Goal: Task Accomplishment & Management: Use online tool/utility

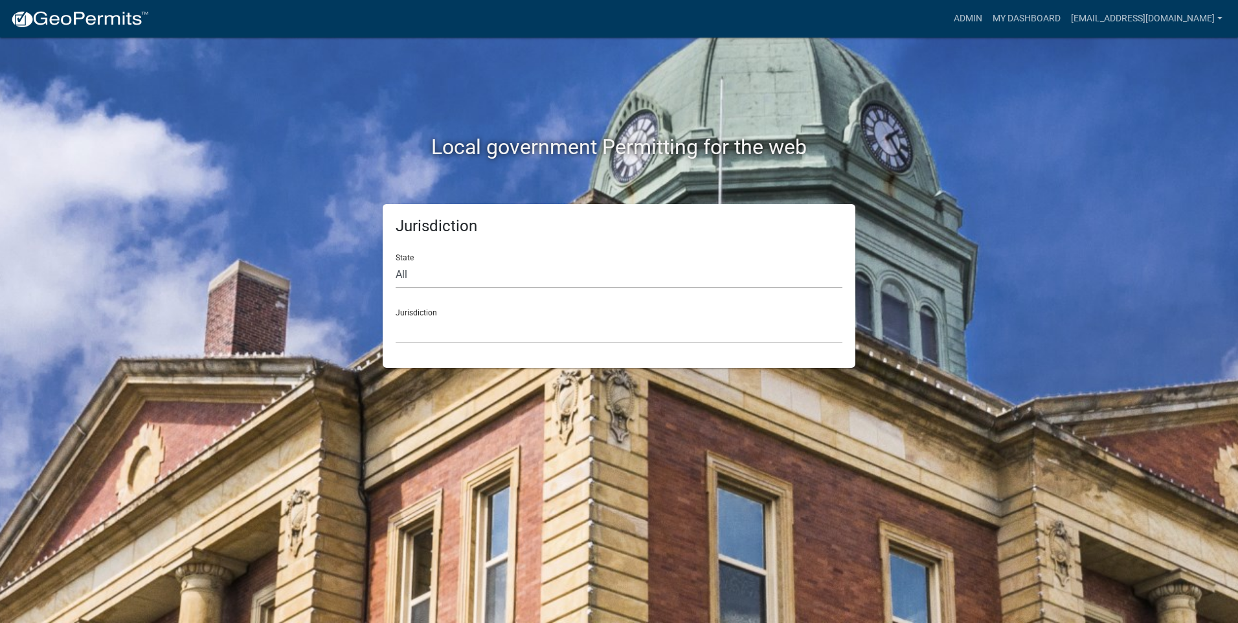
click at [427, 266] on select "All [US_STATE] [US_STATE] [US_STATE] [US_STATE] [US_STATE] [US_STATE] [US_STATE…" at bounding box center [618, 274] width 447 height 27
select select "[US_STATE]"
click at [395, 261] on select "All [US_STATE] [US_STATE] [US_STATE] [US_STATE] [US_STATE] [US_STATE] [US_STATE…" at bounding box center [618, 274] width 447 height 27
click at [433, 324] on select "[GEOGRAPHIC_DATA], [US_STATE][PERSON_NAME][GEOGRAPHIC_DATA], [US_STATE][PERSON_…" at bounding box center [618, 330] width 447 height 27
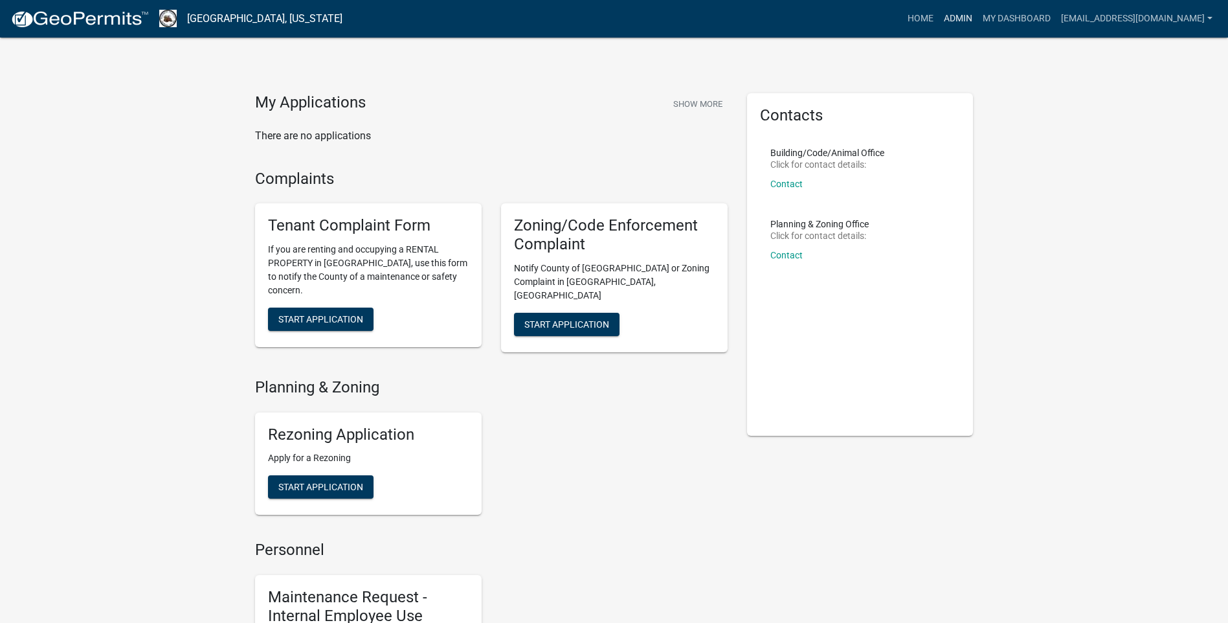
click at [977, 20] on link "Admin" at bounding box center [958, 18] width 39 height 25
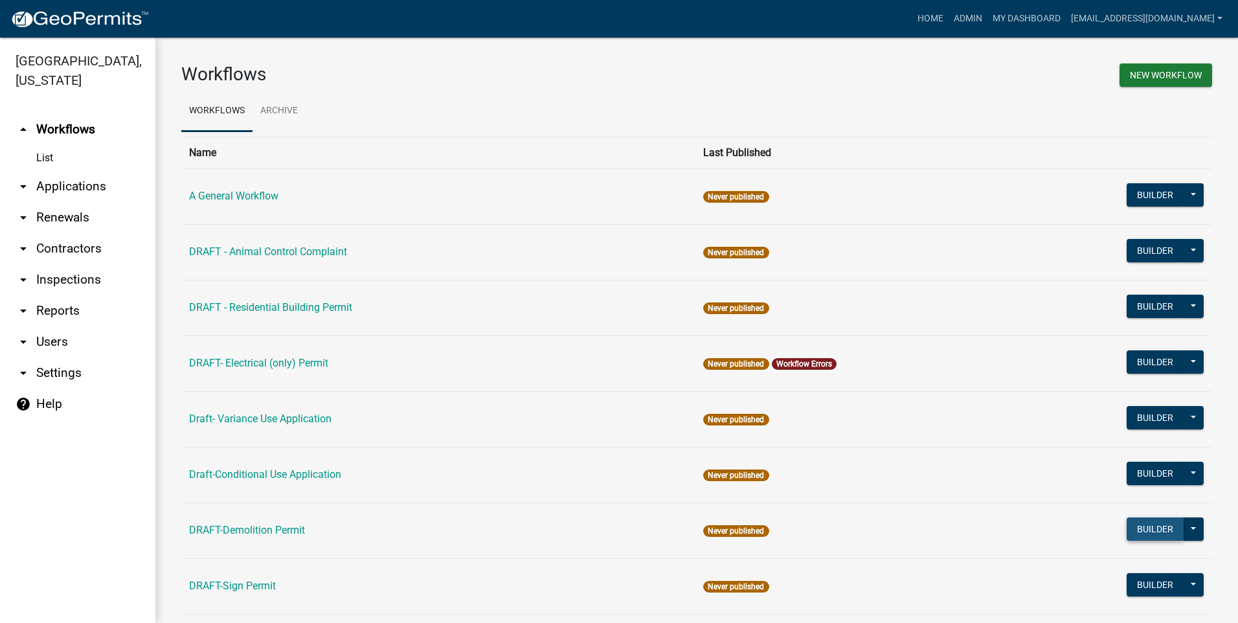
click at [1138, 531] on button "Builder" at bounding box center [1154, 528] width 57 height 23
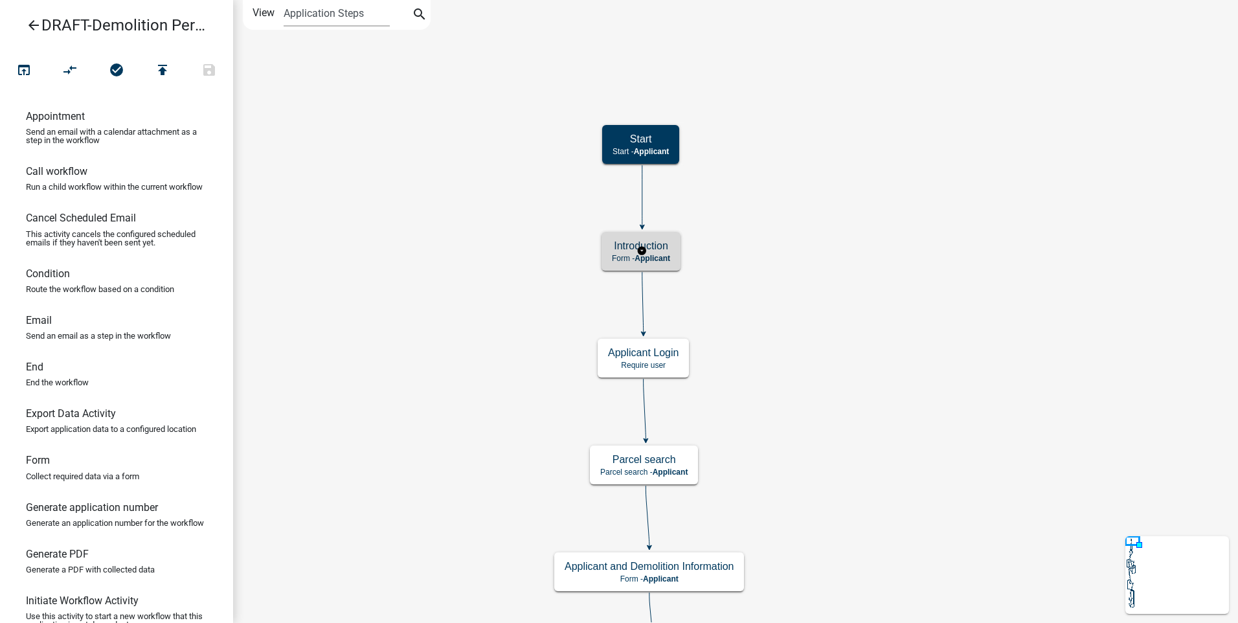
click at [660, 254] on span "Applicant" at bounding box center [652, 258] width 36 height 9
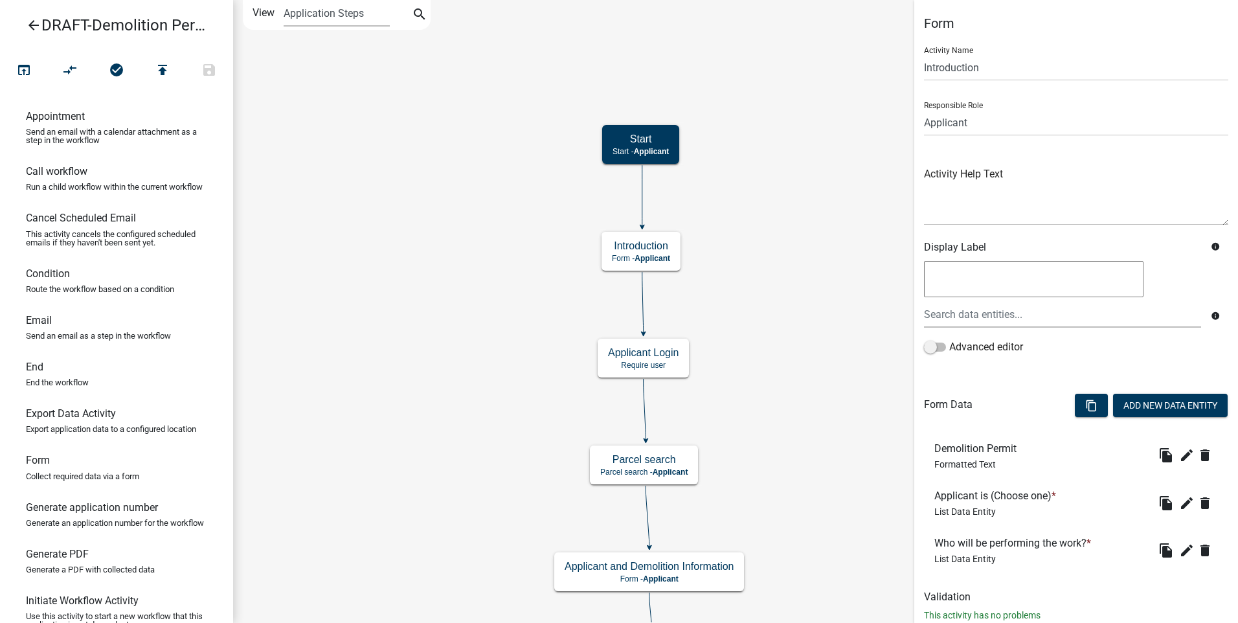
scroll to position [36, 0]
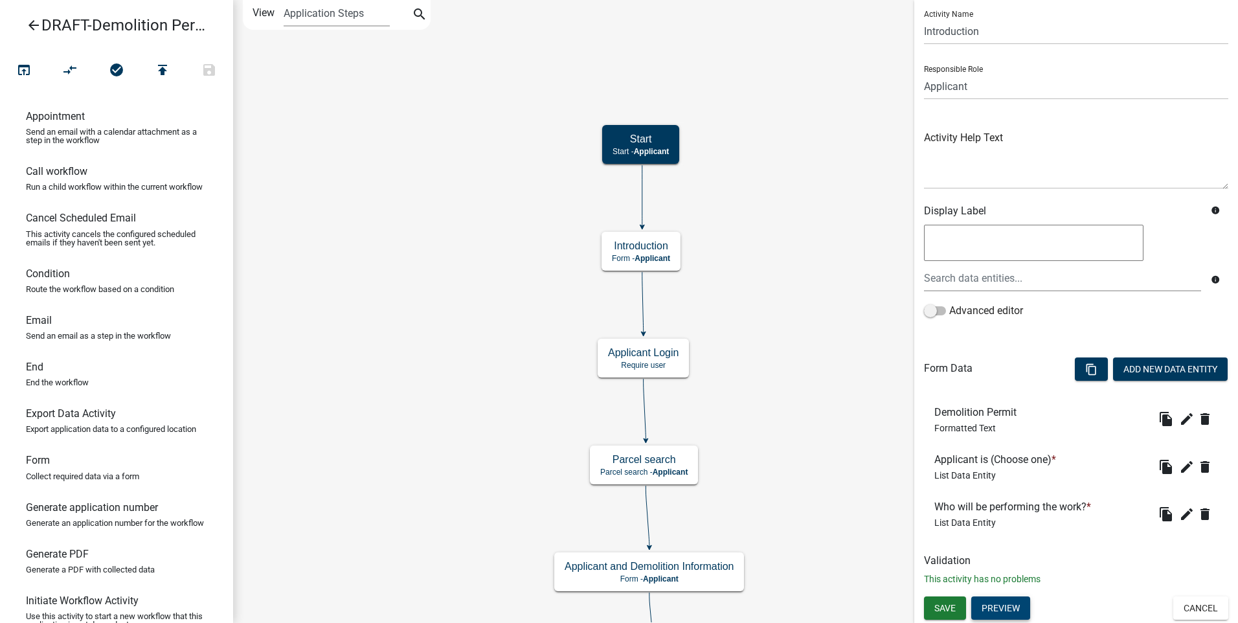
click at [1006, 606] on button "Preview" at bounding box center [1000, 607] width 59 height 23
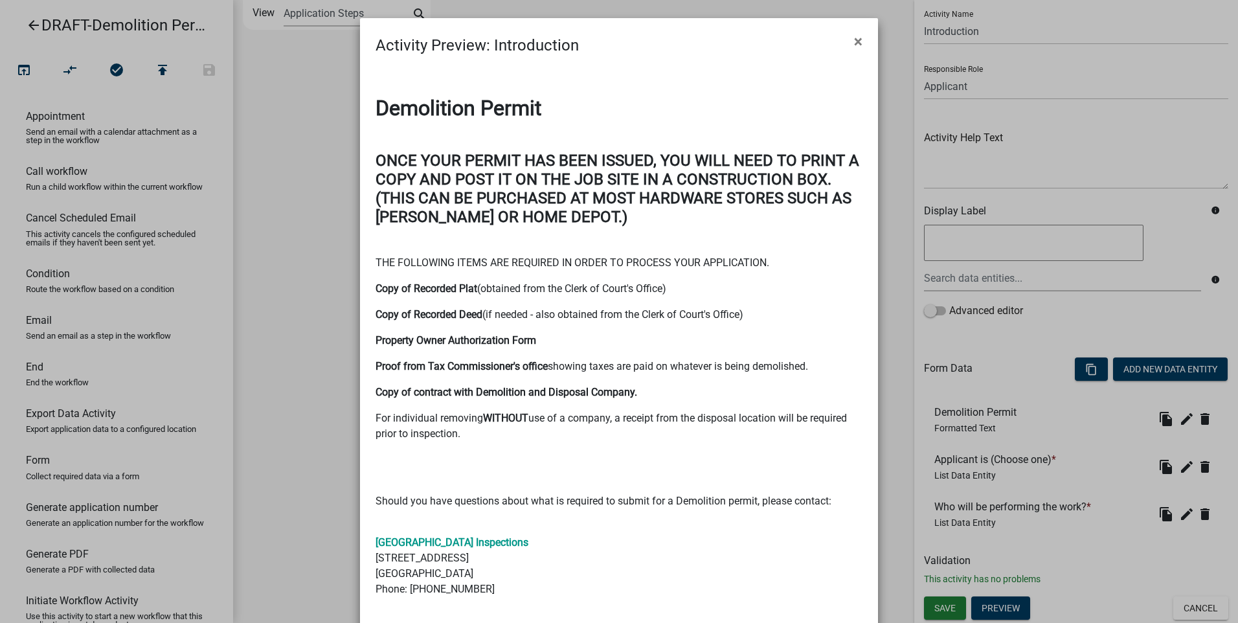
click at [375, 161] on strong "ONCE YOUR PERMIT HAS BEEN ISSUED, YOU WILL NEED TO PRINT A COPY AND POST IT ON …" at bounding box center [617, 188] width 484 height 74
click at [366, 159] on div "Demolition Permit ONCE YOUR PERMIT HAS BEEN ISSUED, YOU WILL NEED TO PRINT A CO…" at bounding box center [619, 375] width 506 height 558
click at [854, 44] on span "×" at bounding box center [858, 41] width 8 height 18
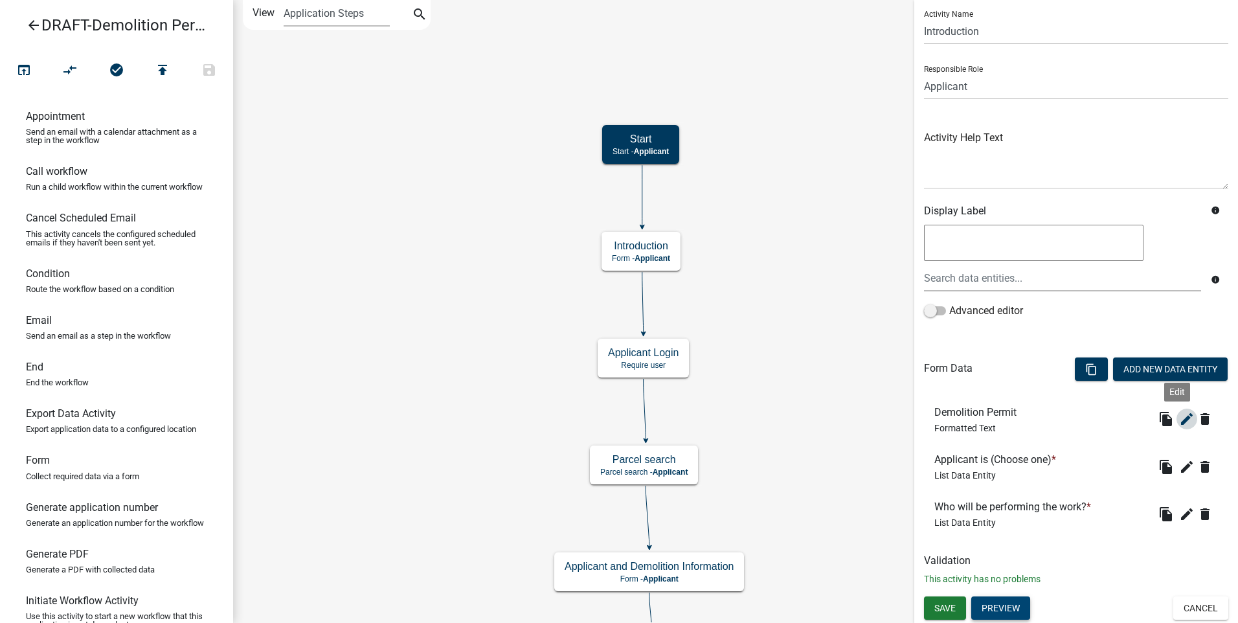
click at [1179, 422] on icon "edit" at bounding box center [1187, 419] width 16 height 16
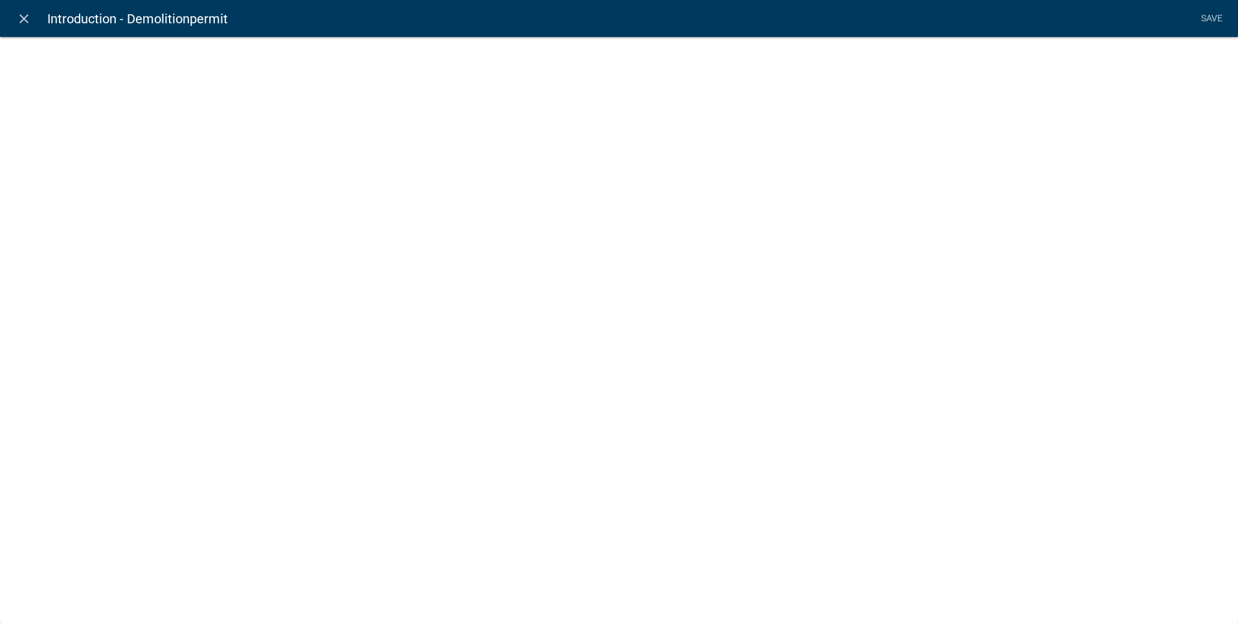
select select "rich-text"
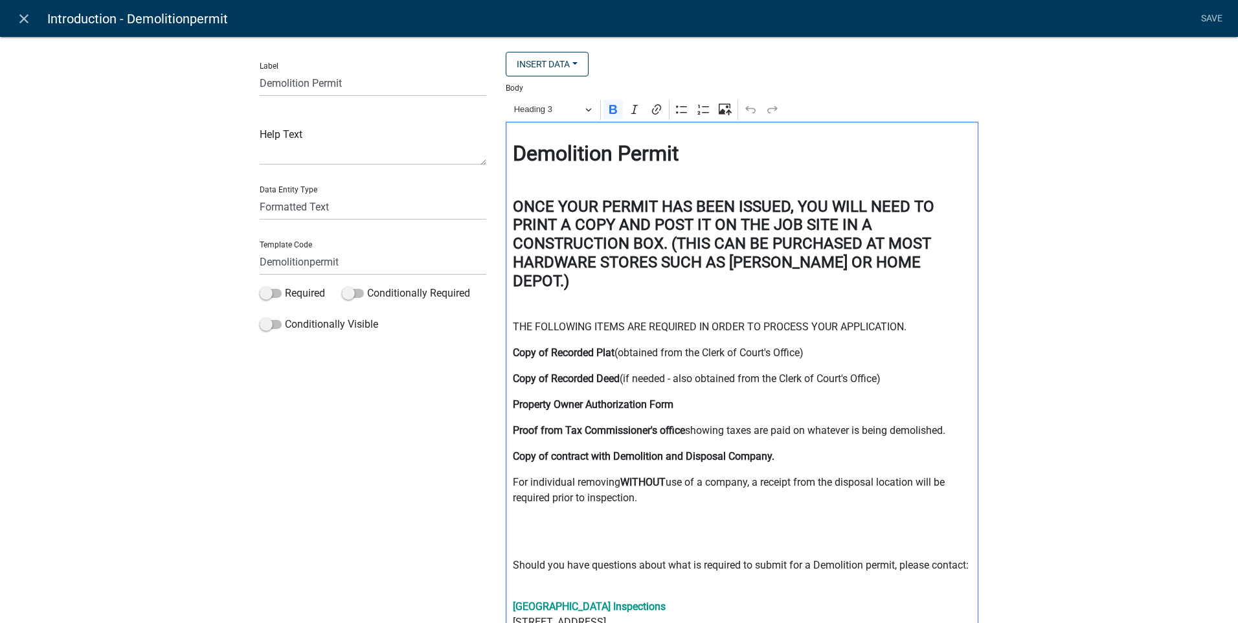
click at [506, 202] on div "⁠⁠⁠⁠⁠⁠⁠ Demolition Permit ONCE YOUR PERMIT HAS BEEN ISSUED, YOU WILL NEED TO PR…" at bounding box center [742, 425] width 473 height 606
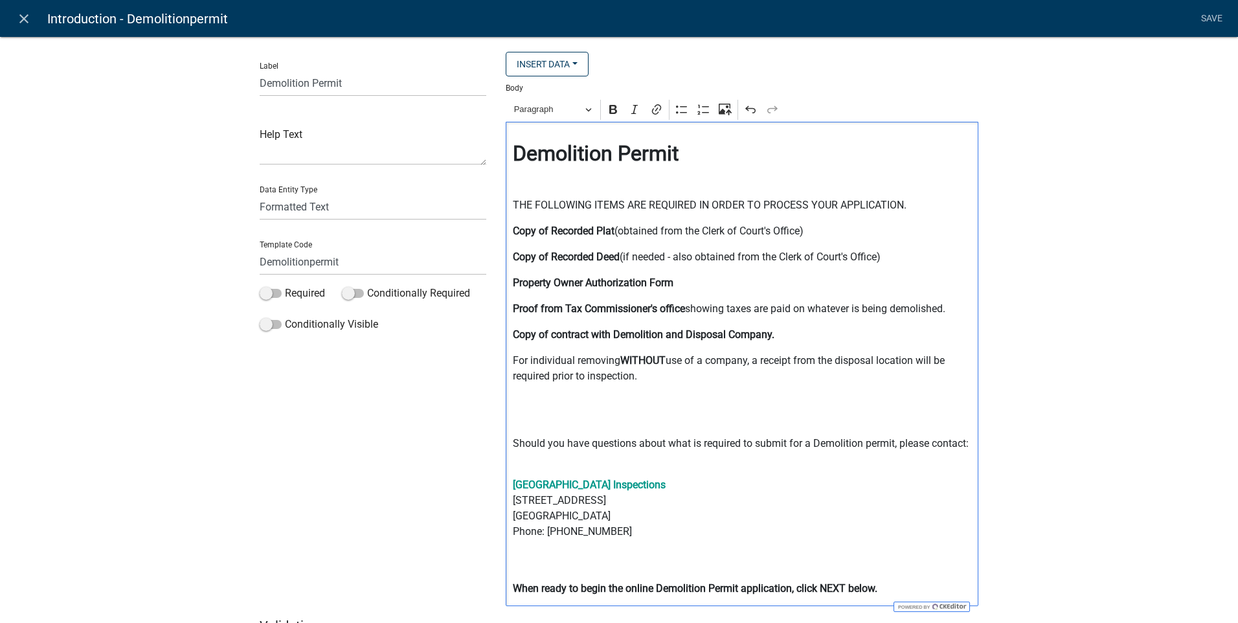
click at [517, 400] on p "Editor editing area: main. Press Alt+0 for help." at bounding box center [742, 409] width 459 height 31
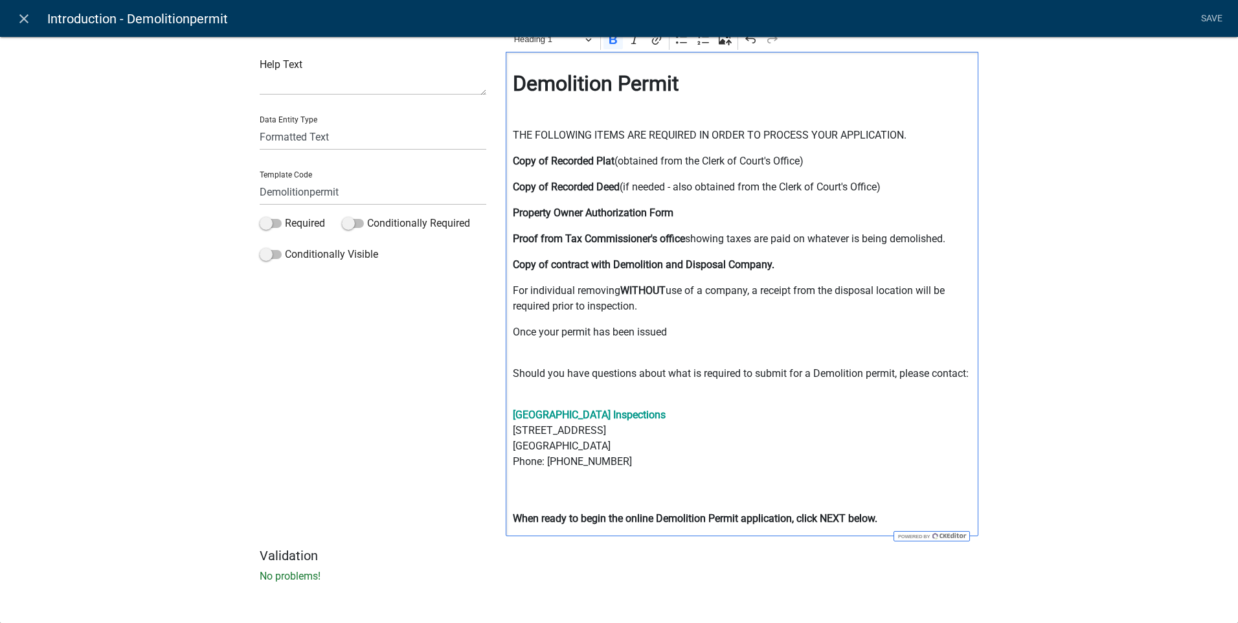
click at [667, 331] on p "Once your permit has been issued" at bounding box center [742, 339] width 459 height 31
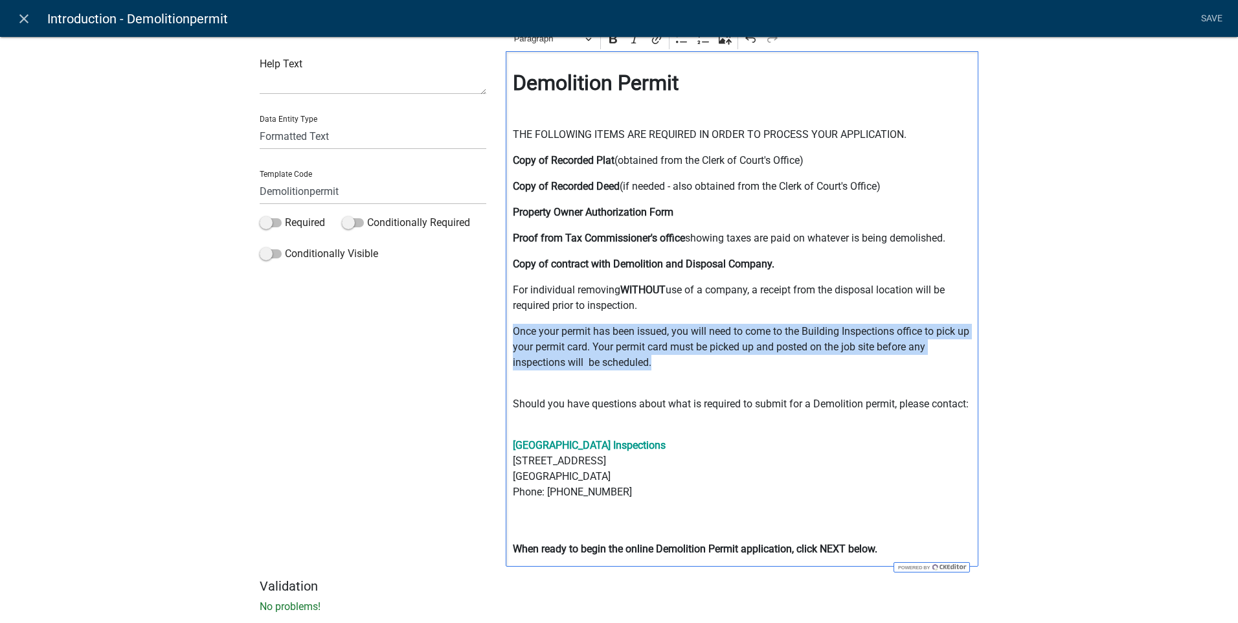
drag, startPoint x: 507, startPoint y: 328, endPoint x: 660, endPoint y: 364, distance: 157.6
click at [660, 364] on div "Demolition Permit THE FOLLOWING ITEMS ARE REQUIRED IN ORDER TO PROCESS YOUR APP…" at bounding box center [742, 308] width 473 height 515
click at [609, 39] on icon "Editor toolbar" at bounding box center [613, 38] width 8 height 9
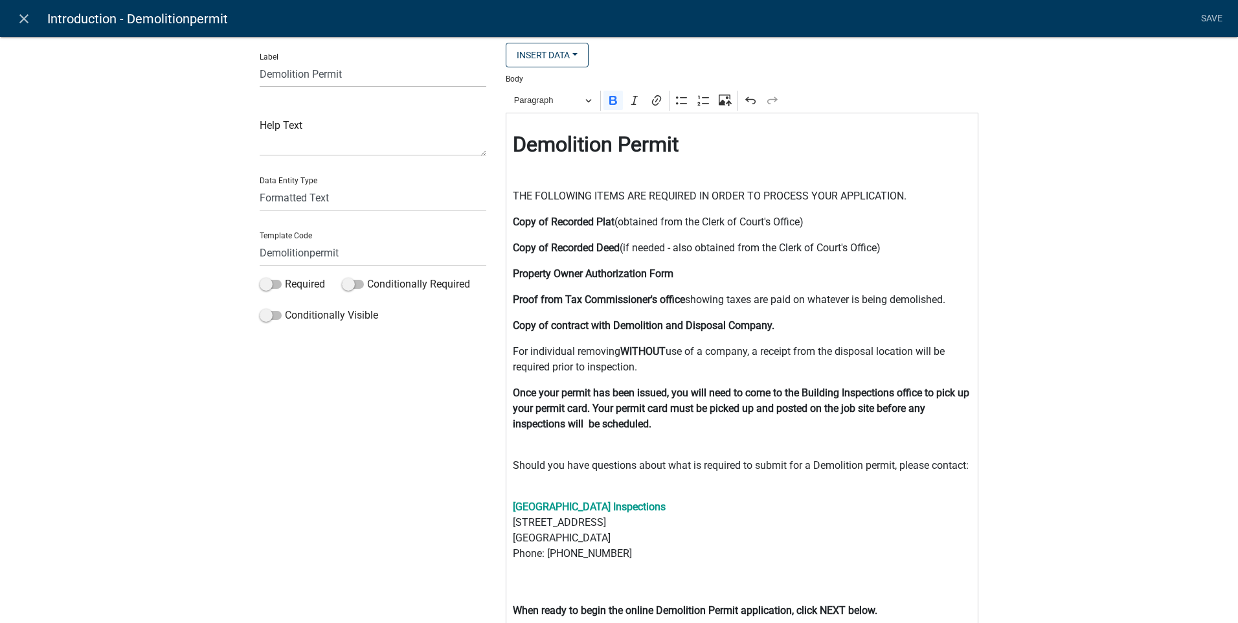
scroll to position [0, 0]
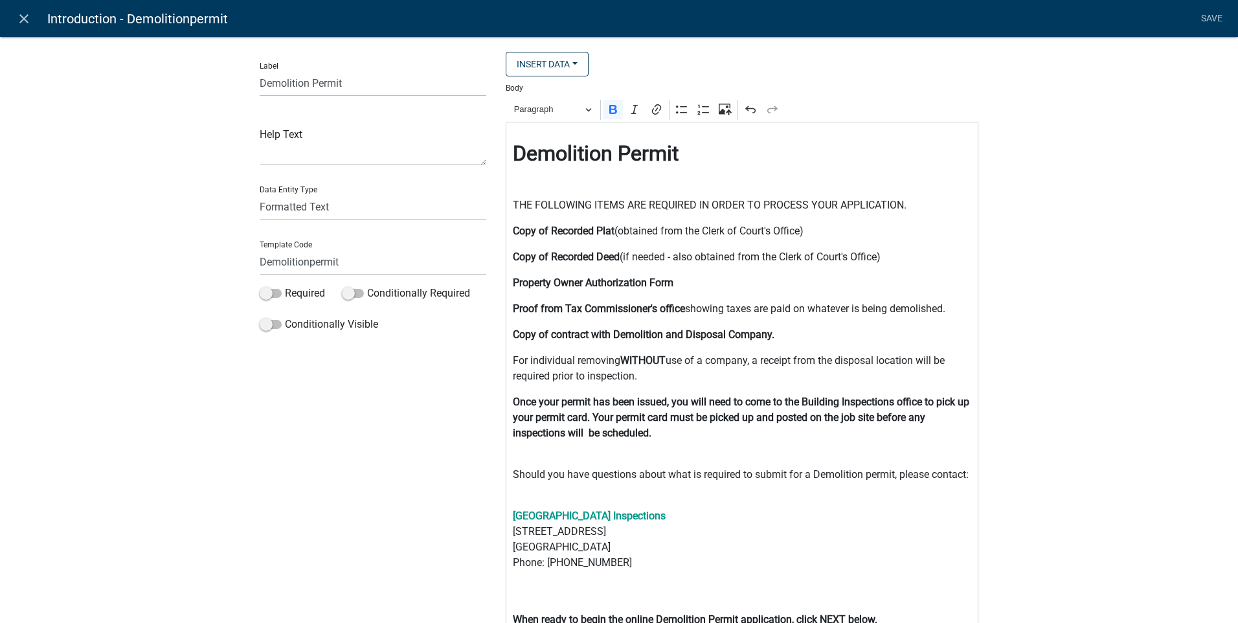
click at [697, 456] on p "Once your permit has been issued, you will need to come to the Building Inspect…" at bounding box center [742, 425] width 459 height 62
click at [816, 544] on p "Madison County Building Inspections 91 Albany Ave Danielsville, GA 30633 Phone:…" at bounding box center [742, 554] width 459 height 93
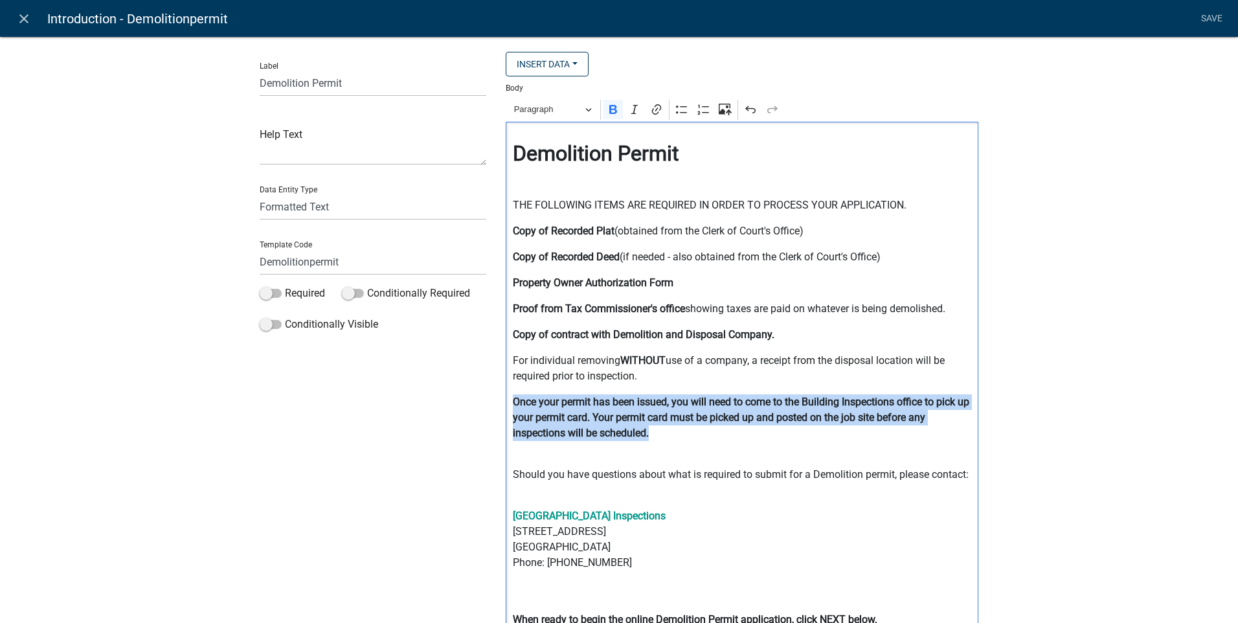
drag, startPoint x: 507, startPoint y: 398, endPoint x: 651, endPoint y: 437, distance: 148.8
click at [651, 437] on div "Demolition Permit THE FOLLOWING ITEMS ARE REQUIRED IN ORDER TO PROCESS YOUR APP…" at bounding box center [742, 379] width 473 height 515
click at [581, 112] on button "Paragraph" at bounding box center [552, 110] width 89 height 20
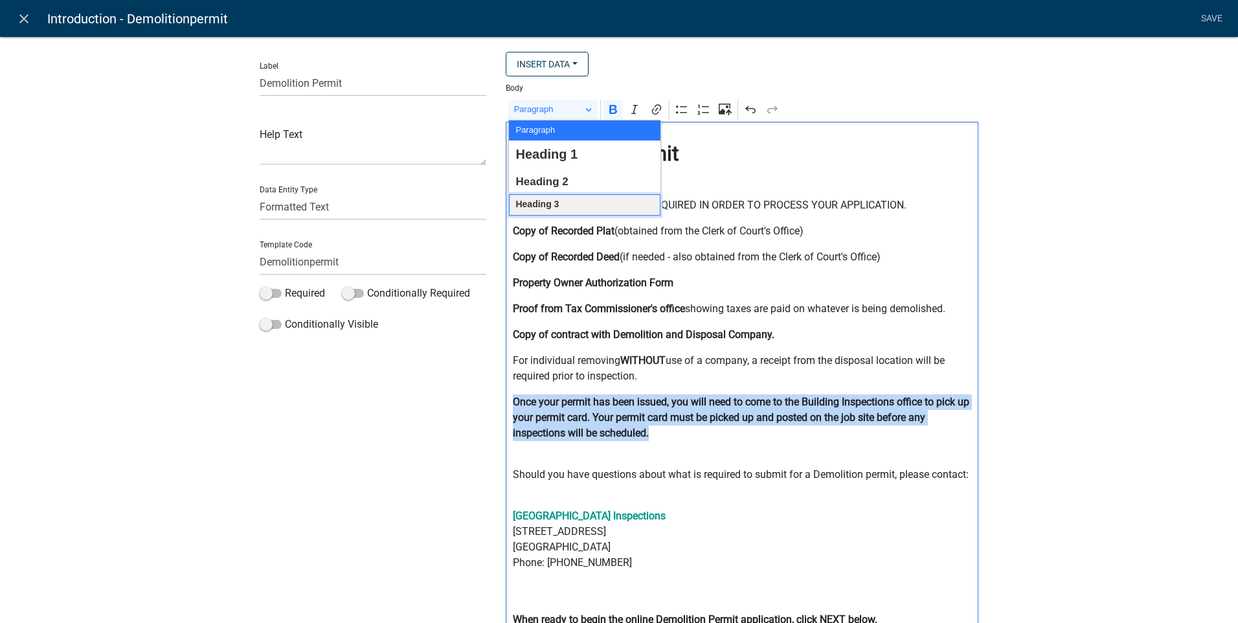
click at [545, 203] on span "Heading 3" at bounding box center [536, 204] width 43 height 17
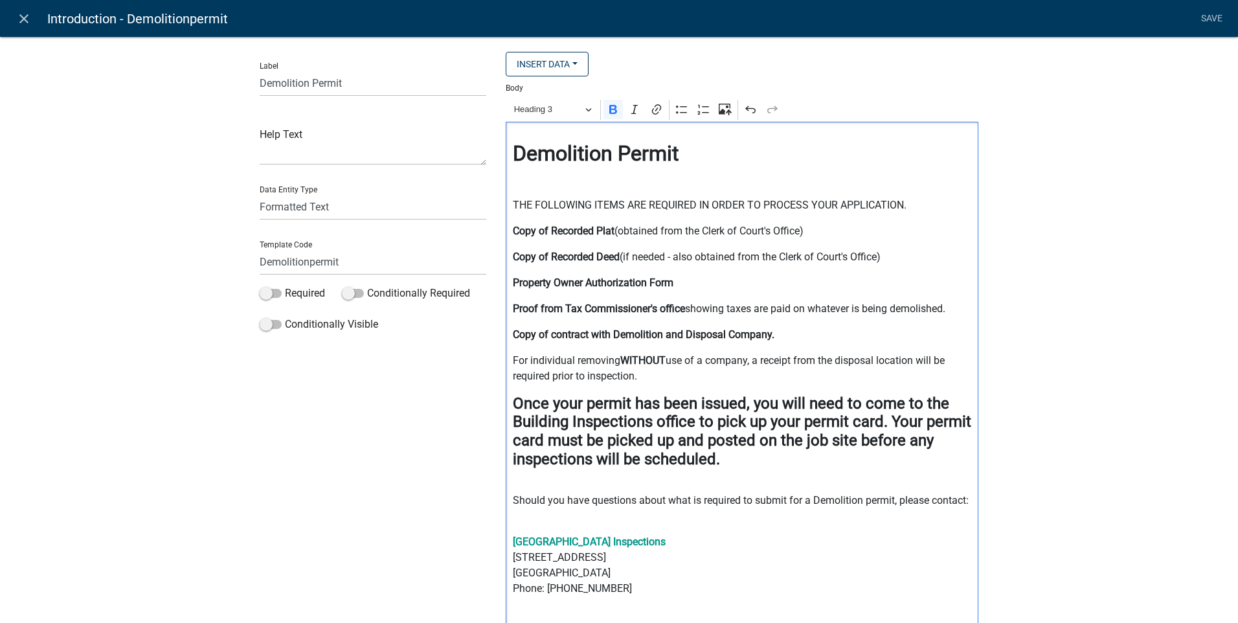
click at [1012, 294] on div "Label Demolition Permit Help Text Data Entity Type Free Form Text Document Disp…" at bounding box center [619, 377] width 1238 height 722
click at [681, 284] on p "Property Owner Authorization Form" at bounding box center [742, 283] width 459 height 16
click at [611, 111] on icon "Editor toolbar" at bounding box center [613, 109] width 8 height 9
click at [779, 333] on p "Copy of contract with Demolition and Disposal Company." at bounding box center [742, 335] width 459 height 16
click at [606, 112] on icon "Editor toolbar" at bounding box center [612, 109] width 13 height 13
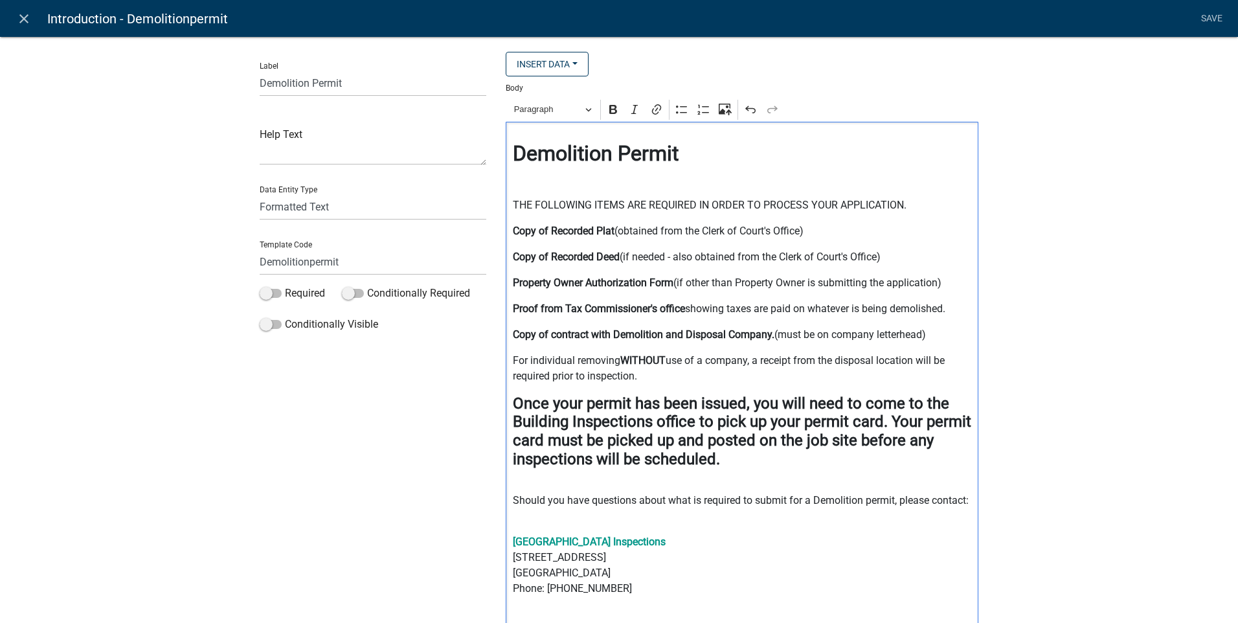
click at [752, 361] on p "For individual removing WITHOUT use of a company, a receipt from the disposal l…" at bounding box center [742, 368] width 459 height 31
drag, startPoint x: 507, startPoint y: 376, endPoint x: 545, endPoint y: 381, distance: 37.8
click at [545, 381] on p "For individual removing WITHOUT use of a company, receipt(s) from the disposal …" at bounding box center [742, 368] width 459 height 31
click at [609, 113] on icon "Editor toolbar" at bounding box center [612, 109] width 13 height 13
click at [913, 571] on p "Madison County Building Inspections 91 Albany Ave Danielsville, GA 30633 Phone:…" at bounding box center [742, 580] width 459 height 93
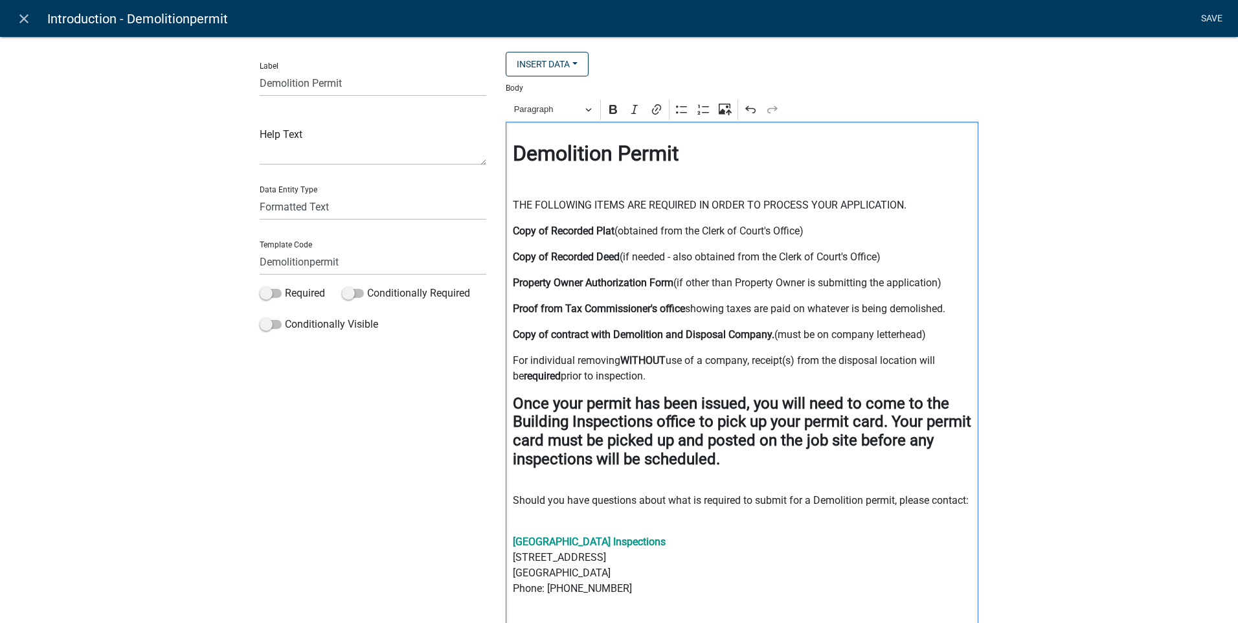
click at [1212, 16] on link "Save" at bounding box center [1211, 18] width 32 height 25
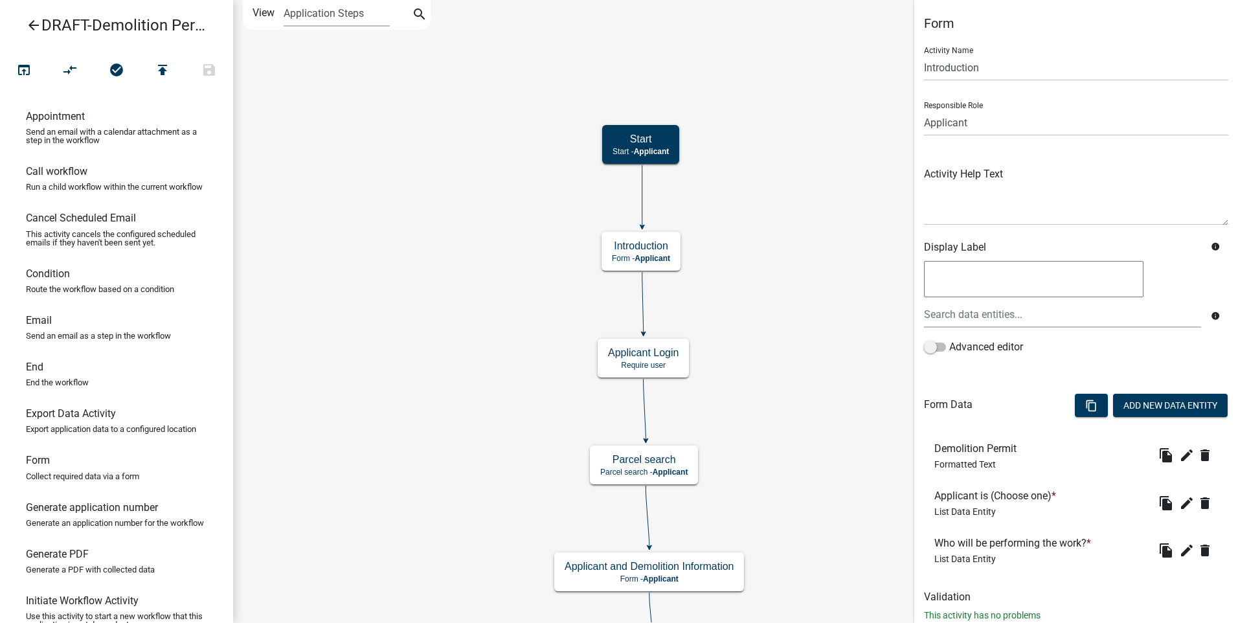
scroll to position [36, 0]
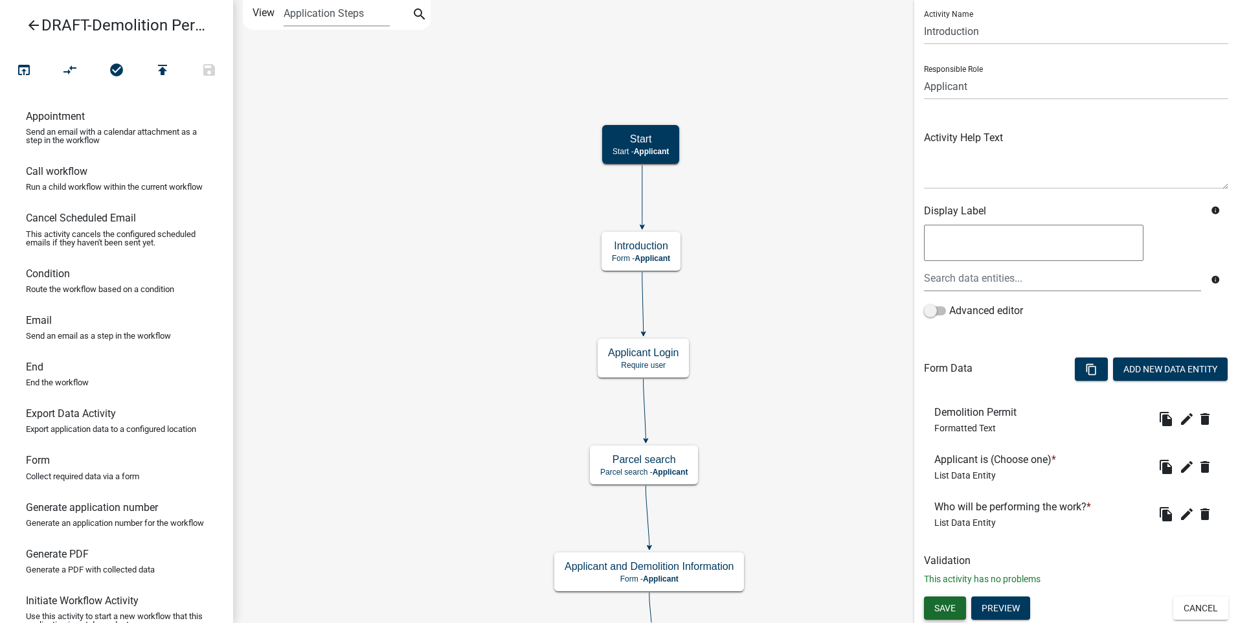
click at [933, 605] on button "Save" at bounding box center [945, 607] width 42 height 23
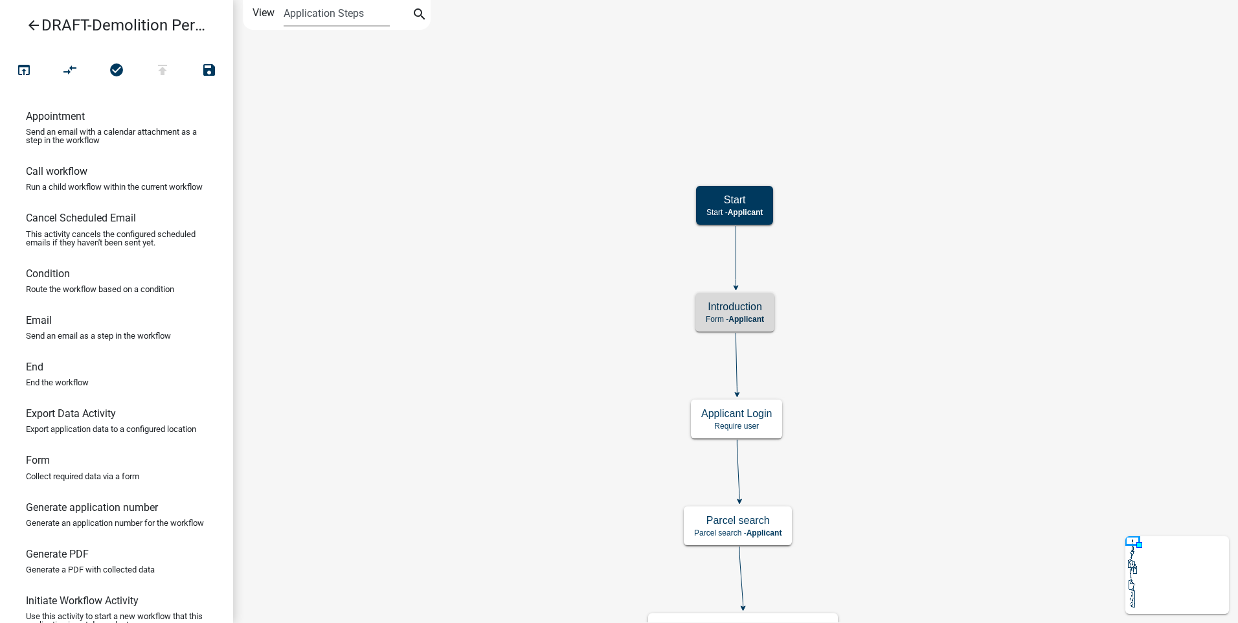
scroll to position [0, 0]
click at [763, 425] on p "Require user" at bounding box center [736, 425] width 71 height 9
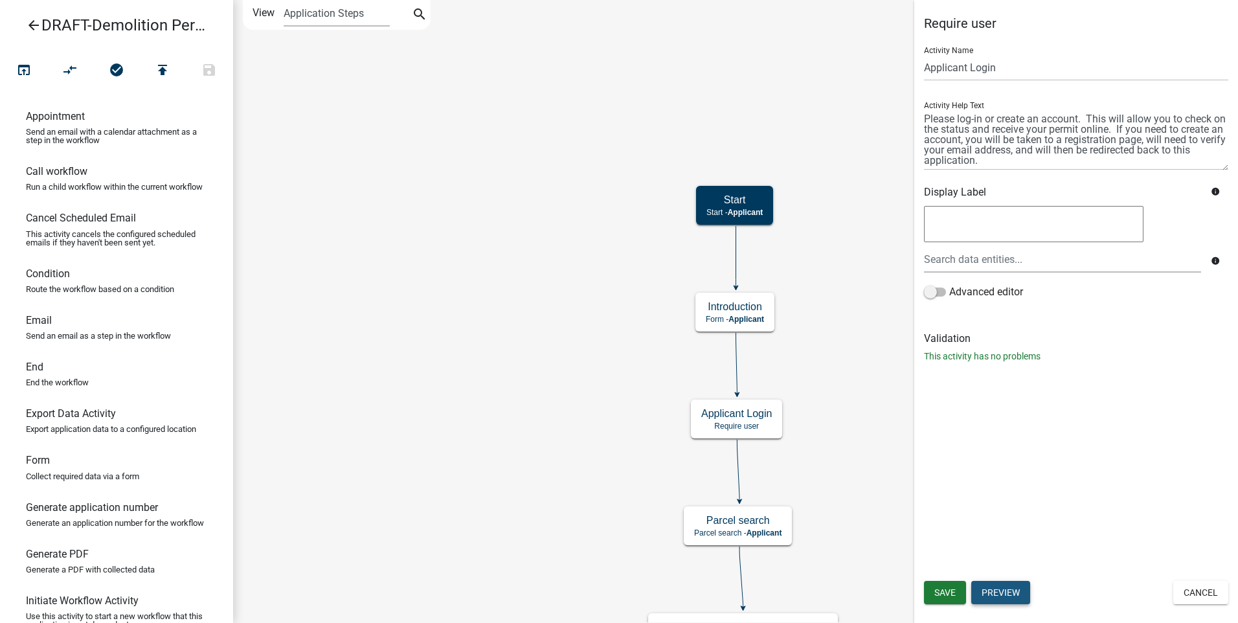
click at [995, 586] on button "Preview" at bounding box center [1000, 592] width 59 height 23
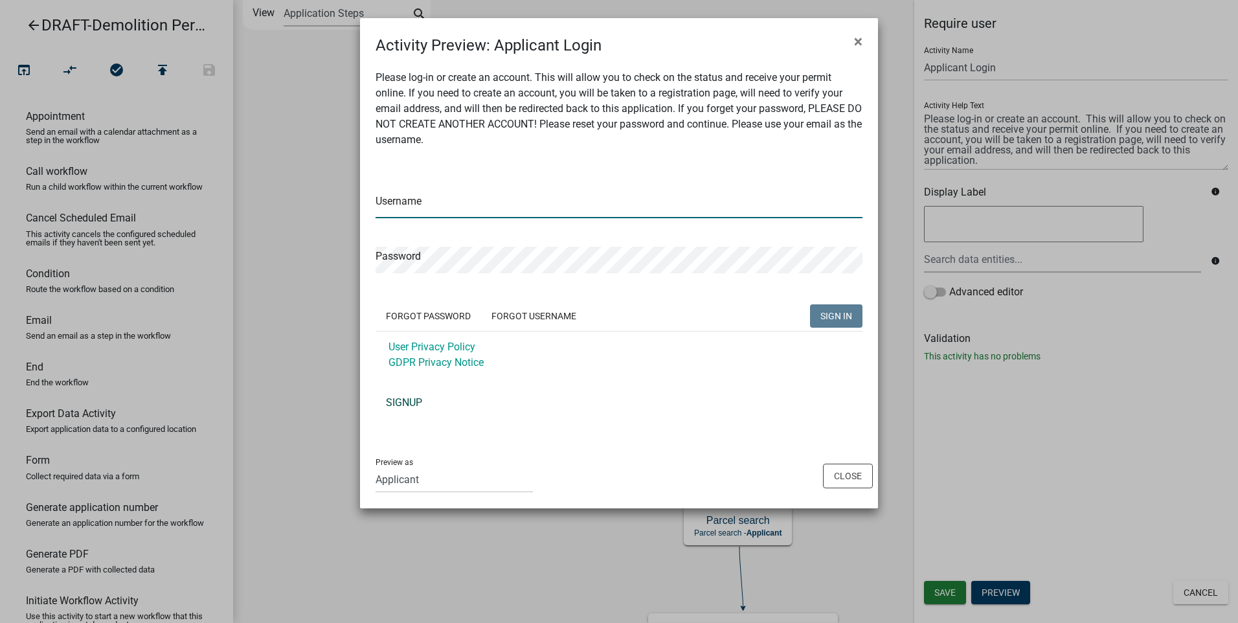
type input "mpayne@madisonco.us"
click at [860, 40] on span "×" at bounding box center [858, 41] width 8 height 18
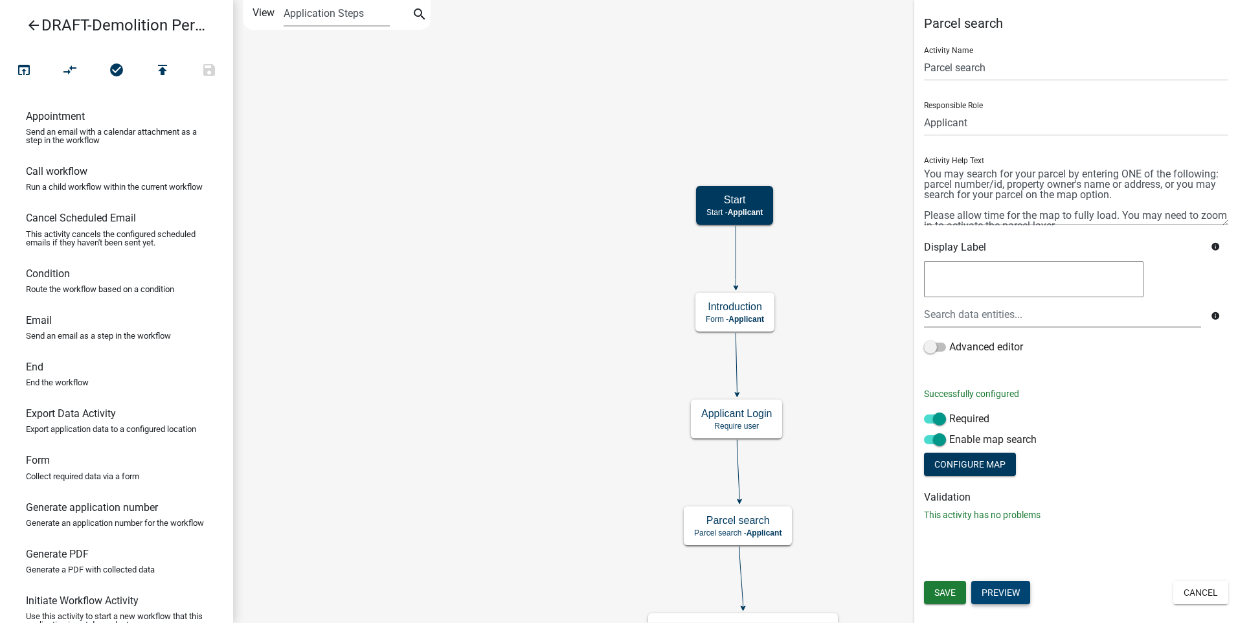
click at [997, 592] on button "Preview" at bounding box center [1000, 592] width 59 height 23
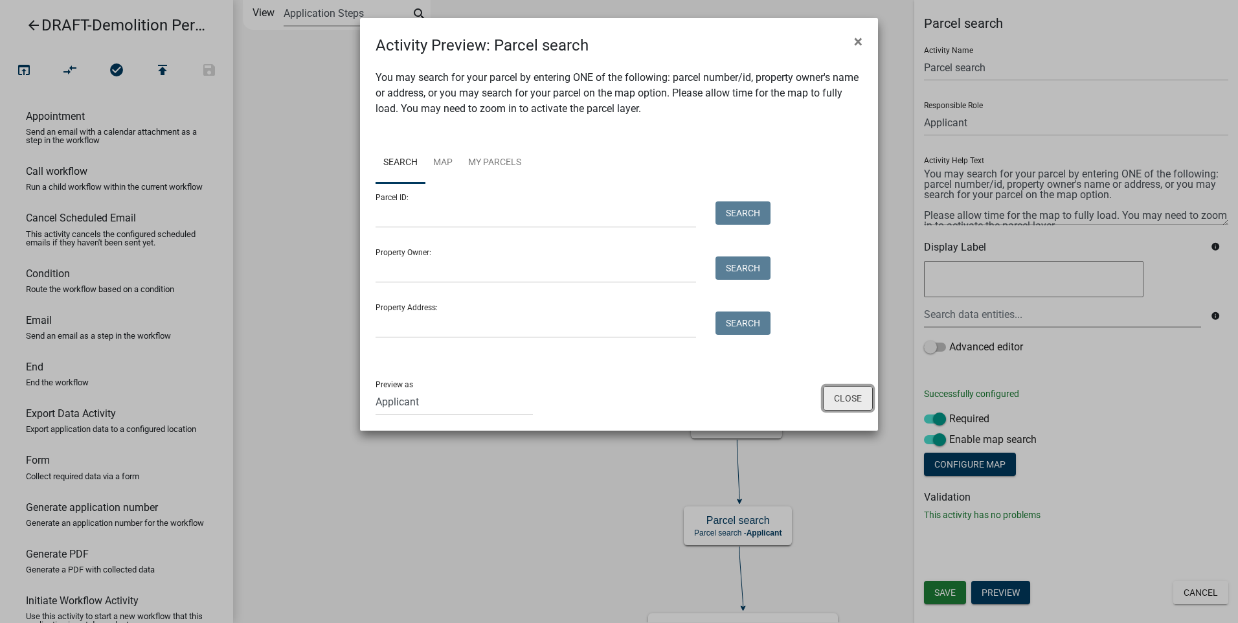
click at [846, 401] on button "Close" at bounding box center [848, 398] width 50 height 25
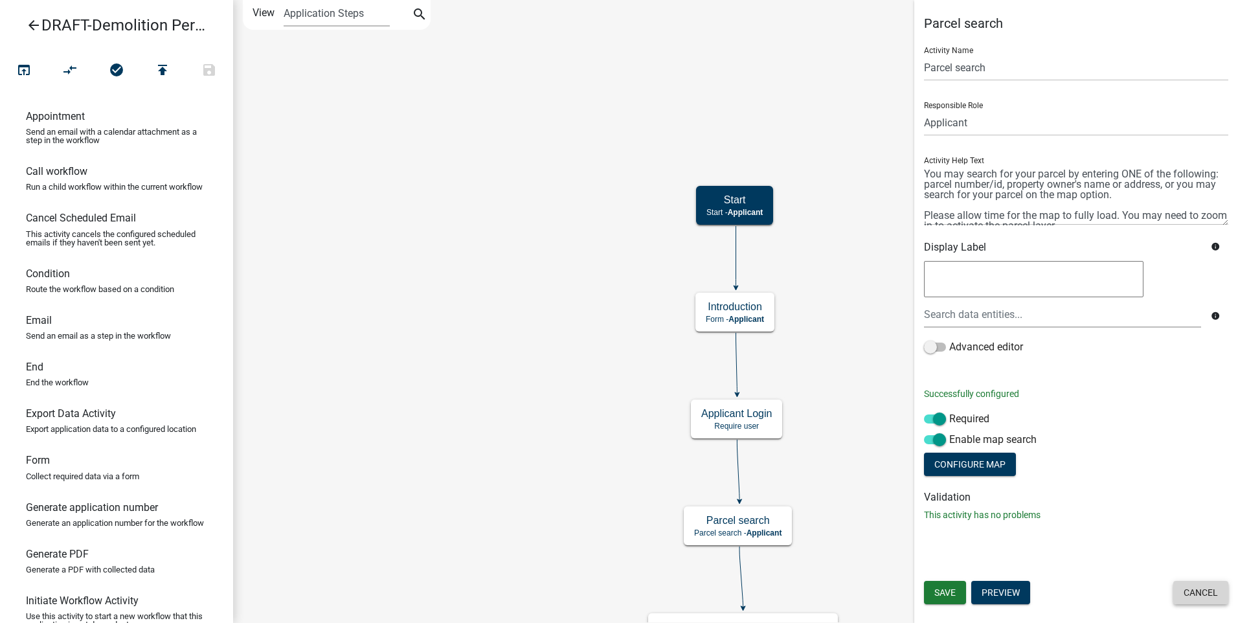
click at [1197, 594] on button "Cancel" at bounding box center [1200, 592] width 55 height 23
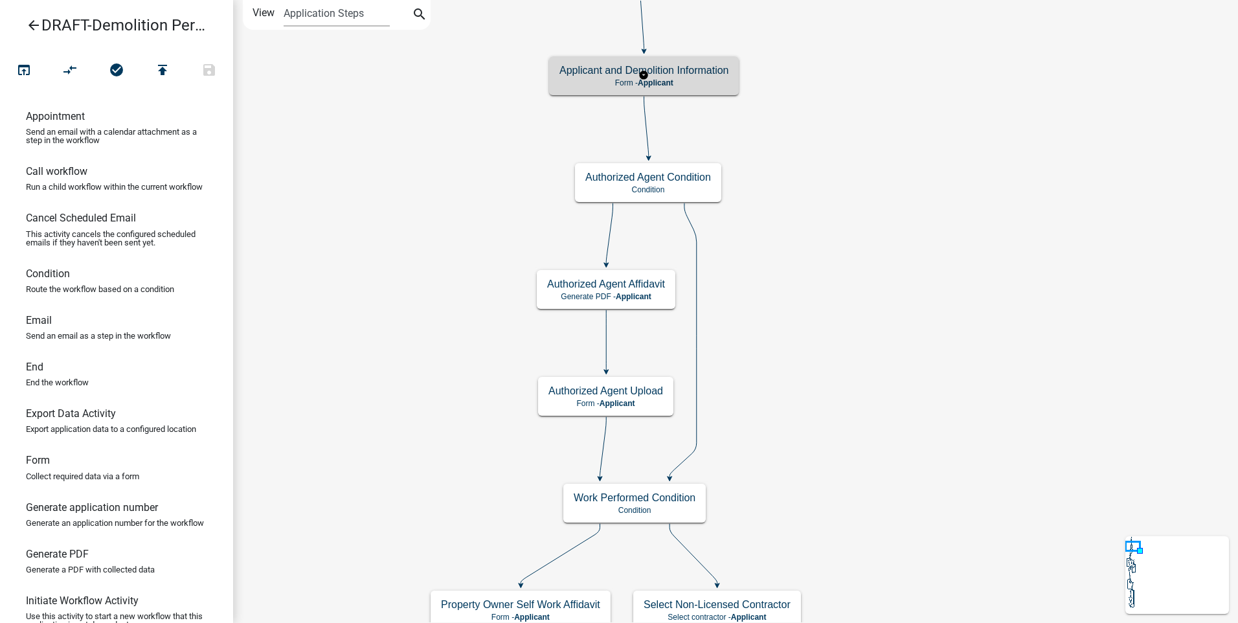
click at [696, 77] on div "Applicant and Demolition Information Form - Applicant" at bounding box center [644, 75] width 190 height 39
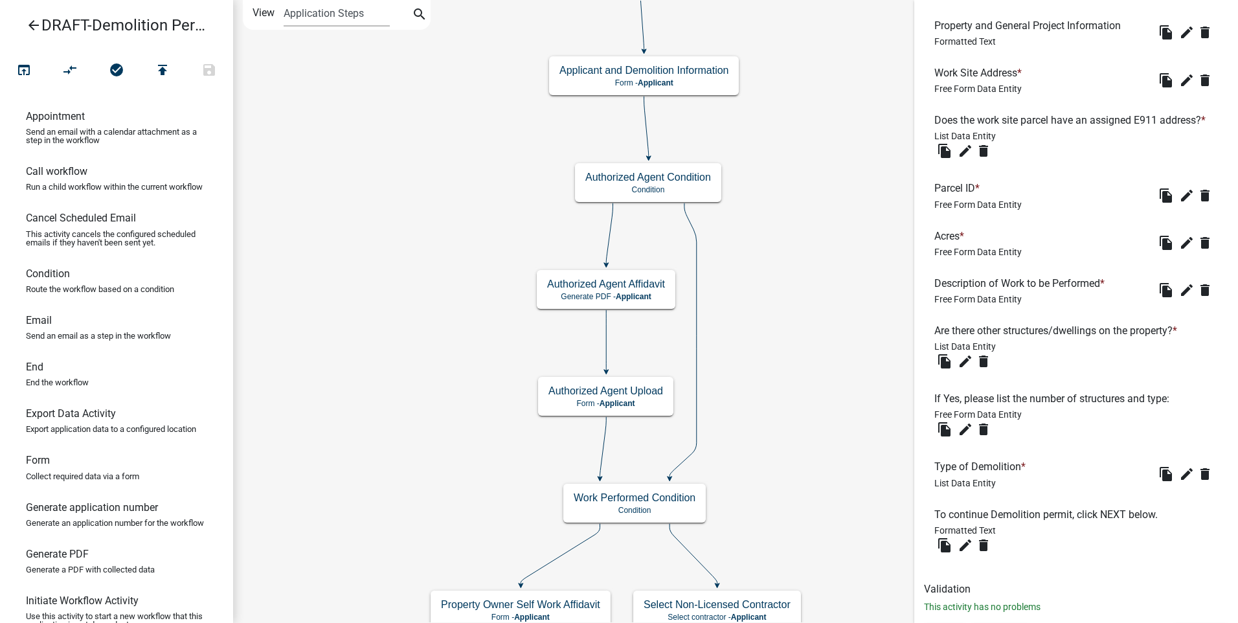
scroll to position [984, 0]
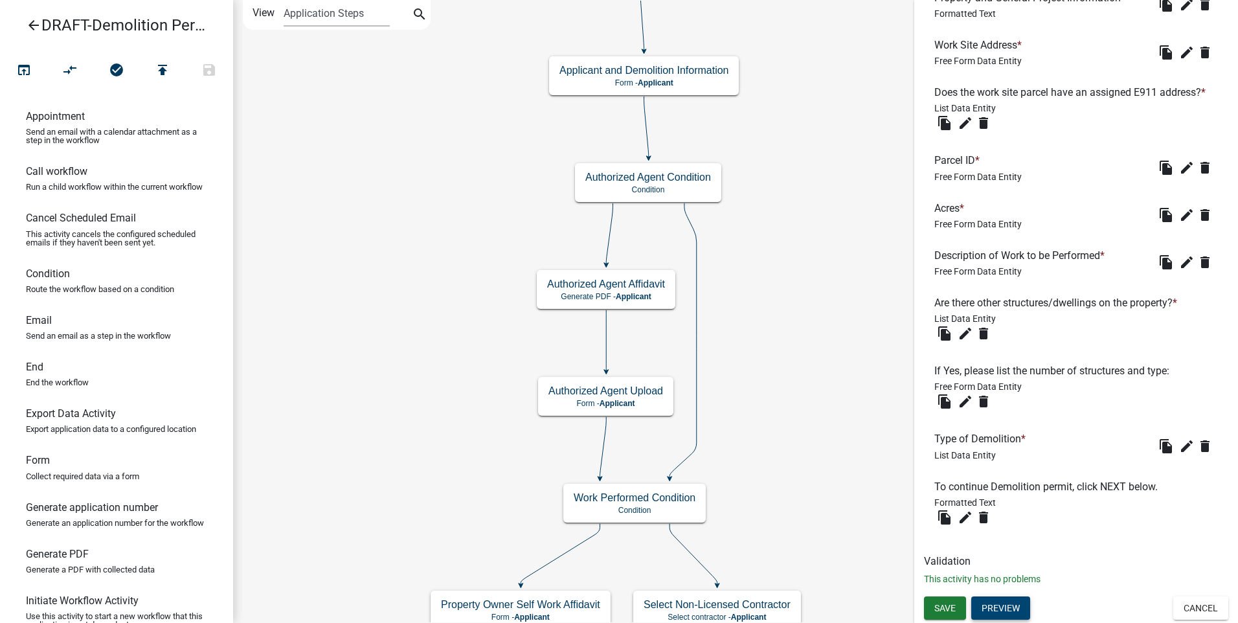
click at [1010, 607] on button "Preview" at bounding box center [1000, 607] width 59 height 23
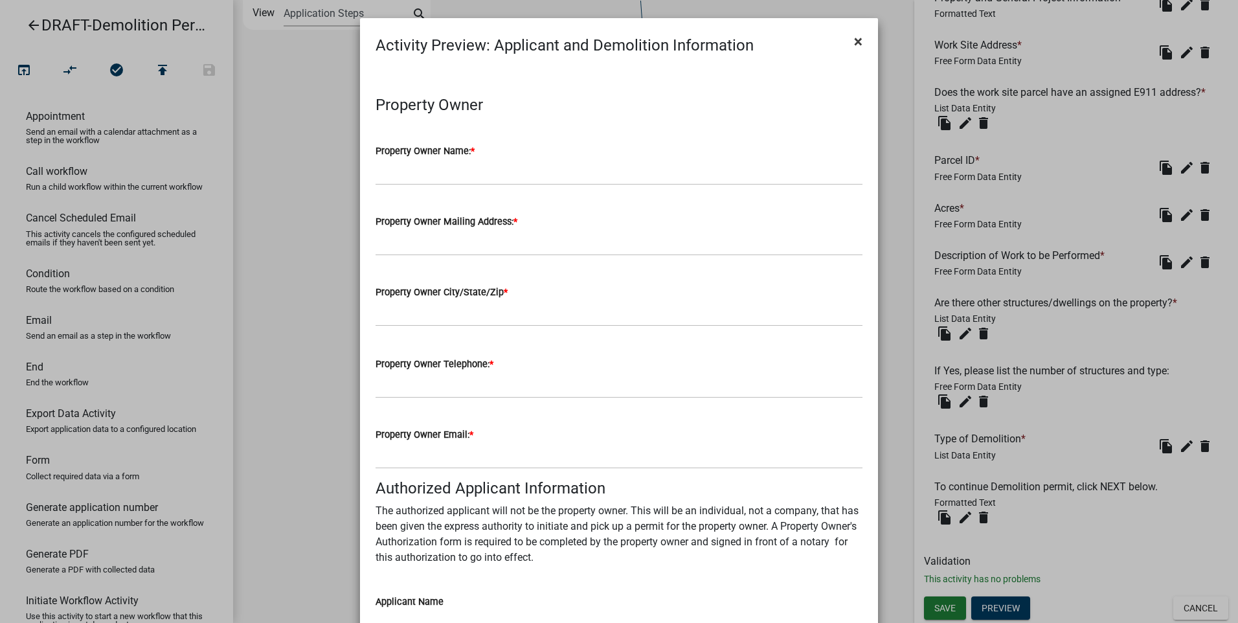
click at [854, 40] on span "×" at bounding box center [858, 41] width 8 height 18
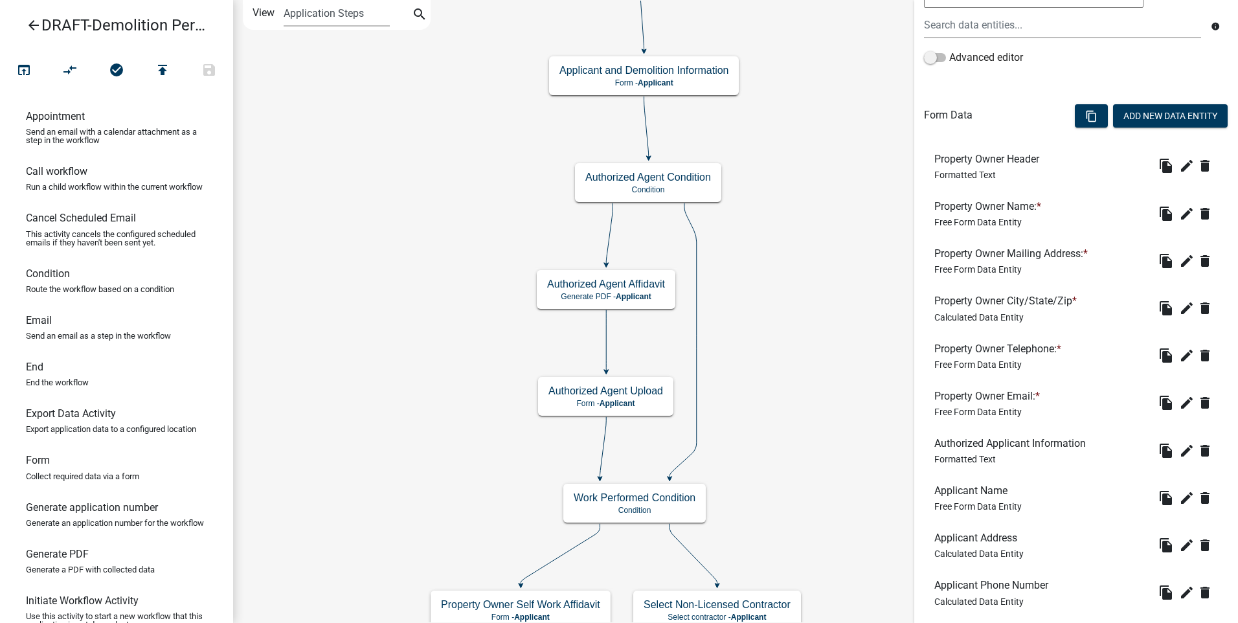
scroll to position [281, 0]
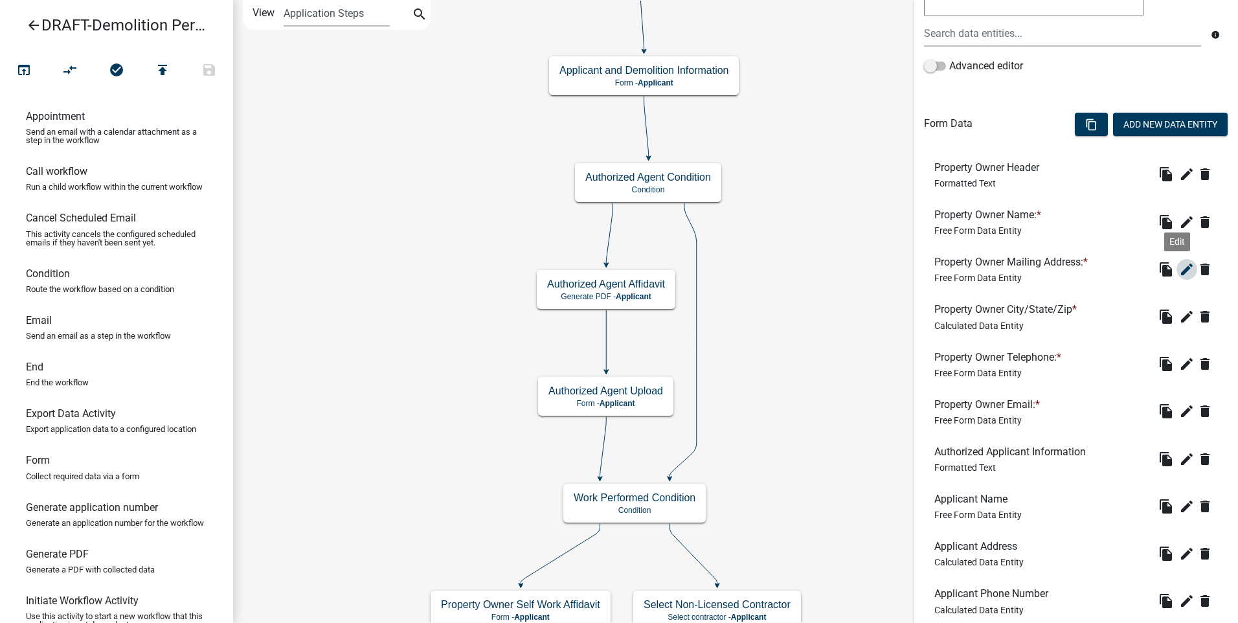
click at [1179, 269] on icon "edit" at bounding box center [1187, 269] width 16 height 16
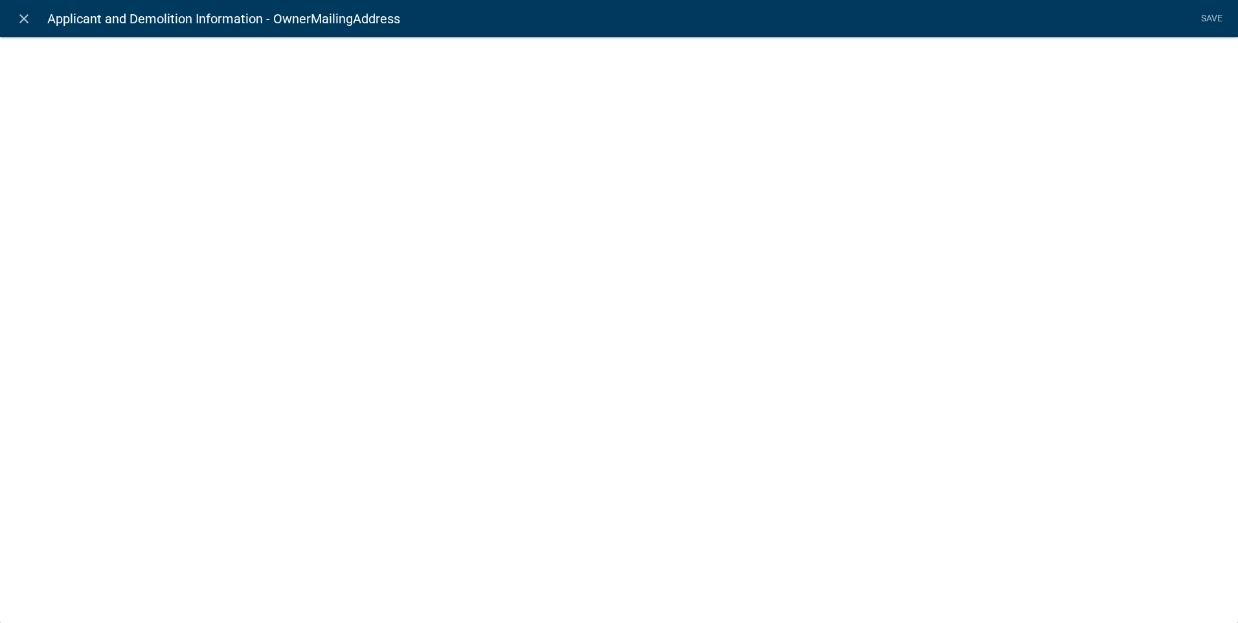
select select "1: Object"
select select "6: Object"
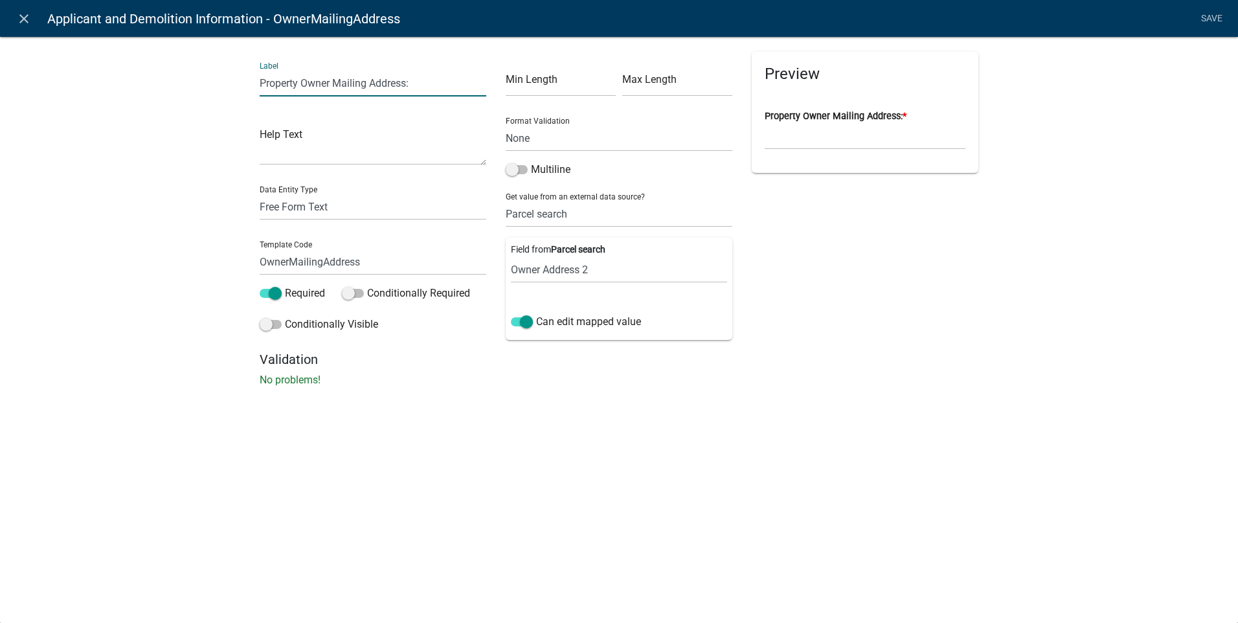
click at [368, 83] on input "Property Owner Mailing Address:" at bounding box center [373, 83] width 227 height 27
type input "Property Owner Street Address:"
click at [324, 261] on input "OwnerMailingAddress" at bounding box center [373, 262] width 227 height 27
type input "OwnerstreetAddress"
click at [1207, 14] on li "Save" at bounding box center [1211, 18] width 32 height 25
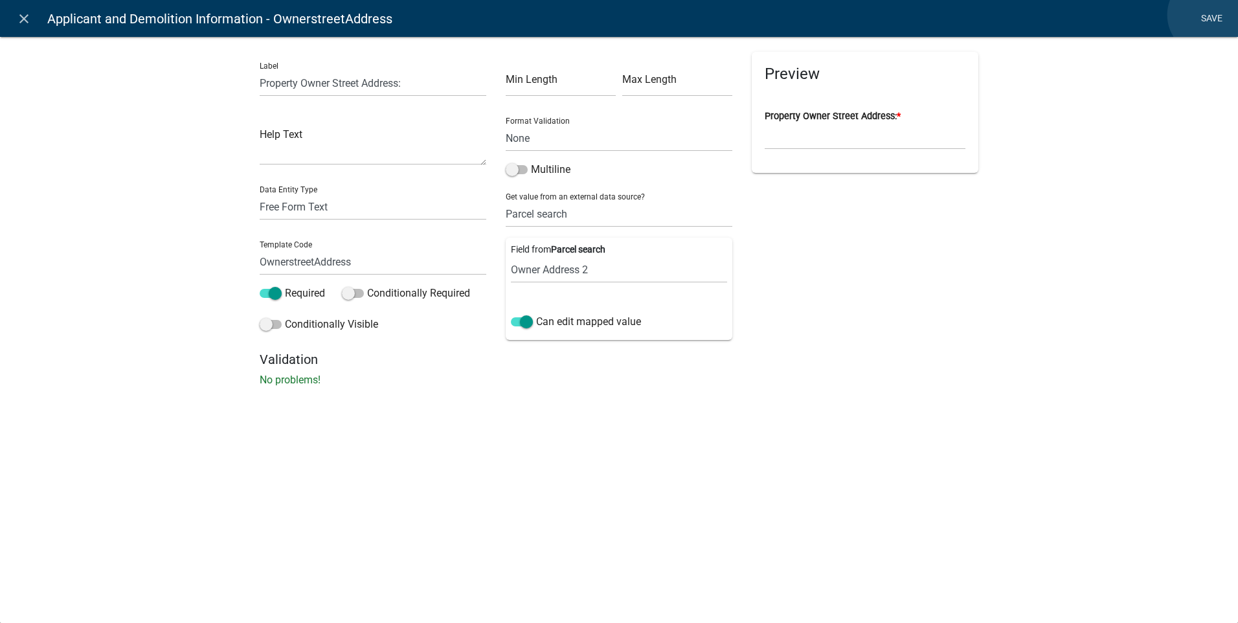
click at [1208, 15] on link "Save" at bounding box center [1211, 18] width 32 height 25
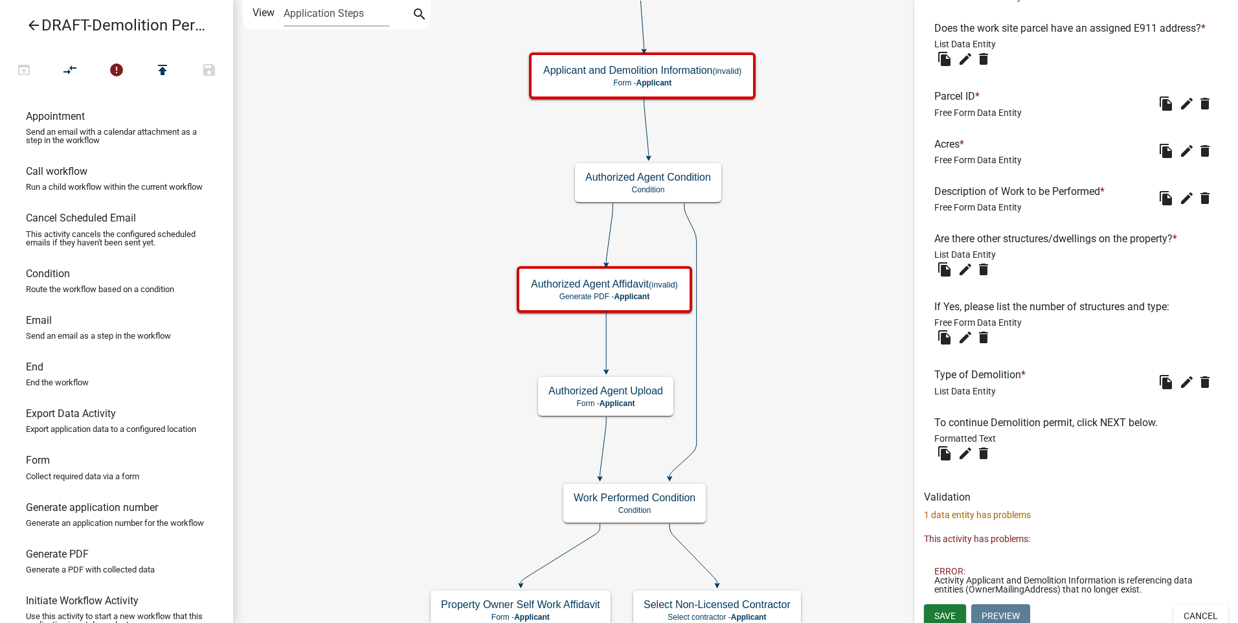
scroll to position [1056, 0]
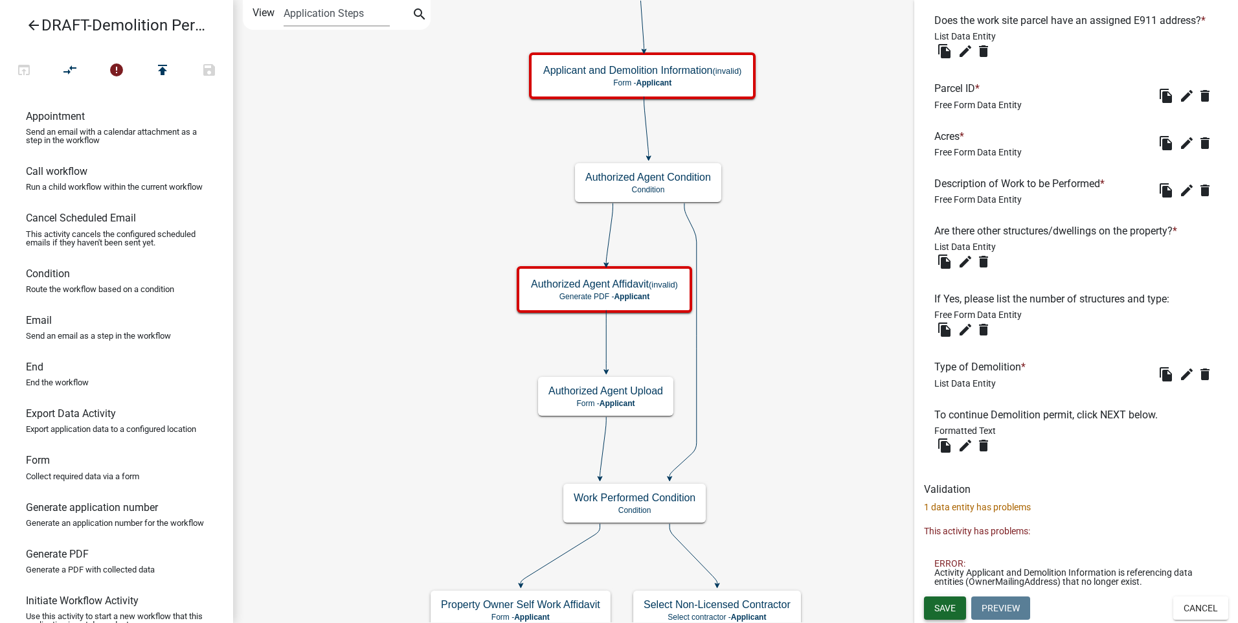
click at [942, 603] on span "Save" at bounding box center [944, 607] width 21 height 10
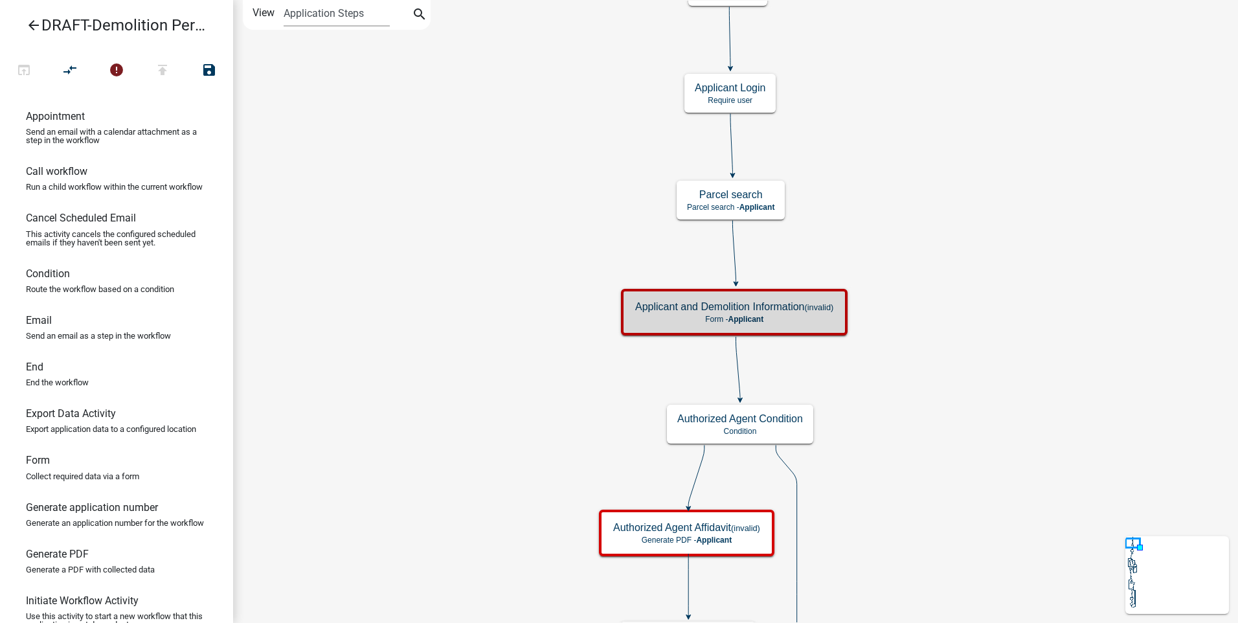
scroll to position [0, 0]
click at [812, 320] on p "Form - Applicant" at bounding box center [734, 319] width 198 height 9
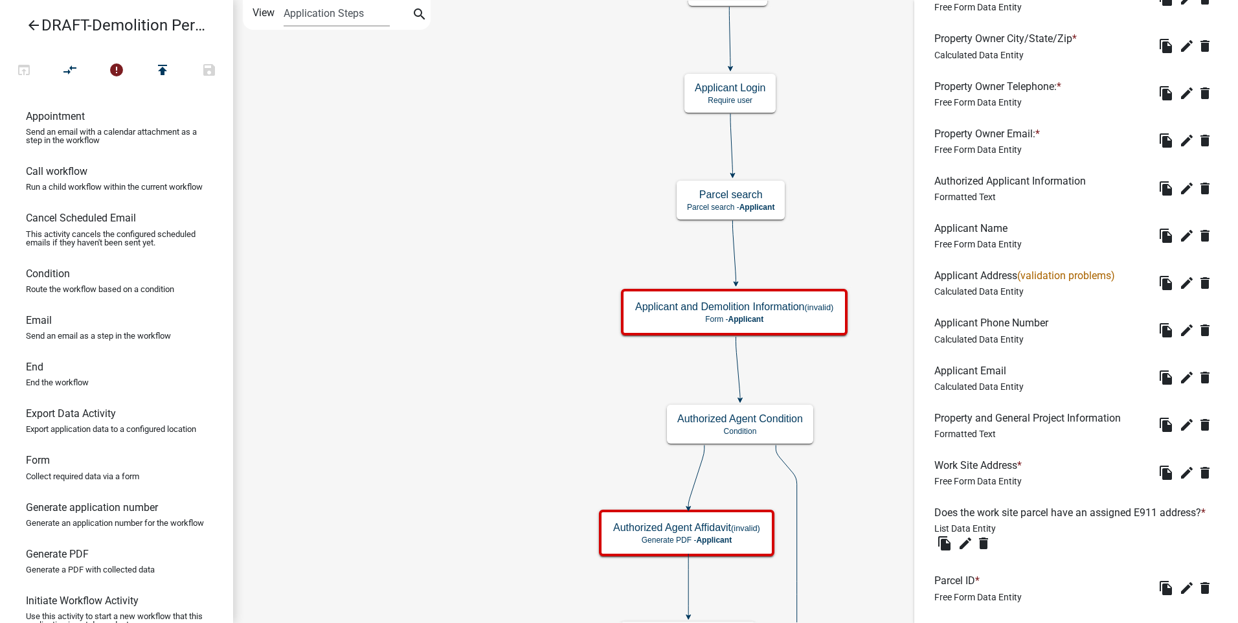
scroll to position [568, 0]
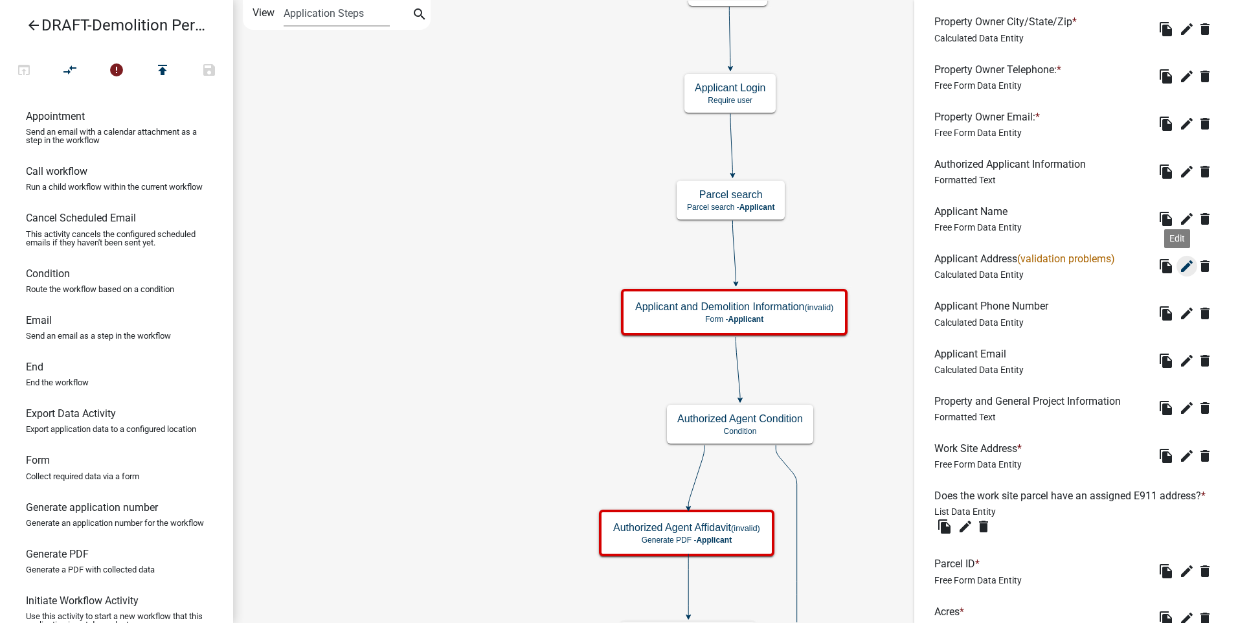
click at [1179, 265] on icon "edit" at bounding box center [1187, 266] width 16 height 16
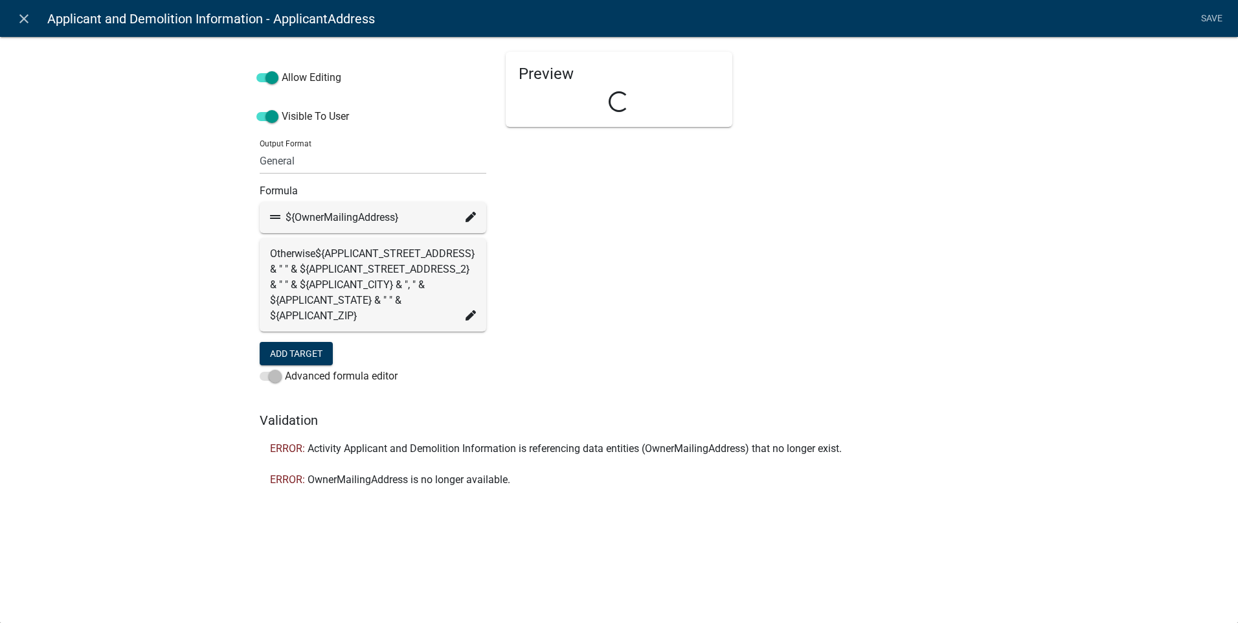
select select "calculated-value"
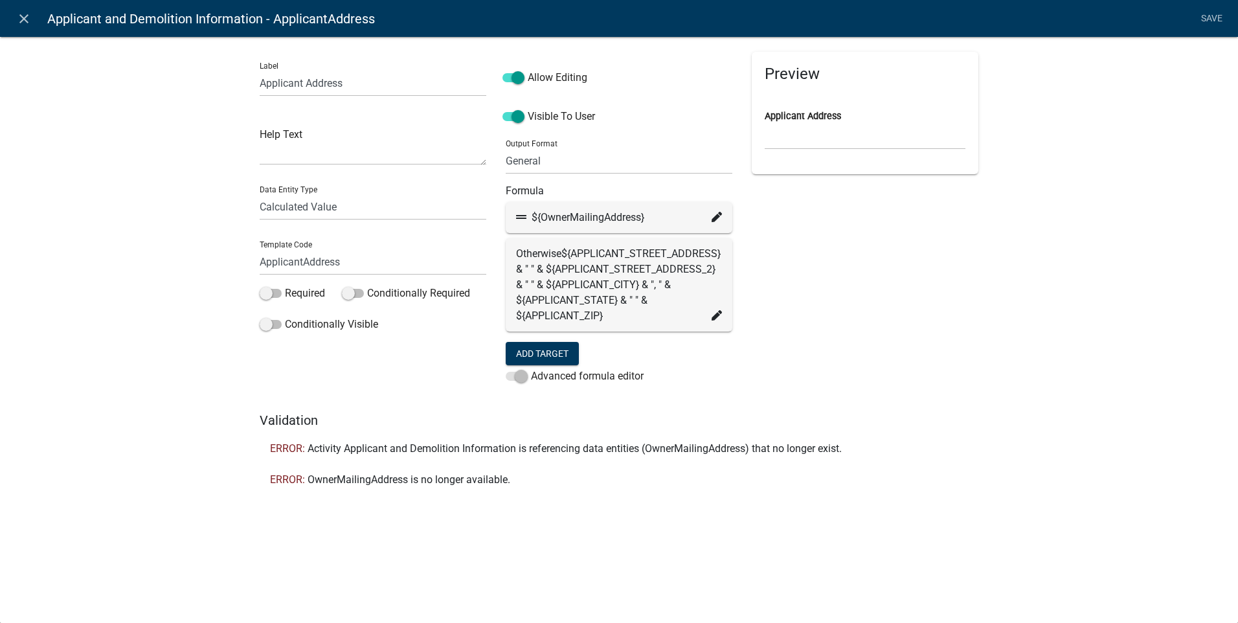
click at [722, 216] on div "${OwnerMailingAddress}" at bounding box center [619, 217] width 227 height 31
click at [714, 216] on icon at bounding box center [716, 217] width 10 height 10
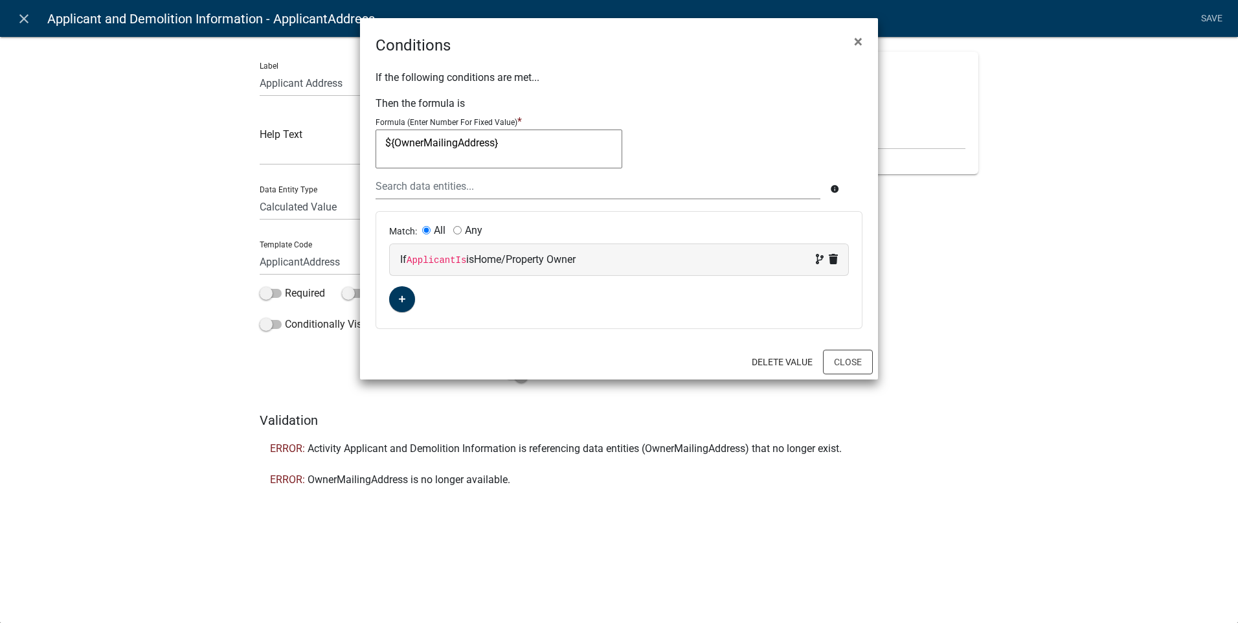
click at [456, 142] on textarea "${OwnerMailingAddress}" at bounding box center [498, 148] width 247 height 39
type textarea "OwnerstreetAddress"
click at [846, 362] on button "Close" at bounding box center [848, 362] width 50 height 25
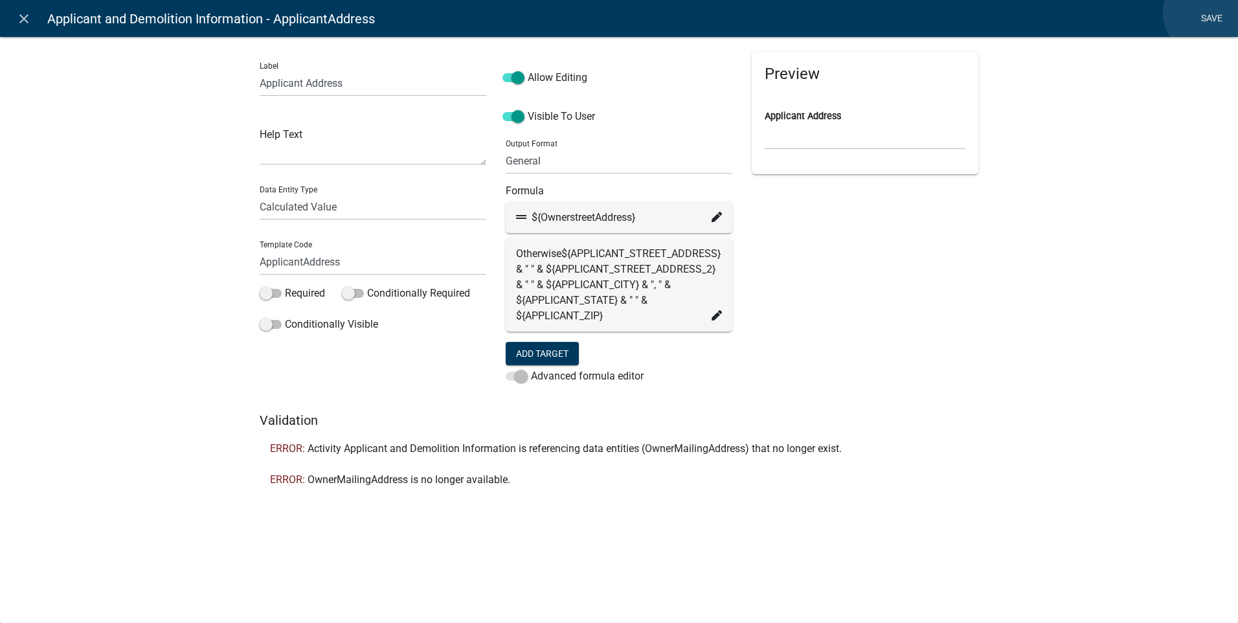
click at [1203, 13] on link "Save" at bounding box center [1211, 18] width 32 height 25
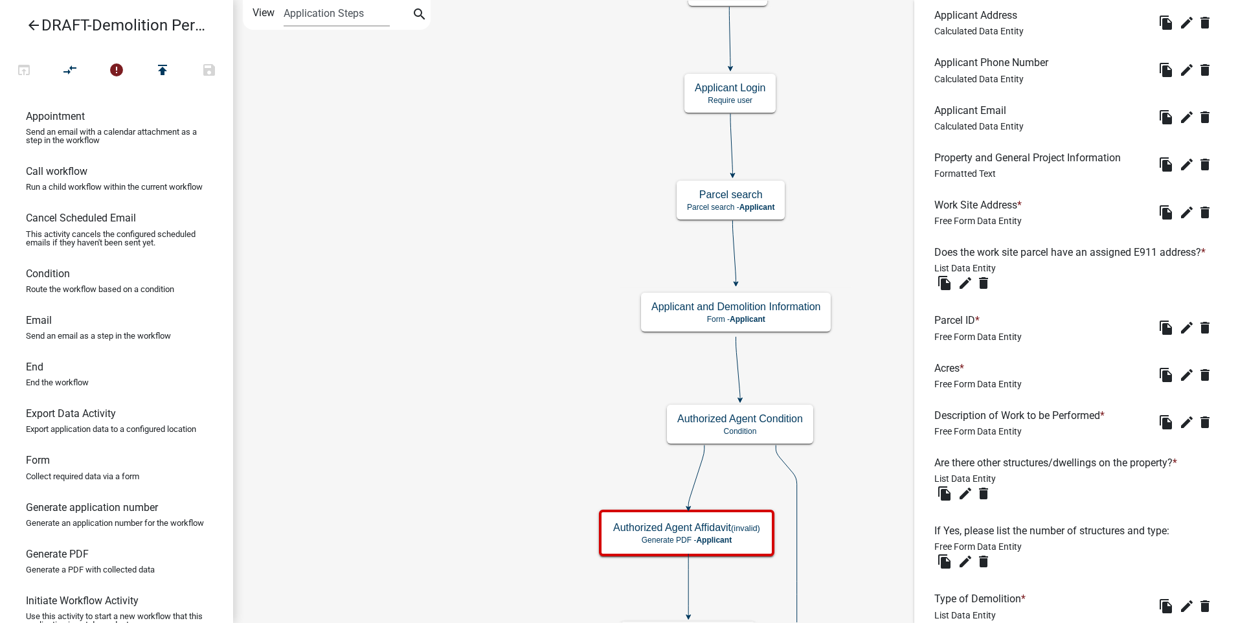
scroll to position [984, 0]
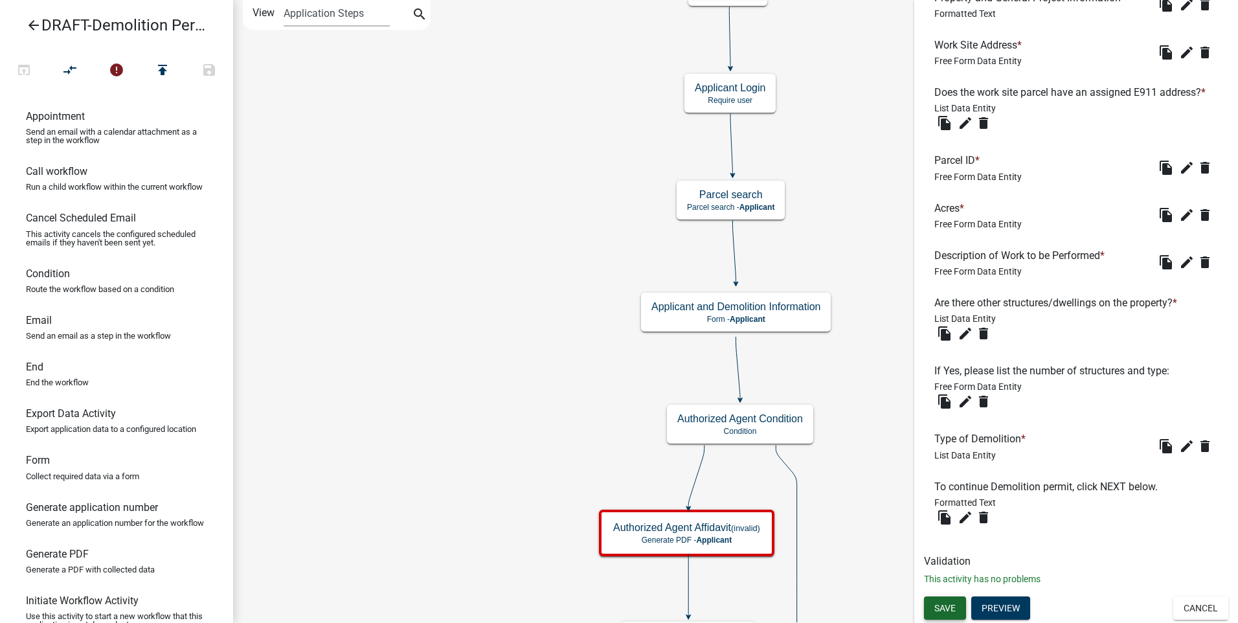
click at [937, 604] on span "Save" at bounding box center [944, 607] width 21 height 10
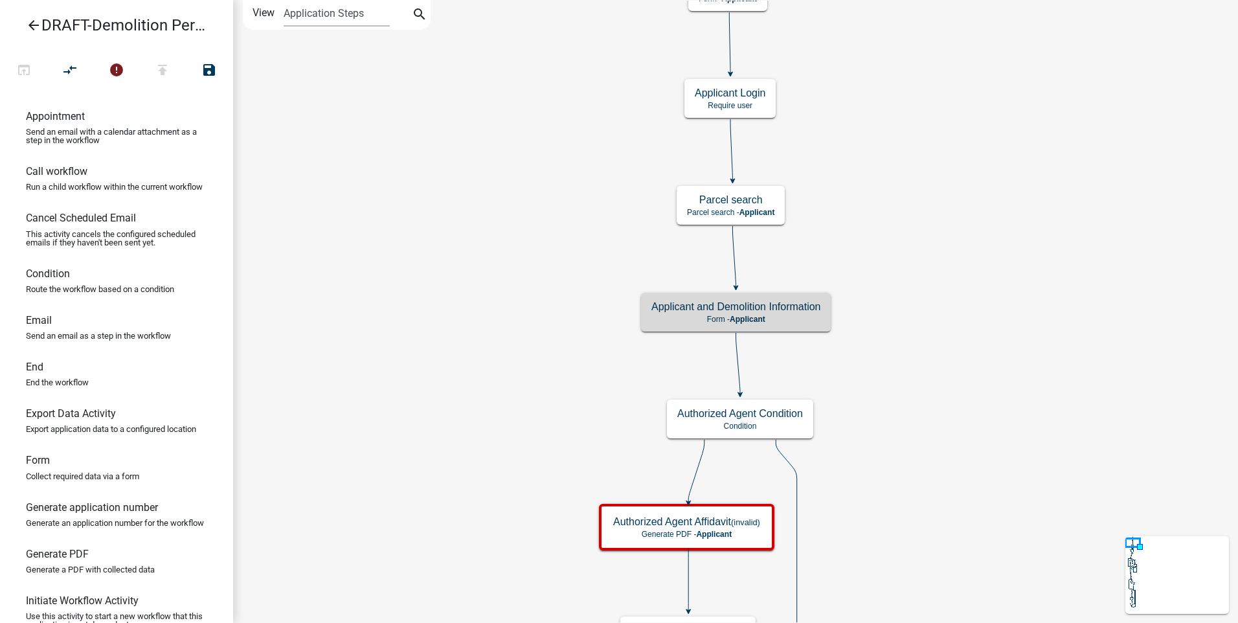
scroll to position [0, 0]
click at [792, 313] on h5 "Applicant and Demolition Information" at bounding box center [735, 306] width 169 height 12
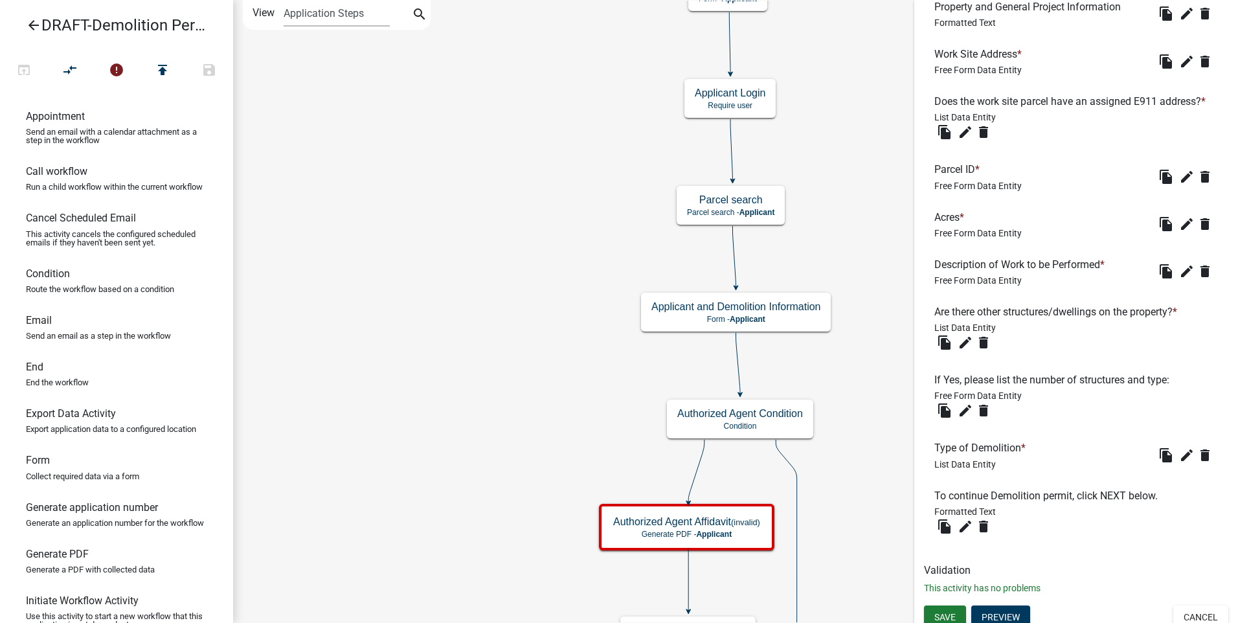
scroll to position [984, 0]
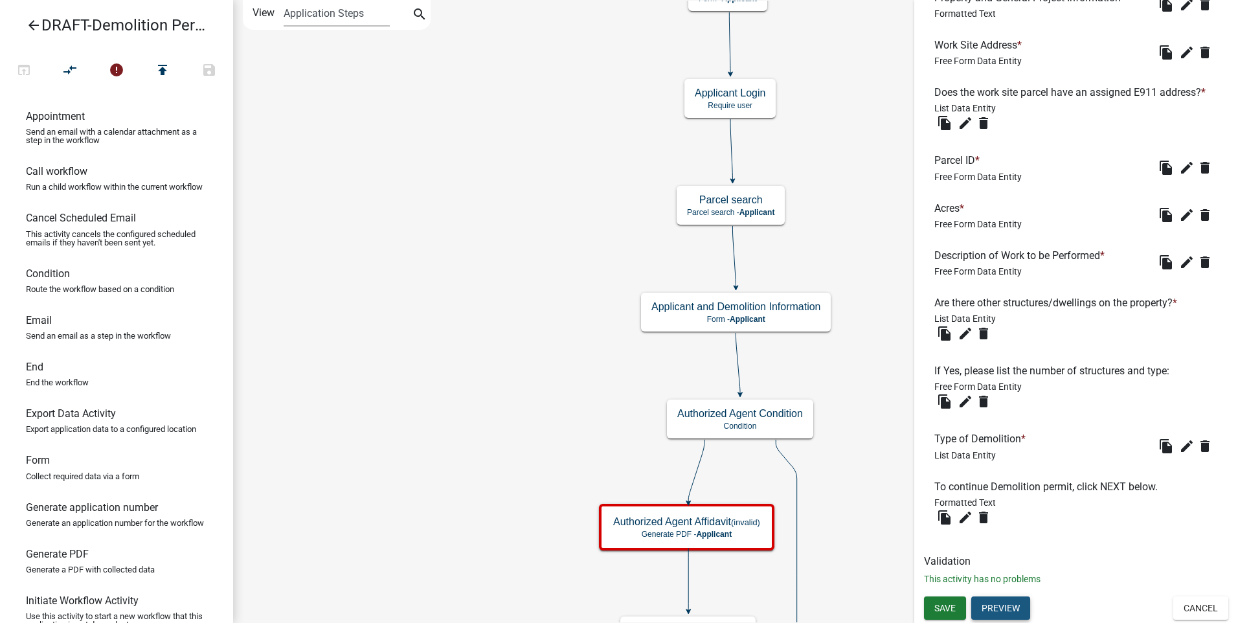
click at [990, 601] on button "Preview" at bounding box center [1000, 607] width 59 height 23
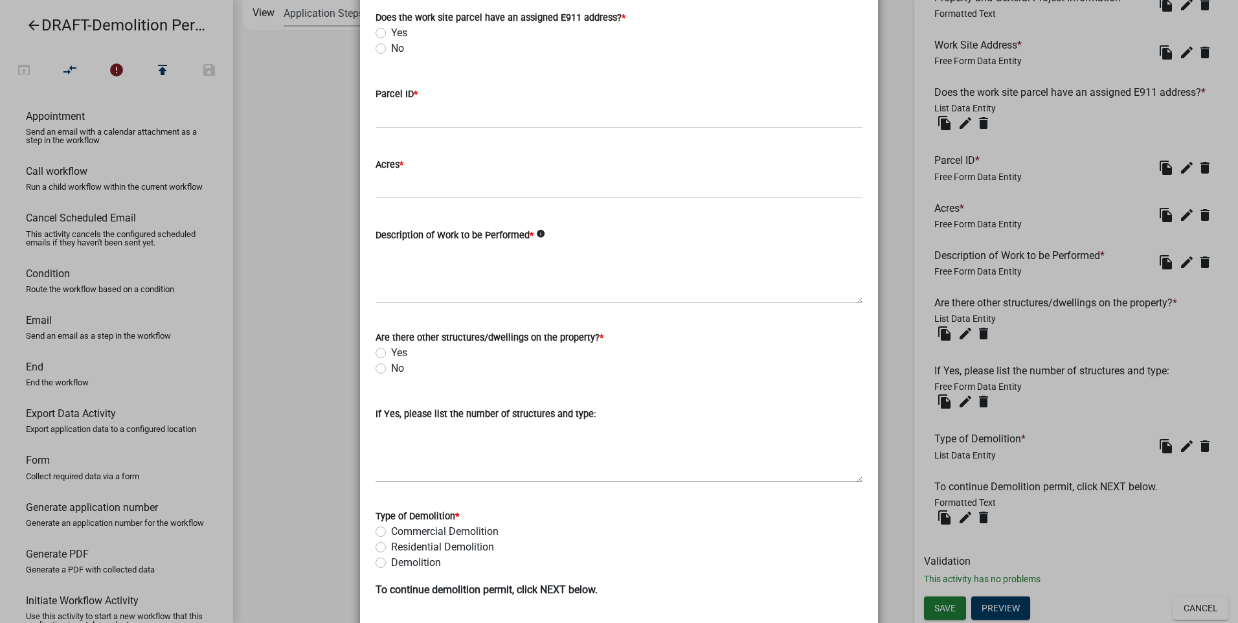
scroll to position [1010, 0]
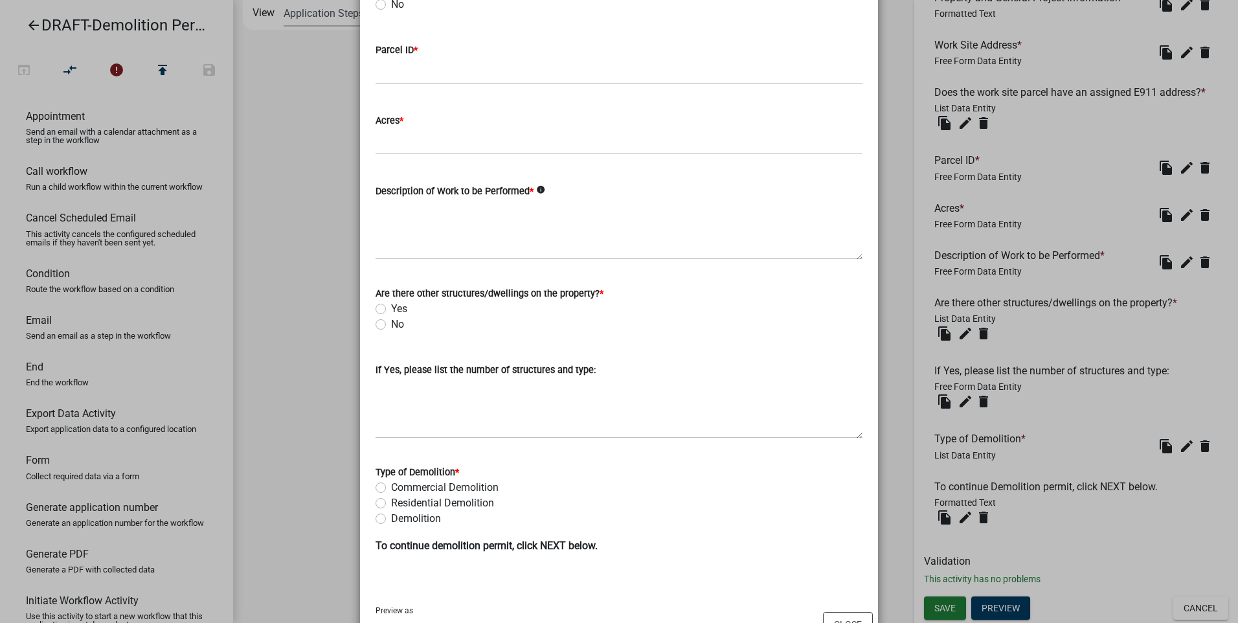
click at [1179, 606] on ngb-modal-window "Activity Preview : Applicant and Demolition Information × Property Owner Proper…" at bounding box center [619, 311] width 1238 height 623
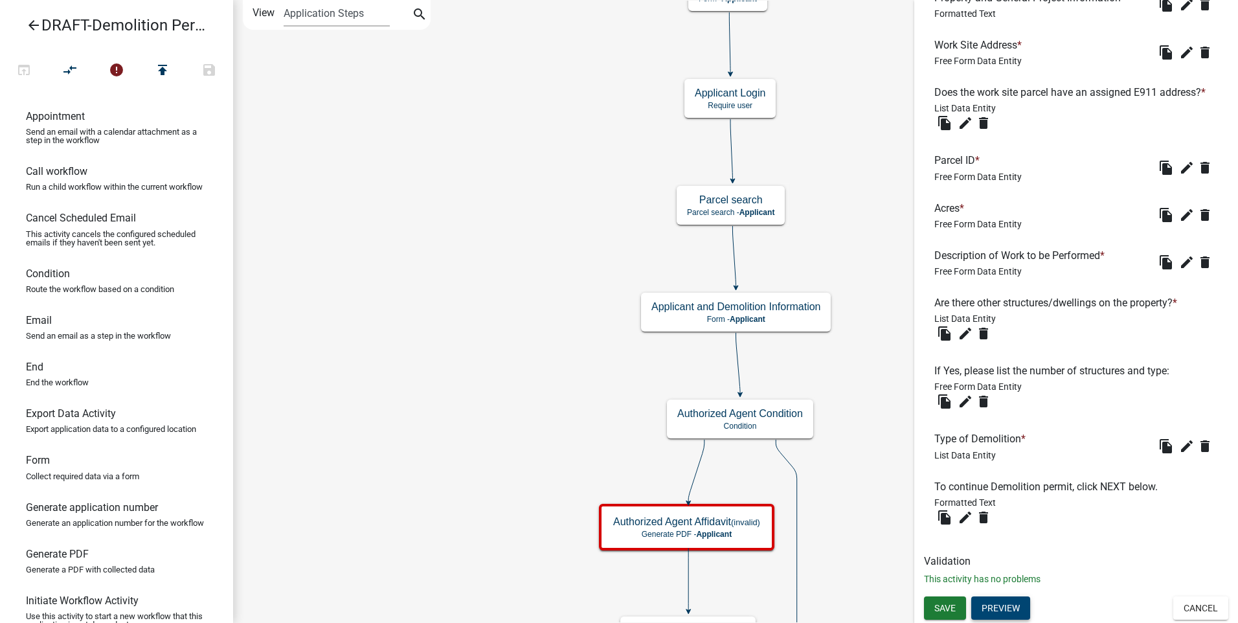
click at [1002, 609] on button "Preview" at bounding box center [1000, 607] width 59 height 23
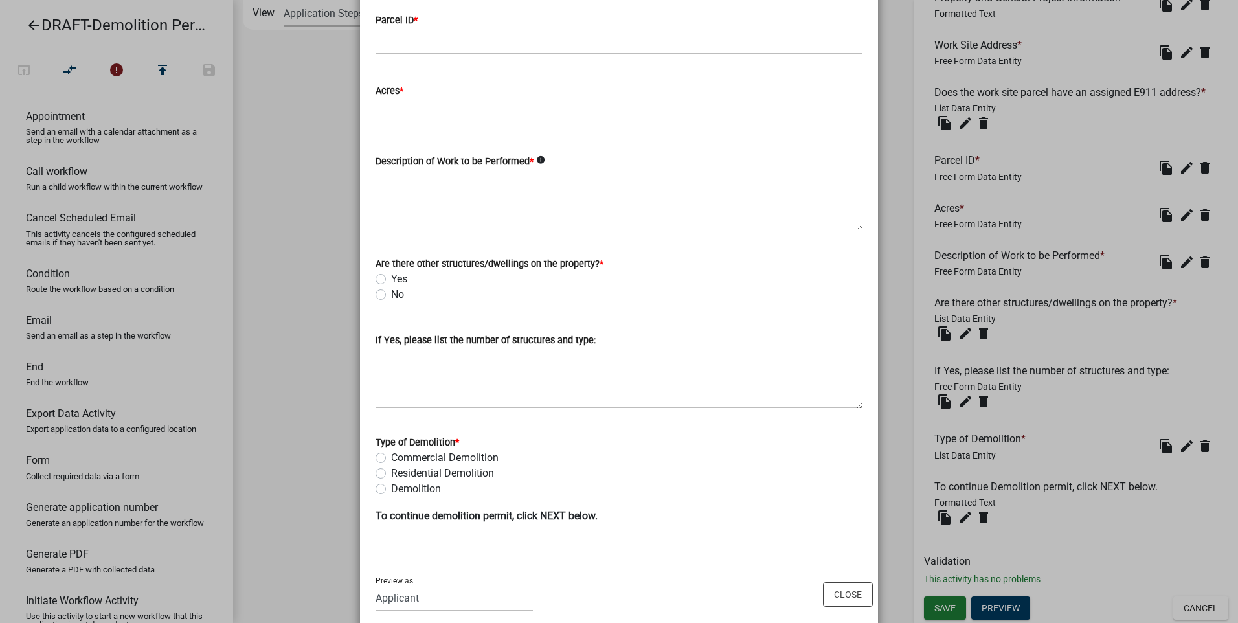
scroll to position [1062, 0]
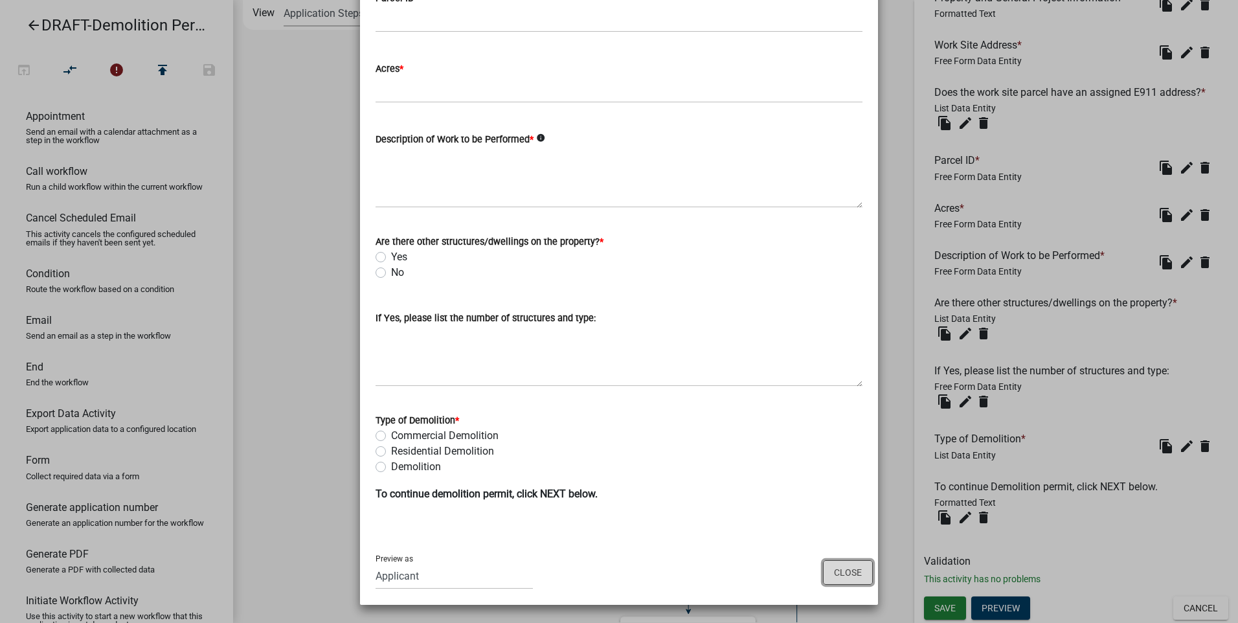
click at [836, 570] on button "Close" at bounding box center [848, 572] width 50 height 25
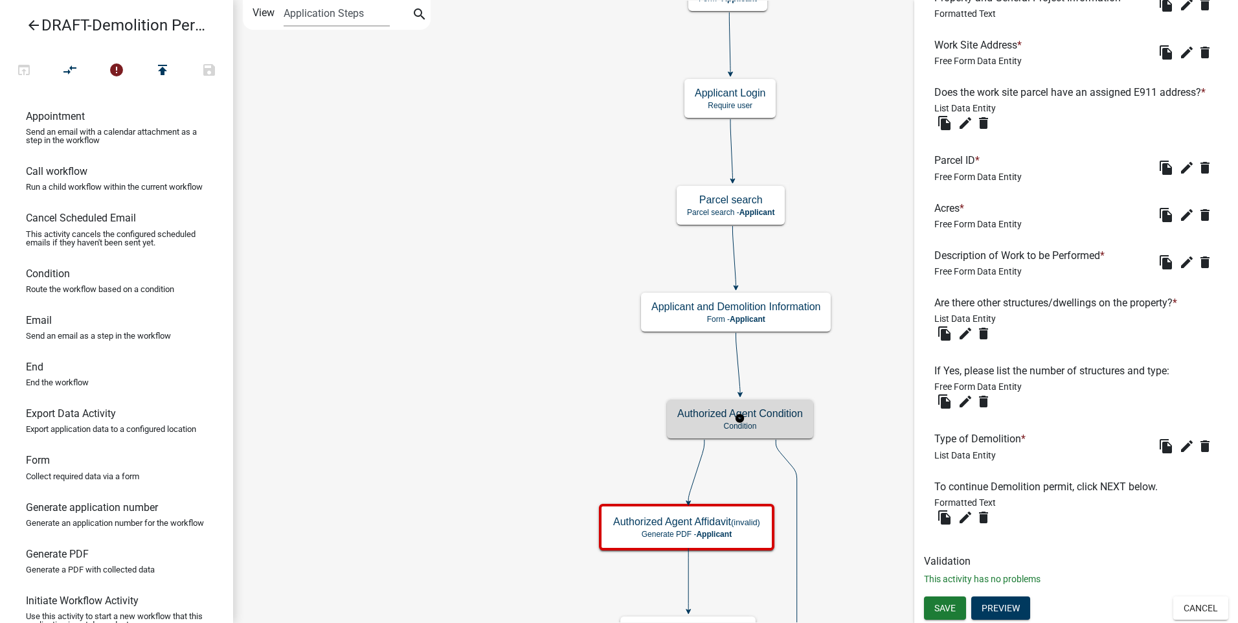
scroll to position [0, 0]
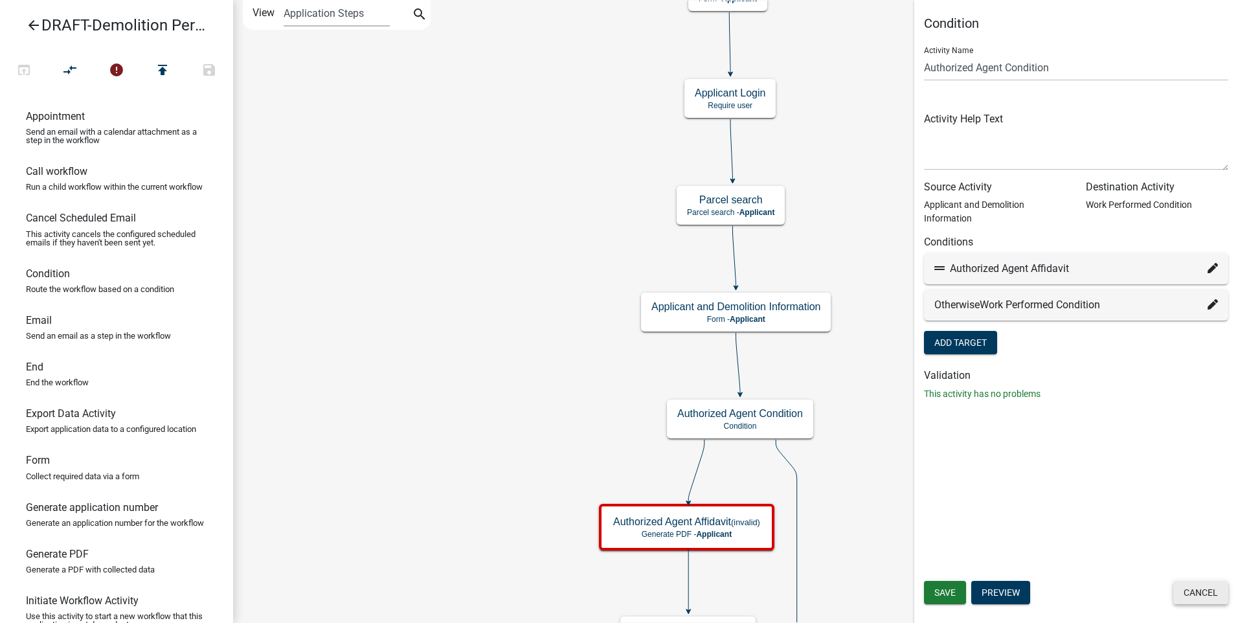
click at [1196, 590] on button "Cancel" at bounding box center [1200, 592] width 55 height 23
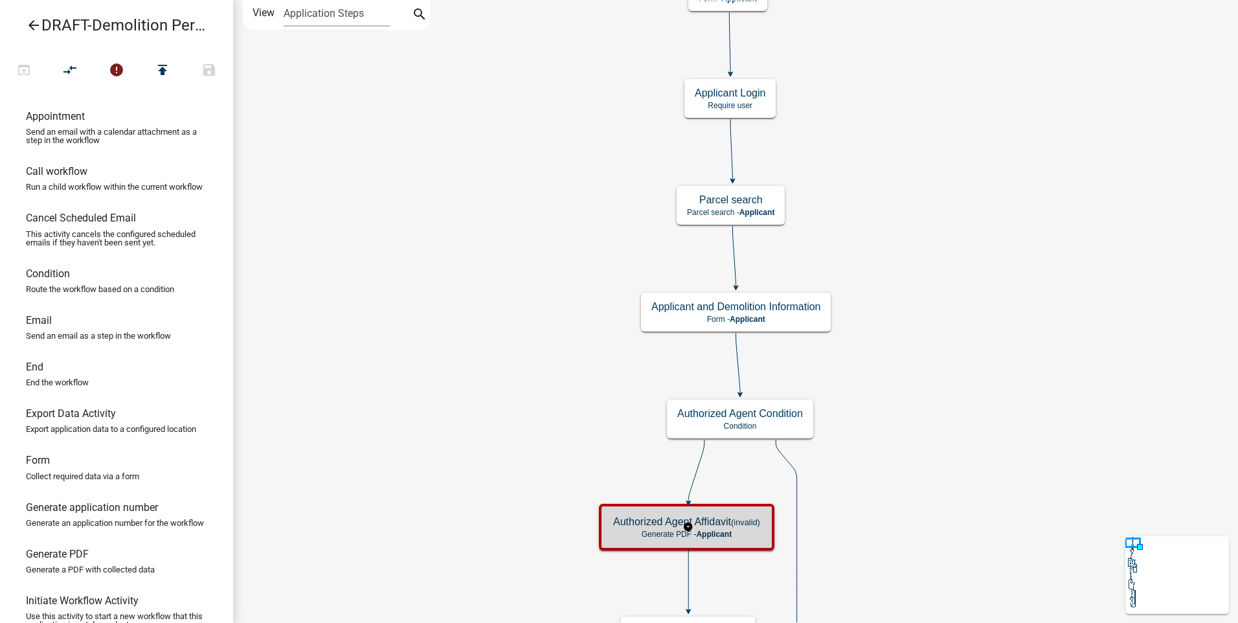
click at [746, 531] on p "Generate PDF - Applicant" at bounding box center [686, 533] width 147 height 9
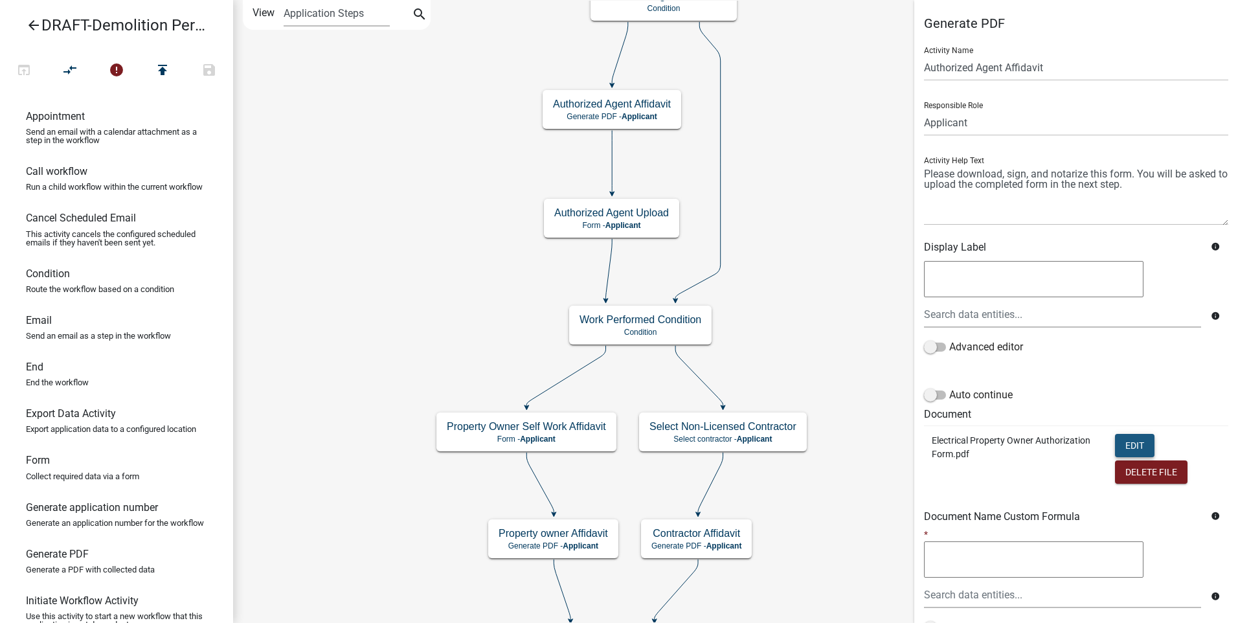
click at [1134, 444] on button "Edit" at bounding box center [1134, 445] width 39 height 23
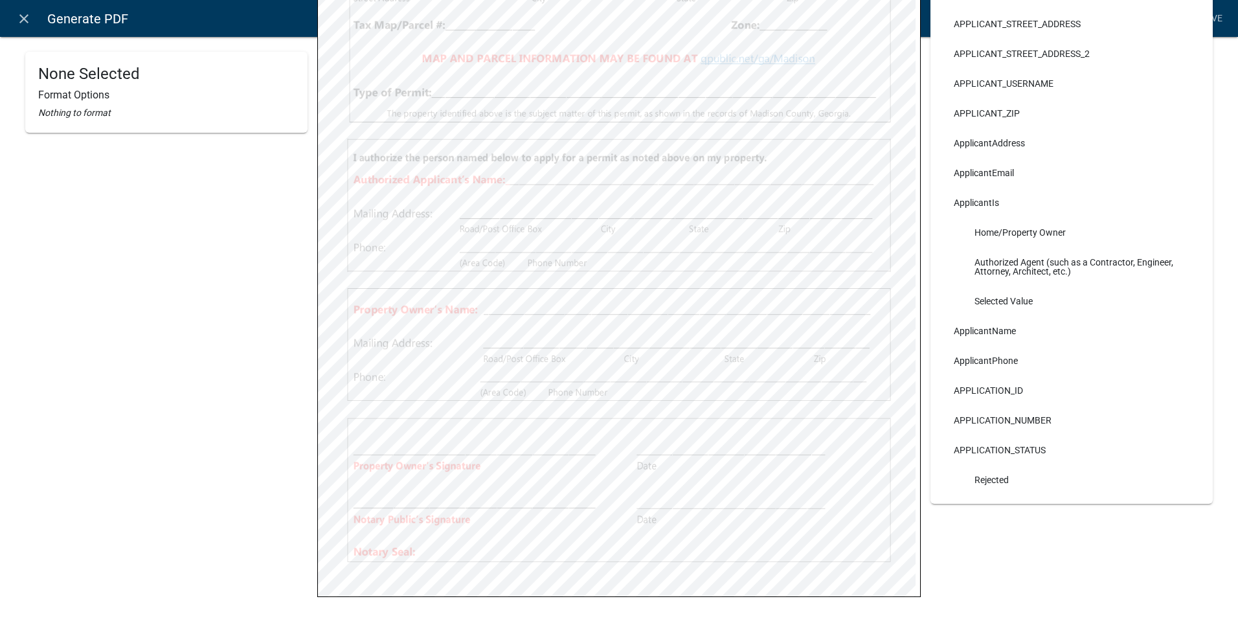
scroll to position [355, 0]
select select
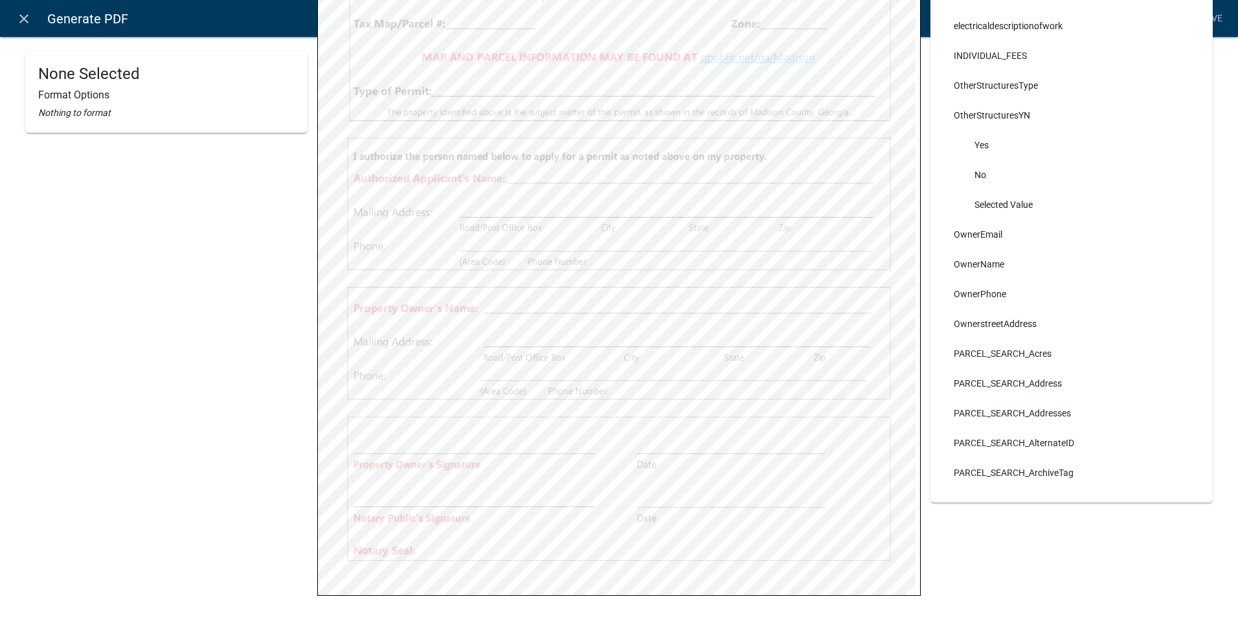
scroll to position [3066, 0]
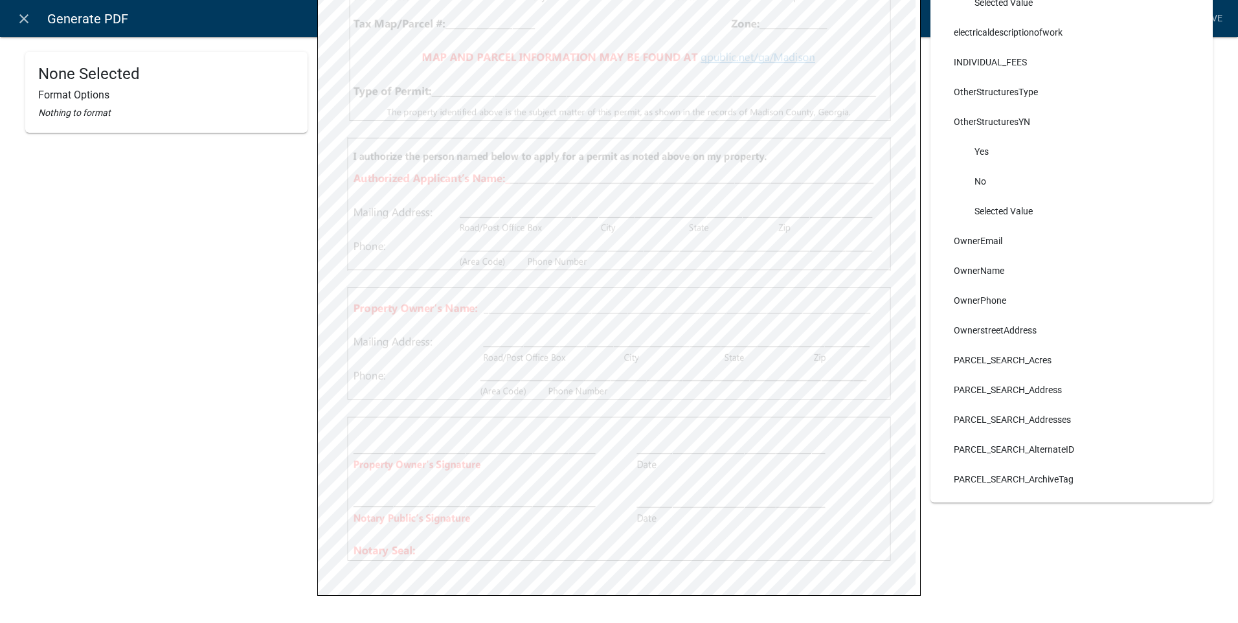
select select
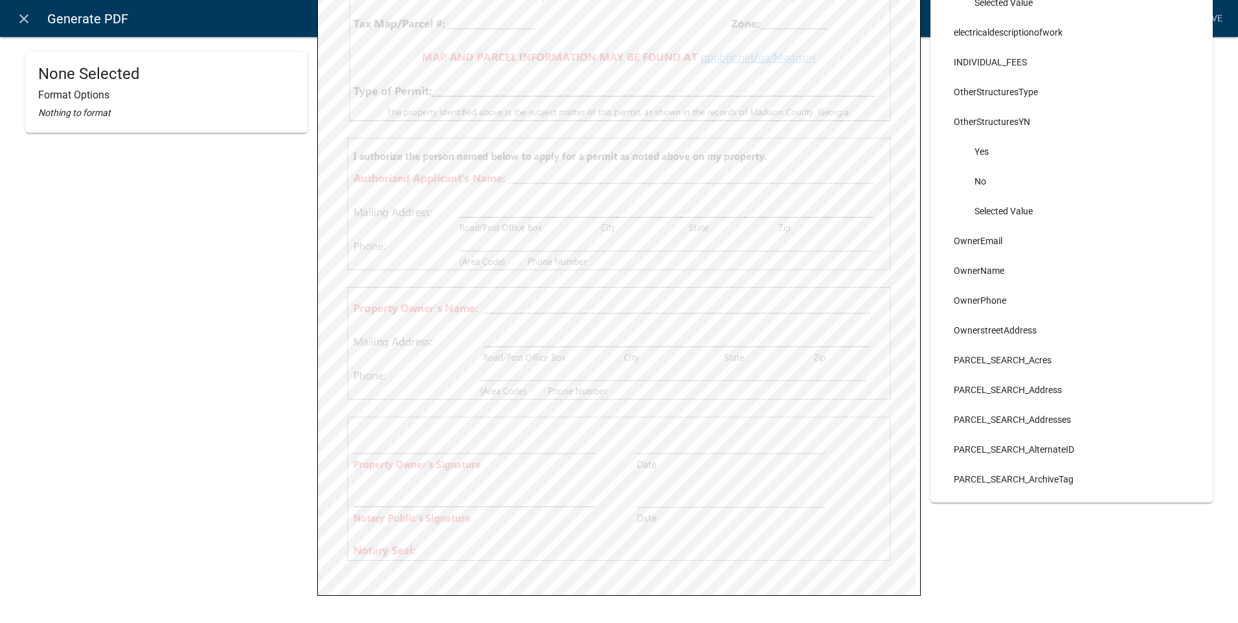
select select
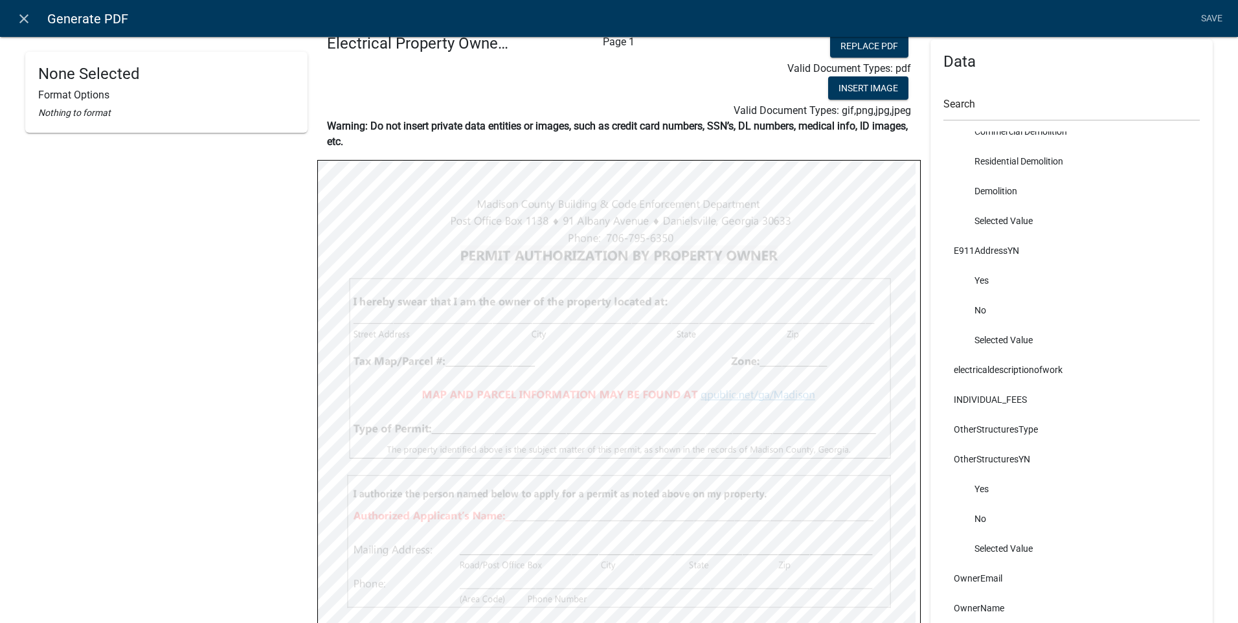
scroll to position [0, 0]
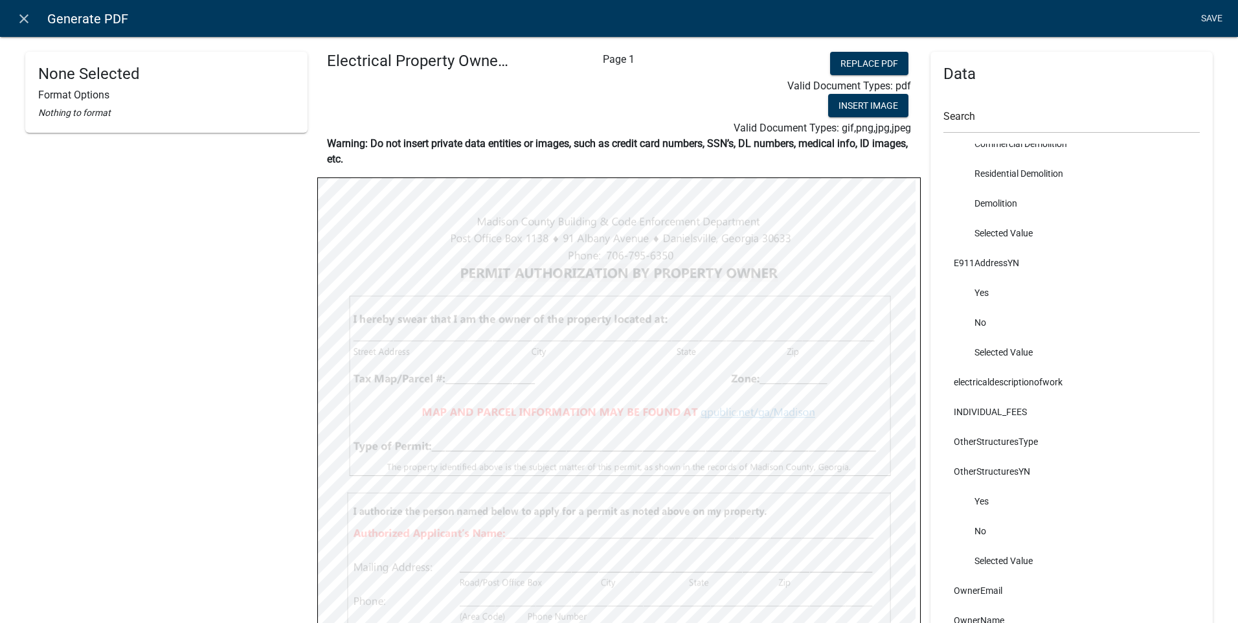
click at [1205, 17] on link "Save" at bounding box center [1211, 18] width 32 height 25
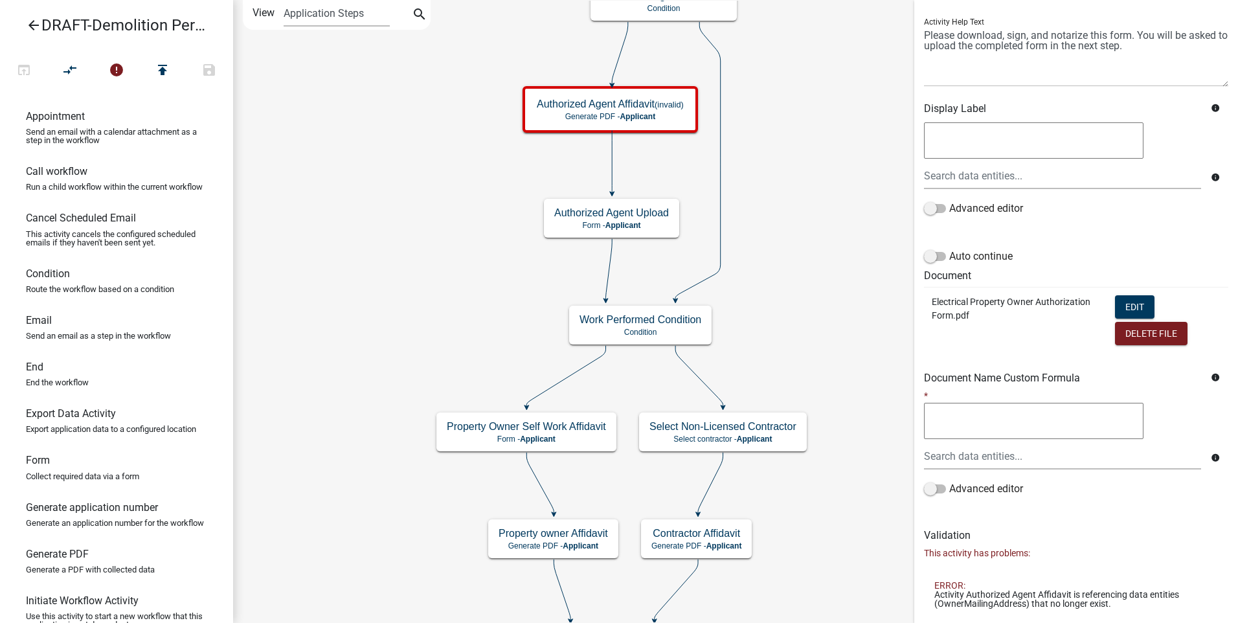
scroll to position [190, 0]
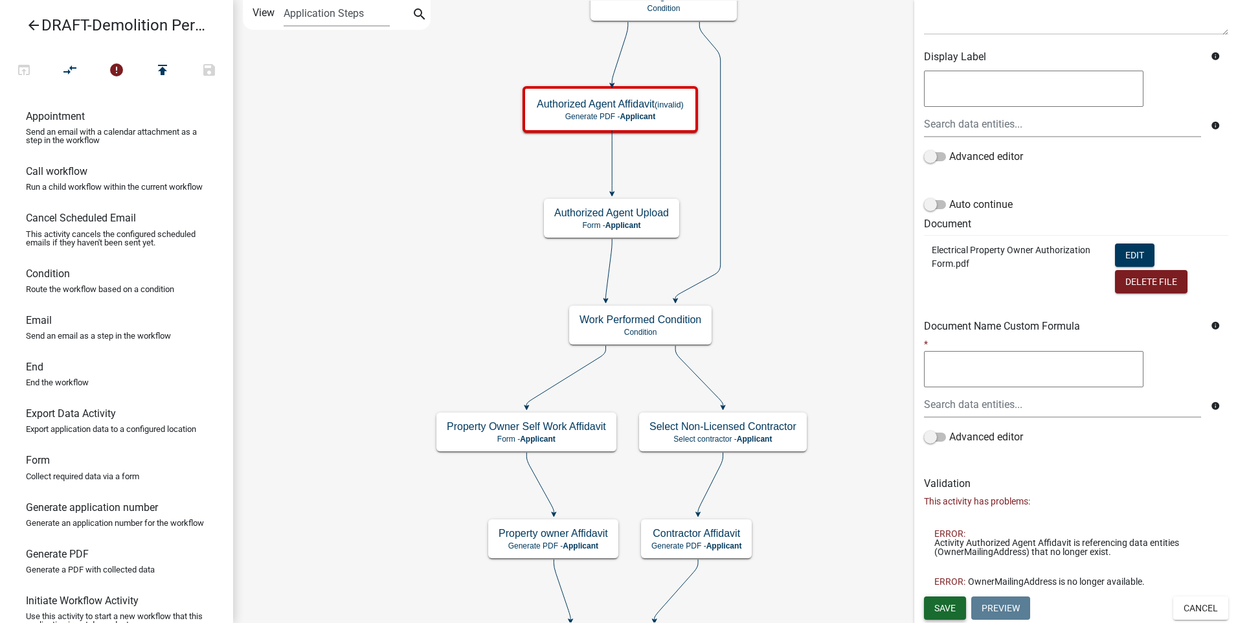
click at [937, 606] on span "Save" at bounding box center [944, 607] width 21 height 10
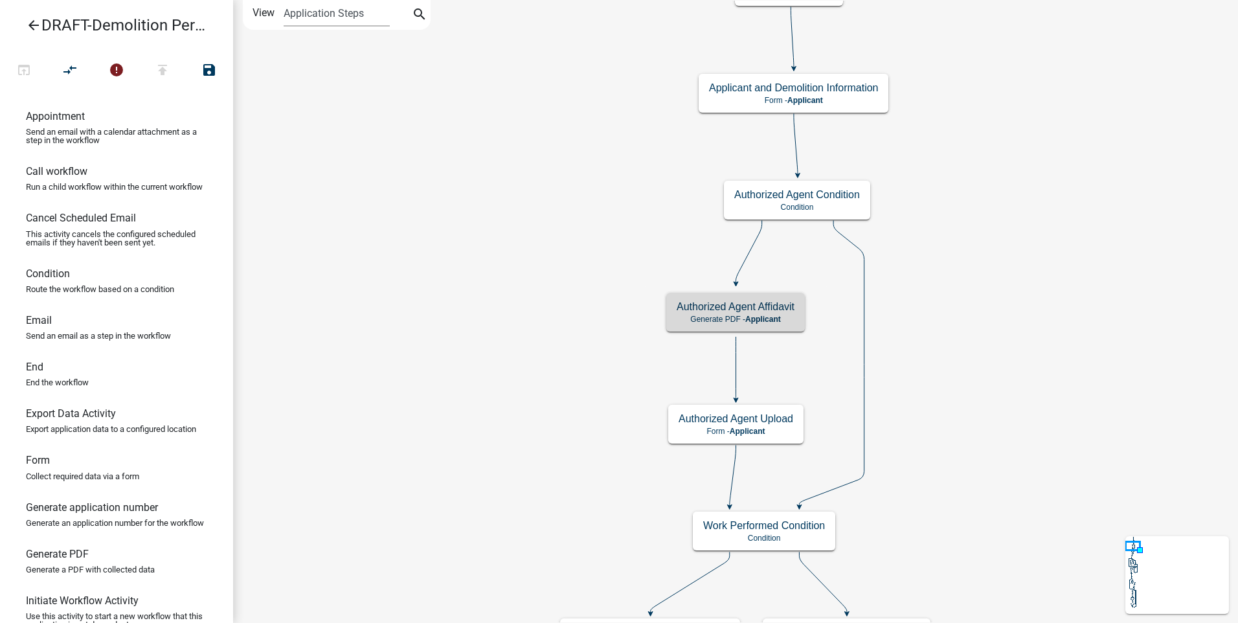
scroll to position [0, 0]
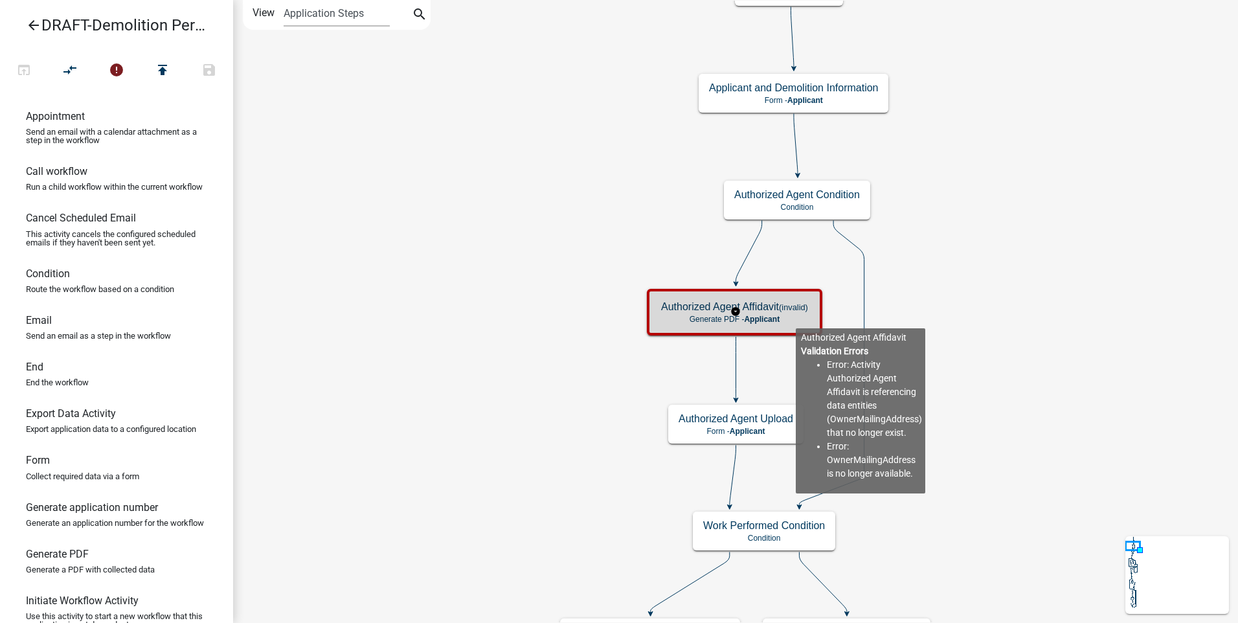
click at [795, 318] on p "Generate PDF - Applicant" at bounding box center [734, 319] width 147 height 9
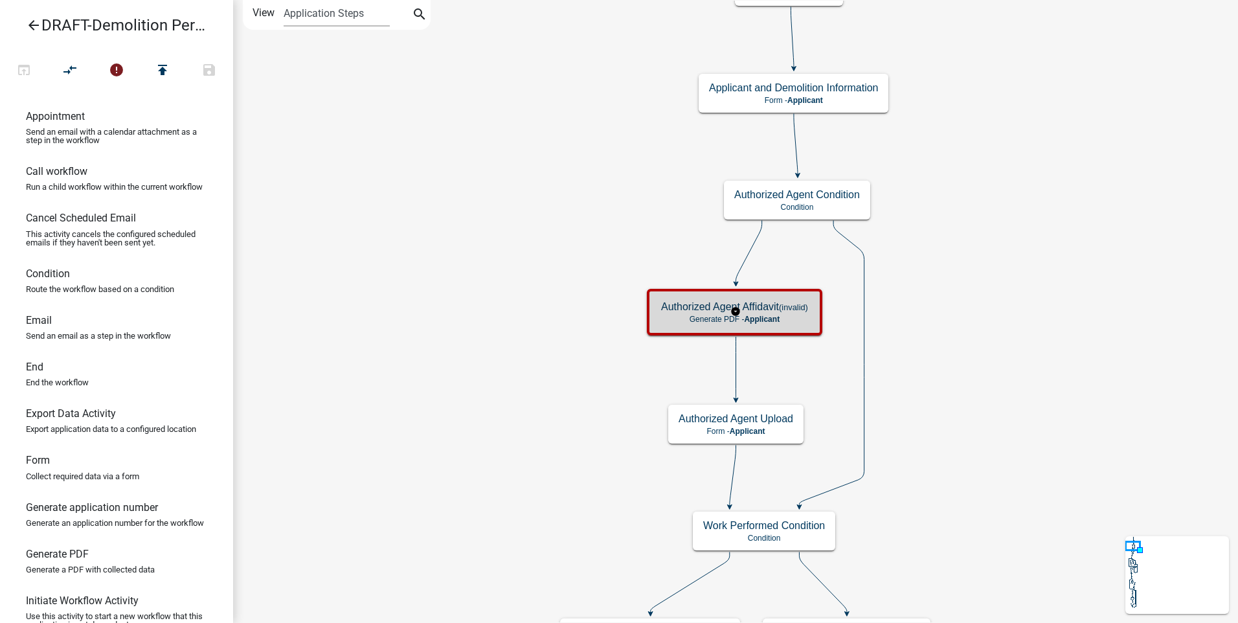
click at [795, 318] on p "Generate PDF - Applicant" at bounding box center [734, 319] width 147 height 9
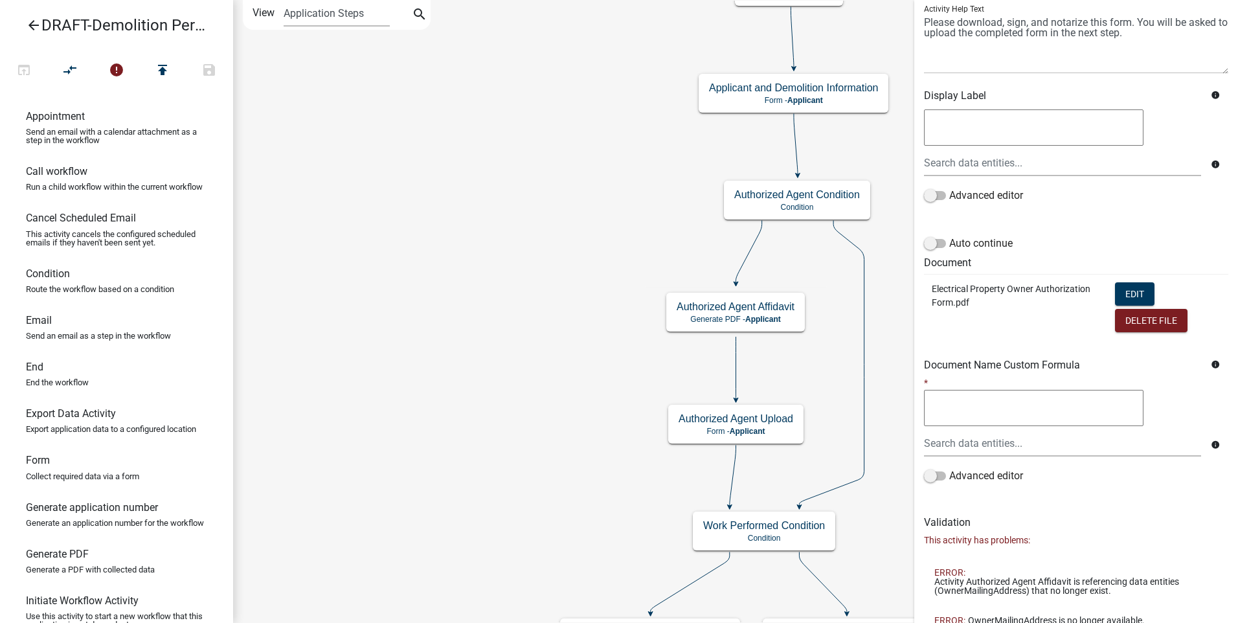
scroll to position [190, 0]
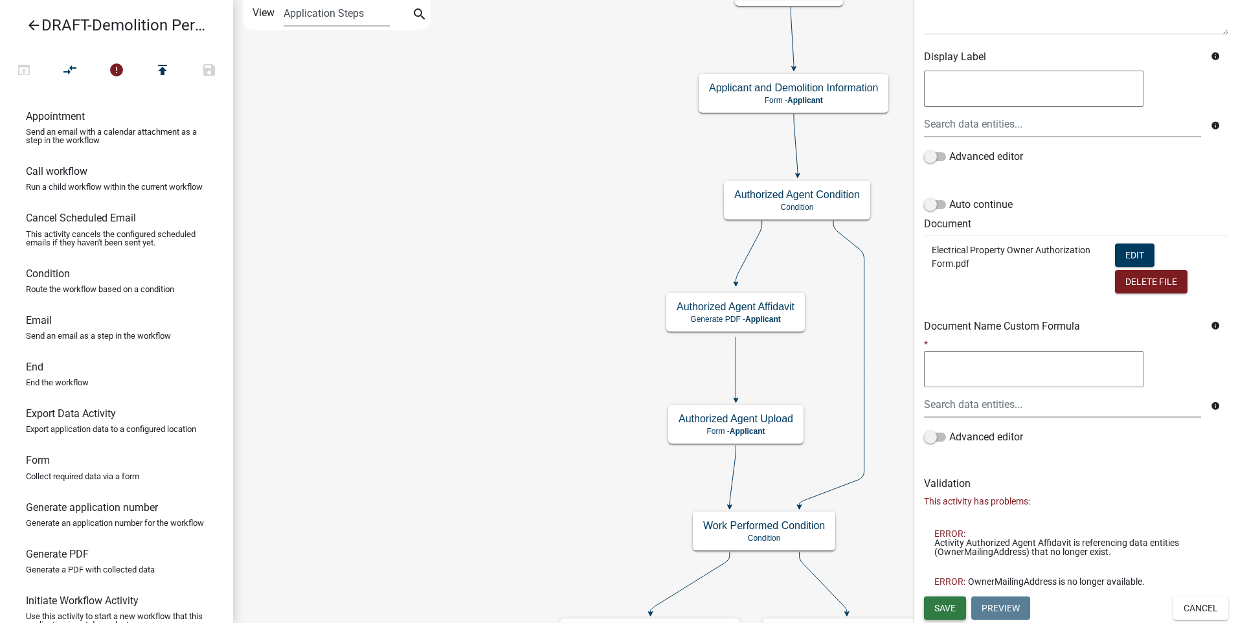
click at [944, 604] on span "Save" at bounding box center [944, 607] width 21 height 10
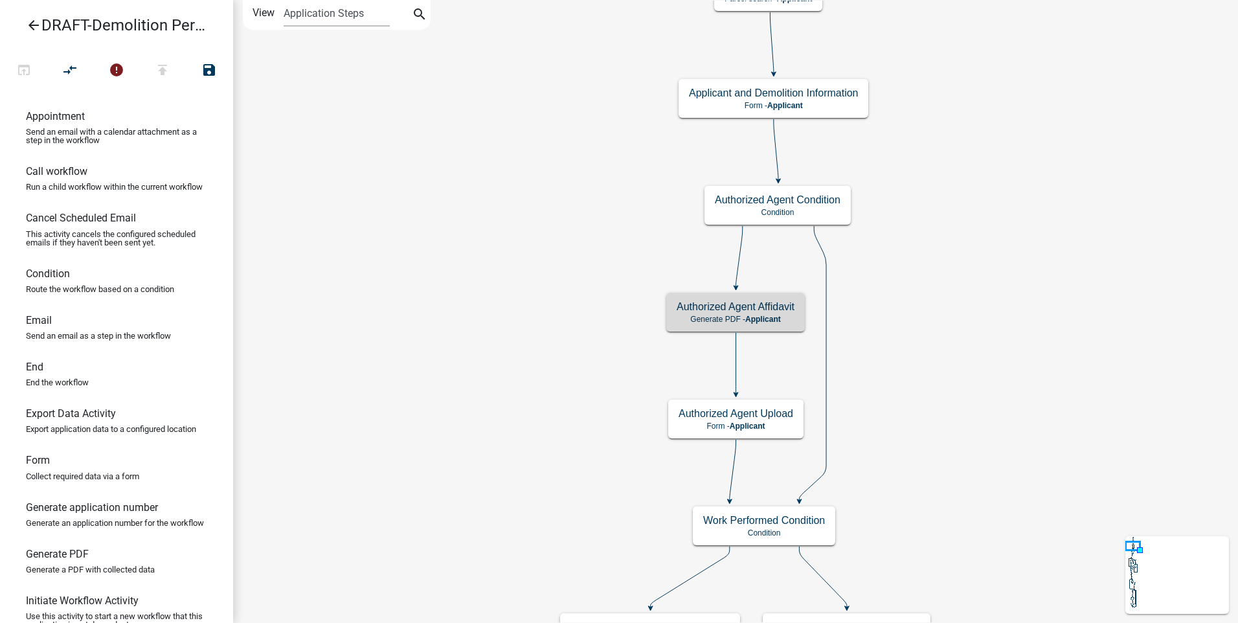
scroll to position [0, 0]
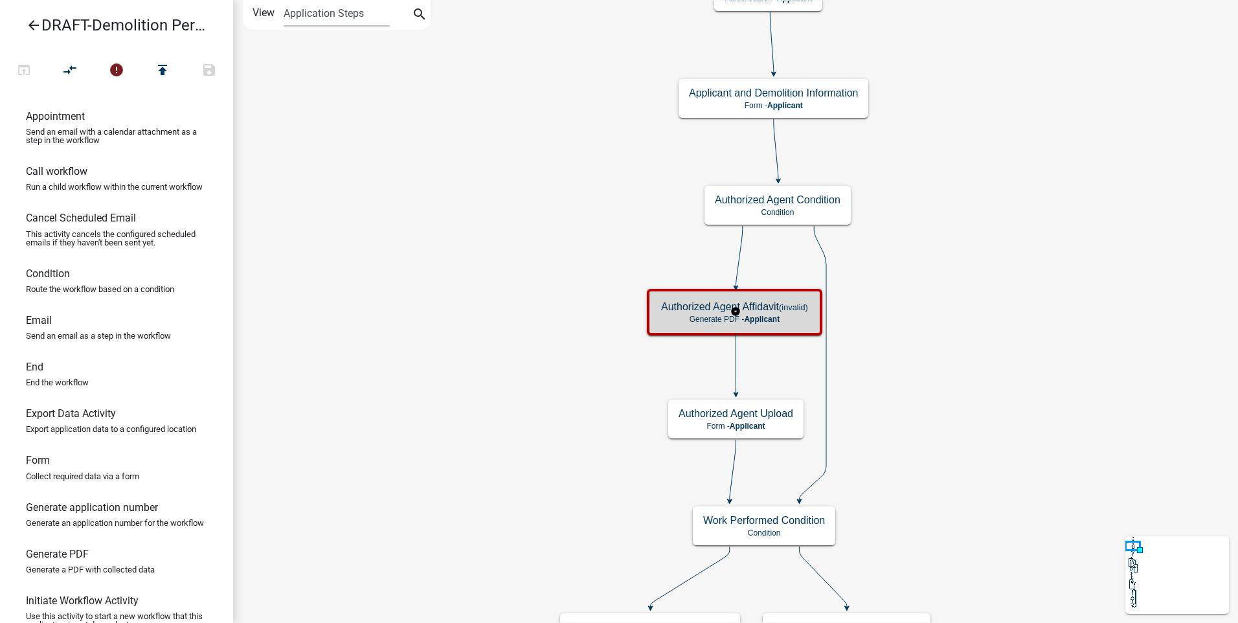
click at [775, 320] on span "Applicant" at bounding box center [762, 319] width 36 height 9
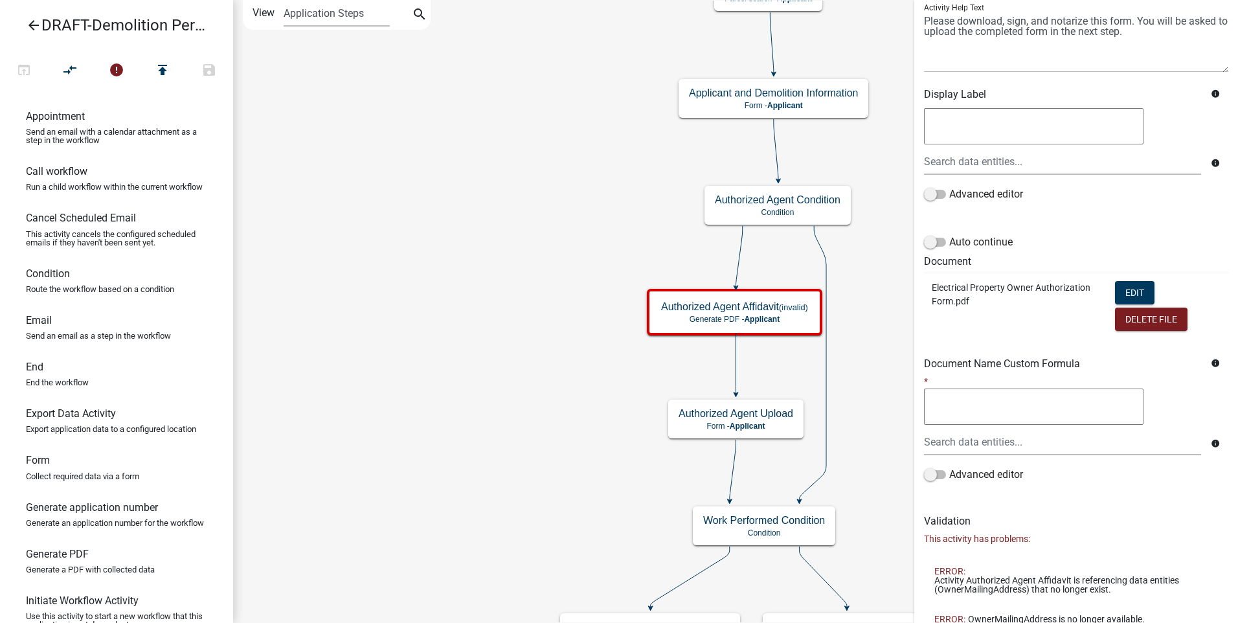
scroll to position [190, 0]
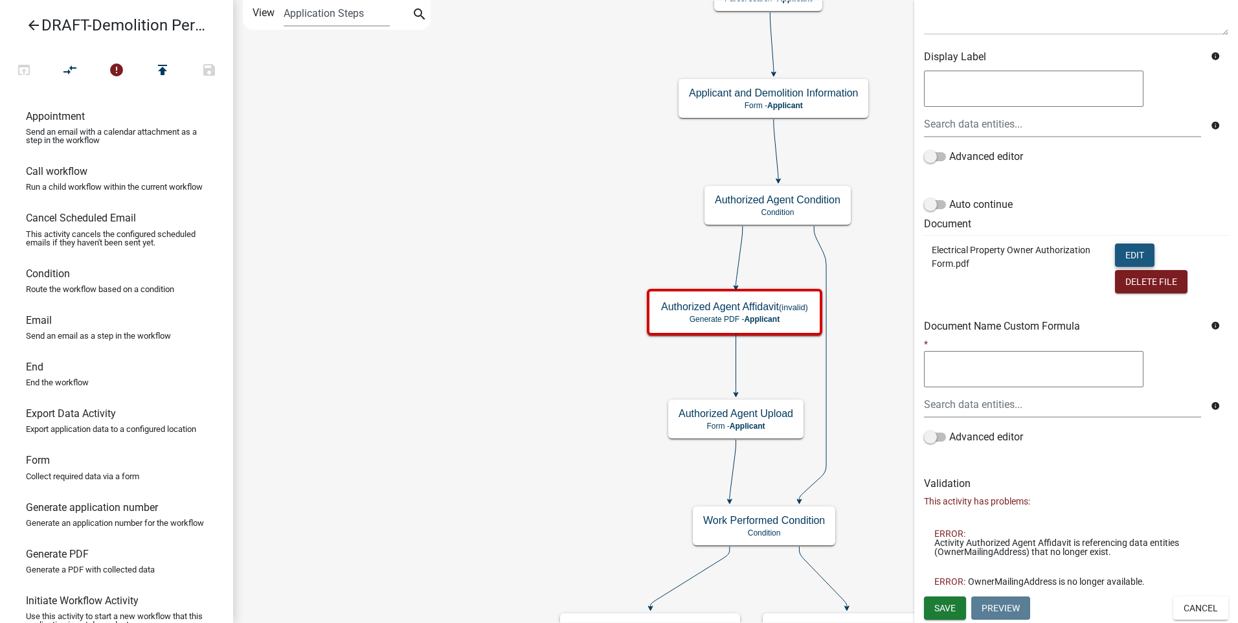
click at [1128, 252] on button "Edit" at bounding box center [1134, 254] width 39 height 23
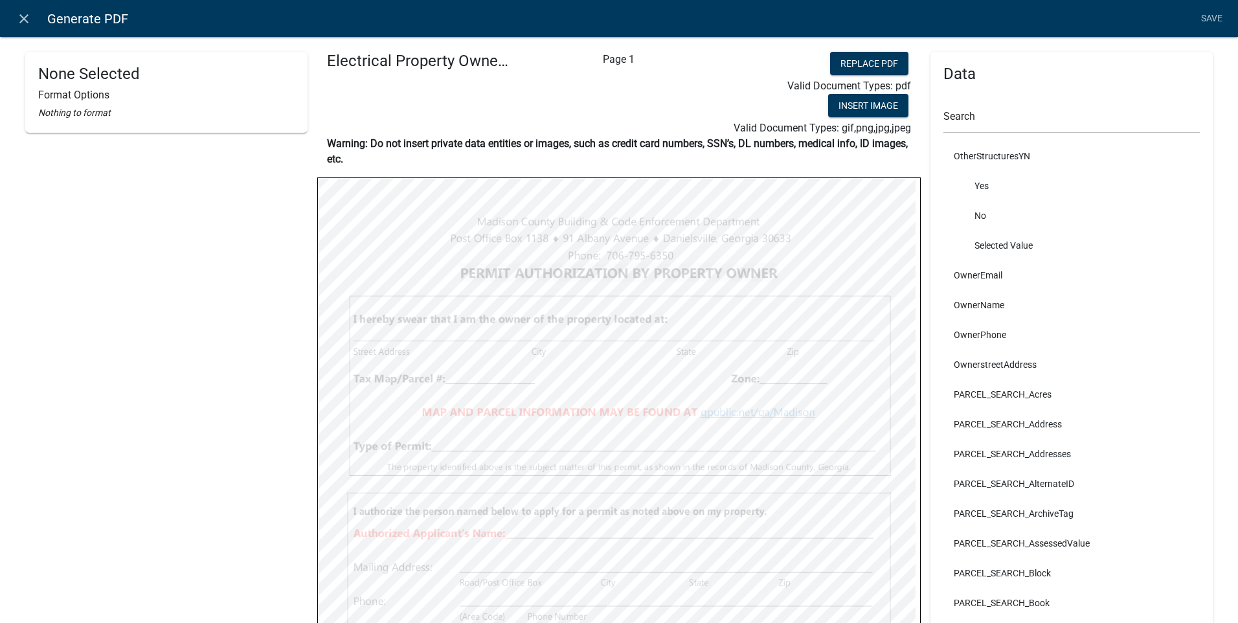
scroll to position [3355, 0]
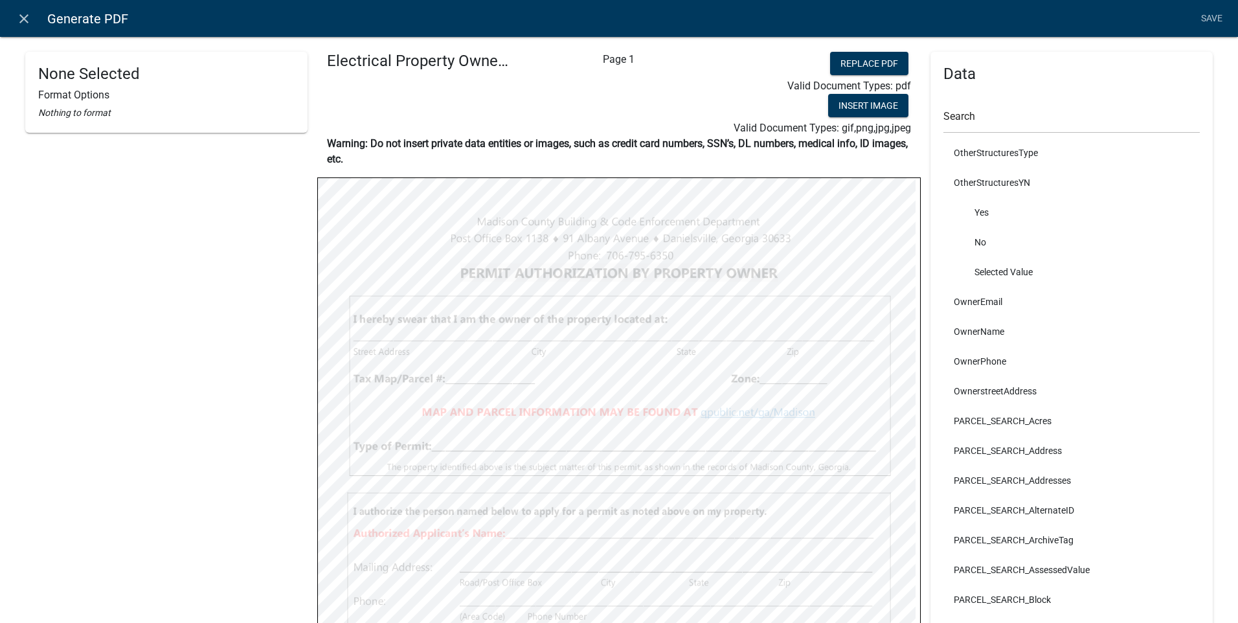
select select
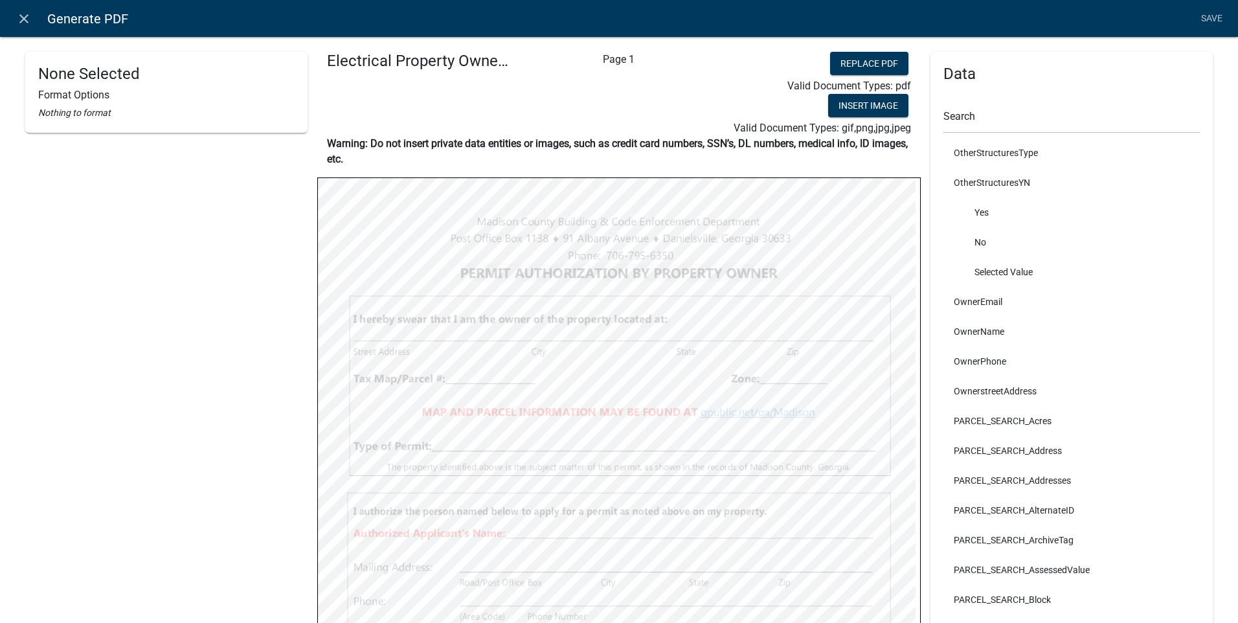
select select
click at [1207, 14] on link "Save" at bounding box center [1211, 18] width 32 height 25
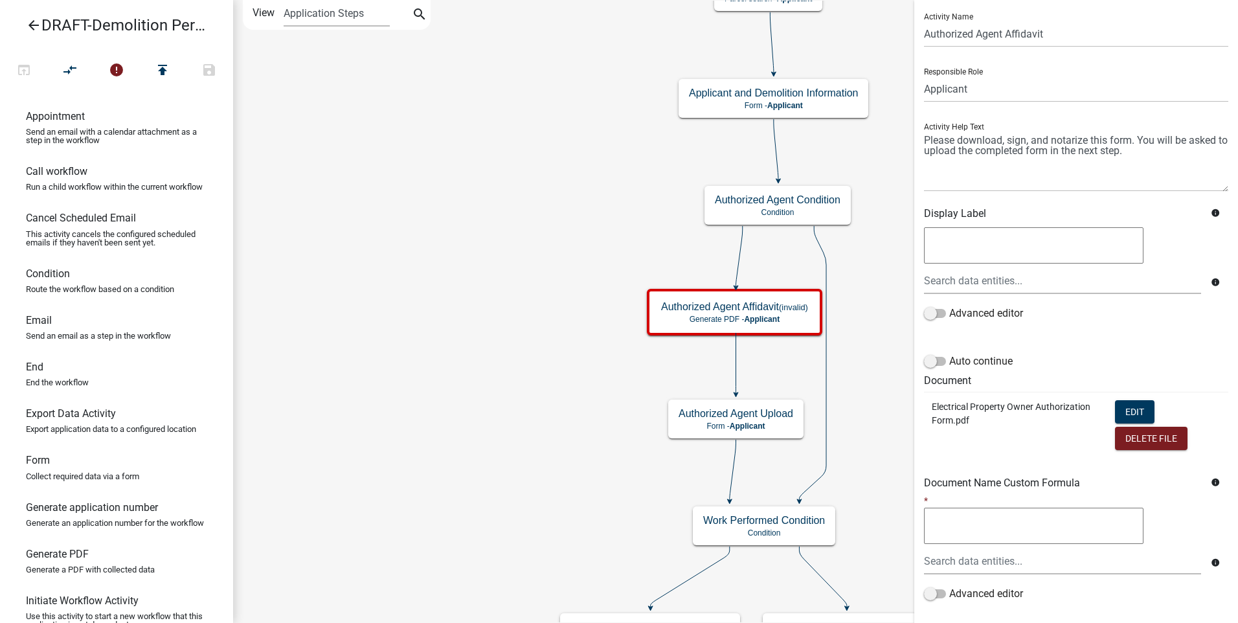
scroll to position [190, 0]
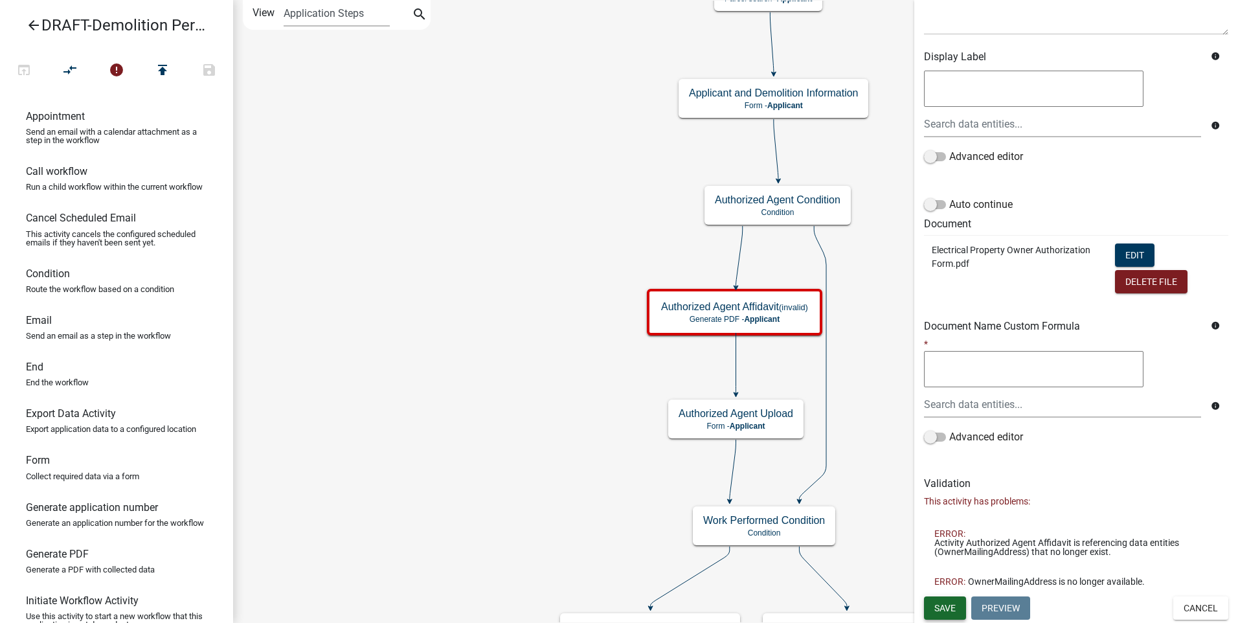
click at [942, 605] on span "Save" at bounding box center [944, 607] width 21 height 10
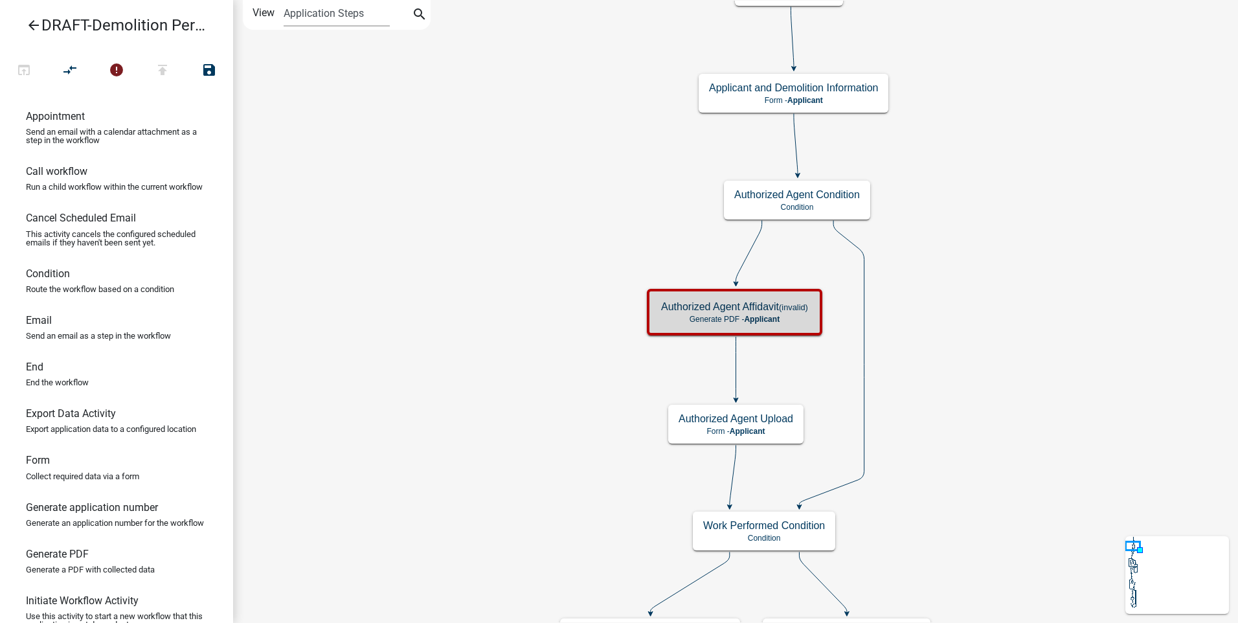
scroll to position [0, 0]
click at [785, 316] on p "Generate PDF - Applicant" at bounding box center [734, 319] width 147 height 9
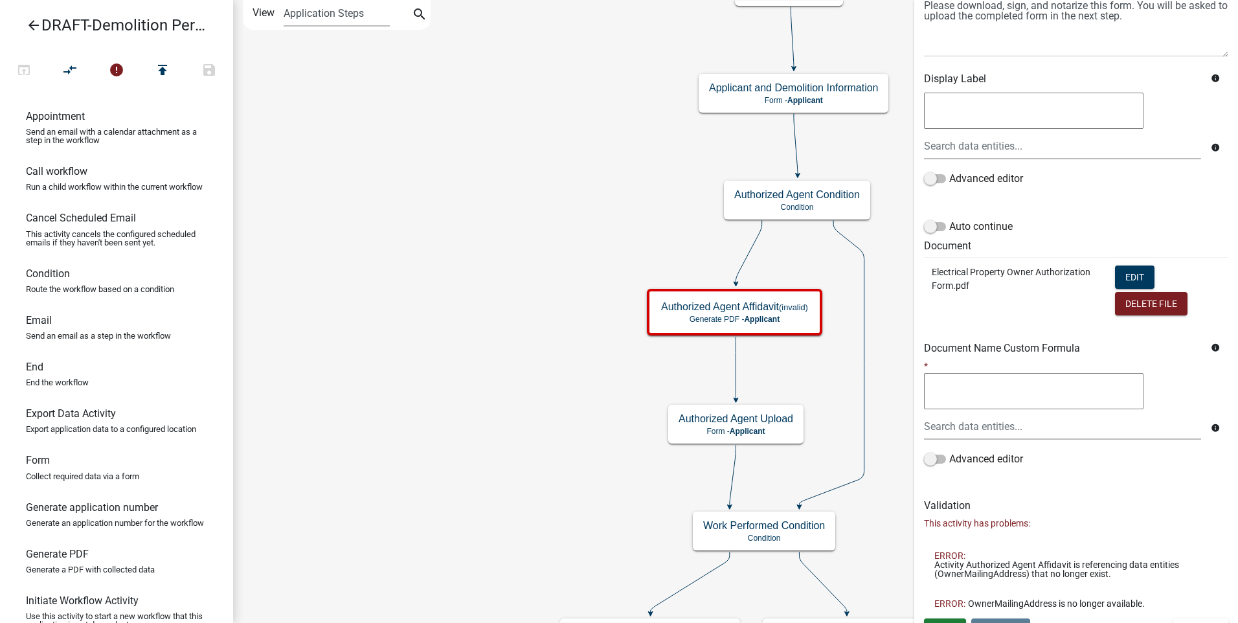
scroll to position [190, 0]
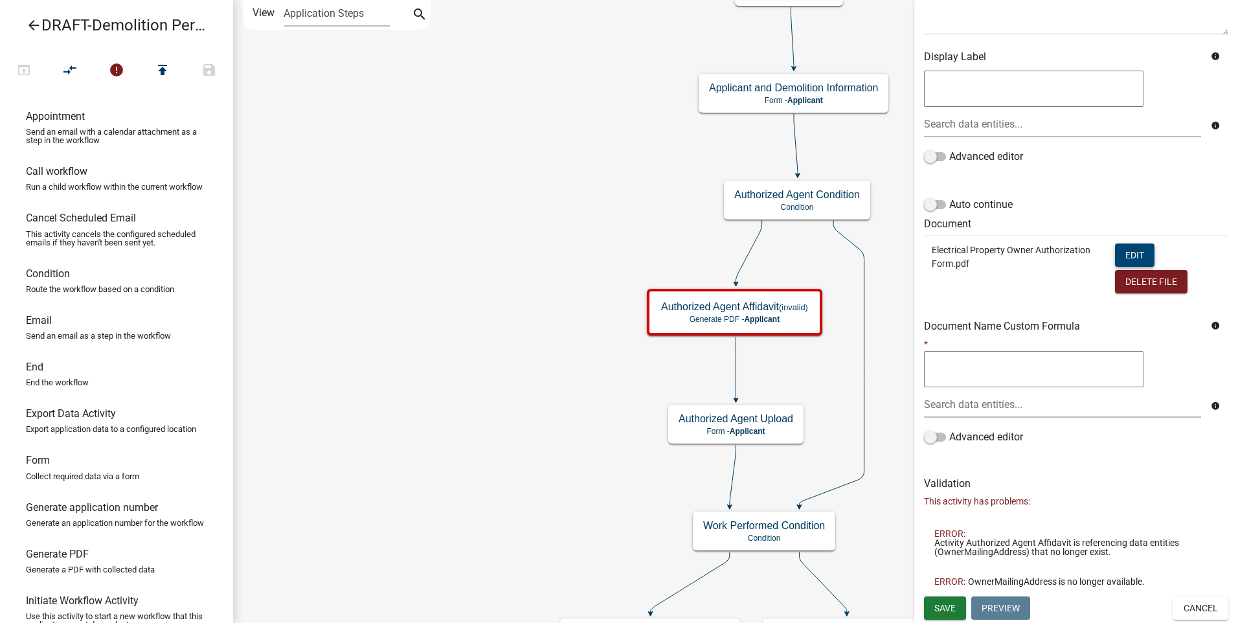
click at [1123, 252] on button "Edit" at bounding box center [1134, 254] width 39 height 23
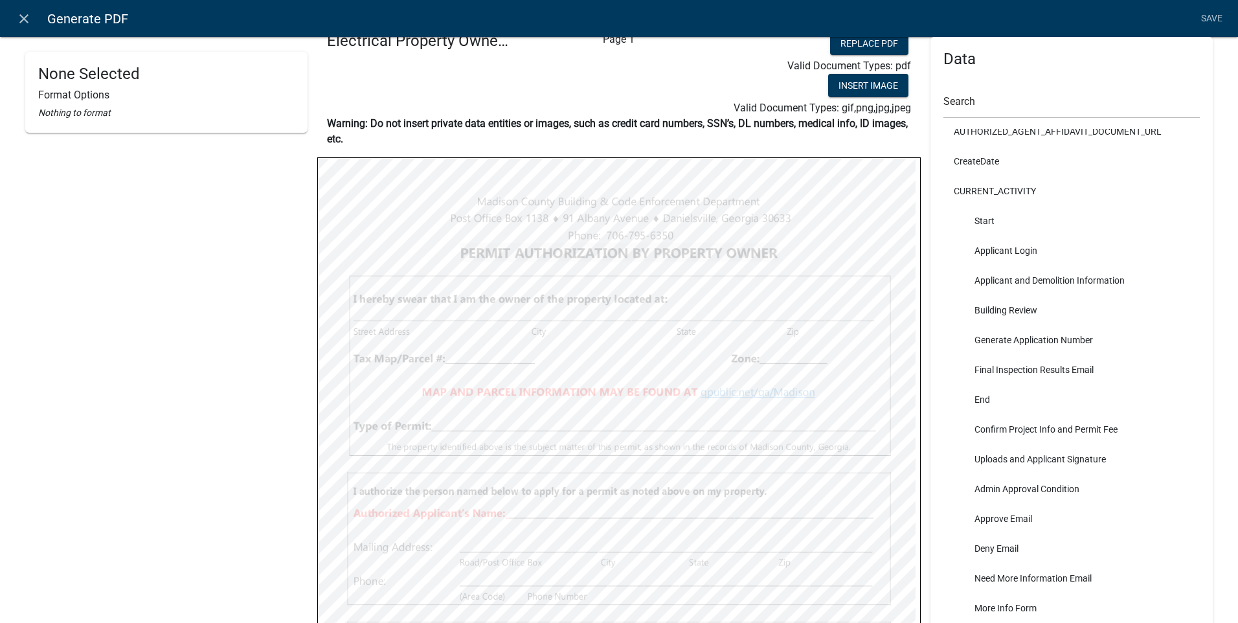
scroll to position [0, 0]
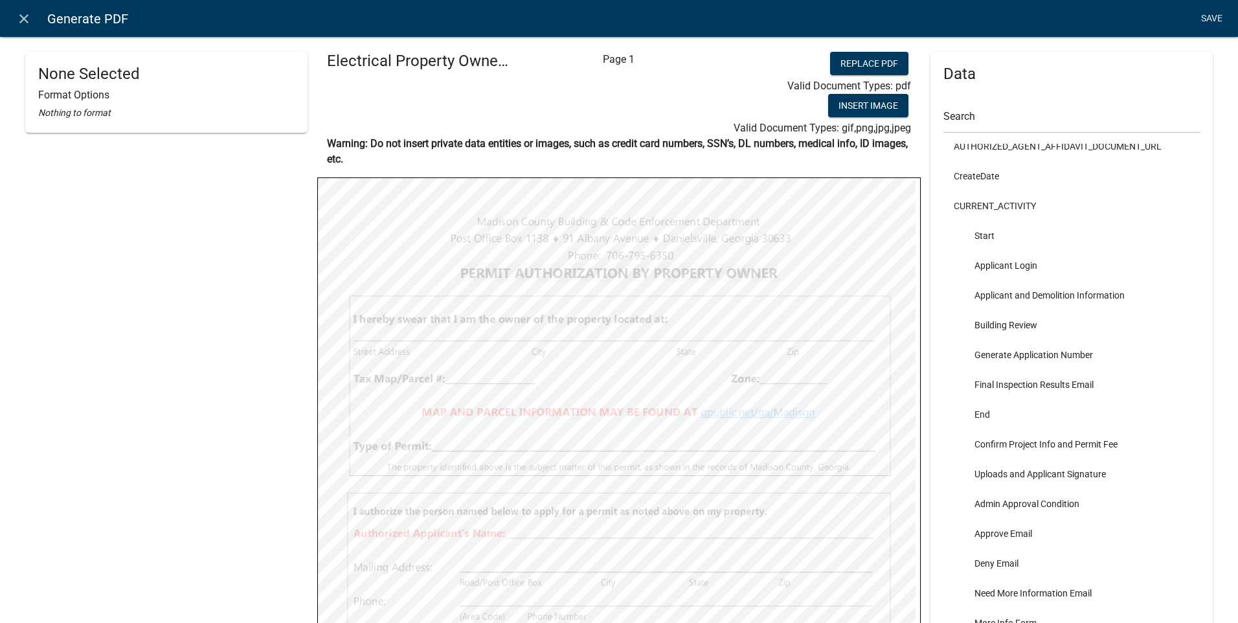
click at [1211, 13] on link "Save" at bounding box center [1211, 18] width 32 height 25
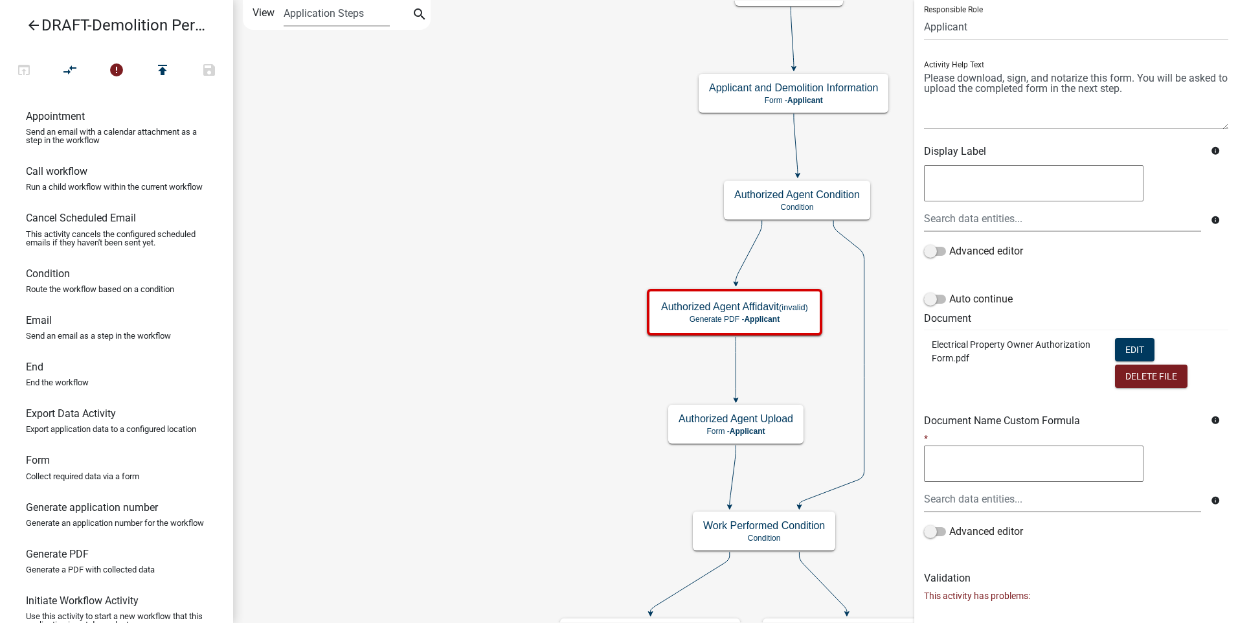
scroll to position [190, 0]
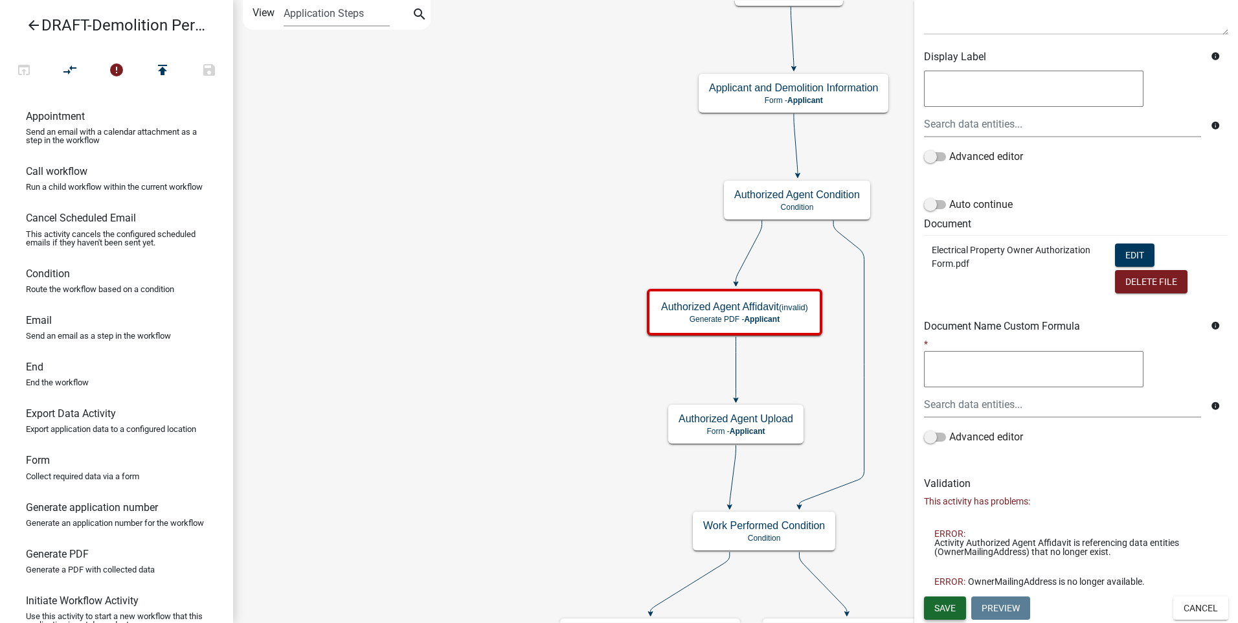
click at [946, 605] on span "Save" at bounding box center [944, 607] width 21 height 10
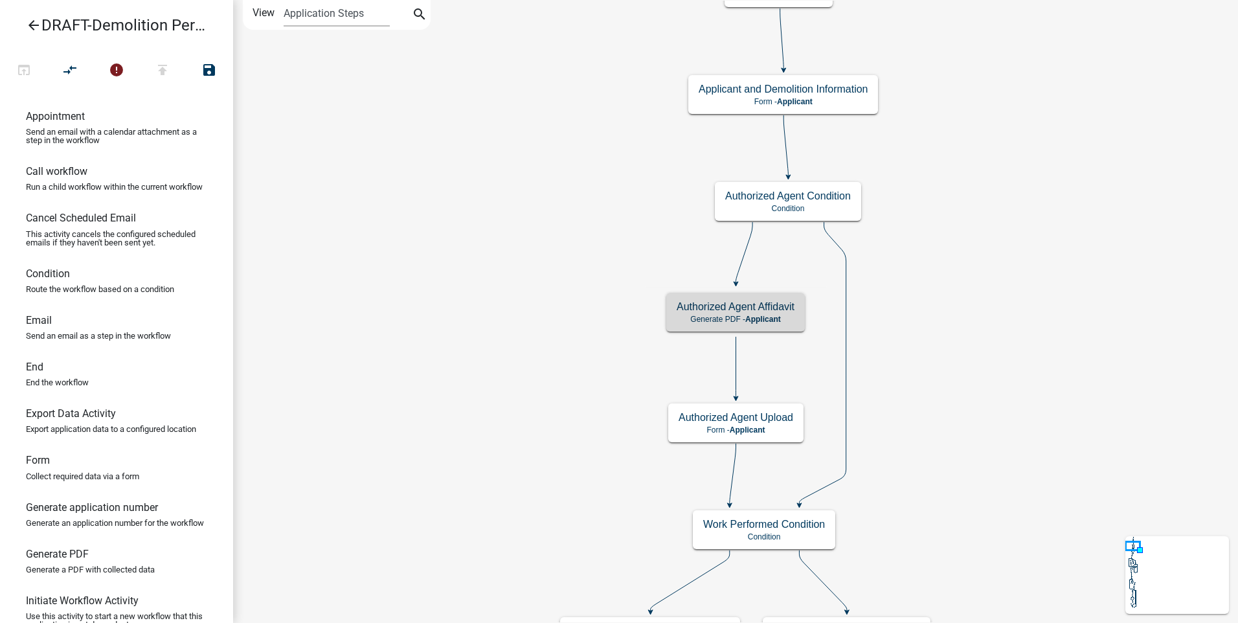
scroll to position [0, 0]
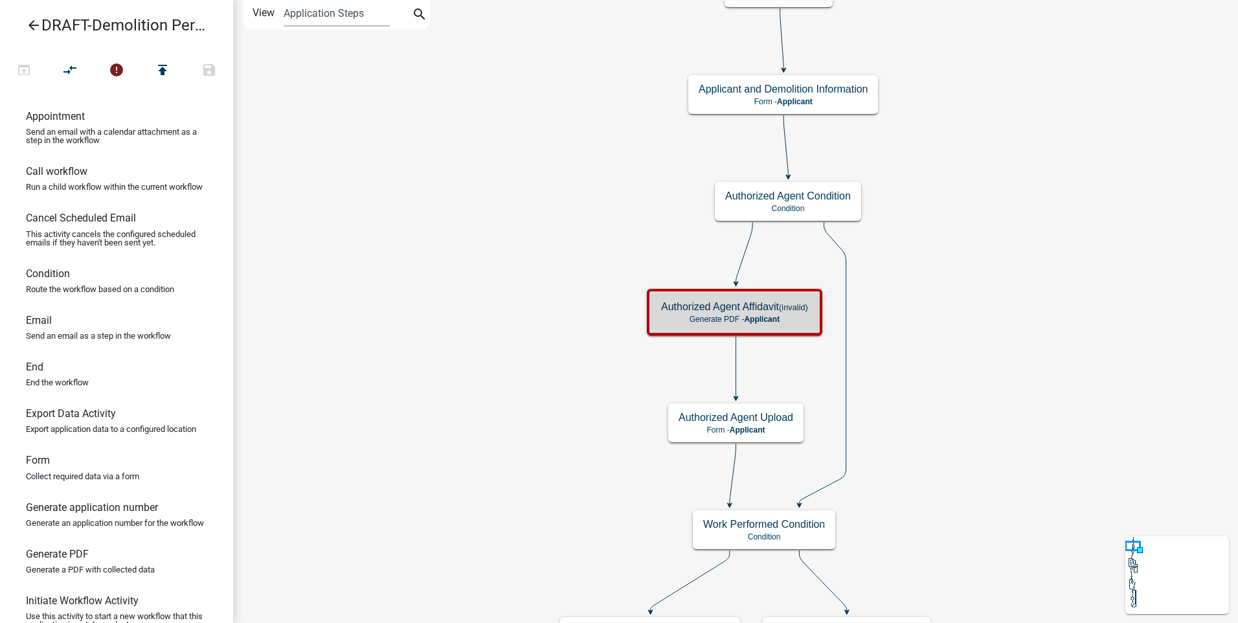
click at [34, 23] on icon "arrow_back" at bounding box center [34, 26] width 16 height 18
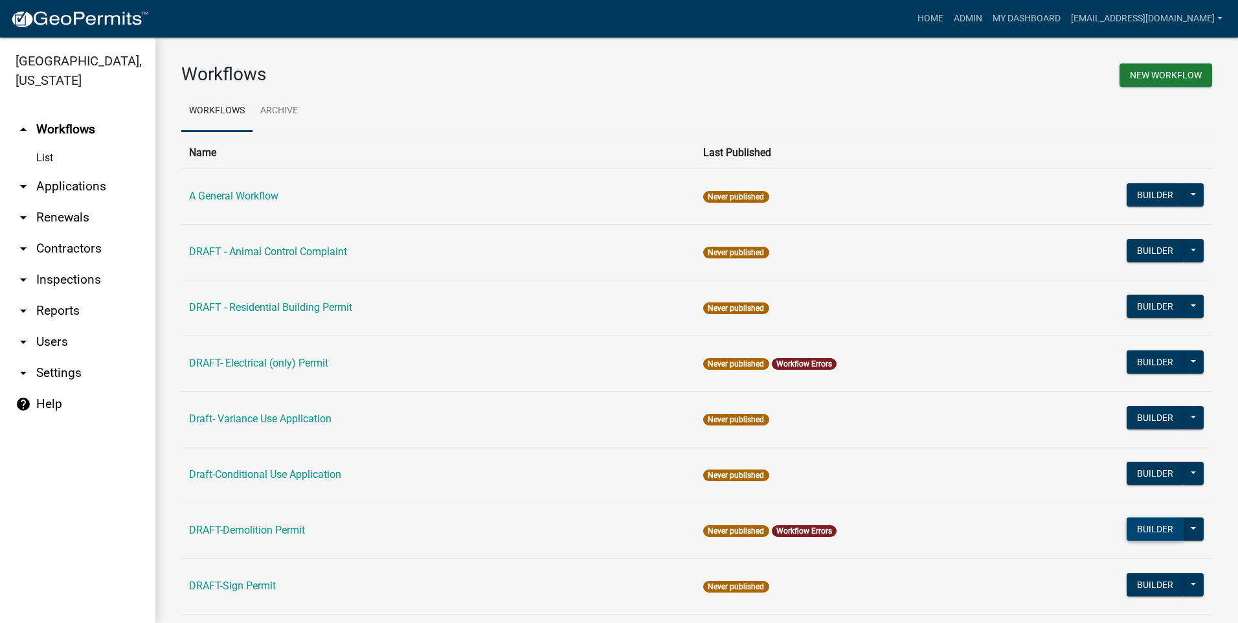
click at [1147, 531] on button "Builder" at bounding box center [1154, 528] width 57 height 23
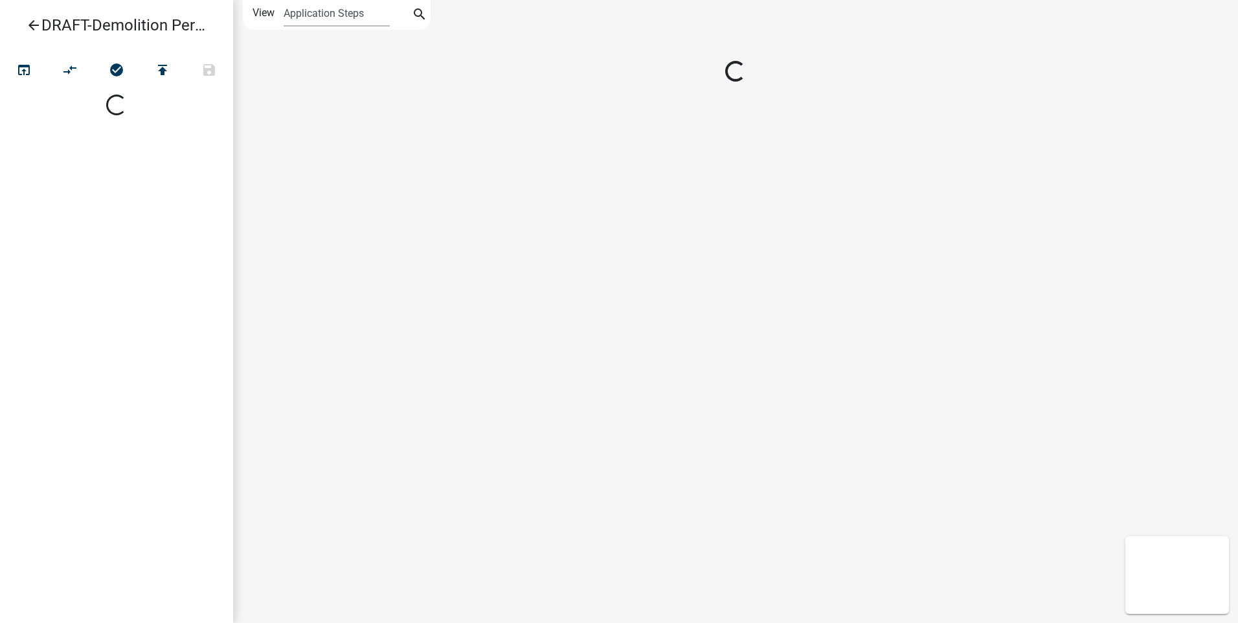
click at [1147, 531] on div at bounding box center [735, 311] width 1005 height 623
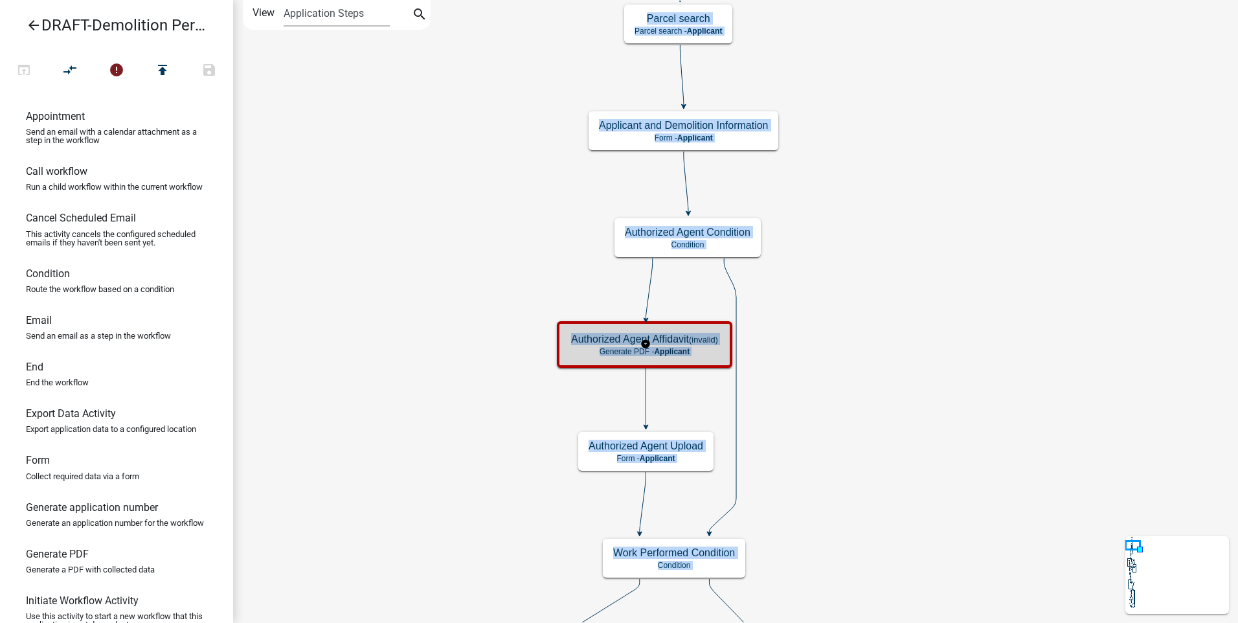
click at [705, 351] on p "Generate PDF - Applicant" at bounding box center [644, 351] width 147 height 9
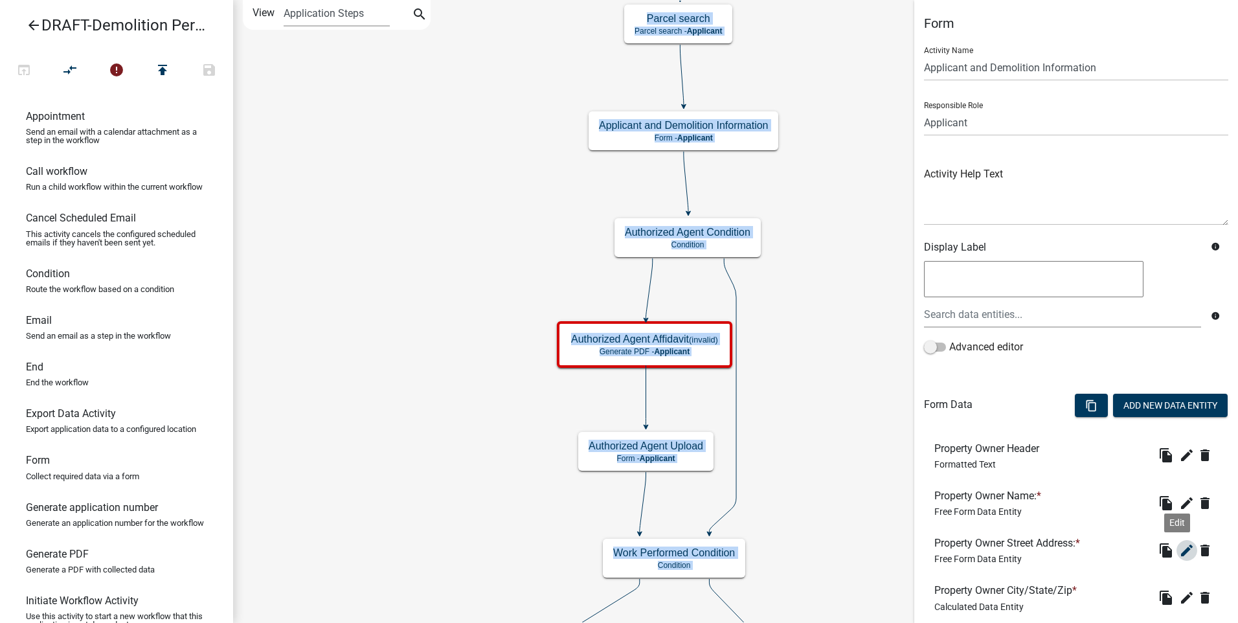
click at [1179, 550] on icon "edit" at bounding box center [1187, 550] width 16 height 16
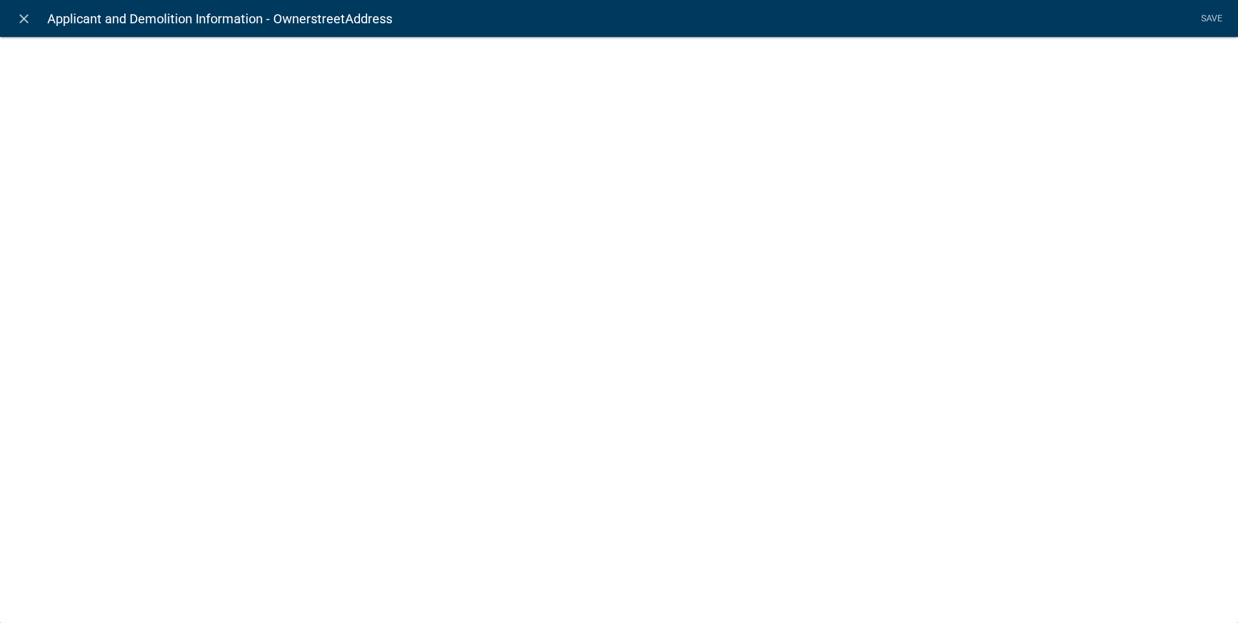
select select "1: Object"
select select "6: Object"
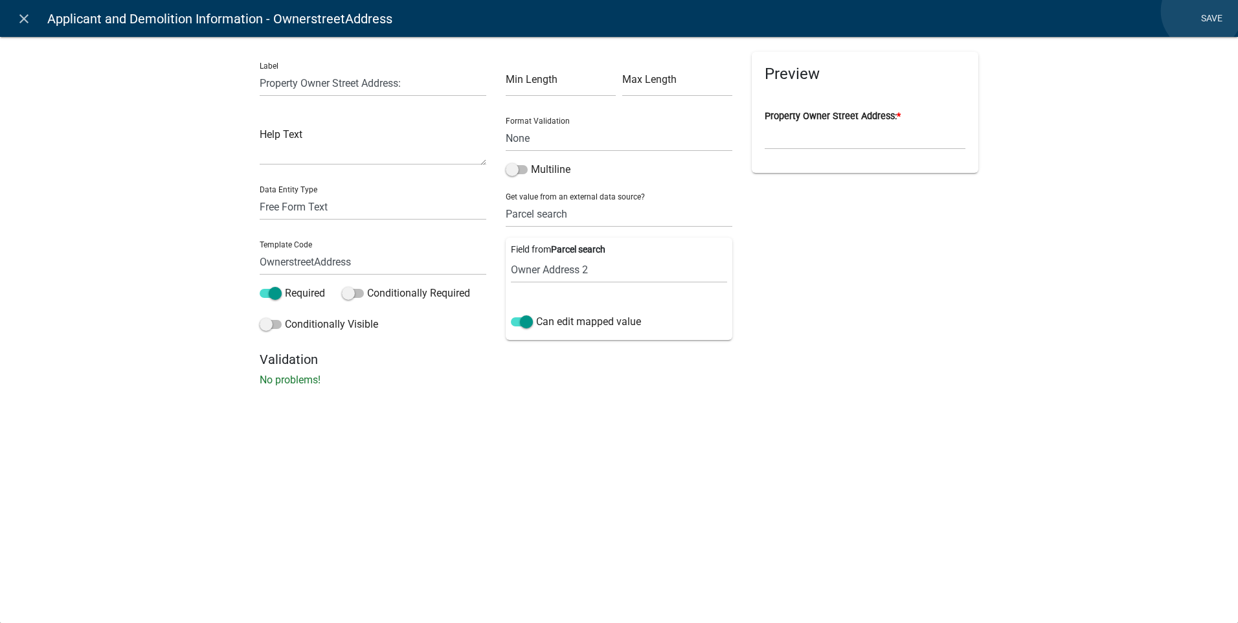
click at [1201, 11] on link "Save" at bounding box center [1211, 18] width 32 height 25
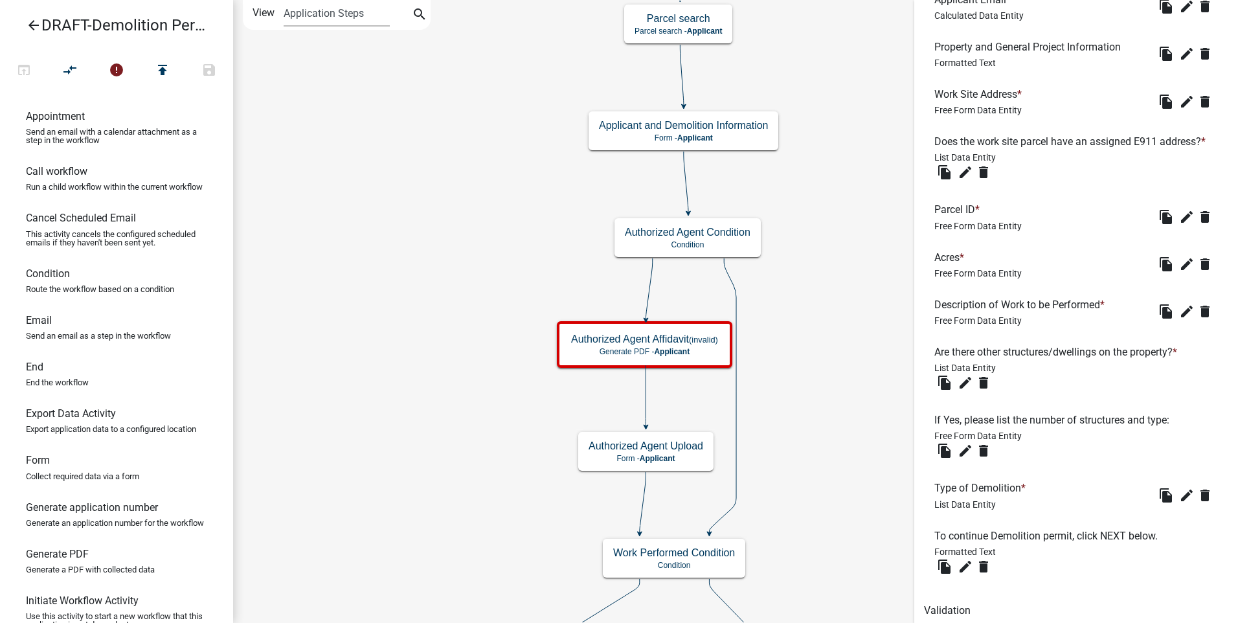
scroll to position [984, 0]
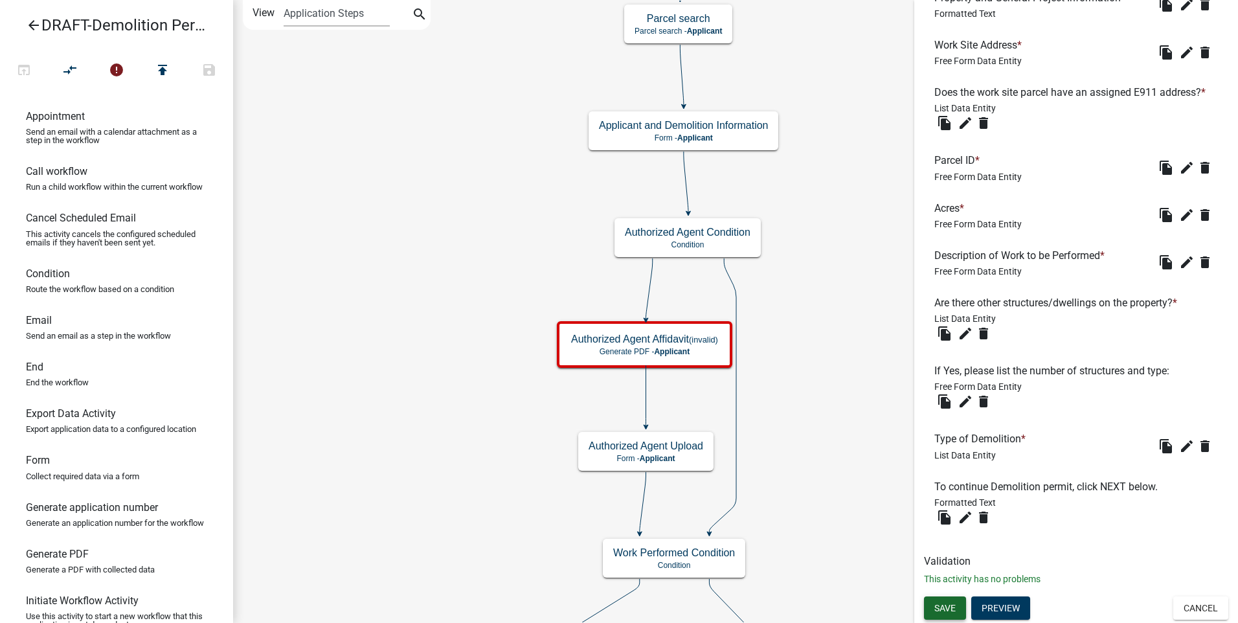
click at [940, 605] on span "Save" at bounding box center [944, 607] width 21 height 10
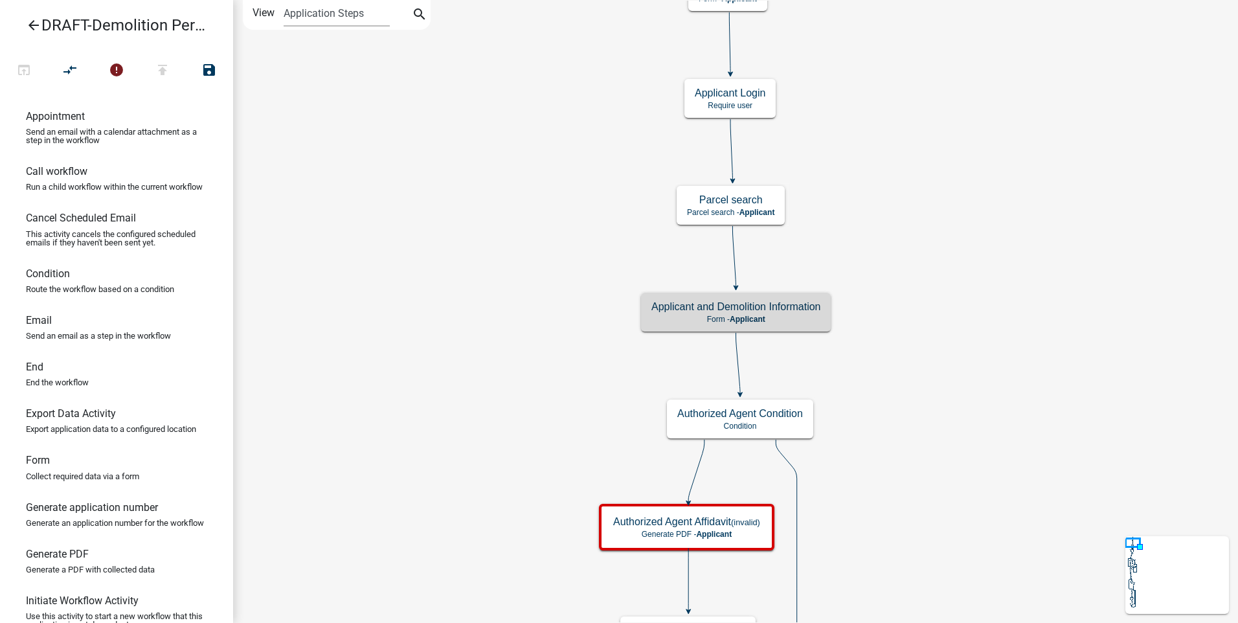
scroll to position [0, 0]
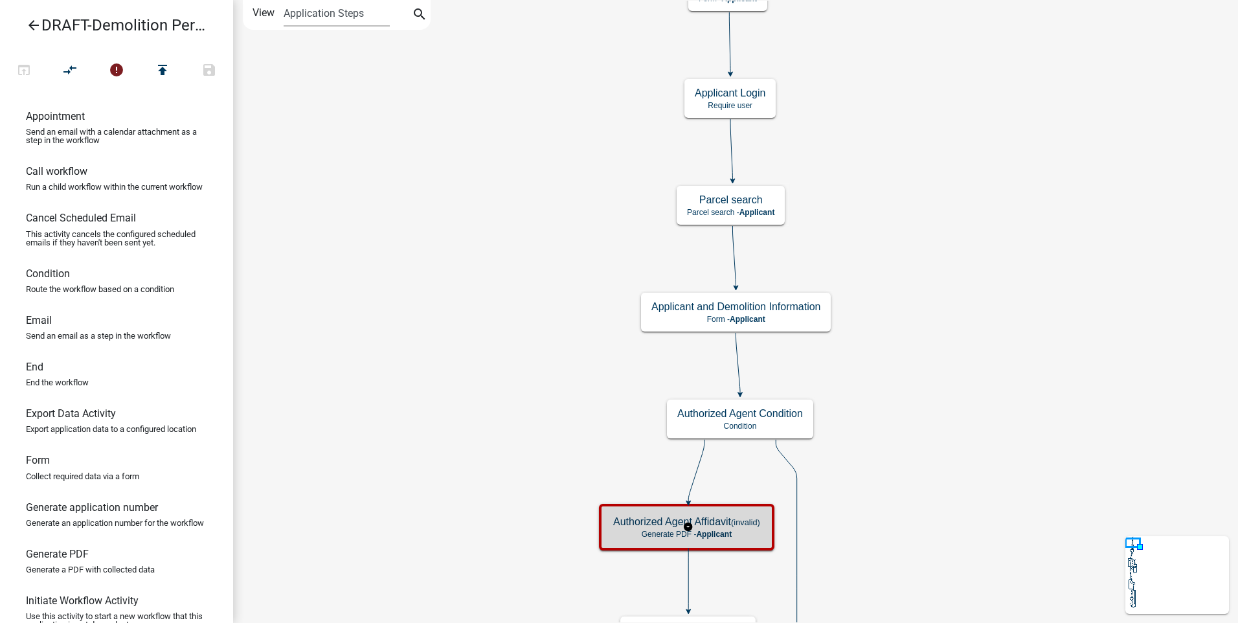
click at [751, 537] on p "Generate PDF - Applicant" at bounding box center [686, 533] width 147 height 9
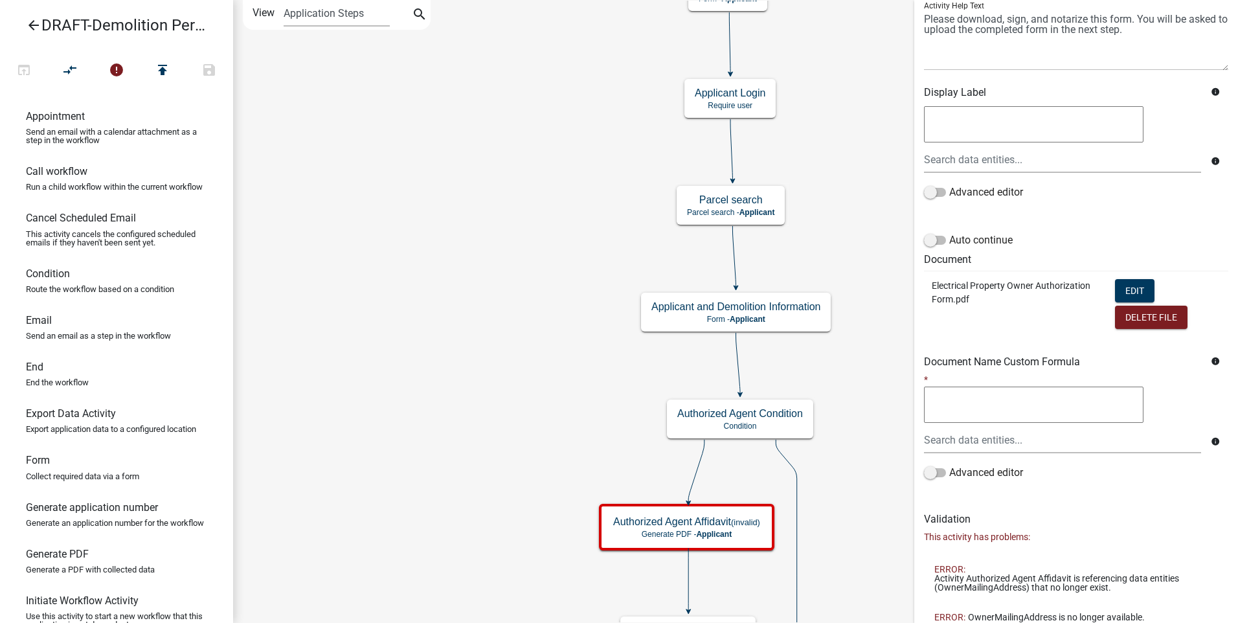
scroll to position [190, 0]
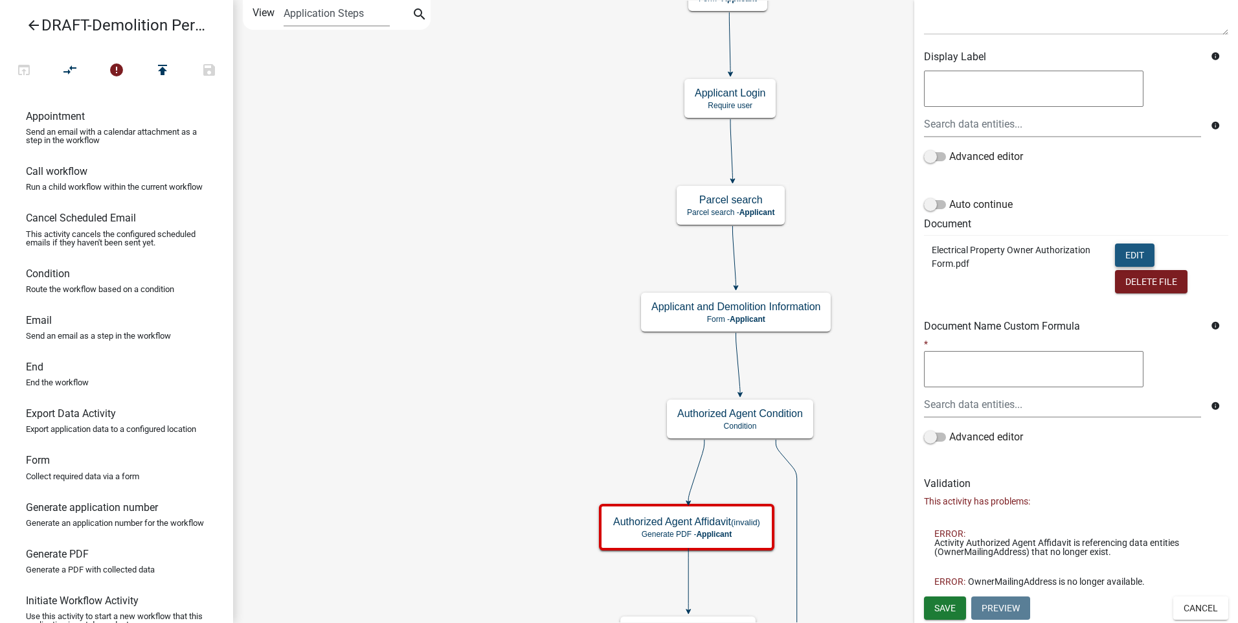
click at [1130, 254] on button "Edit" at bounding box center [1134, 254] width 39 height 23
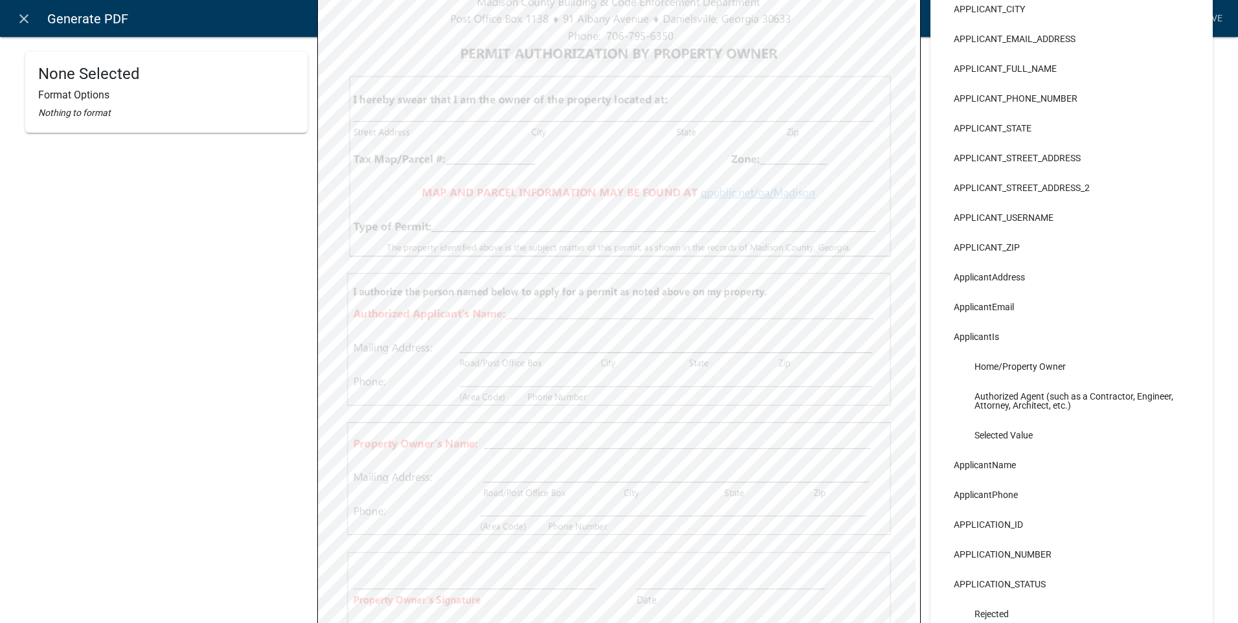
scroll to position [215, 0]
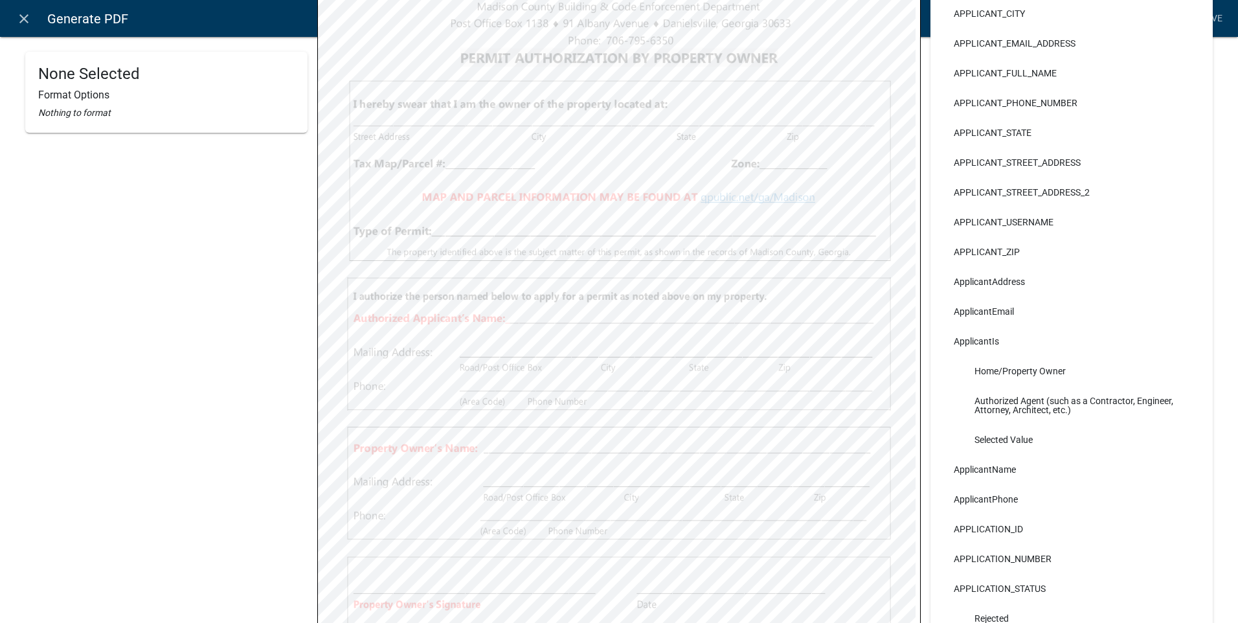
select select
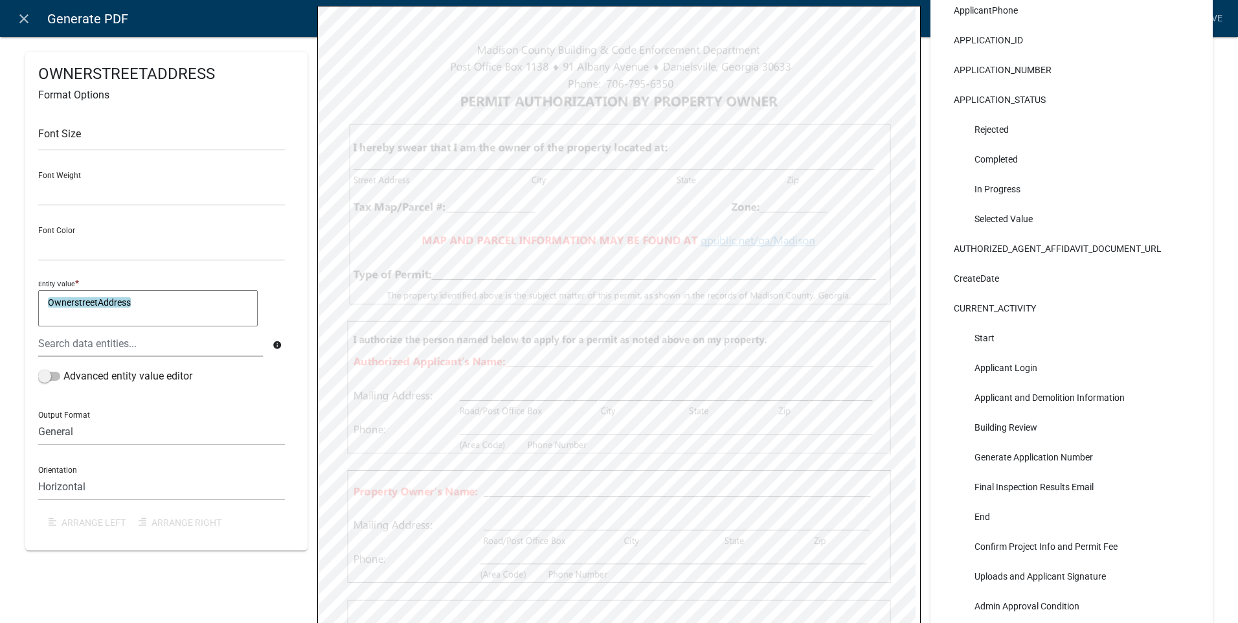
scroll to position [571, 0]
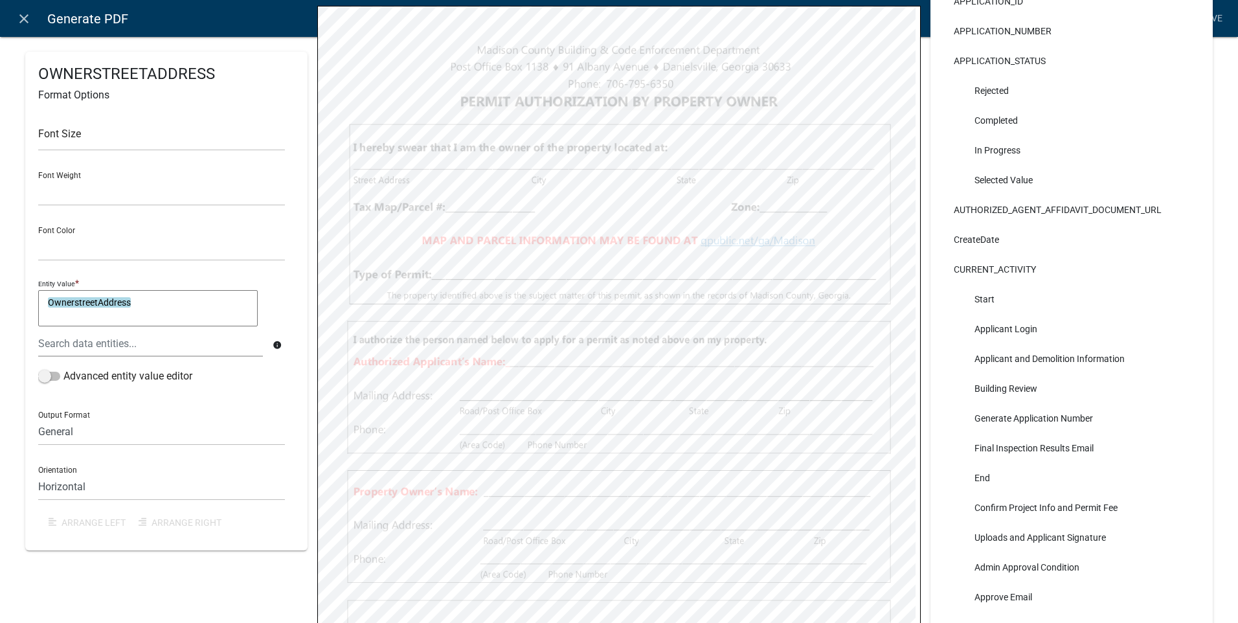
select select
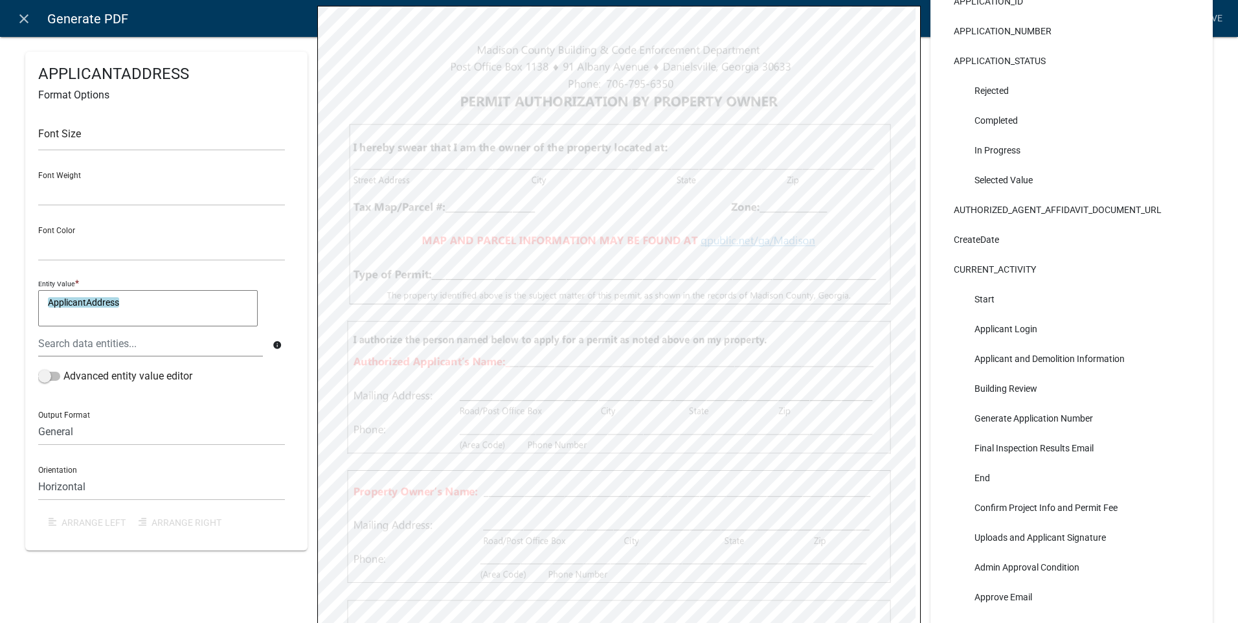
select select
click at [1211, 17] on link "Save" at bounding box center [1211, 18] width 32 height 25
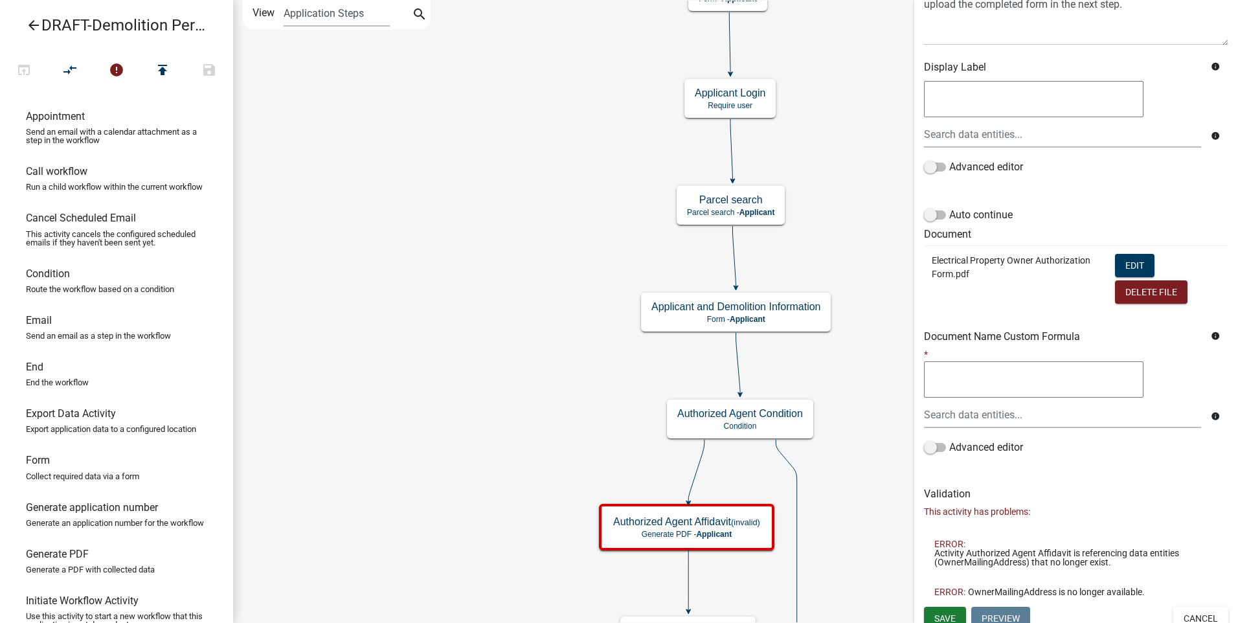
scroll to position [190, 0]
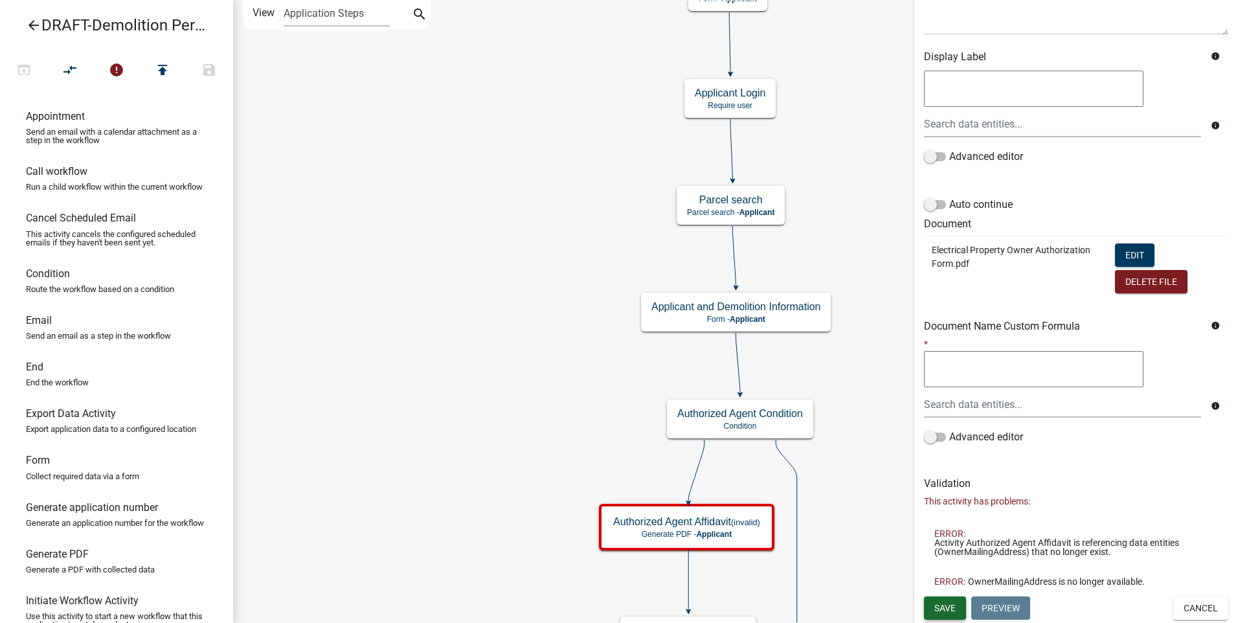
click at [939, 603] on span "Save" at bounding box center [944, 607] width 21 height 10
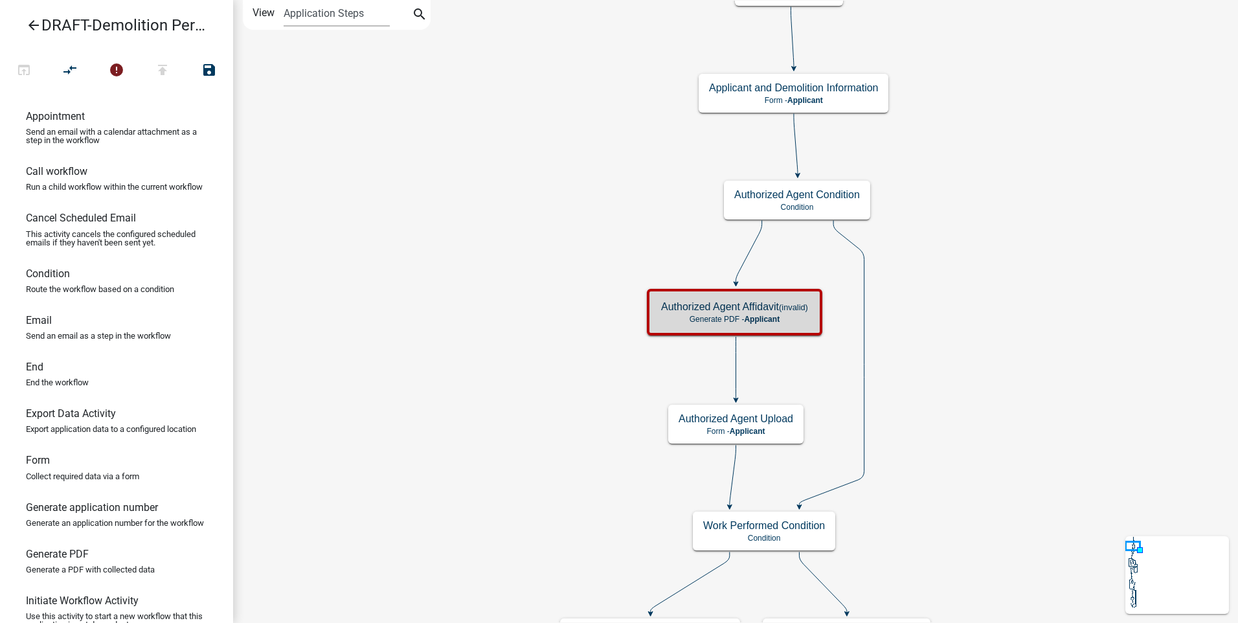
scroll to position [0, 0]
click at [32, 24] on icon "arrow_back" at bounding box center [34, 26] width 16 height 18
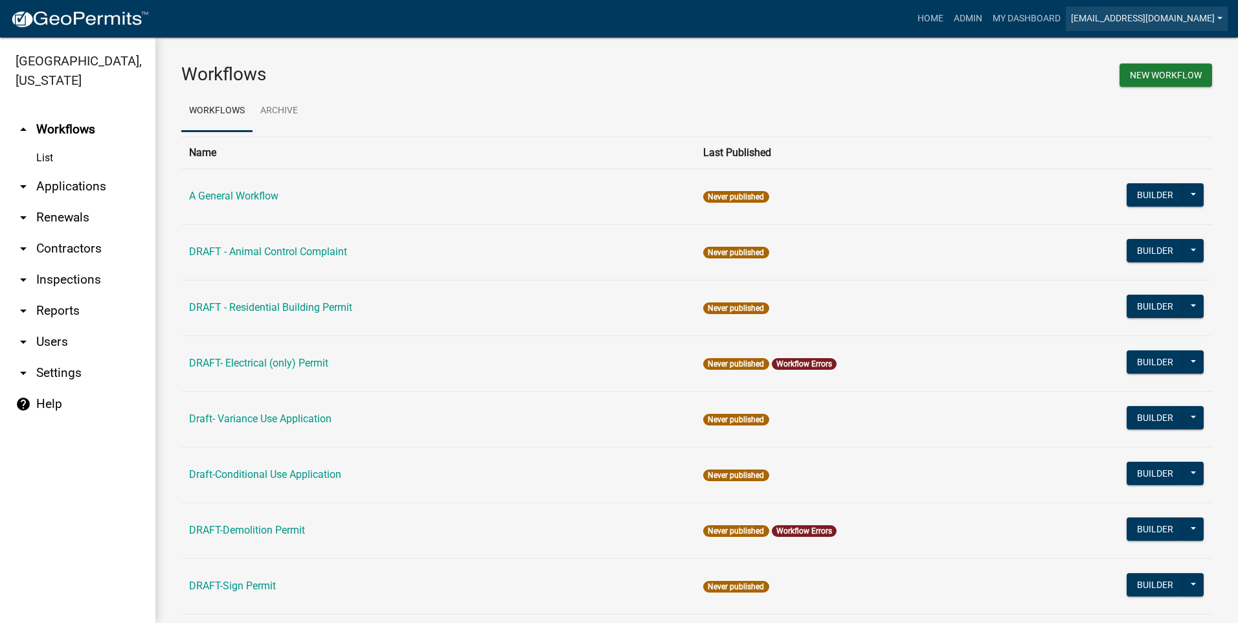
click at [1175, 14] on link "mpayne@madisonco.us" at bounding box center [1146, 18] width 162 height 25
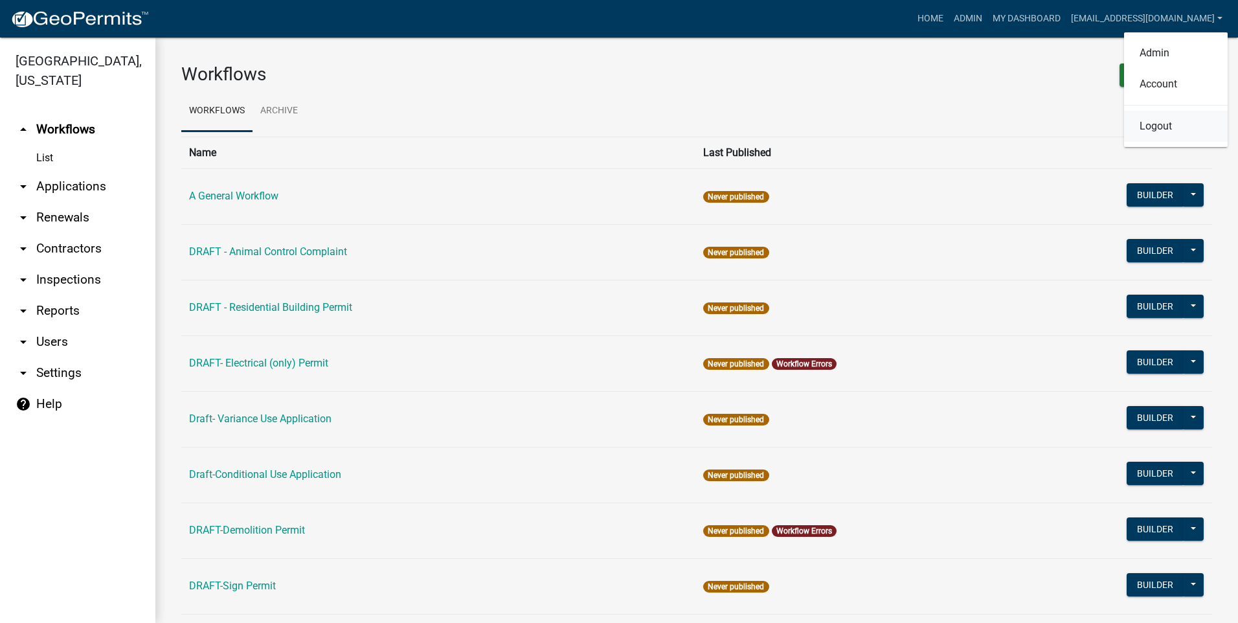
click at [1151, 127] on link "Logout" at bounding box center [1176, 126] width 104 height 31
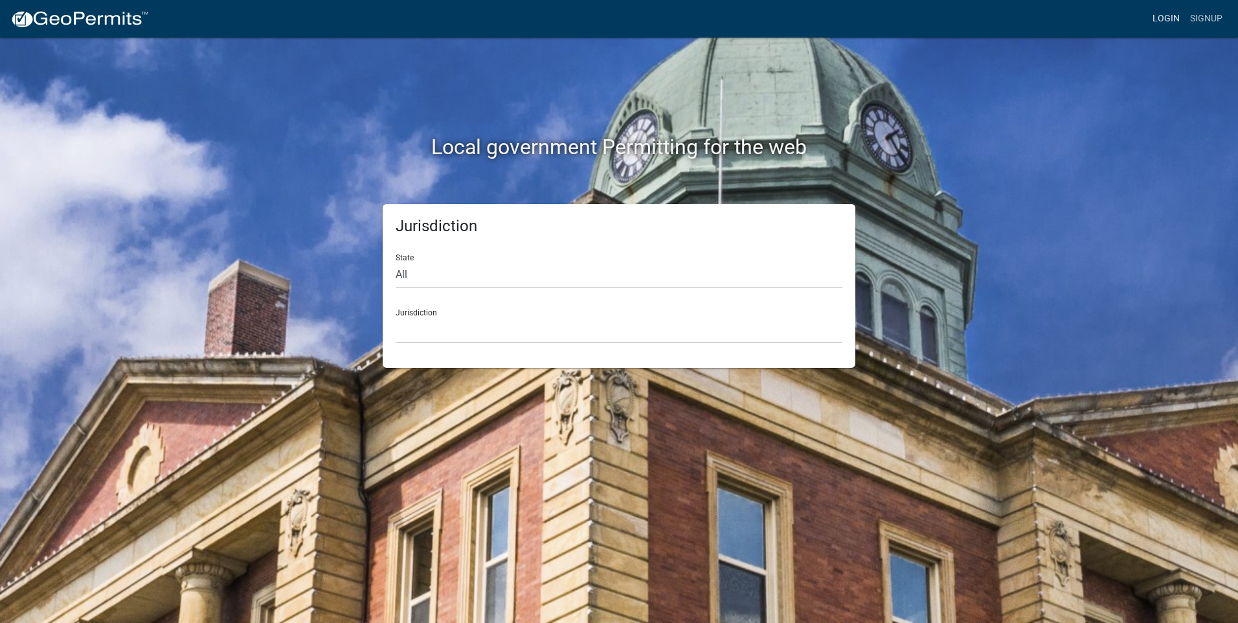
click at [1168, 17] on link "Login" at bounding box center [1166, 18] width 38 height 25
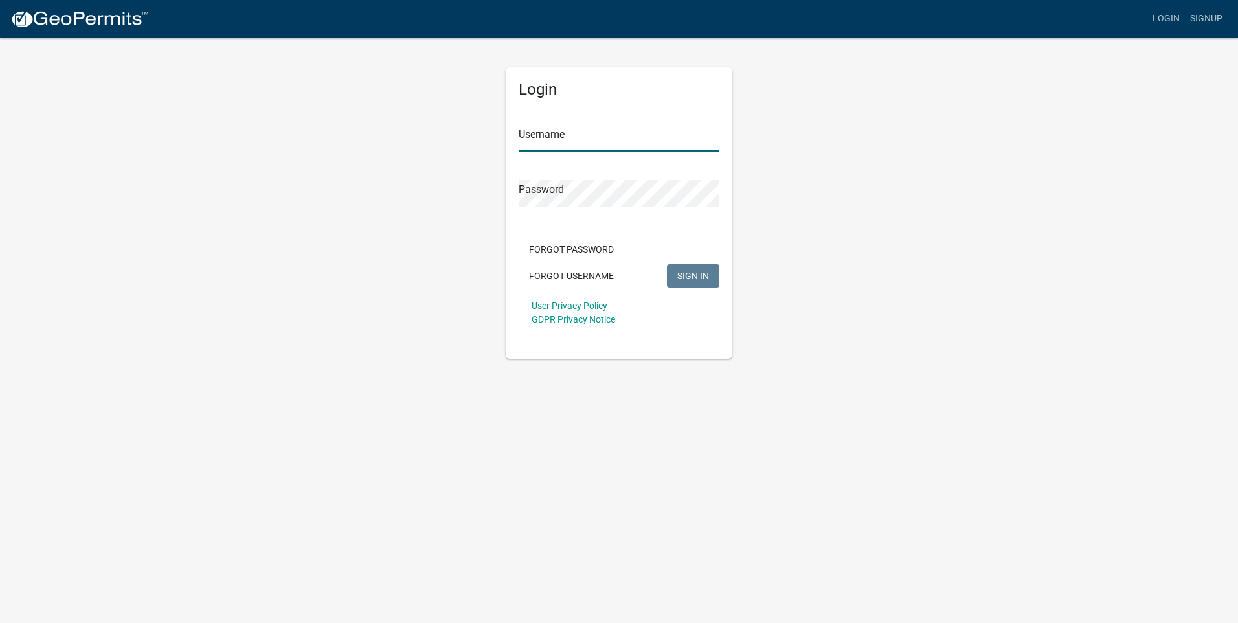
type input "mpayne@madisonco.us"
click at [691, 274] on span "SIGN IN" at bounding box center [693, 275] width 32 height 10
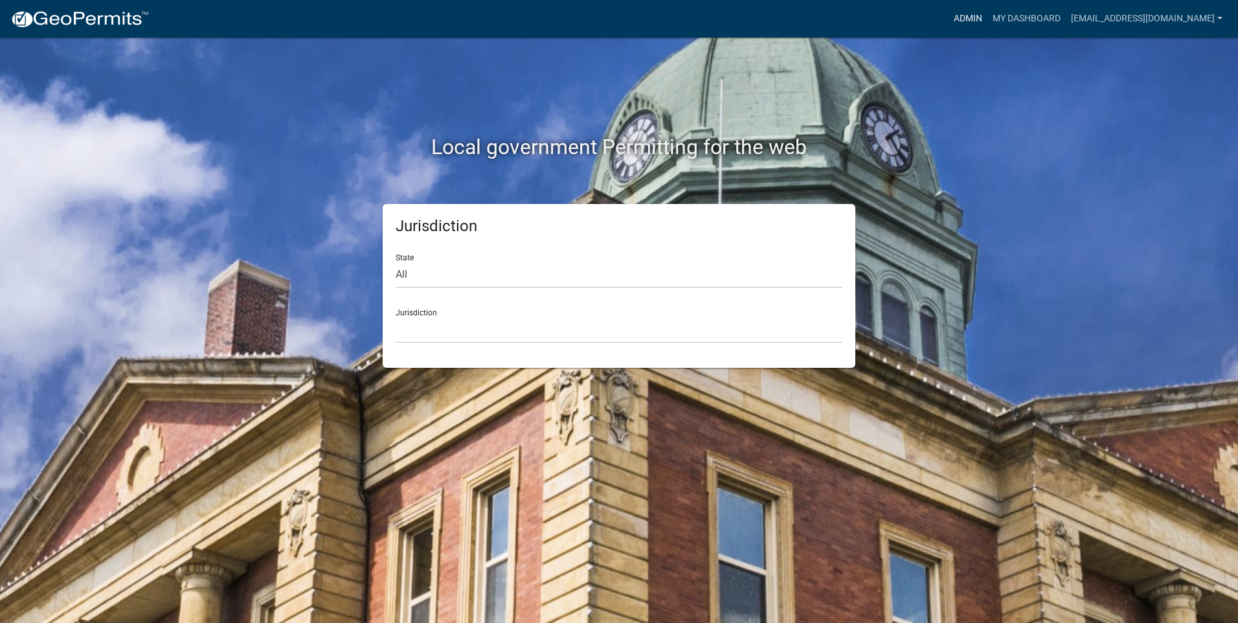
click at [987, 13] on link "Admin" at bounding box center [967, 18] width 39 height 25
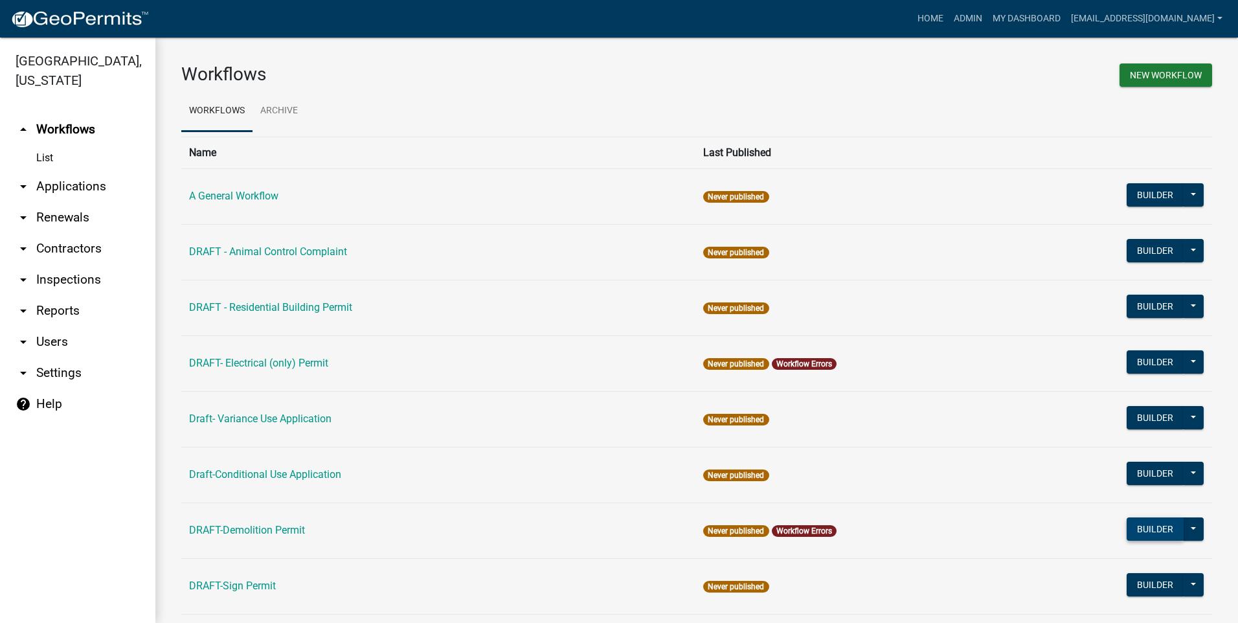
click at [1144, 525] on button "Builder" at bounding box center [1154, 528] width 57 height 23
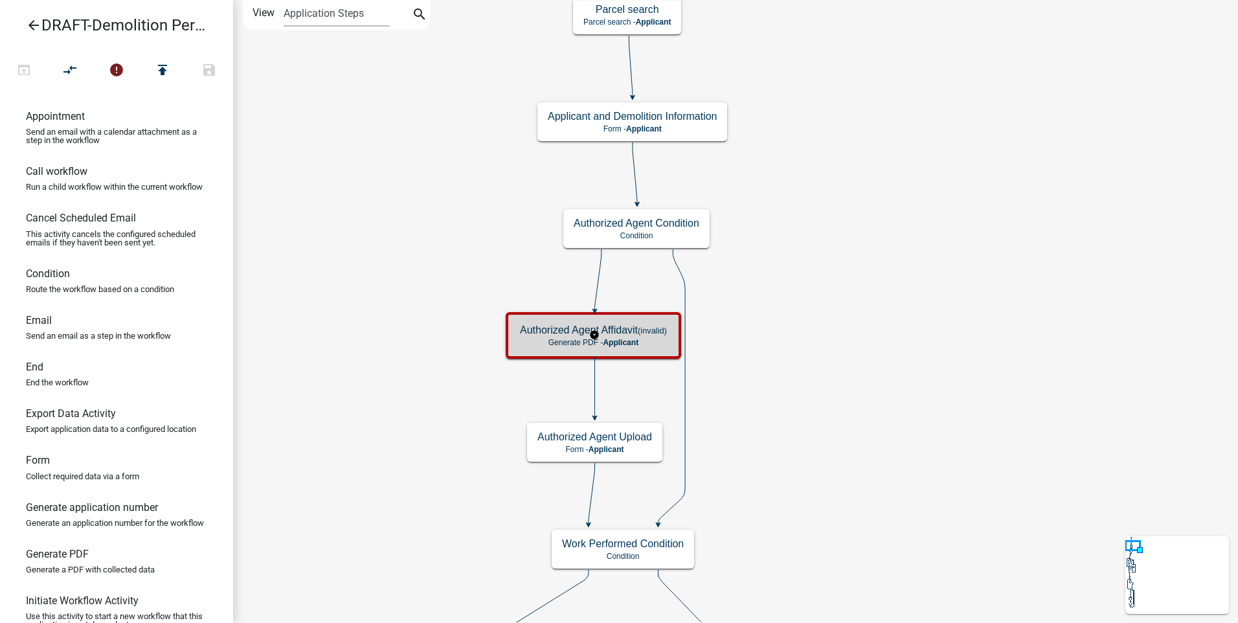
click at [658, 338] on p "Generate PDF - Applicant" at bounding box center [593, 342] width 147 height 9
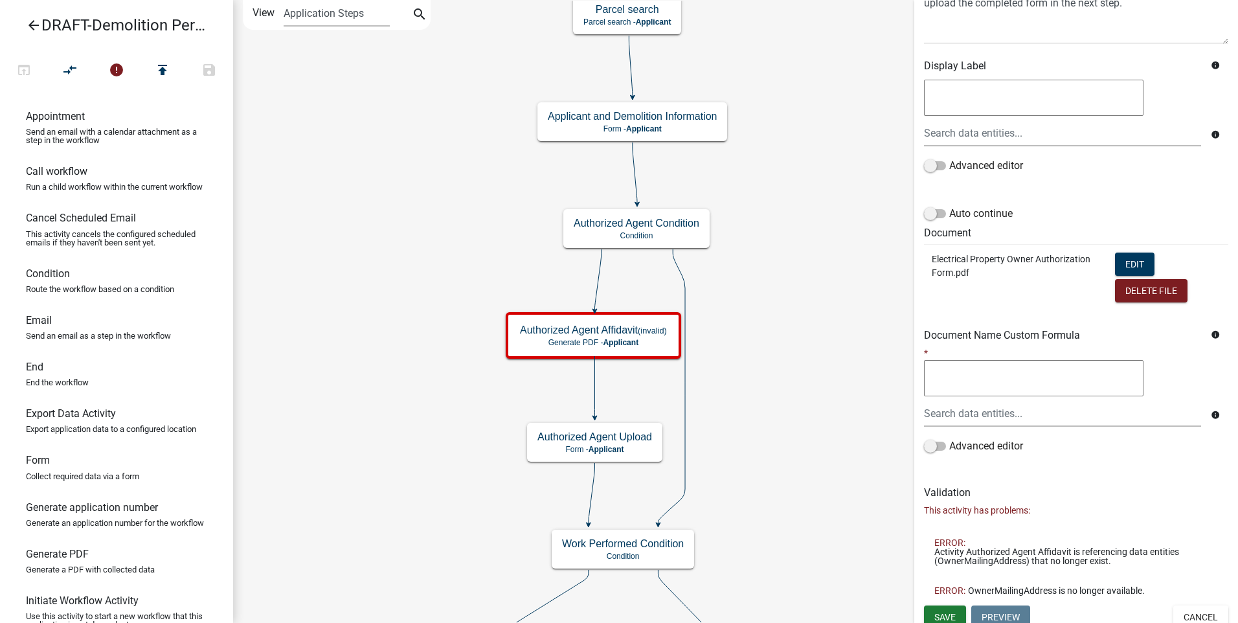
scroll to position [190, 0]
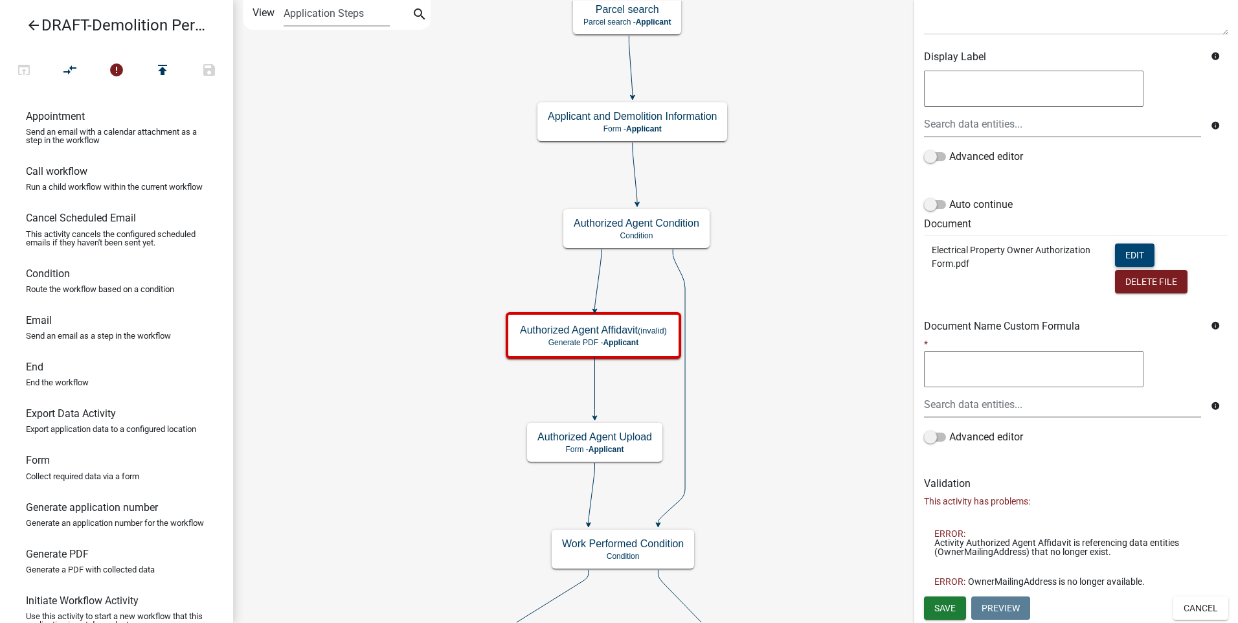
click at [1128, 253] on button "Edit" at bounding box center [1134, 254] width 39 height 23
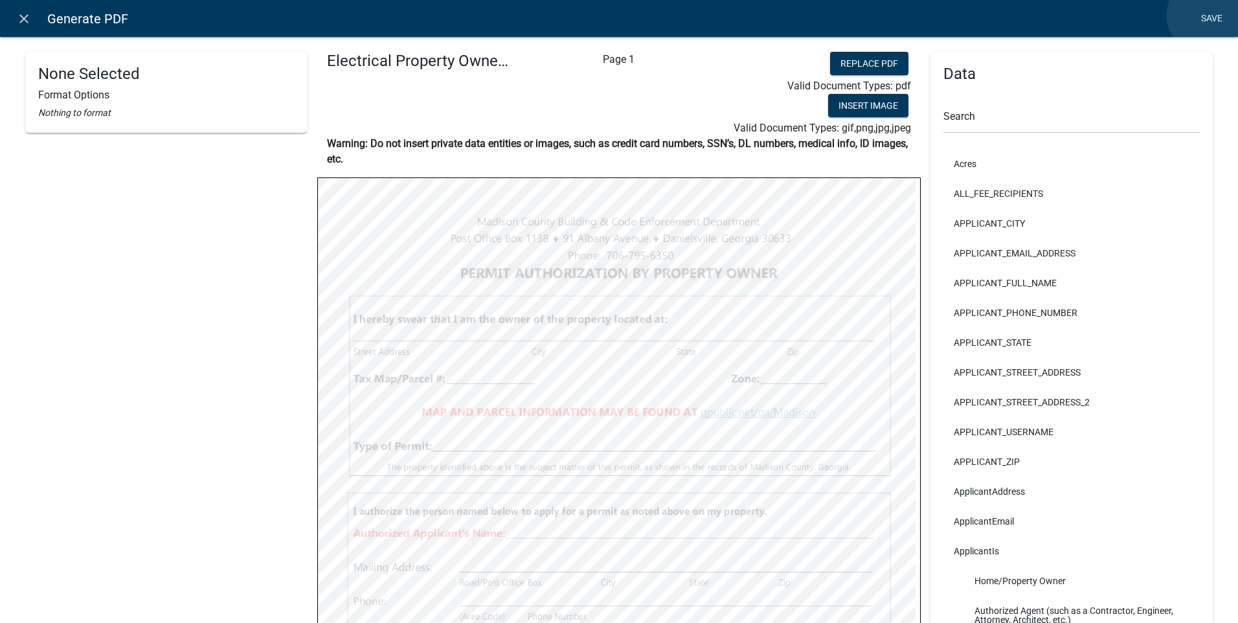
click at [1207, 16] on link "Save" at bounding box center [1211, 18] width 32 height 25
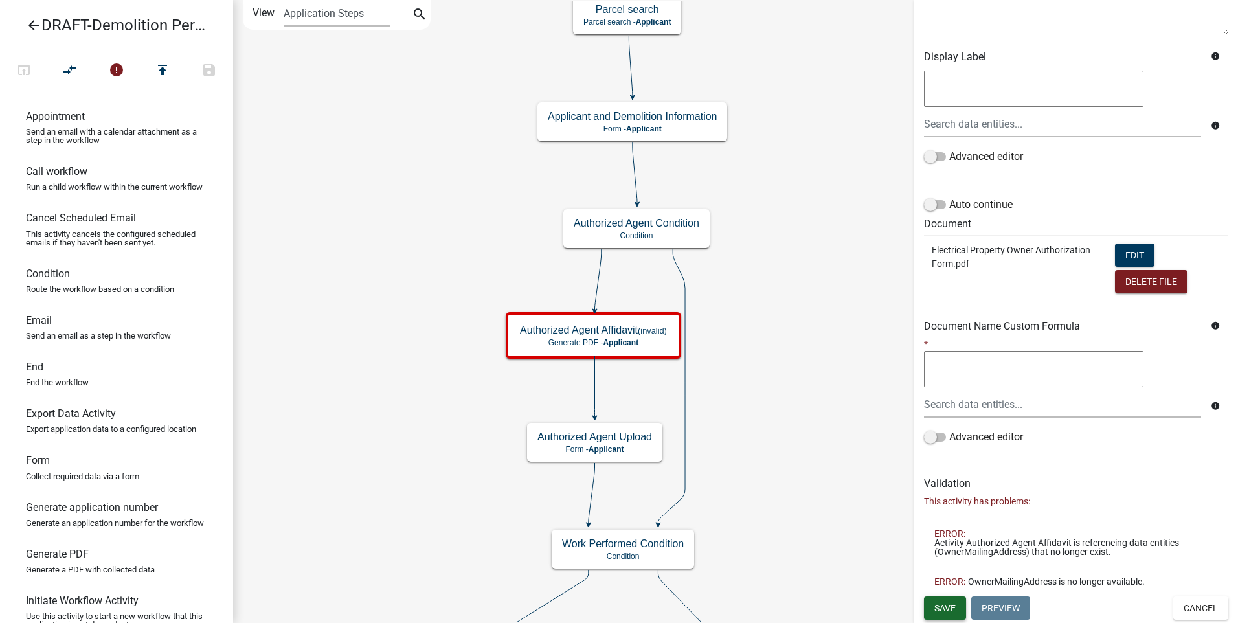
click at [944, 605] on span "Save" at bounding box center [944, 607] width 21 height 10
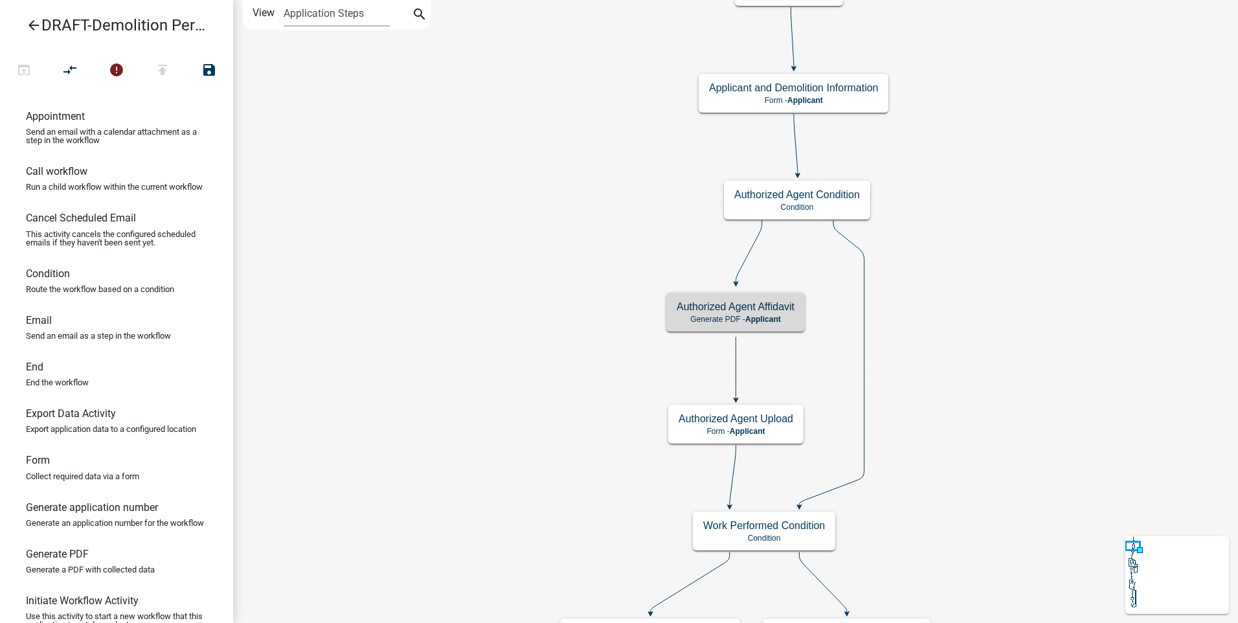
scroll to position [0, 0]
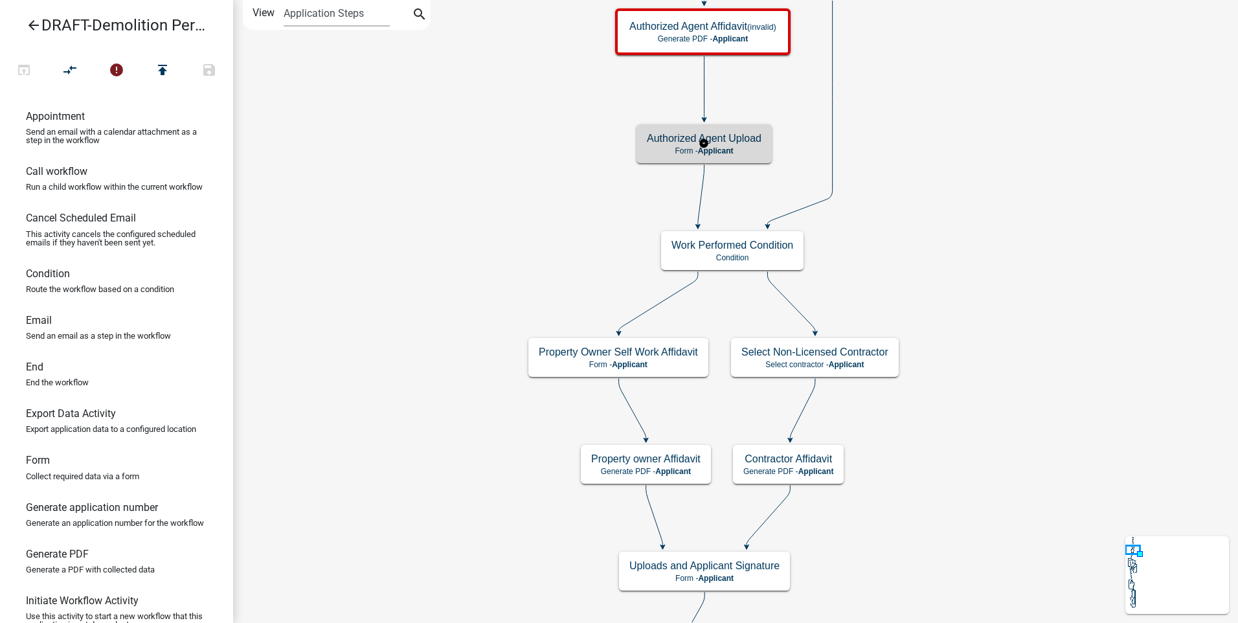
click at [749, 144] on h5 "Authorized Agent Upload" at bounding box center [704, 138] width 115 height 12
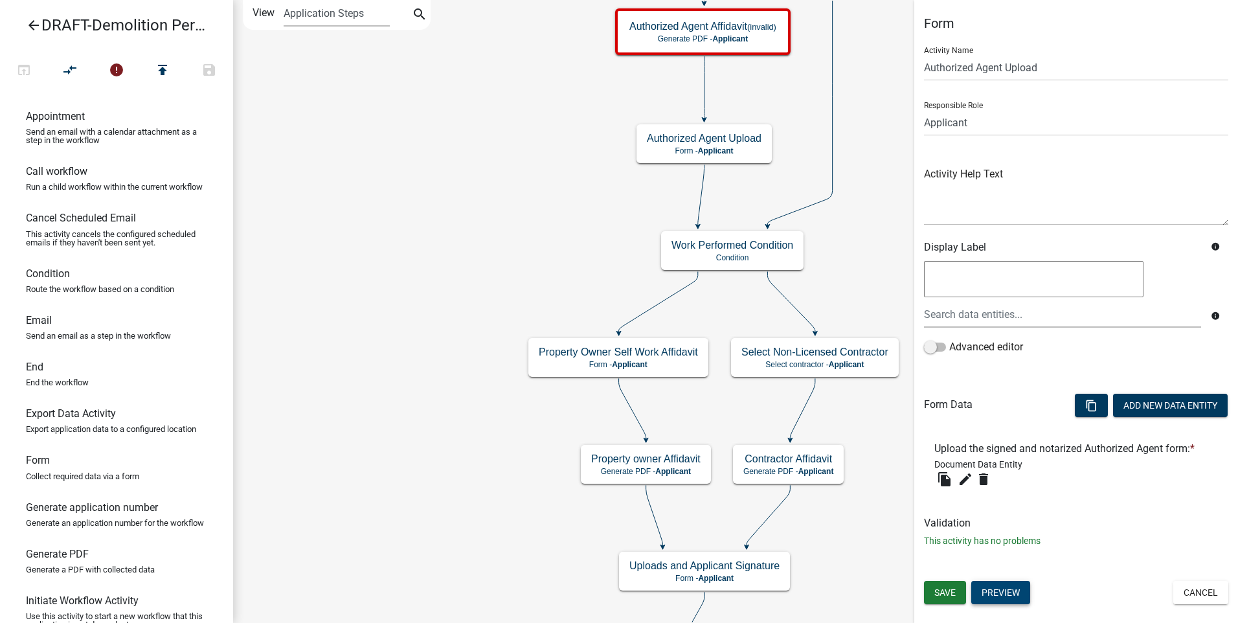
click at [1004, 588] on button "Preview" at bounding box center [1000, 592] width 59 height 23
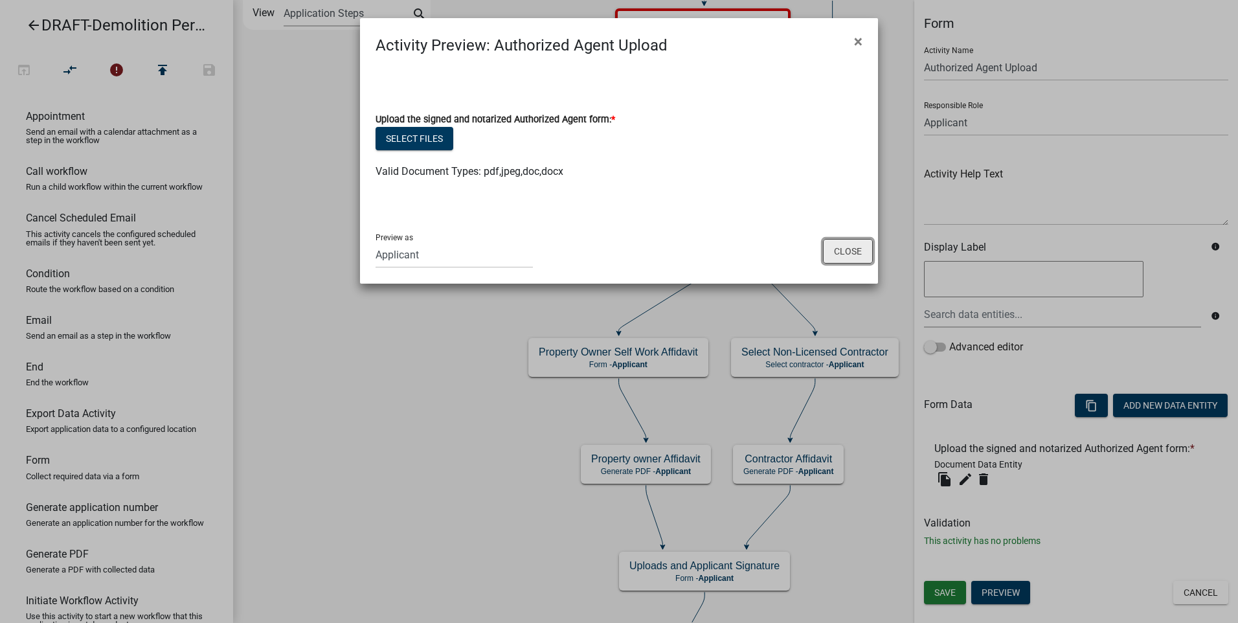
click at [856, 249] on button "Close" at bounding box center [848, 251] width 50 height 25
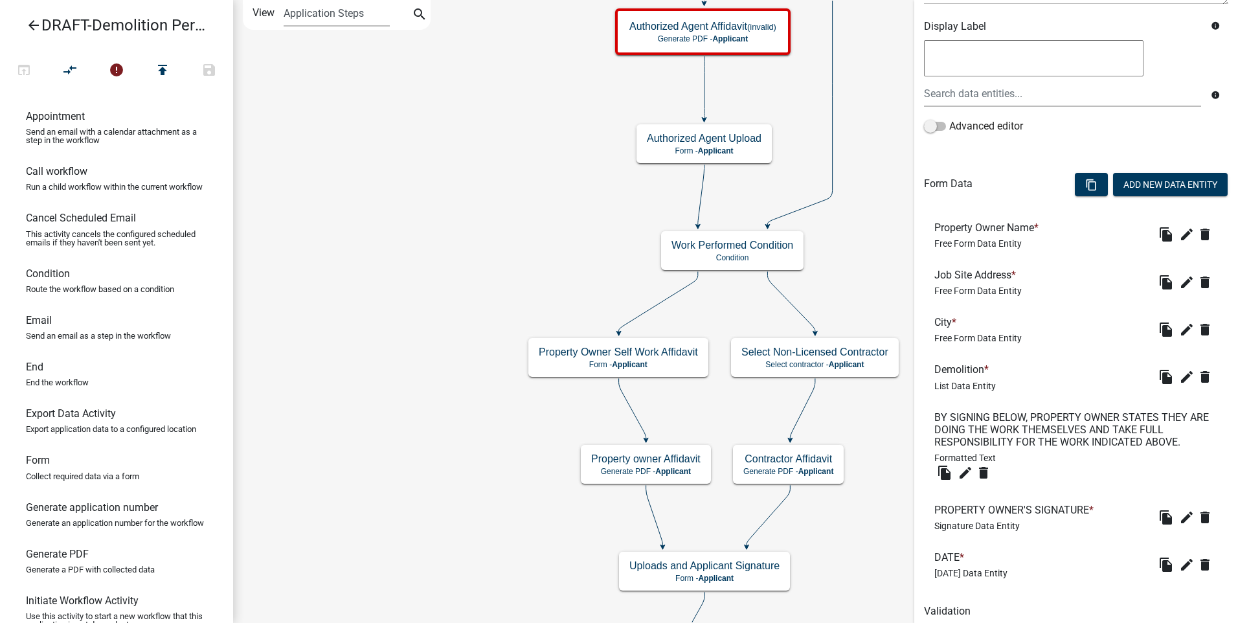
scroll to position [271, 0]
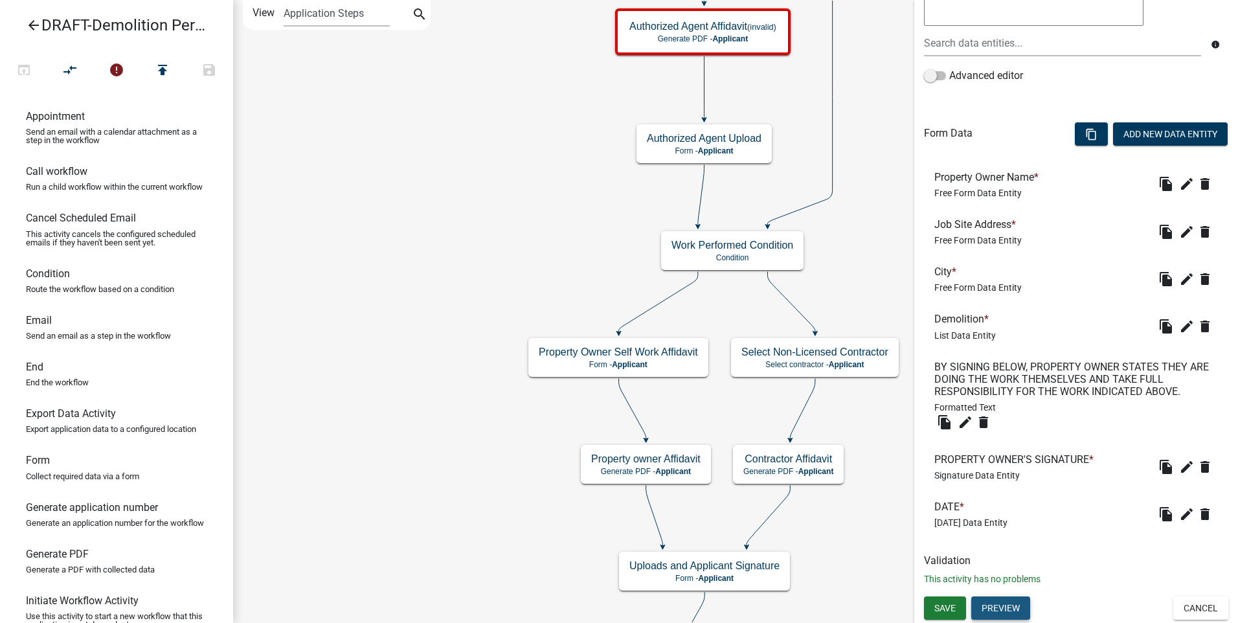
click at [1002, 608] on button "Preview" at bounding box center [1000, 607] width 59 height 23
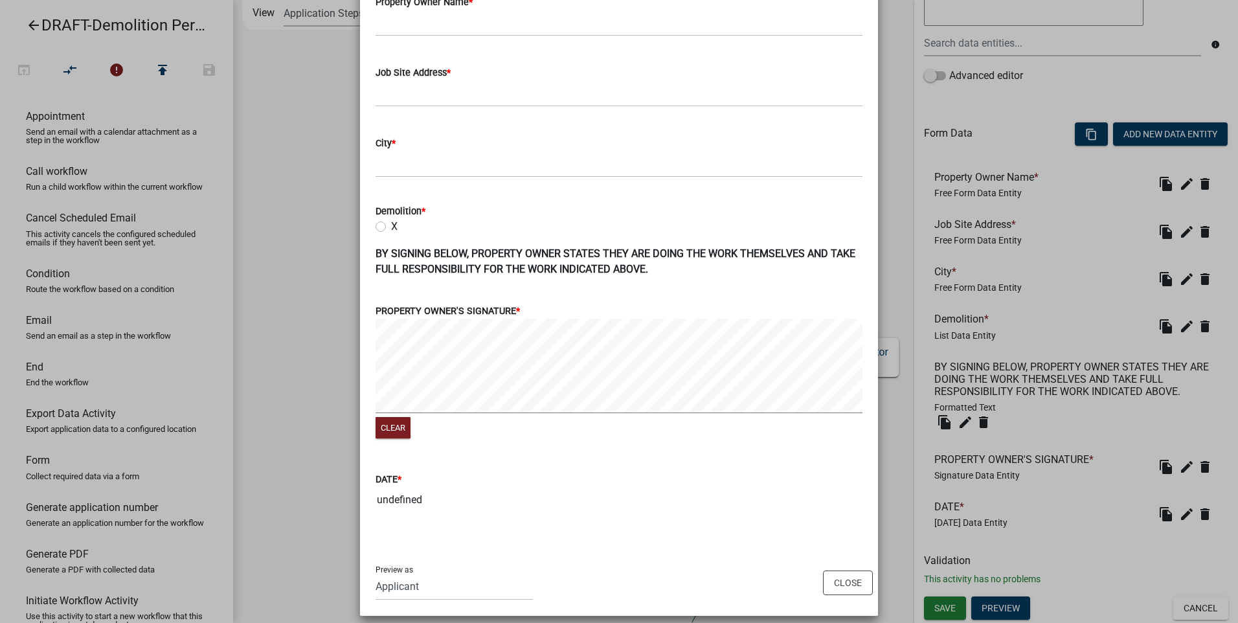
scroll to position [131, 0]
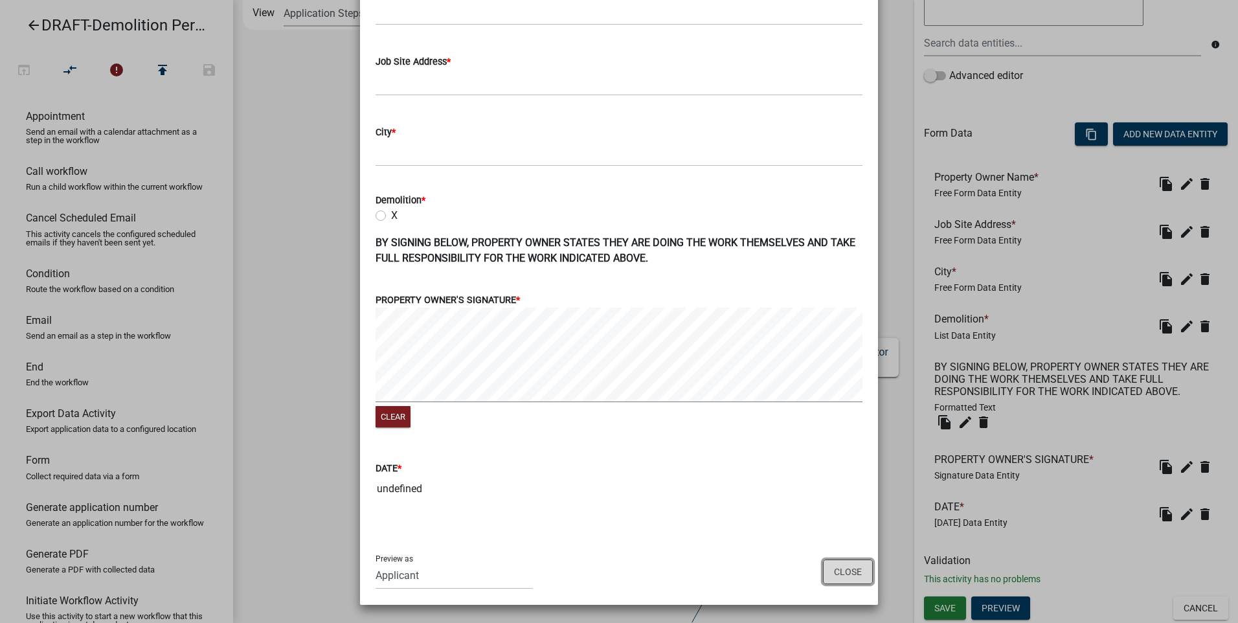
click at [838, 572] on button "Close" at bounding box center [848, 571] width 50 height 25
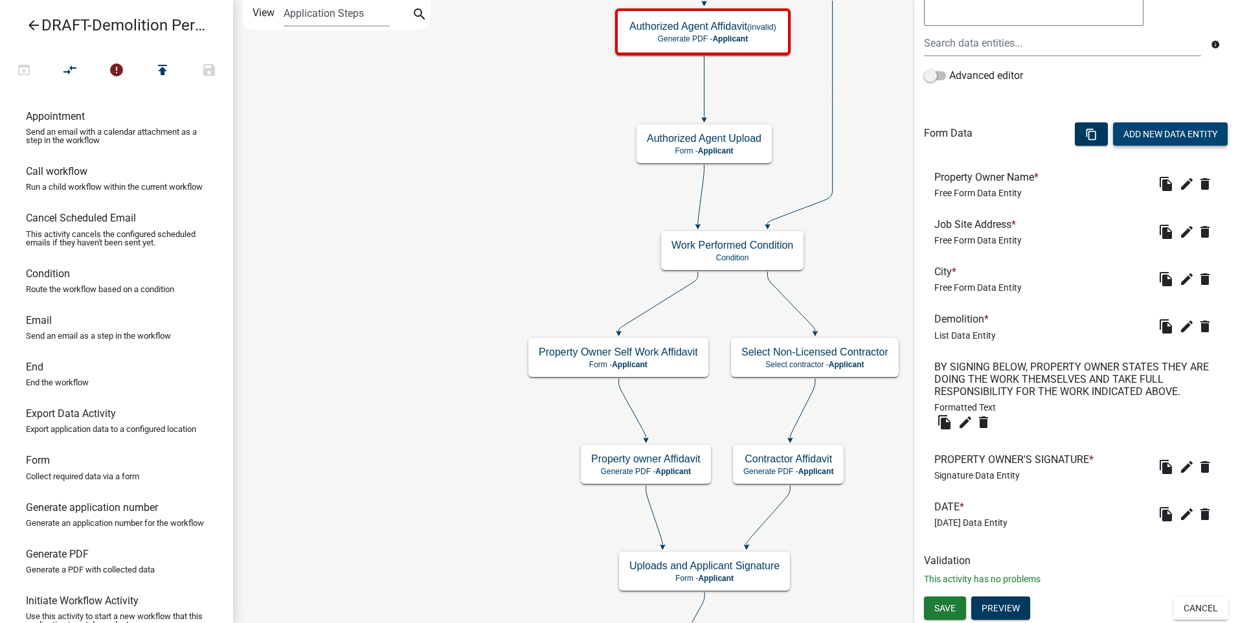
click at [1154, 128] on button "Add New Data Entity" at bounding box center [1170, 133] width 115 height 23
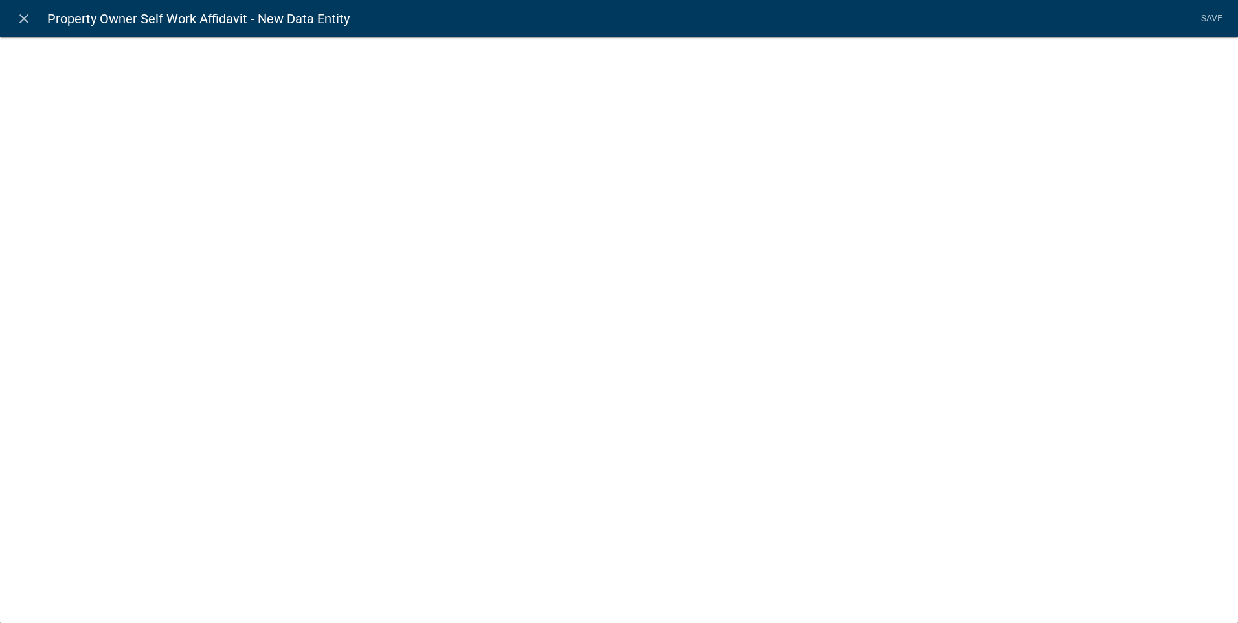
select select
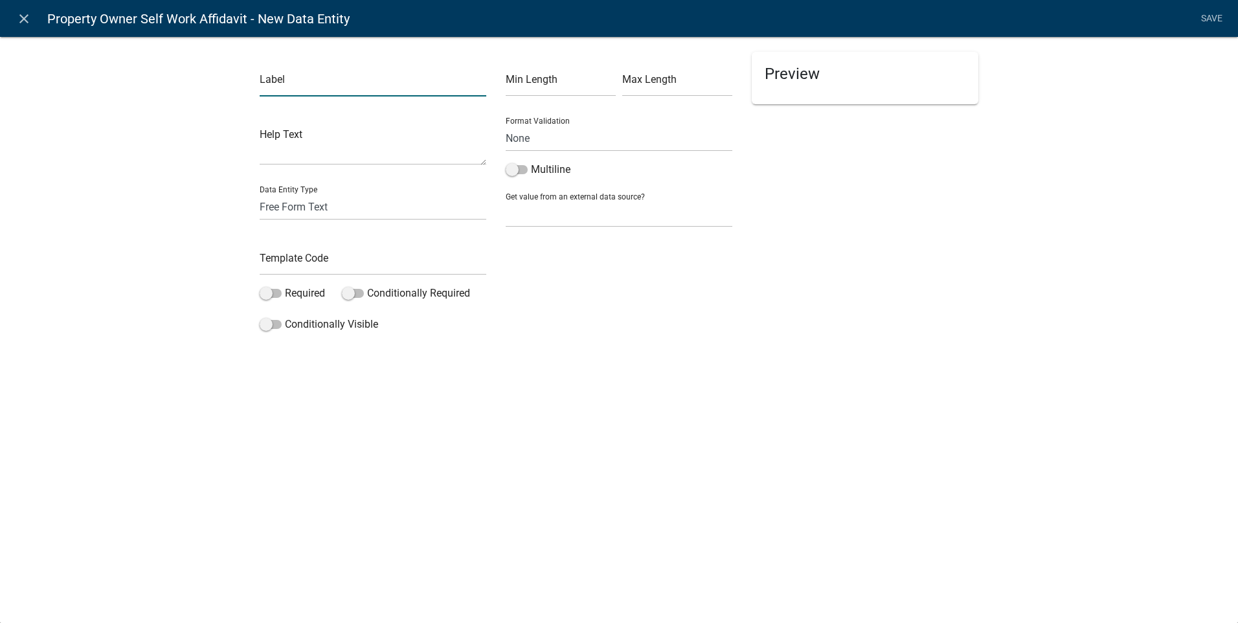
click at [264, 91] on input "text" at bounding box center [373, 83] width 227 height 27
type input "p"
type input "Please type out your name."
click at [264, 270] on input "text" at bounding box center [373, 262] width 227 height 27
type input "typeoutname"
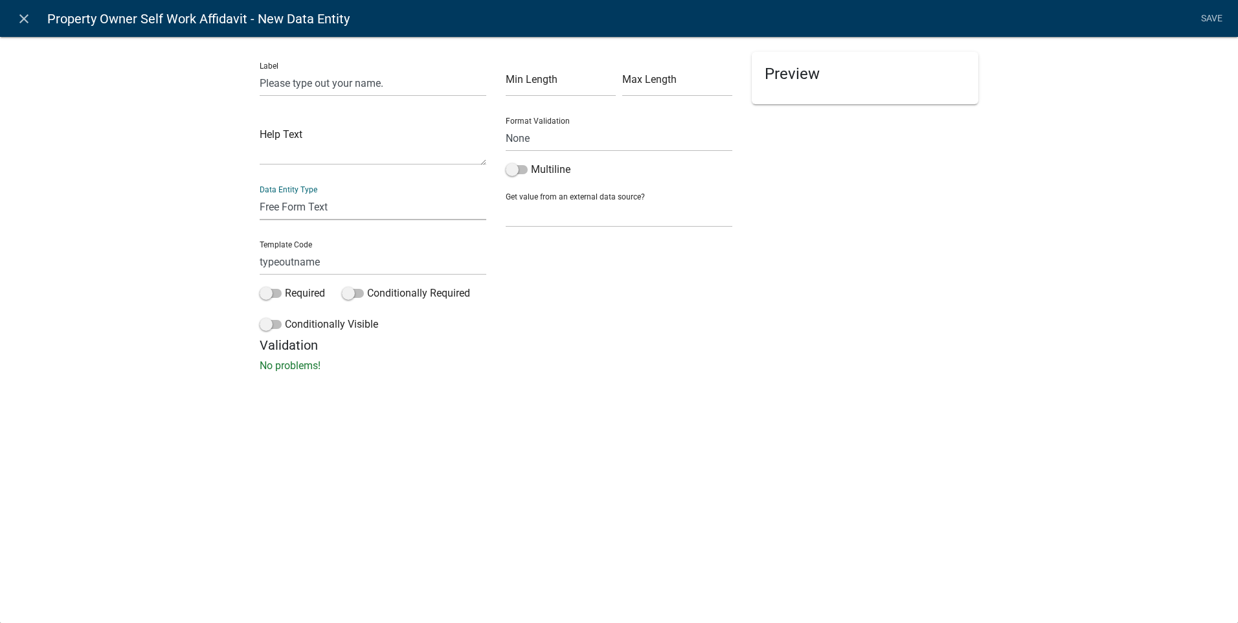
click at [291, 216] on select "Free Form Text Document Display Entity Value Fee Numeric Data Date Map Sketch D…" at bounding box center [373, 207] width 227 height 27
click at [260, 194] on select "Free Form Text Document Display Entity Value Fee Numeric Data Date Map Sketch D…" at bounding box center [373, 207] width 227 height 27
click at [265, 291] on span at bounding box center [271, 293] width 22 height 9
click at [285, 285] on input "Required" at bounding box center [285, 285] width 0 height 0
click at [1207, 16] on link "Save" at bounding box center [1211, 18] width 32 height 25
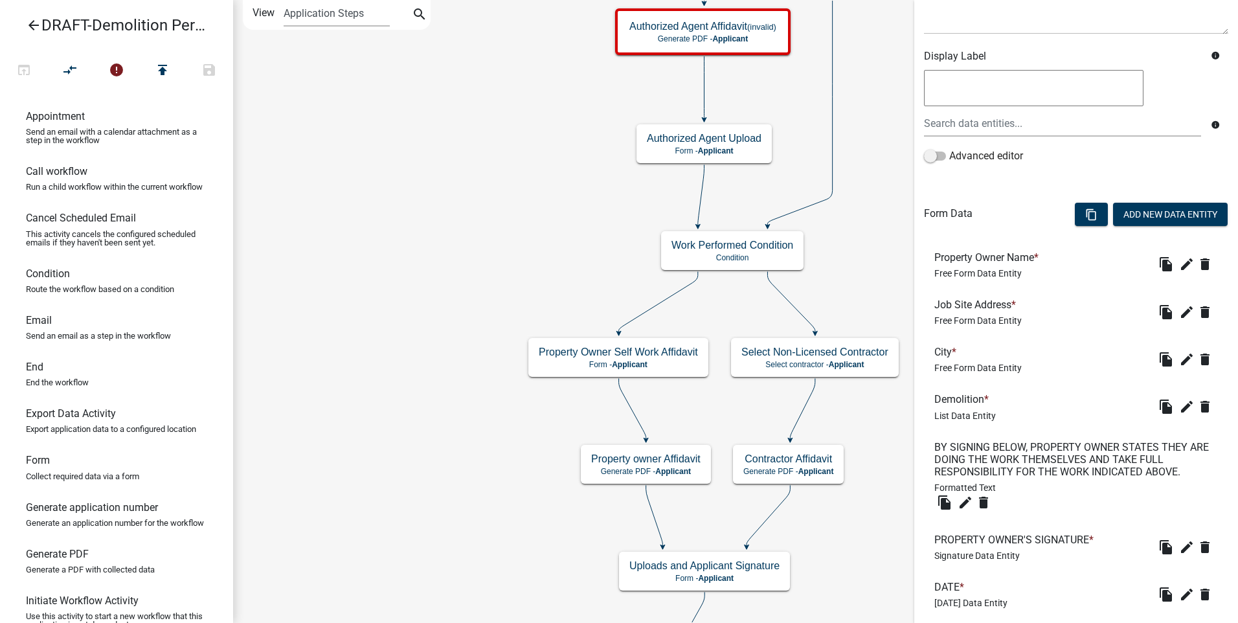
scroll to position [318, 0]
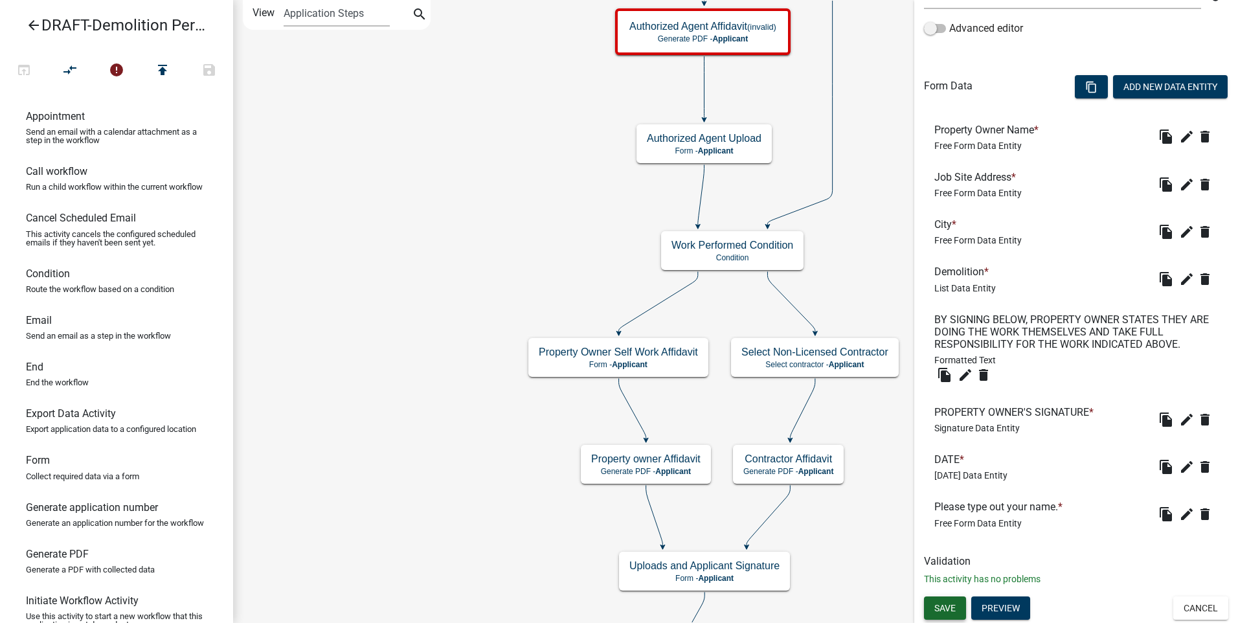
click at [940, 605] on span "Save" at bounding box center [944, 607] width 21 height 10
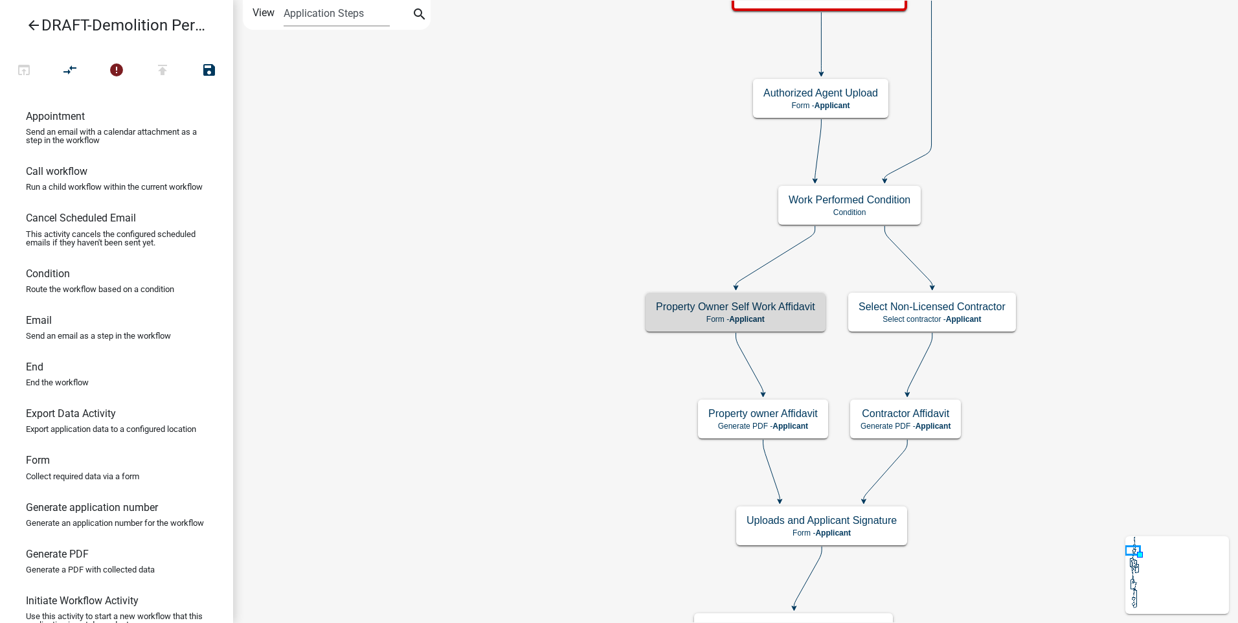
scroll to position [0, 0]
click at [801, 316] on p "Form - Applicant" at bounding box center [735, 319] width 159 height 9
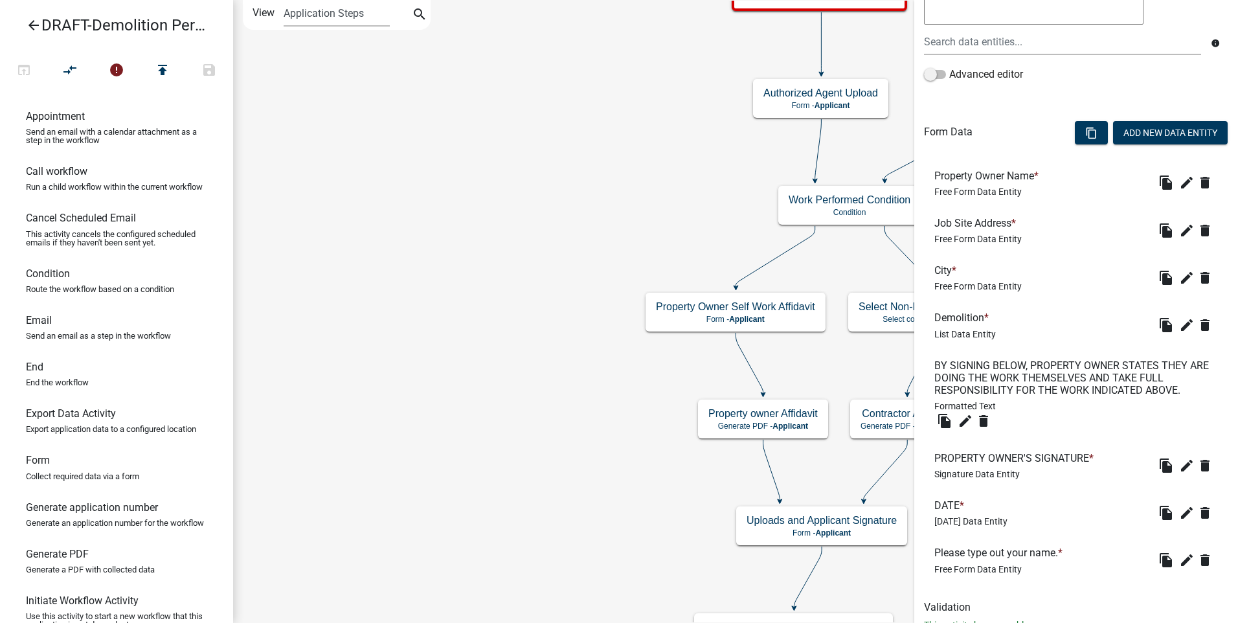
scroll to position [318, 0]
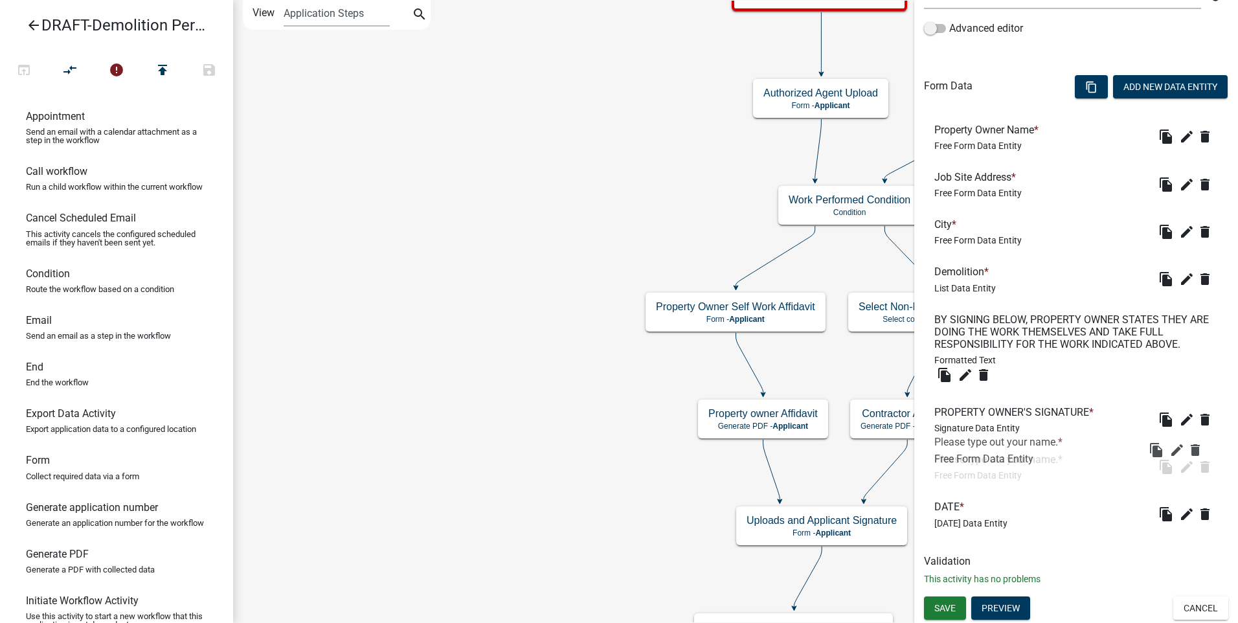
drag, startPoint x: 989, startPoint y: 508, endPoint x: 994, endPoint y: 455, distance: 53.3
click at [944, 601] on button "Save" at bounding box center [945, 607] width 42 height 23
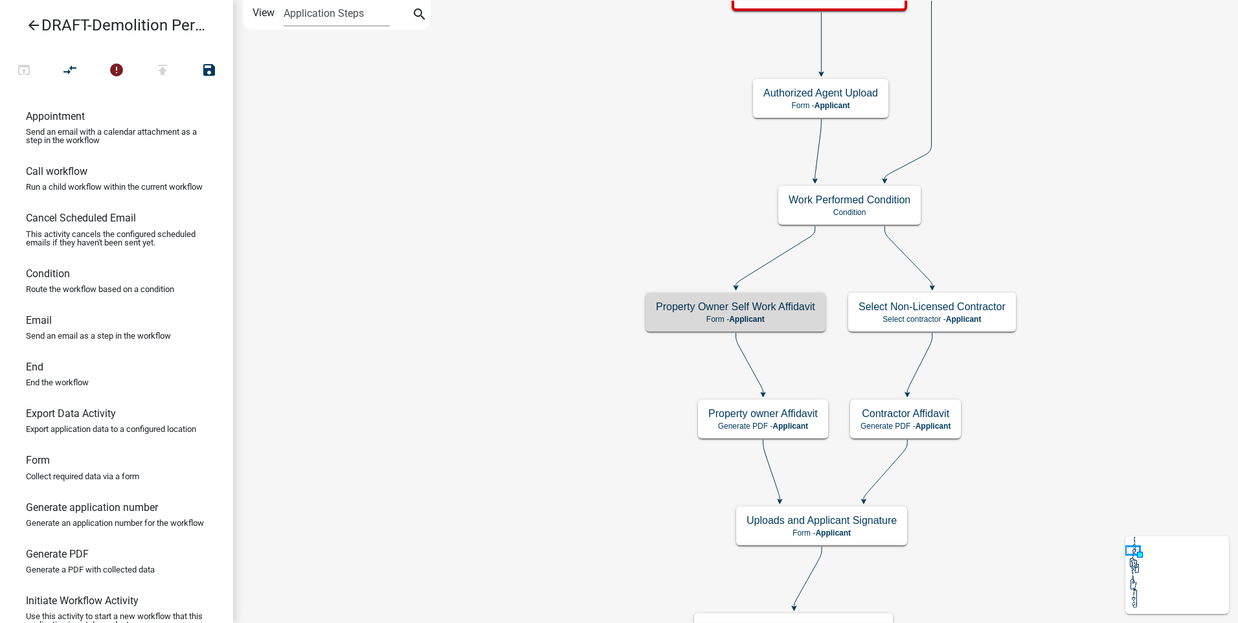
scroll to position [0, 0]
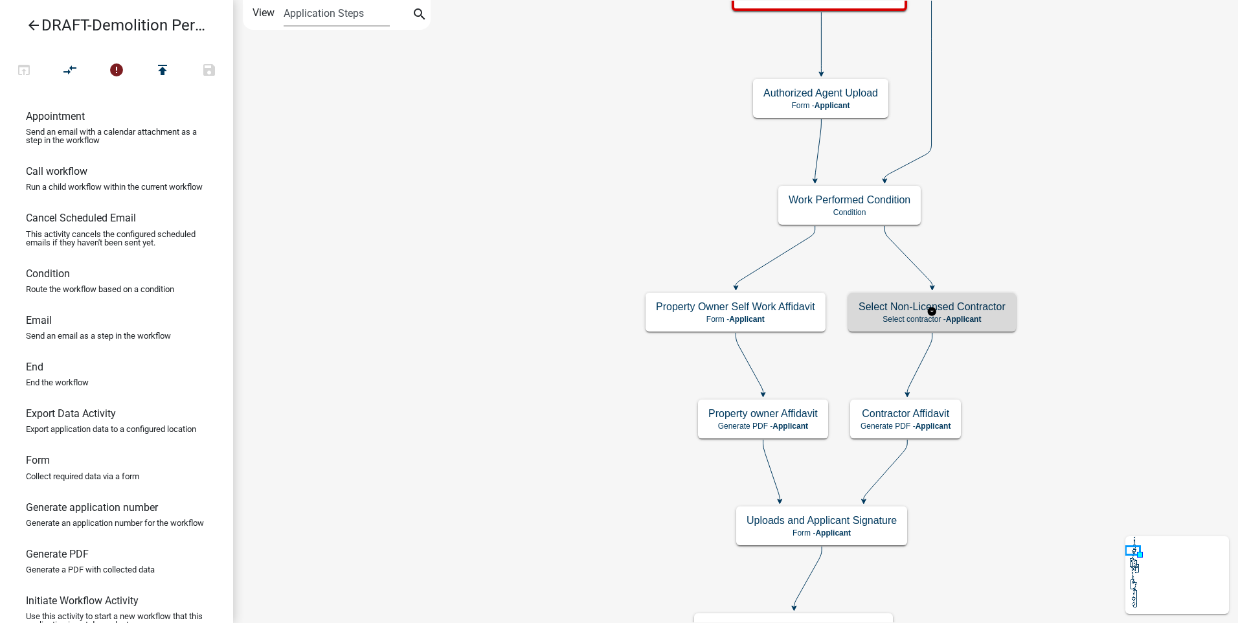
click at [914, 315] on p "Select contractor - Applicant" at bounding box center [931, 319] width 147 height 9
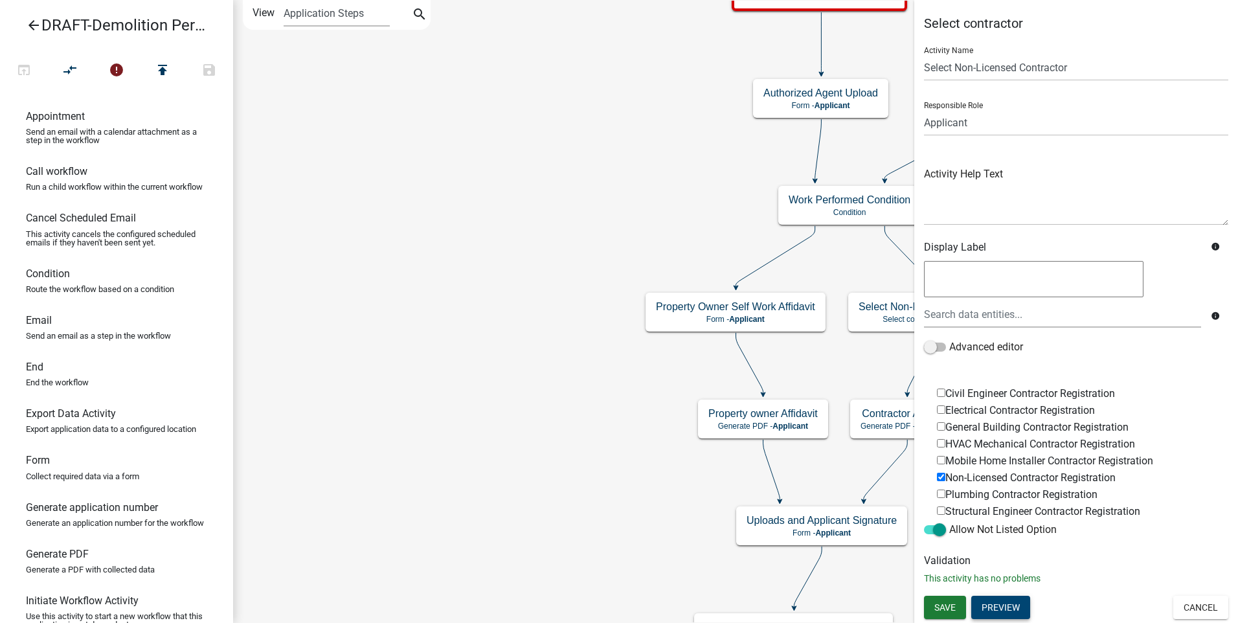
click at [1004, 603] on button "Preview" at bounding box center [1000, 606] width 59 height 23
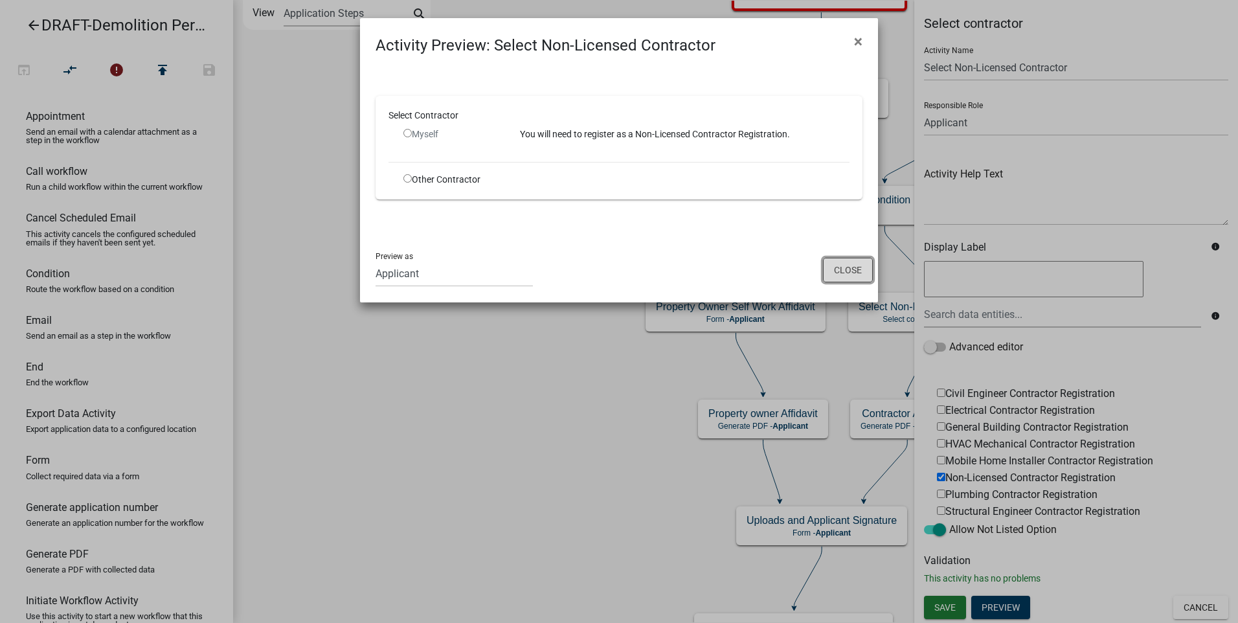
click at [846, 267] on button "Close" at bounding box center [848, 270] width 50 height 25
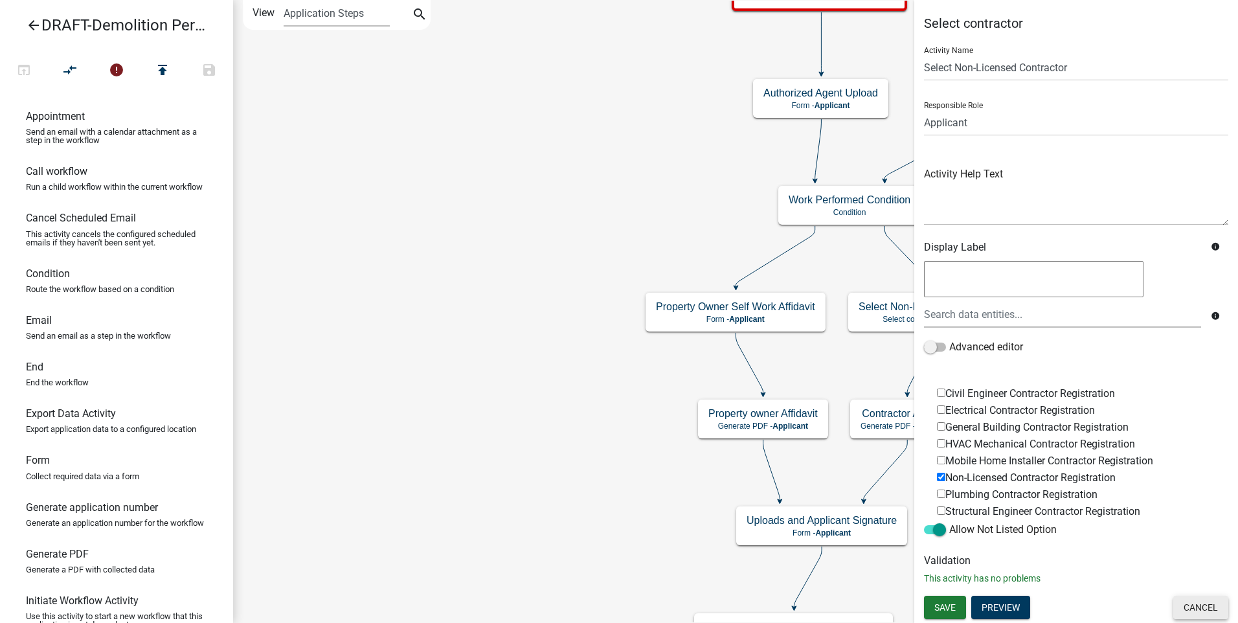
click at [1193, 603] on button "Cancel" at bounding box center [1200, 606] width 55 height 23
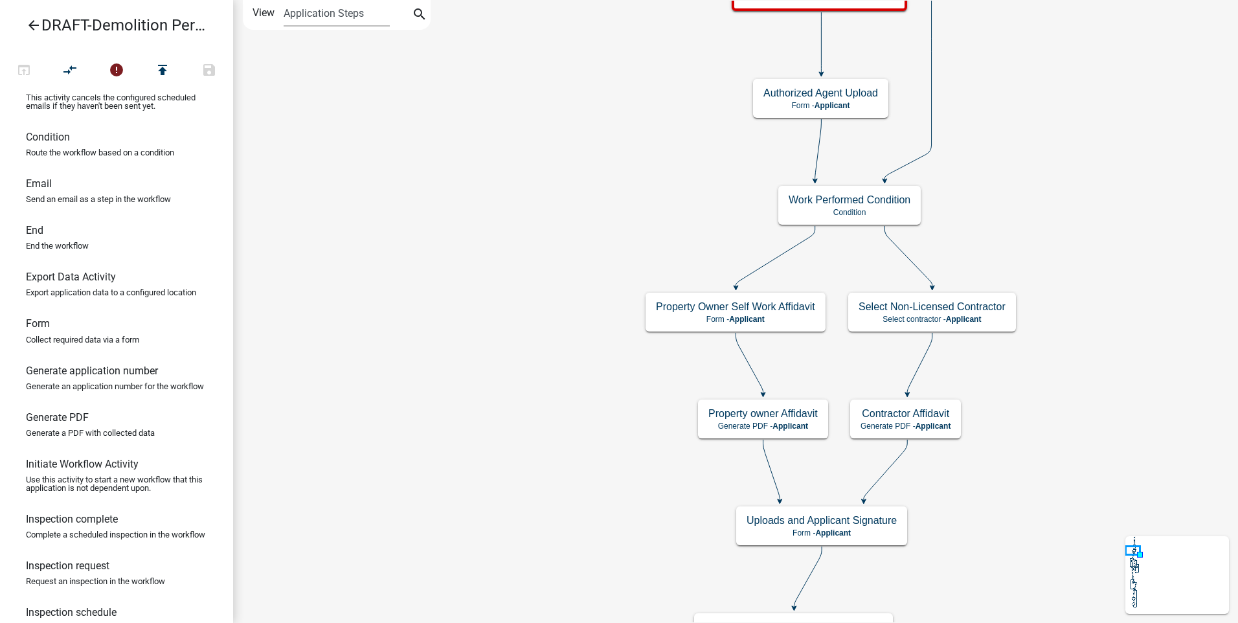
scroll to position [201, 0]
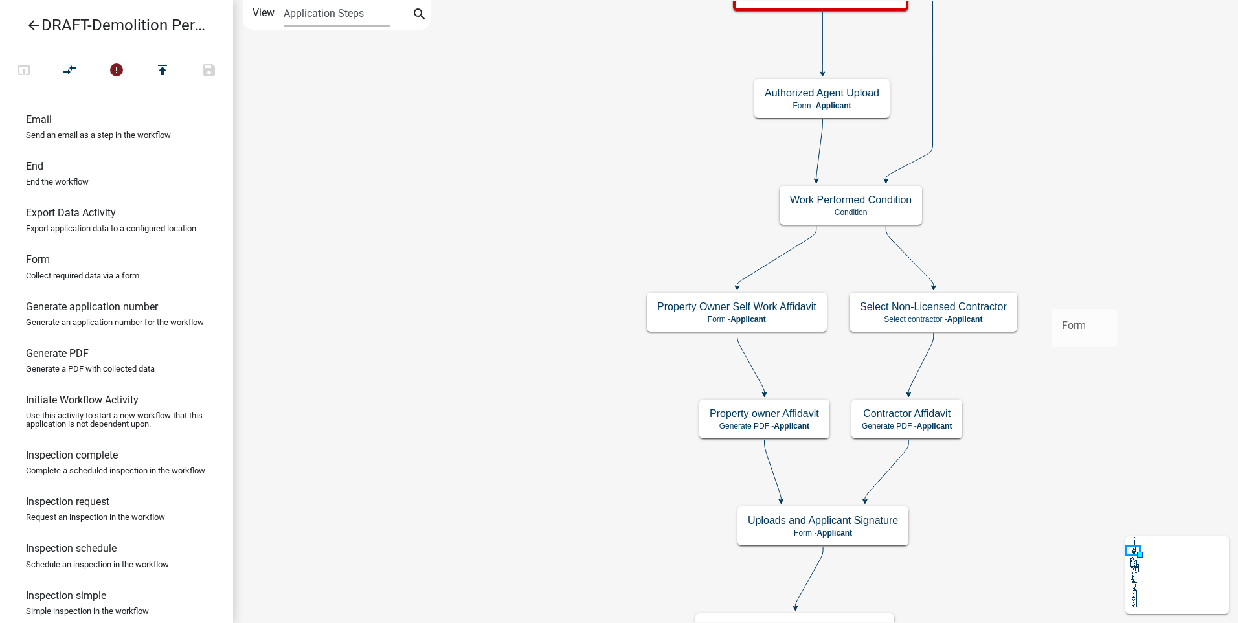
drag, startPoint x: 28, startPoint y: 282, endPoint x: 1057, endPoint y: 285, distance: 1029.2
click at [1055, 289] on div "arrow_back DRAFT-Demolition Permit open_in_browser compare_arrows error publish…" at bounding box center [619, 311] width 1238 height 623
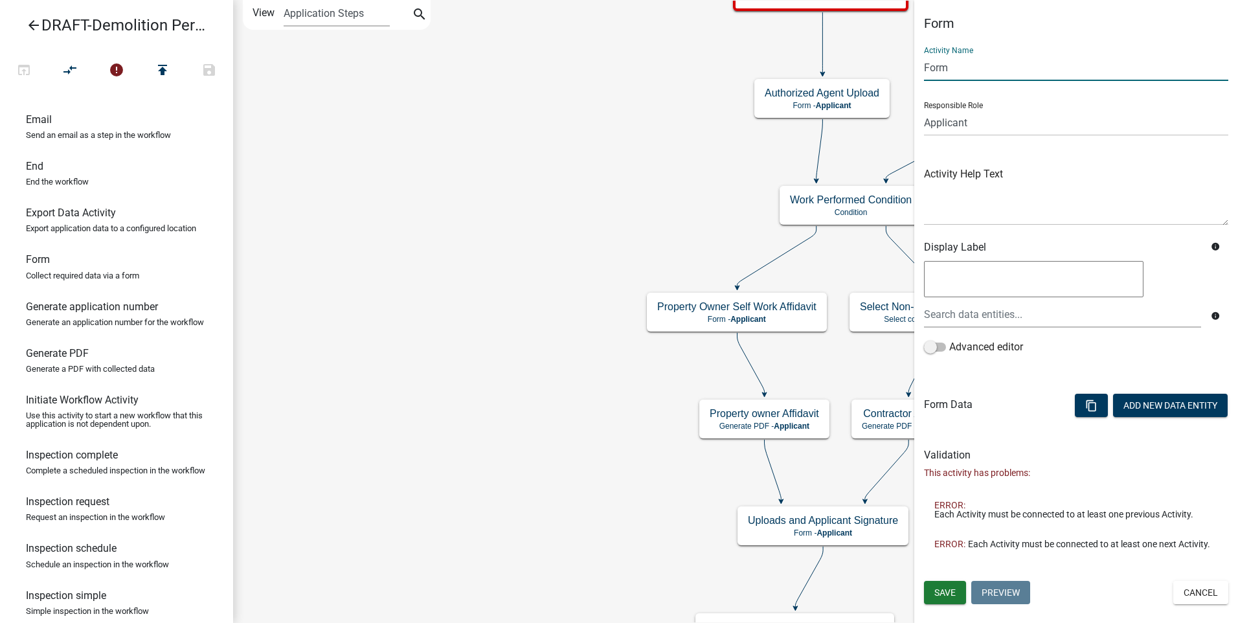
click at [945, 66] on input "Form" at bounding box center [1076, 67] width 304 height 27
type input "F"
type input "Select Non-Licensed Contractor"
click at [1146, 399] on button "Add New Data Entity" at bounding box center [1170, 405] width 115 height 23
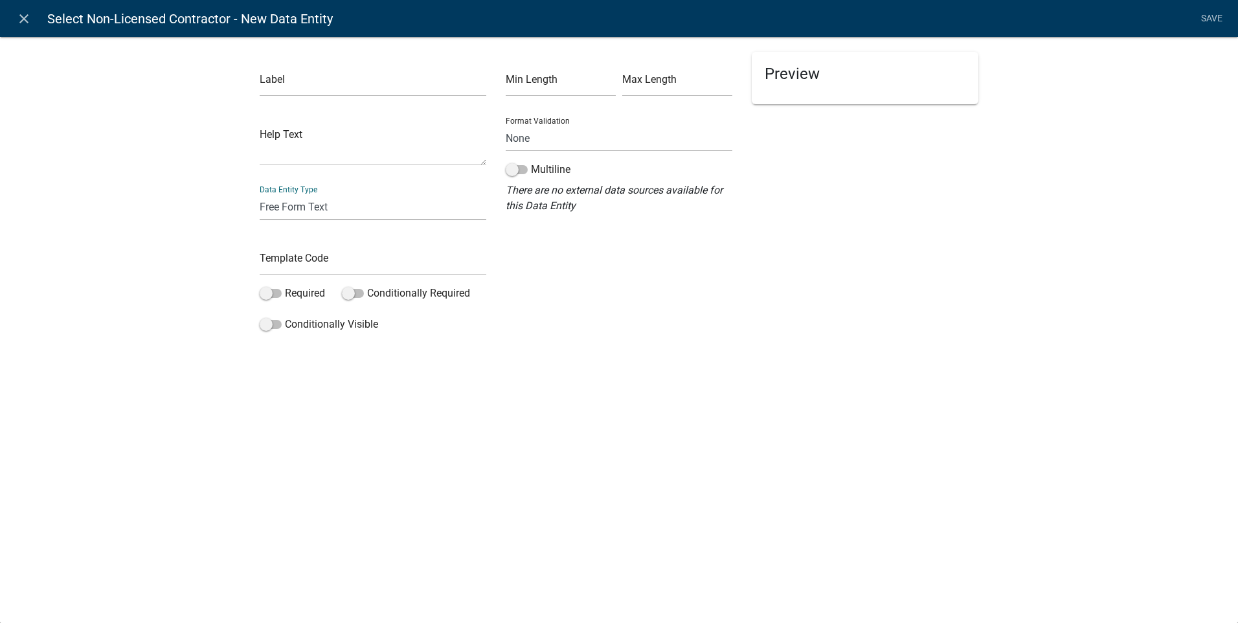
click at [278, 200] on select "Free Form Text Document Display Entity Value Fee Numeric Data Date Map Sketch D…" at bounding box center [373, 207] width 227 height 27
select select "select-contractor"
click at [260, 194] on select "Free Form Text Document Display Entity Value Fee Numeric Data Date Map Sketch D…" at bounding box center [373, 207] width 227 height 27
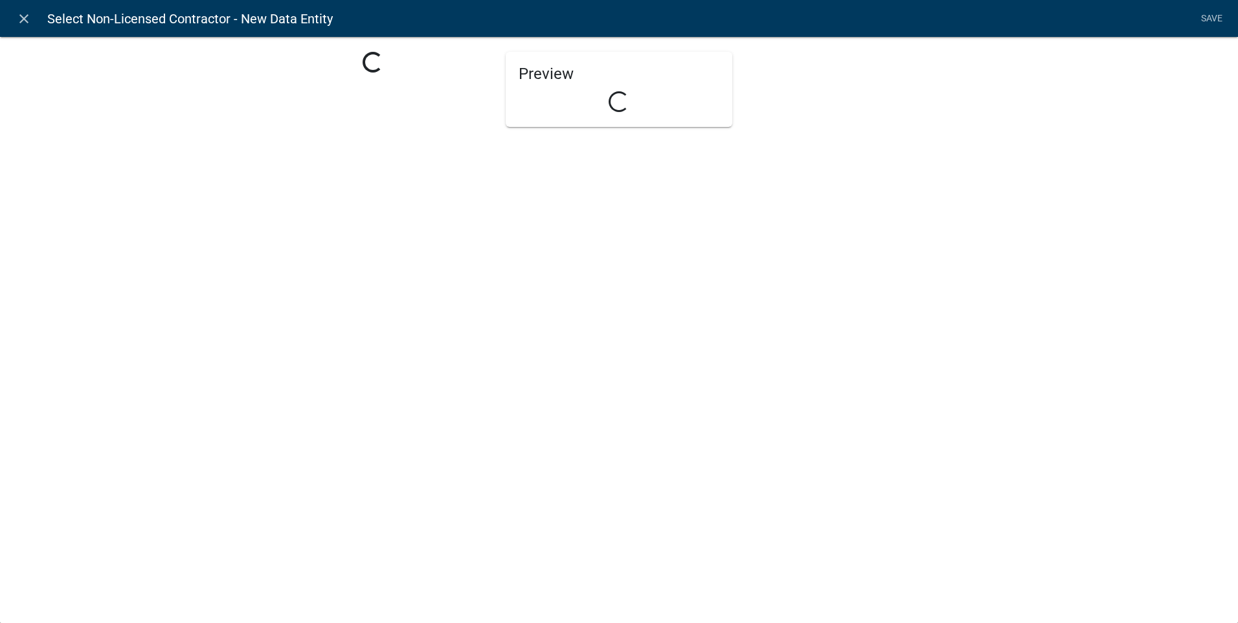
select select "select-contractor"
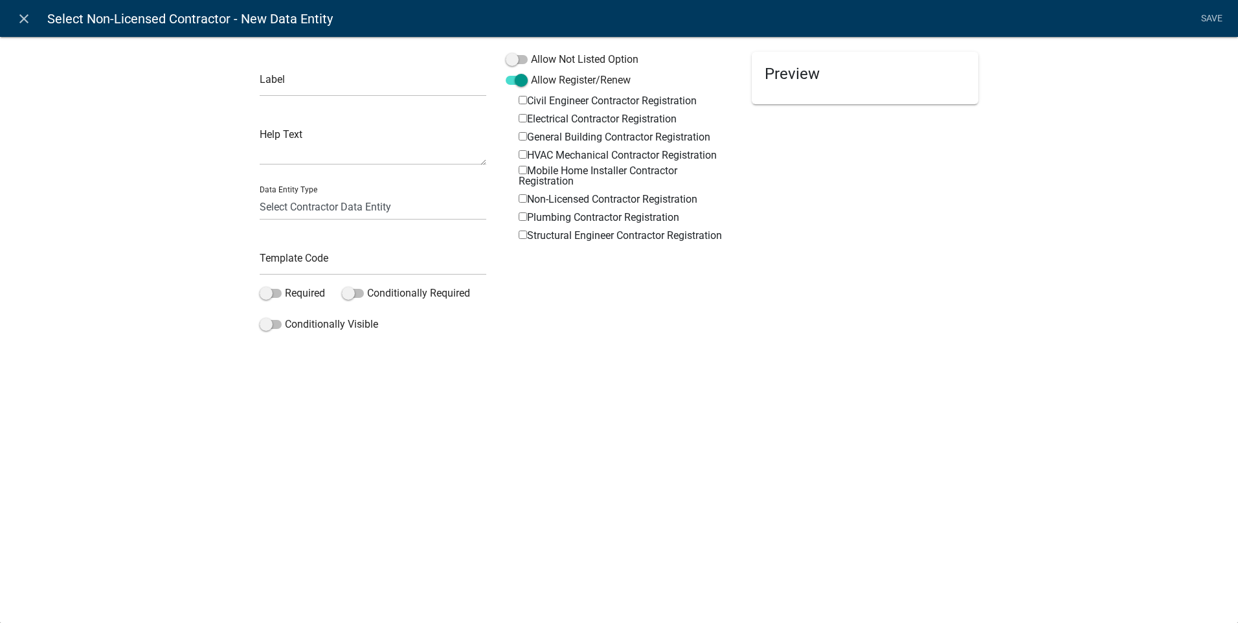
click at [523, 197] on input "Non-Licensed Contractor Registration" at bounding box center [522, 198] width 8 height 8
checkbox input "true"
click at [522, 57] on span at bounding box center [517, 59] width 22 height 9
click at [531, 52] on input "Allow Not Listed Option" at bounding box center [531, 52] width 0 height 0
click at [264, 90] on input "text" at bounding box center [373, 83] width 227 height 27
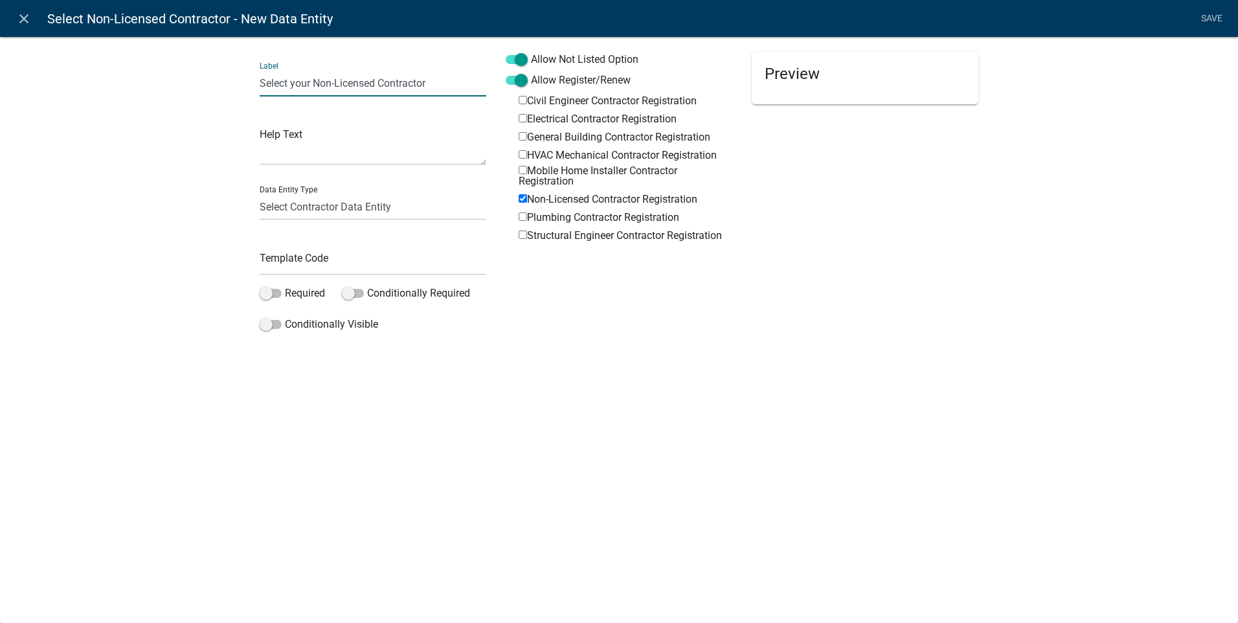
type input "Select your Non-Licensed Contractor"
click at [262, 268] on input "text" at bounding box center [373, 262] width 227 height 27
type input "selectnonlicensedcontractor"
click at [271, 293] on span at bounding box center [271, 293] width 22 height 9
click at [285, 285] on input "Required" at bounding box center [285, 285] width 0 height 0
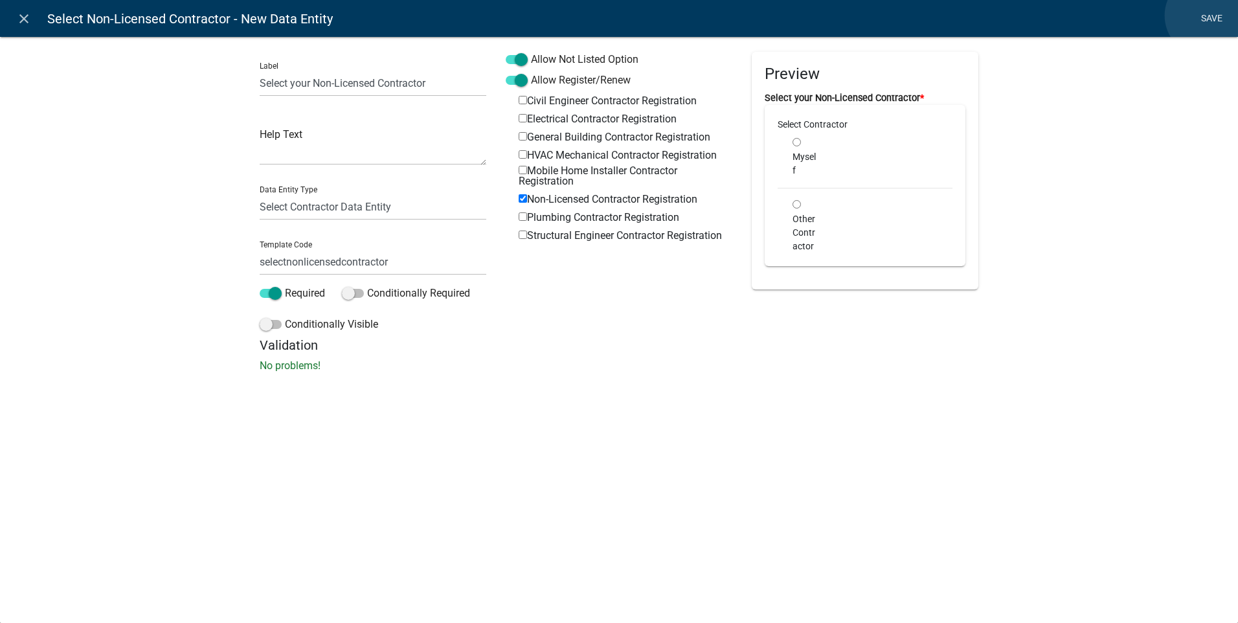
click at [1205, 16] on link "Save" at bounding box center [1211, 18] width 32 height 25
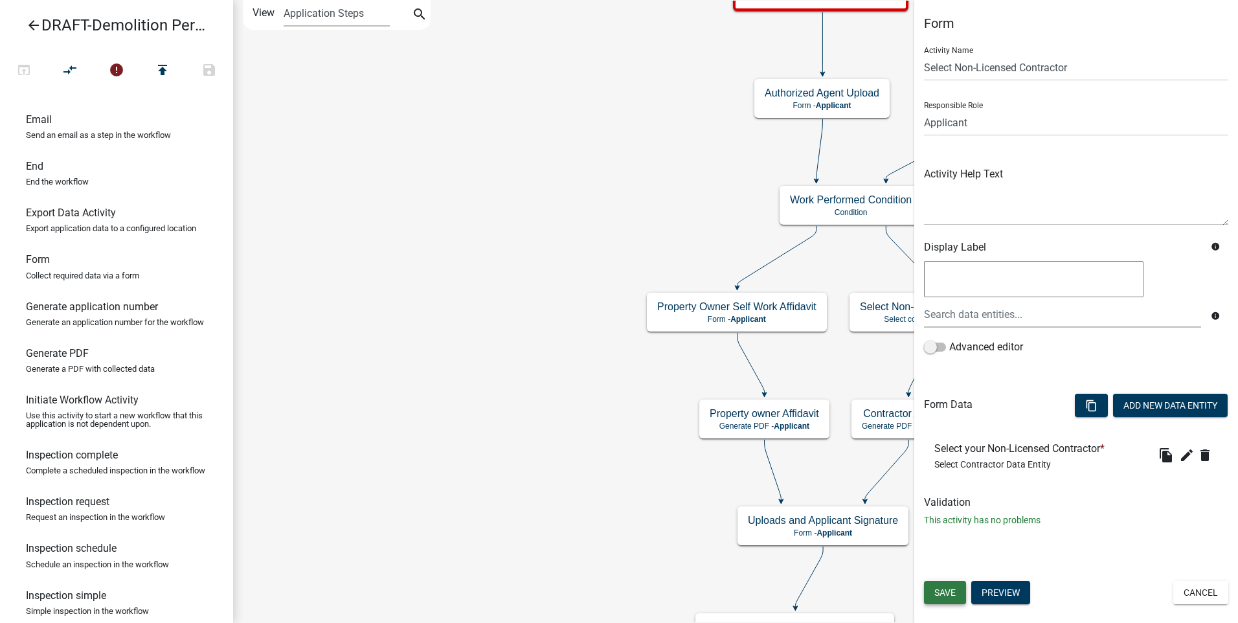
click at [937, 588] on span "Save" at bounding box center [944, 592] width 21 height 10
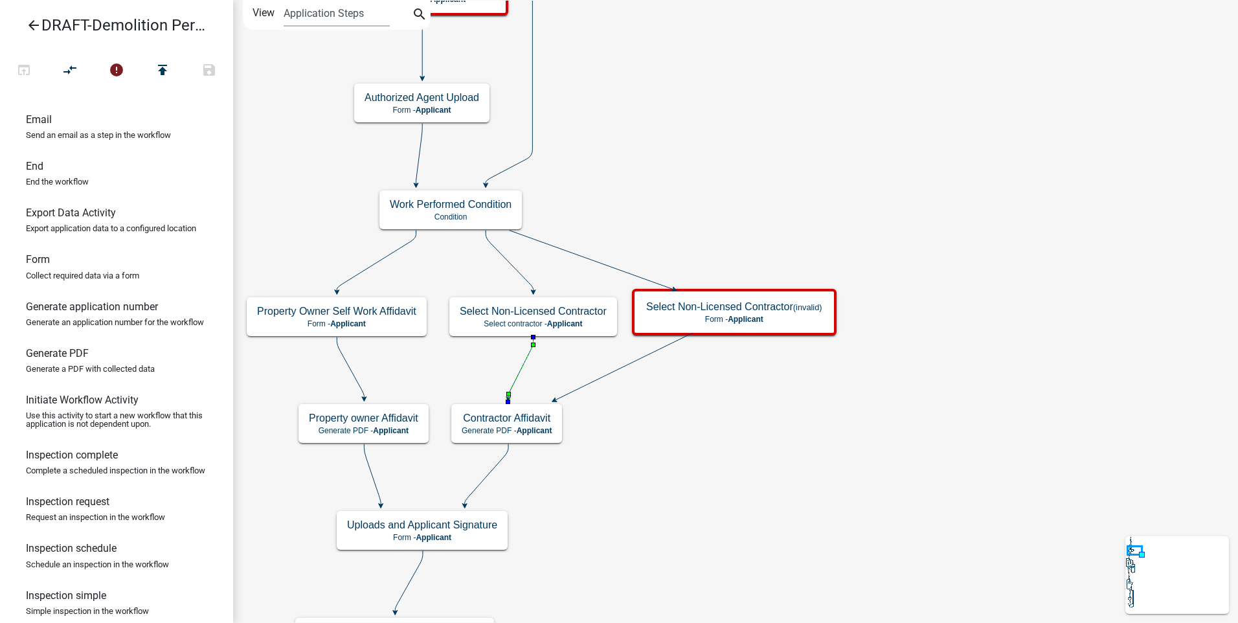
click at [521, 363] on icon at bounding box center [520, 367] width 25 height 61
click at [63, 63] on icon "compare_arrows" at bounding box center [71, 71] width 16 height 18
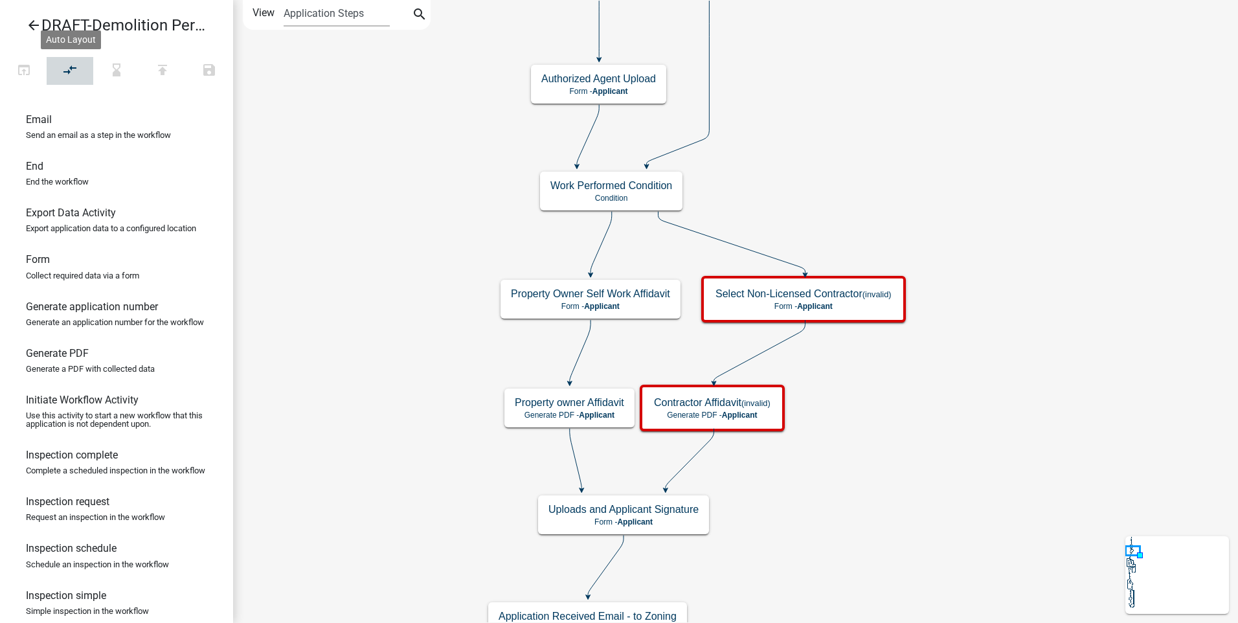
click at [67, 66] on icon "compare_arrows" at bounding box center [71, 71] width 16 height 18
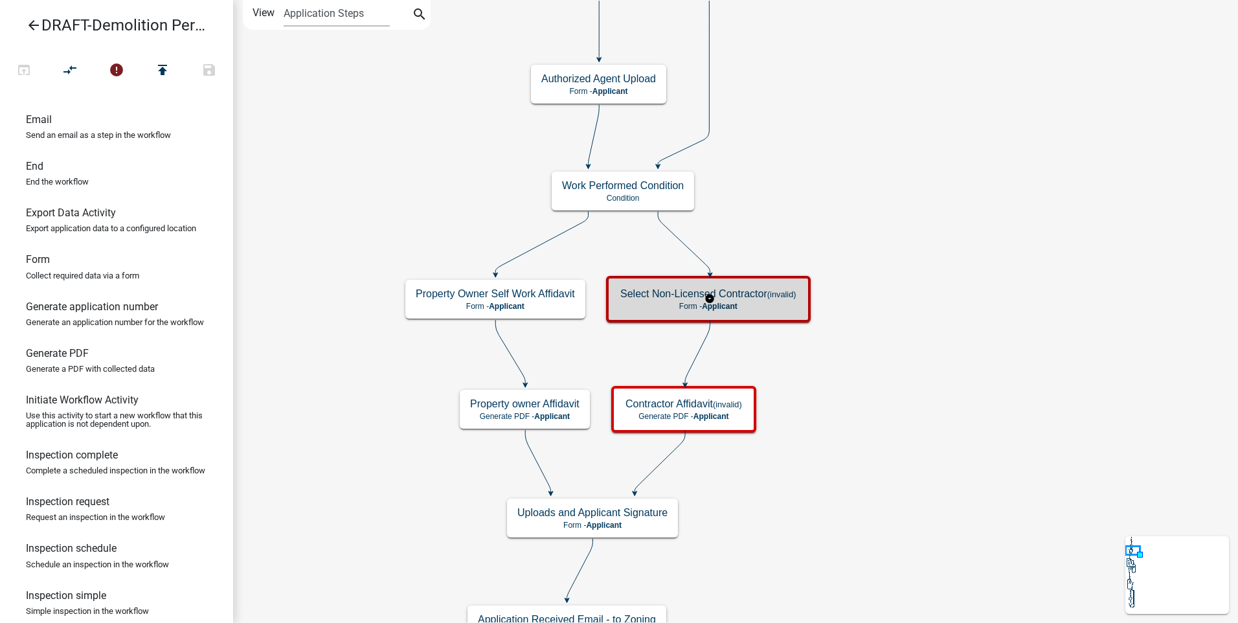
click at [742, 309] on p "Form - Applicant" at bounding box center [708, 306] width 176 height 9
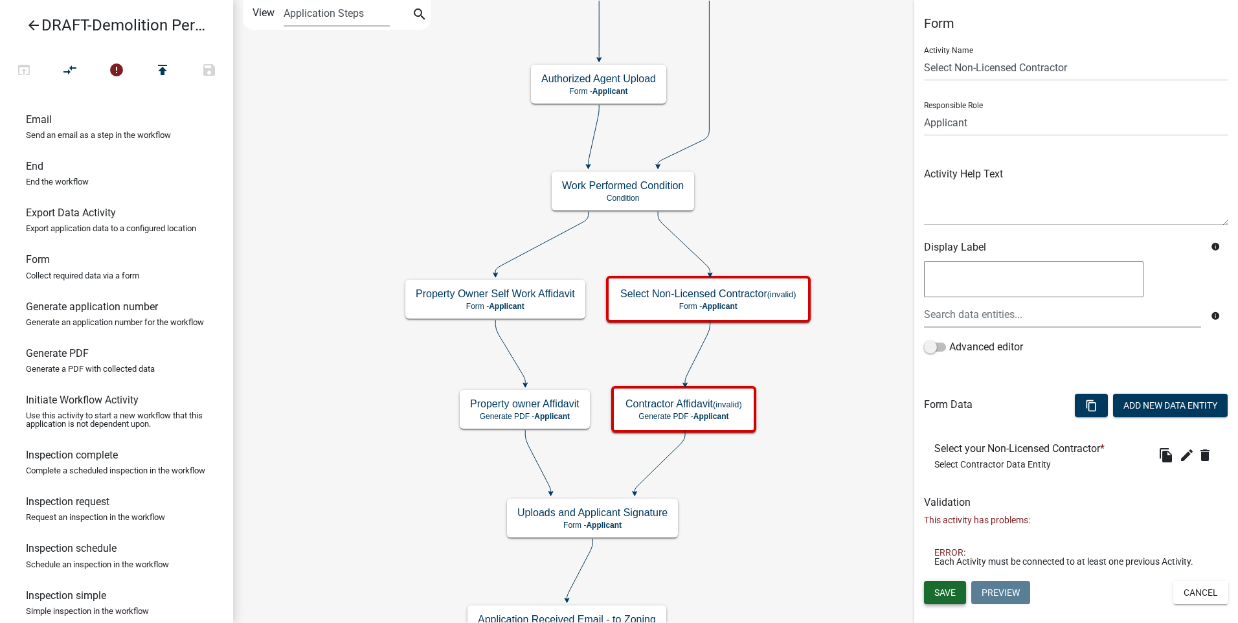
click at [937, 587] on span "Save" at bounding box center [944, 592] width 21 height 10
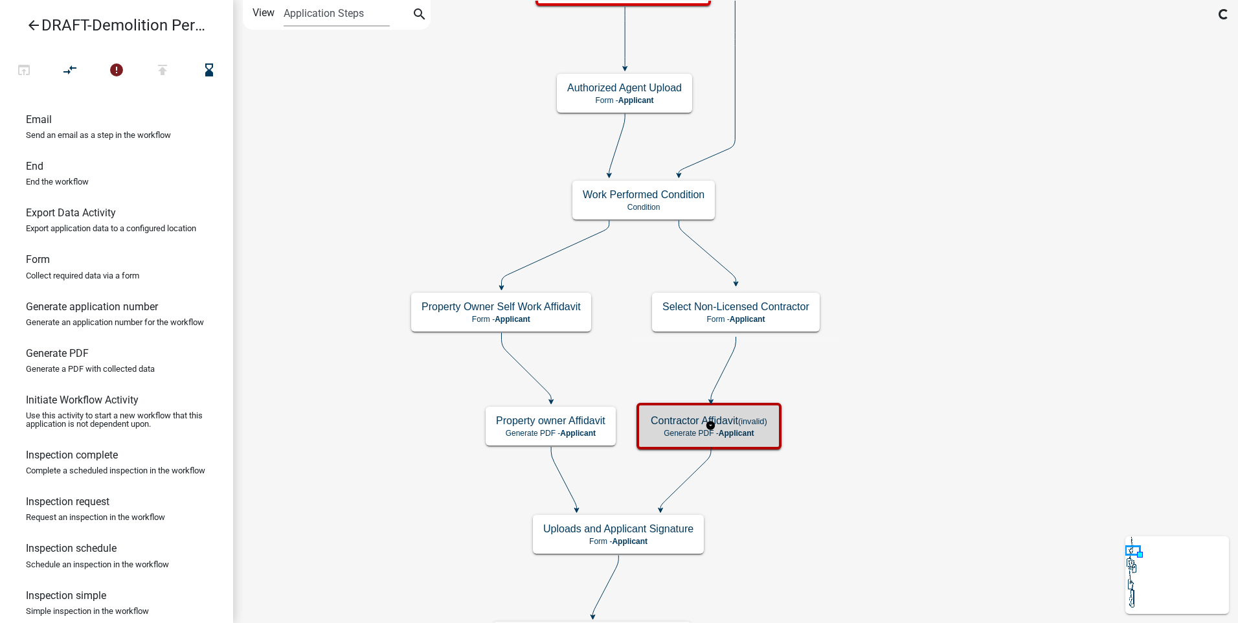
click at [733, 434] on span "Applicant" at bounding box center [736, 432] width 36 height 9
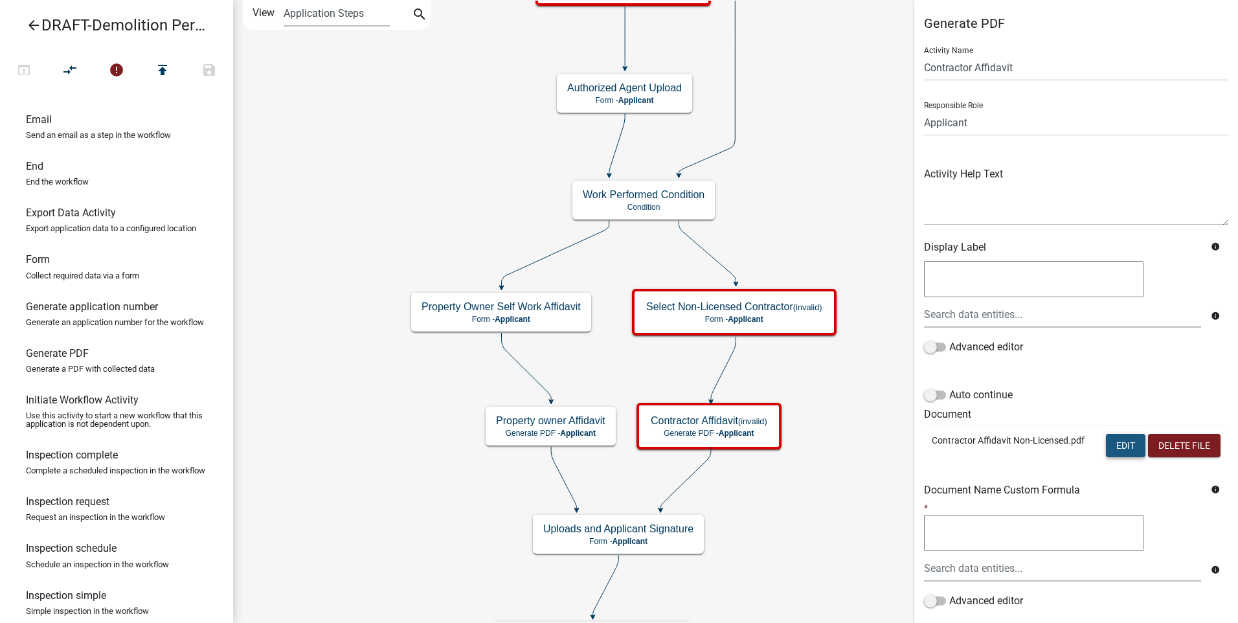
click at [1109, 442] on button "Edit" at bounding box center [1125, 445] width 39 height 23
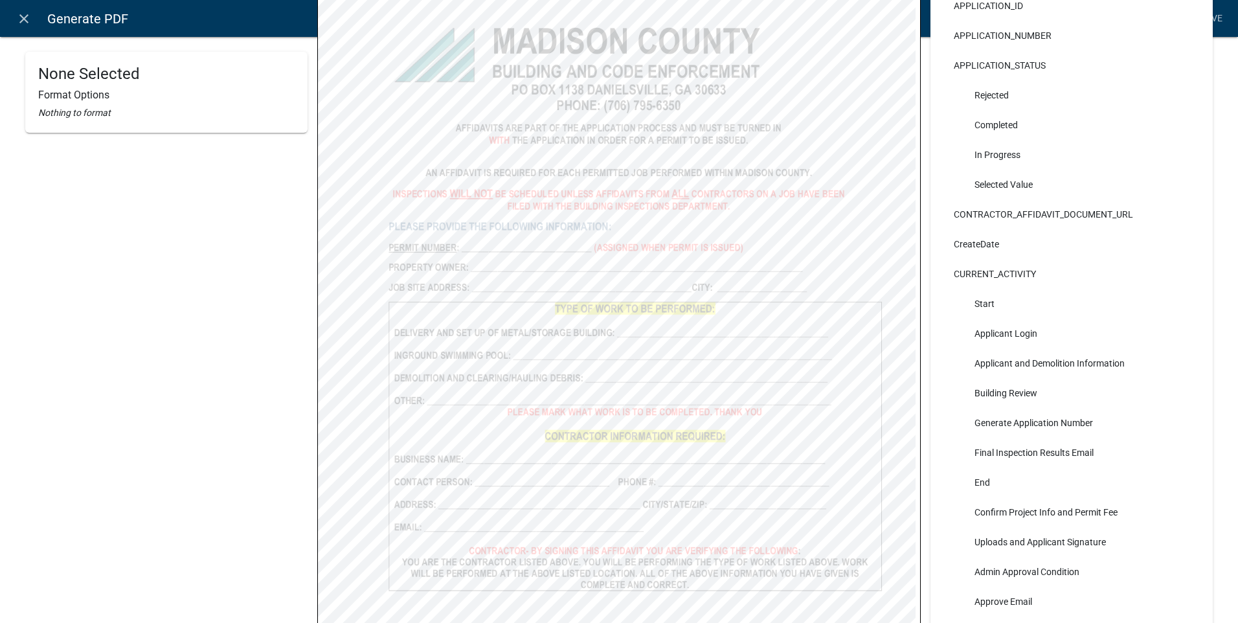
scroll to position [192, 0]
click at [1210, 14] on link "Save" at bounding box center [1211, 18] width 32 height 25
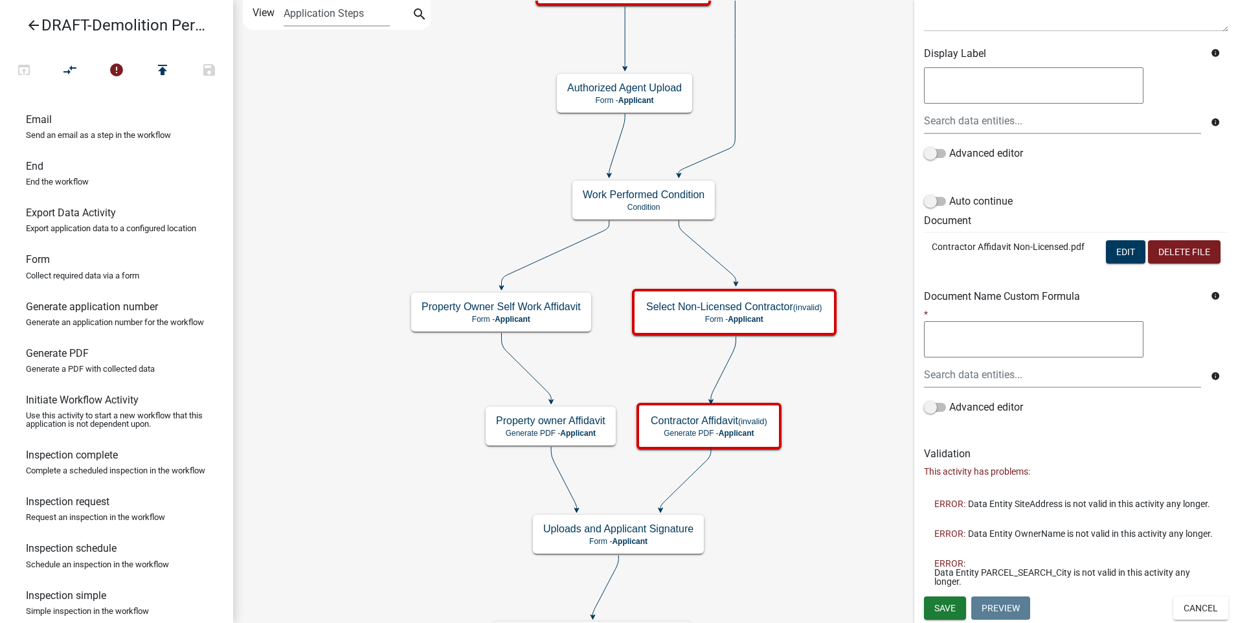
scroll to position [238, 0]
click at [940, 605] on span "Save" at bounding box center [944, 607] width 21 height 10
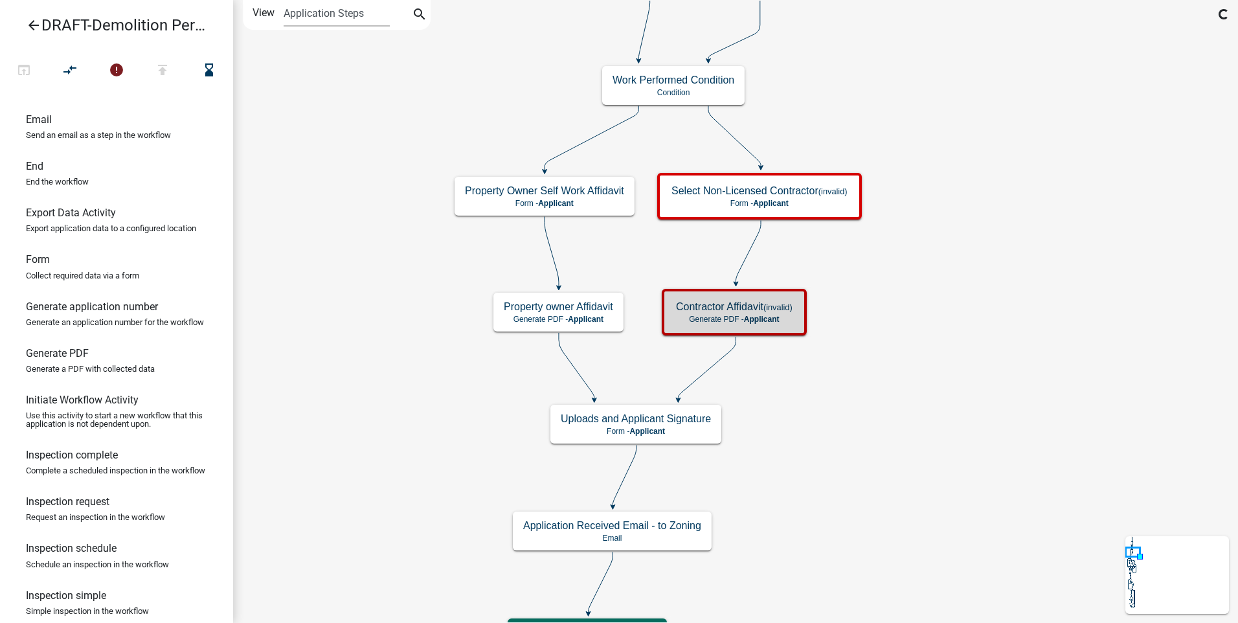
scroll to position [0, 0]
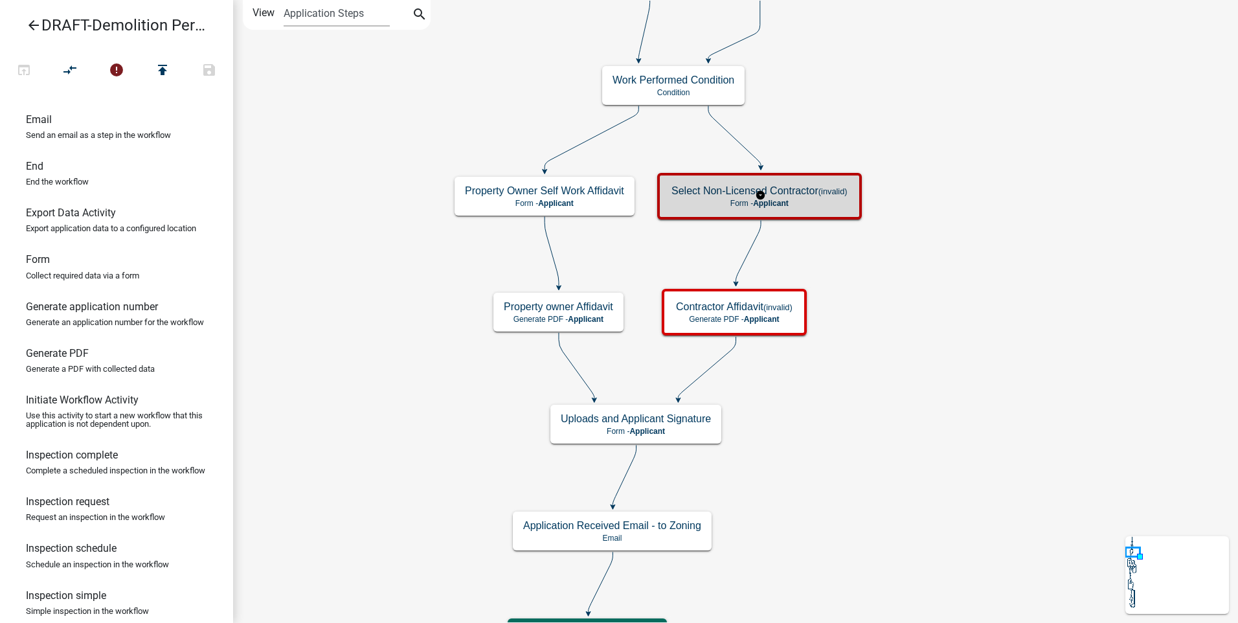
click at [827, 208] on div "Select Non-Licensed Contractor (invalid) Form - Applicant" at bounding box center [759, 196] width 197 height 39
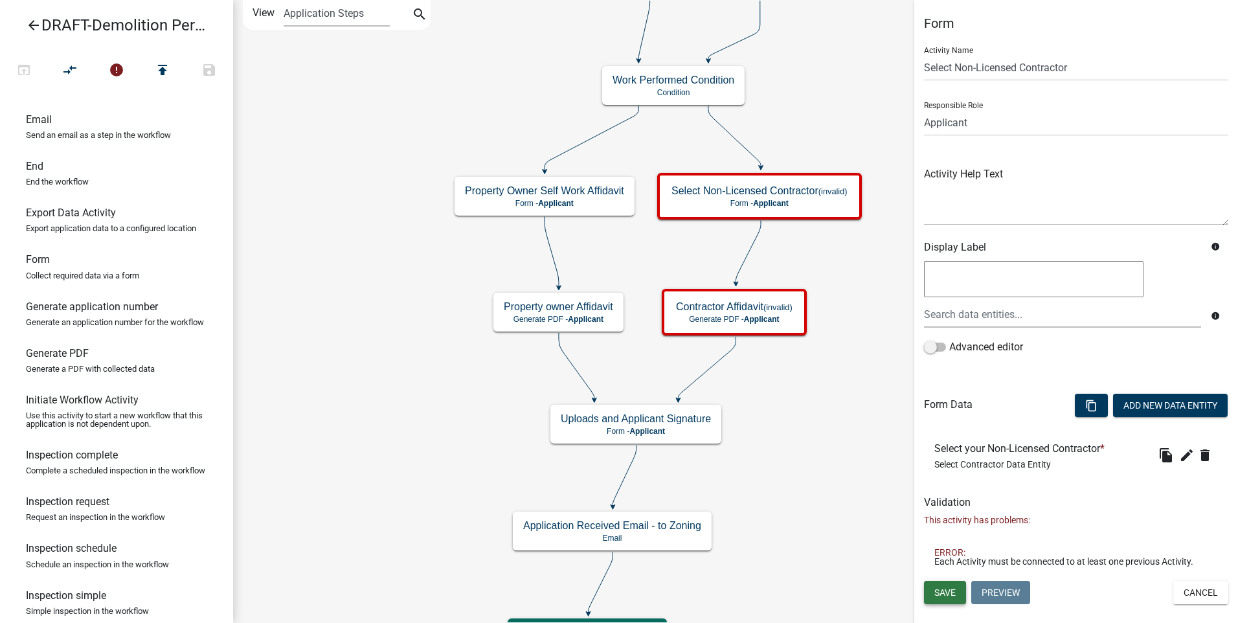
click at [937, 595] on span "Save" at bounding box center [944, 592] width 21 height 10
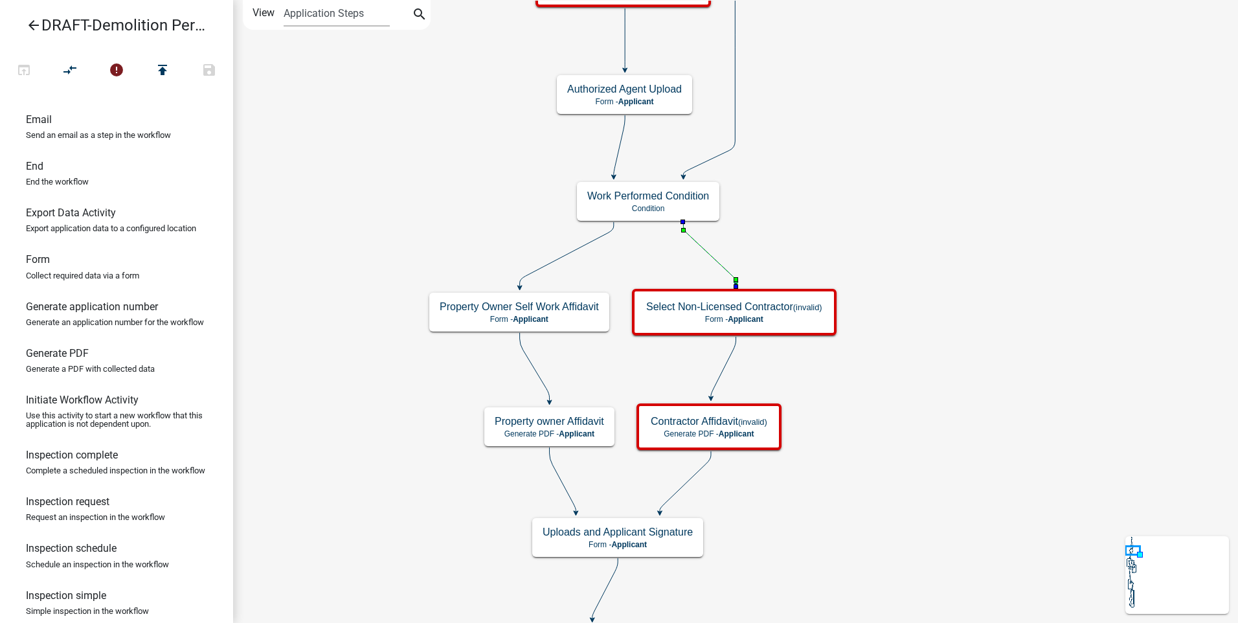
click at [716, 261] on icon at bounding box center [709, 252] width 52 height 61
click at [727, 365] on icon at bounding box center [723, 367] width 25 height 61
click at [695, 474] on icon at bounding box center [685, 481] width 51 height 61
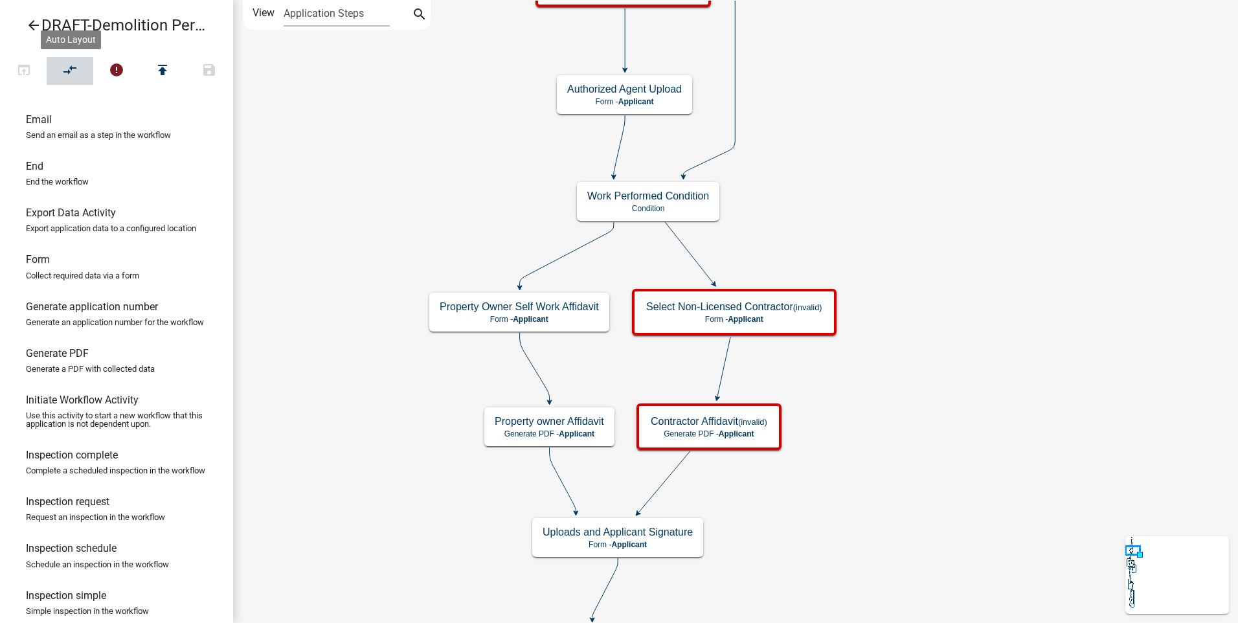
click at [65, 70] on icon "compare_arrows" at bounding box center [71, 71] width 16 height 18
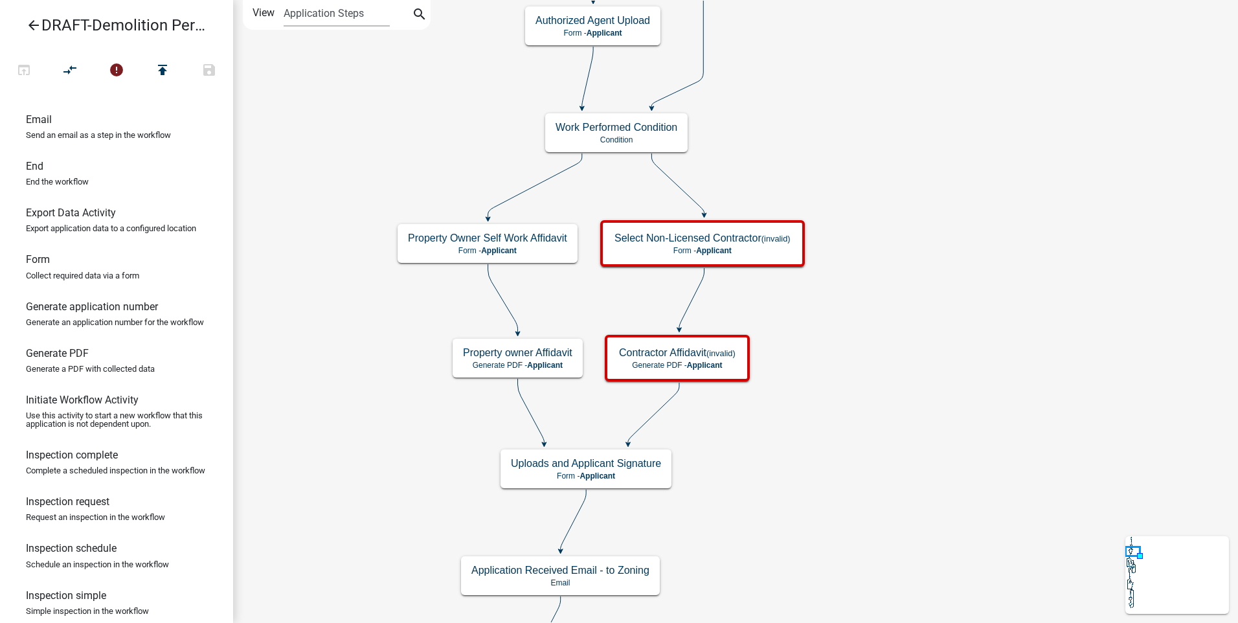
click at [34, 24] on icon "arrow_back" at bounding box center [34, 26] width 16 height 18
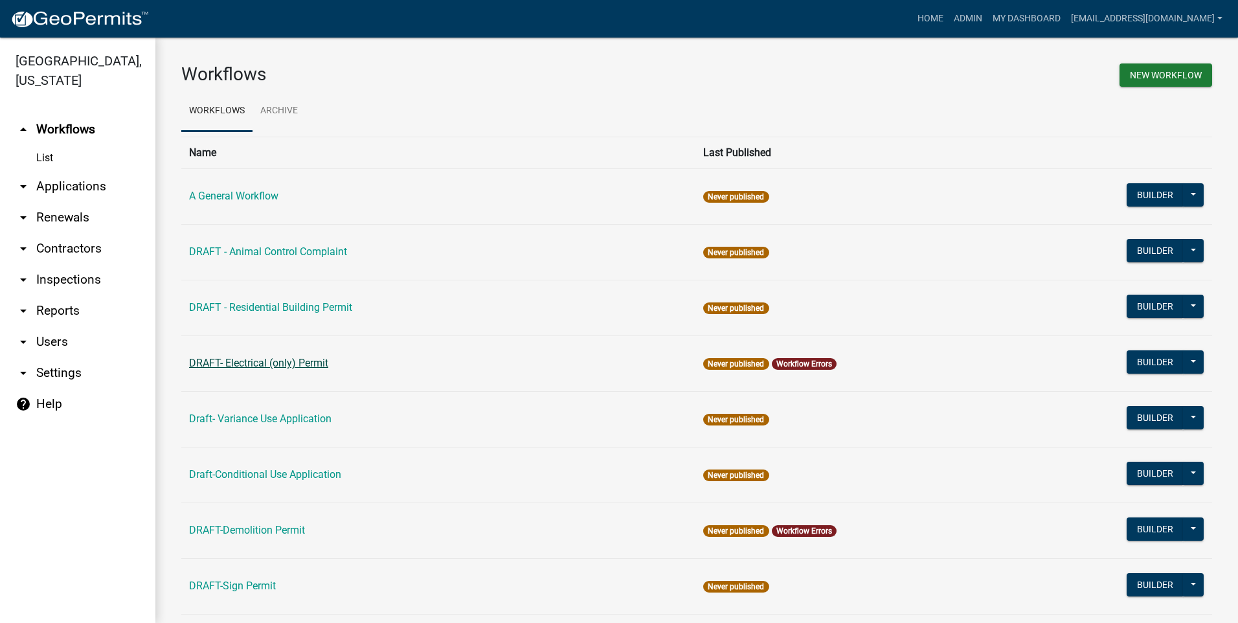
click at [284, 362] on link "DRAFT- Electrical (only) Permit" at bounding box center [258, 363] width 139 height 12
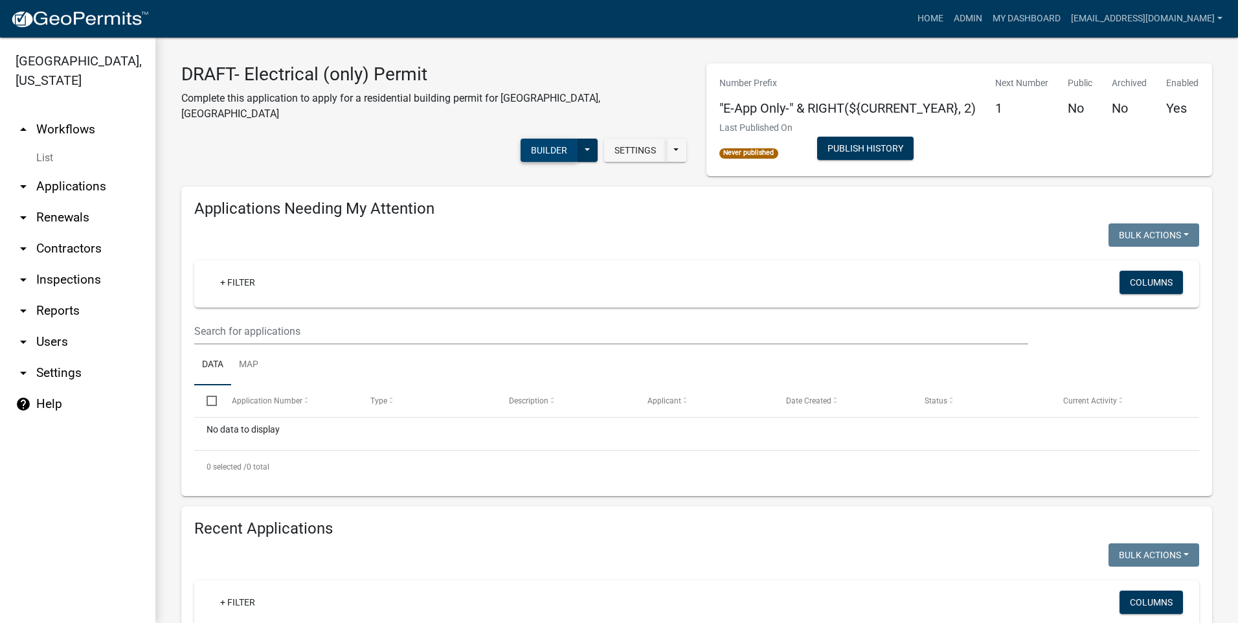
click at [540, 139] on button "Builder" at bounding box center [548, 150] width 57 height 23
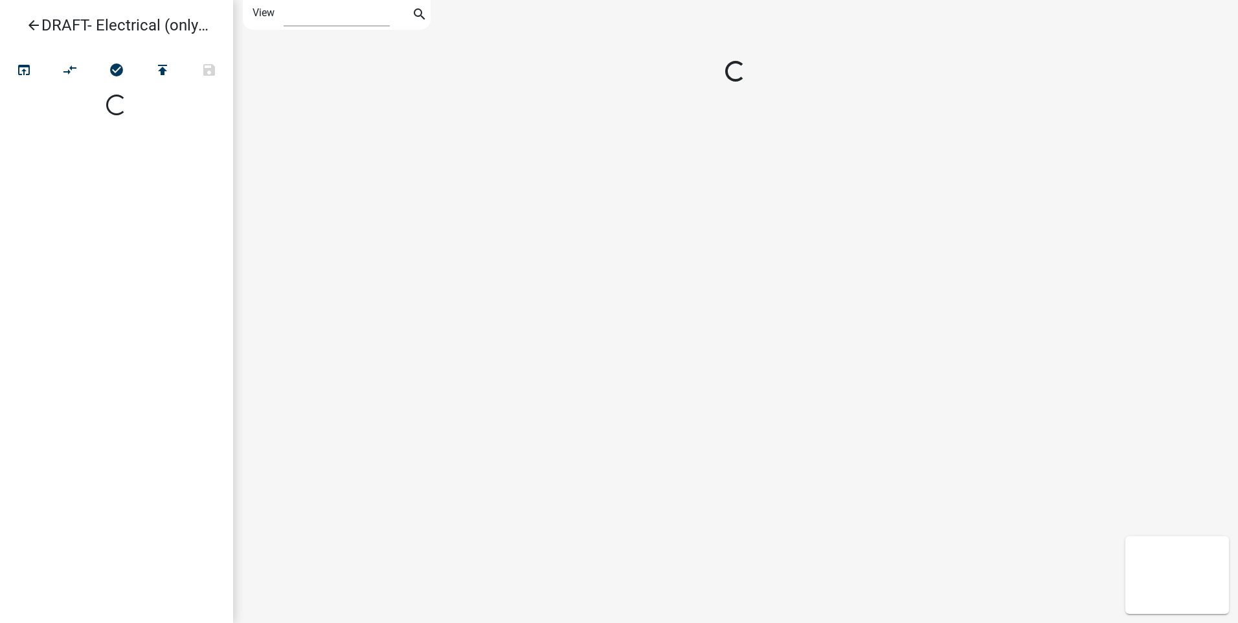
select select "1"
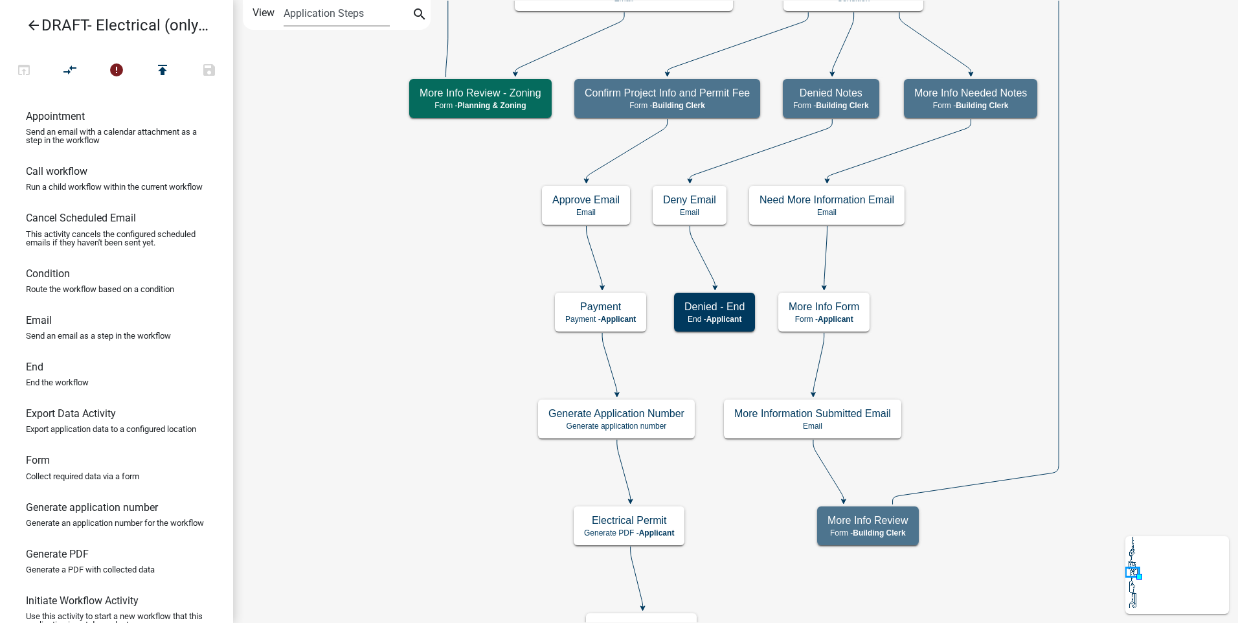
click at [29, 26] on icon "arrow_back" at bounding box center [34, 26] width 16 height 18
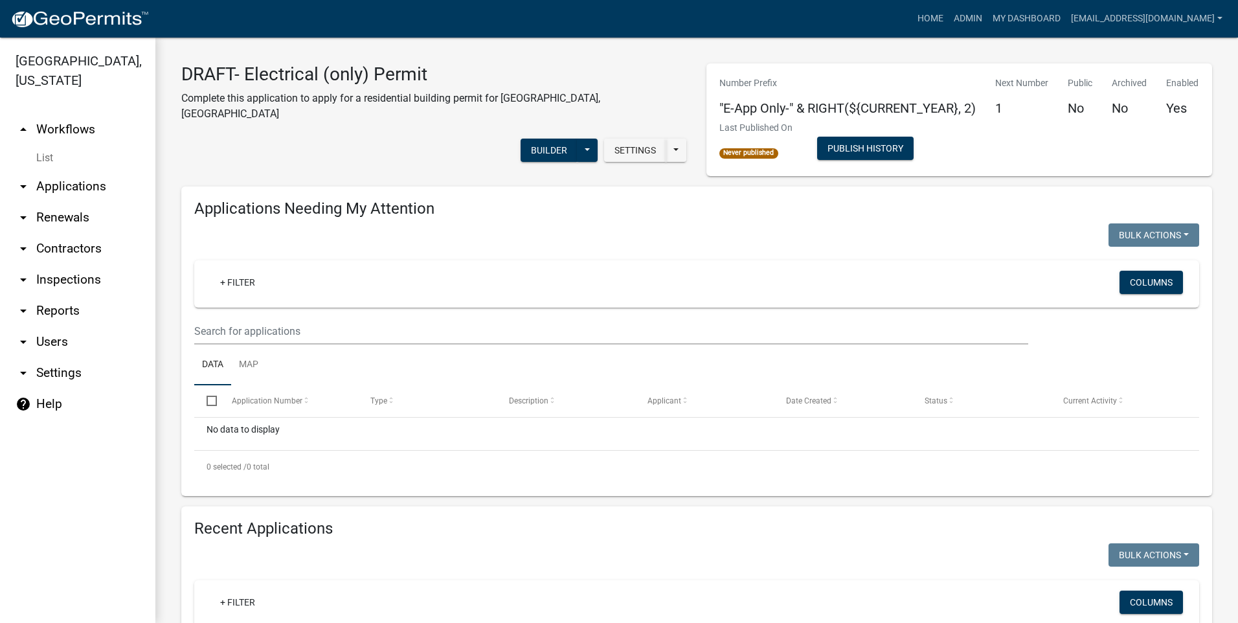
click at [72, 129] on link "arrow_drop_up Workflows" at bounding box center [77, 129] width 155 height 31
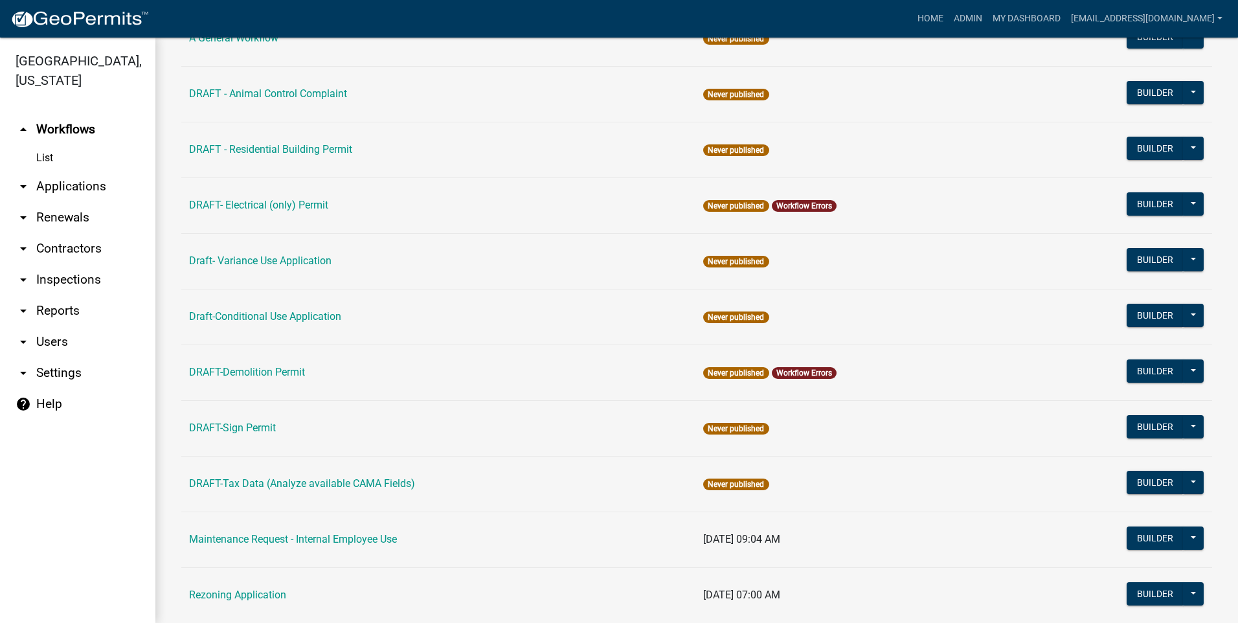
scroll to position [162, 0]
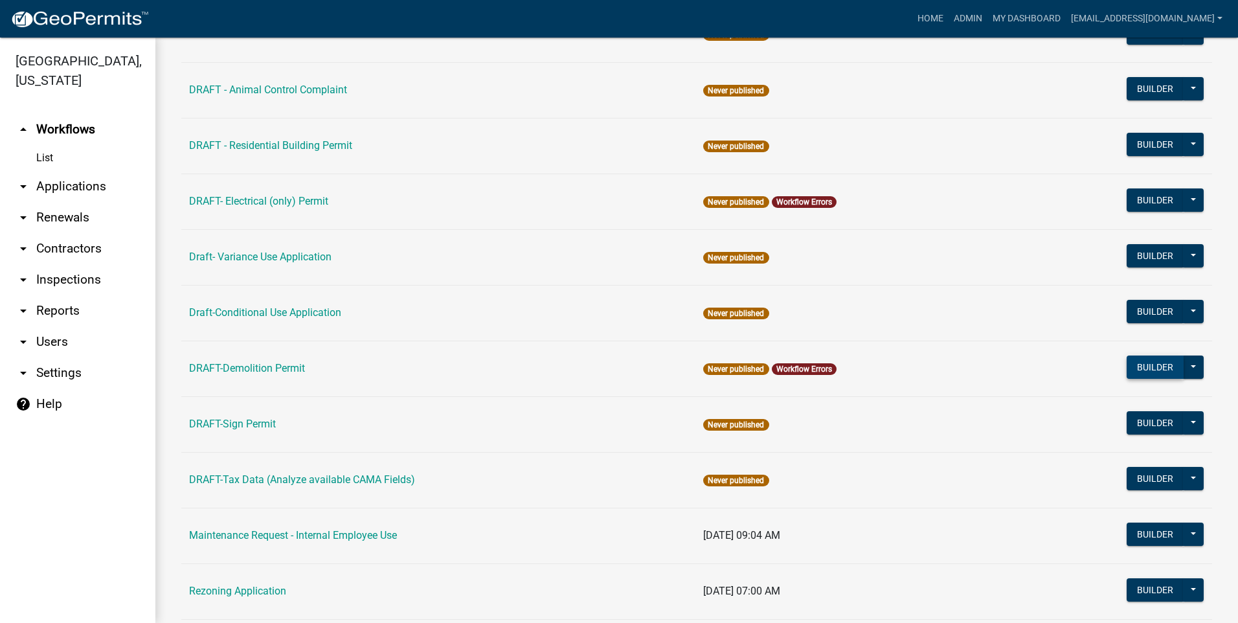
click at [1142, 366] on button "Builder" at bounding box center [1154, 366] width 57 height 23
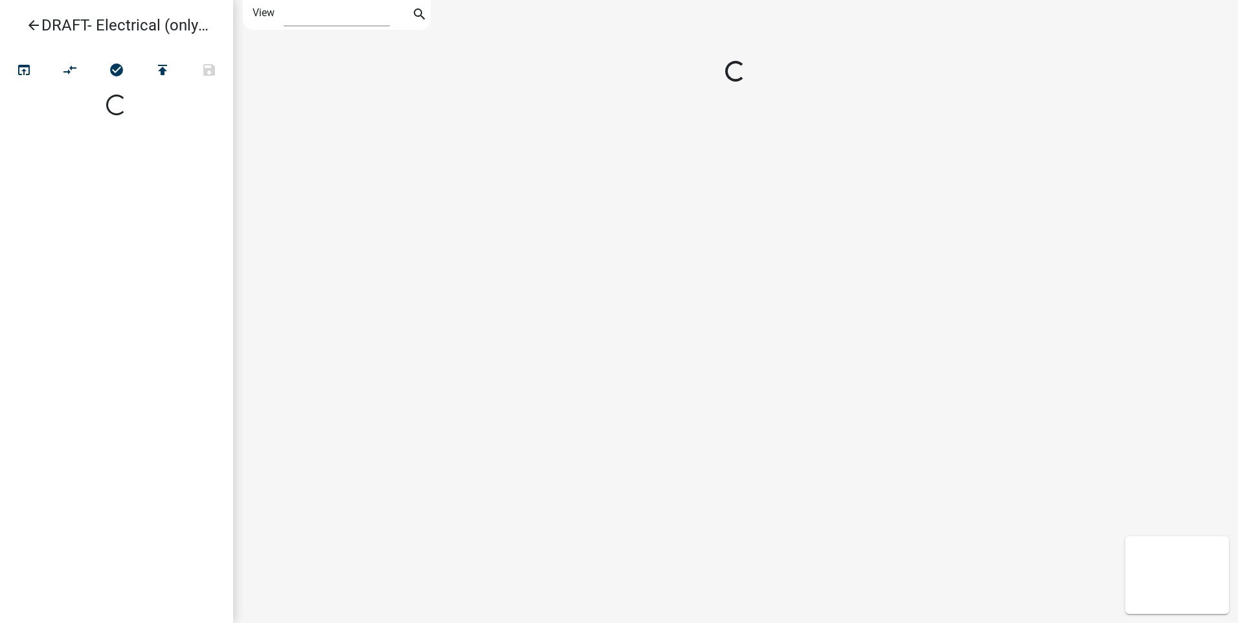
select select "1"
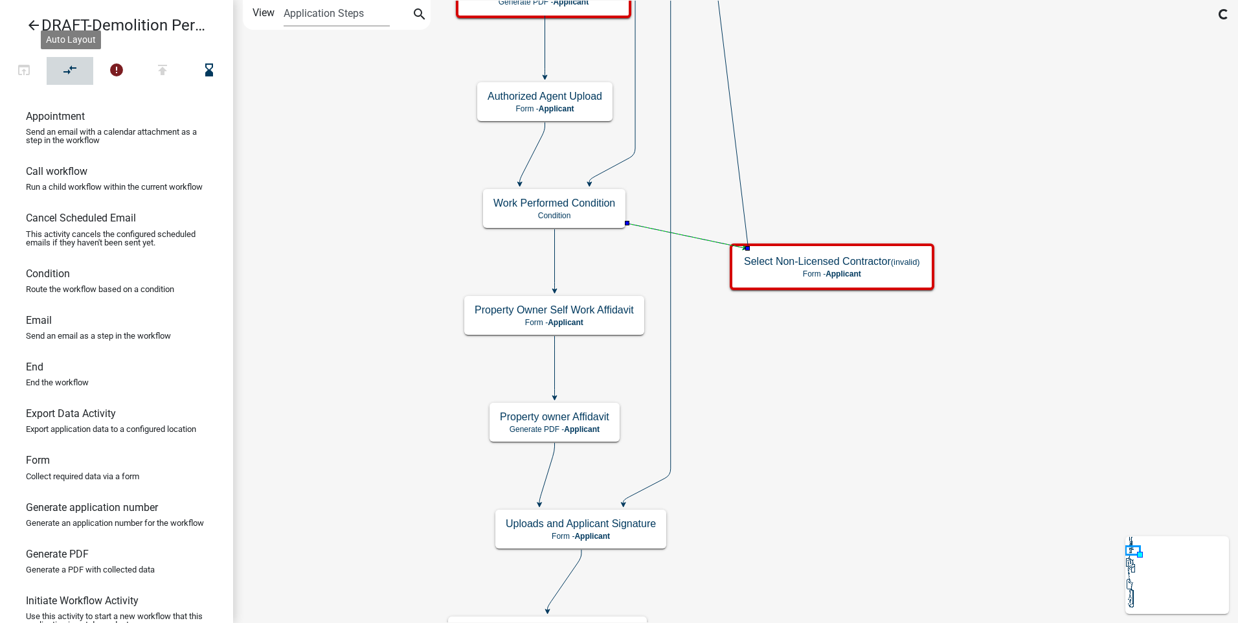
click at [74, 67] on icon "compare_arrows" at bounding box center [71, 71] width 16 height 18
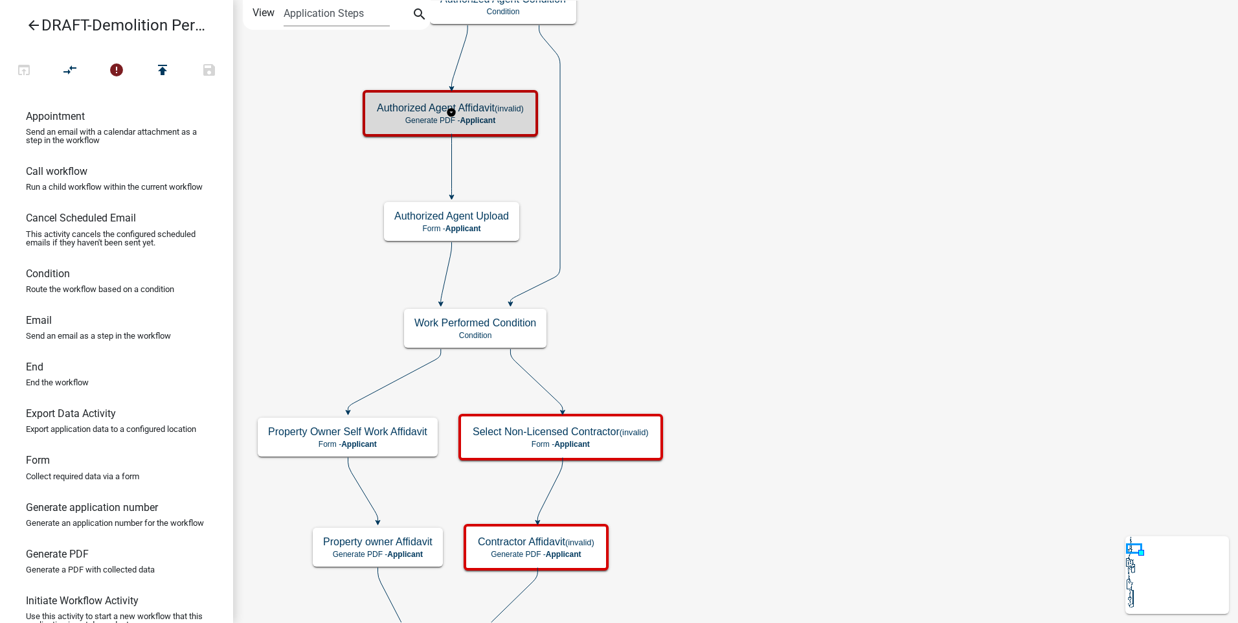
click at [409, 118] on p "Generate PDF - Applicant" at bounding box center [450, 120] width 147 height 9
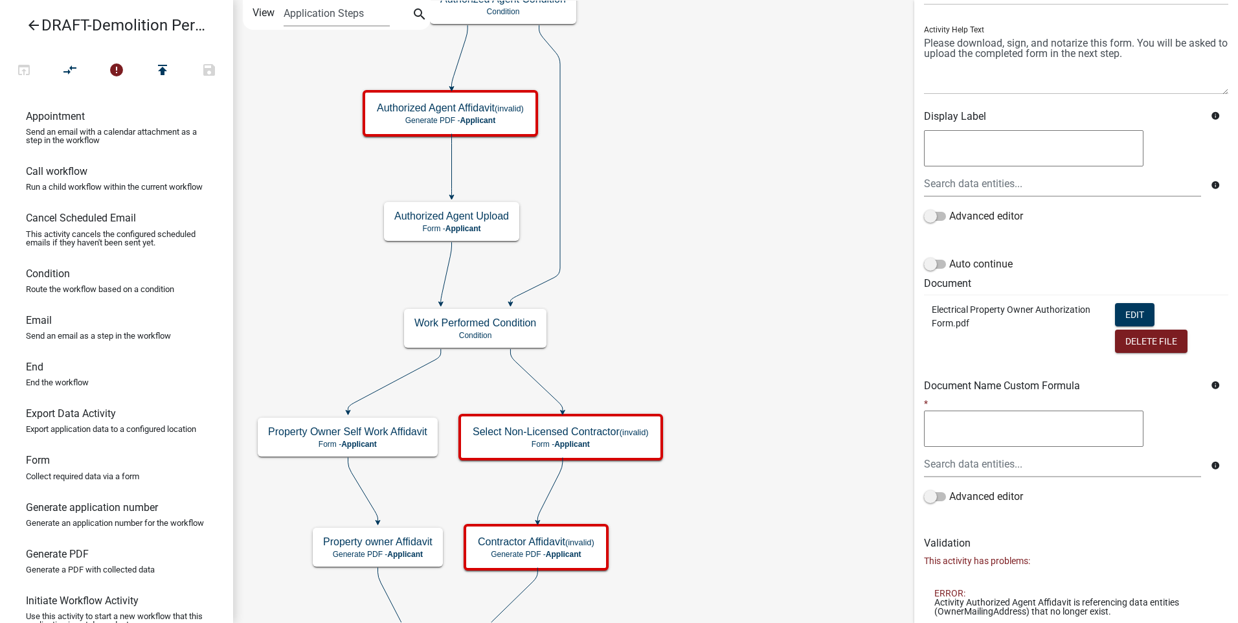
scroll to position [190, 0]
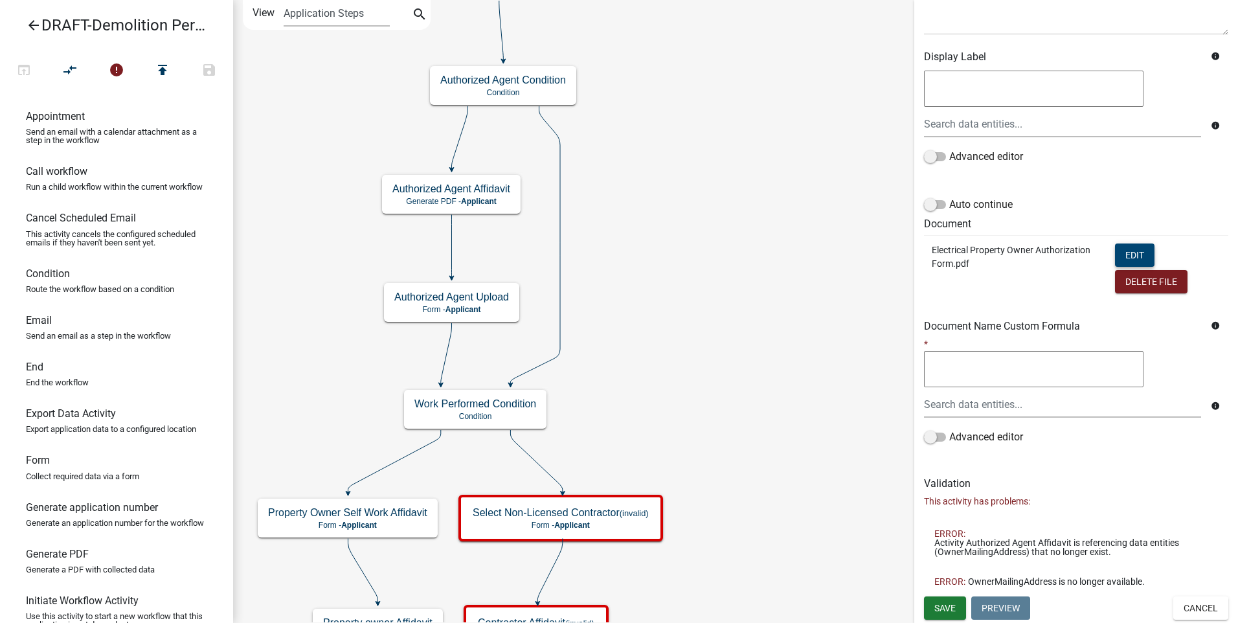
click at [1121, 248] on button "Edit" at bounding box center [1134, 254] width 39 height 23
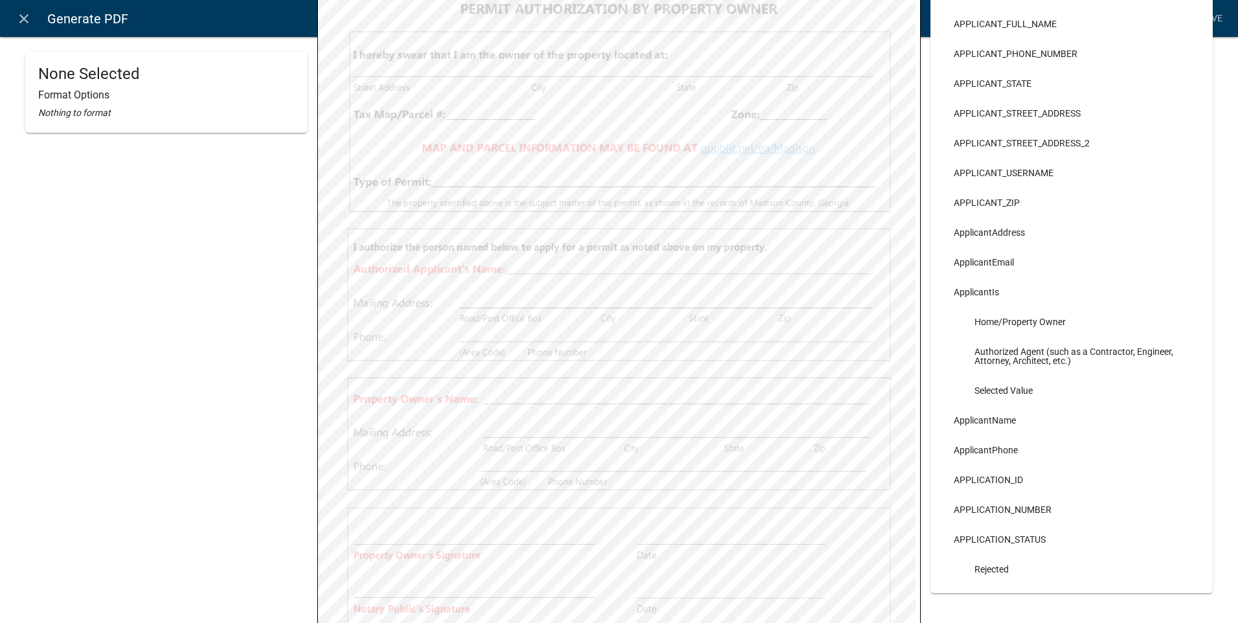
scroll to position [261, 0]
select select
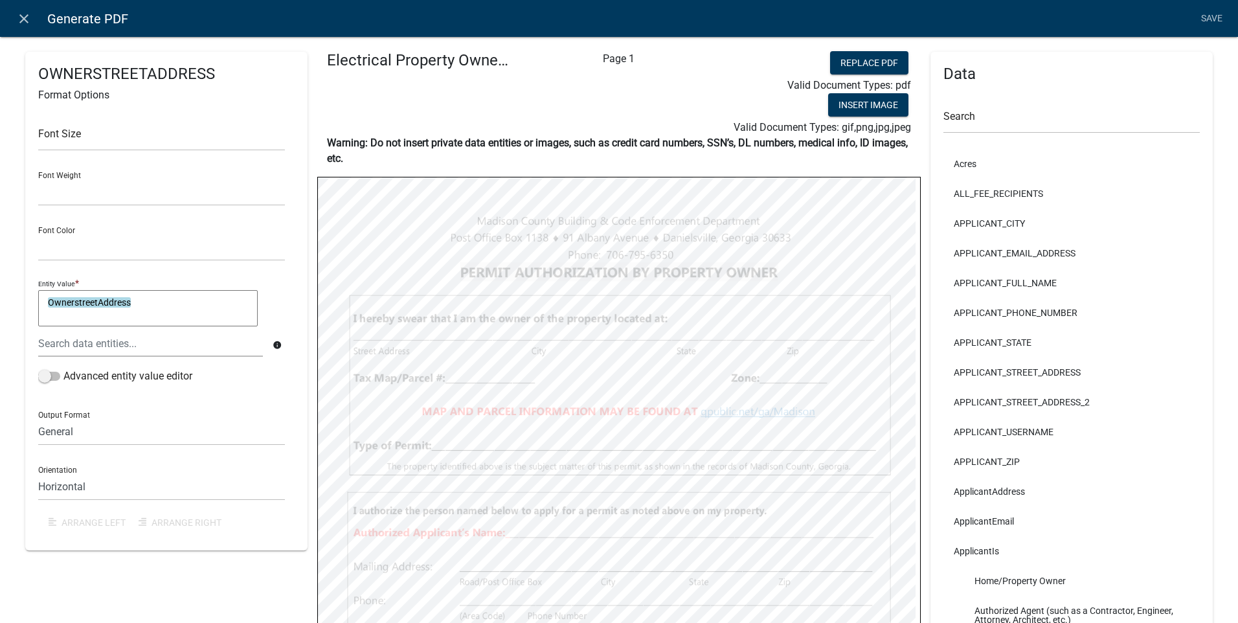
scroll to position [0, 0]
click at [986, 120] on input "text" at bounding box center [1071, 120] width 256 height 27
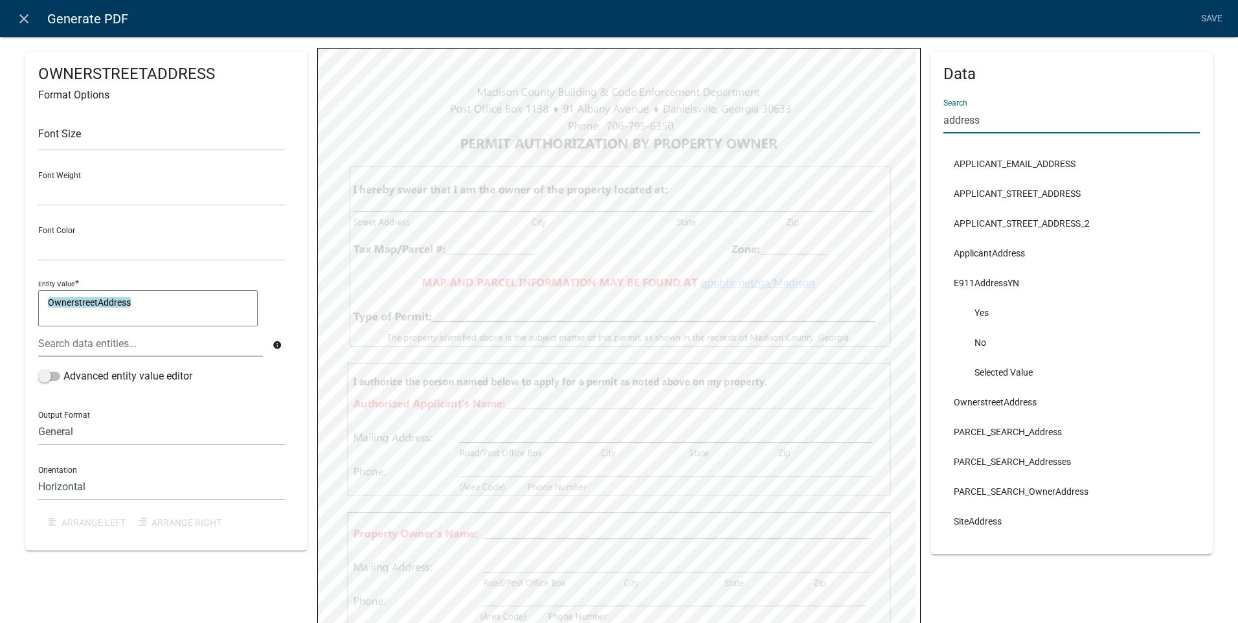
scroll to position [194, 0]
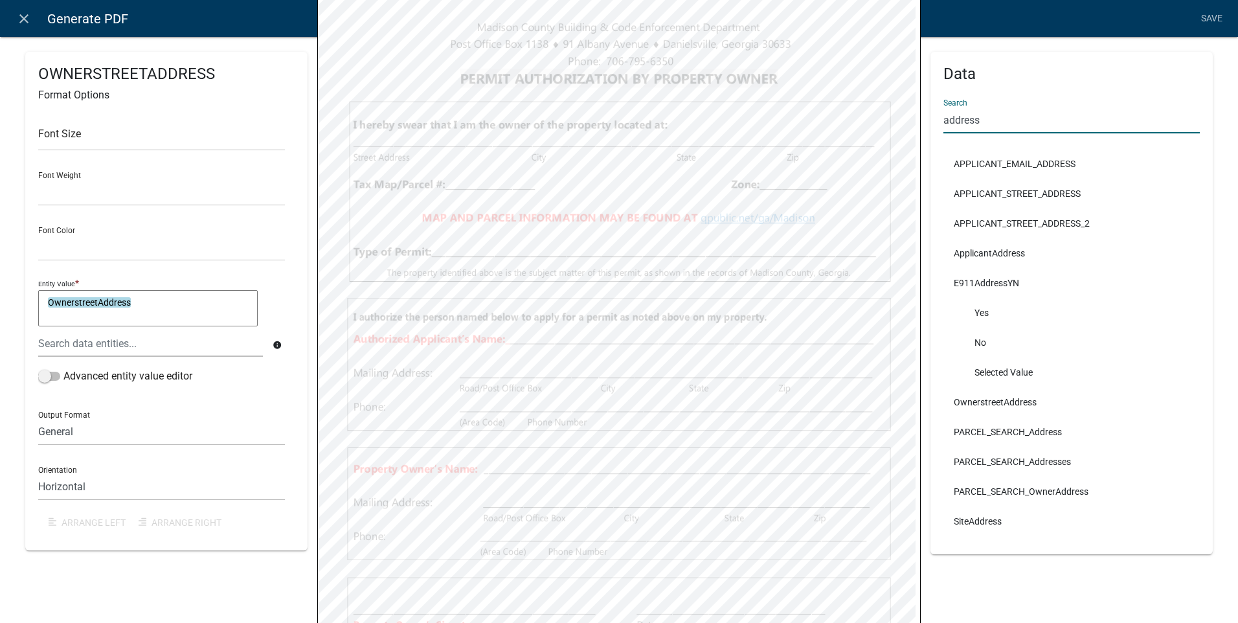
type input "address"
select select
click at [1205, 15] on link "Save" at bounding box center [1211, 18] width 32 height 25
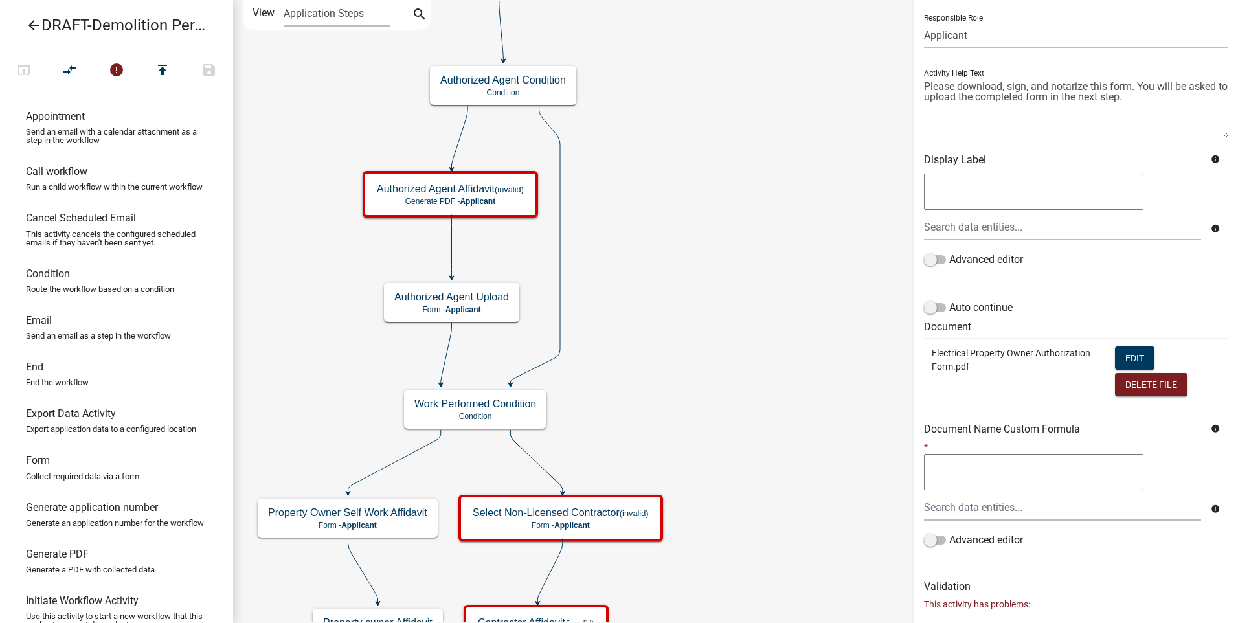
scroll to position [190, 0]
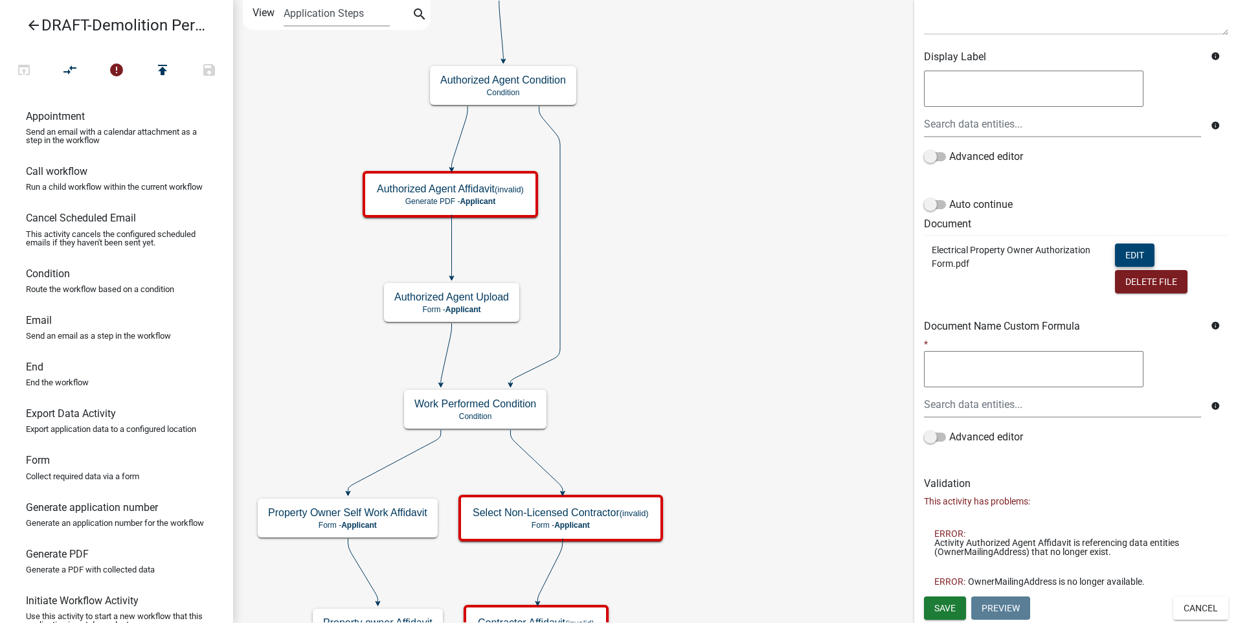
click at [1124, 248] on button "Edit" at bounding box center [1134, 254] width 39 height 23
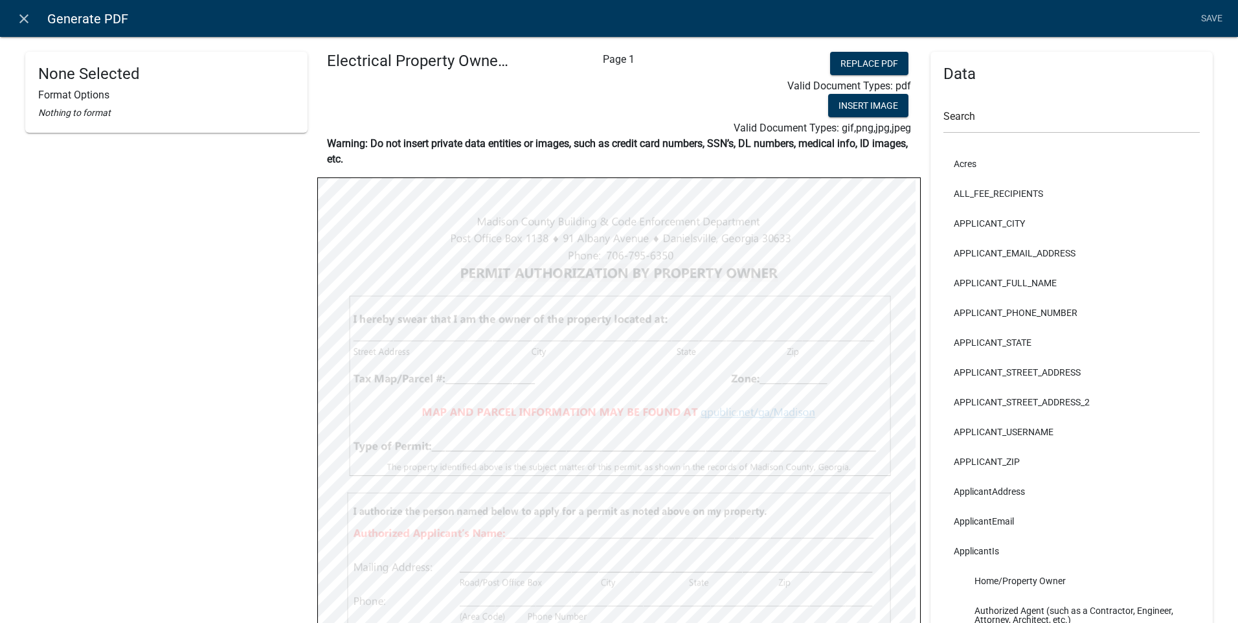
select select
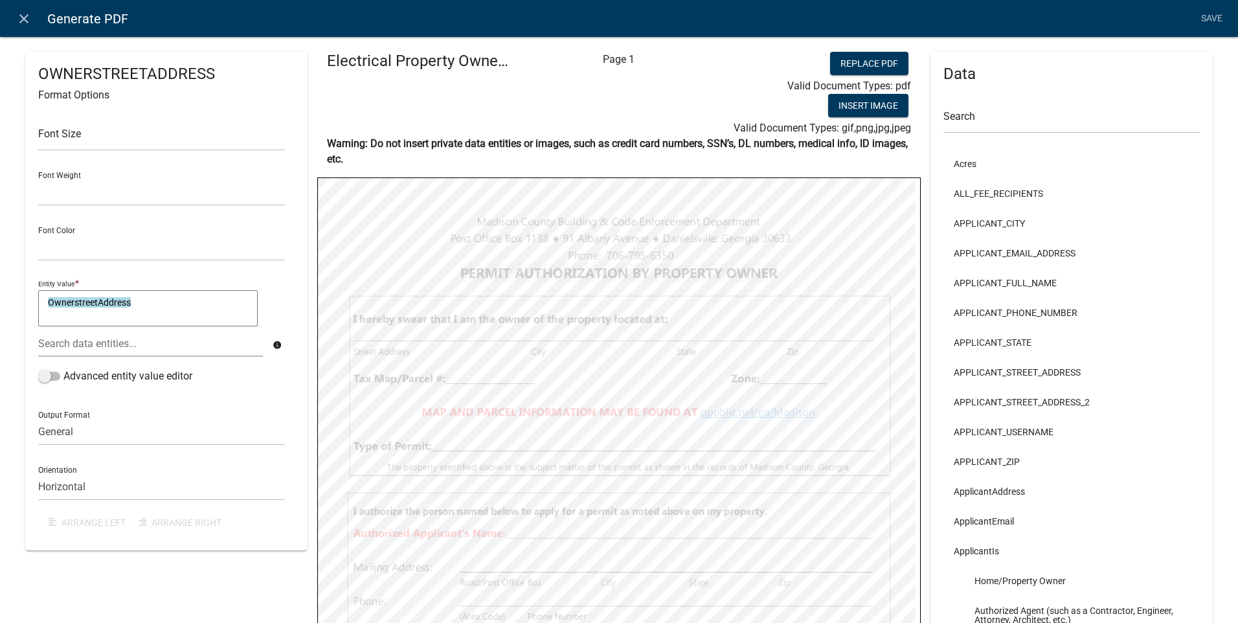
select select
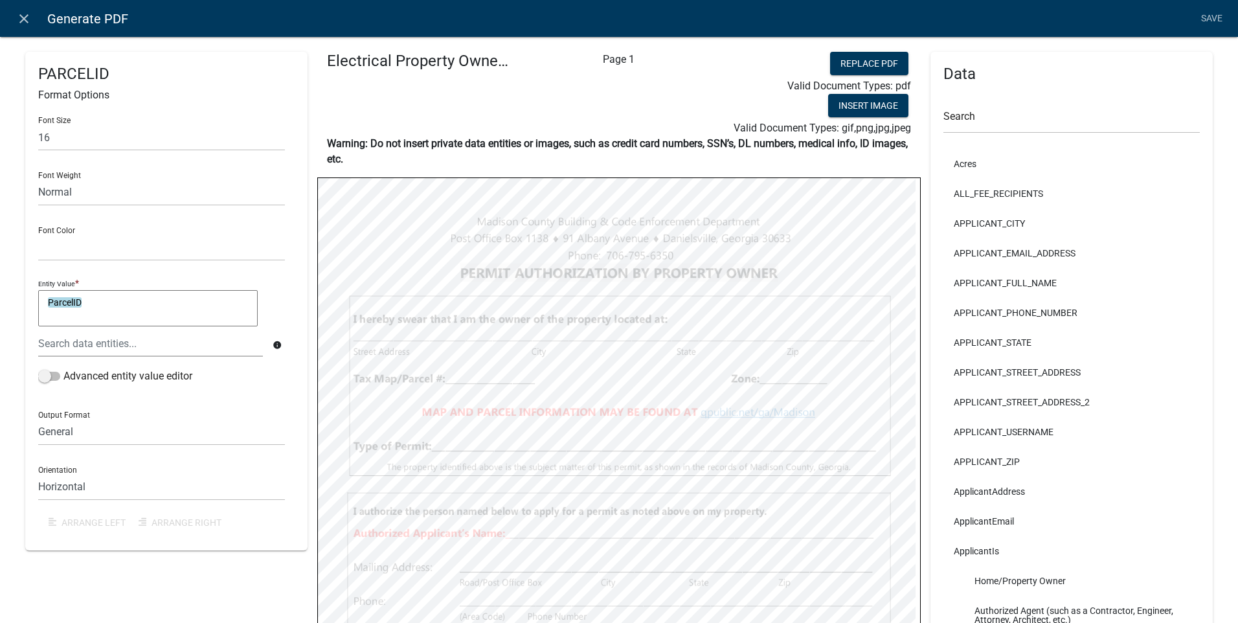
select select
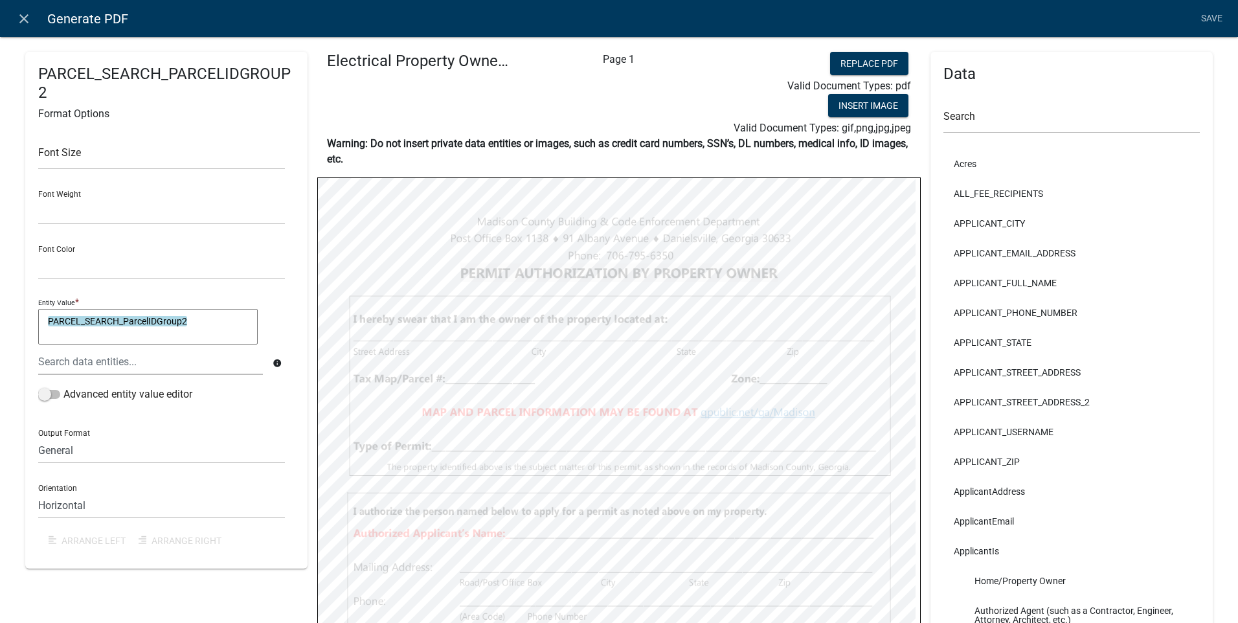
select select
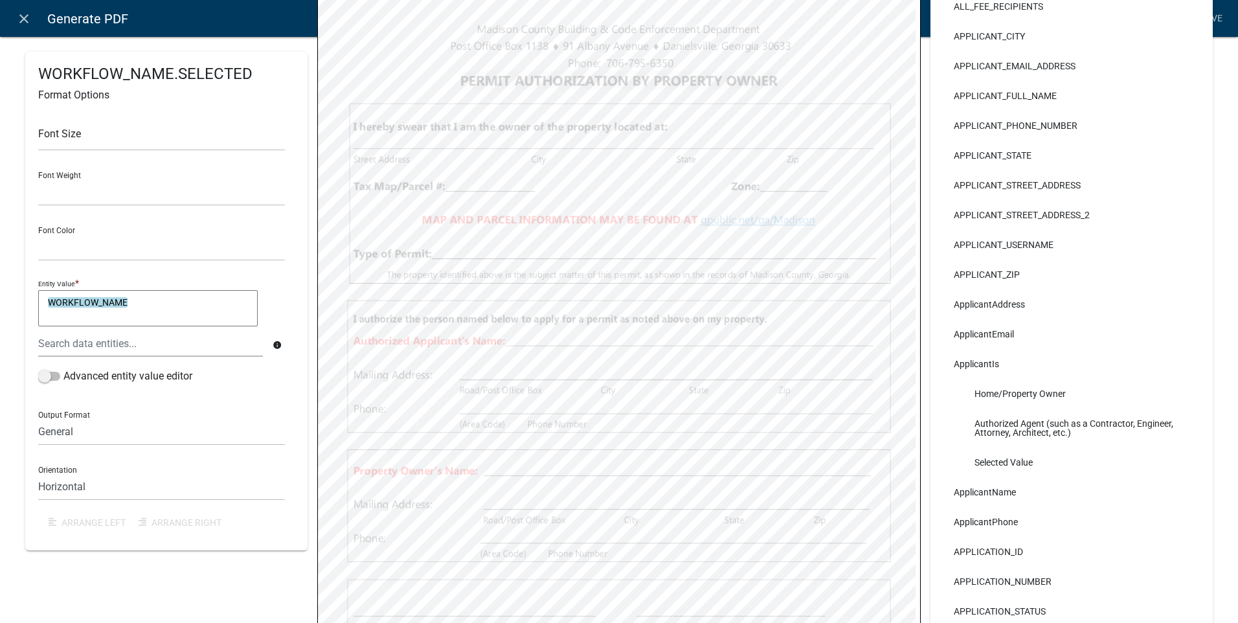
scroll to position [194, 0]
select select
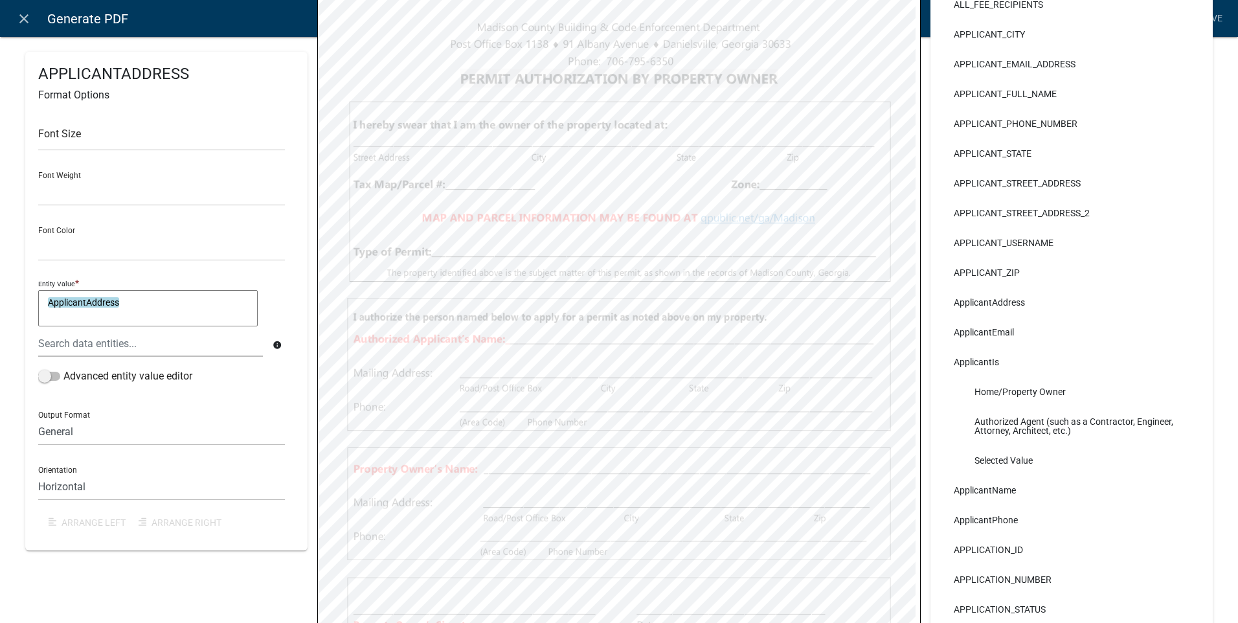
select select
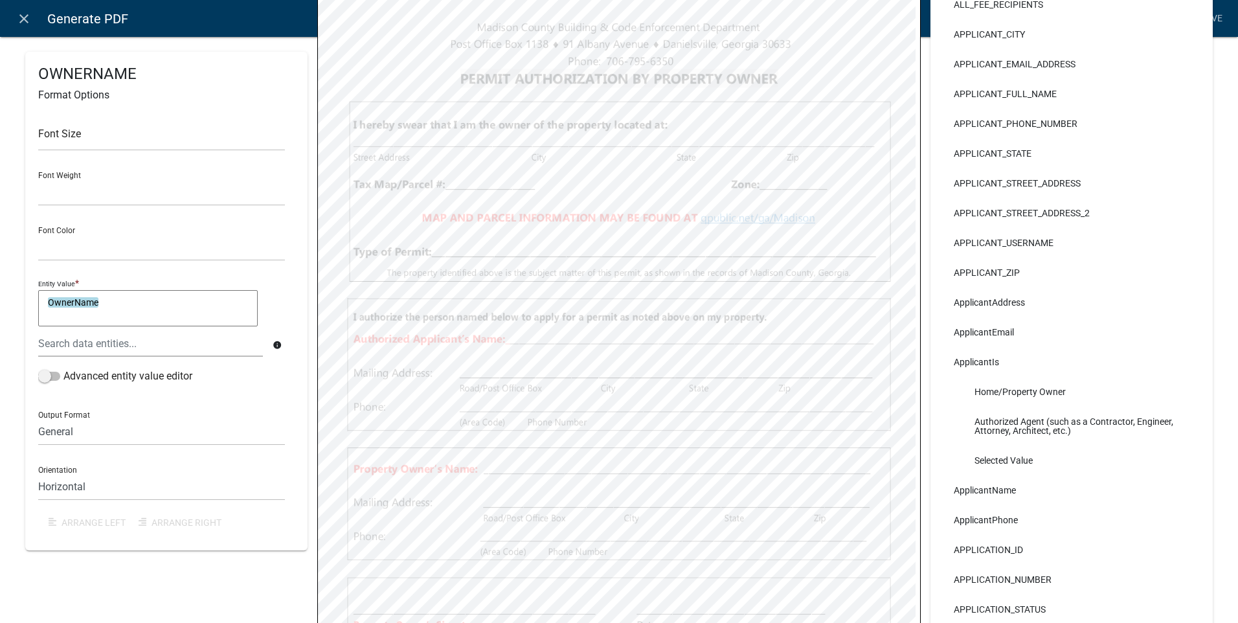
select select
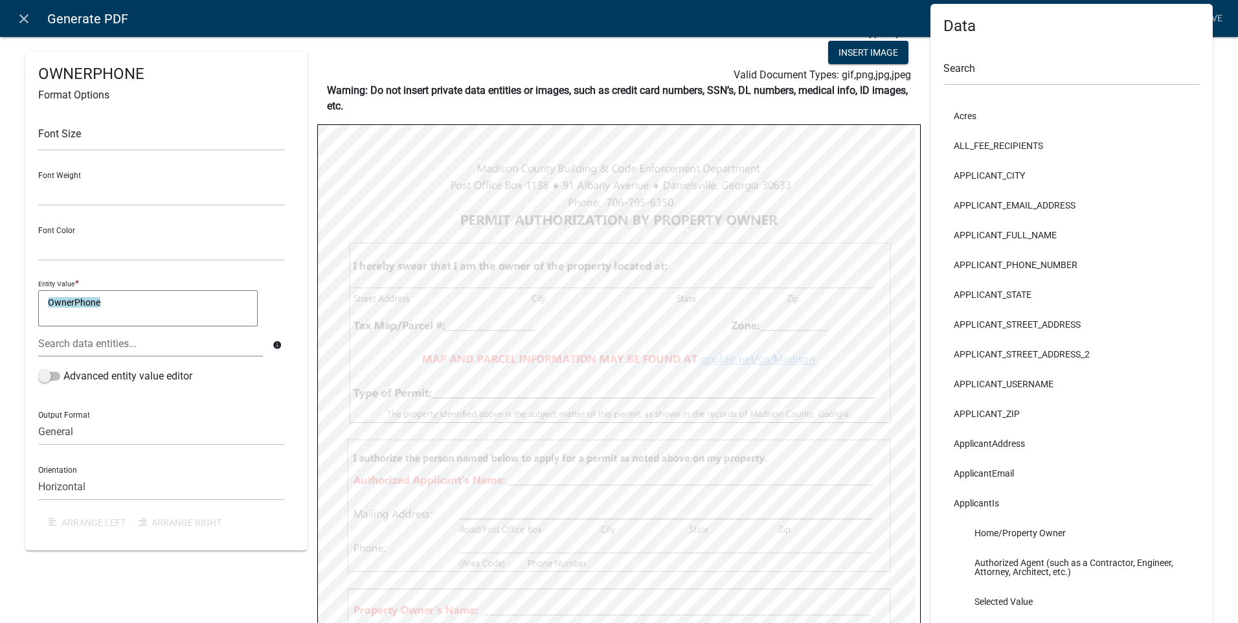
scroll to position [0, 0]
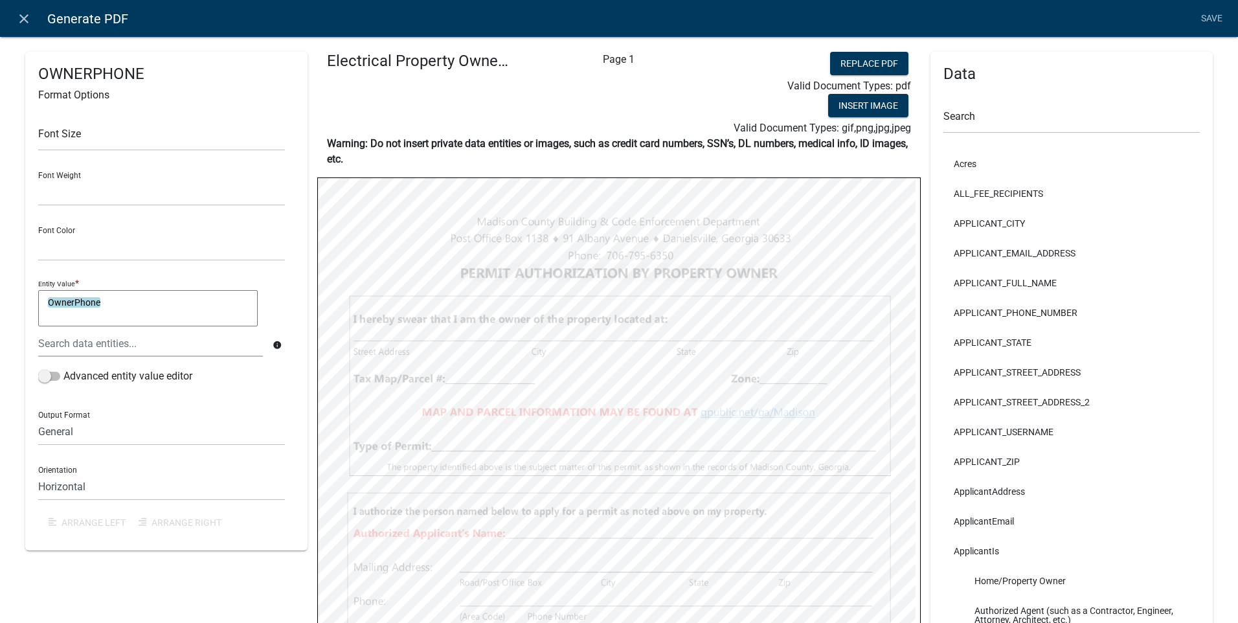
select select
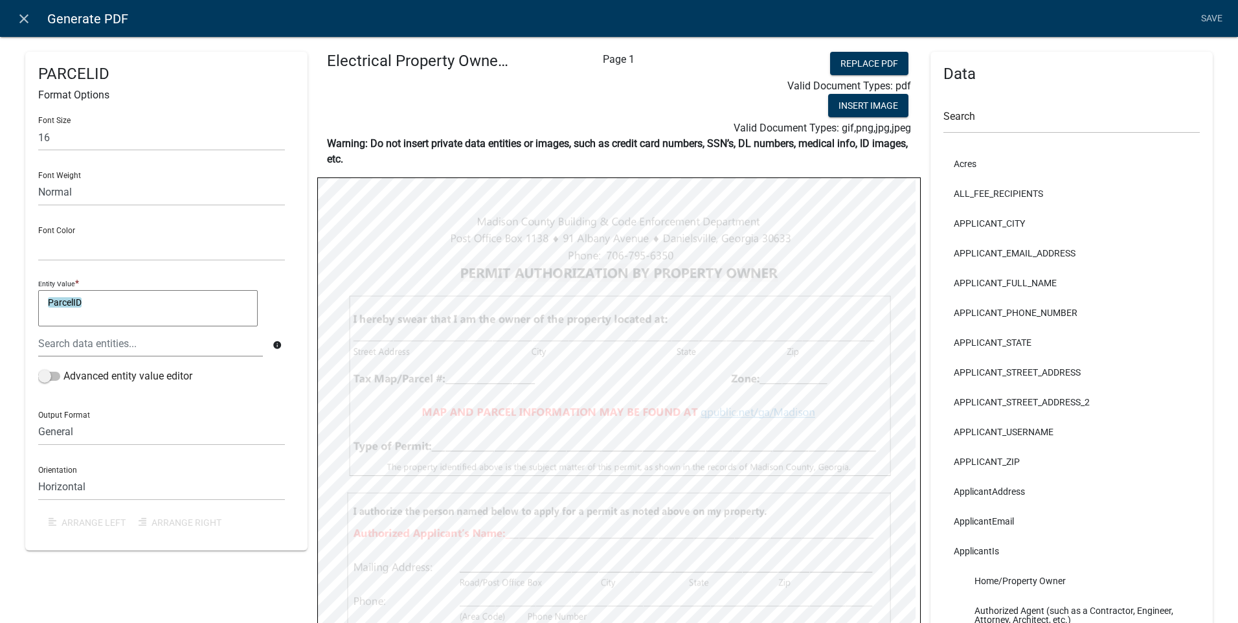
select select
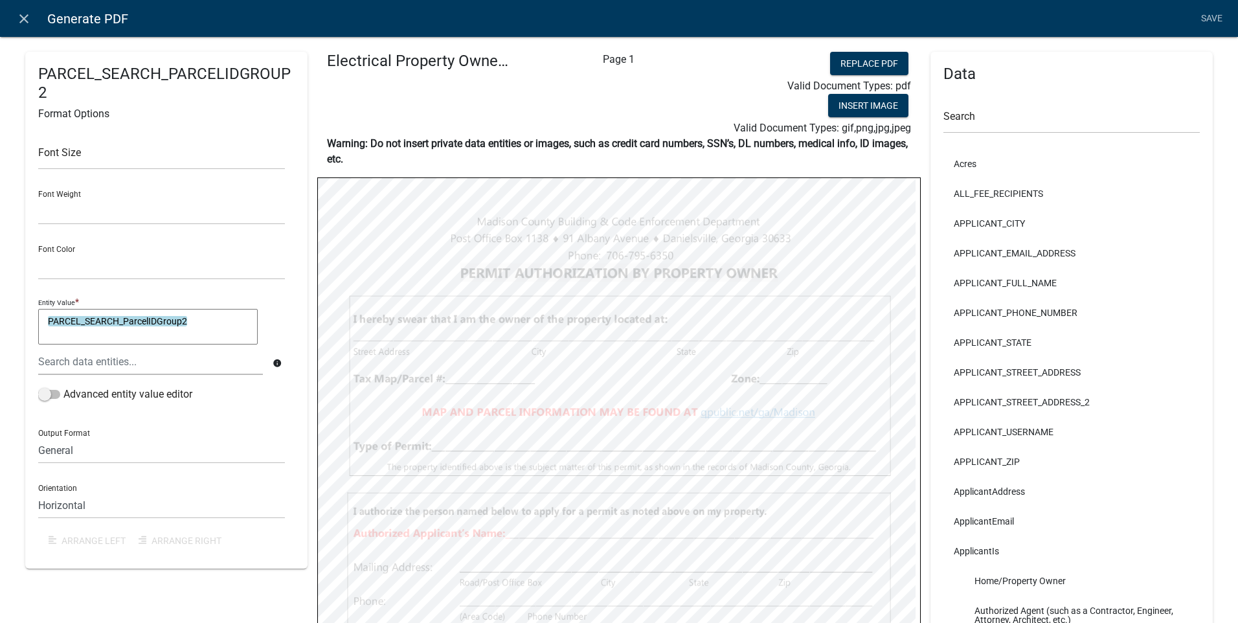
select select
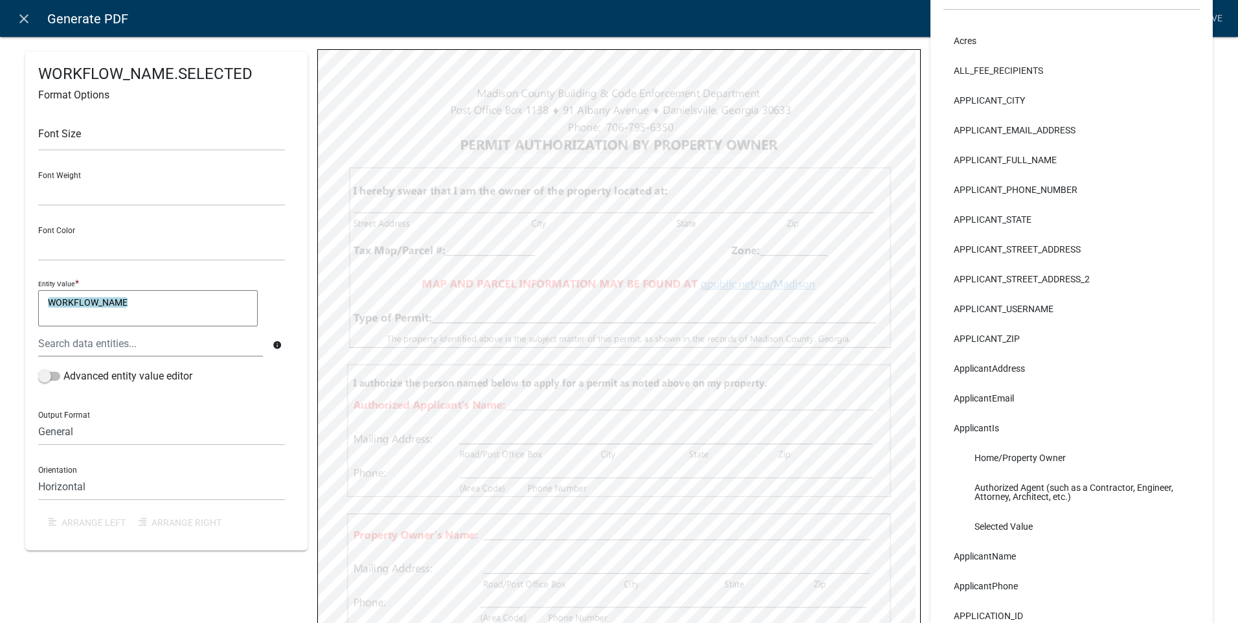
scroll to position [129, 0]
select select
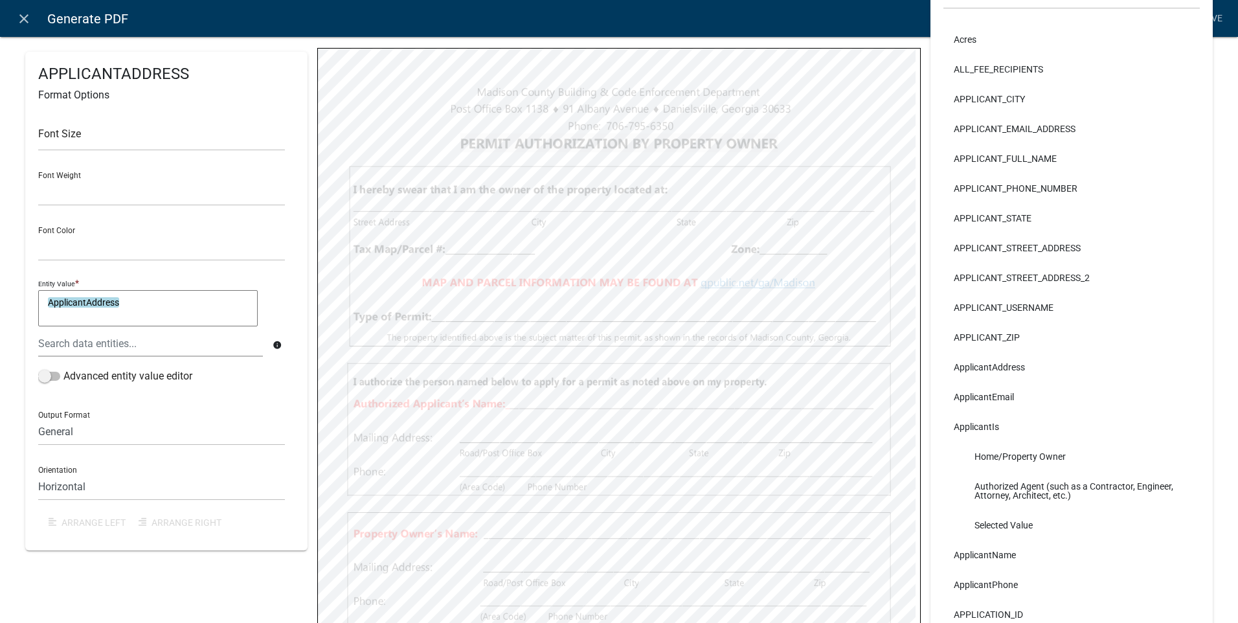
select select
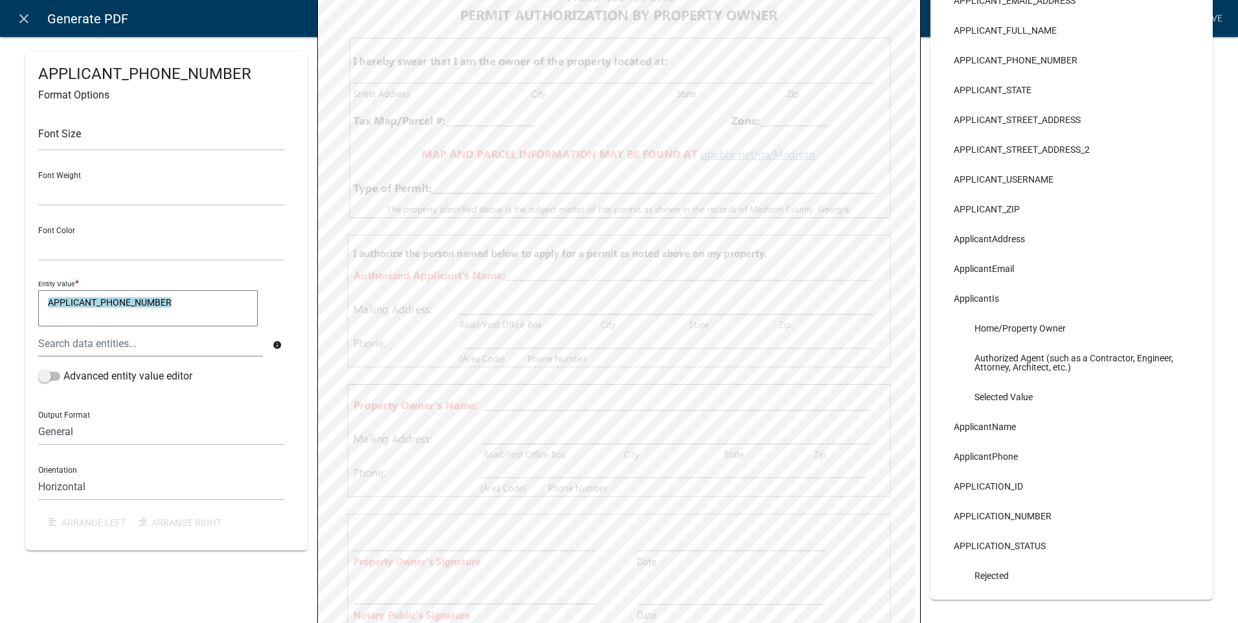
scroll to position [259, 0]
select select
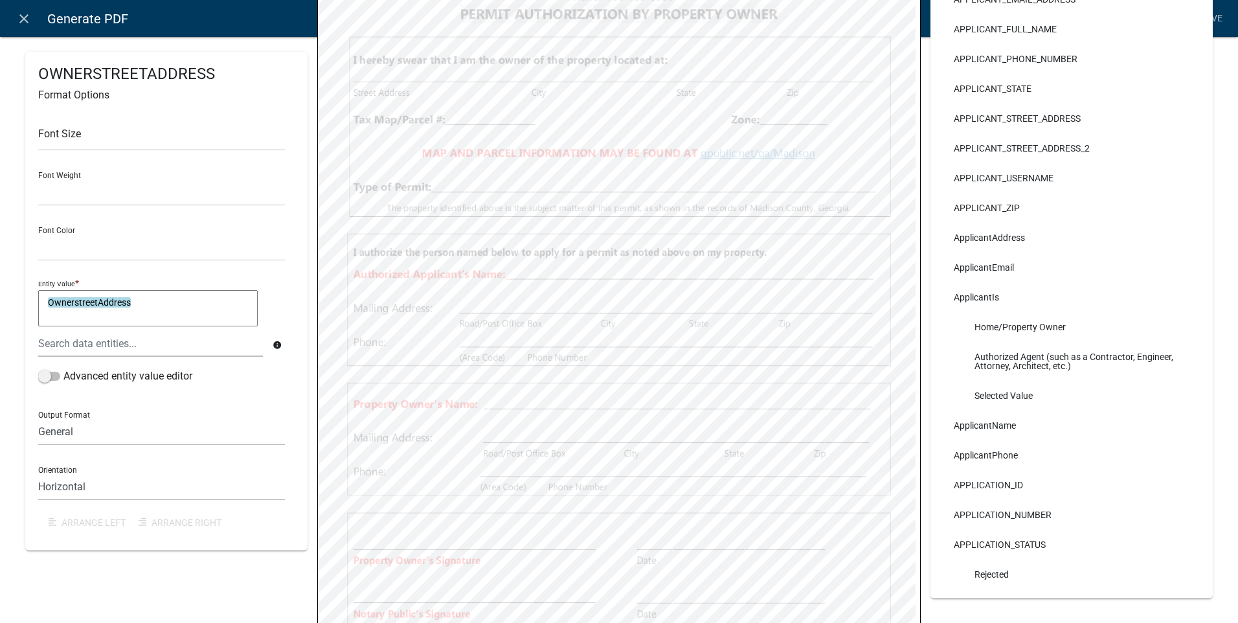
select select
click at [1208, 17] on link "Save" at bounding box center [1211, 18] width 32 height 25
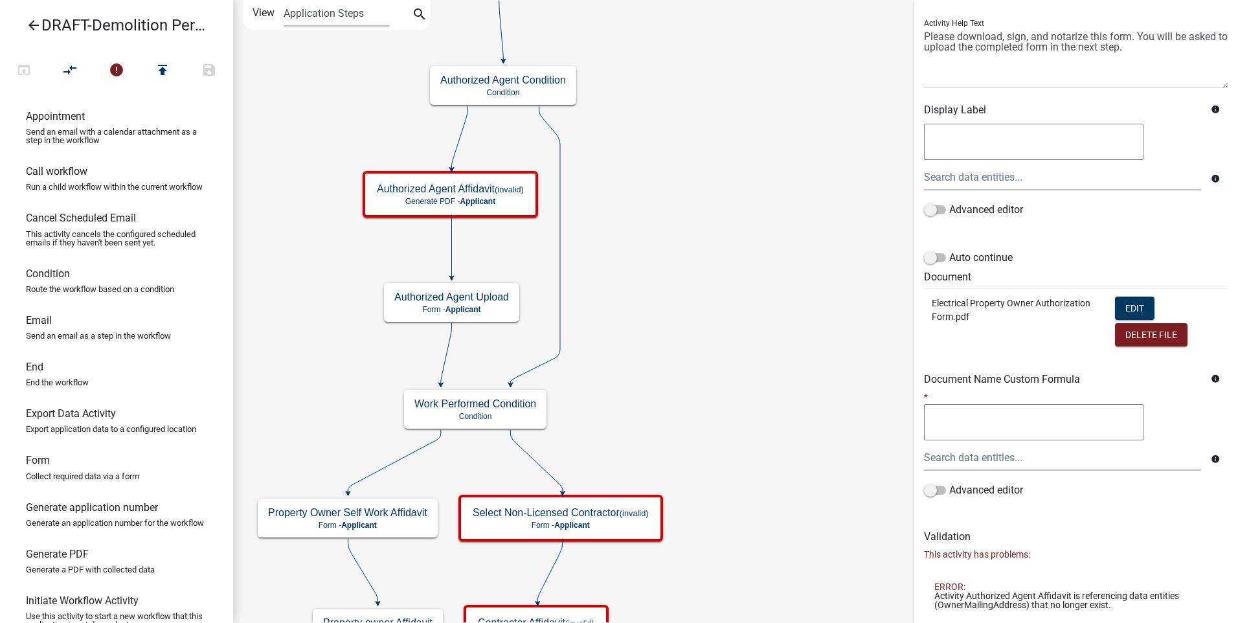
scroll to position [190, 0]
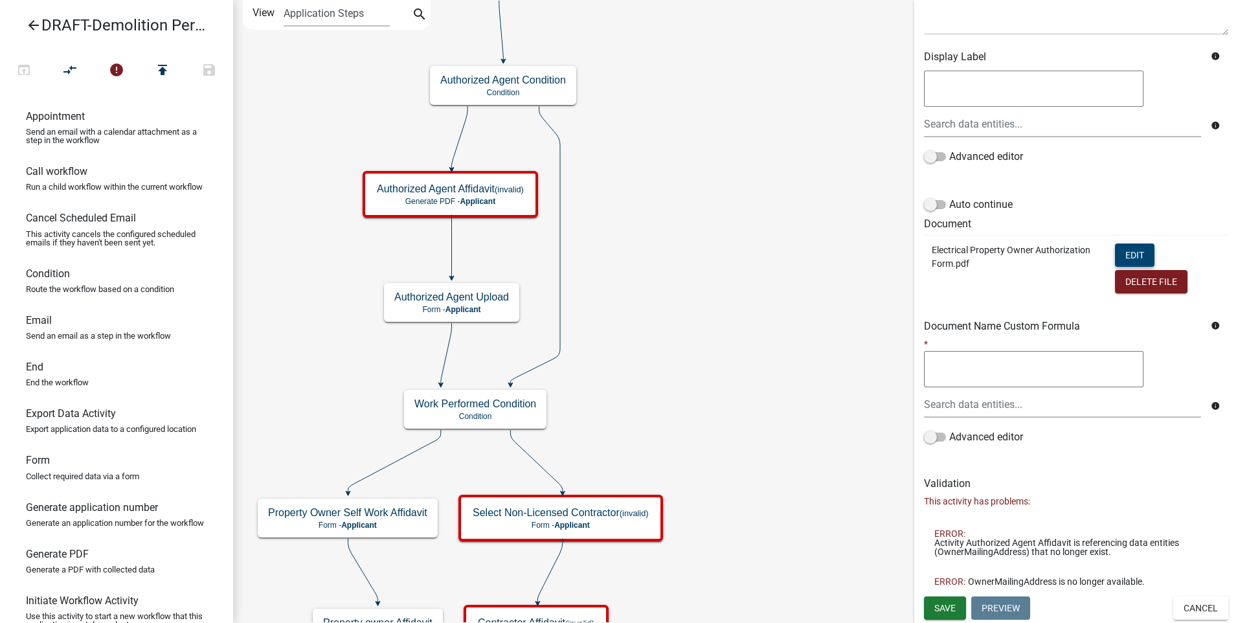
click at [1117, 250] on button "Edit" at bounding box center [1134, 254] width 39 height 23
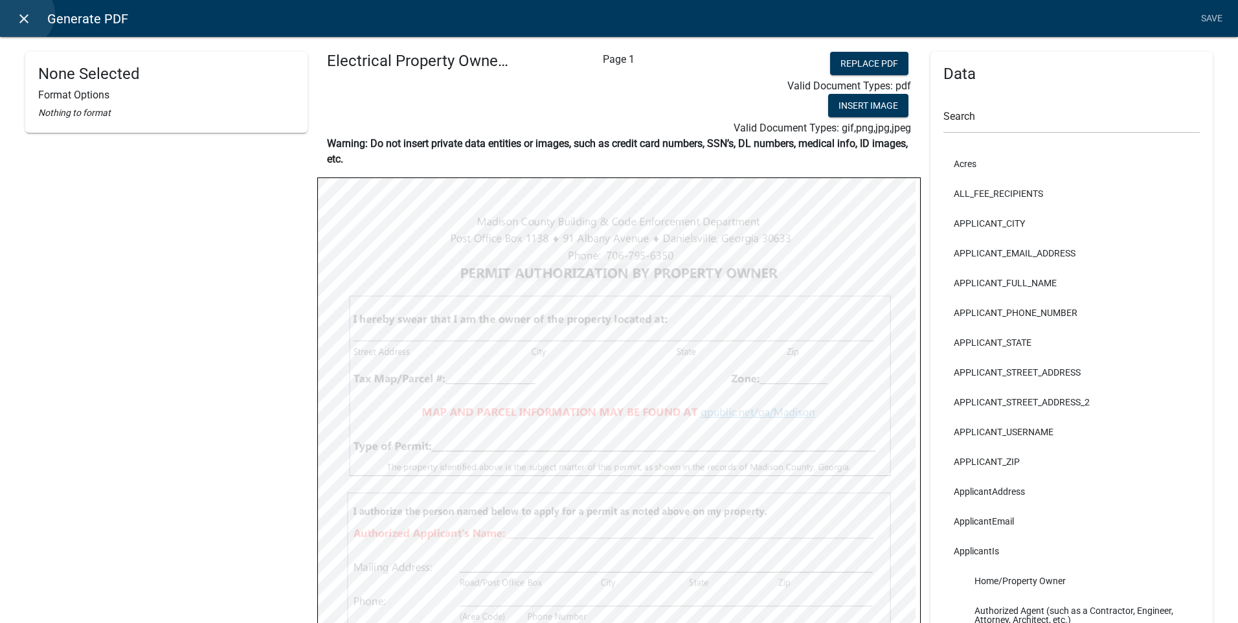
click at [22, 14] on icon "close" at bounding box center [24, 19] width 16 height 16
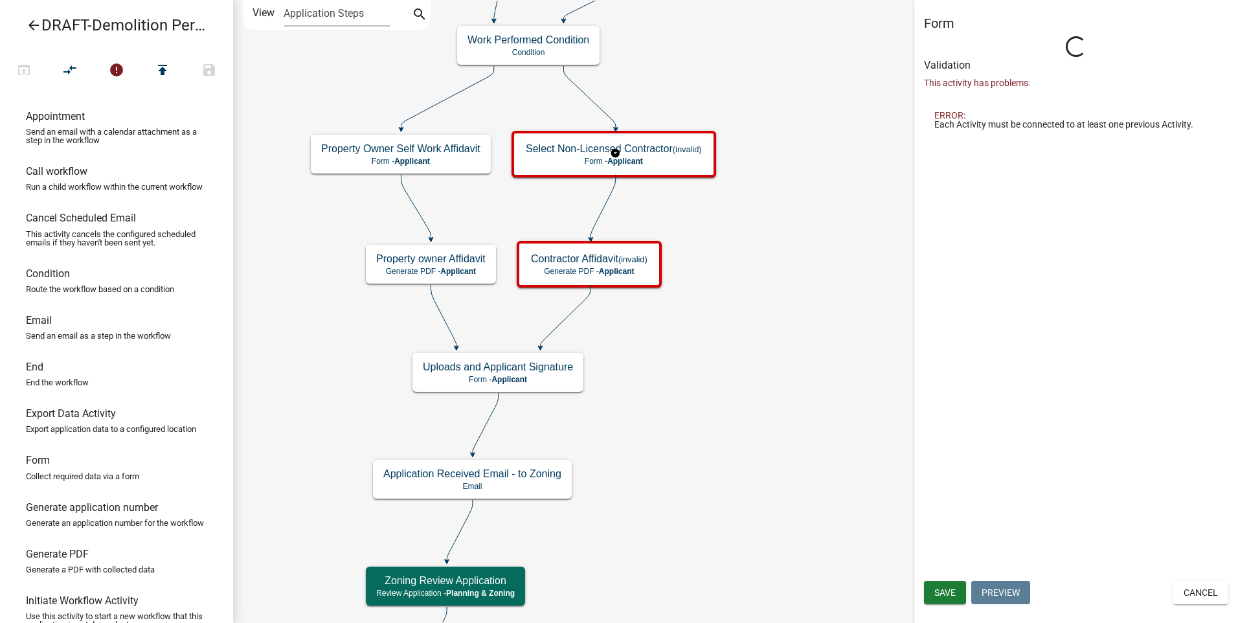
scroll to position [0, 0]
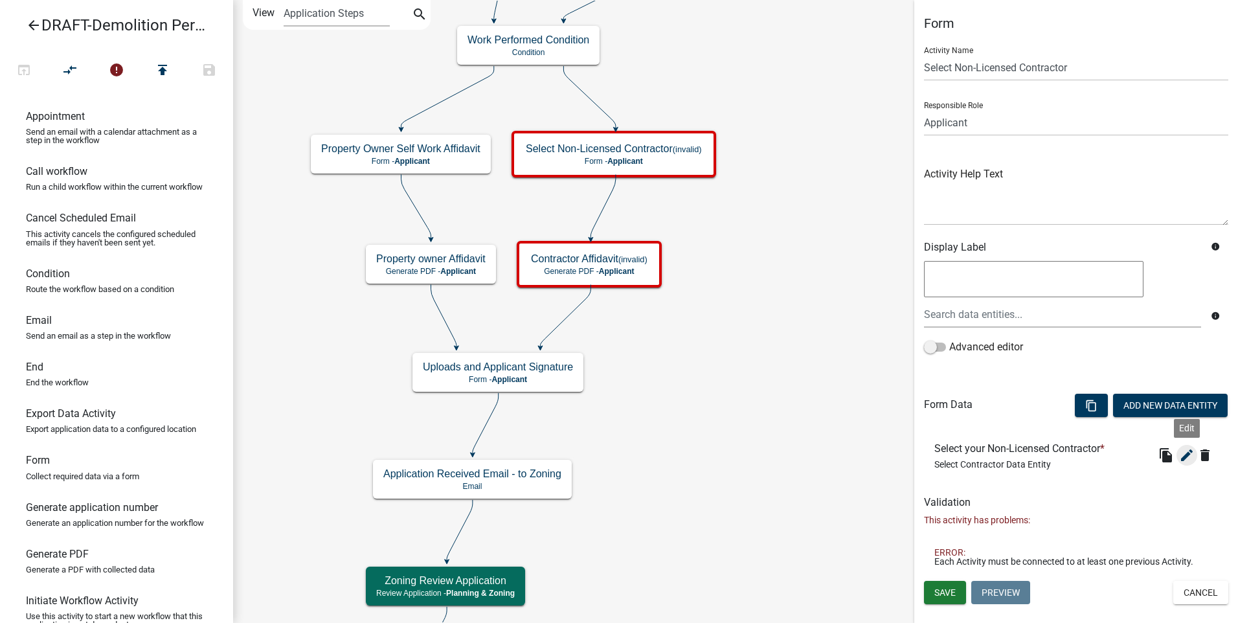
click at [1190, 452] on icon "edit" at bounding box center [1187, 455] width 16 height 16
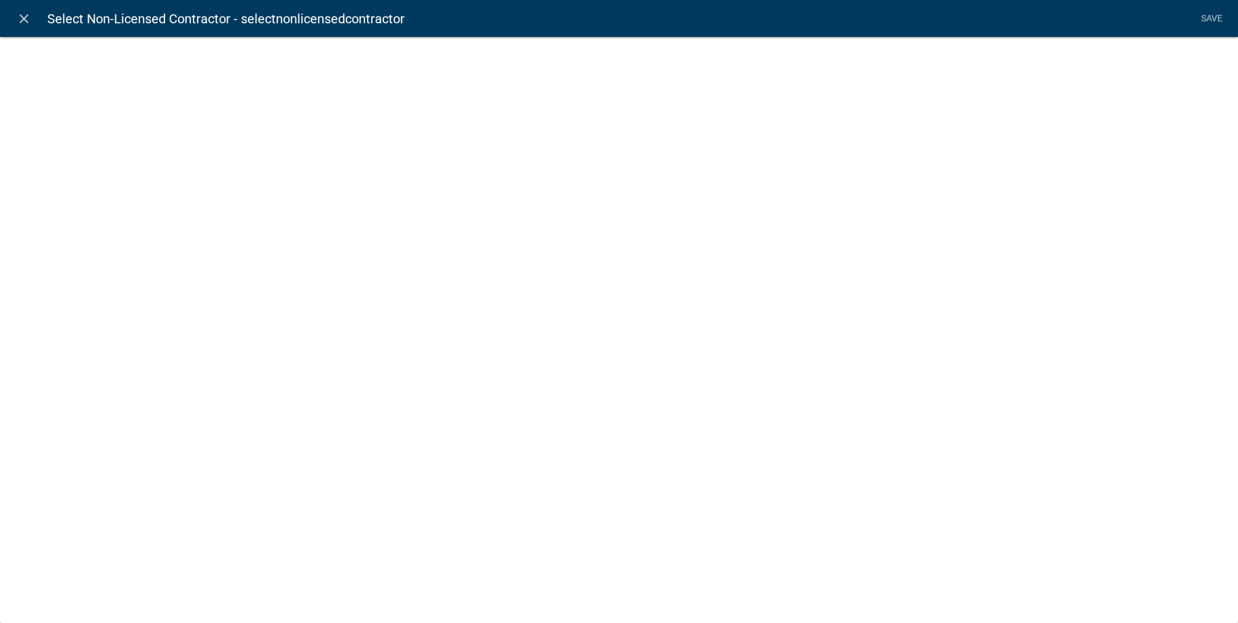
select select "select-contractor"
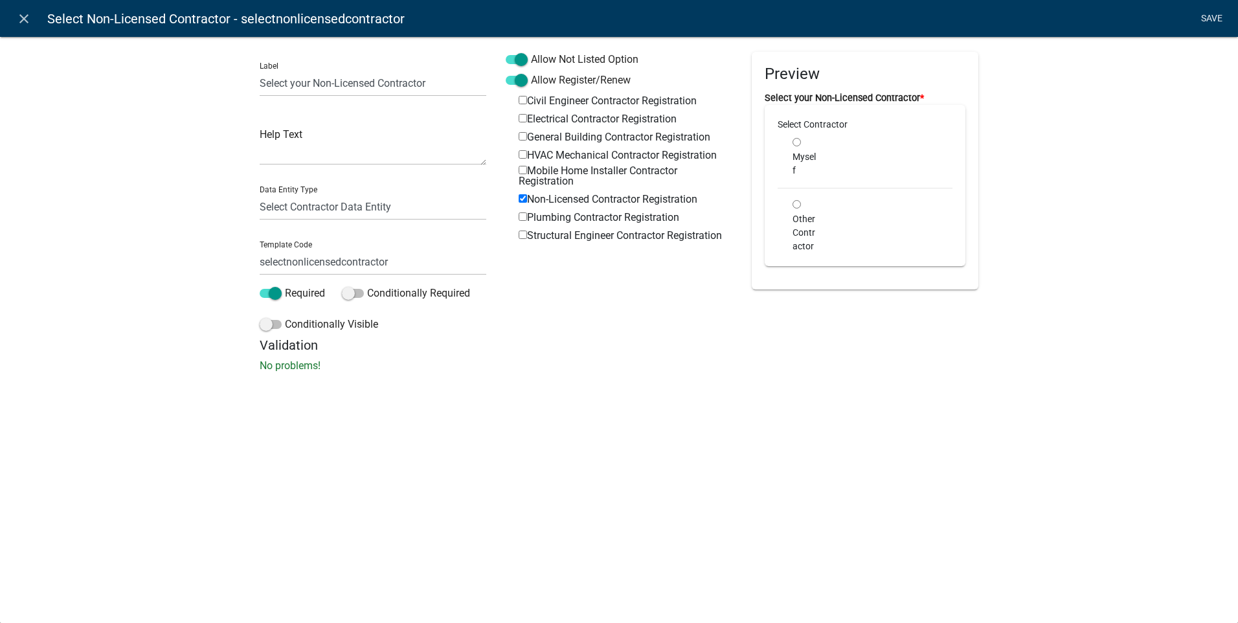
click at [1203, 16] on link "Save" at bounding box center [1211, 18] width 32 height 25
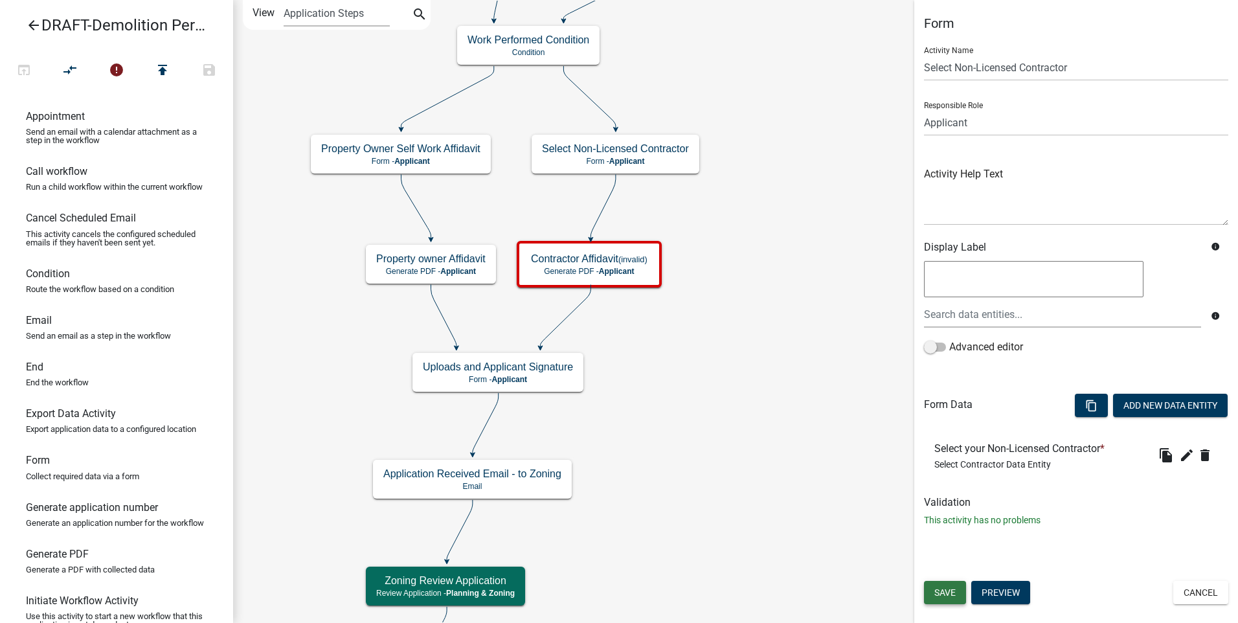
click at [946, 593] on span "Save" at bounding box center [944, 592] width 21 height 10
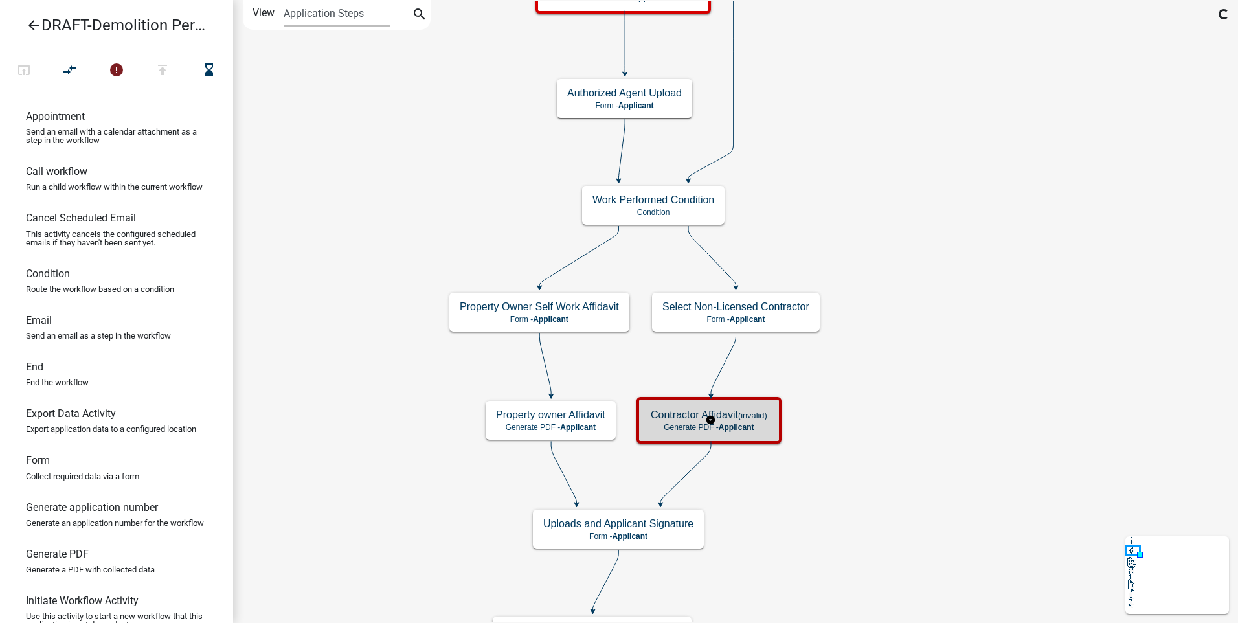
click at [754, 423] on span "Applicant" at bounding box center [736, 427] width 36 height 9
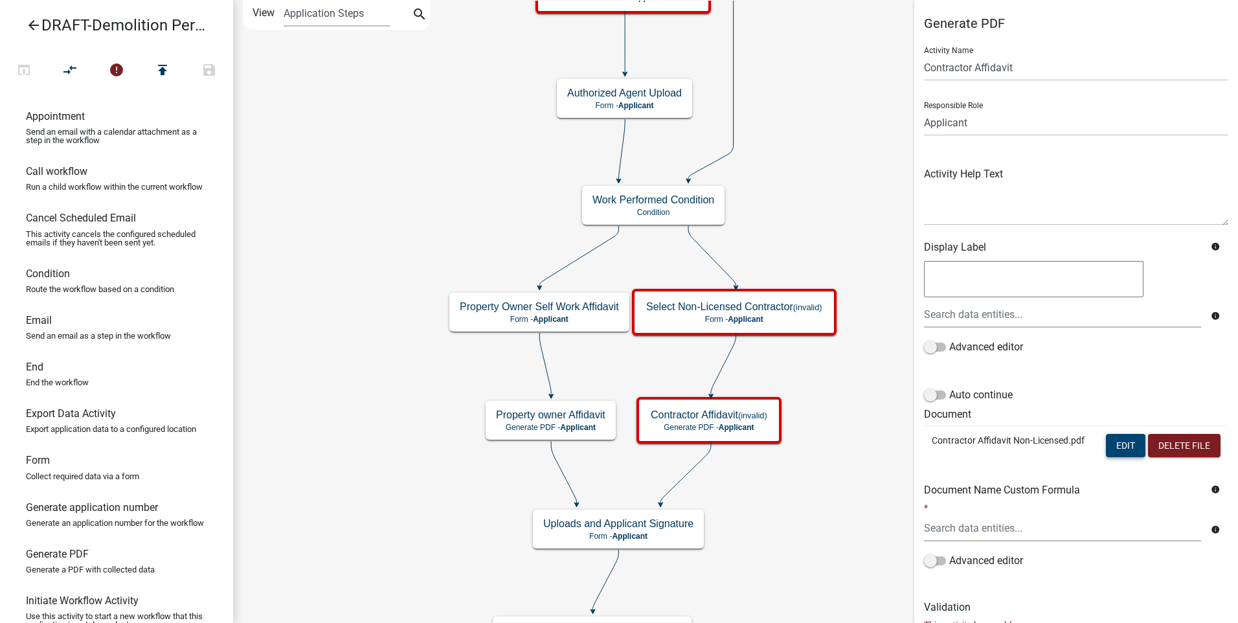
click at [1111, 441] on button "Edit" at bounding box center [1125, 445] width 39 height 23
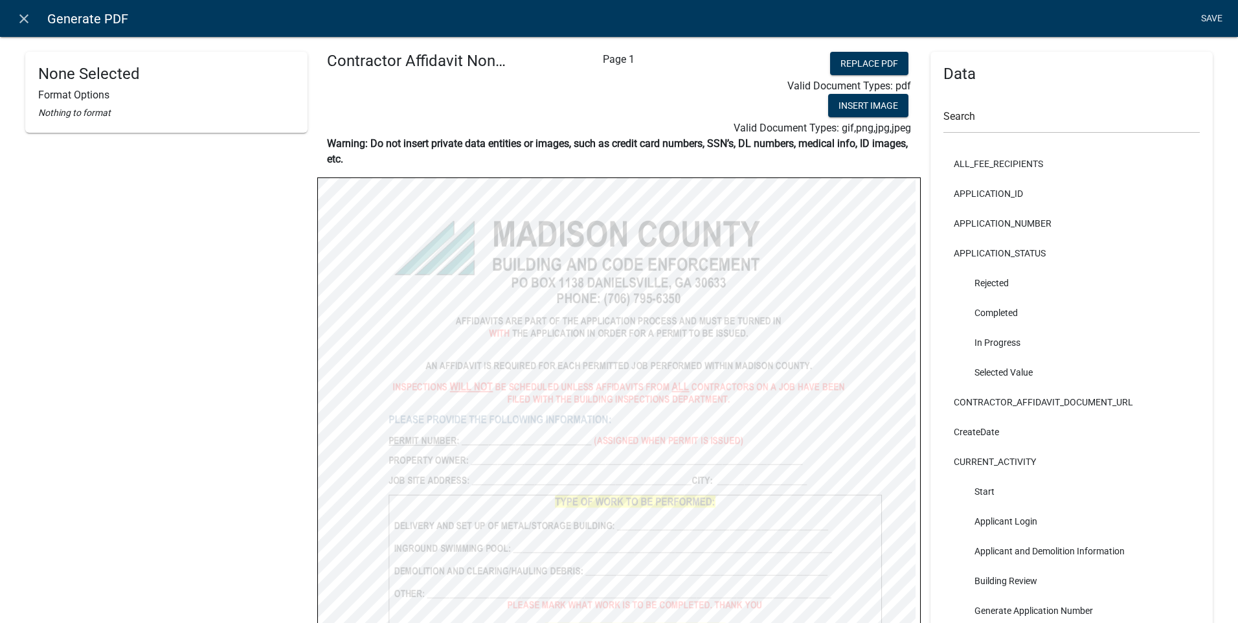
click at [1205, 13] on link "Save" at bounding box center [1211, 18] width 32 height 25
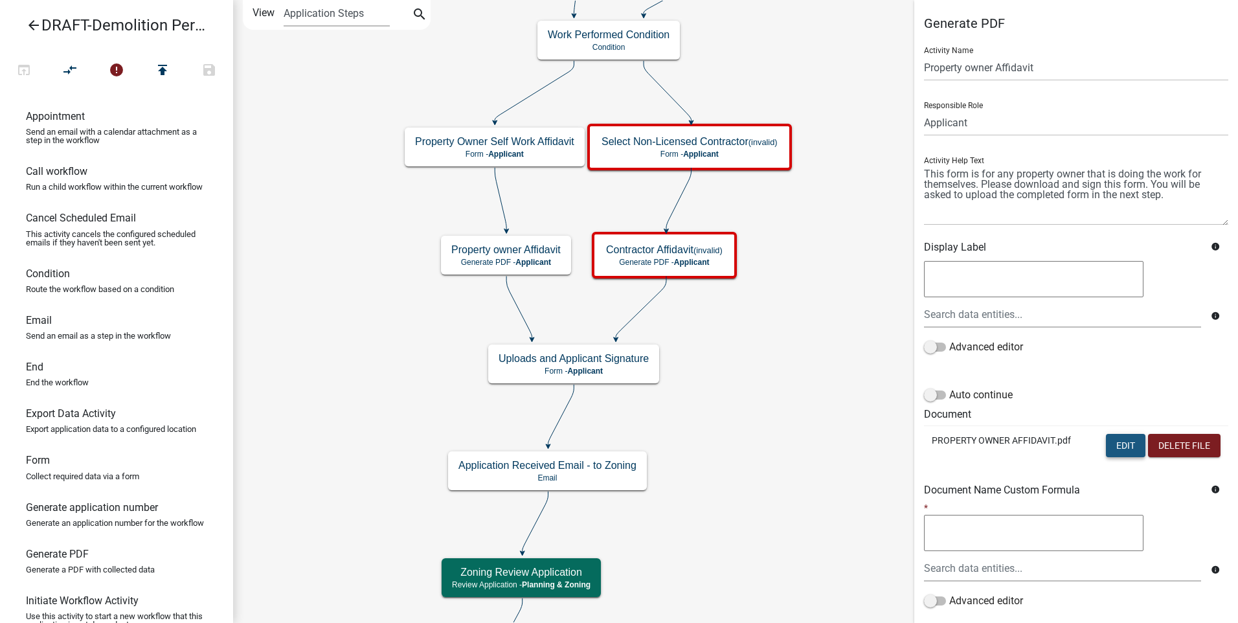
click at [1113, 450] on button "Edit" at bounding box center [1125, 445] width 39 height 23
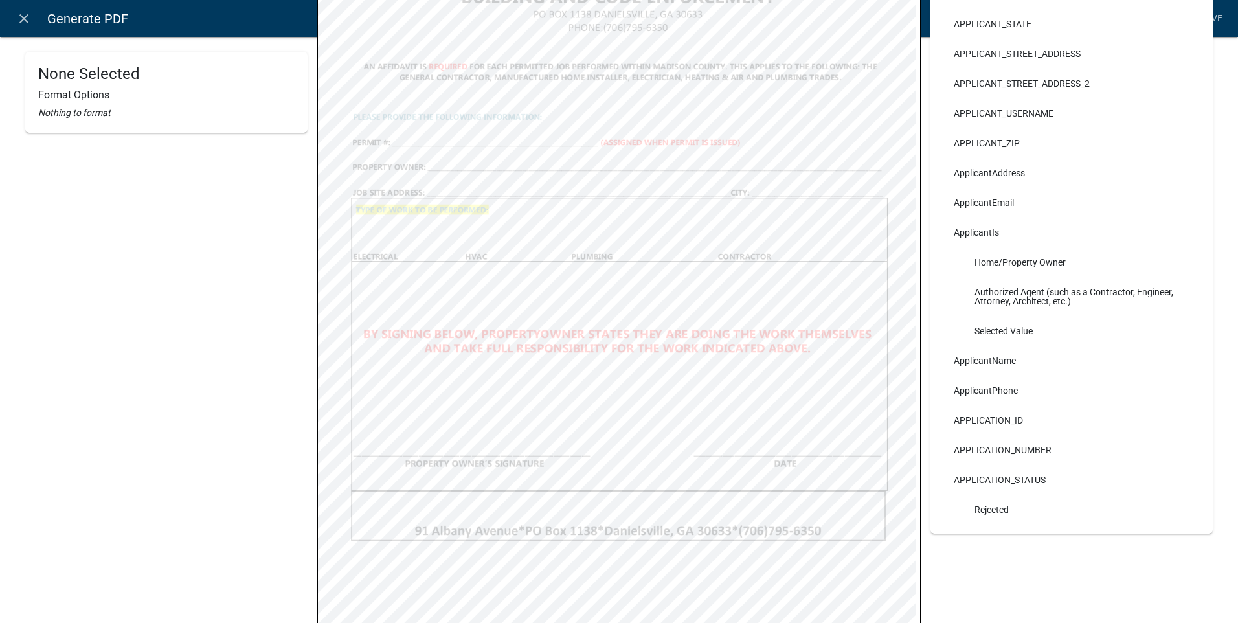
scroll to position [129, 0]
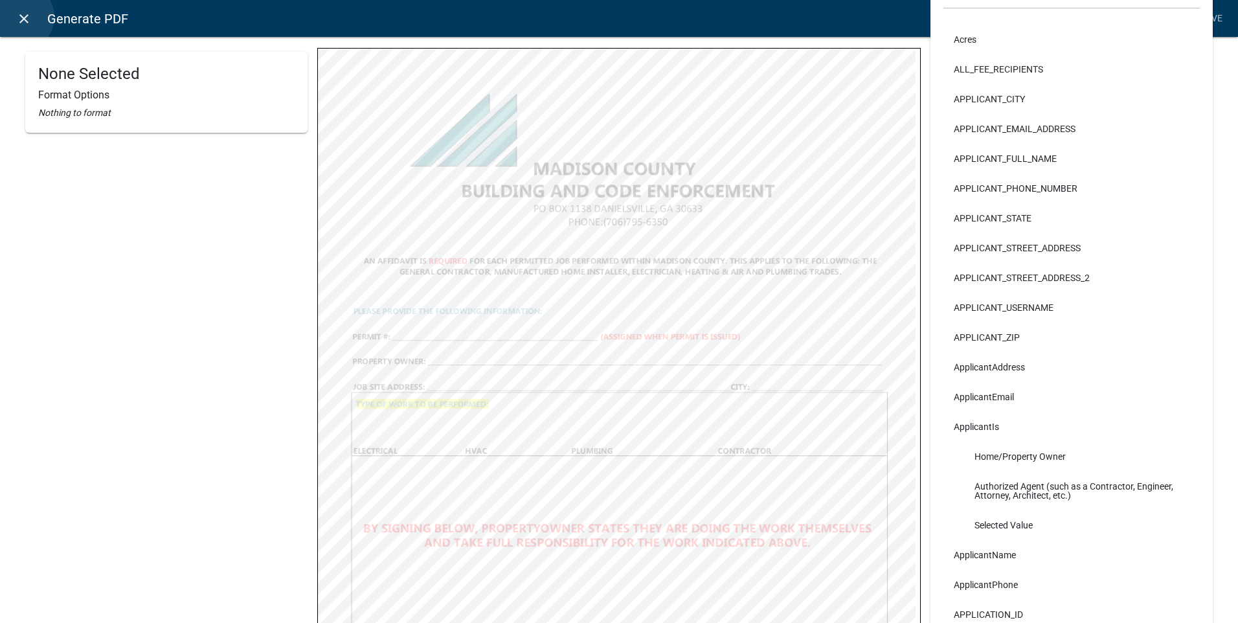
click at [21, 17] on icon "close" at bounding box center [24, 19] width 16 height 16
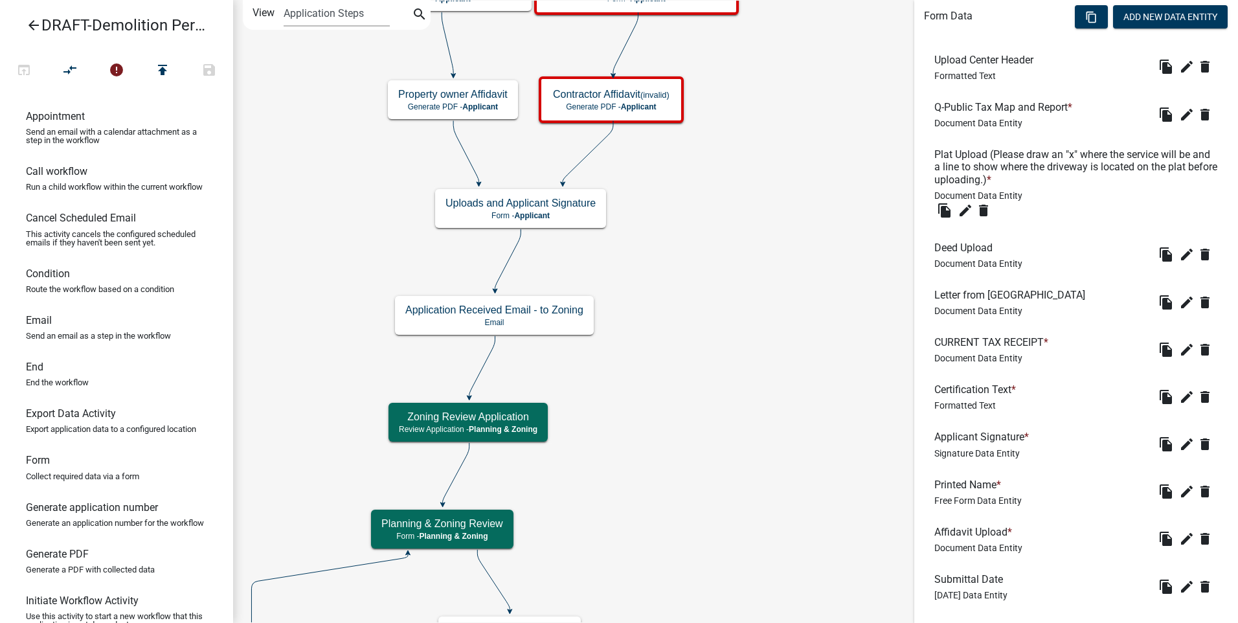
scroll to position [460, 0]
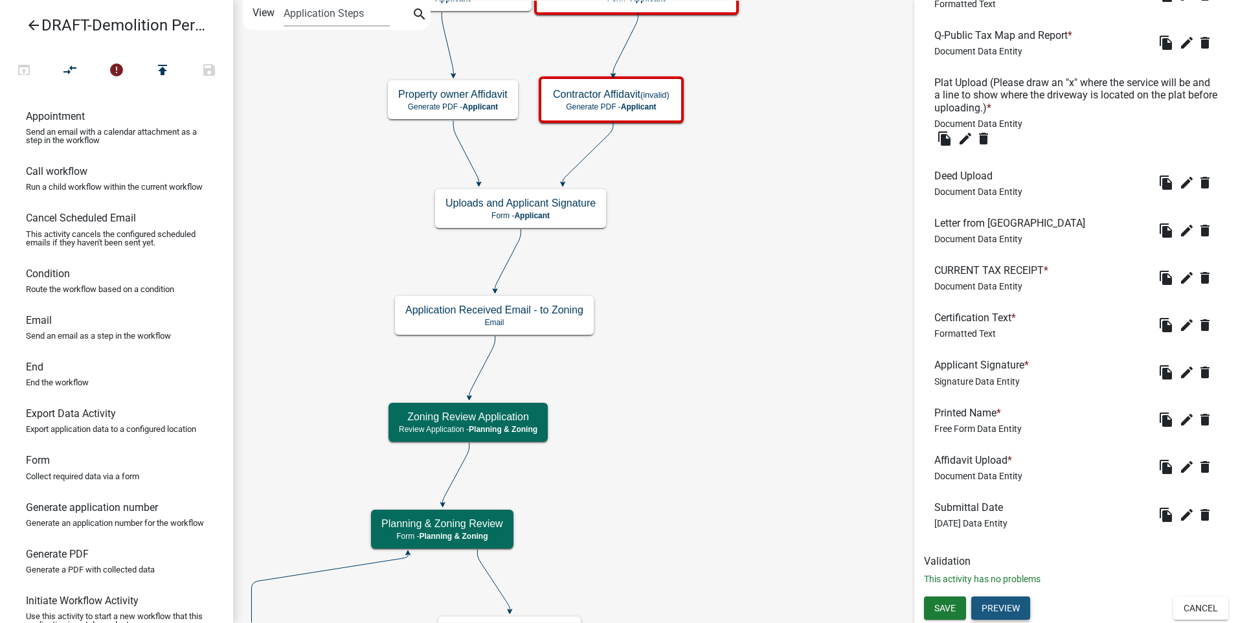
click at [995, 601] on button "Preview" at bounding box center [1000, 607] width 59 height 23
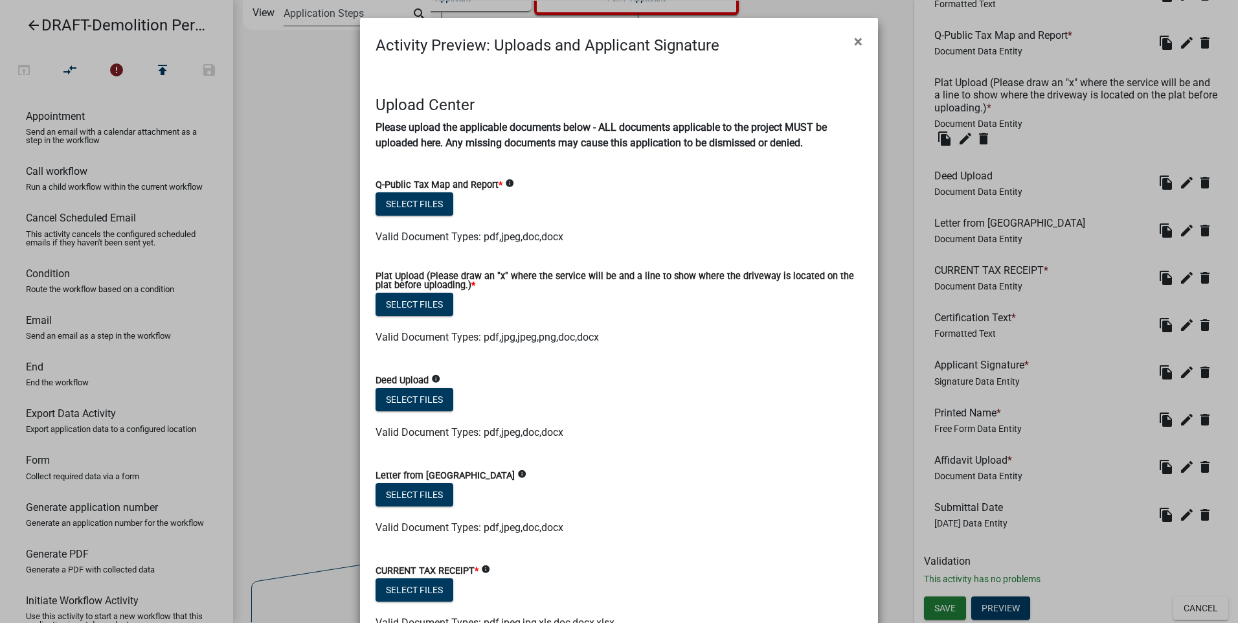
click at [431, 378] on icon "info" at bounding box center [435, 378] width 9 height 9
click at [641, 458] on form "Letter from City Hall info Select files Valid Document Types: pdf,jpeg,doc,docx" at bounding box center [618, 493] width 487 height 83
click at [854, 34] on span "×" at bounding box center [858, 41] width 8 height 18
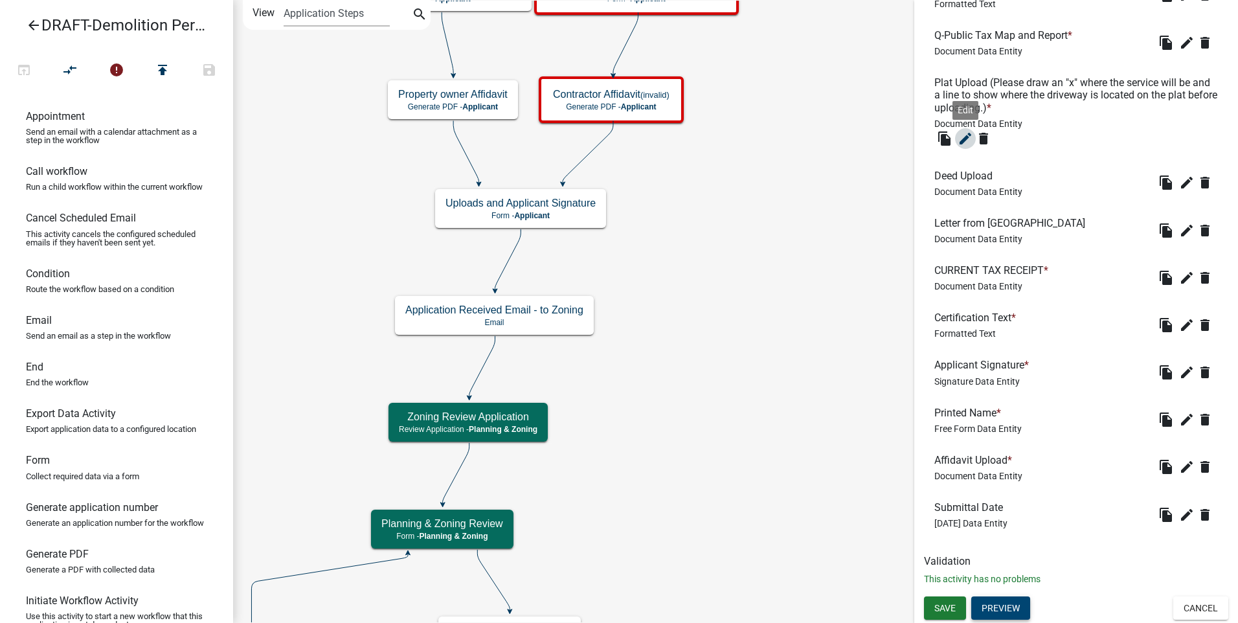
click at [962, 133] on icon "edit" at bounding box center [965, 139] width 16 height 16
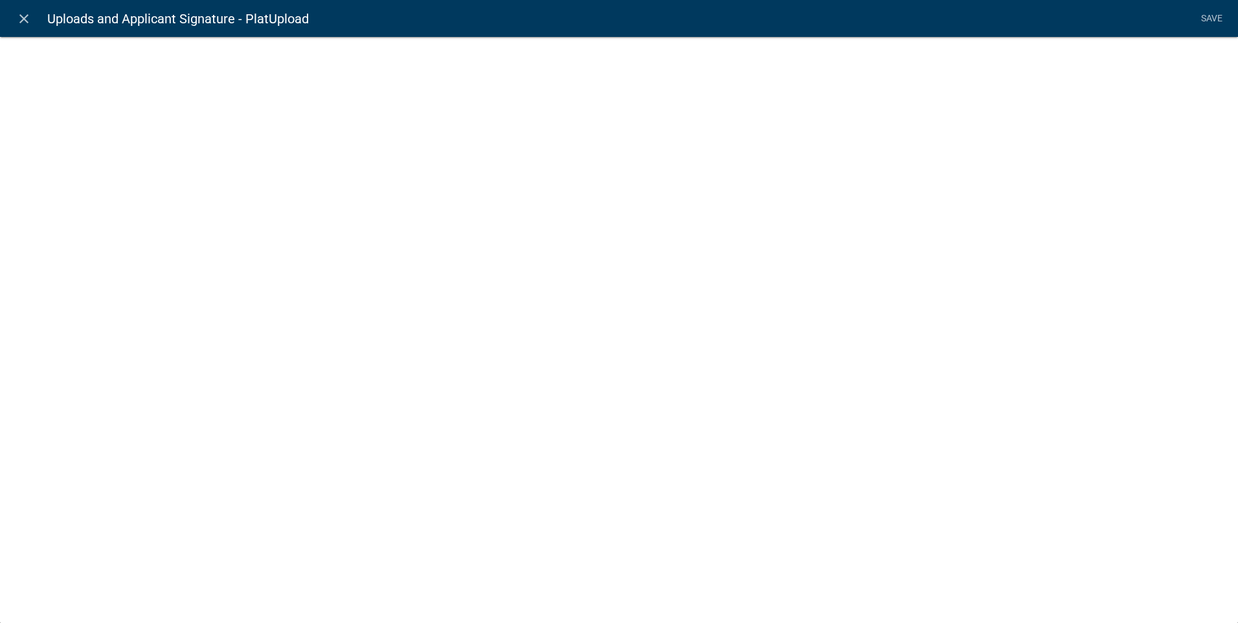
select select "document"
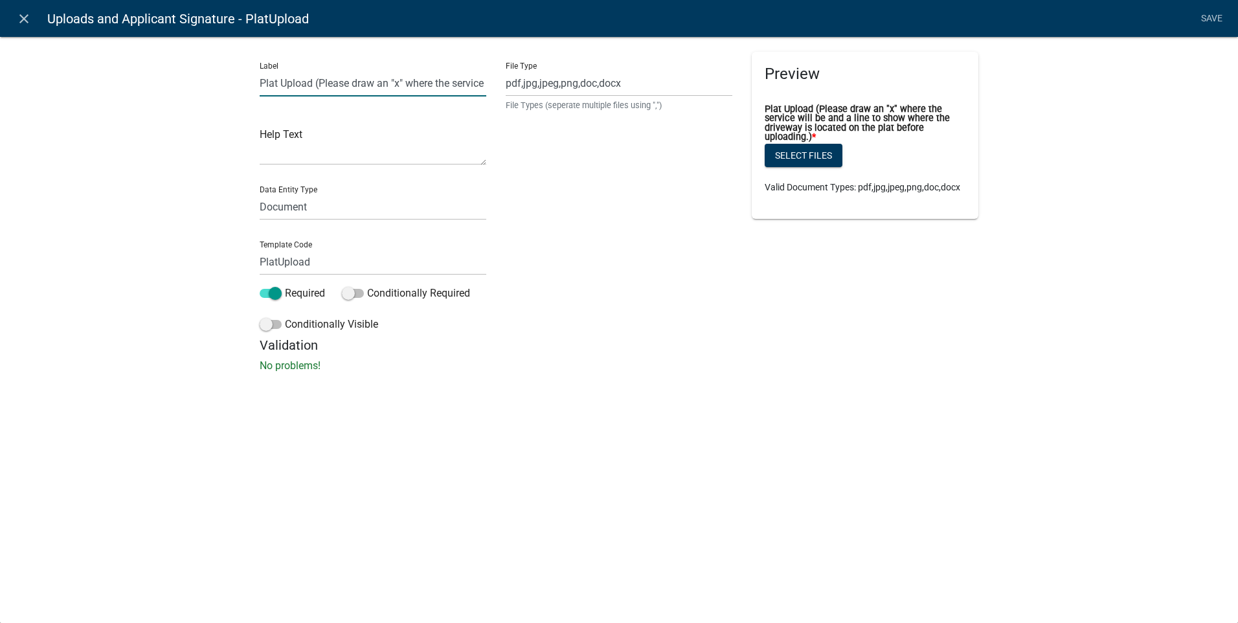
click at [315, 84] on input "Plat Upload (Please draw an "x" where the service will be and a line to show wh…" at bounding box center [373, 83] width 227 height 27
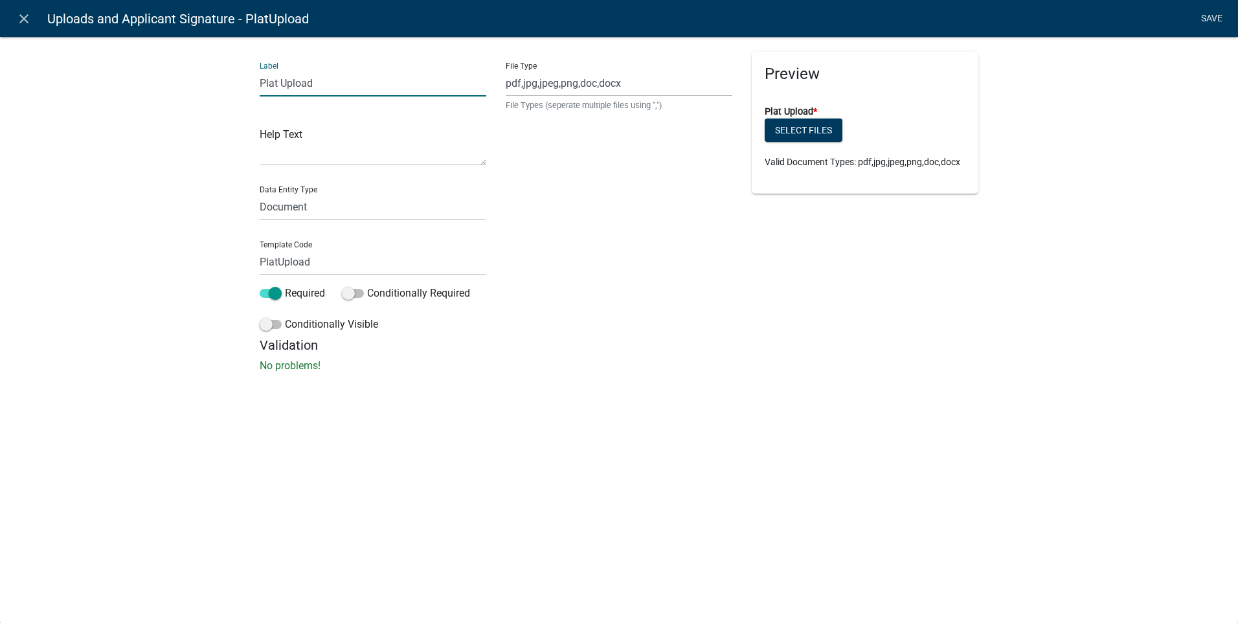
type input "Plat Upload"
click at [1207, 13] on link "Save" at bounding box center [1211, 18] width 32 height 25
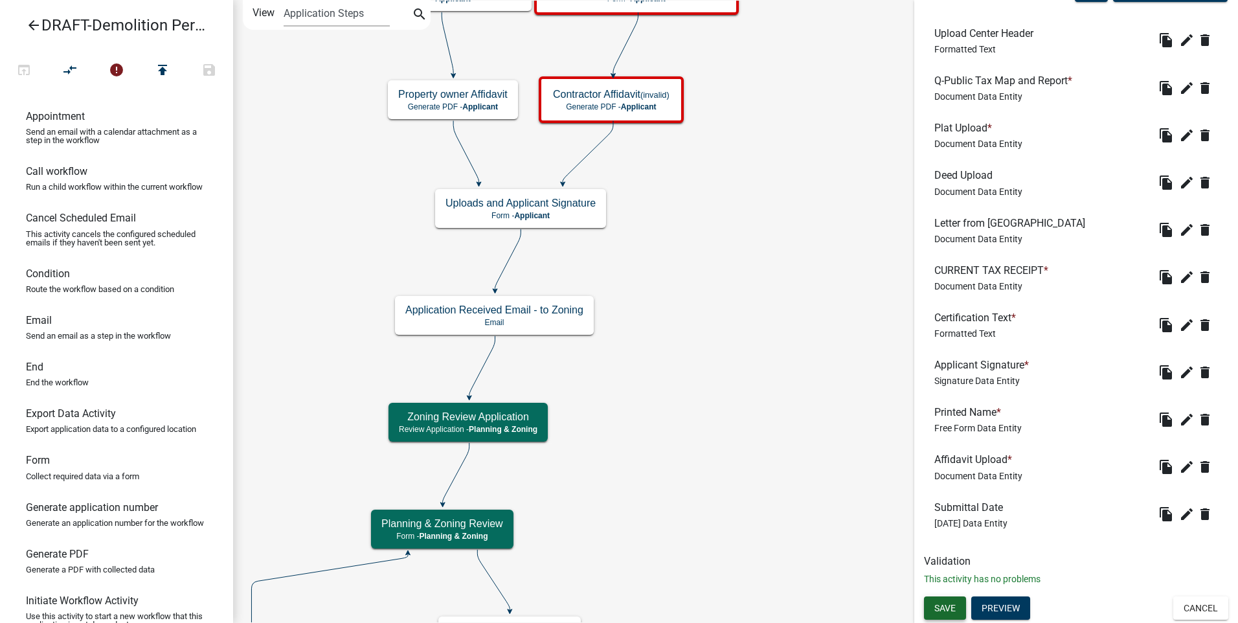
click at [940, 605] on span "Save" at bounding box center [944, 608] width 21 height 10
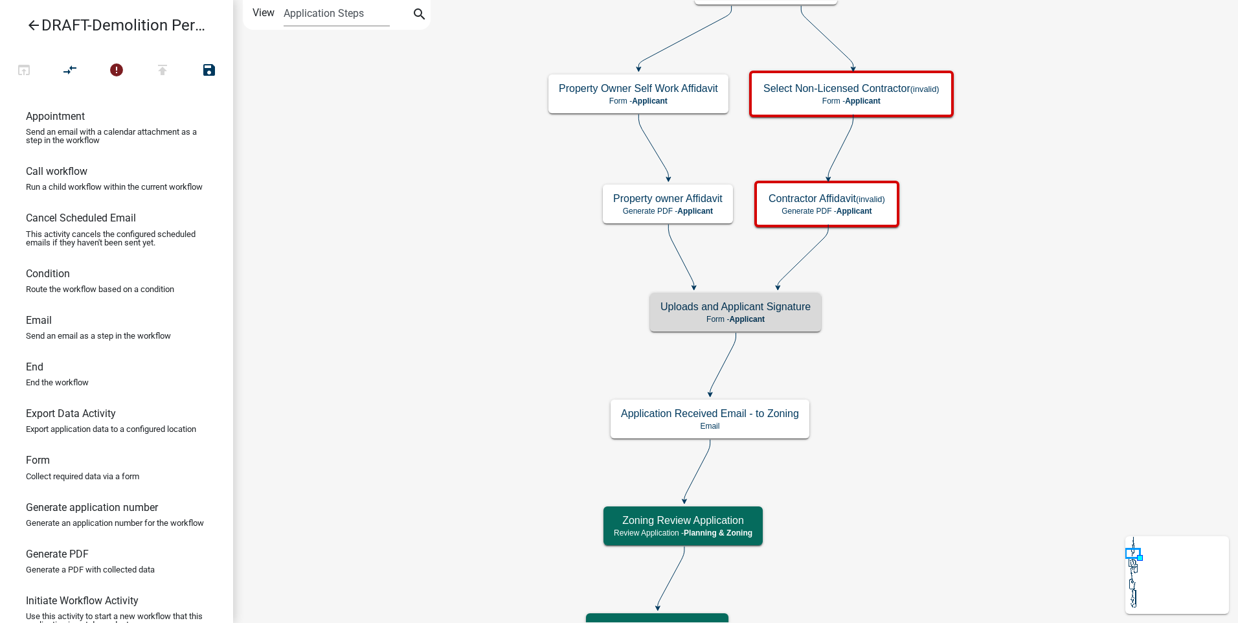
scroll to position [0, 0]
click at [777, 320] on p "Form - Applicant" at bounding box center [735, 319] width 150 height 9
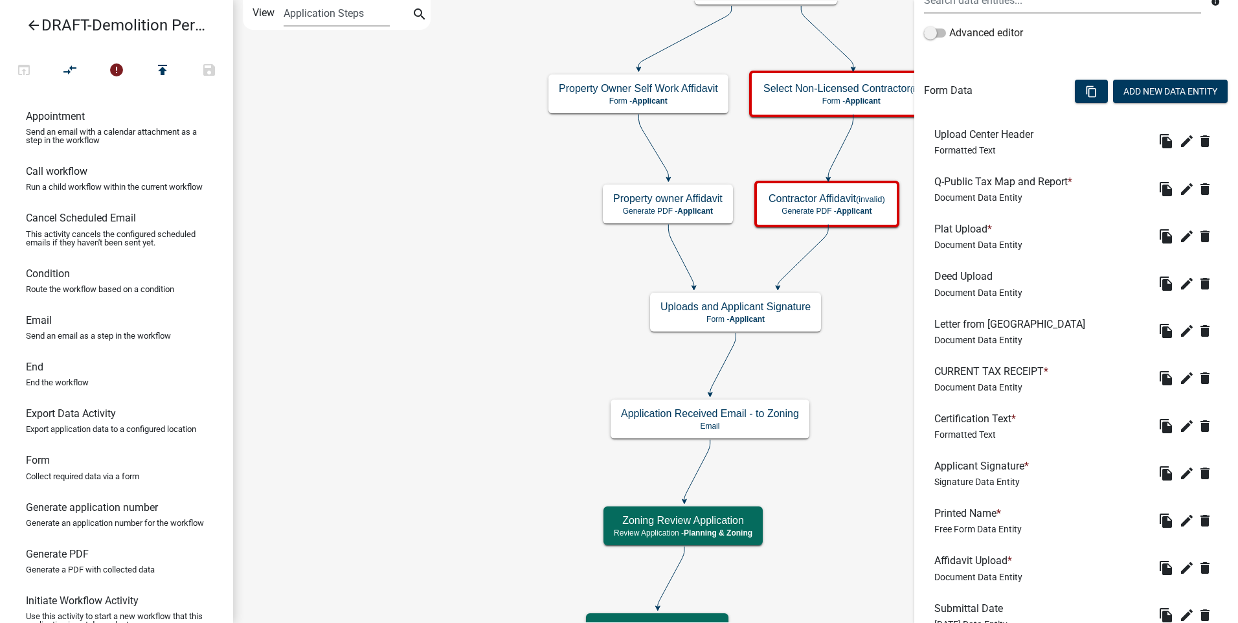
scroll to position [415, 0]
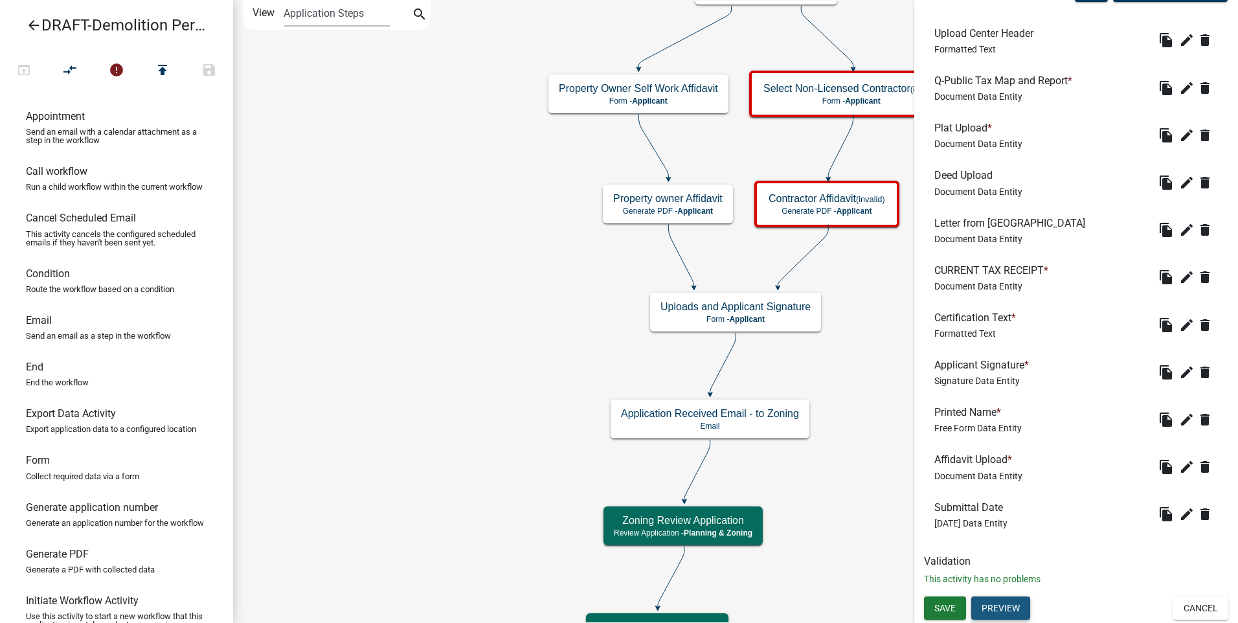
click at [992, 605] on button "Preview" at bounding box center [1000, 607] width 59 height 23
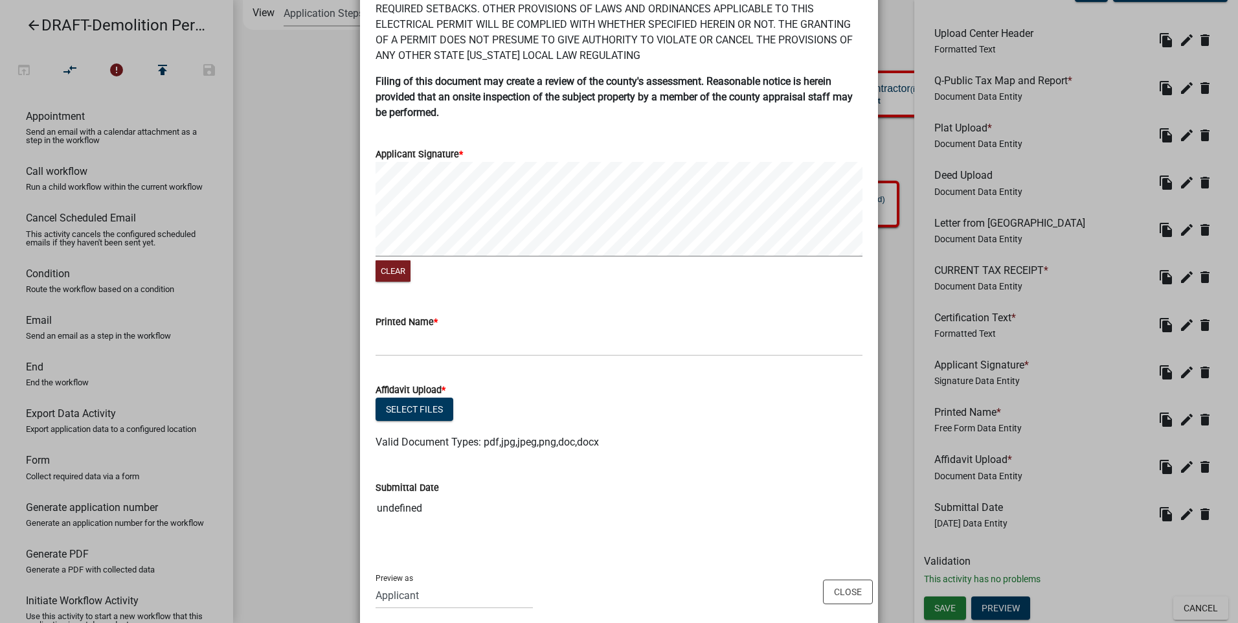
scroll to position [759, 0]
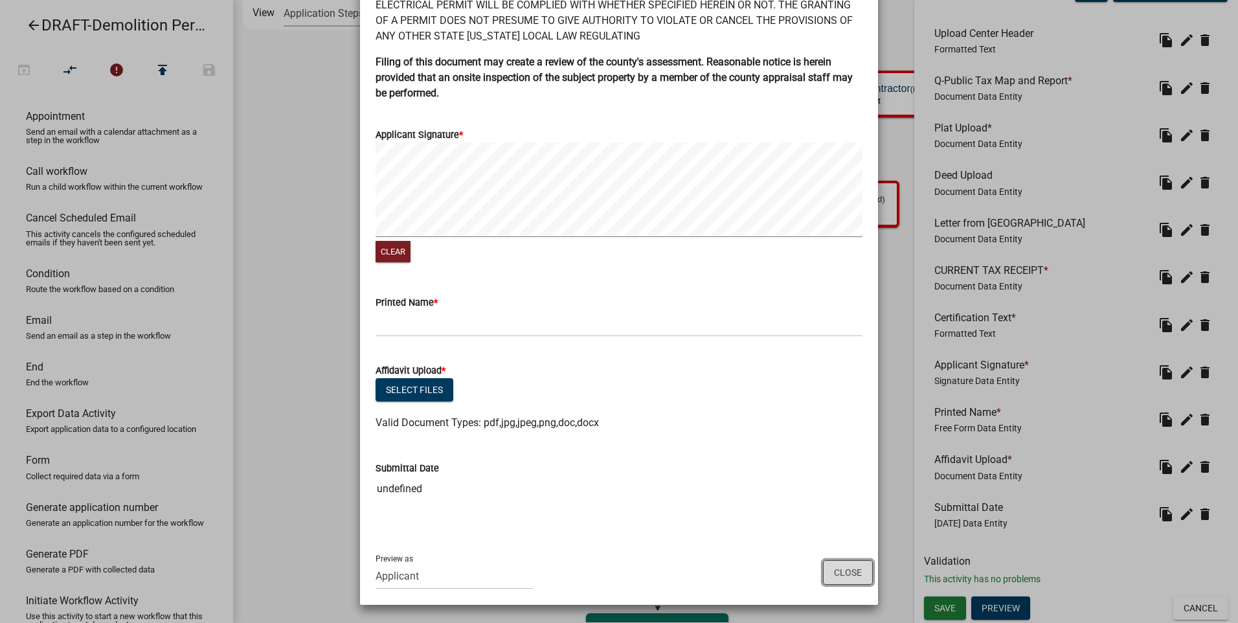
drag, startPoint x: 838, startPoint y: 568, endPoint x: 1014, endPoint y: 520, distance: 183.1
click at [839, 567] on button "Close" at bounding box center [848, 572] width 50 height 25
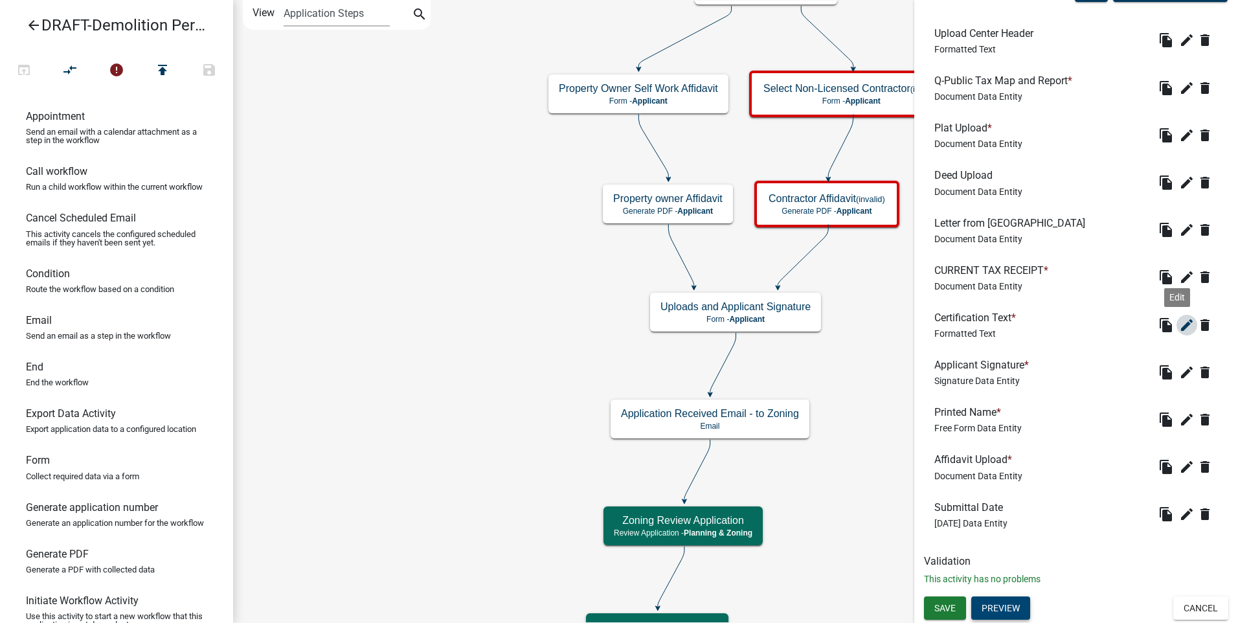
click at [1180, 320] on icon "edit" at bounding box center [1187, 325] width 16 height 16
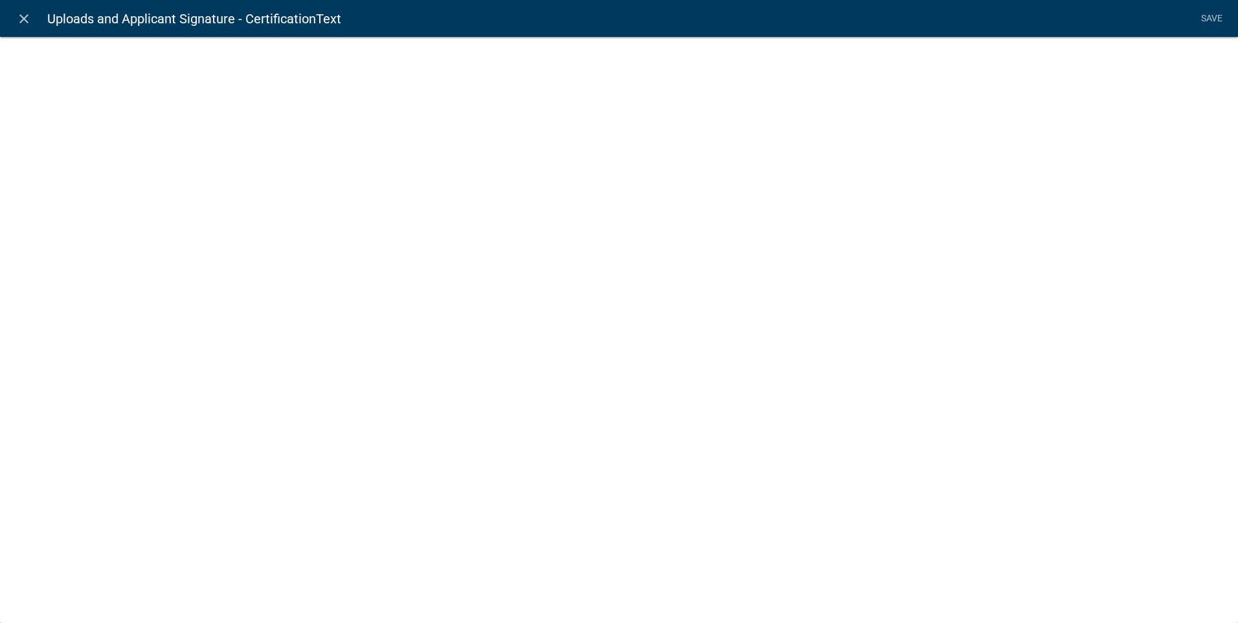
select select "rich-text"
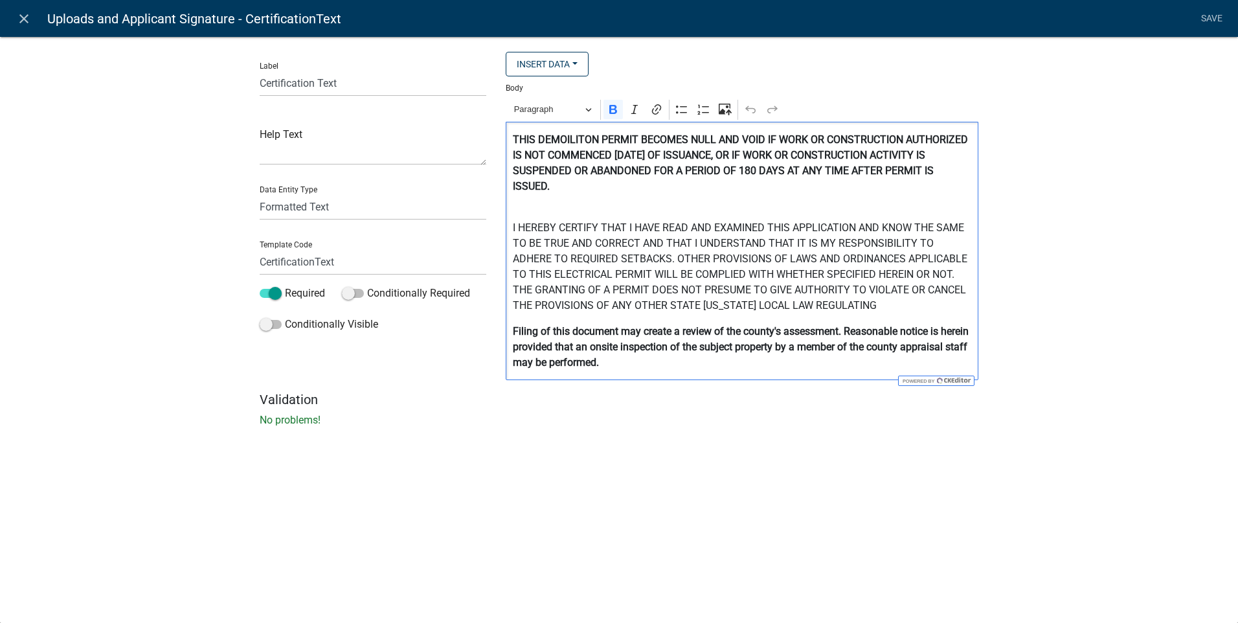
drag, startPoint x: 566, startPoint y: 138, endPoint x: 653, endPoint y: 173, distance: 93.8
click at [567, 138] on strong "THIS DEMOILITON PERMIT BECOMES NULL AND VOID IF WORK OR CONSTRUCTION AUTHORIZED…" at bounding box center [740, 162] width 455 height 59
click at [553, 273] on p "I HEREBY CERTIFY THAT I HAVE READ AND EXAMINED THIS APPLICATION AND KNOW THE SA…" at bounding box center [742, 259] width 459 height 109
click at [1208, 17] on link "Save" at bounding box center [1211, 18] width 32 height 25
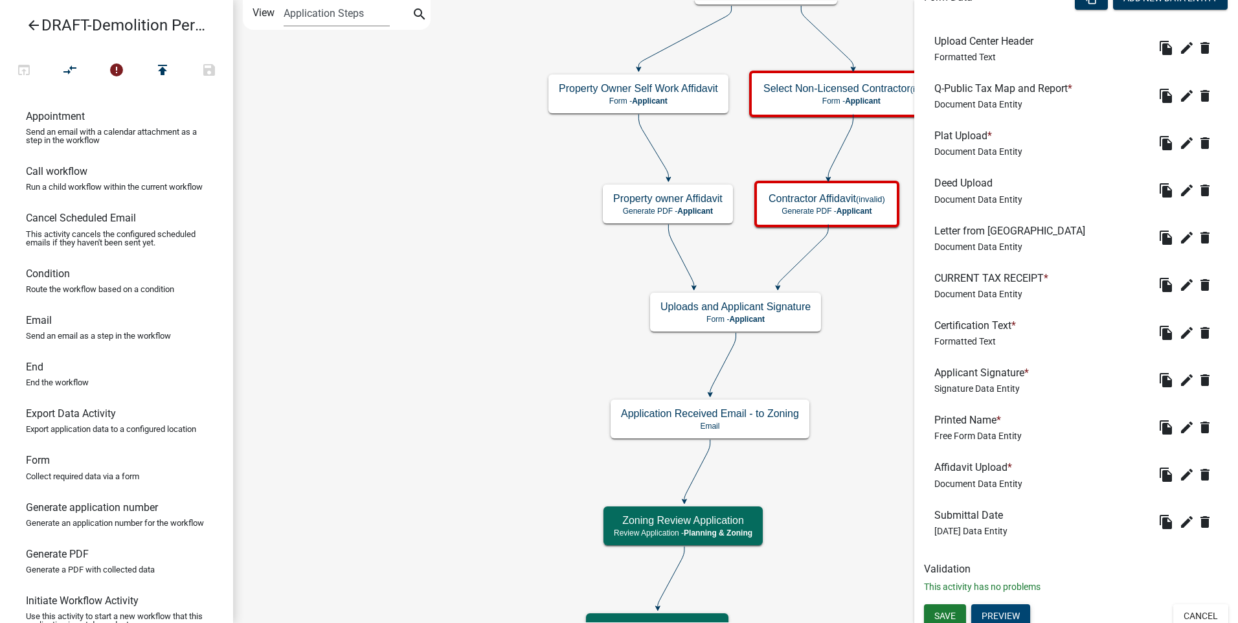
scroll to position [415, 0]
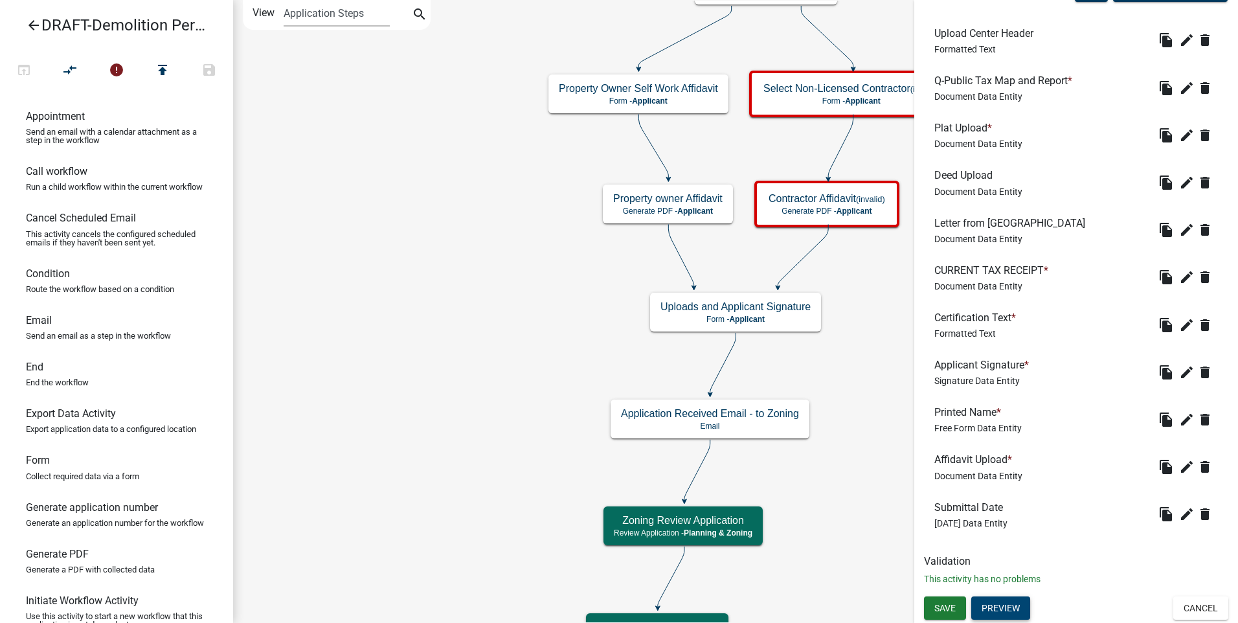
click at [1001, 607] on button "Preview" at bounding box center [1000, 607] width 59 height 23
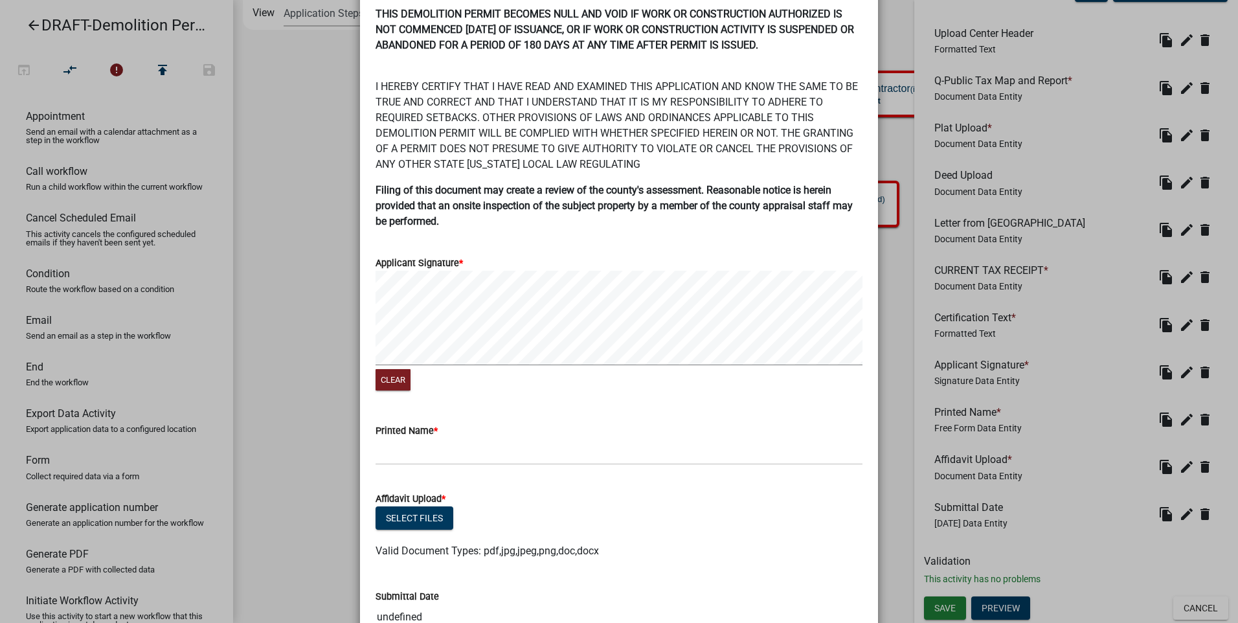
scroll to position [759, 0]
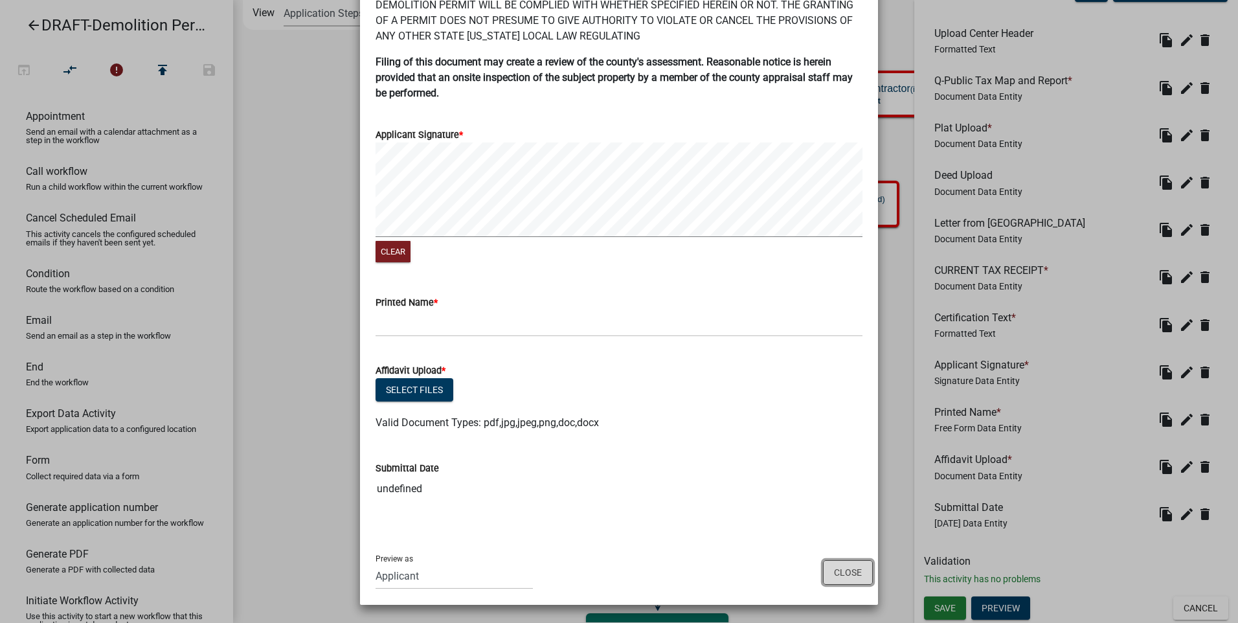
click at [834, 568] on button "Close" at bounding box center [848, 572] width 50 height 25
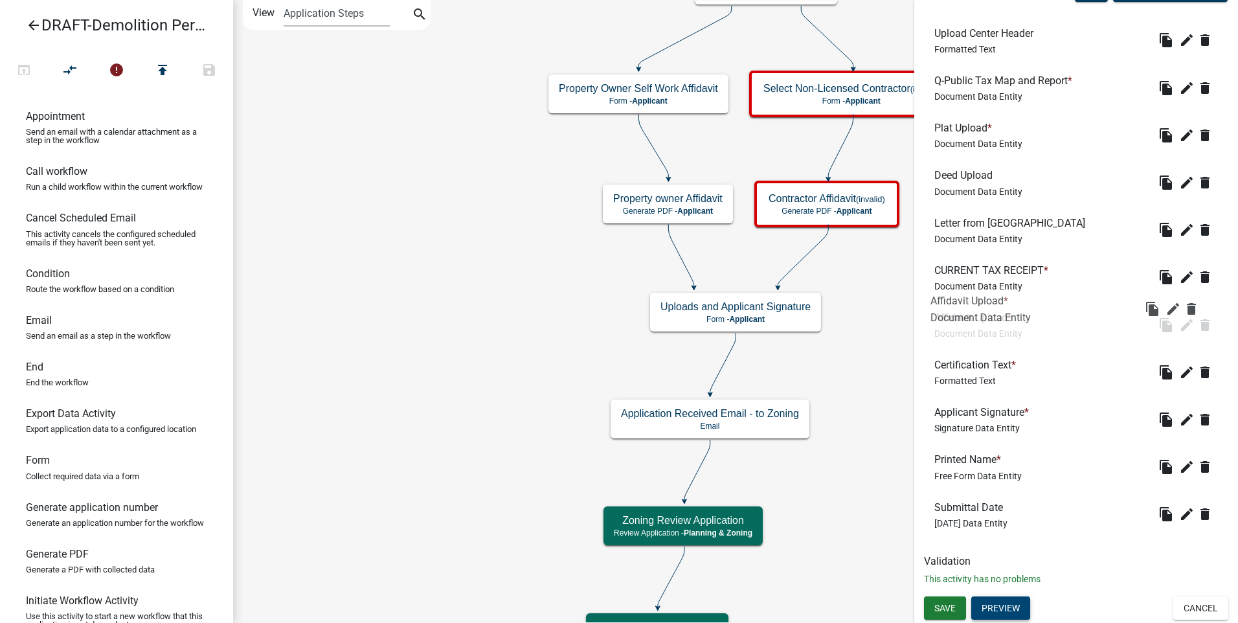
drag, startPoint x: 982, startPoint y: 465, endPoint x: 977, endPoint y: 306, distance: 158.6
click at [946, 605] on span "Save" at bounding box center [944, 608] width 21 height 10
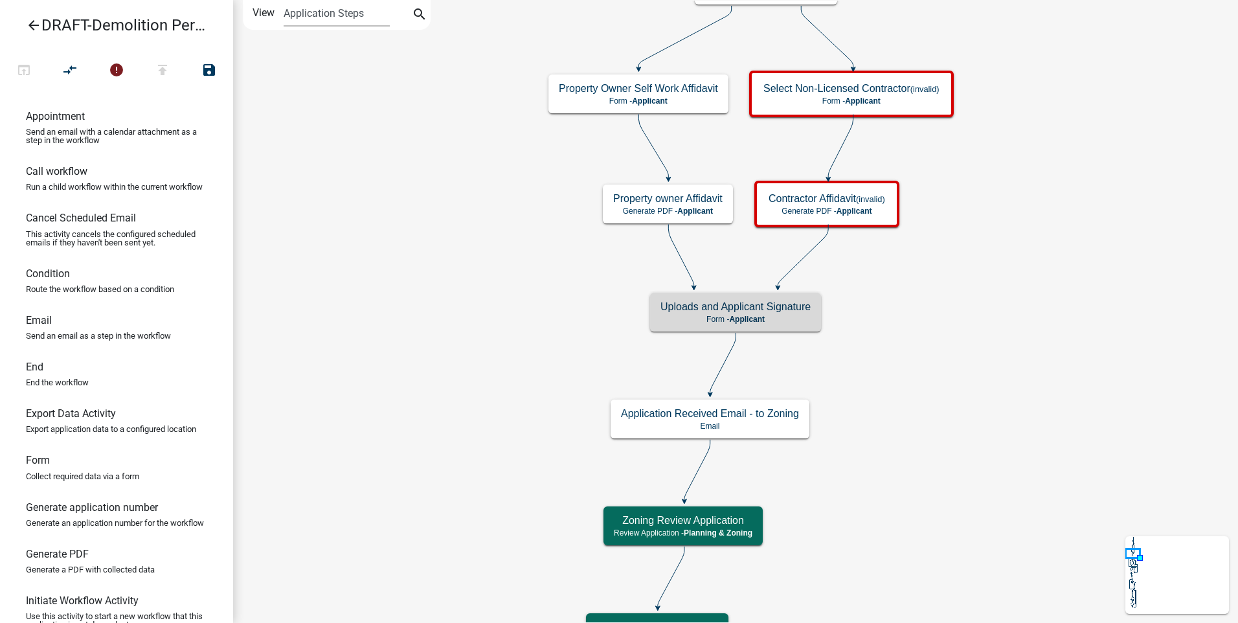
scroll to position [0, 0]
click at [785, 323] on p "Form - Applicant" at bounding box center [735, 319] width 150 height 9
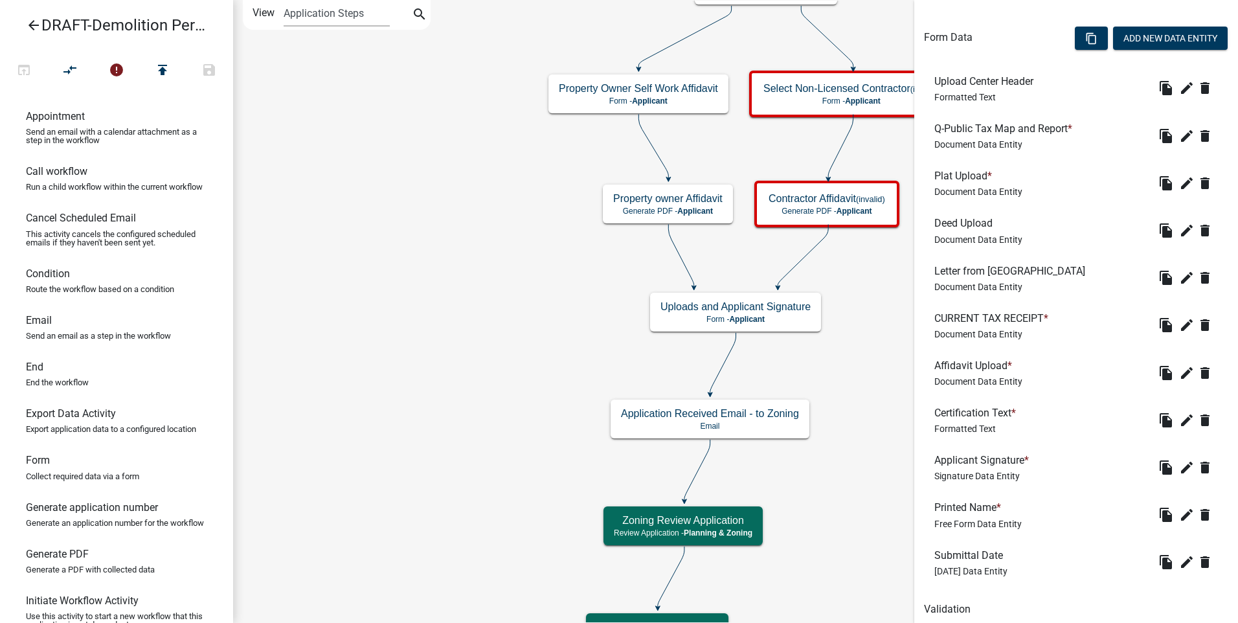
scroll to position [415, 0]
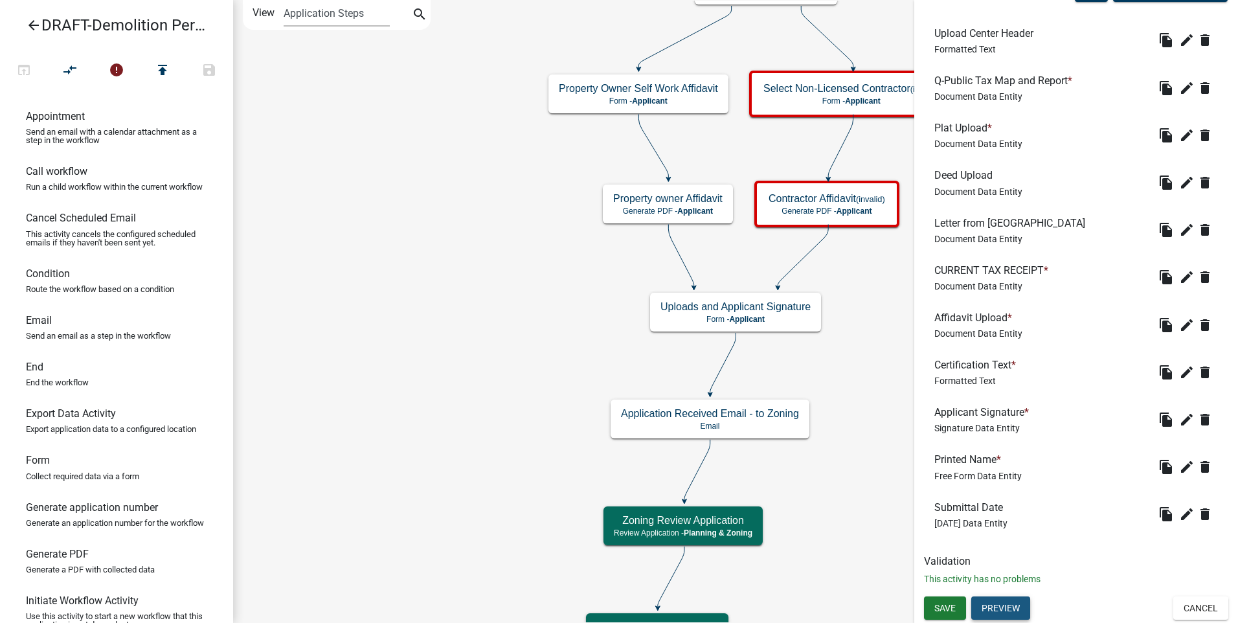
click at [1001, 603] on button "Preview" at bounding box center [1000, 607] width 59 height 23
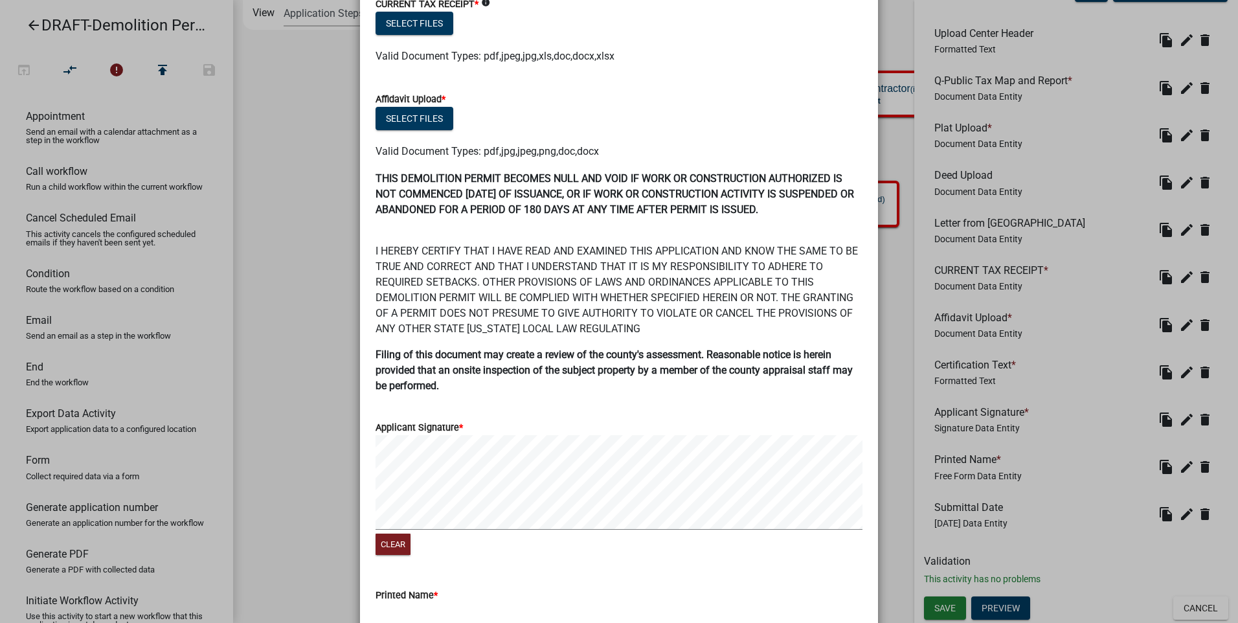
scroll to position [759, 0]
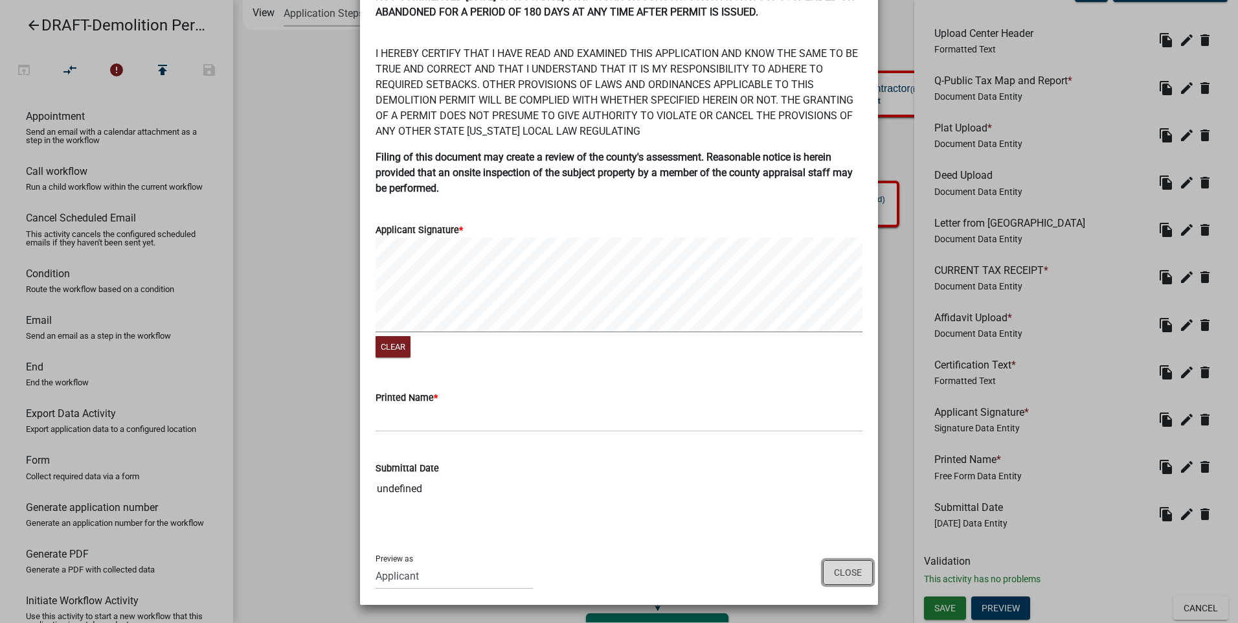
click at [836, 571] on button "Close" at bounding box center [848, 572] width 50 height 25
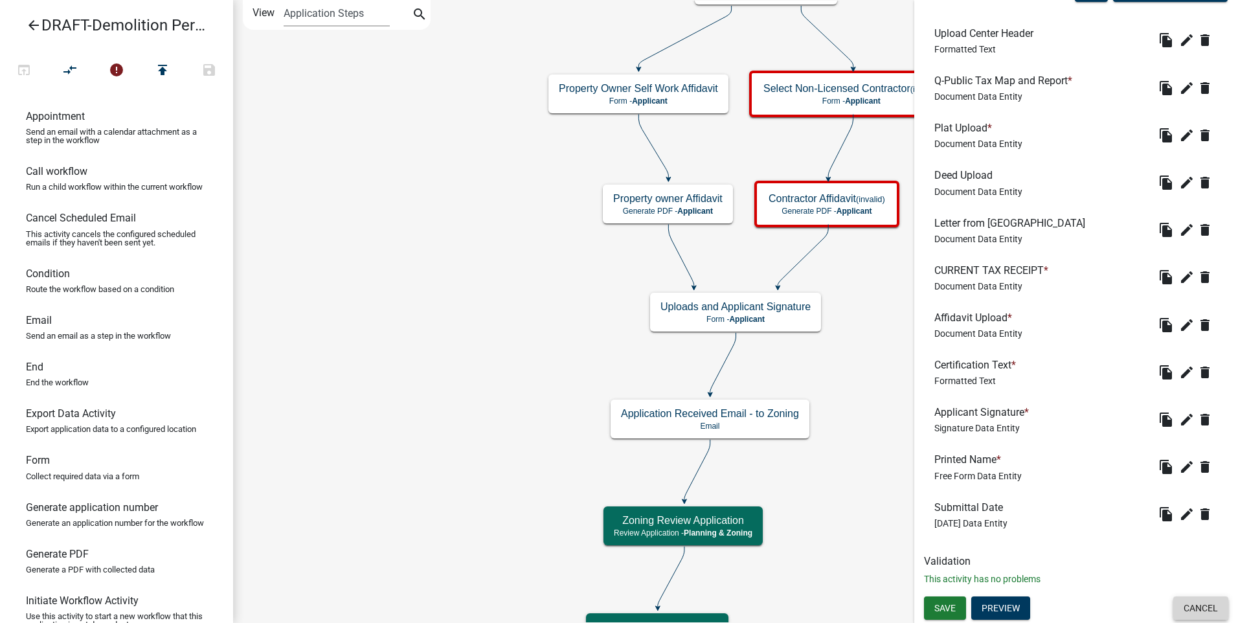
click at [1197, 606] on button "Cancel" at bounding box center [1200, 607] width 55 height 23
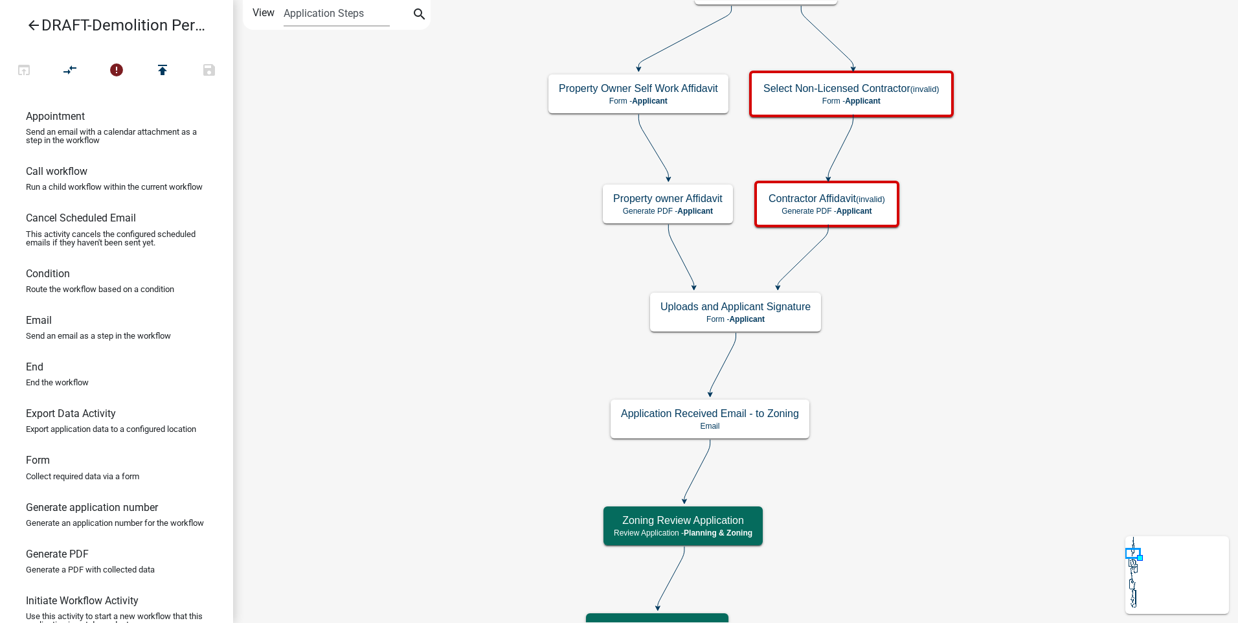
scroll to position [0, 0]
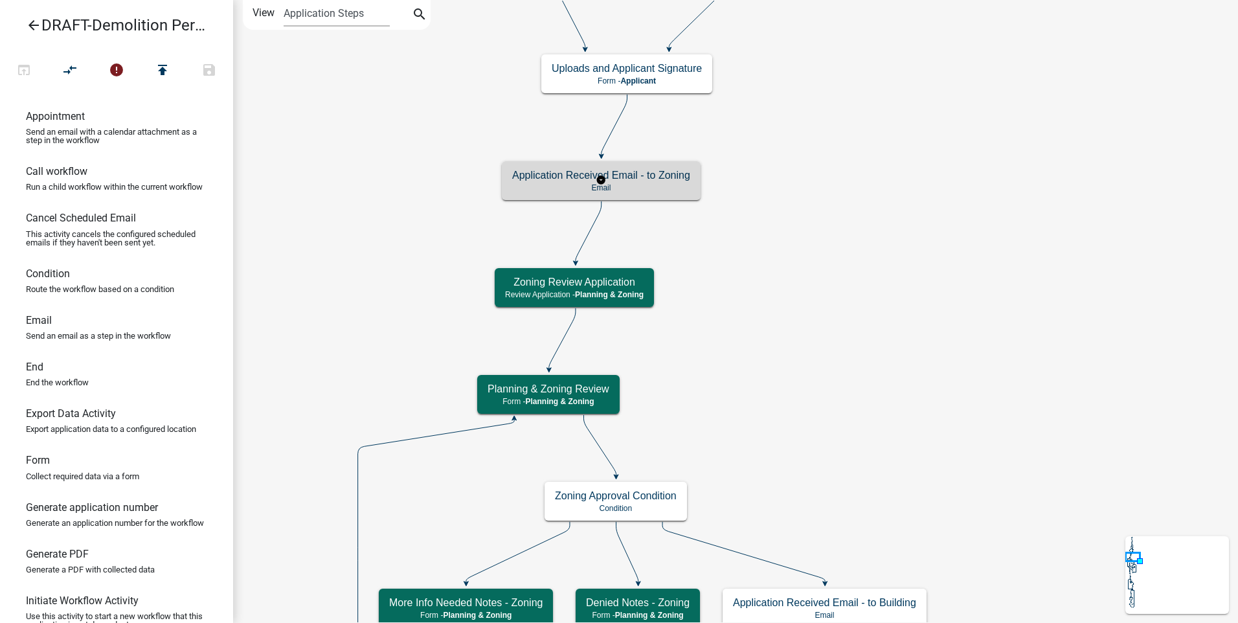
click at [645, 183] on p "Email" at bounding box center [601, 187] width 178 height 9
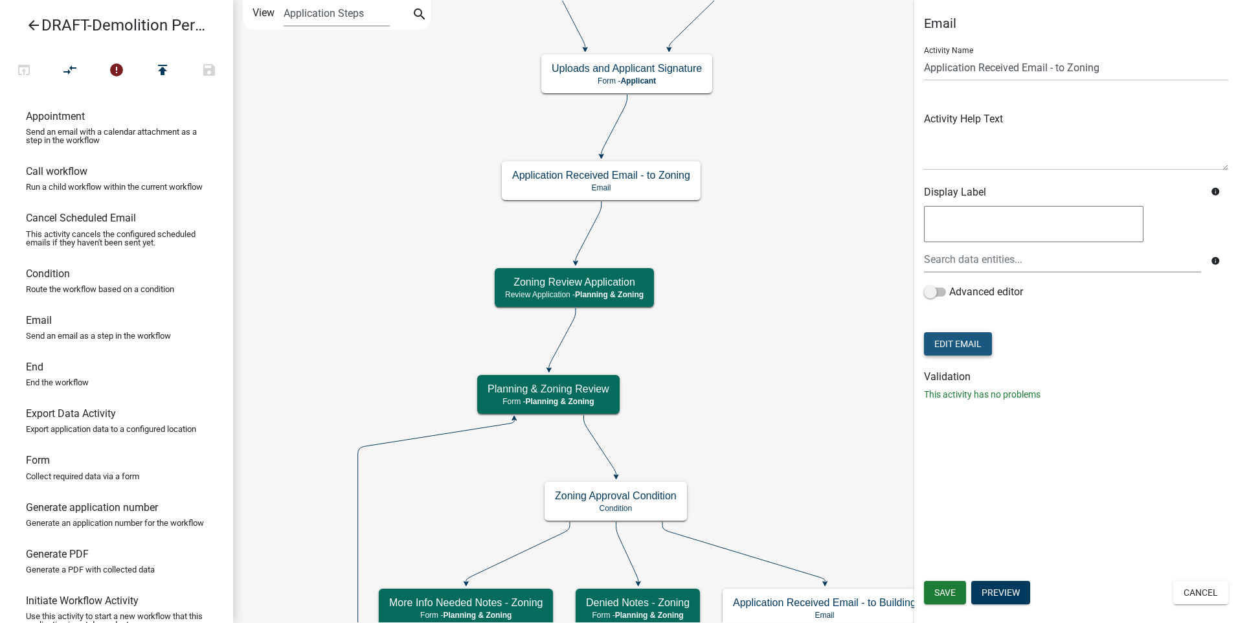
click at [970, 340] on button "Edit Email" at bounding box center [958, 343] width 68 height 23
select select "f8aedfd8-39b5-4d7f-8304-f16556aaf9a2"
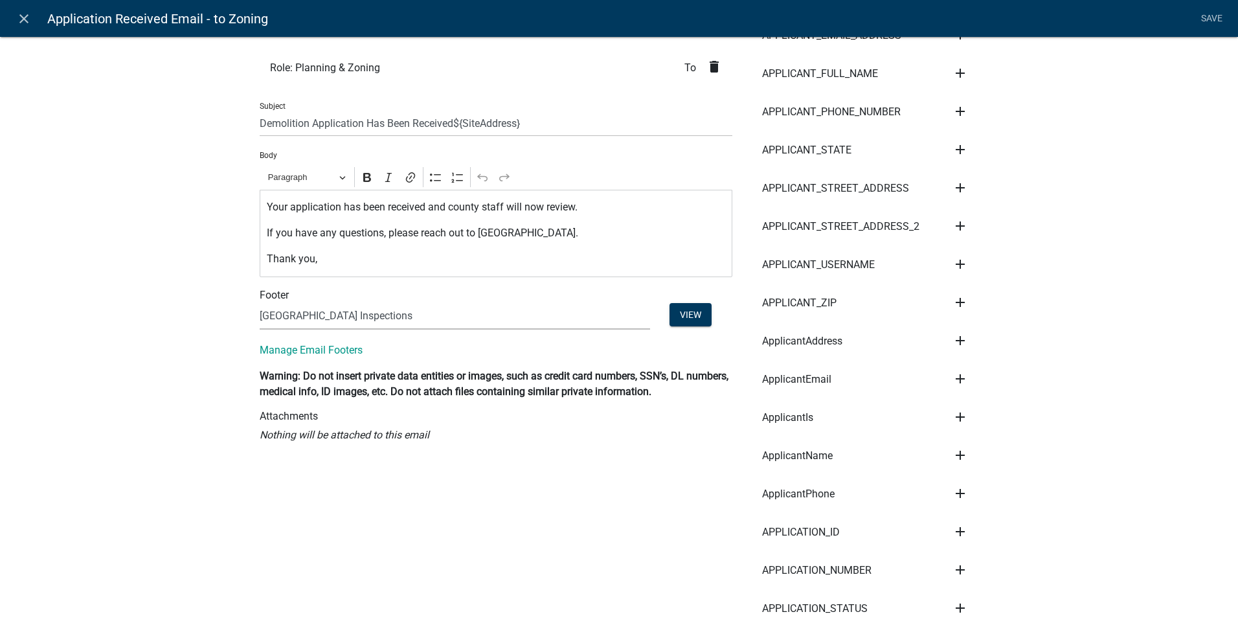
scroll to position [242, 0]
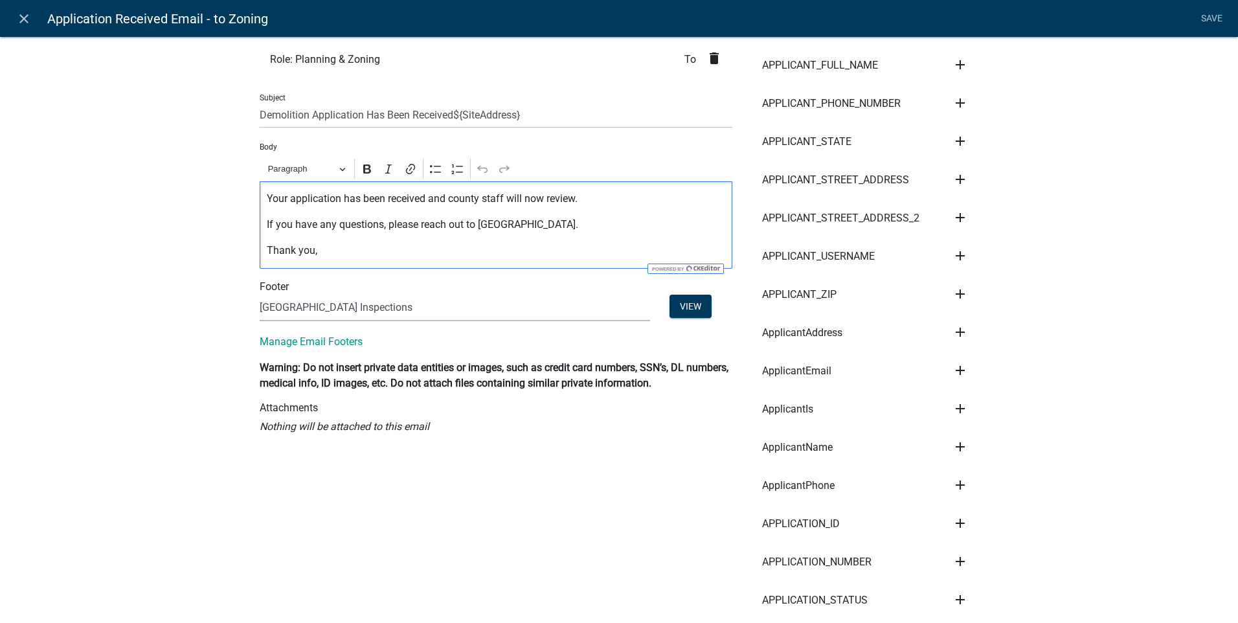
click at [584, 198] on p "Your application has been received and county staff will now review." at bounding box center [496, 199] width 459 height 16
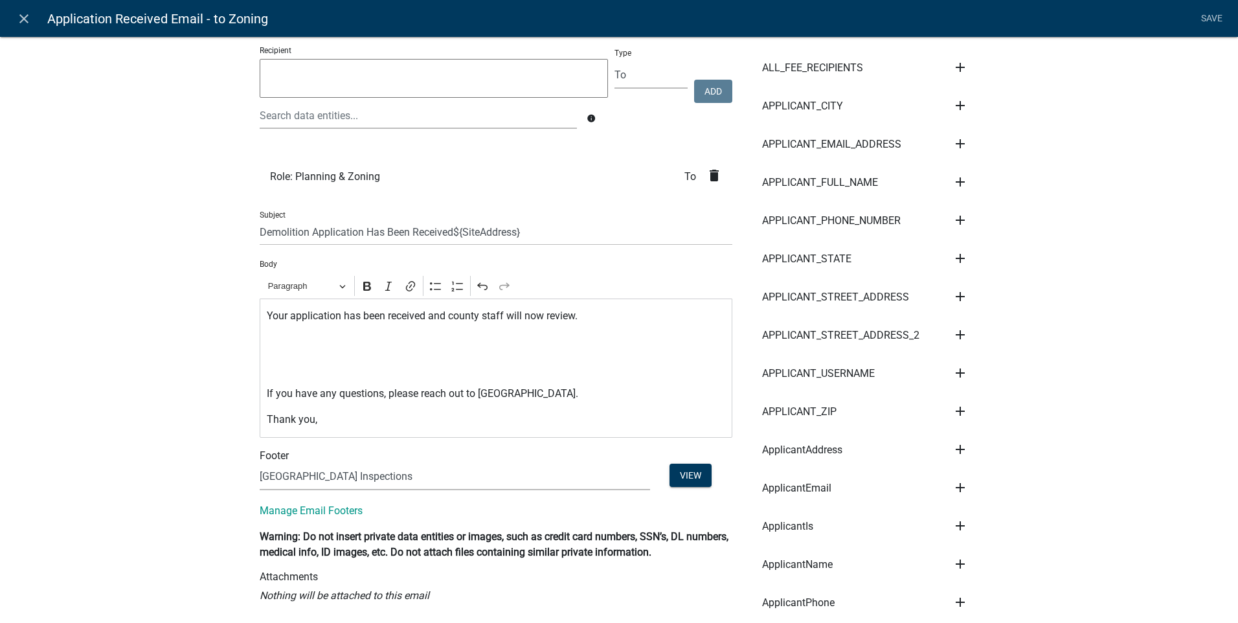
scroll to position [0, 0]
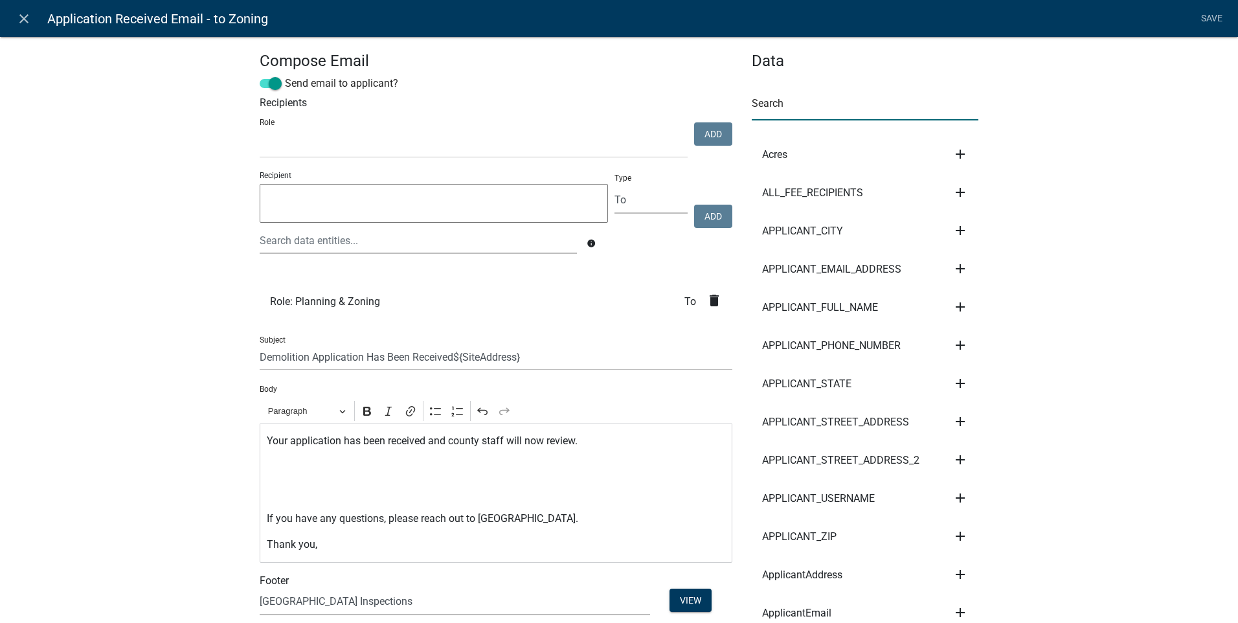
click at [781, 104] on input "text" at bounding box center [864, 107] width 227 height 27
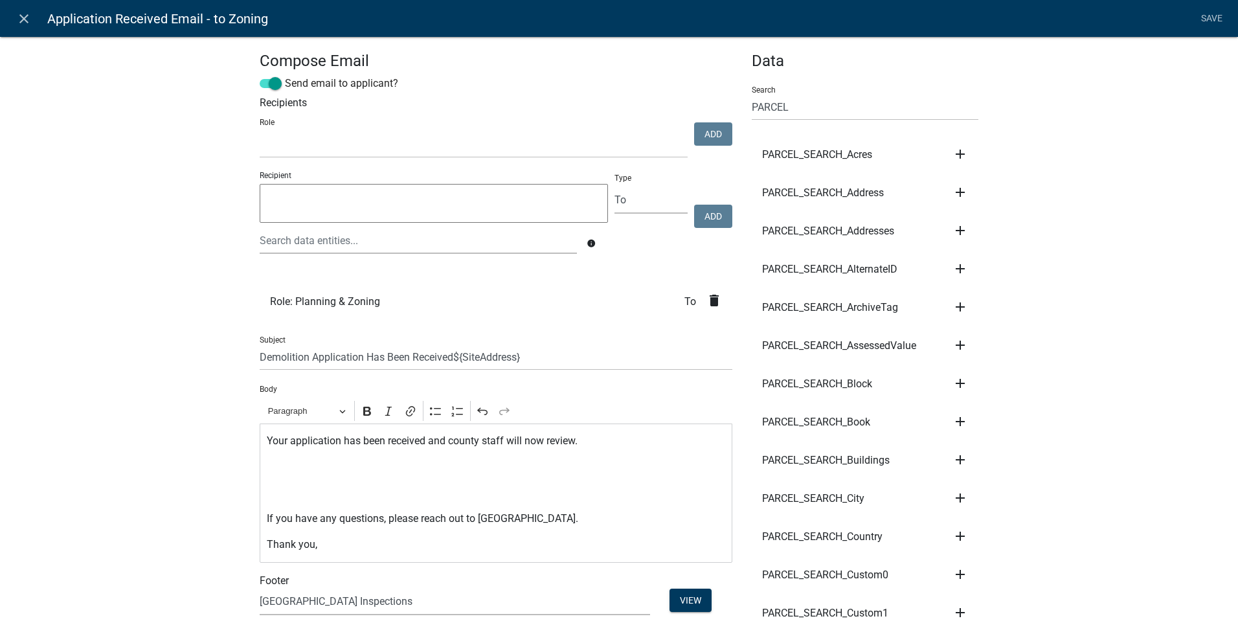
click at [940, 185] on li "PARCEL_SEARCH_Address add Subject Body Recipient" at bounding box center [864, 193] width 227 height 38
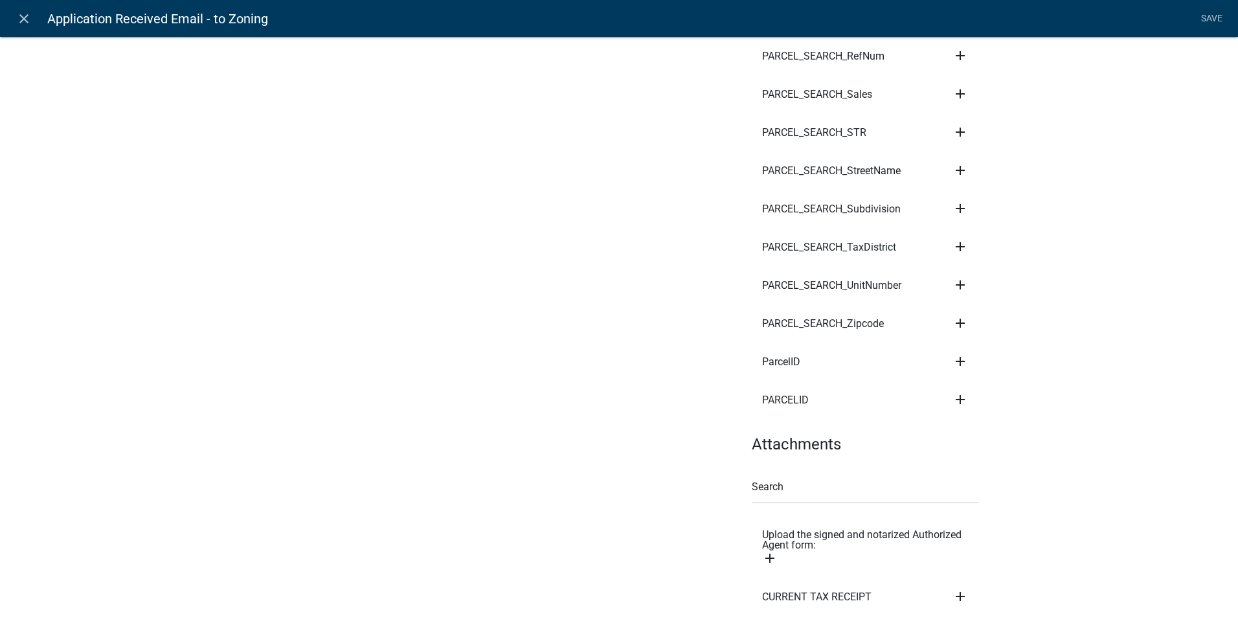
scroll to position [2827, 0]
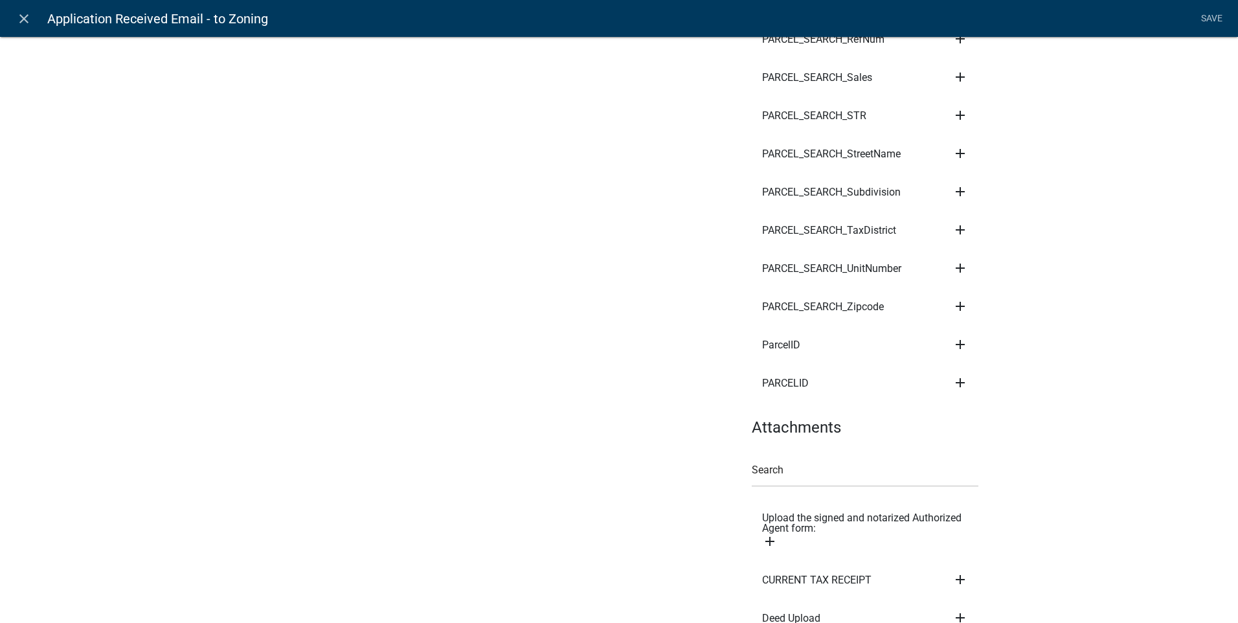
click at [955, 381] on icon "add" at bounding box center [960, 383] width 16 height 16
drag, startPoint x: 973, startPoint y: 426, endPoint x: 962, endPoint y: 416, distance: 14.7
click at [973, 425] on button "Body" at bounding box center [1004, 426] width 104 height 31
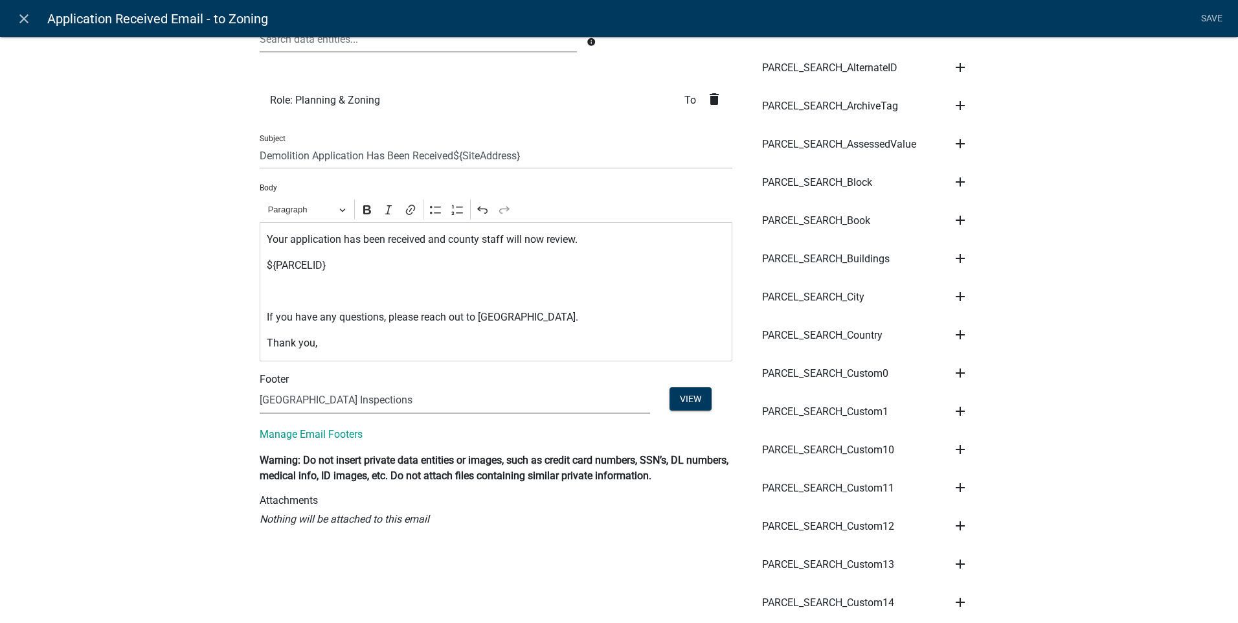
scroll to position [0, 0]
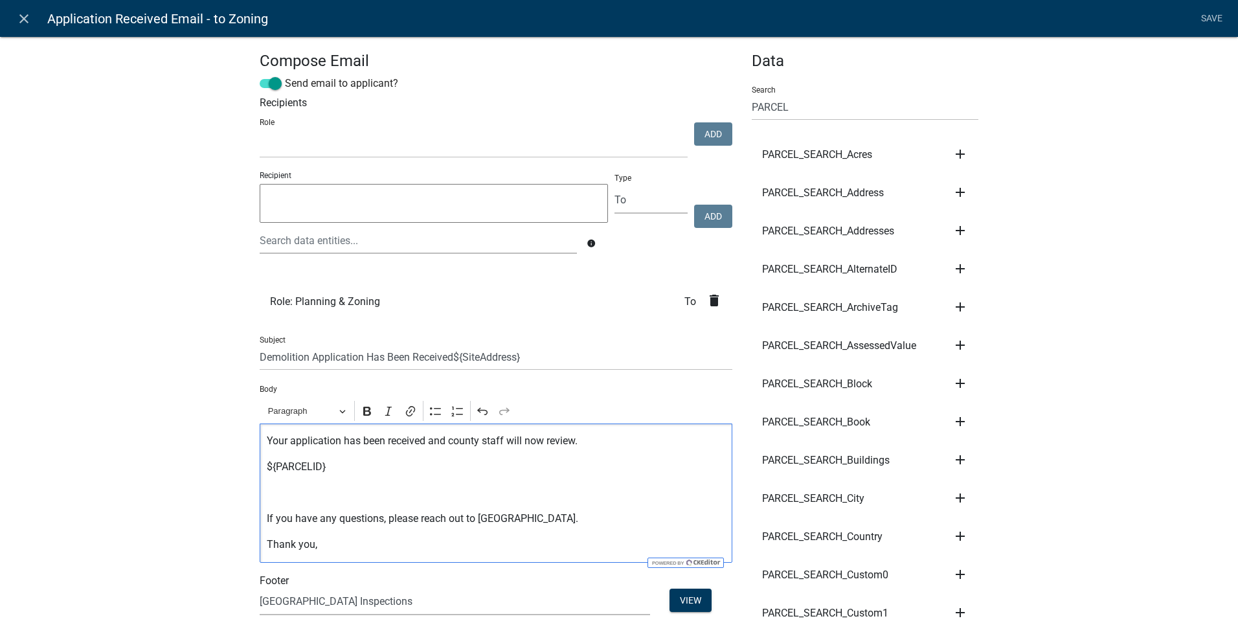
click at [330, 466] on p "${PARCELID}" at bounding box center [496, 467] width 459 height 16
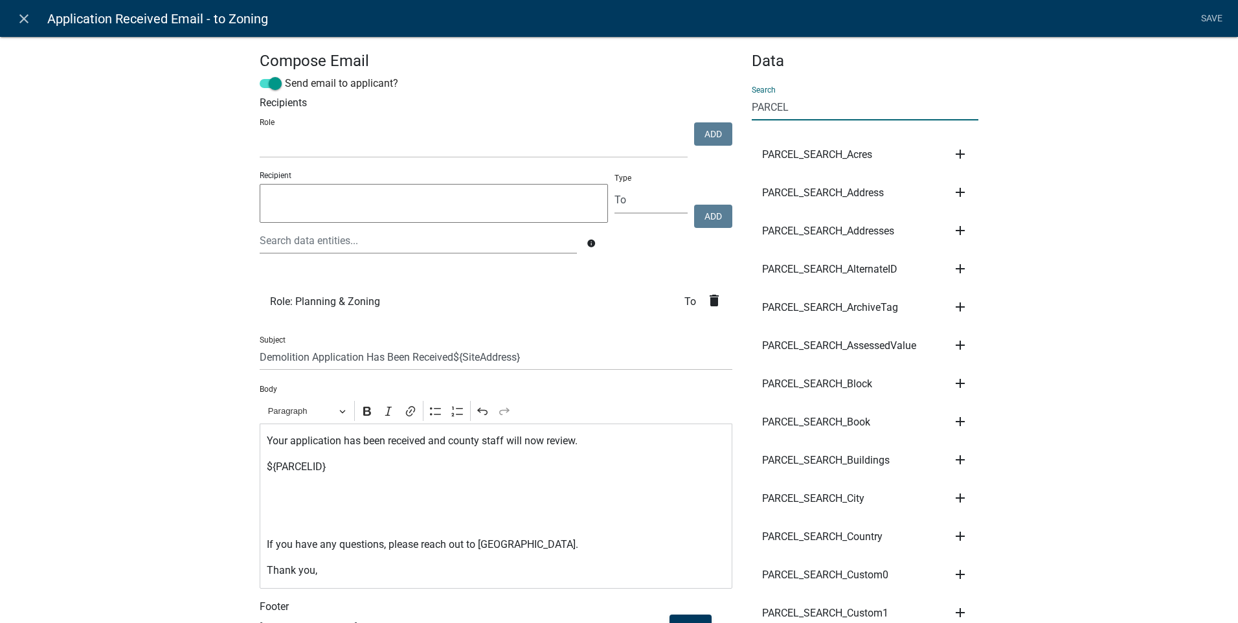
click at [756, 107] on input "PARCEL" at bounding box center [864, 107] width 227 height 27
type input "P"
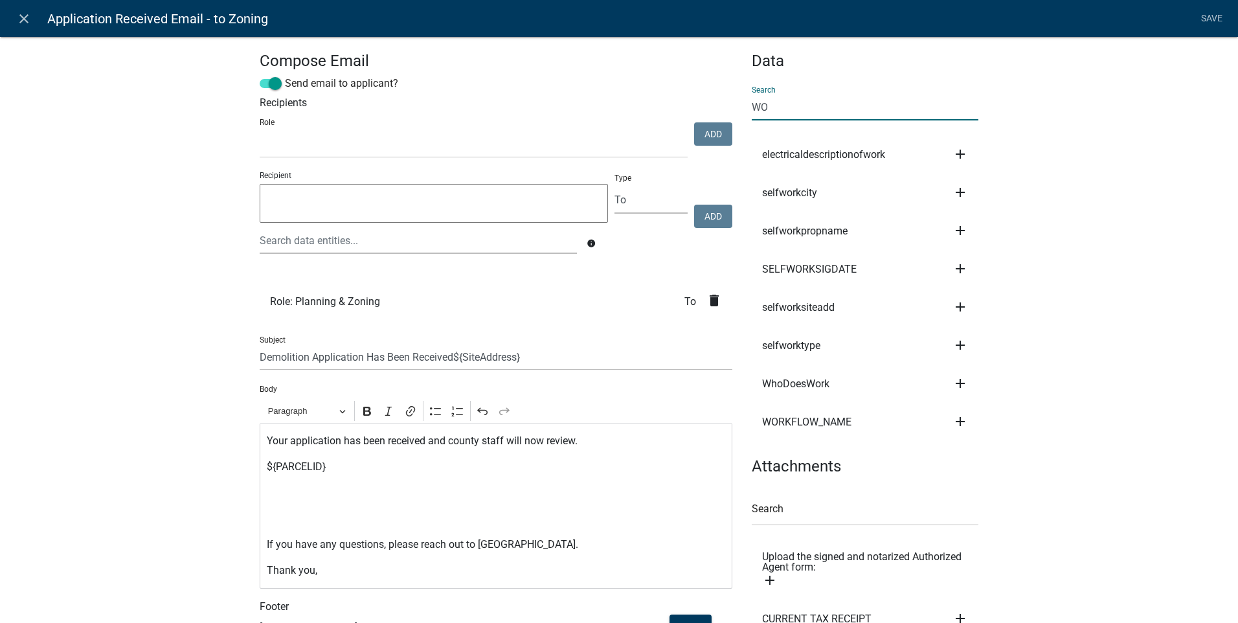
type input "W"
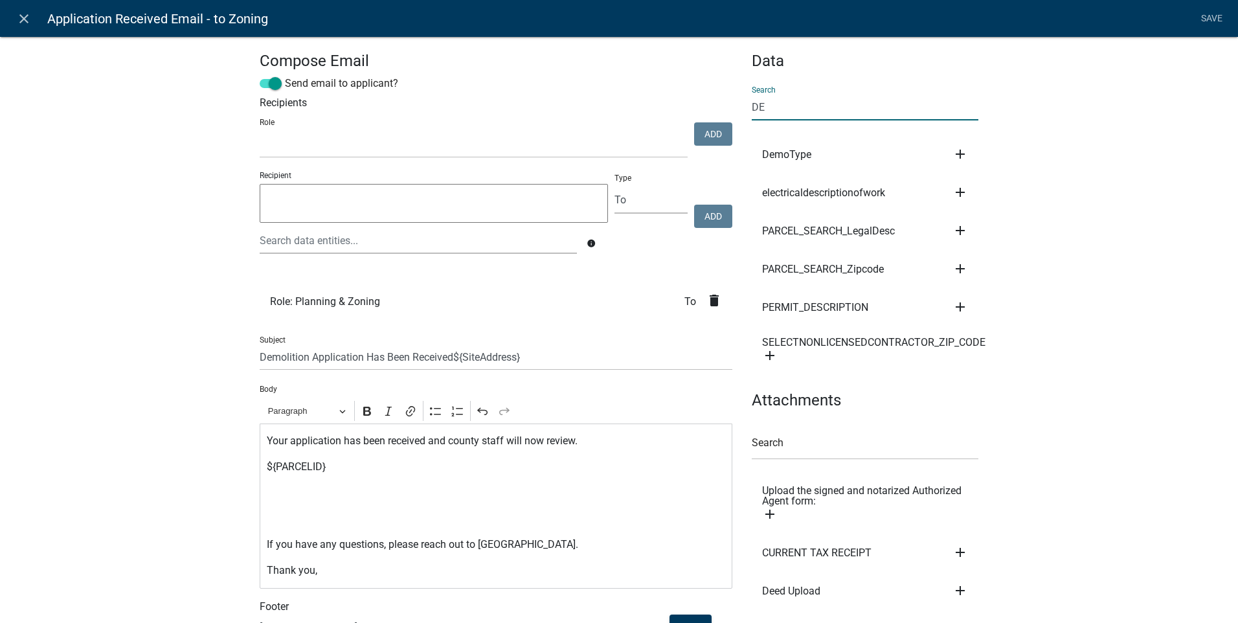
type input "D"
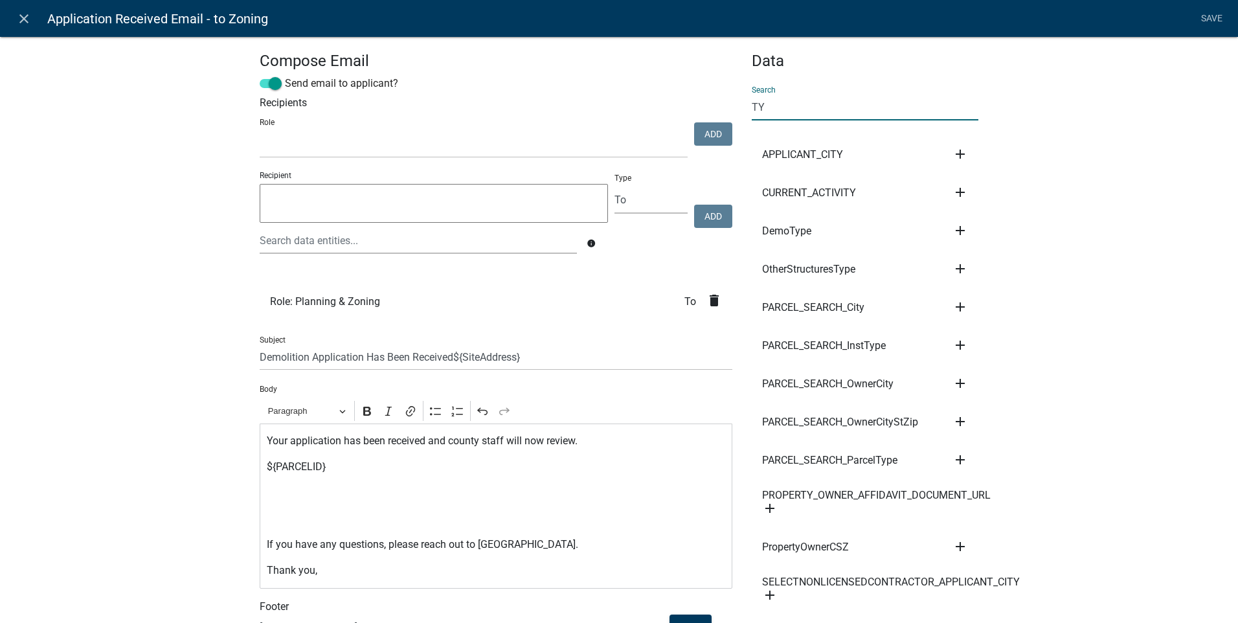
type input "T"
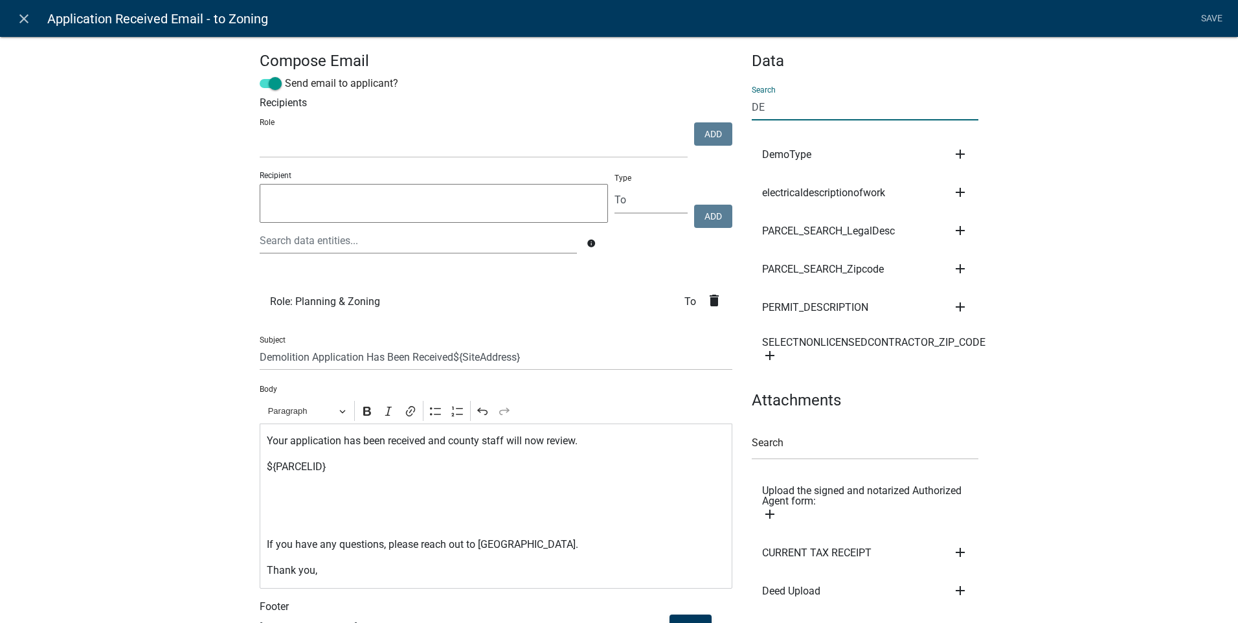
type input "D"
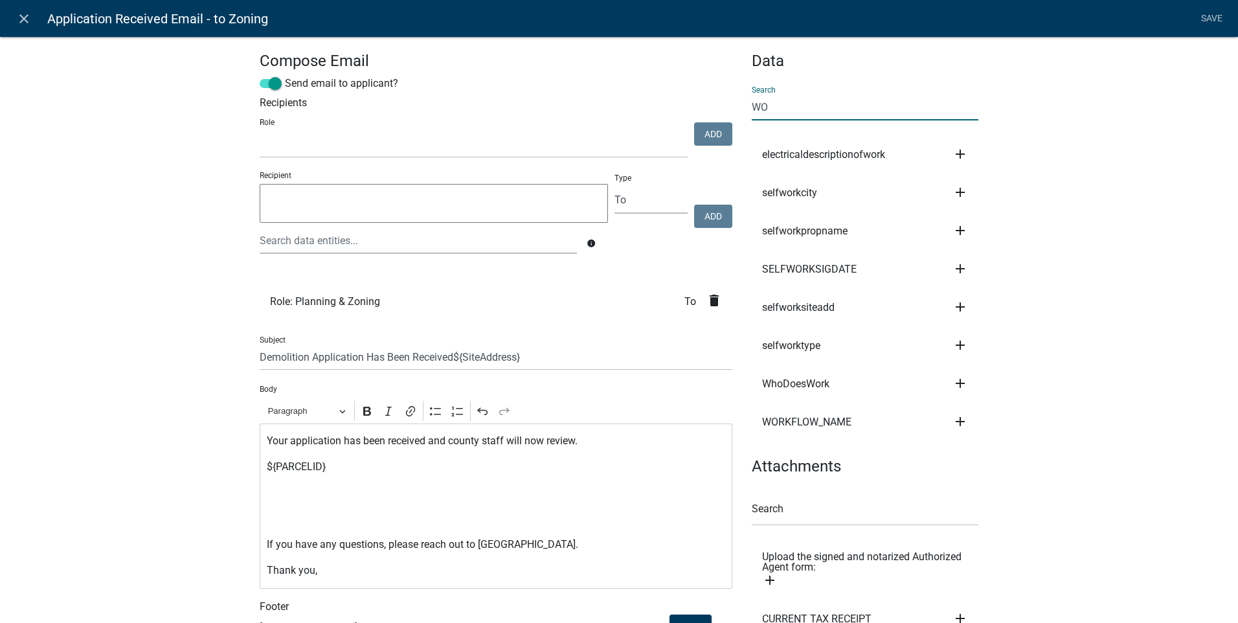
type input "W"
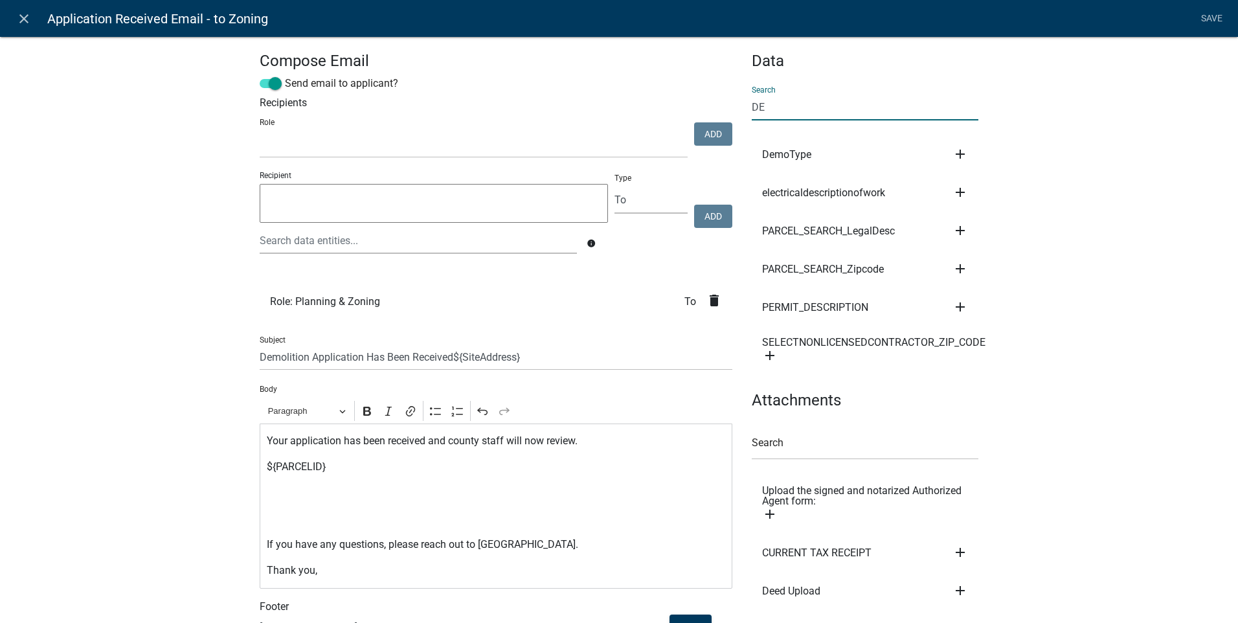
type input "D"
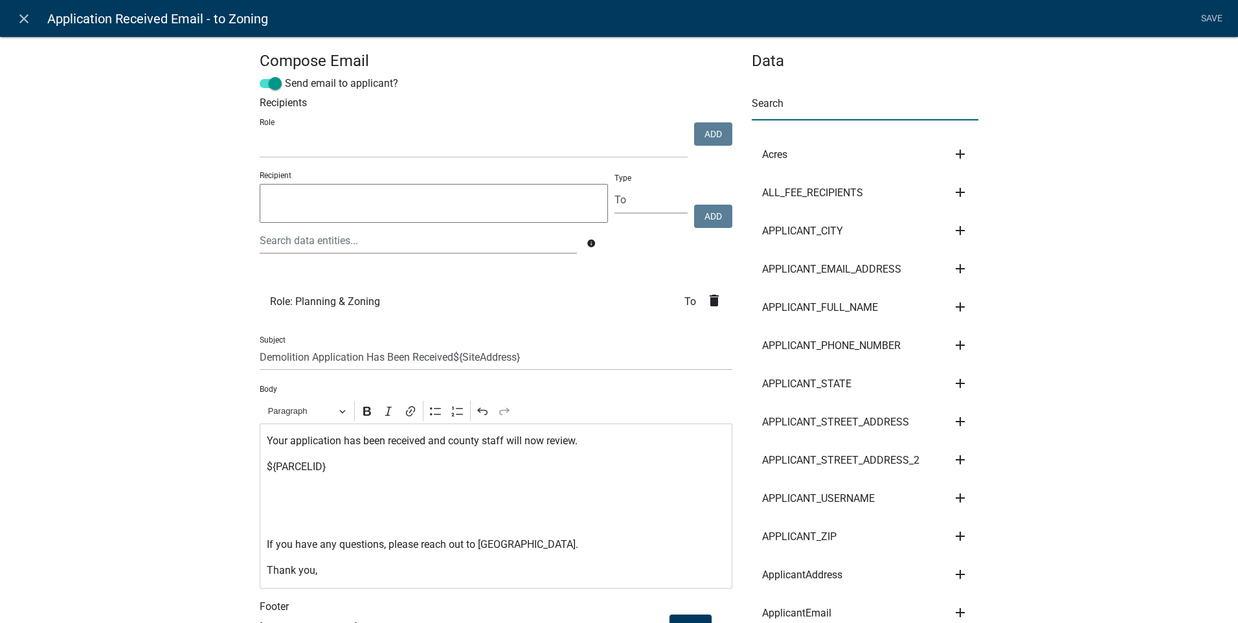
click at [753, 108] on input "text" at bounding box center [864, 107] width 227 height 27
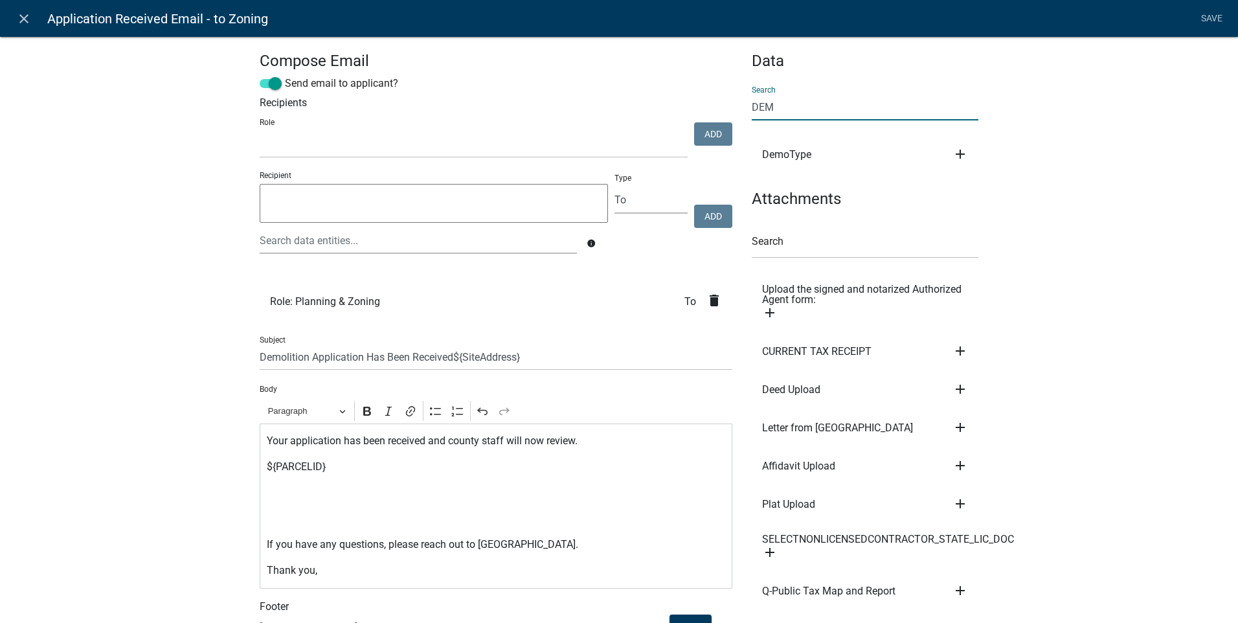
type input "DEM"
click at [953, 151] on icon "add" at bounding box center [960, 154] width 16 height 16
click at [975, 193] on button "Body" at bounding box center [1004, 198] width 104 height 31
click at [346, 507] on div "Your application has been received and county staff will now review. ${PARCELID…" at bounding box center [496, 505] width 473 height 165
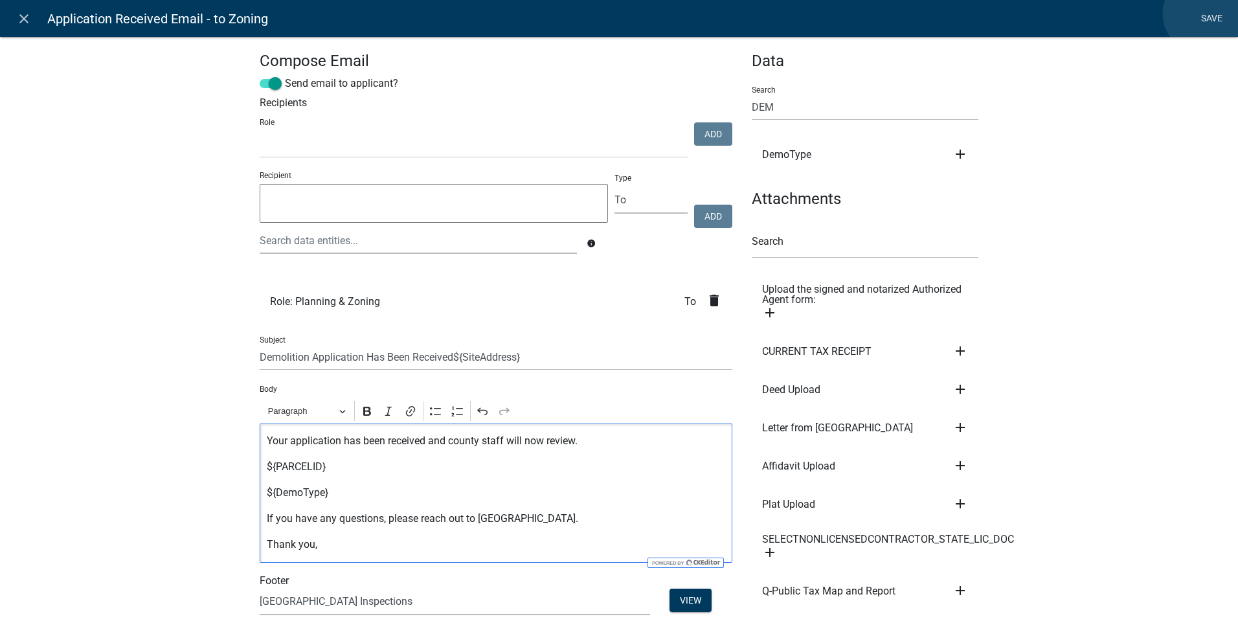
click at [1204, 15] on link "Save" at bounding box center [1211, 18] width 32 height 25
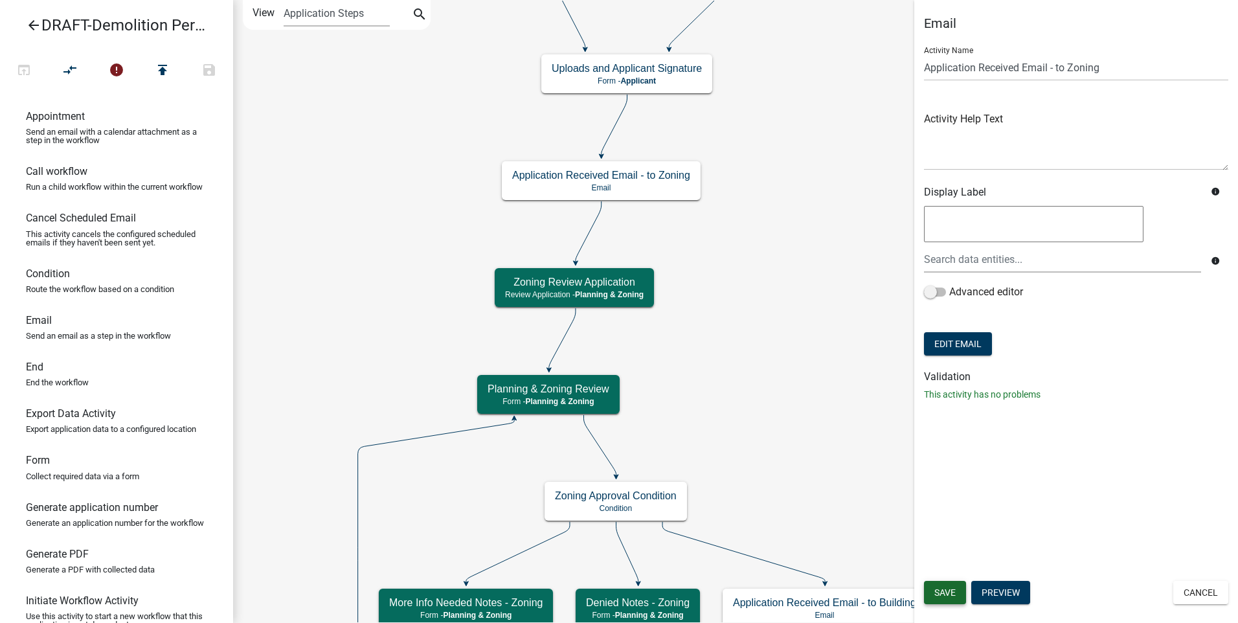
click at [941, 591] on span "Save" at bounding box center [944, 592] width 21 height 10
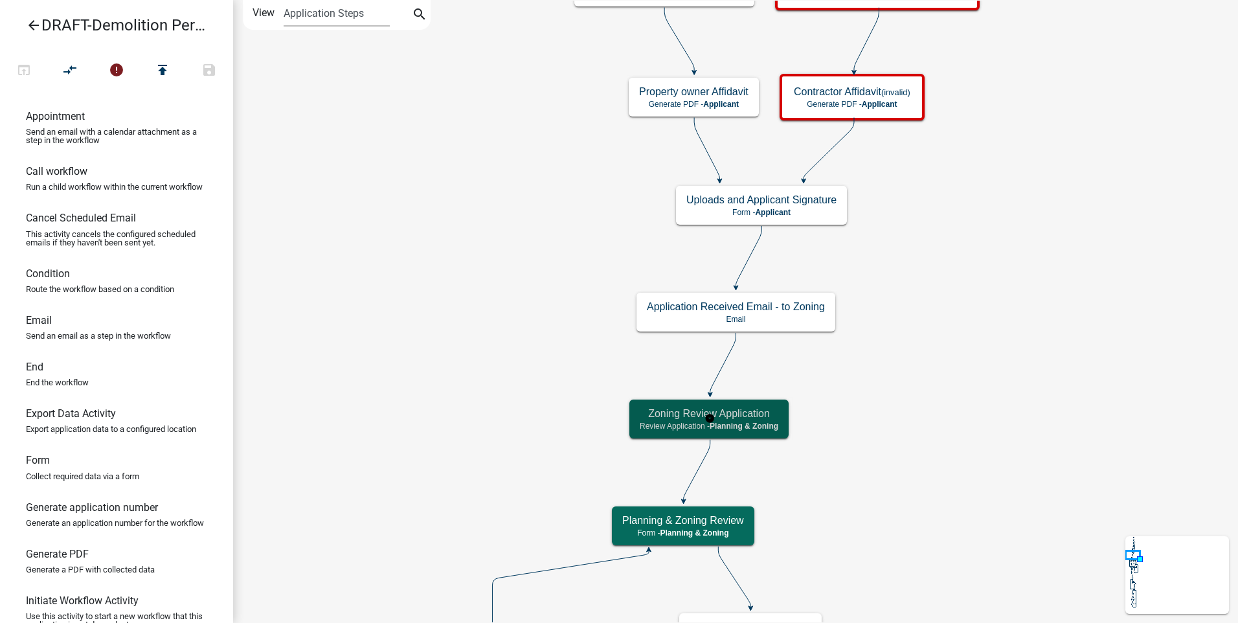
click at [767, 428] on span "Planning & Zoning" at bounding box center [743, 425] width 69 height 9
select select "21E23B7C-0AE9-4CE5-BF16-76C7A100C343"
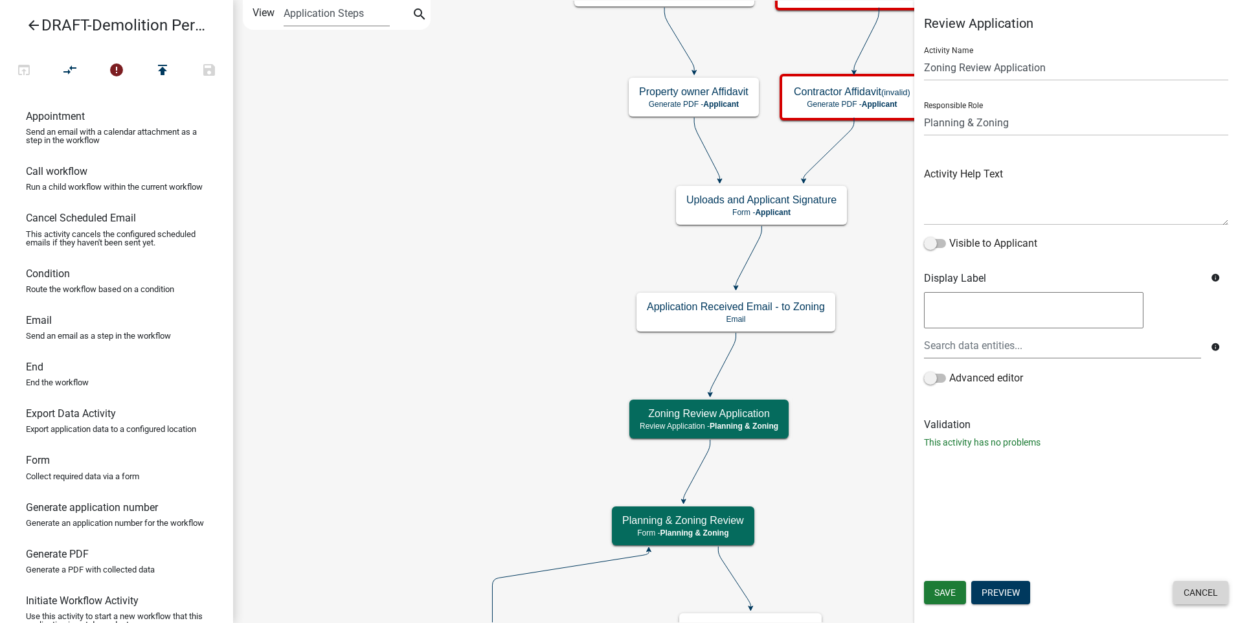
click at [1198, 594] on button "Cancel" at bounding box center [1200, 592] width 55 height 23
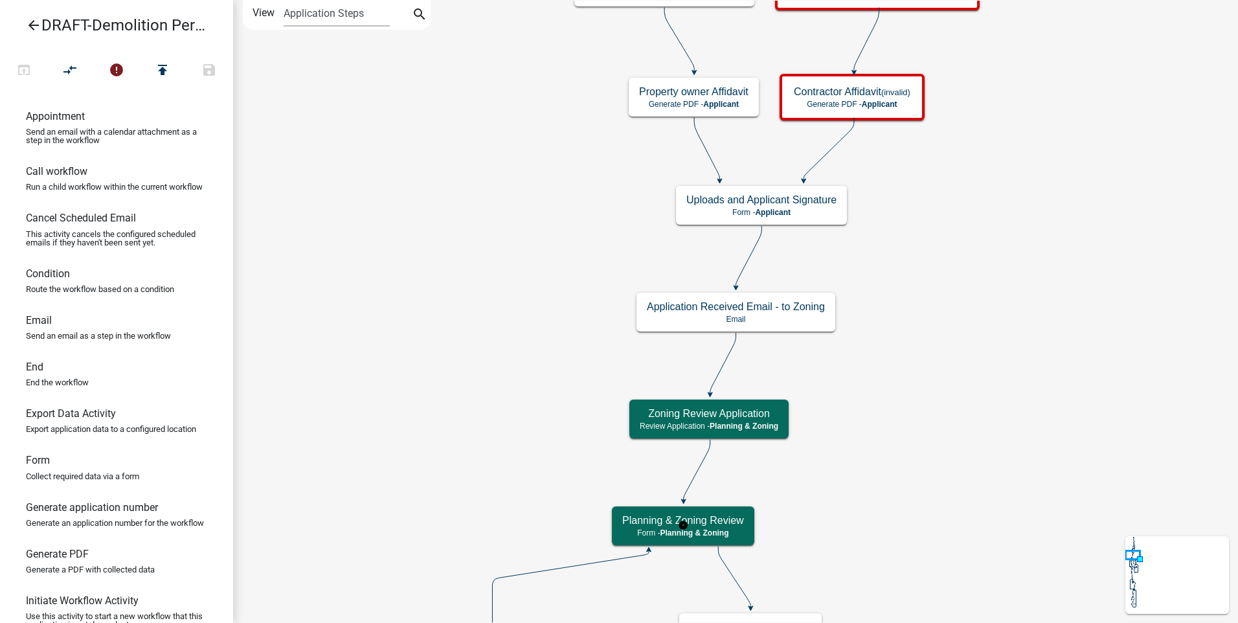
click at [731, 532] on body "Internet Explorer does NOT work with GeoPermits. Get a new browser for more sec…" at bounding box center [619, 311] width 1238 height 623
click at [718, 527] on div "Planning & Zoning Review Form - Planning & Zoning" at bounding box center [683, 525] width 142 height 39
select select "21E23B7C-0AE9-4CE5-BF16-76C7A100C343"
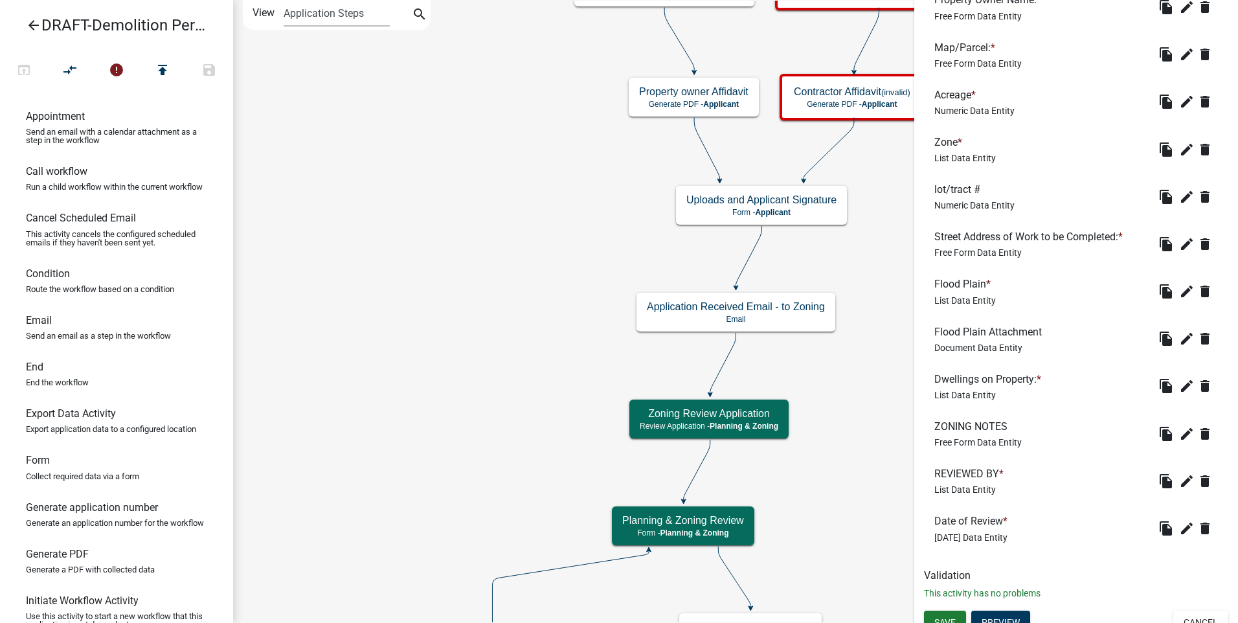
scroll to position [656, 0]
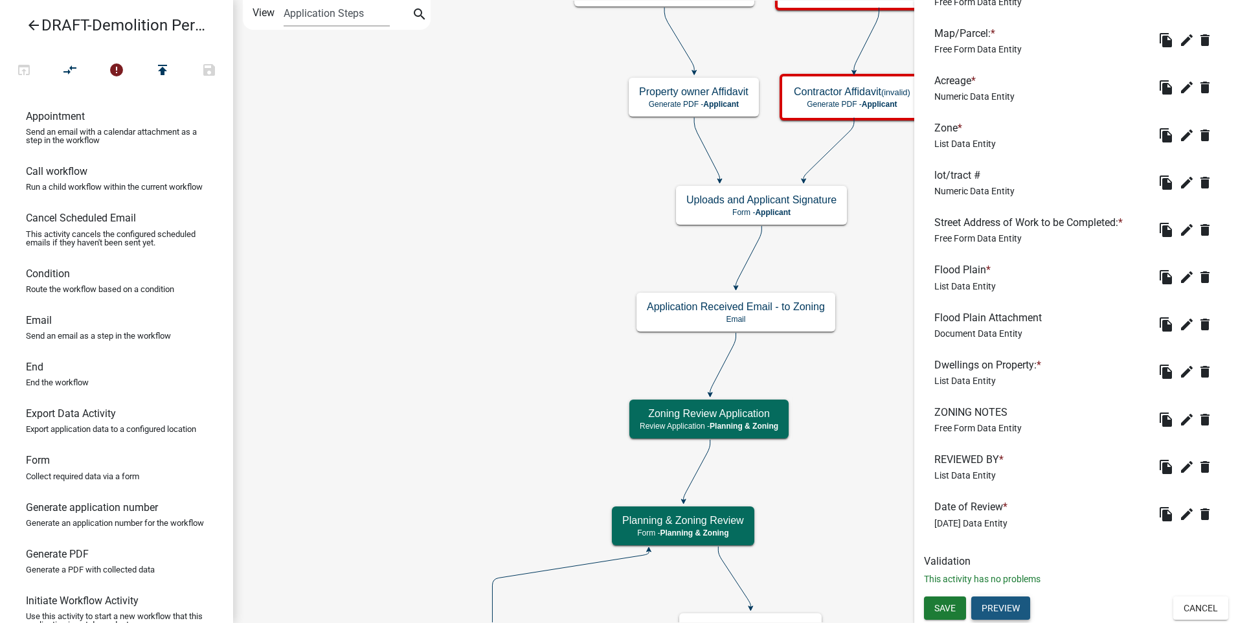
click at [1001, 603] on button "Preview" at bounding box center [1000, 607] width 59 height 23
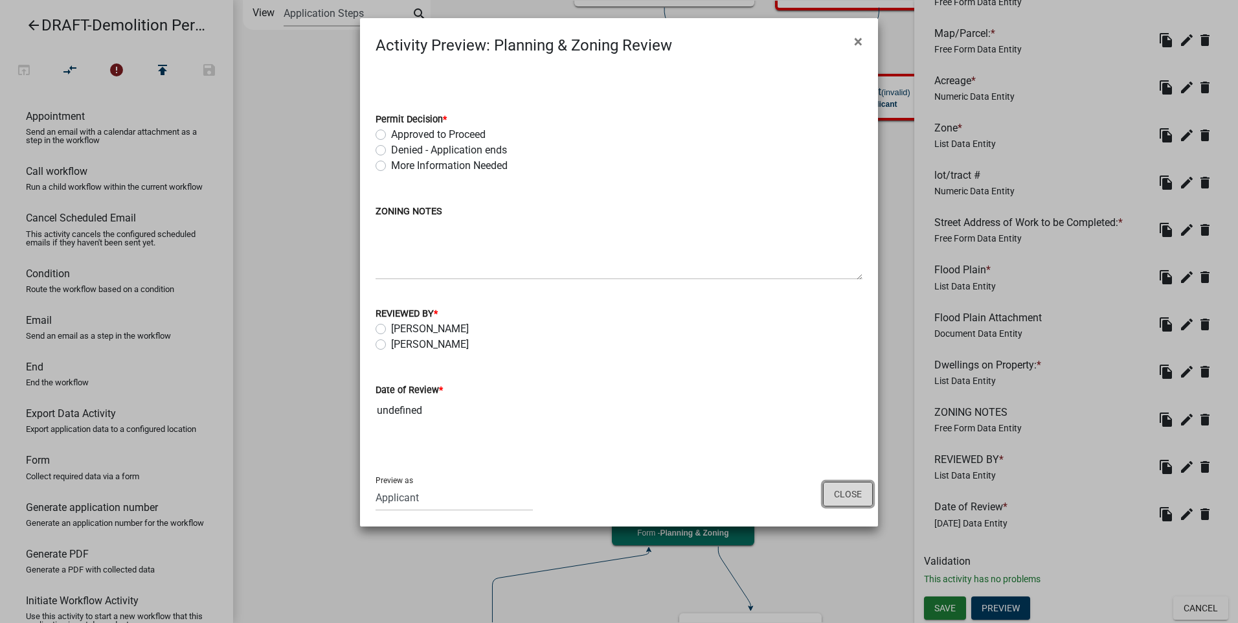
click at [843, 487] on button "Close" at bounding box center [848, 494] width 50 height 25
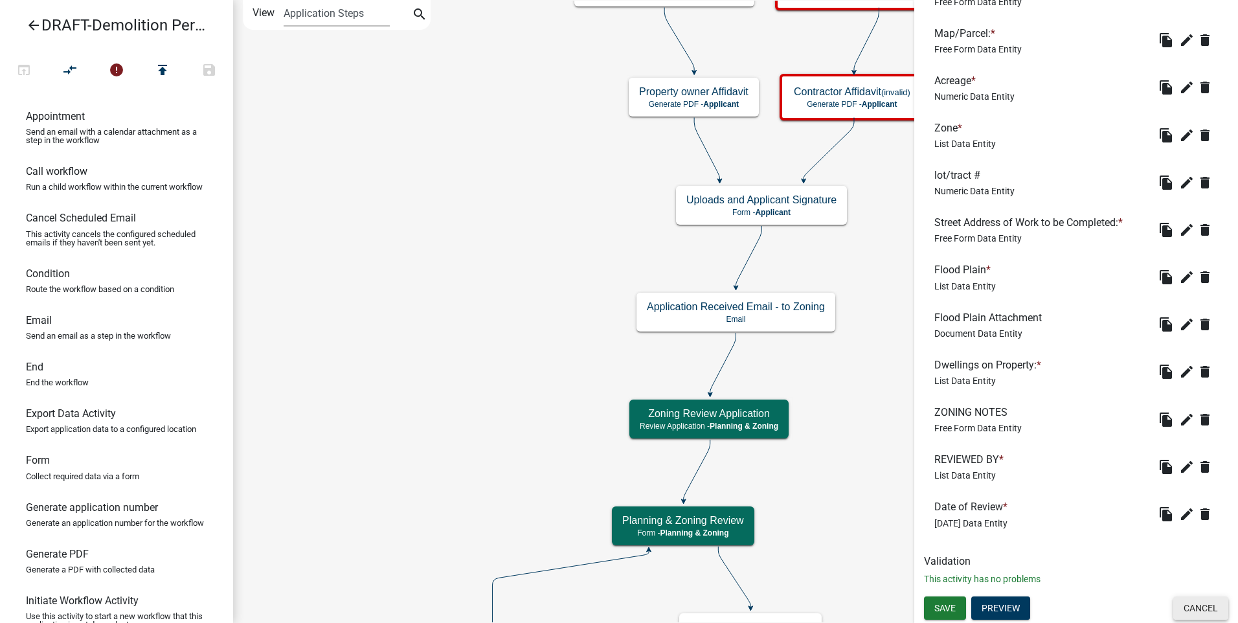
click at [1189, 605] on button "Cancel" at bounding box center [1200, 607] width 55 height 23
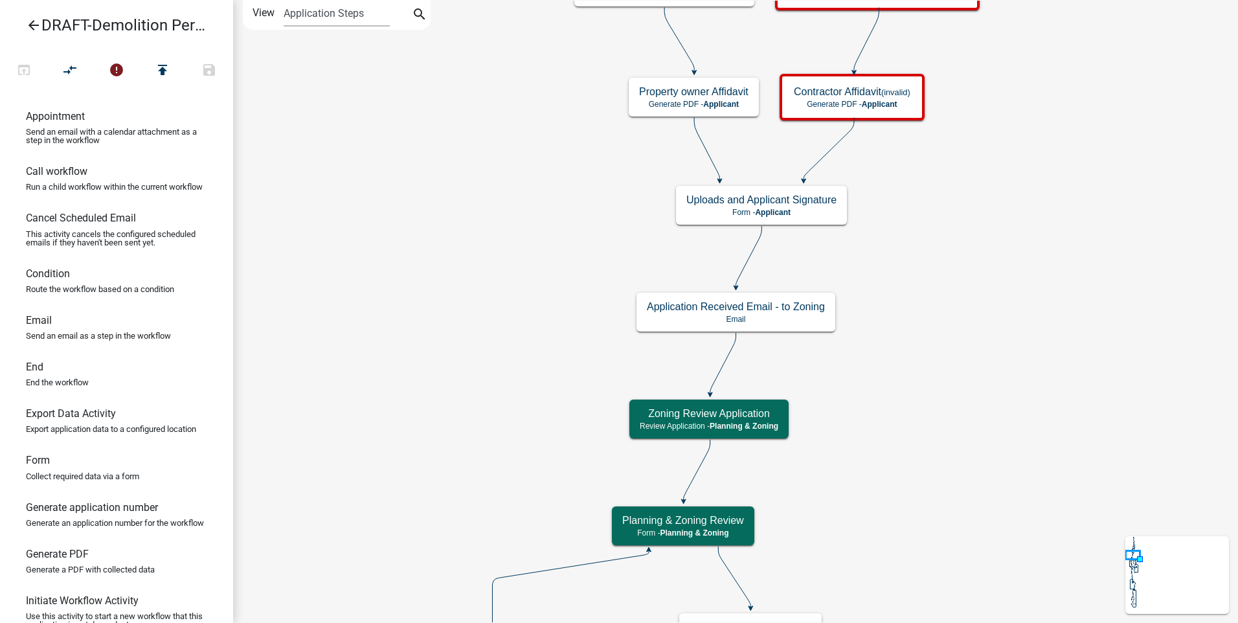
scroll to position [0, 0]
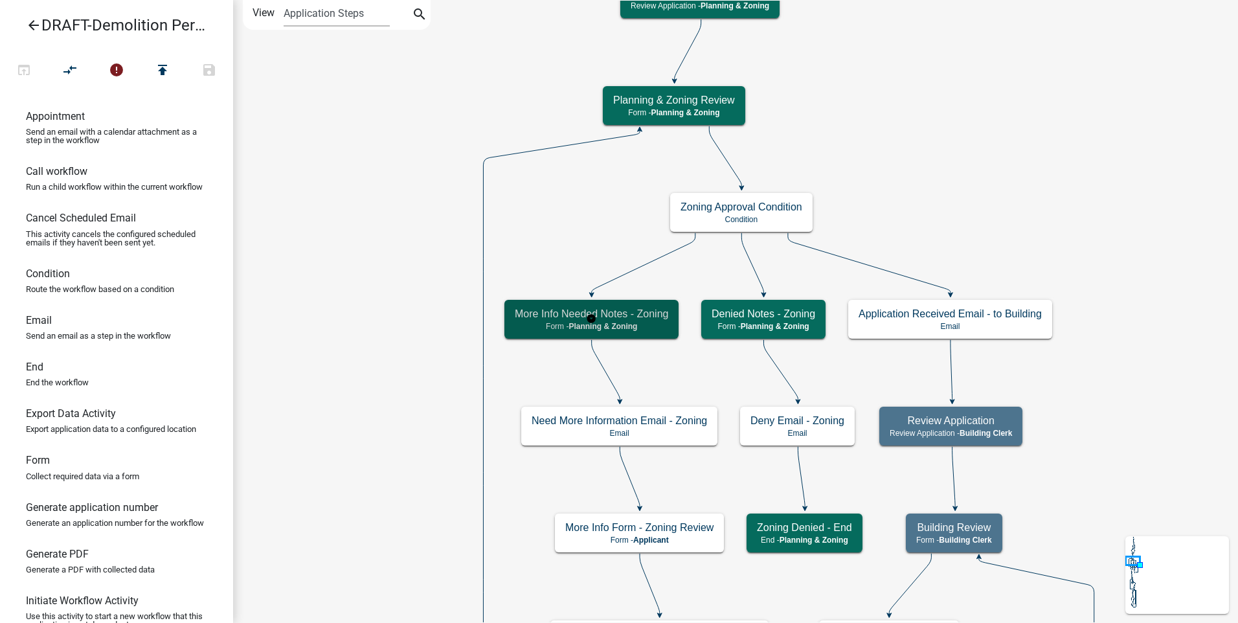
click at [652, 328] on p "Form - Planning & Zoning" at bounding box center [591, 326] width 153 height 9
select select "21E23B7C-0AE9-4CE5-BF16-76C7A100C343"
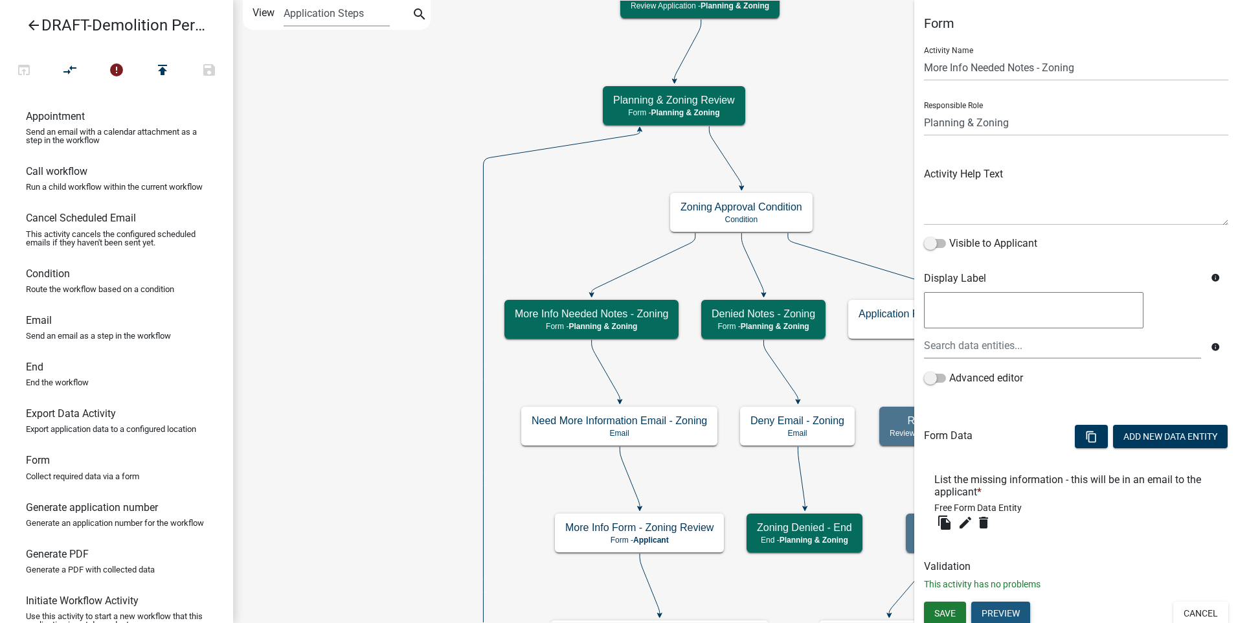
click at [997, 607] on button "Preview" at bounding box center [1000, 612] width 59 height 23
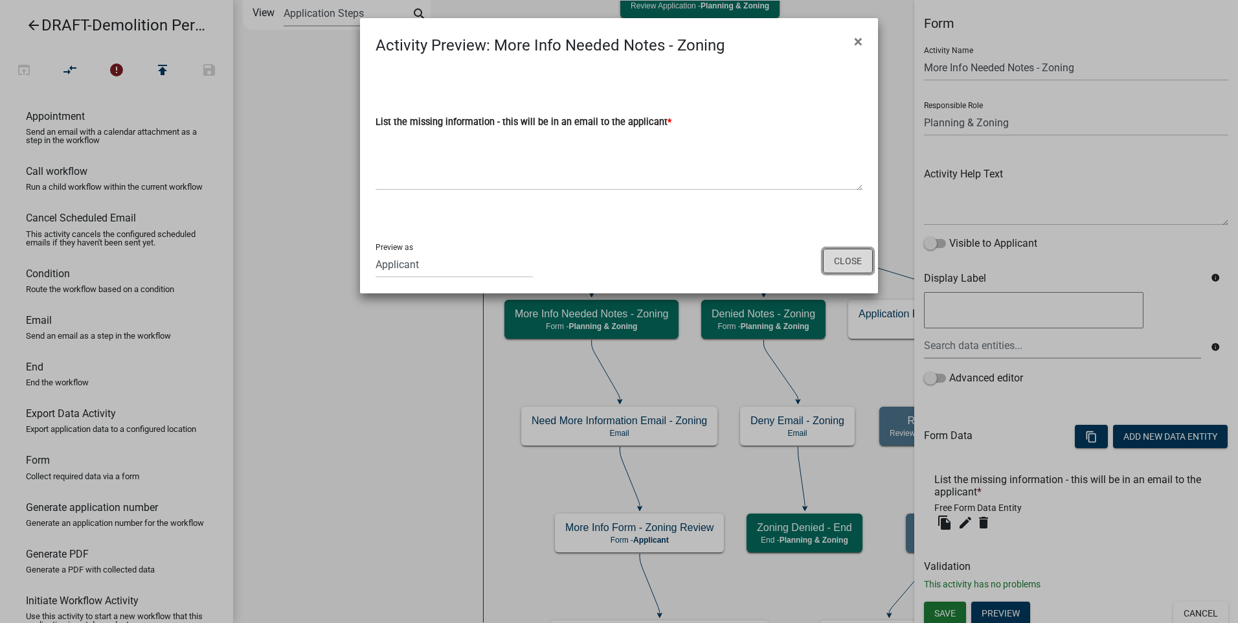
click at [854, 260] on button "Close" at bounding box center [848, 261] width 50 height 25
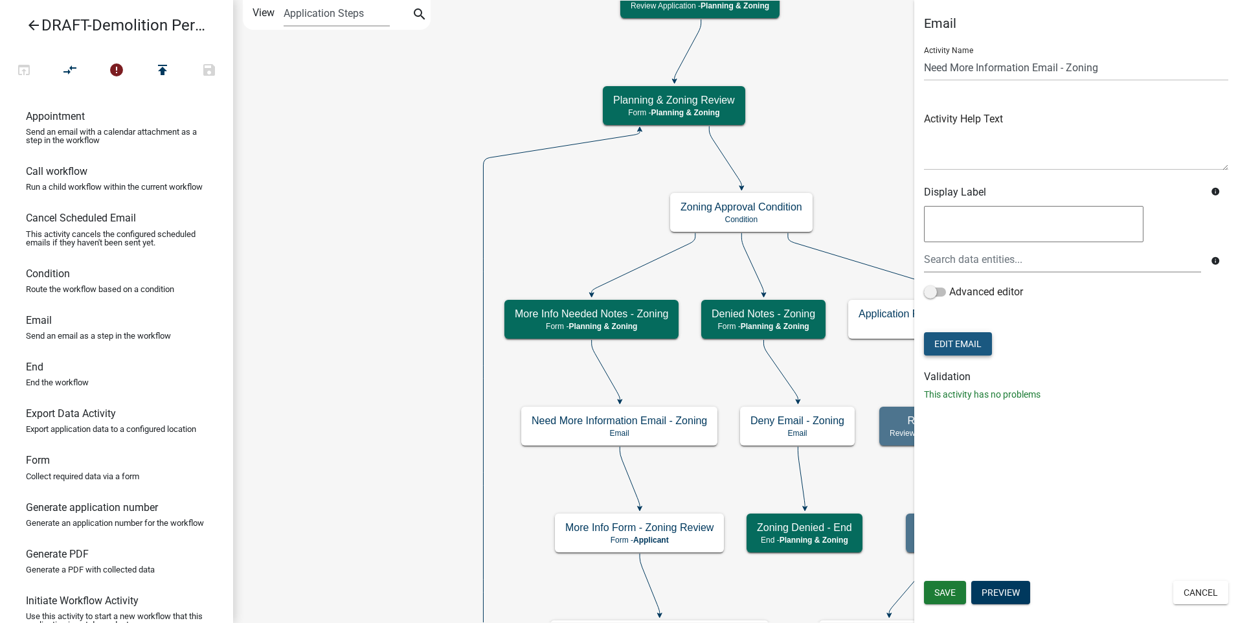
click at [949, 345] on button "Edit Email" at bounding box center [958, 343] width 68 height 23
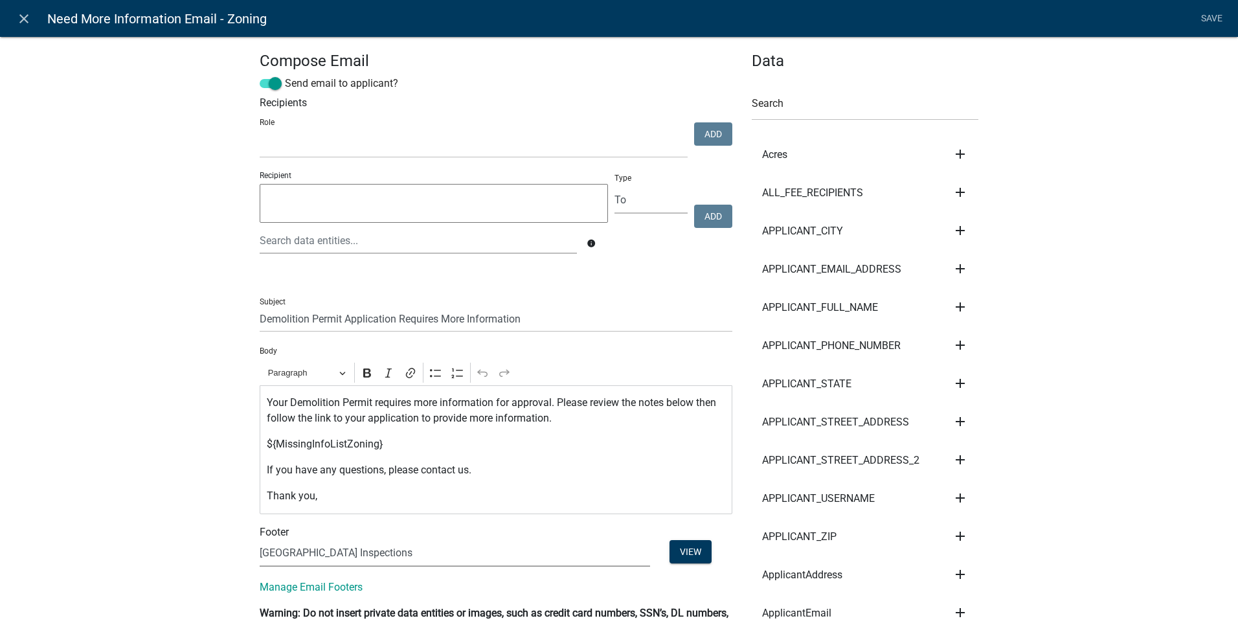
click at [416, 553] on select "(None) Code Enforcement Madison County Building & Grounds Madison County Buildi…" at bounding box center [455, 553] width 390 height 27
select select "c93097da-70cc-4bf7-8f0d-7ce9eec624db"
click at [260, 540] on select "(None) Code Enforcement Madison County Building & Grounds Madison County Buildi…" at bounding box center [455, 553] width 390 height 27
click at [1209, 15] on link "Save" at bounding box center [1211, 18] width 32 height 25
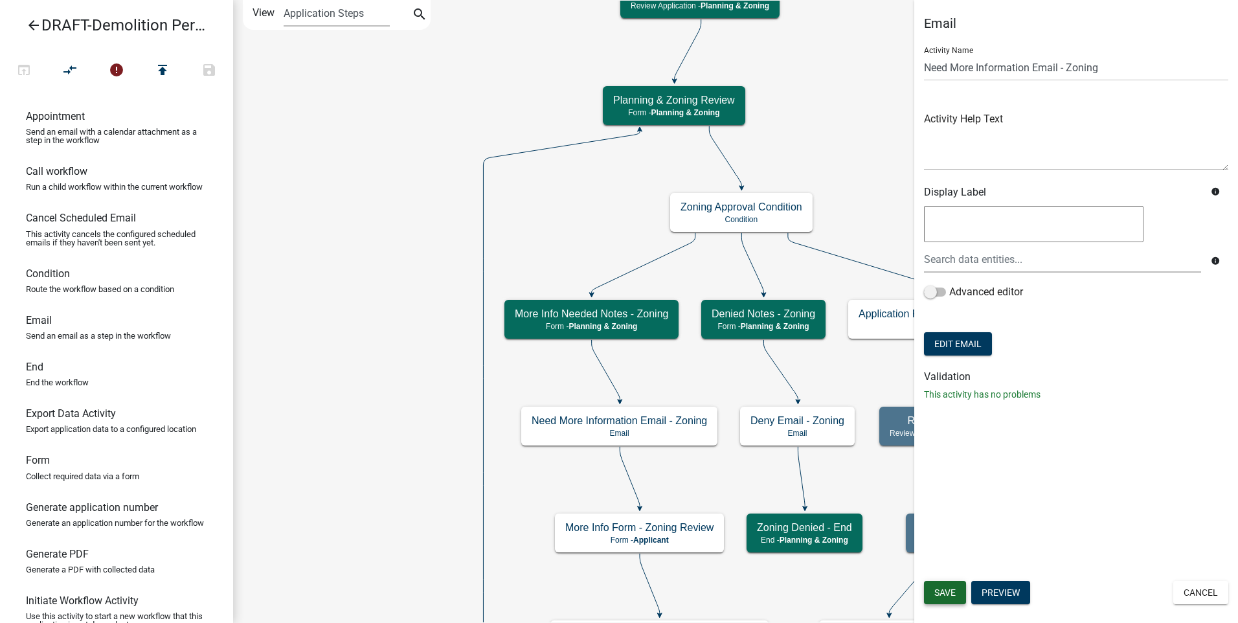
click at [936, 588] on span "Save" at bounding box center [944, 592] width 21 height 10
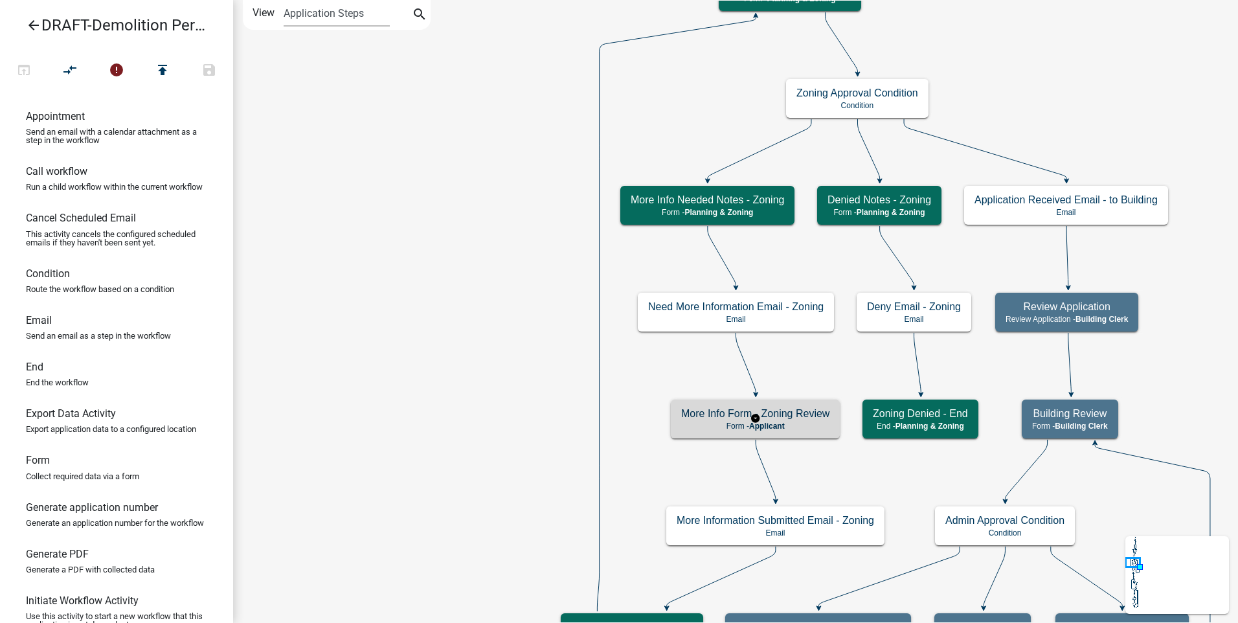
click at [702, 425] on p "Form - Applicant" at bounding box center [755, 425] width 148 height 9
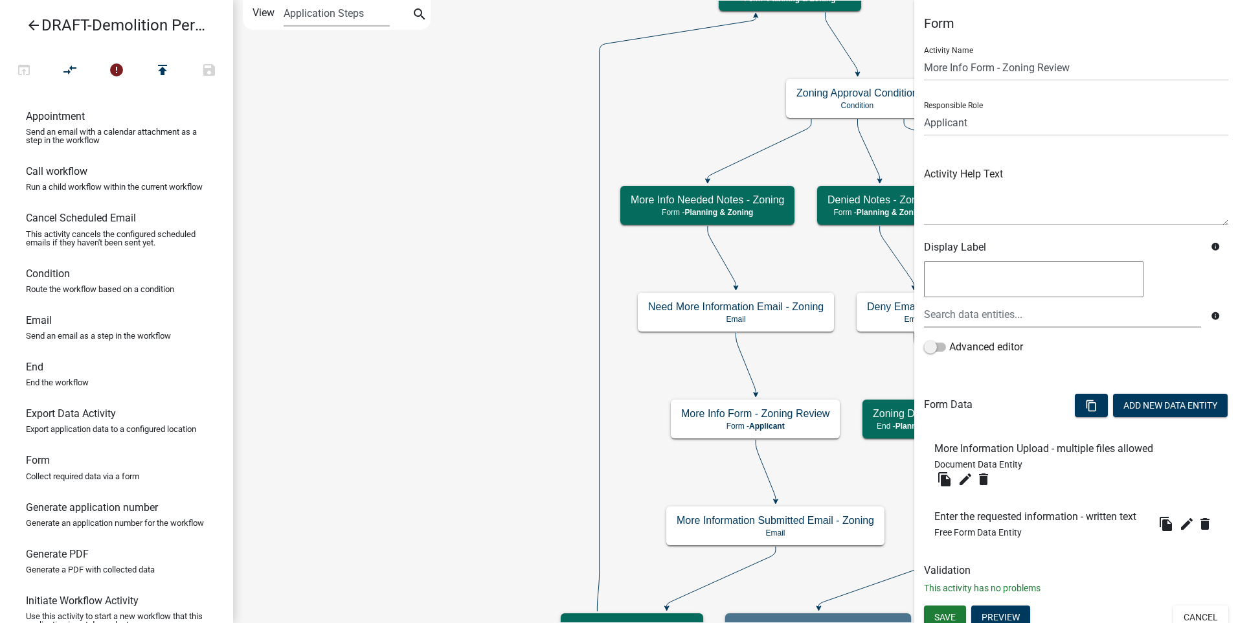
scroll to position [9, 0]
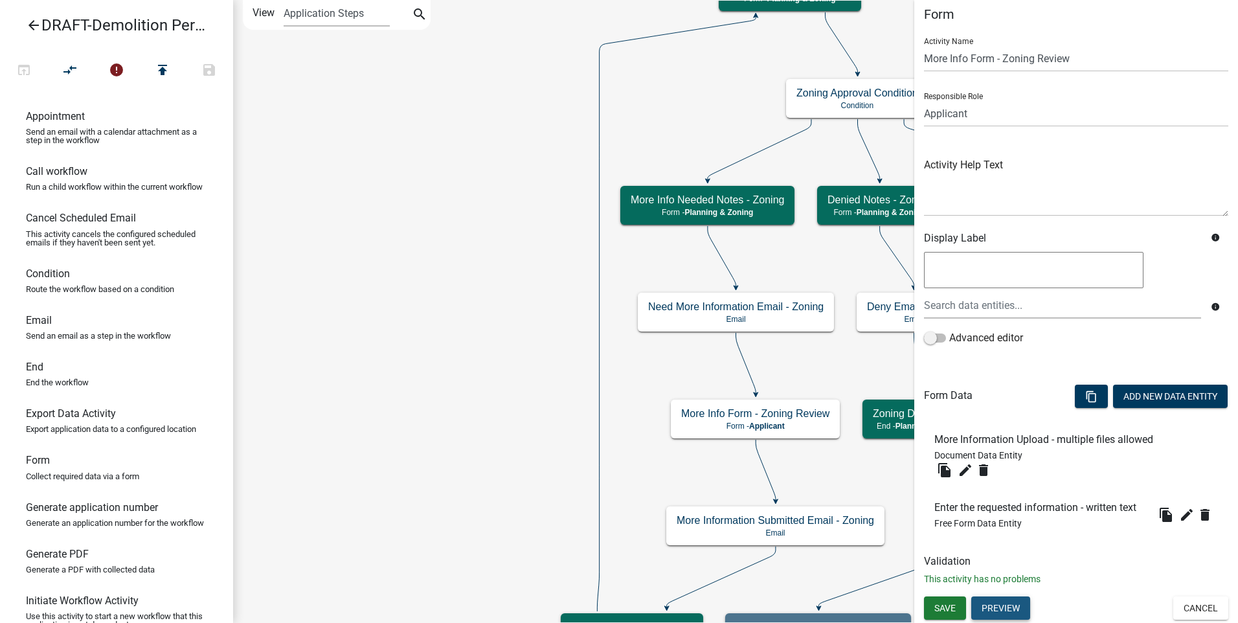
click at [1001, 605] on button "Preview" at bounding box center [1000, 607] width 59 height 23
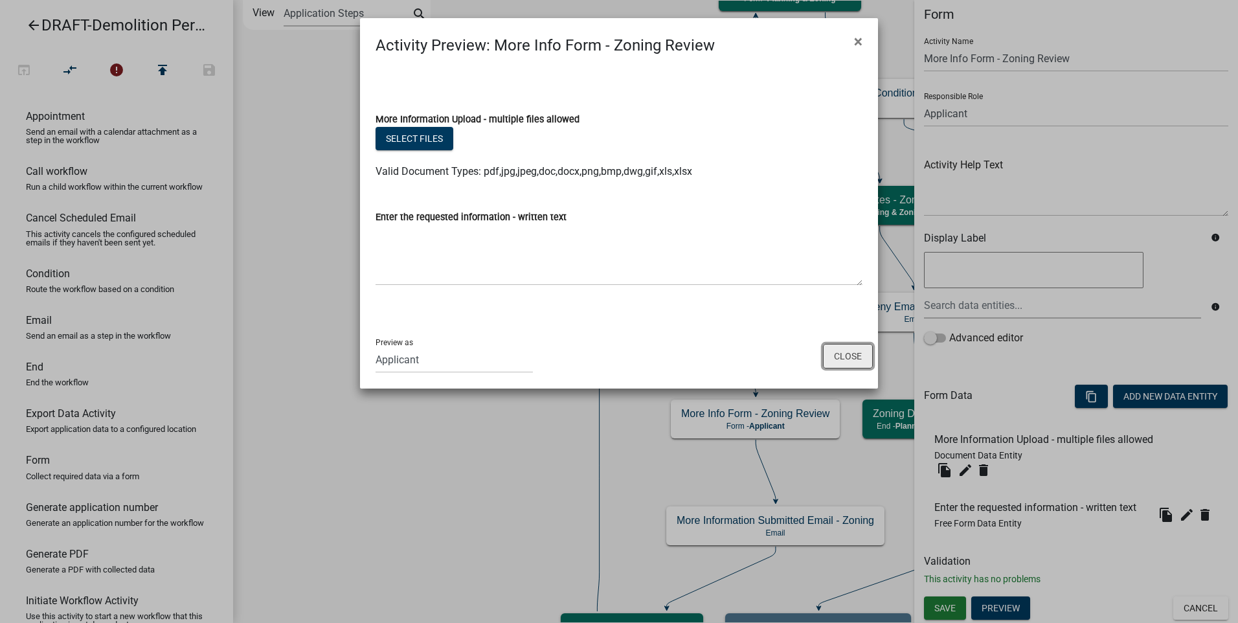
click at [847, 353] on button "Close" at bounding box center [848, 356] width 50 height 25
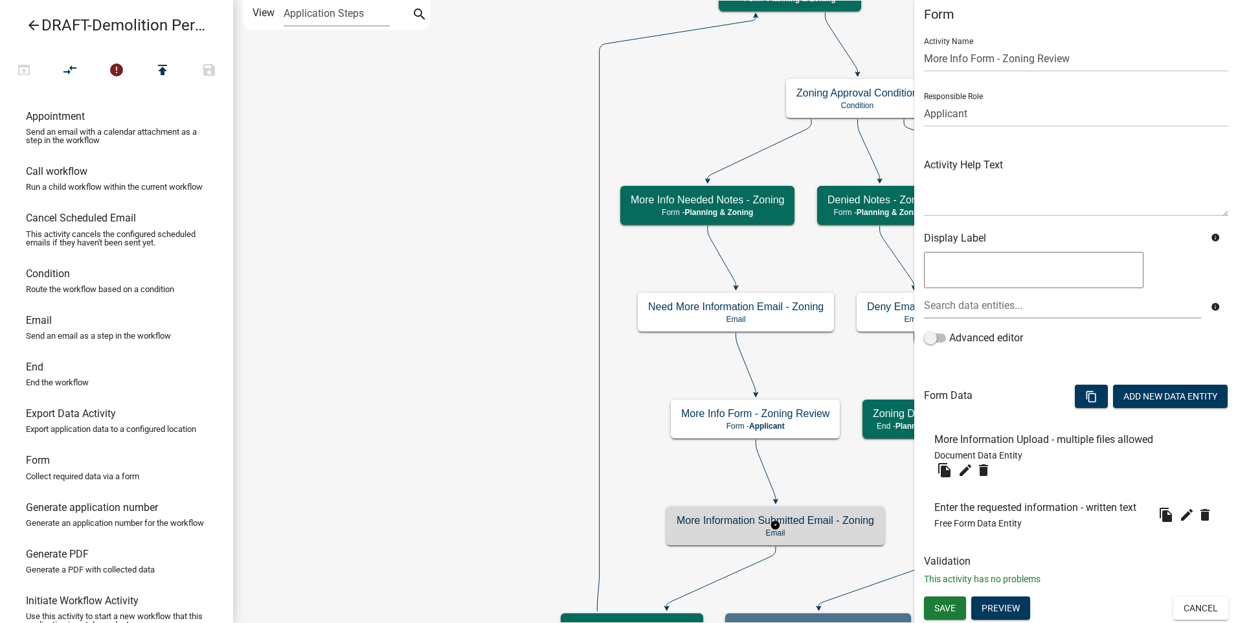
scroll to position [0, 0]
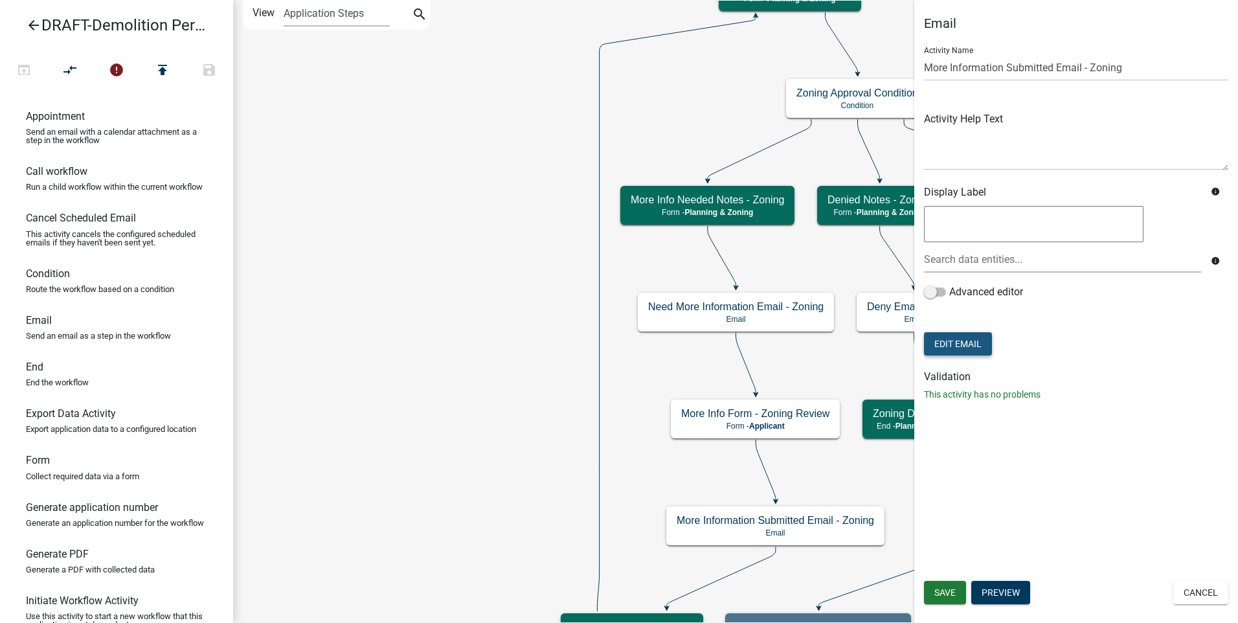
click at [949, 339] on button "Edit Email" at bounding box center [958, 343] width 68 height 23
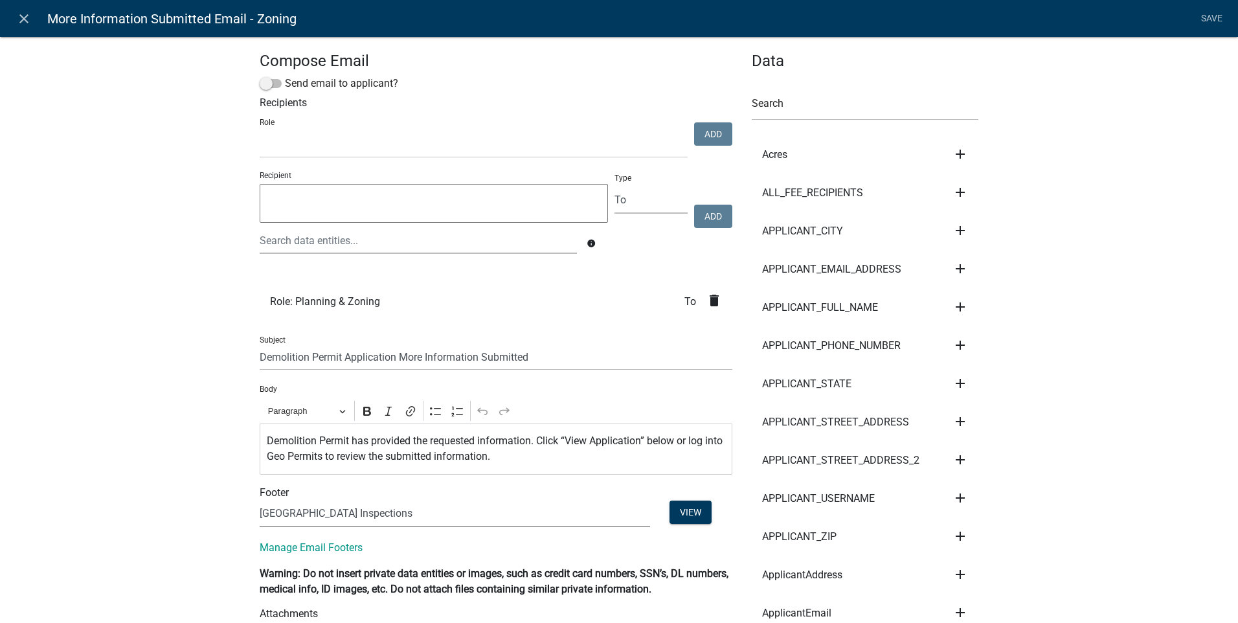
click at [409, 517] on select "(None) Code Enforcement Madison County Building & Grounds Madison County Buildi…" at bounding box center [455, 513] width 390 height 27
select select "c93097da-70cc-4bf7-8f0d-7ce9eec624db"
click at [260, 500] on select "(None) Code Enforcement Madison County Building & Grounds Madison County Buildi…" at bounding box center [455, 513] width 390 height 27
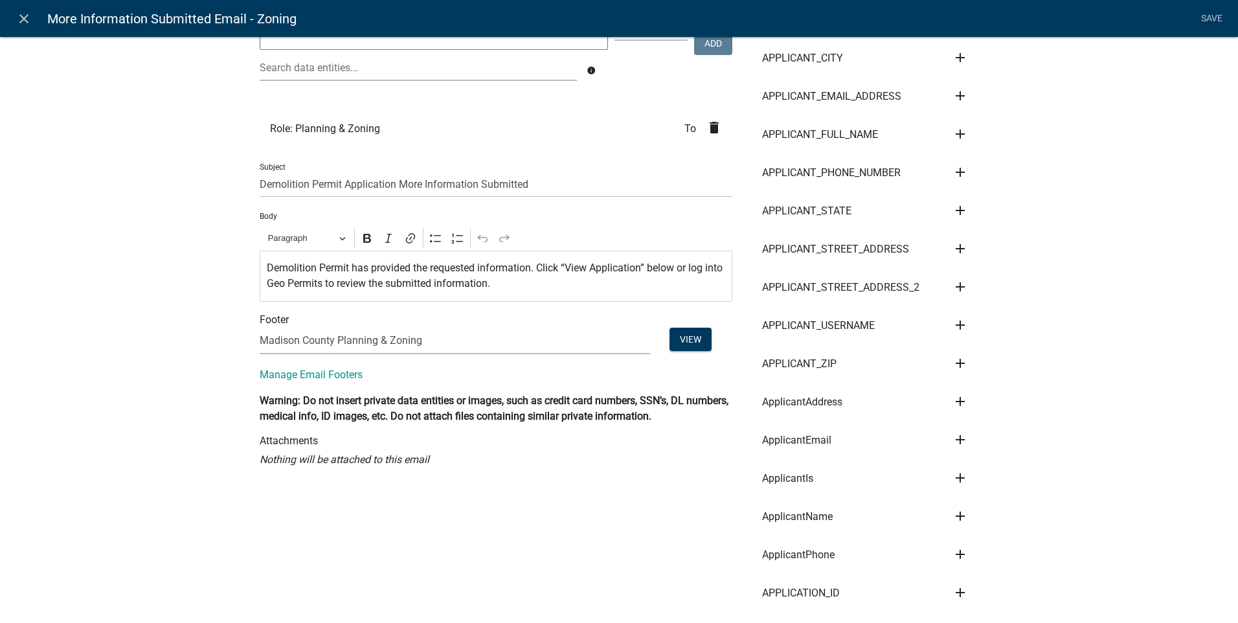
scroll to position [191, 0]
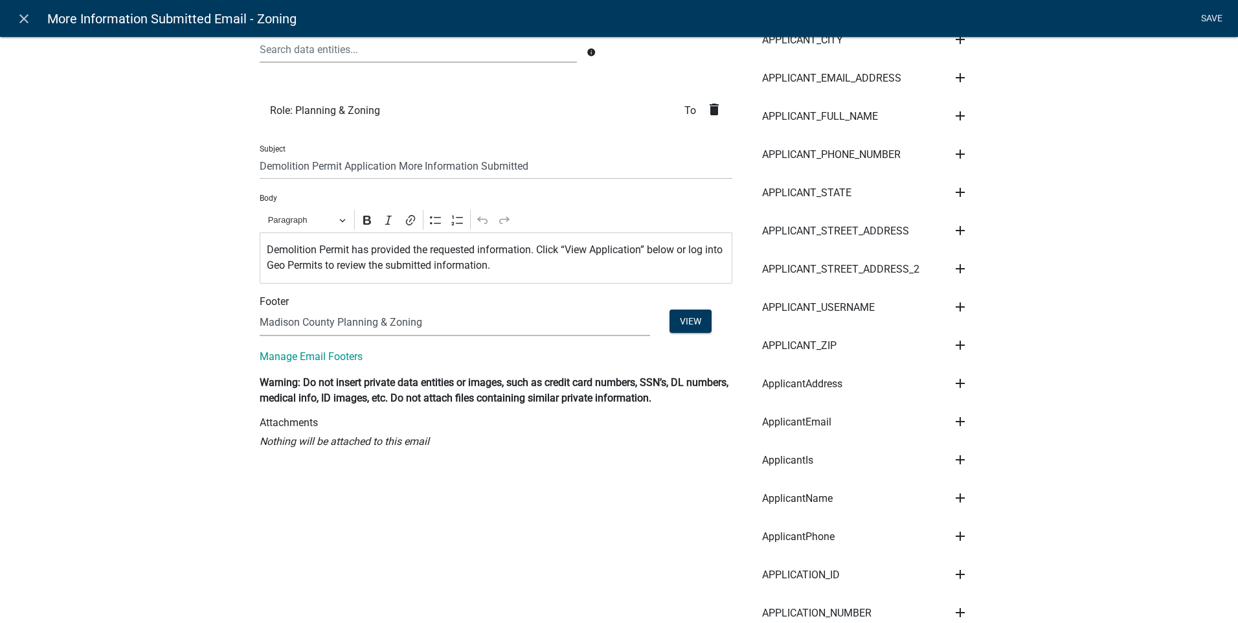
click at [1212, 20] on link "Save" at bounding box center [1211, 18] width 32 height 25
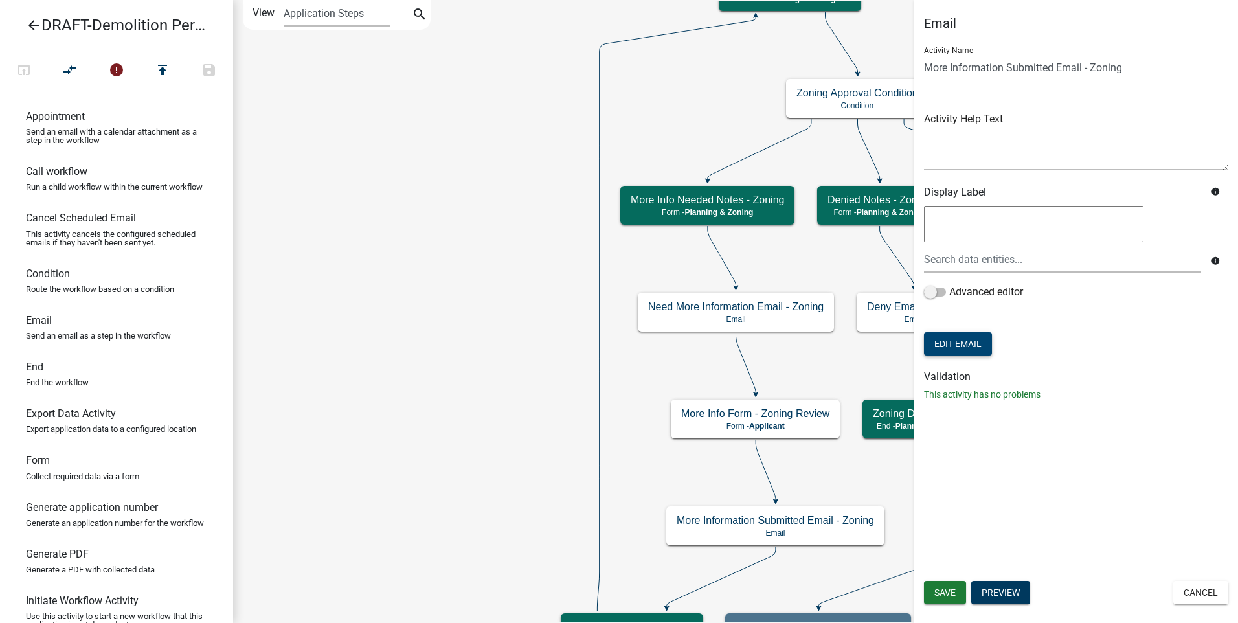
scroll to position [0, 0]
click at [940, 590] on span "Save" at bounding box center [944, 592] width 21 height 10
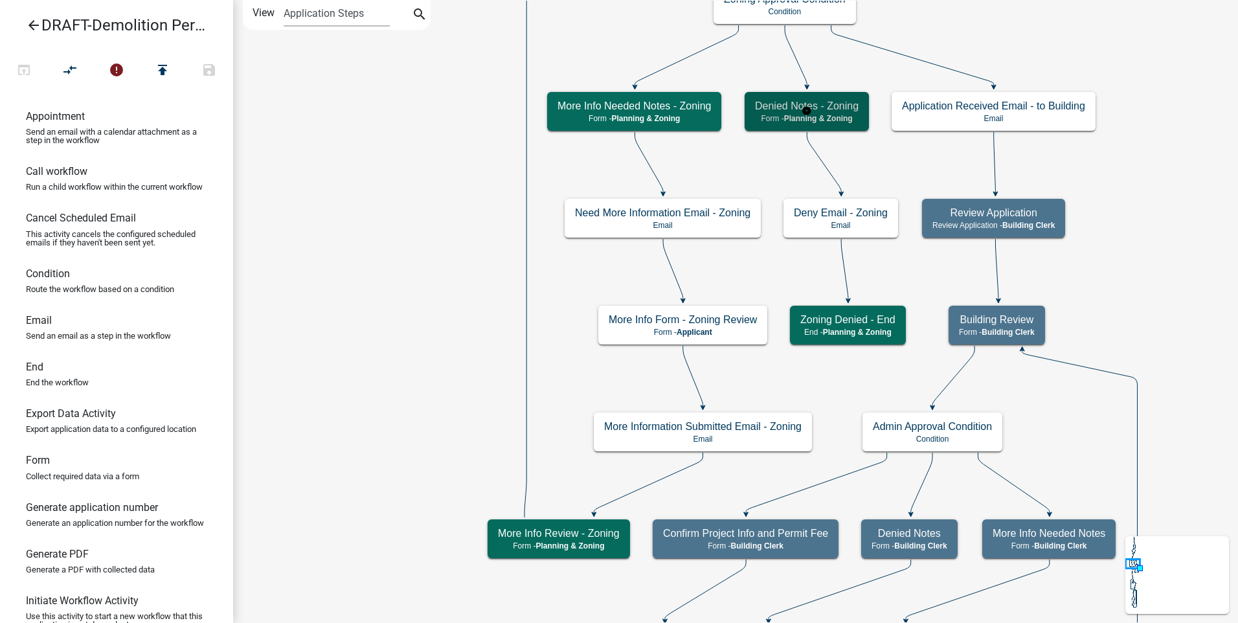
click at [847, 114] on span "Planning & Zoning" at bounding box center [818, 118] width 69 height 9
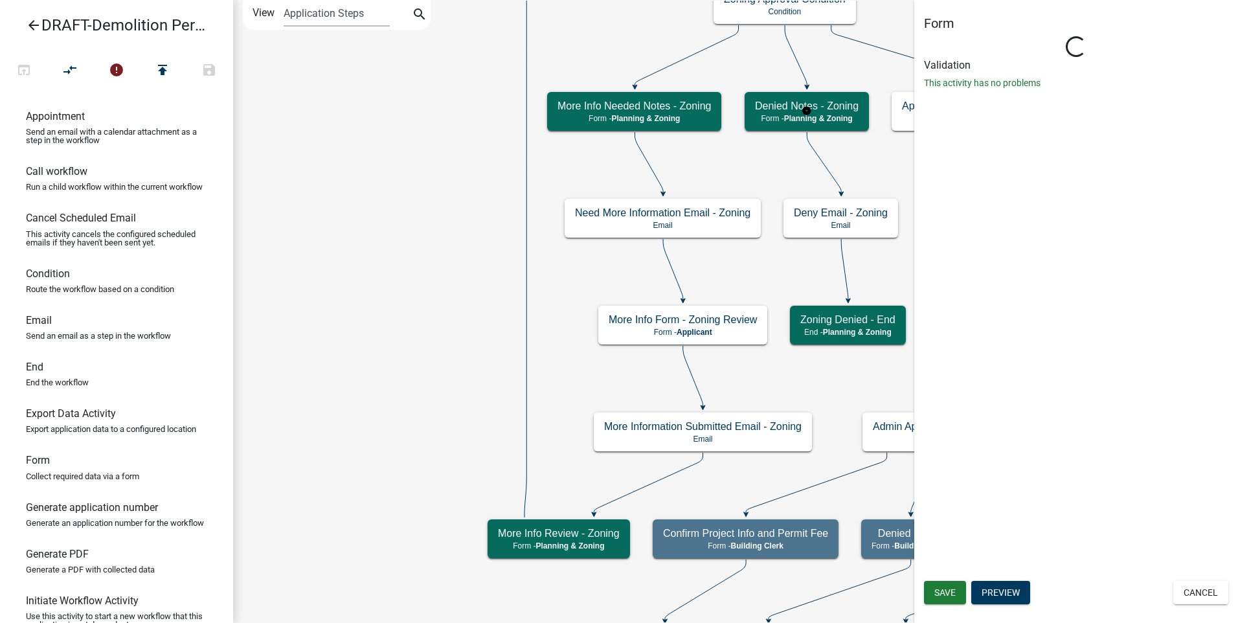
select select "21E23B7C-0AE9-4CE5-BF16-76C7A100C343"
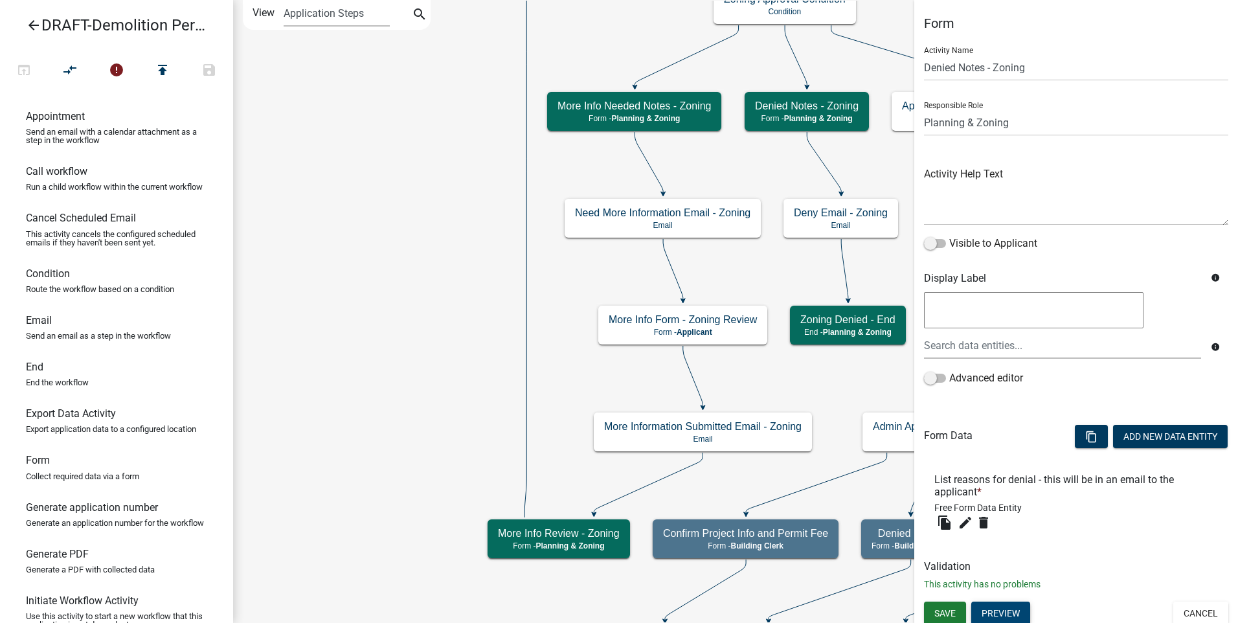
click at [999, 609] on button "Preview" at bounding box center [1000, 612] width 59 height 23
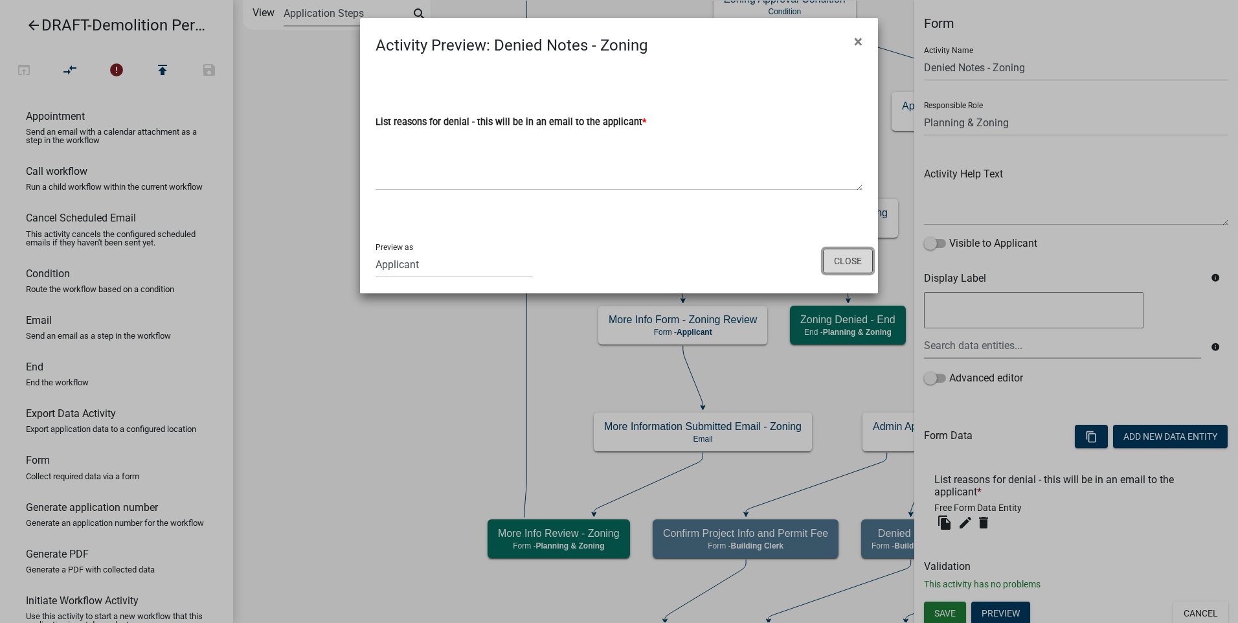
click at [838, 259] on button "Close" at bounding box center [848, 261] width 50 height 25
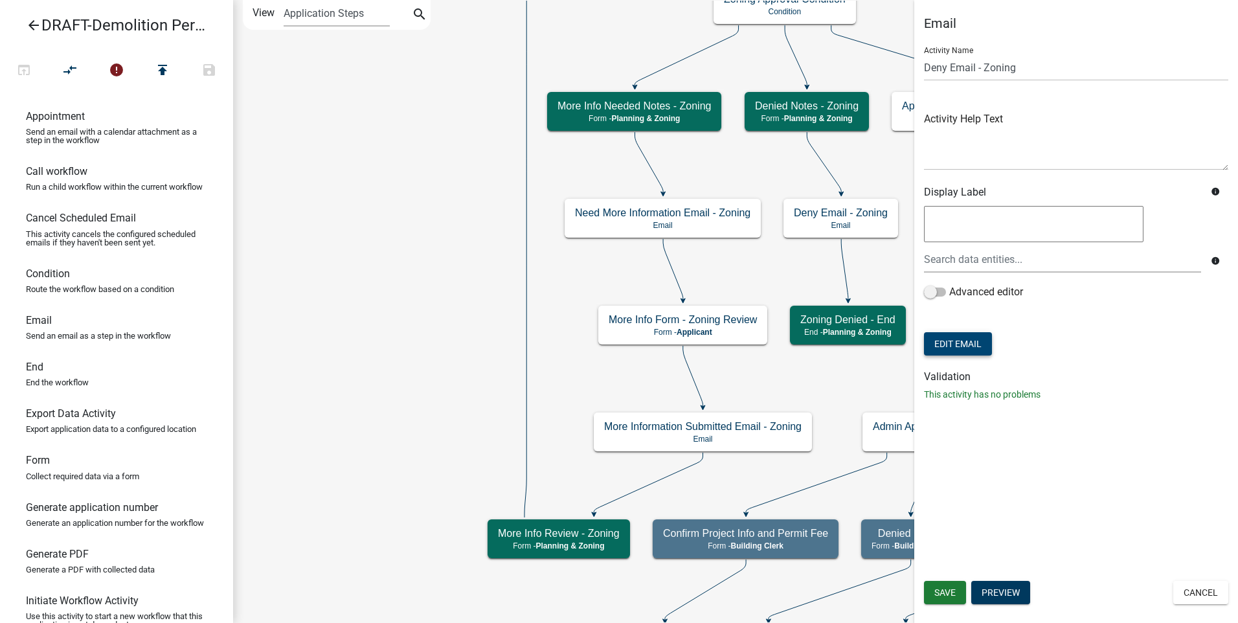
click at [953, 344] on button "Edit Email" at bounding box center [958, 343] width 68 height 23
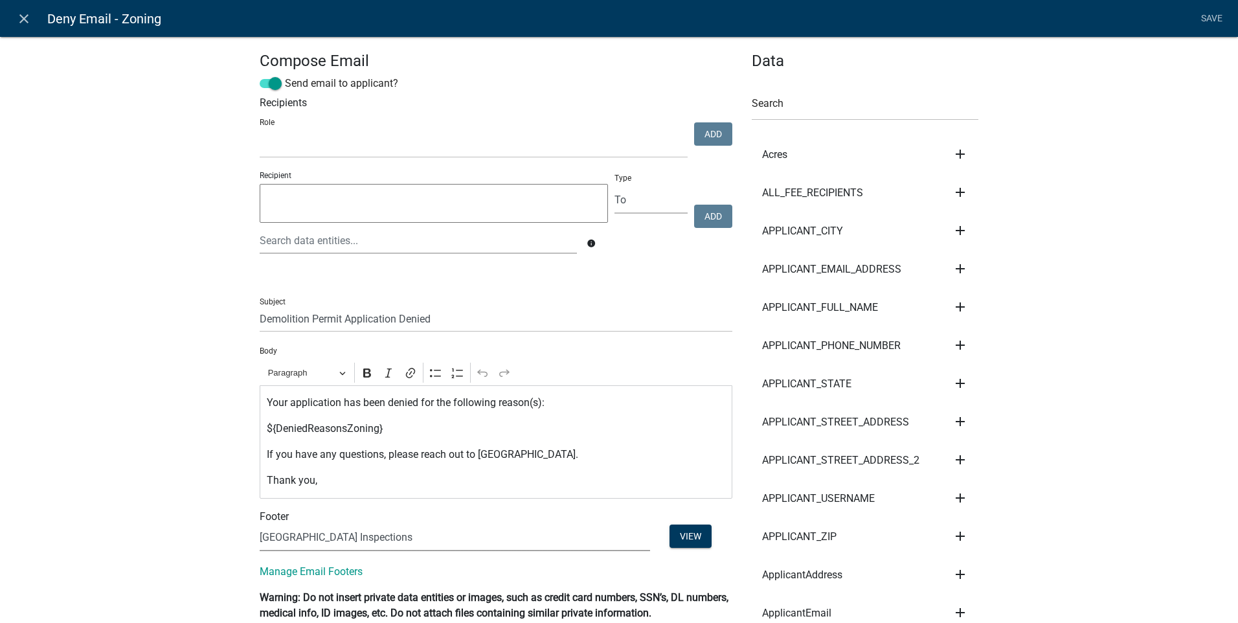
click at [416, 535] on select "(None) Code Enforcement Madison County Building & Grounds Madison County Buildi…" at bounding box center [455, 537] width 390 height 27
select select "c93097da-70cc-4bf7-8f0d-7ce9eec624db"
click at [260, 524] on select "(None) Code Enforcement Madison County Building & Grounds Madison County Buildi…" at bounding box center [455, 537] width 390 height 27
click at [1206, 16] on link "Save" at bounding box center [1211, 18] width 32 height 25
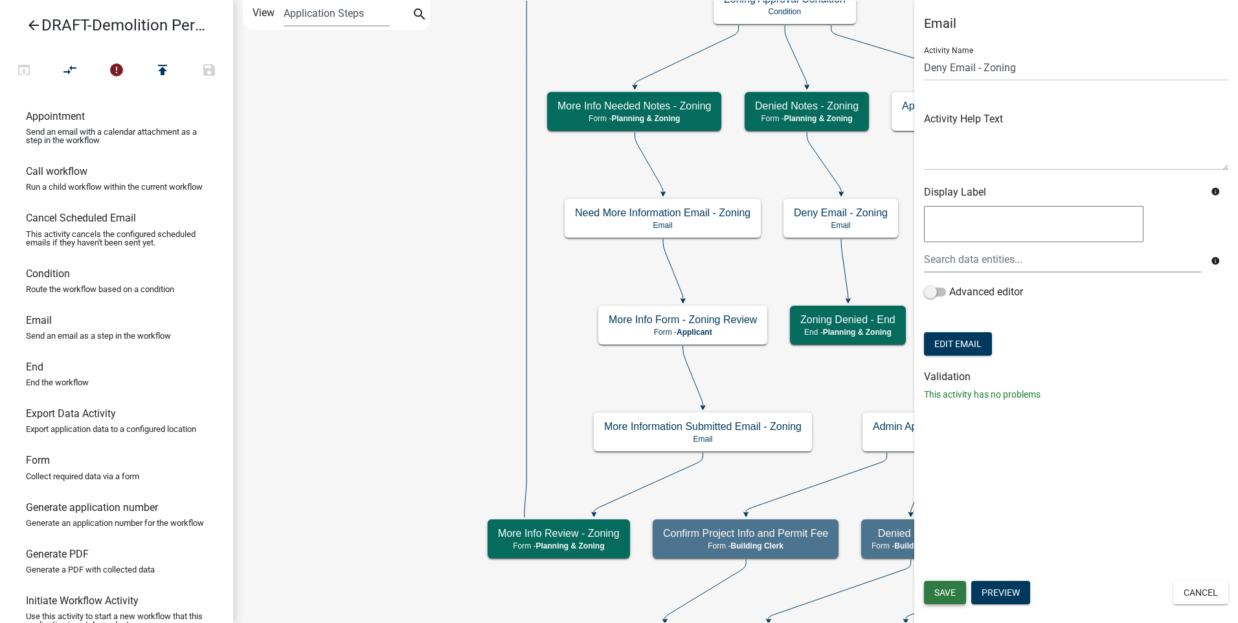
click at [943, 589] on span "Save" at bounding box center [944, 592] width 21 height 10
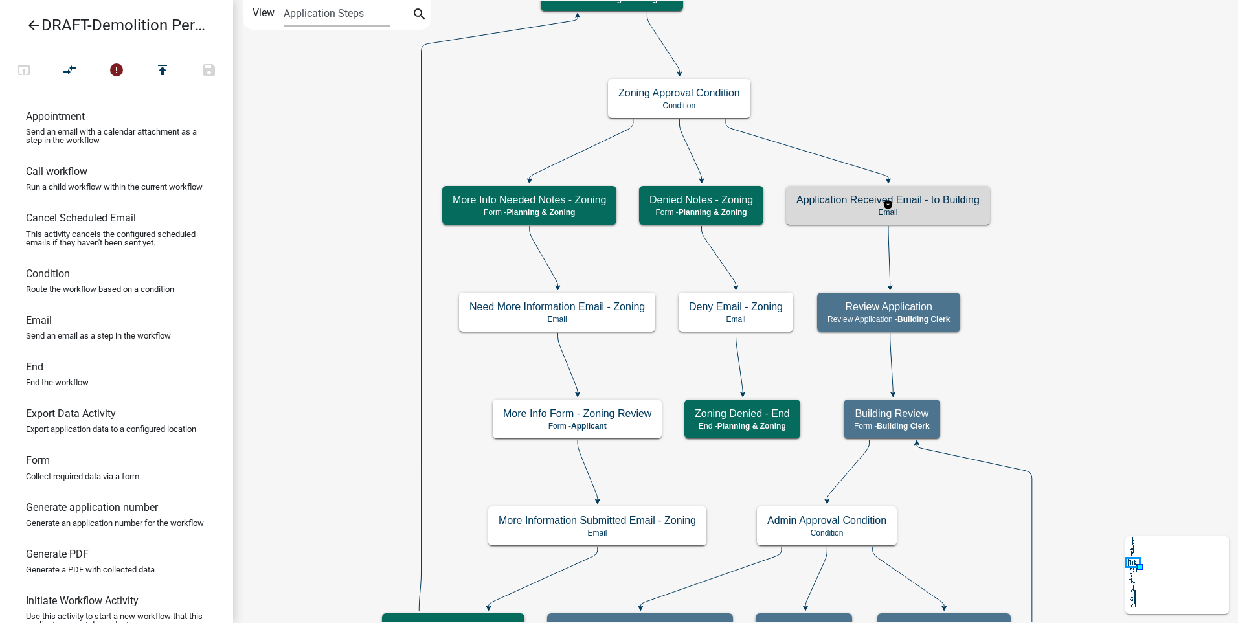
click at [852, 210] on p "Email" at bounding box center [887, 212] width 183 height 9
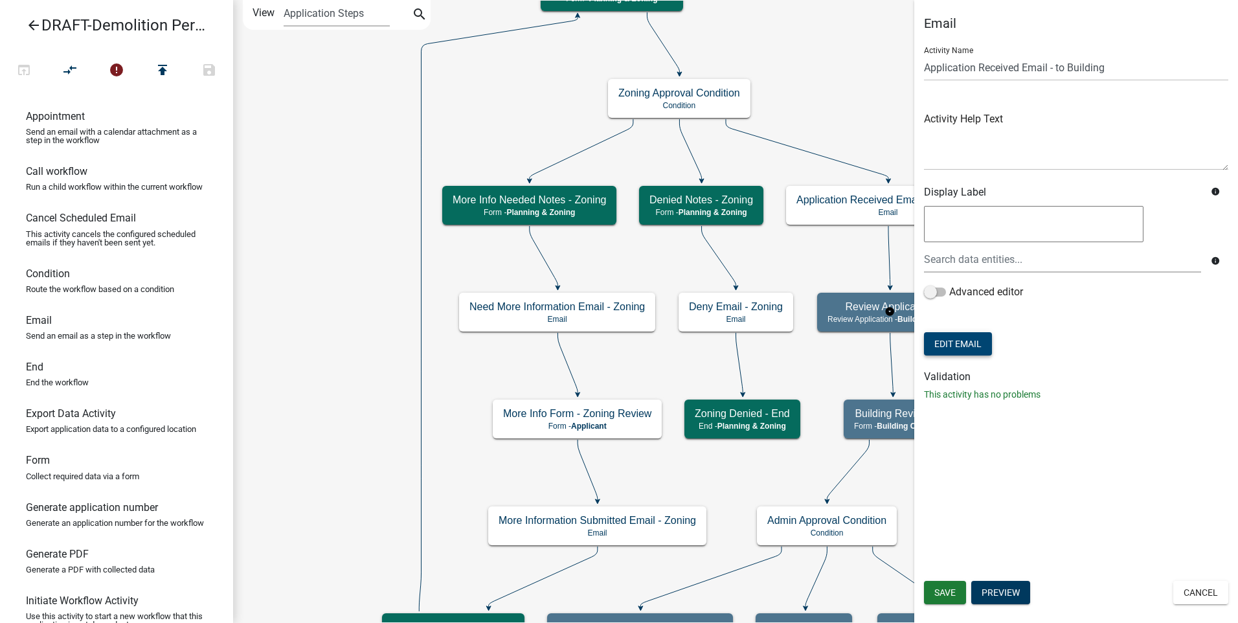
click at [955, 339] on button "Edit Email" at bounding box center [958, 343] width 68 height 23
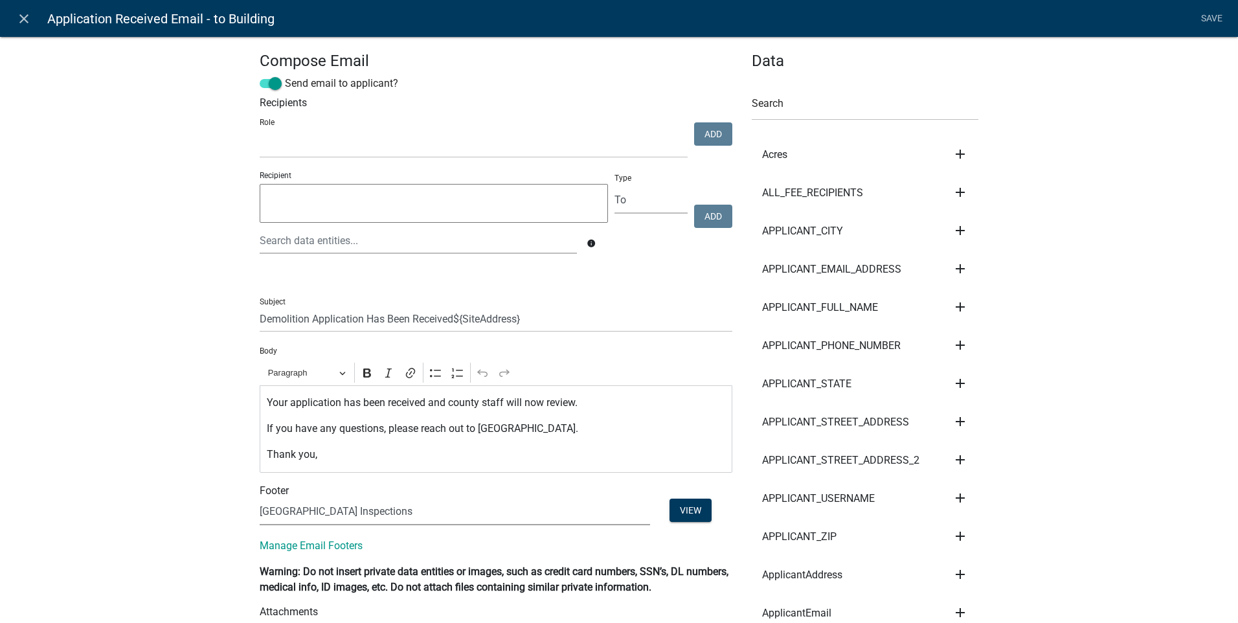
click at [433, 506] on select "(None) Code Enforcement Madison County Building & Grounds Madison County Buildi…" at bounding box center [455, 511] width 390 height 27
click at [260, 498] on select "(None) Code Enforcement Madison County Building & Grounds Madison County Buildi…" at bounding box center [455, 511] width 390 height 27
click at [406, 512] on select "(None) Code Enforcement Madison County Building & Grounds Madison County Buildi…" at bounding box center [455, 511] width 390 height 27
select select "f8aedfd8-39b5-4d7f-8304-f16556aaf9a2"
click at [260, 498] on select "(None) Code Enforcement Madison County Building & Grounds Madison County Buildi…" at bounding box center [455, 511] width 390 height 27
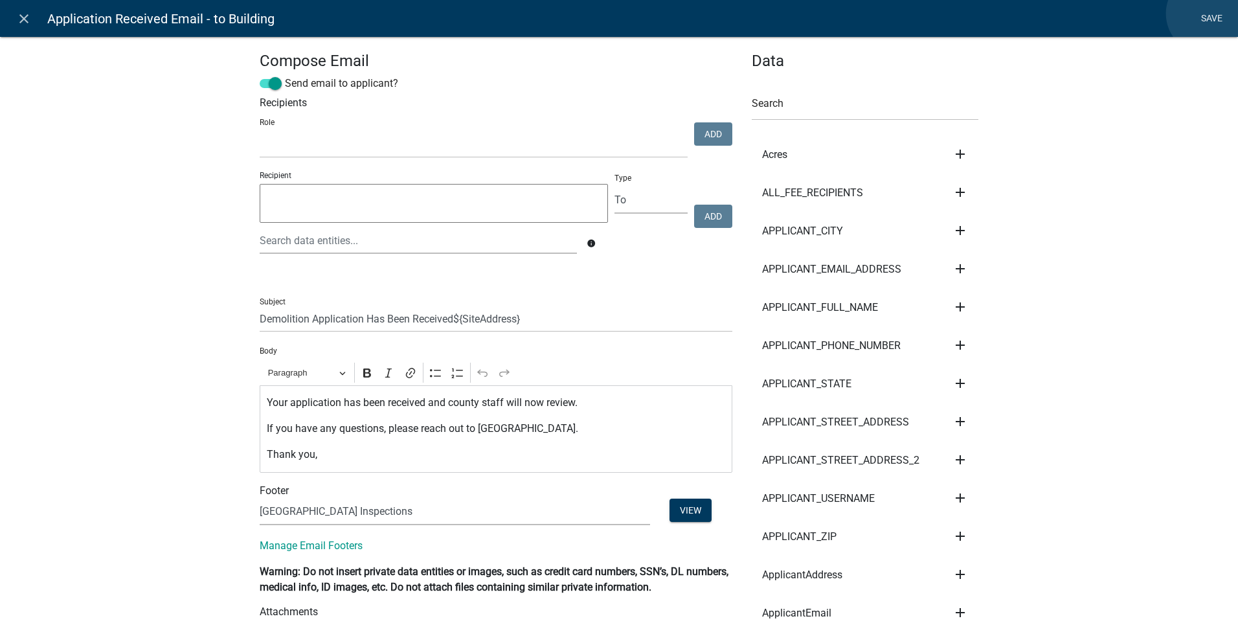
click at [1207, 14] on link "Save" at bounding box center [1211, 18] width 32 height 25
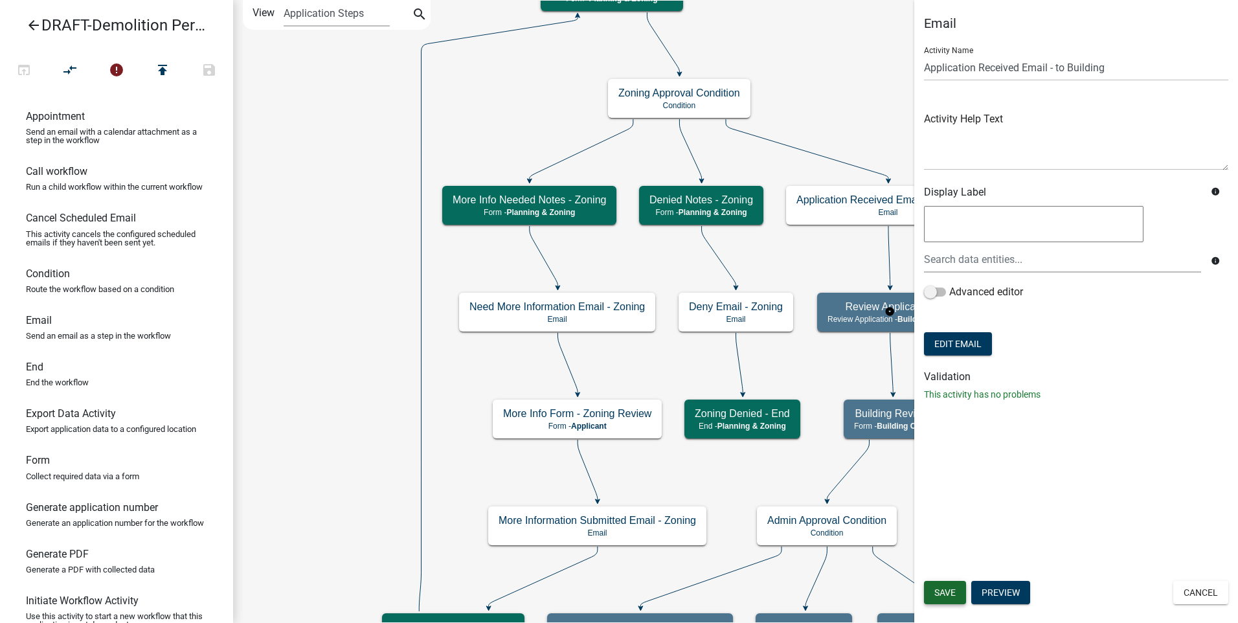
click at [945, 590] on span "Save" at bounding box center [944, 592] width 21 height 10
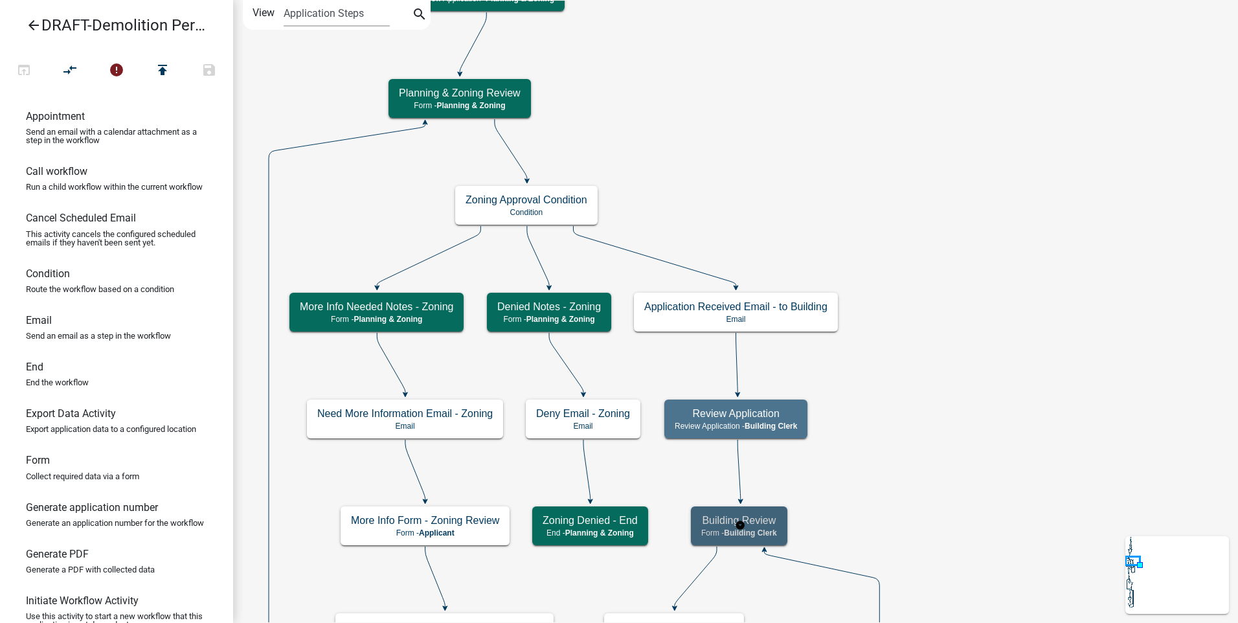
click at [731, 526] on h5 "Building Review" at bounding box center [739, 520] width 76 height 12
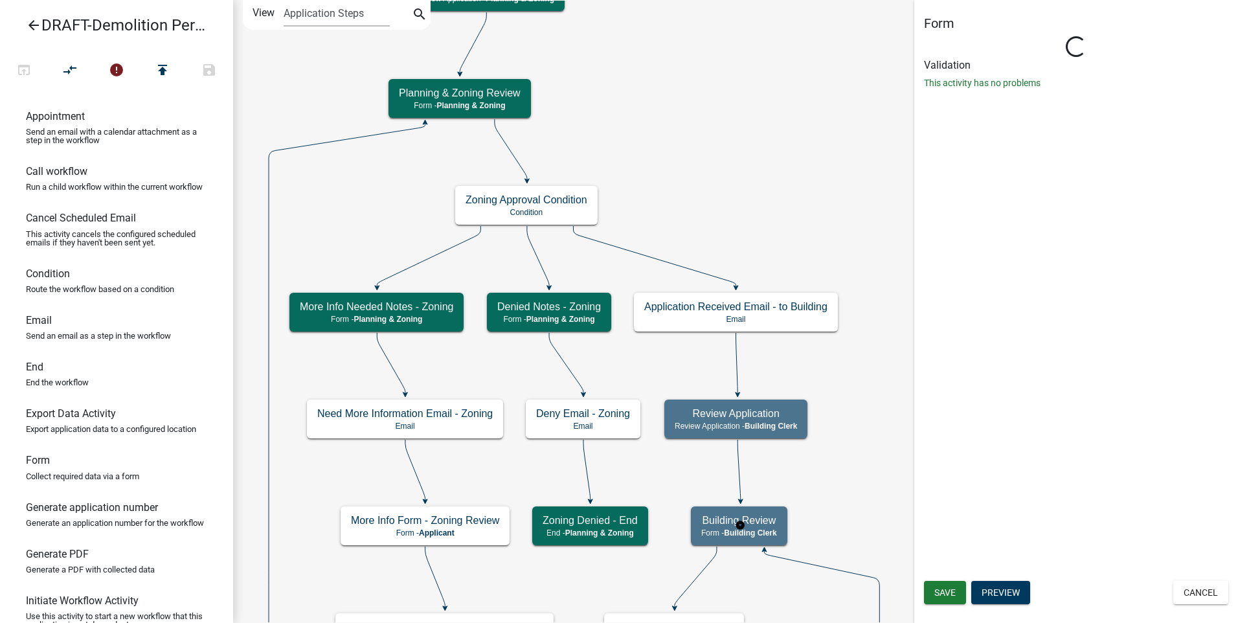
select select "A1034FF1-6D4F-4586-AA83-45D6433EEE28"
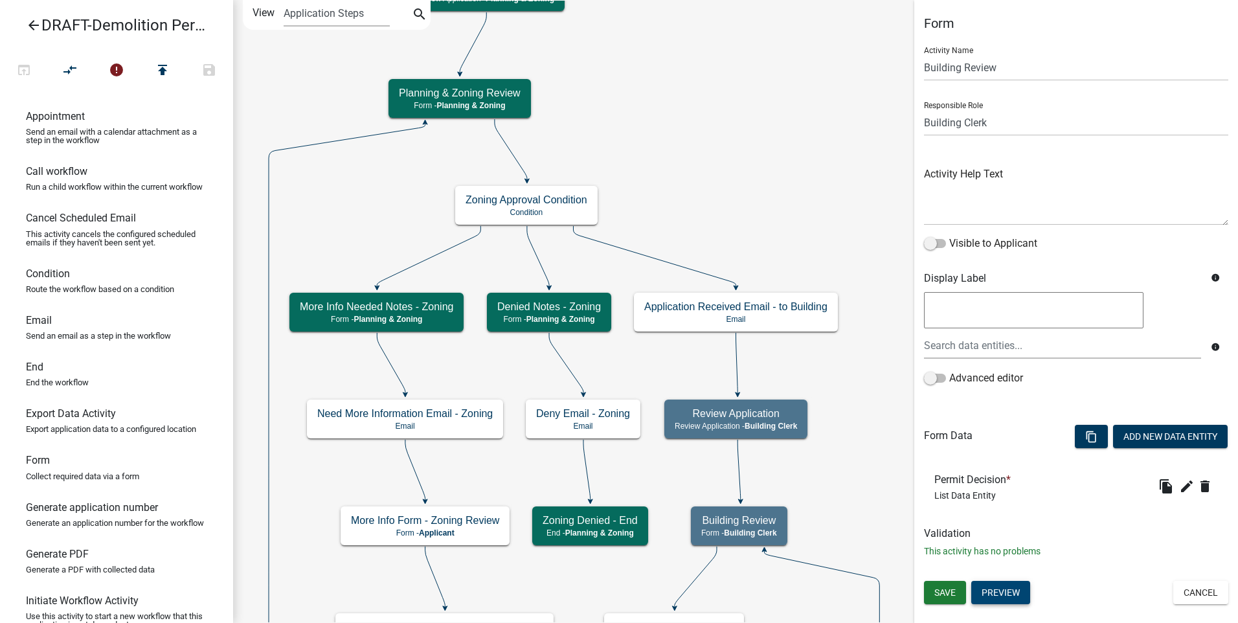
click at [994, 586] on button "Preview" at bounding box center [1000, 592] width 59 height 23
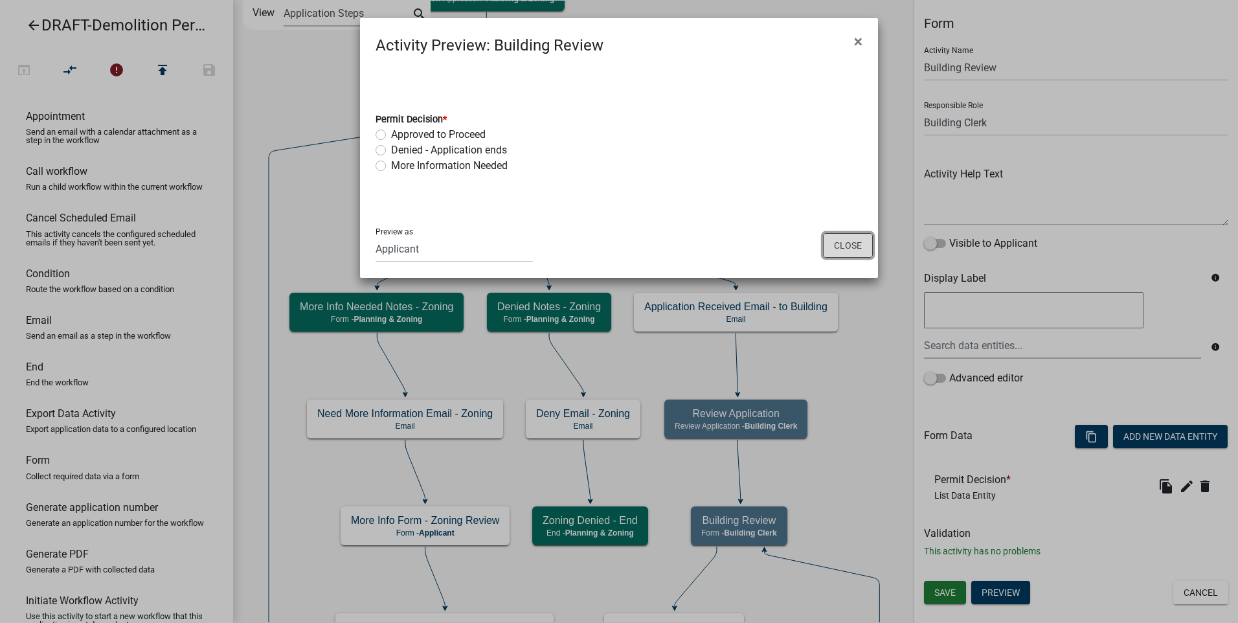
click at [839, 239] on button "Close" at bounding box center [848, 245] width 50 height 25
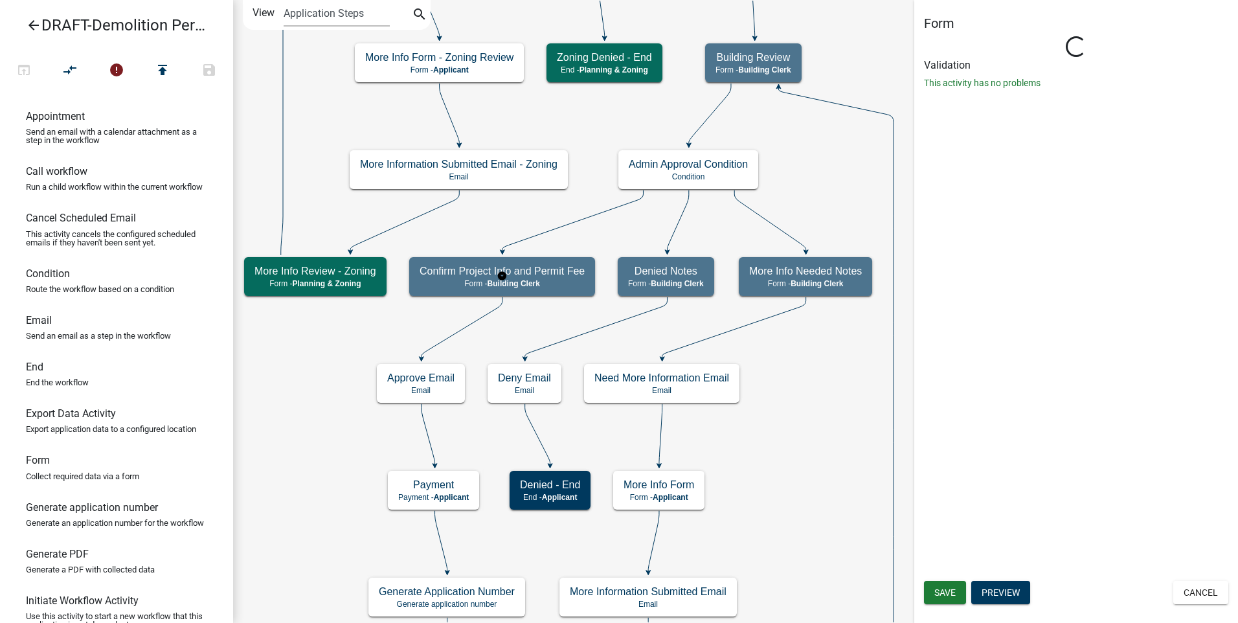
select select "A1034FF1-6D4F-4586-AA83-45D6433EEE28"
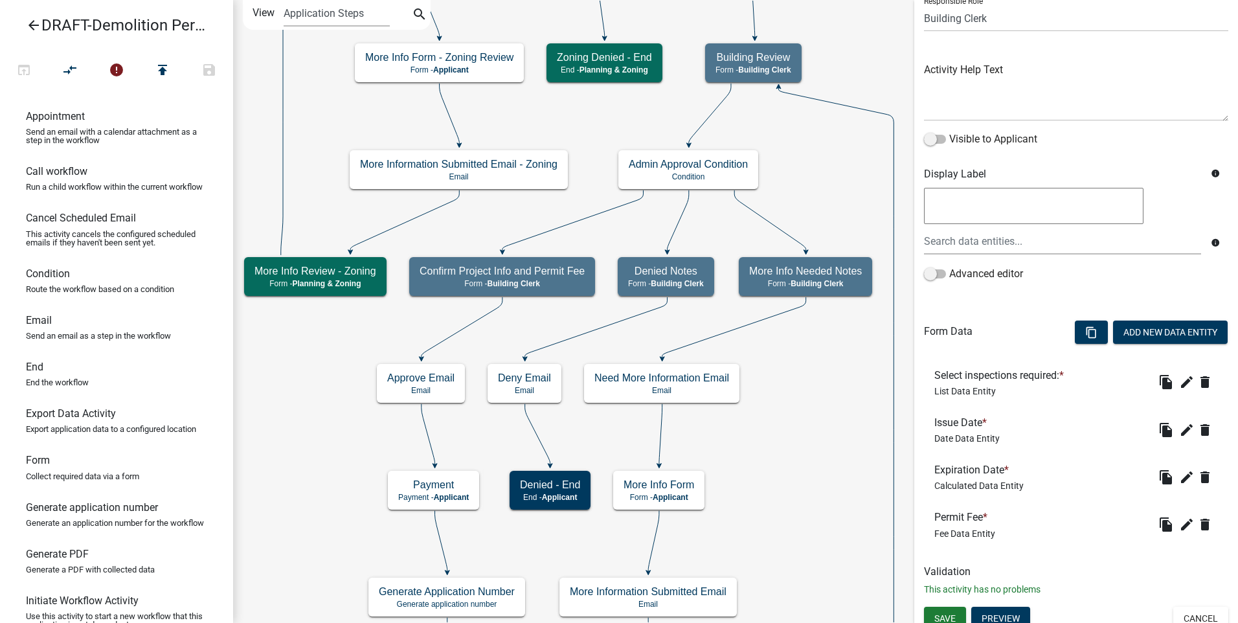
scroll to position [115, 0]
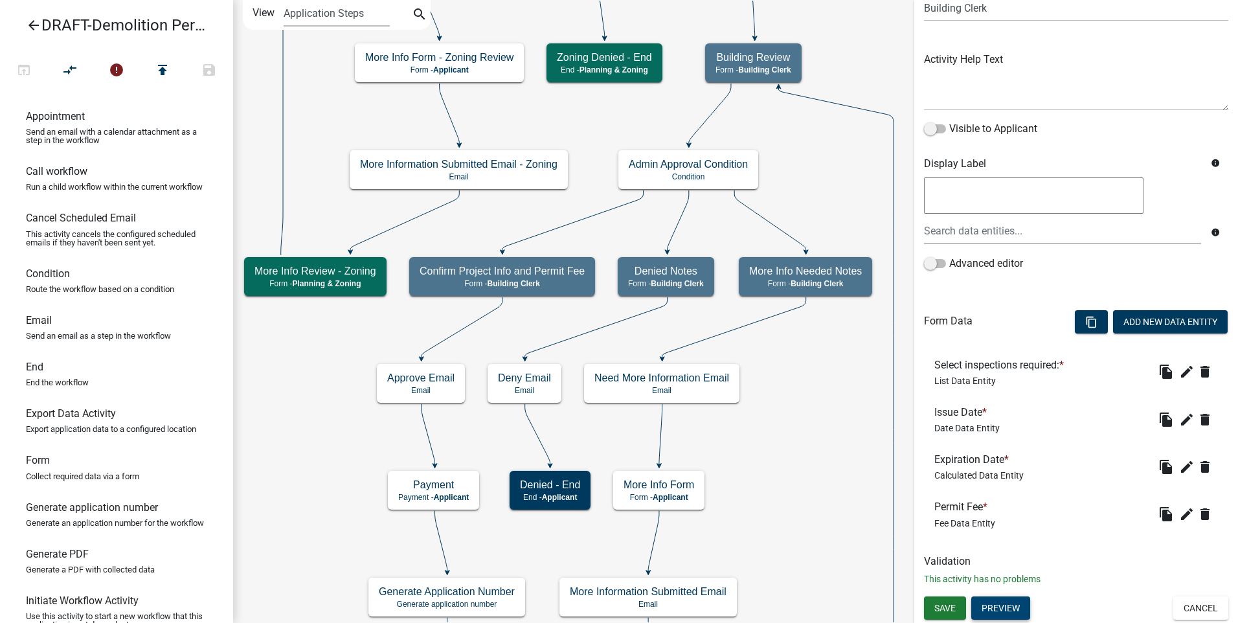
click at [997, 605] on button "Preview" at bounding box center [1000, 607] width 59 height 23
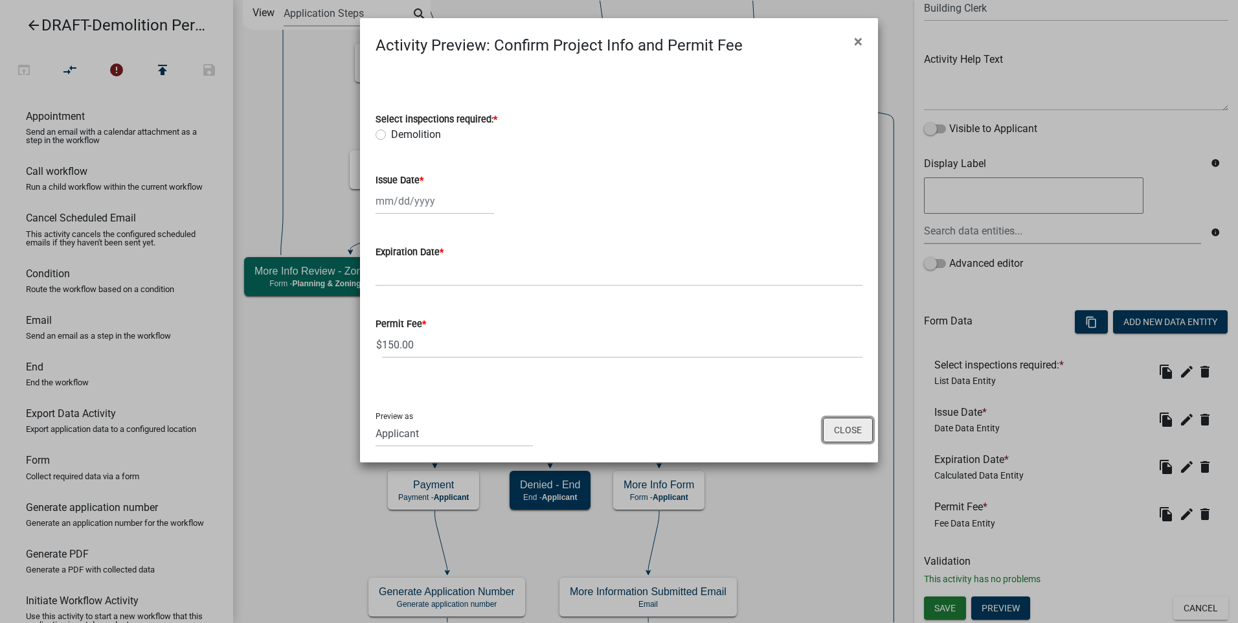
click at [841, 429] on button "Close" at bounding box center [848, 429] width 50 height 25
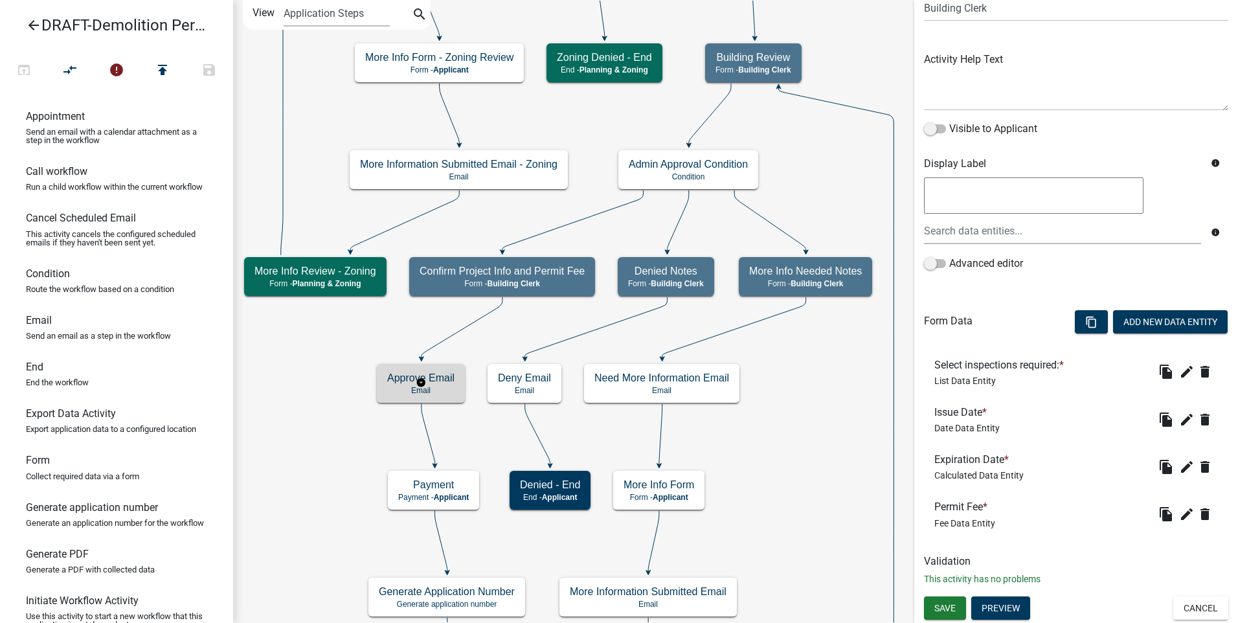
scroll to position [0, 0]
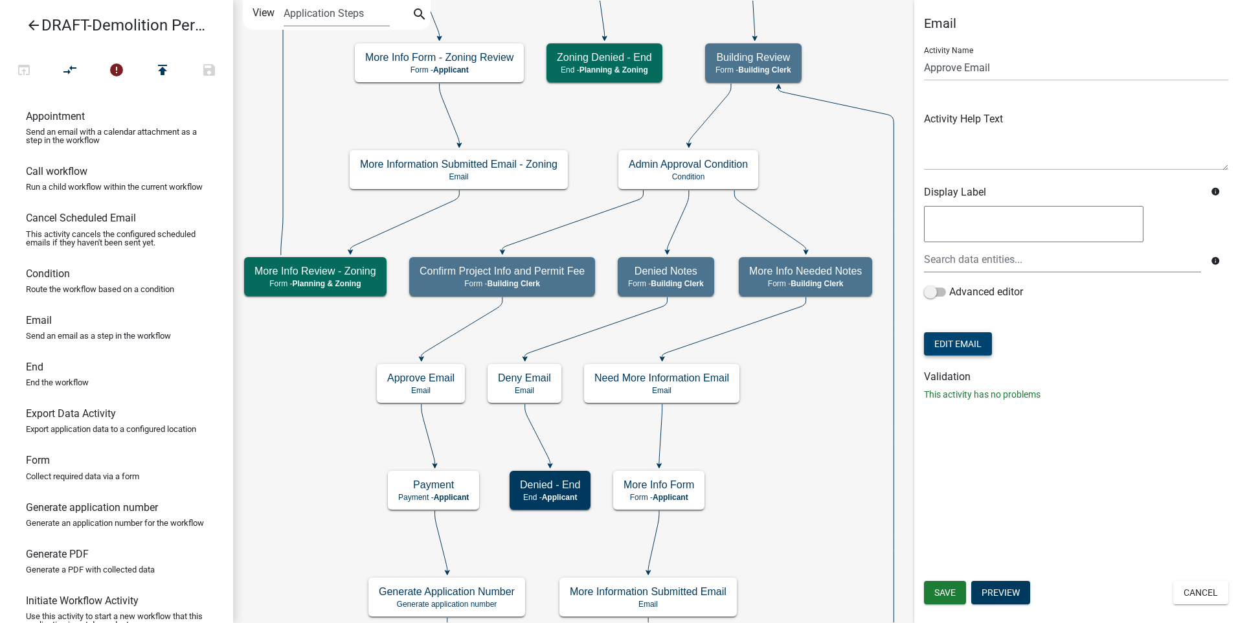
click at [949, 340] on button "Edit Email" at bounding box center [958, 343] width 68 height 23
select select "f8aedfd8-39b5-4d7f-8304-f16556aaf9a2"
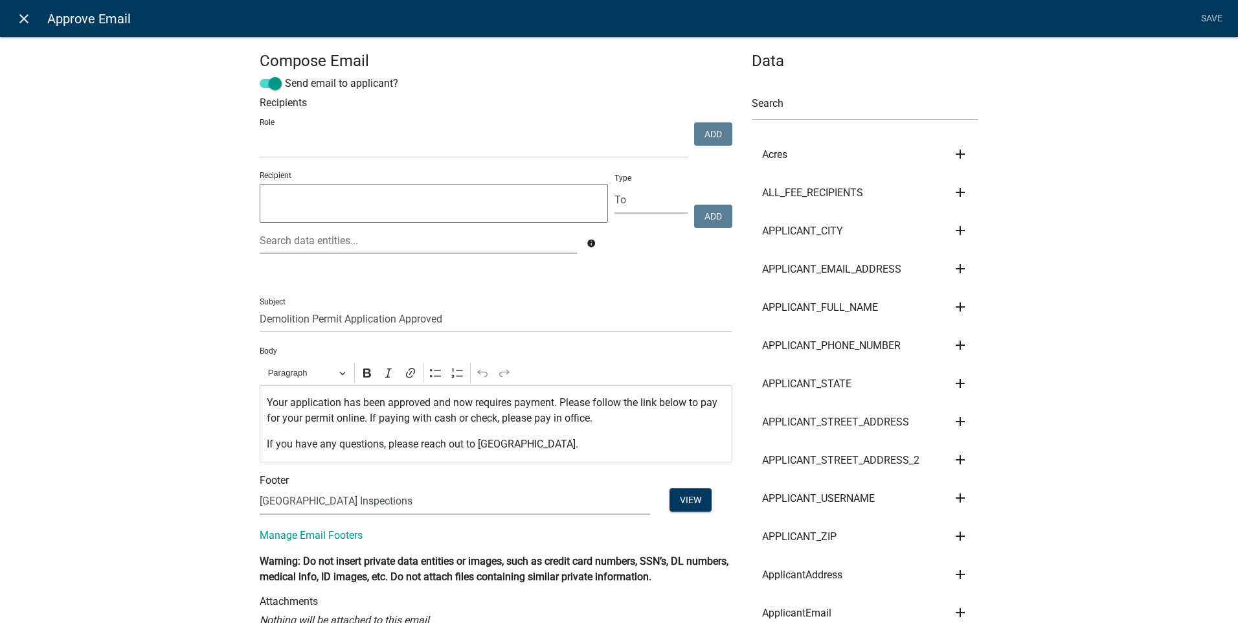
click at [25, 16] on icon "close" at bounding box center [24, 19] width 16 height 16
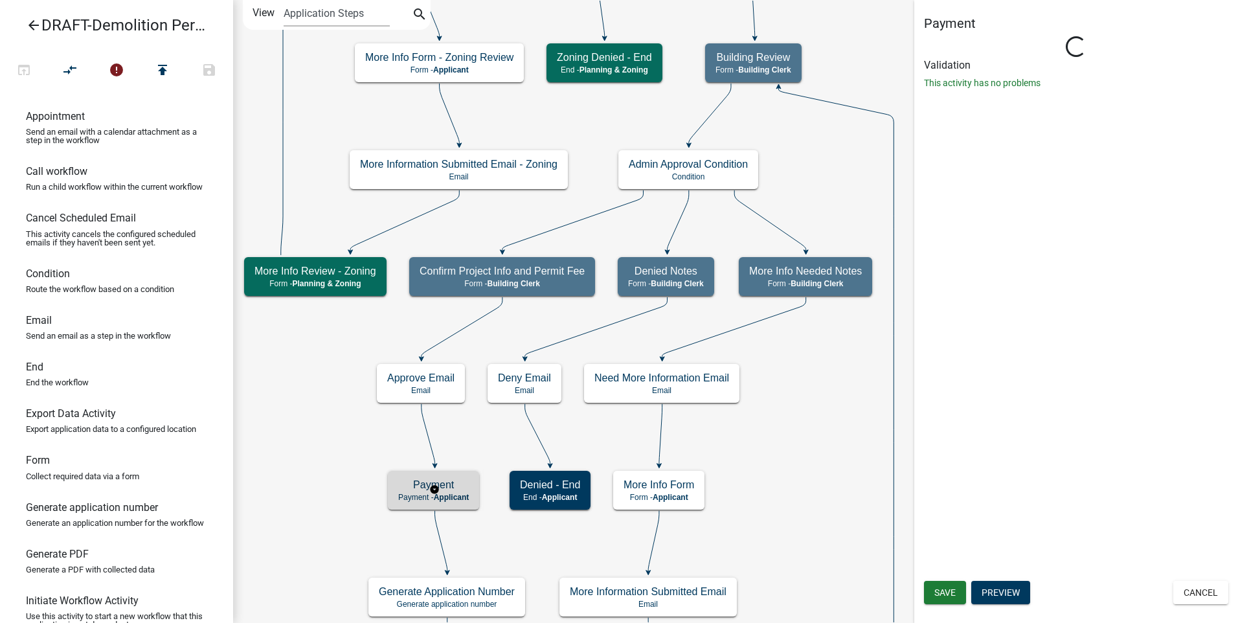
select select "A1034FF1-6D4F-4586-AA83-45D6433EEE28"
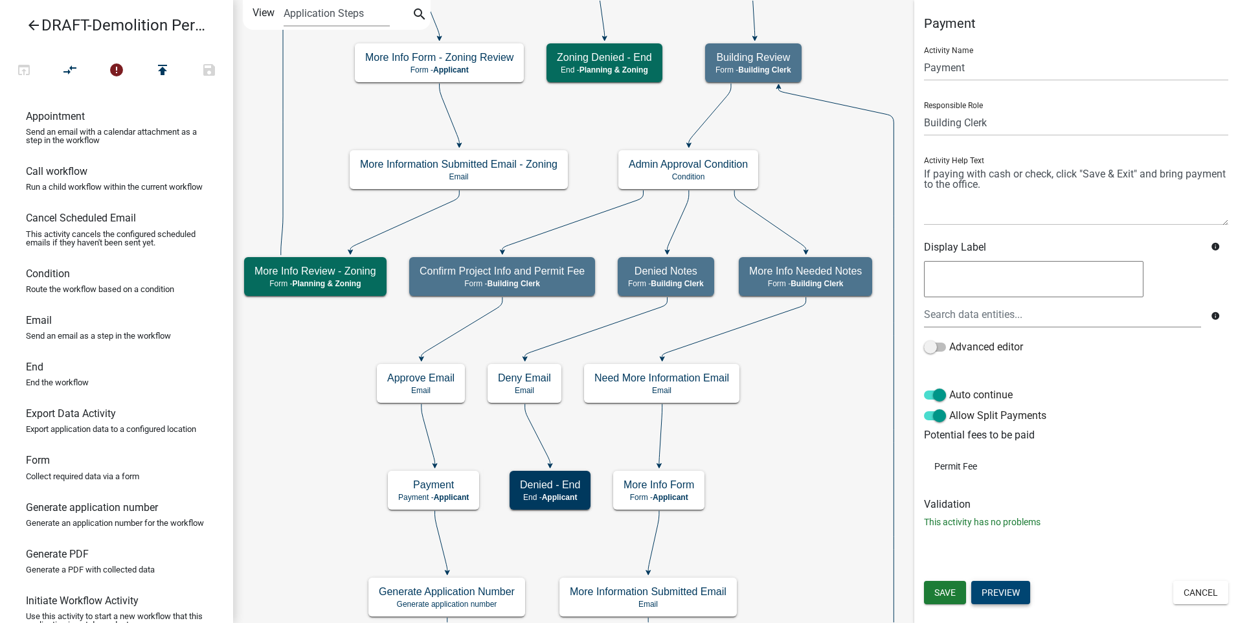
click at [1001, 590] on button "Preview" at bounding box center [1000, 592] width 59 height 23
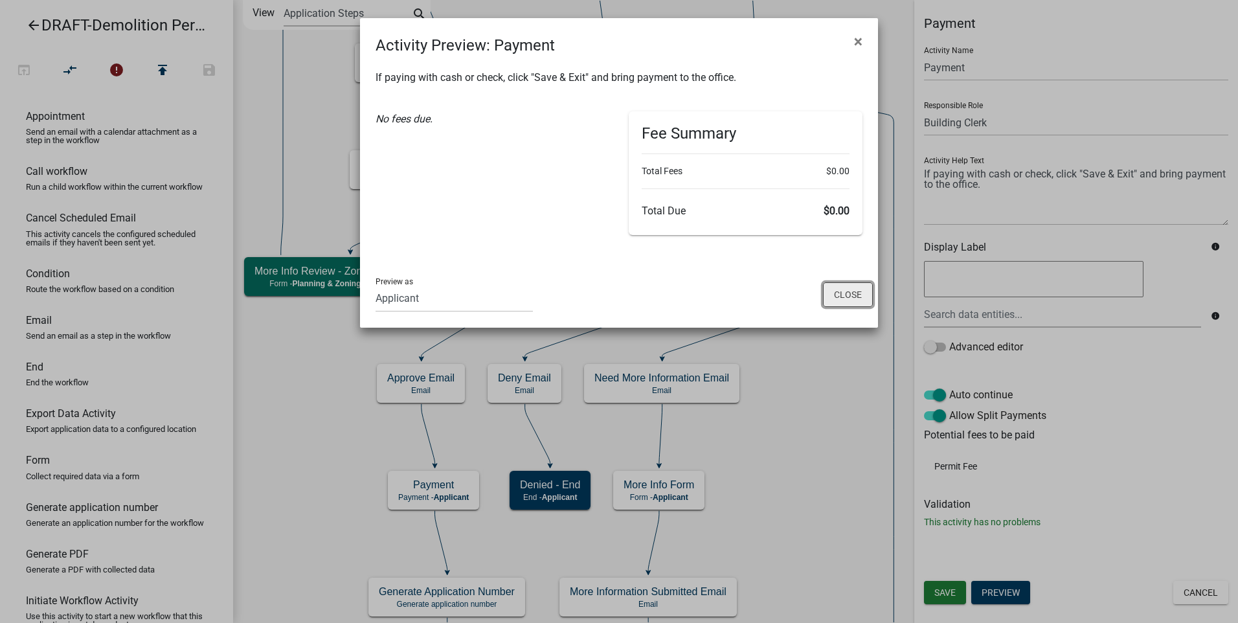
click at [841, 295] on button "Close" at bounding box center [848, 294] width 50 height 25
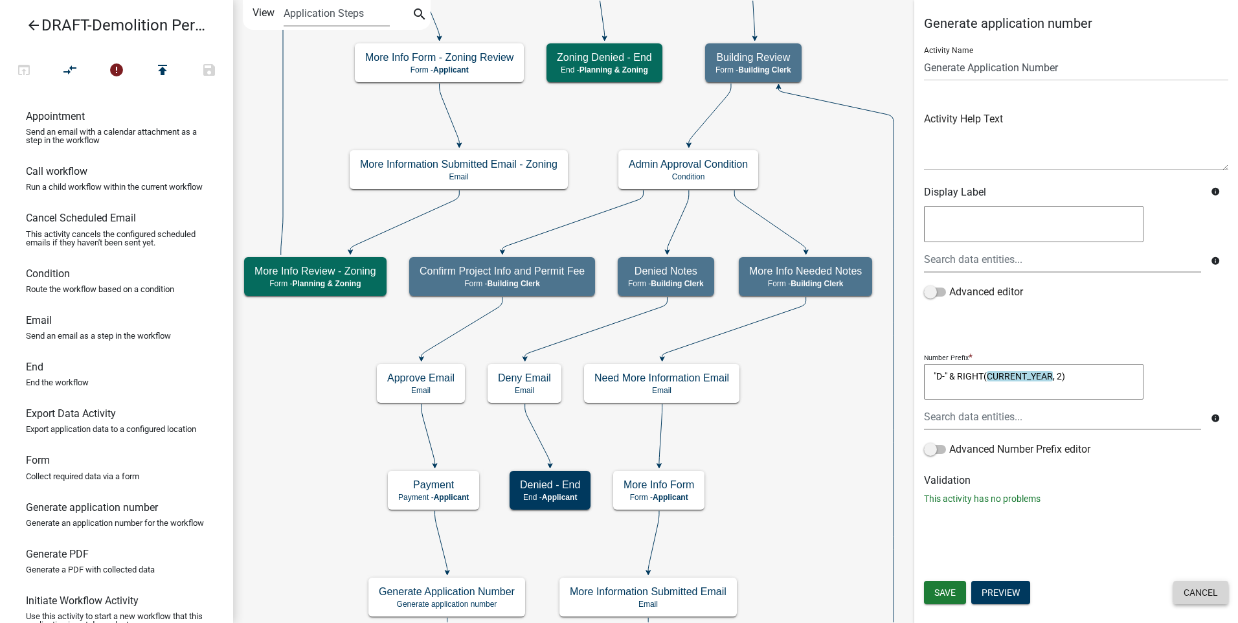
click at [1187, 588] on button "Cancel" at bounding box center [1200, 592] width 55 height 23
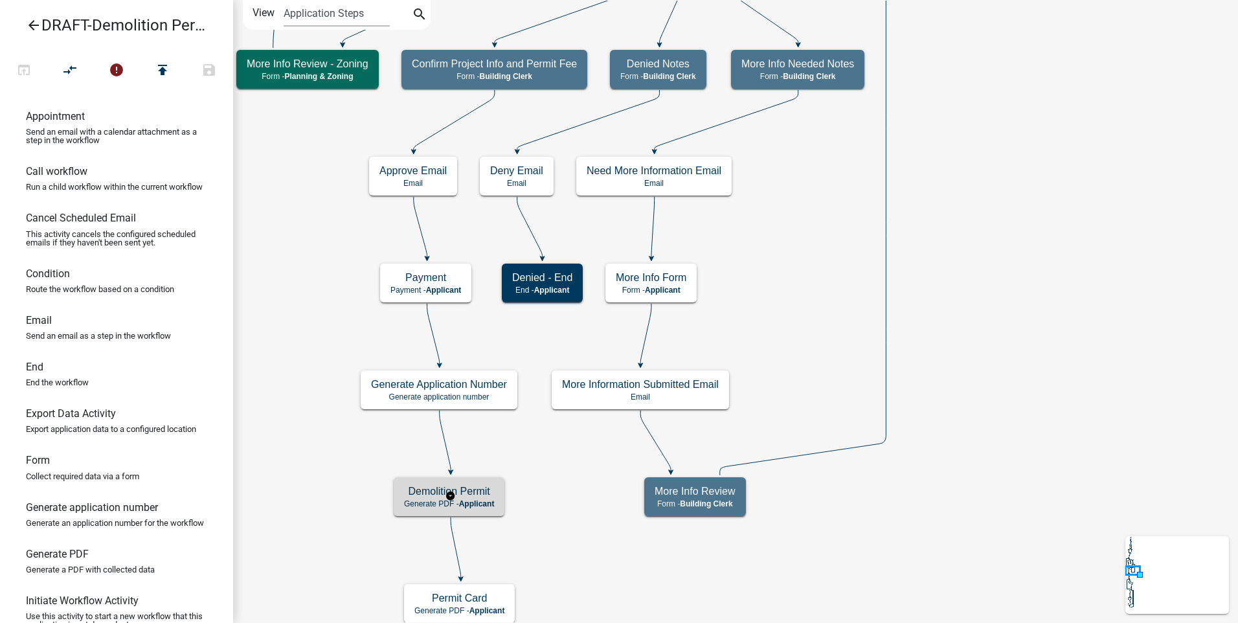
click at [482, 505] on span "Applicant" at bounding box center [477, 503] width 36 height 9
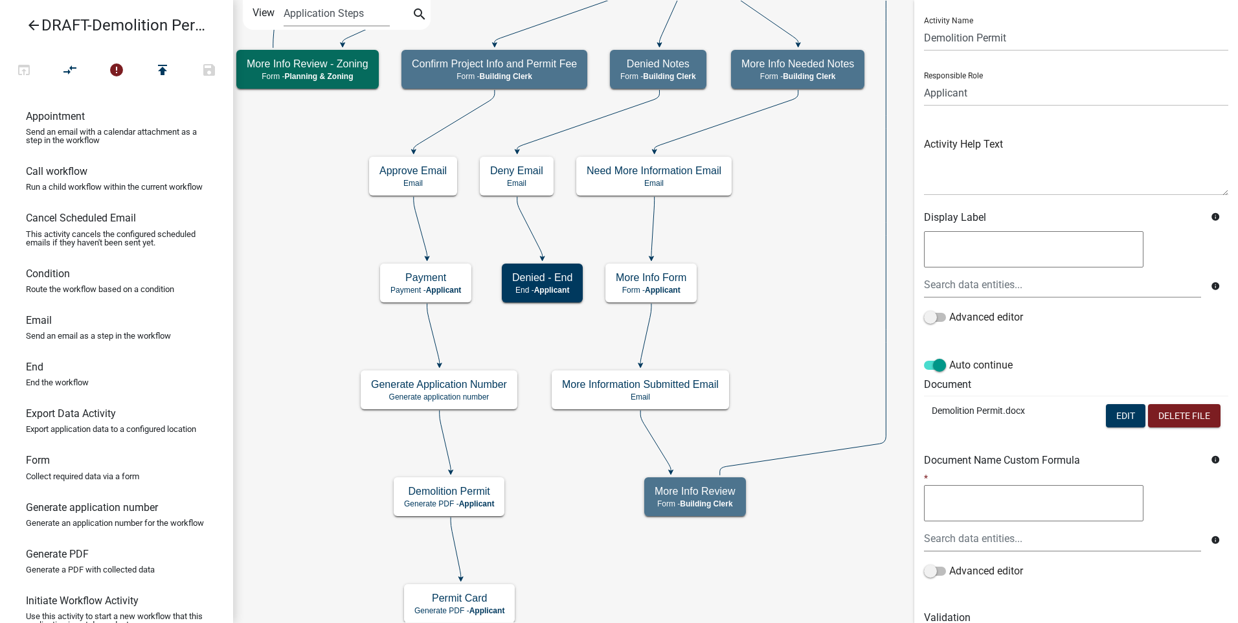
scroll to position [86, 0]
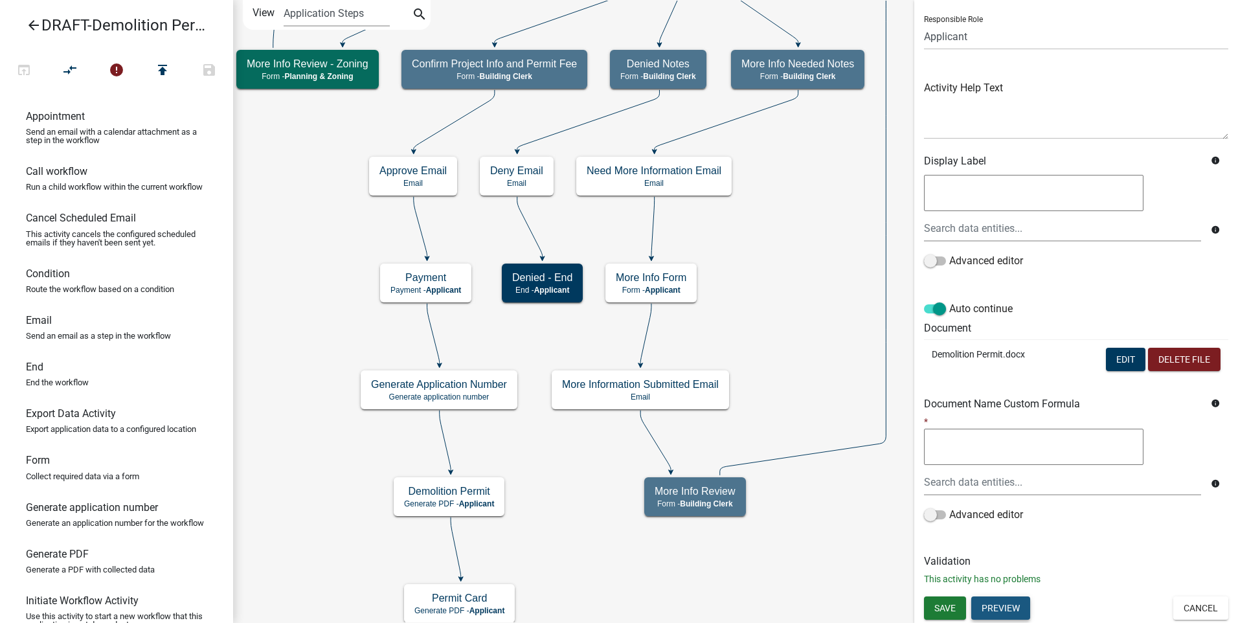
click at [995, 604] on button "Preview" at bounding box center [1000, 607] width 59 height 23
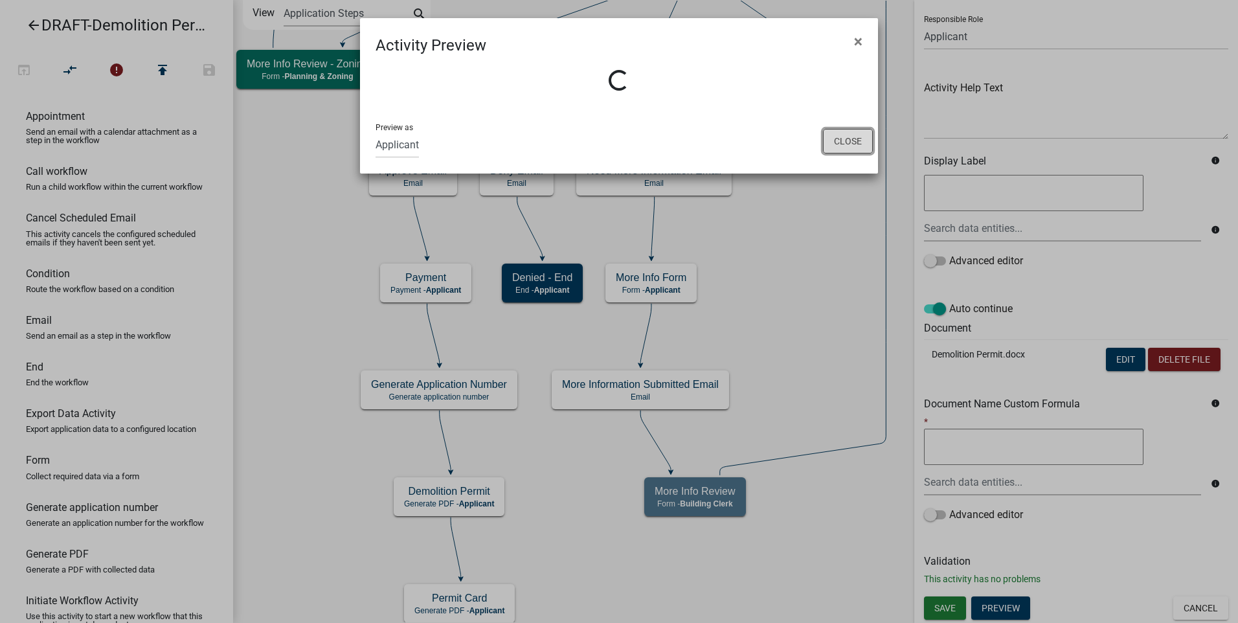
click at [845, 137] on button "Close" at bounding box center [848, 141] width 50 height 25
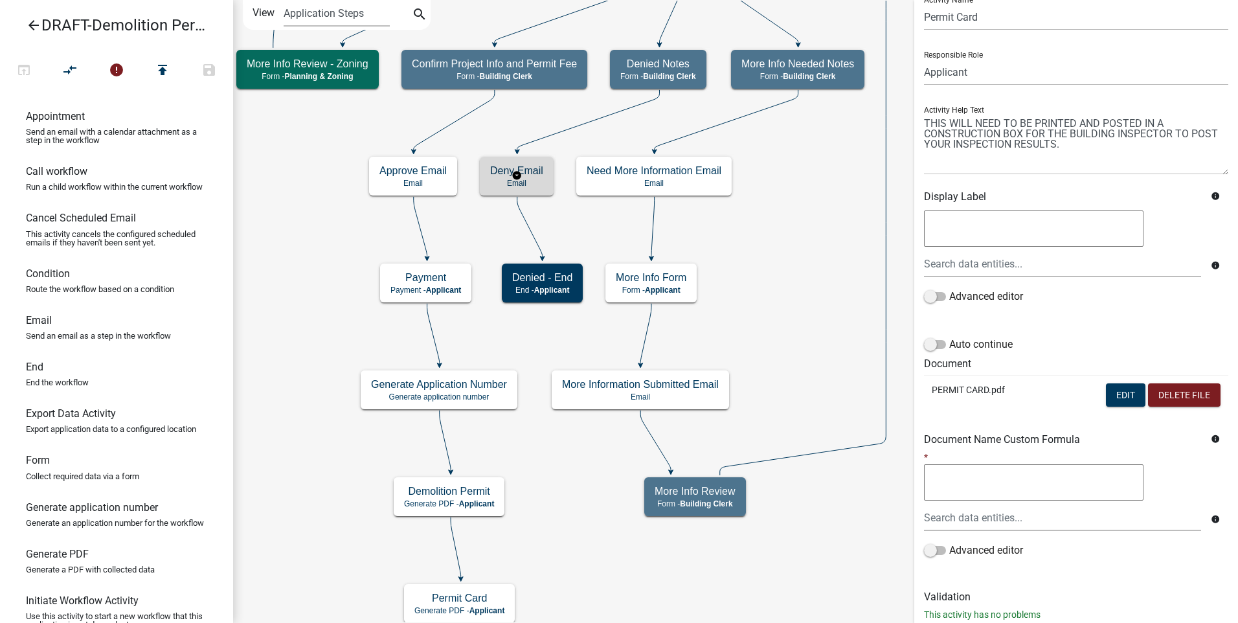
scroll to position [0, 0]
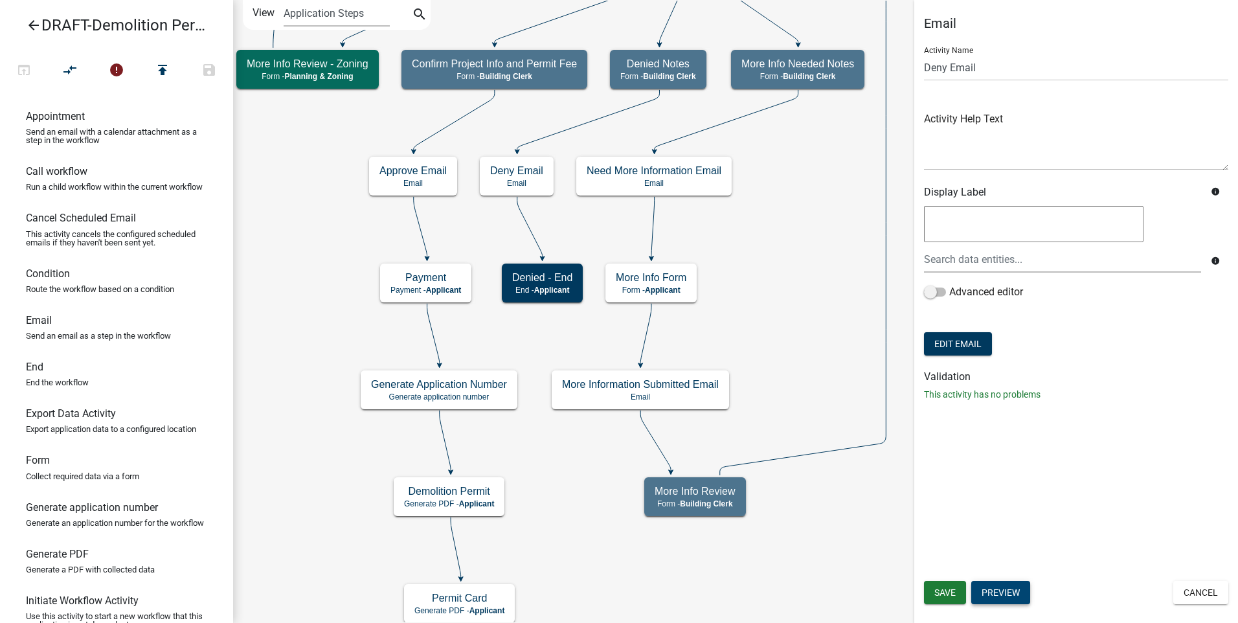
click at [1016, 592] on button "Preview" at bounding box center [1000, 592] width 59 height 23
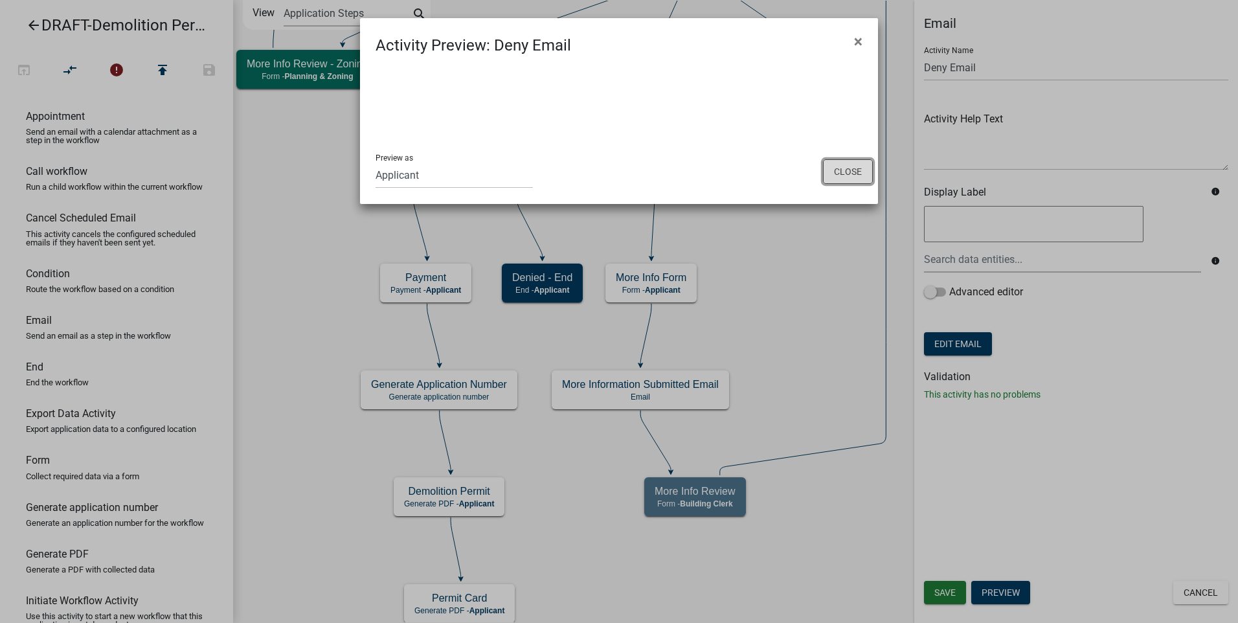
click at [861, 175] on button "Close" at bounding box center [848, 171] width 50 height 25
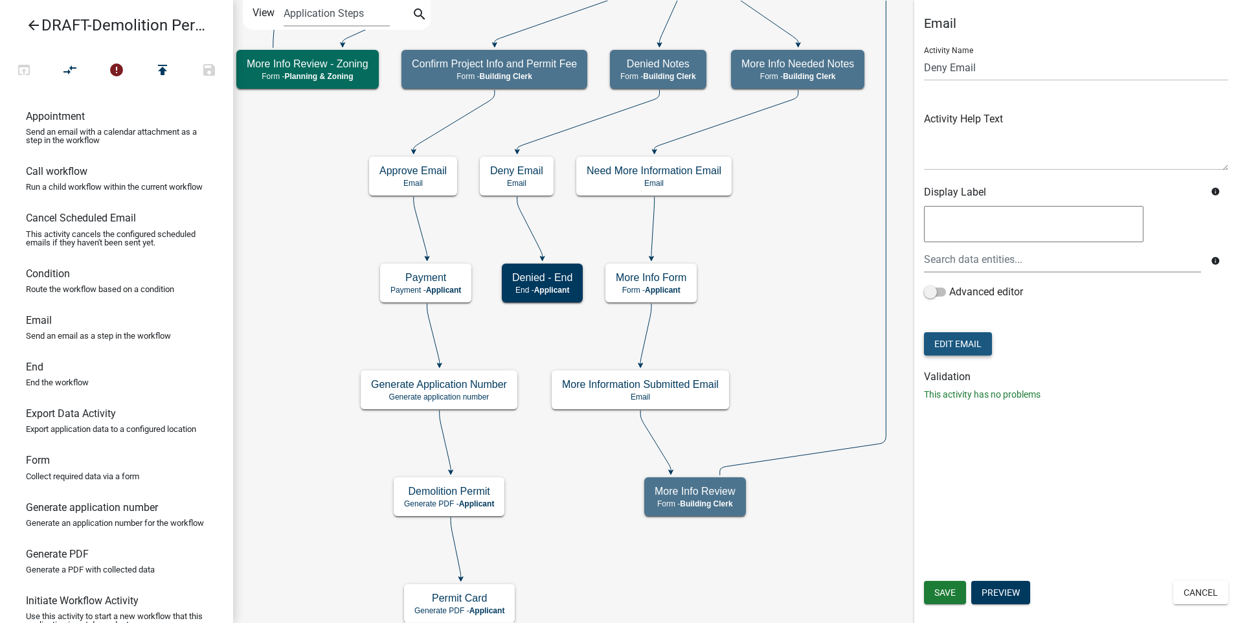
click at [950, 346] on button "Edit Email" at bounding box center [958, 343] width 68 height 23
select select "f8aedfd8-39b5-4d7f-8304-f16556aaf9a2"
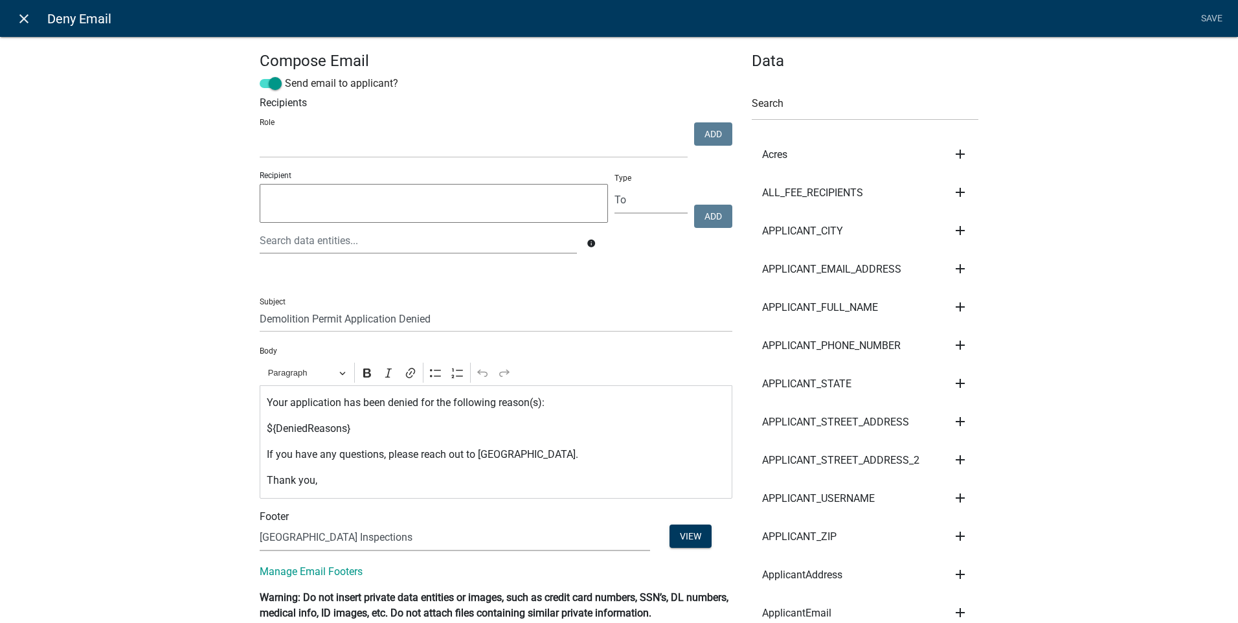
click at [24, 17] on icon "close" at bounding box center [24, 19] width 16 height 16
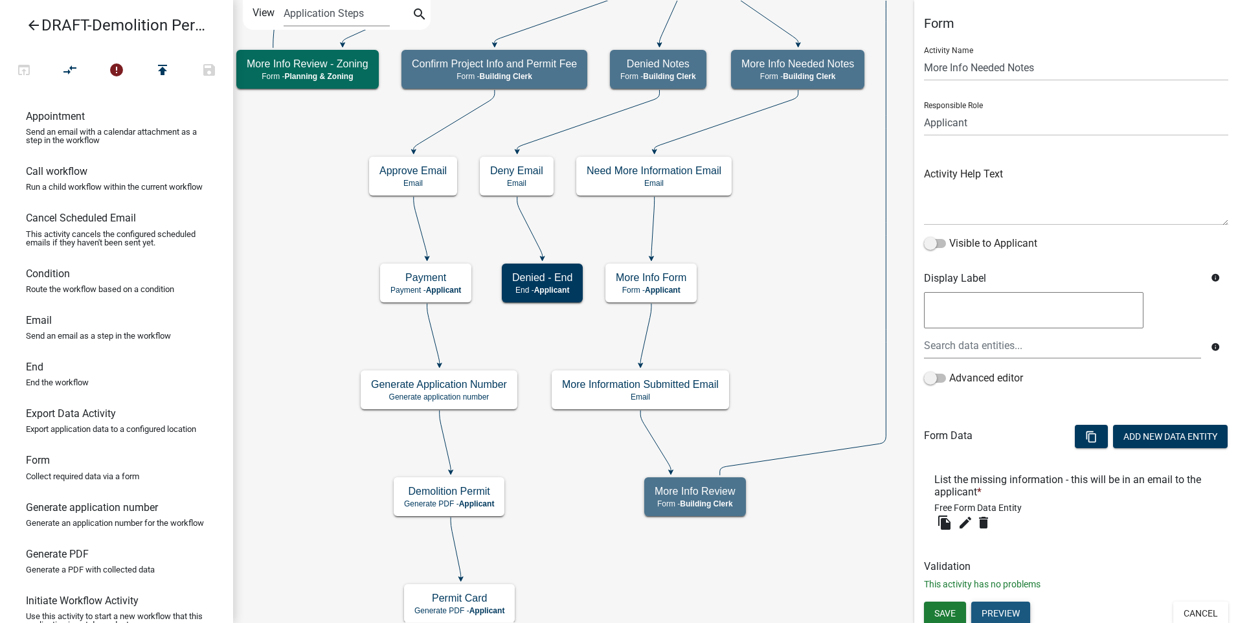
click at [993, 614] on button "Preview" at bounding box center [1000, 612] width 59 height 23
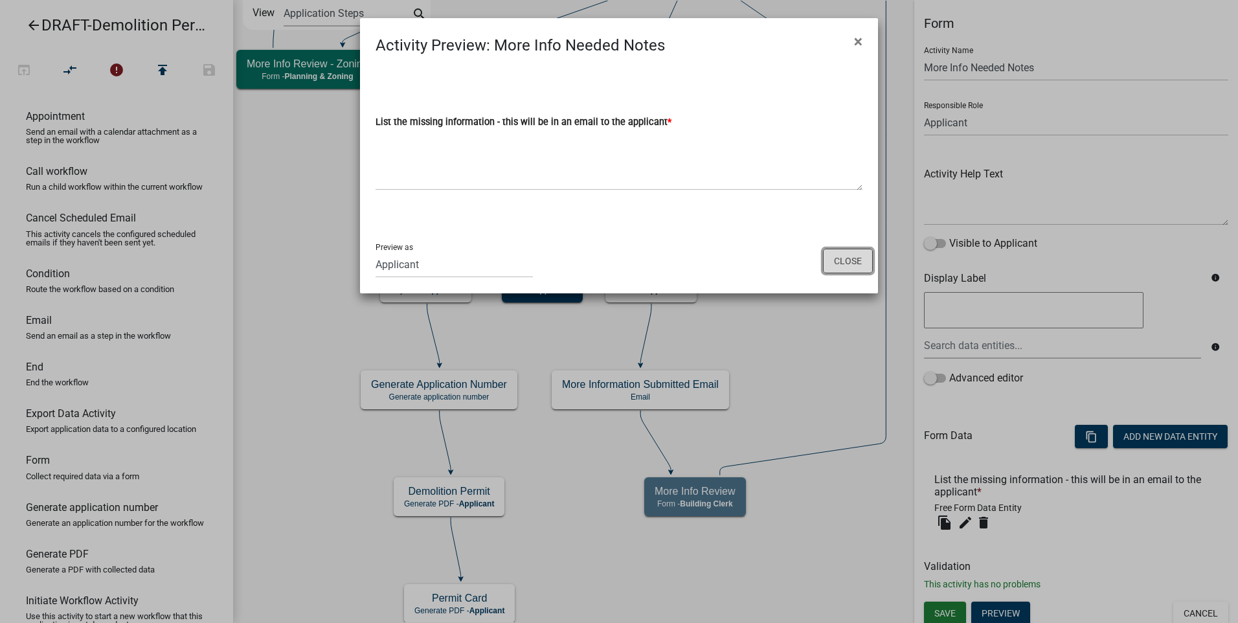
click at [836, 261] on button "Close" at bounding box center [848, 261] width 50 height 25
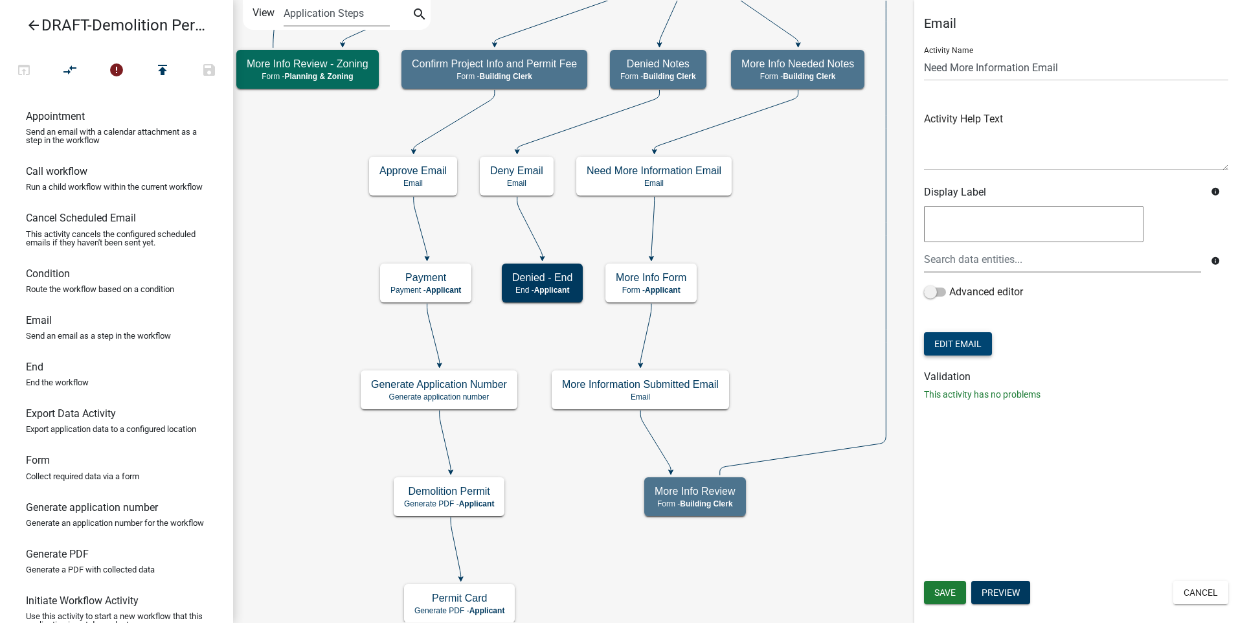
click at [944, 339] on button "Edit Email" at bounding box center [958, 343] width 68 height 23
select select "f8aedfd8-39b5-4d7f-8304-f16556aaf9a2"
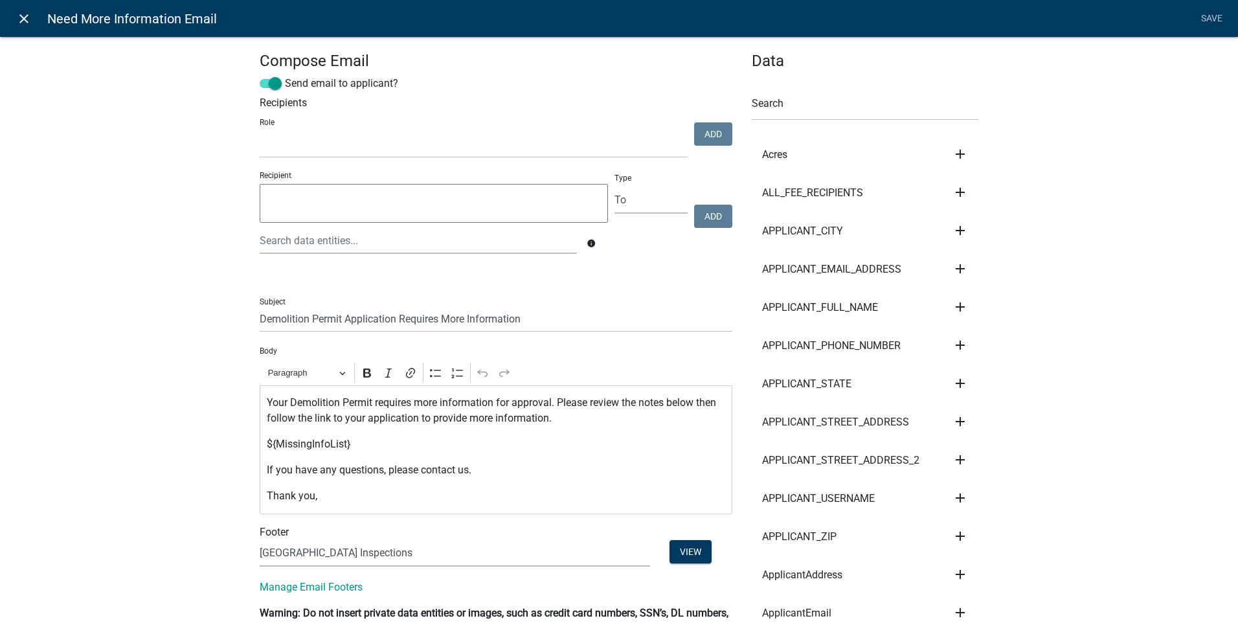
click at [21, 16] on icon "close" at bounding box center [24, 19] width 16 height 16
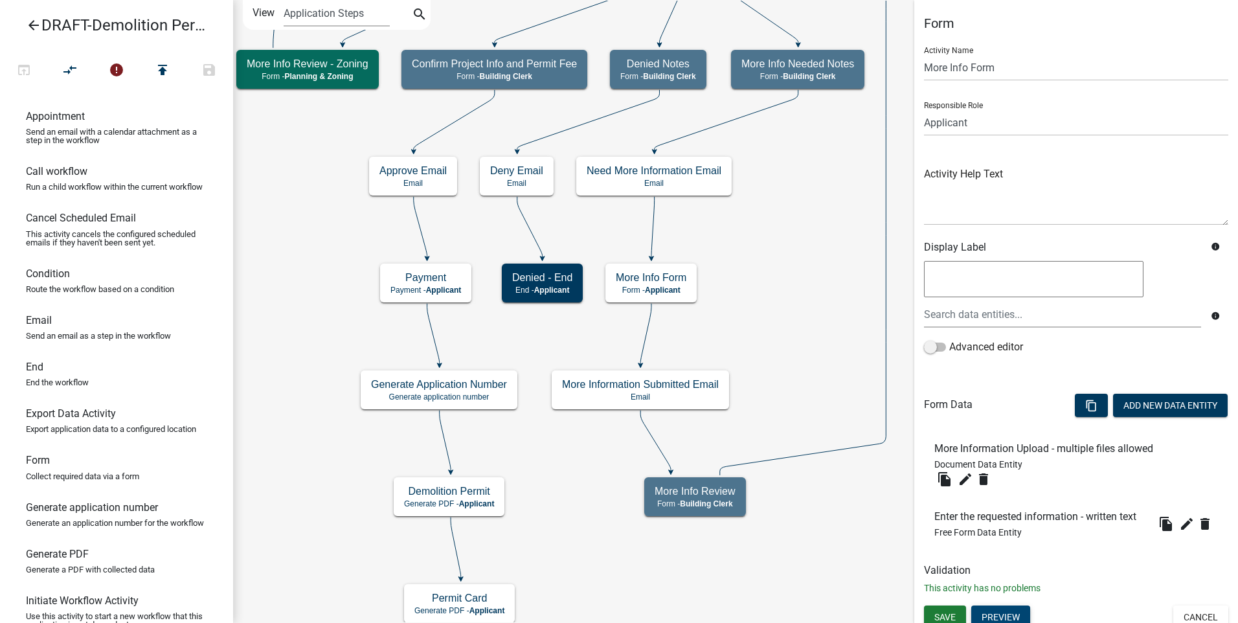
click at [998, 615] on button "Preview" at bounding box center [1000, 616] width 59 height 23
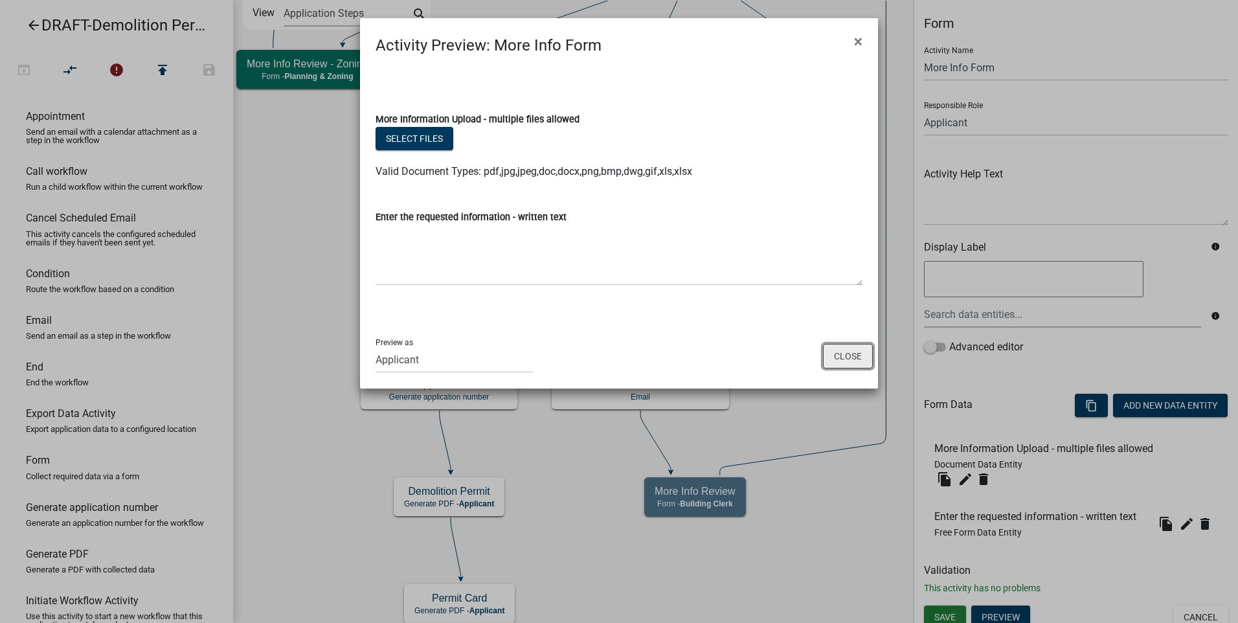
click at [843, 352] on button "Close" at bounding box center [848, 356] width 50 height 25
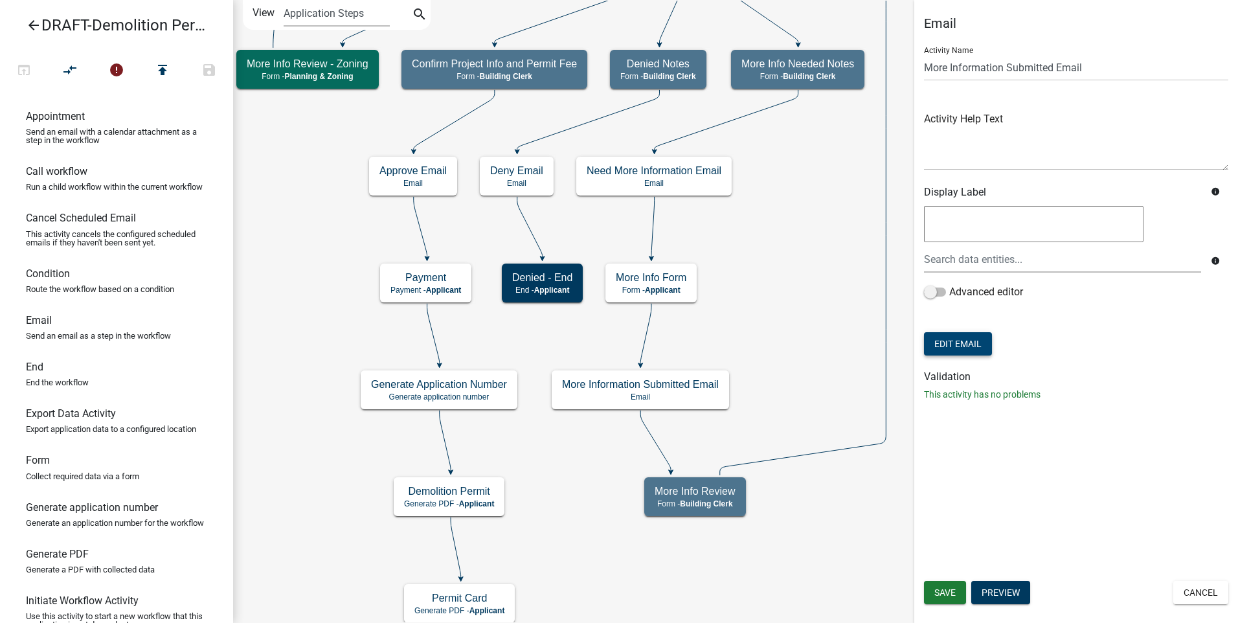
click at [955, 344] on button "Edit Email" at bounding box center [958, 343] width 68 height 23
select select "f8aedfd8-39b5-4d7f-8304-f16556aaf9a2"
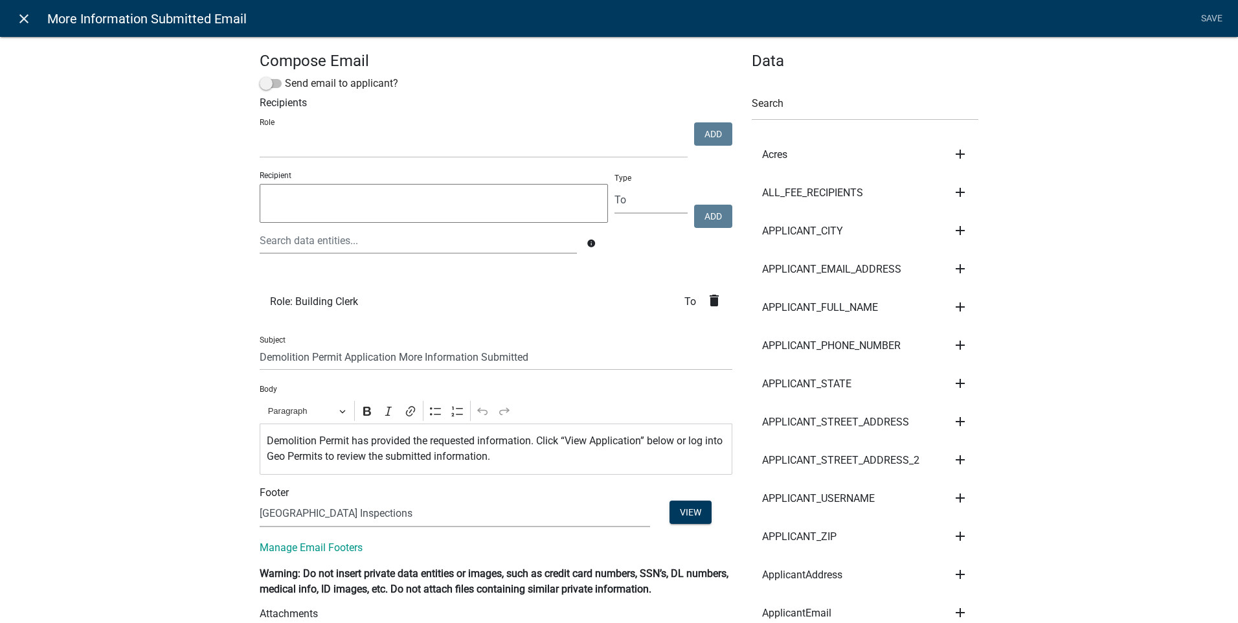
click at [19, 16] on icon "close" at bounding box center [24, 19] width 16 height 16
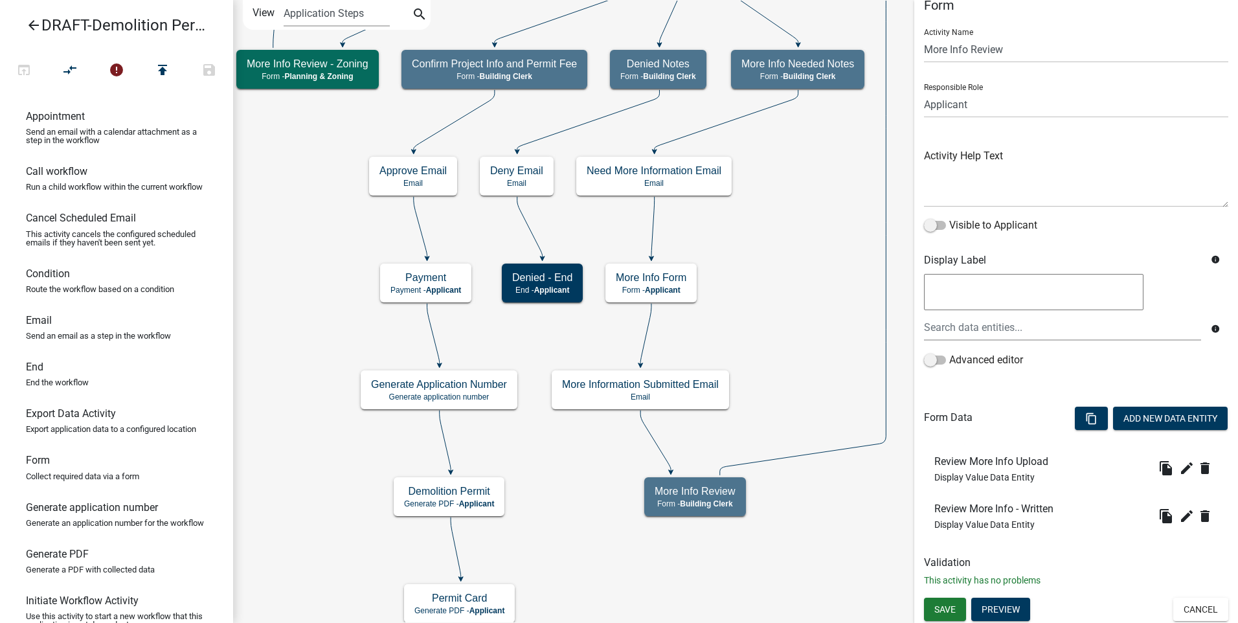
scroll to position [19, 0]
click at [1209, 606] on button "Cancel" at bounding box center [1200, 607] width 55 height 23
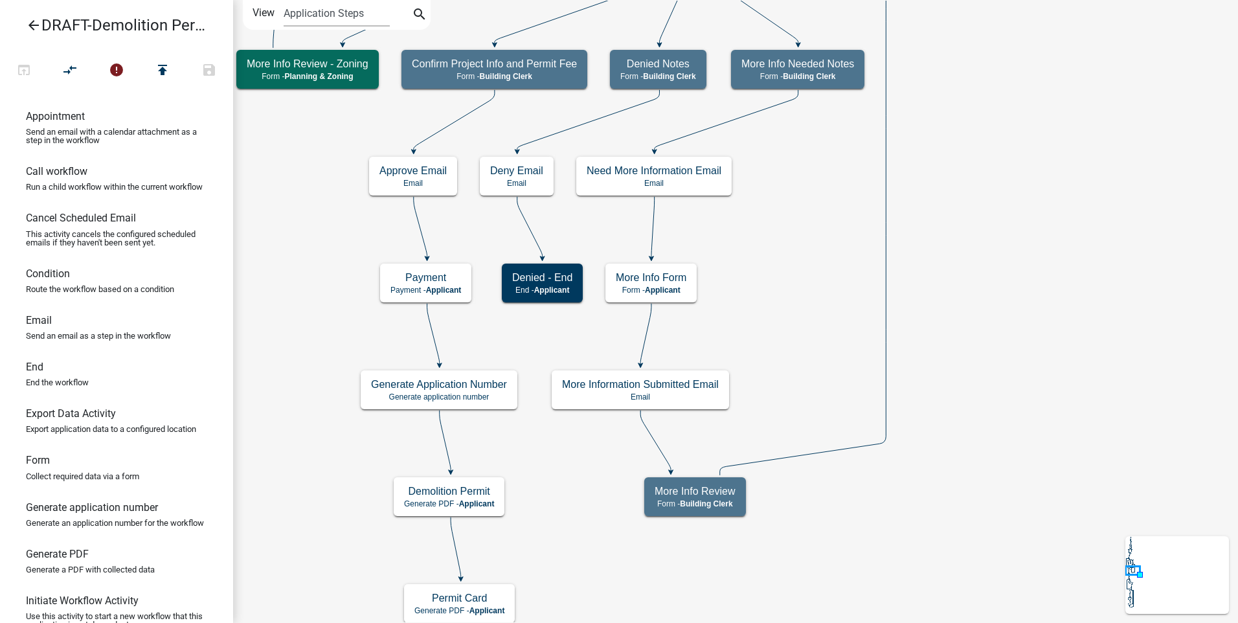
scroll to position [0, 0]
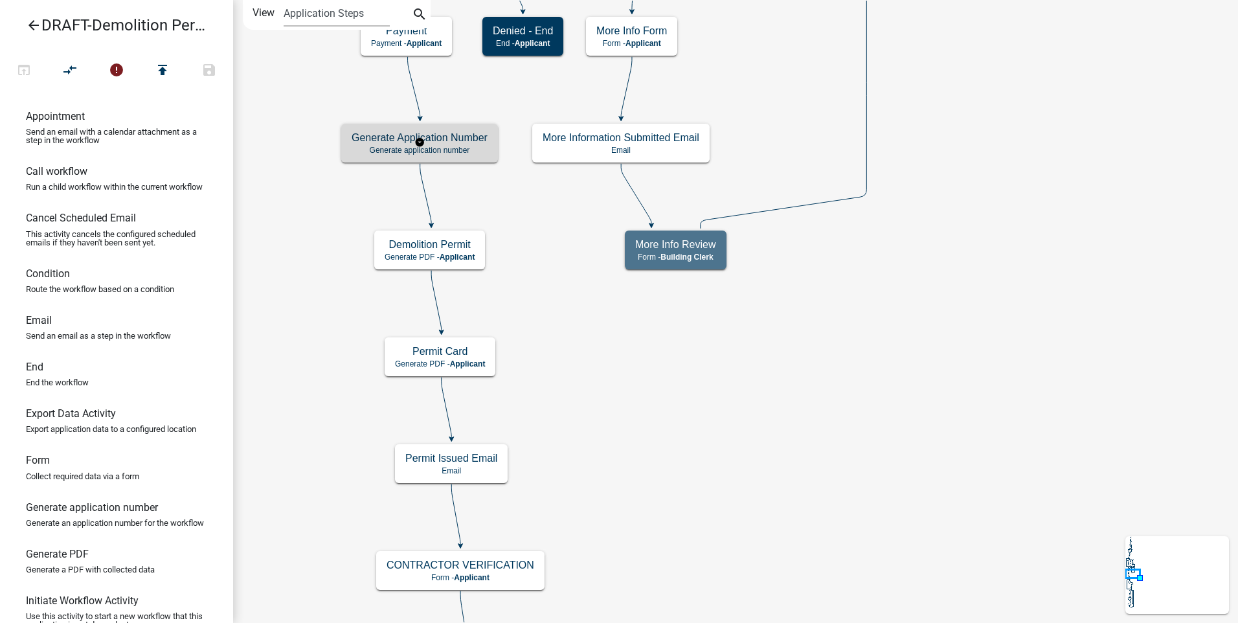
click at [467, 148] on p "Generate application number" at bounding box center [419, 150] width 136 height 9
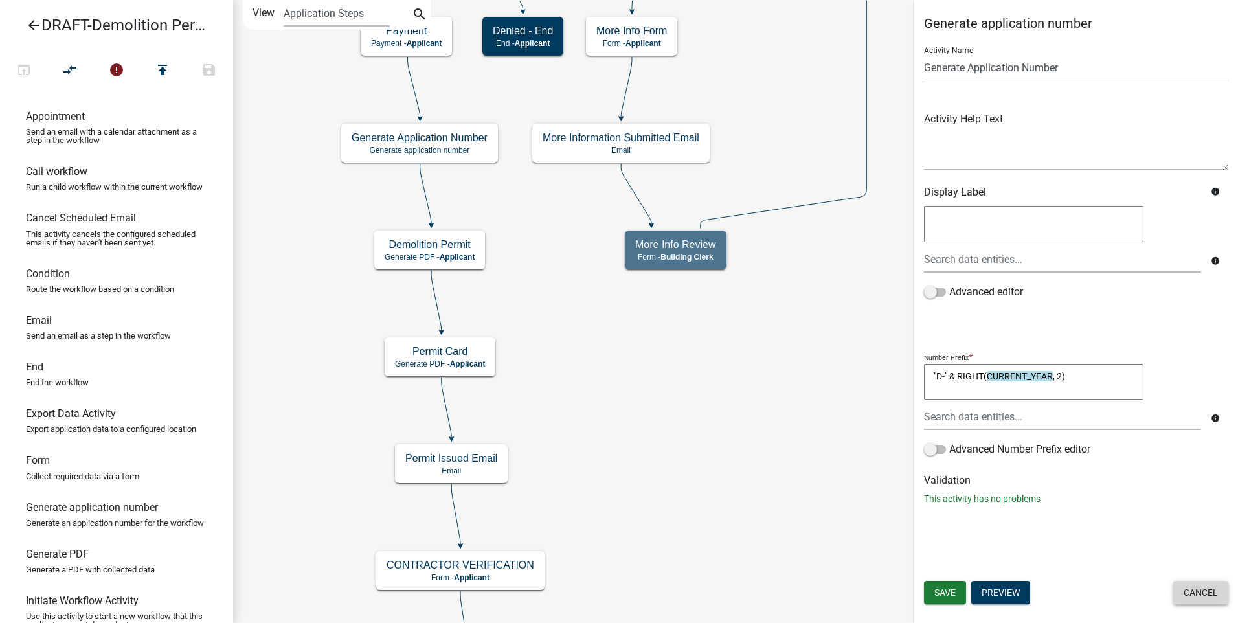
click at [1199, 591] on button "Cancel" at bounding box center [1200, 592] width 55 height 23
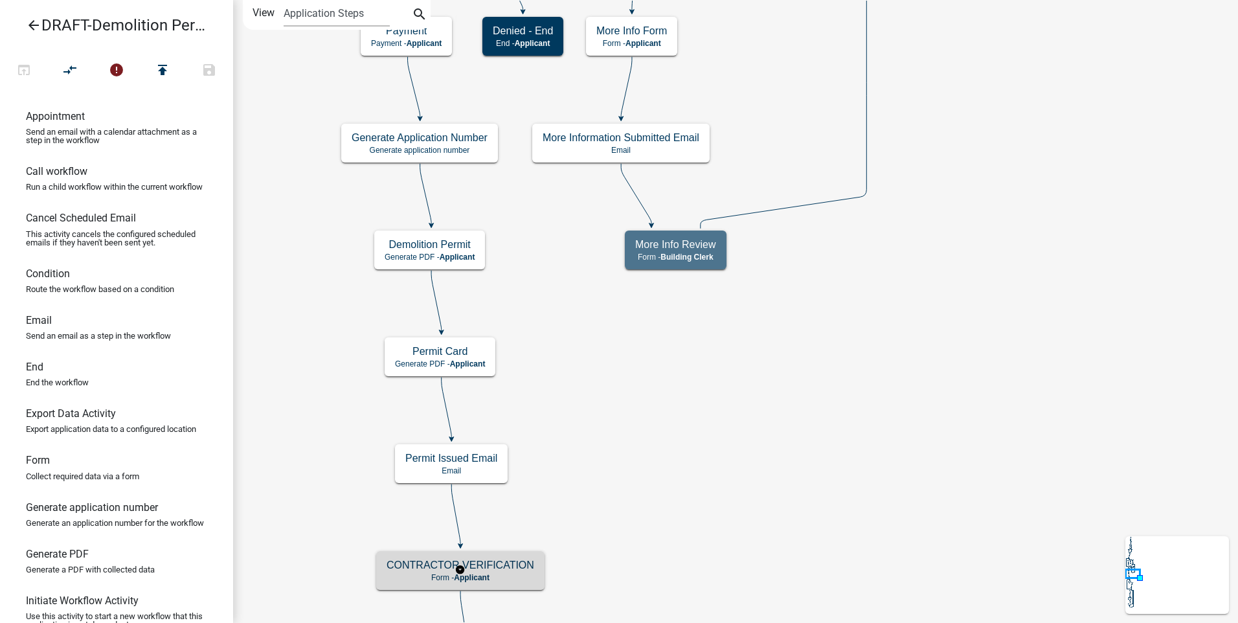
click at [499, 573] on p "Form - Applicant" at bounding box center [460, 577] width 148 height 9
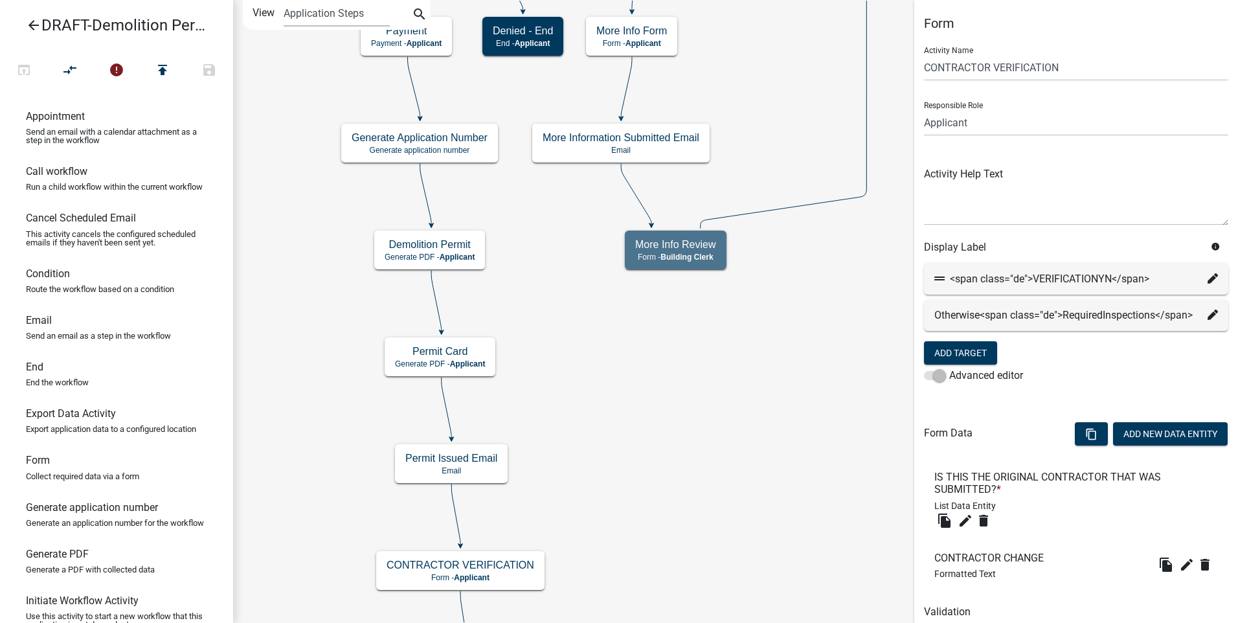
click at [435, 299] on icon at bounding box center [436, 301] width 10 height 61
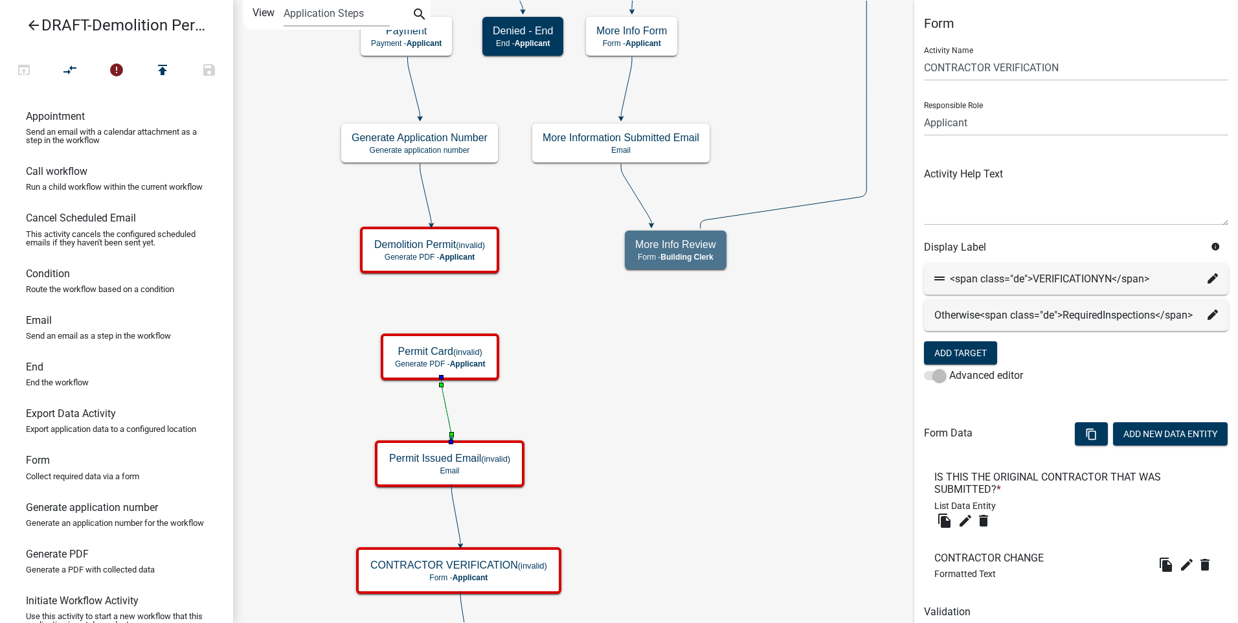
click at [444, 404] on icon at bounding box center [446, 407] width 10 height 61
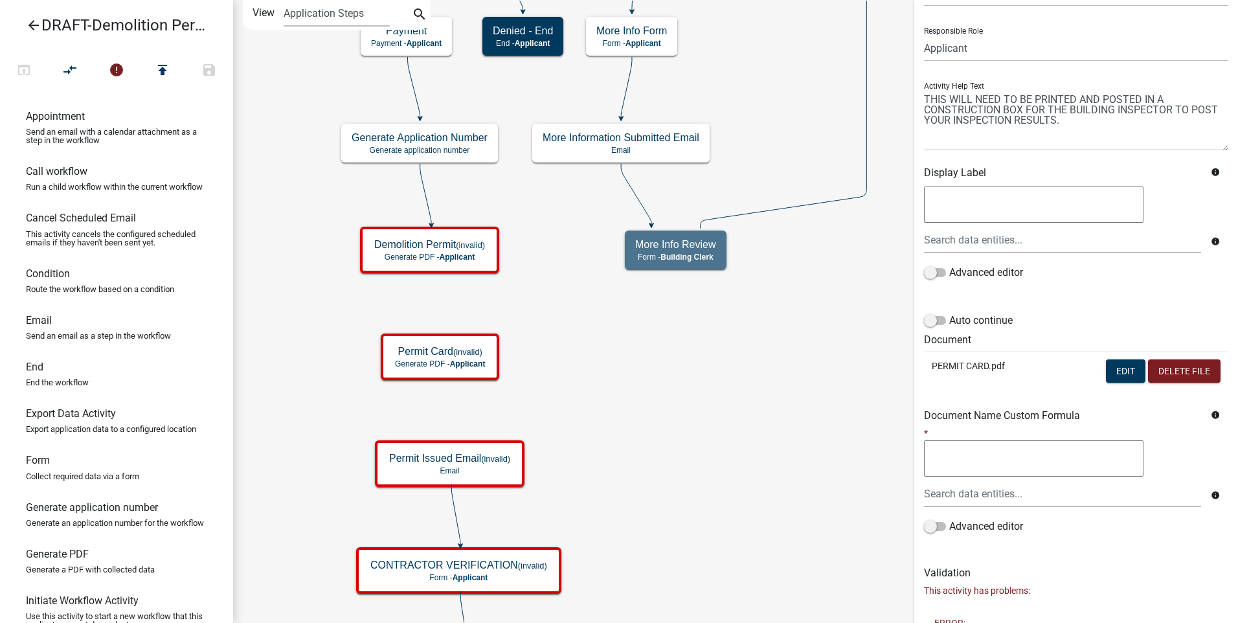
scroll to position [310, 0]
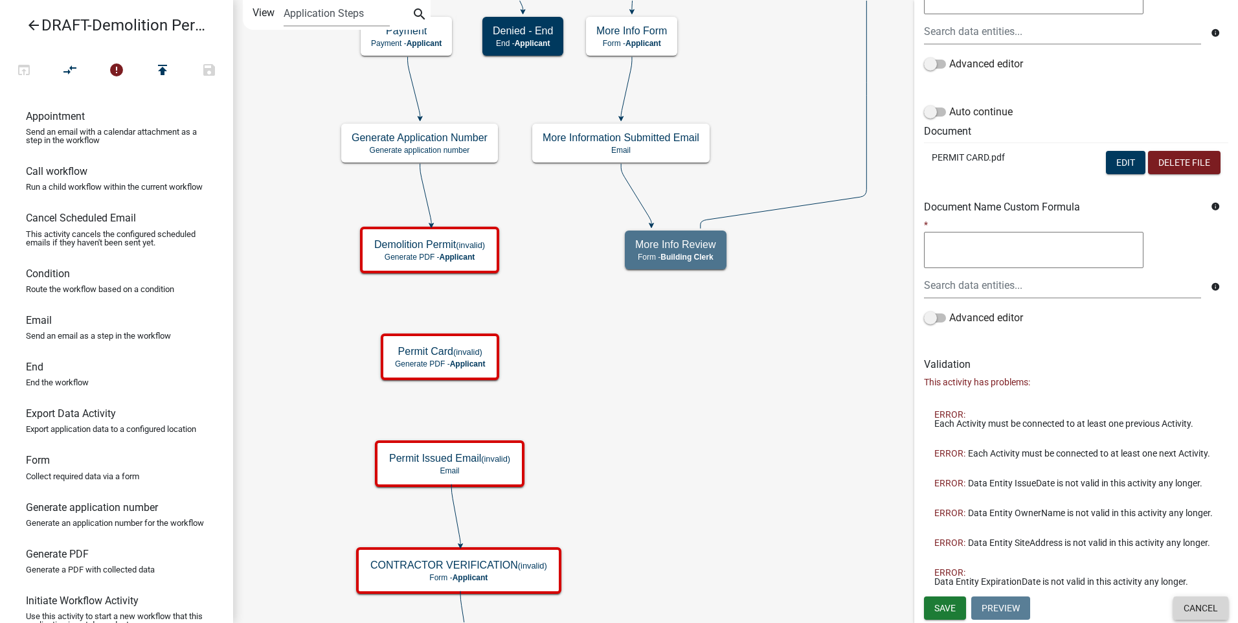
click at [1183, 606] on button "Cancel" at bounding box center [1200, 607] width 55 height 23
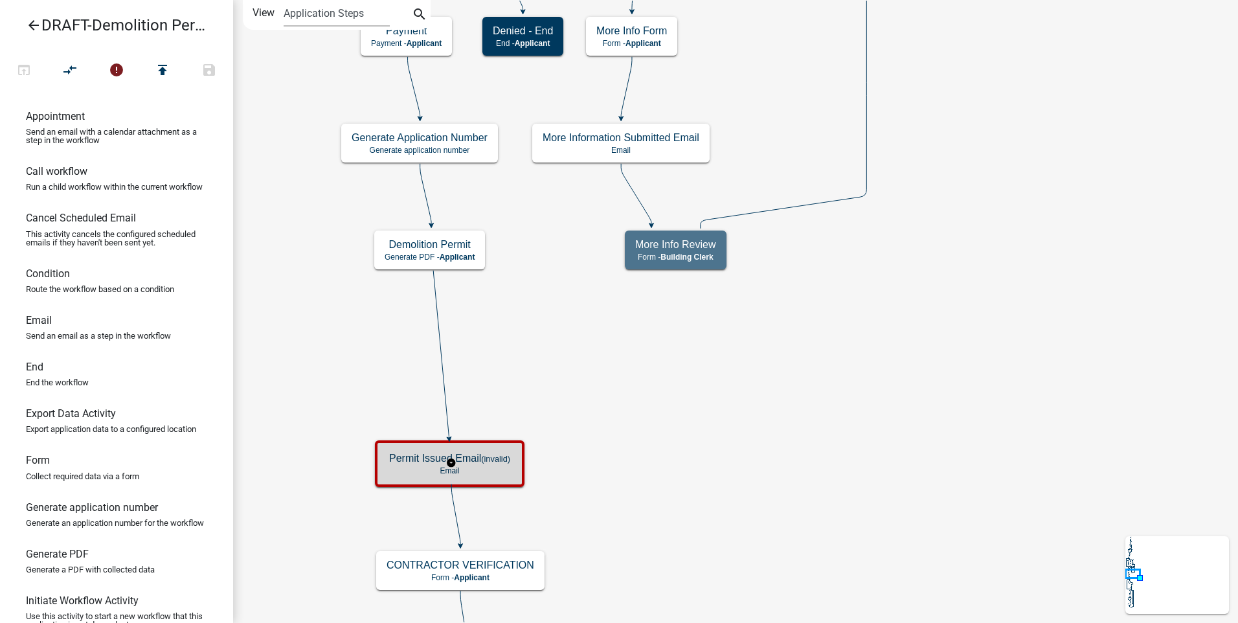
click at [492, 474] on p "Email" at bounding box center [449, 470] width 121 height 9
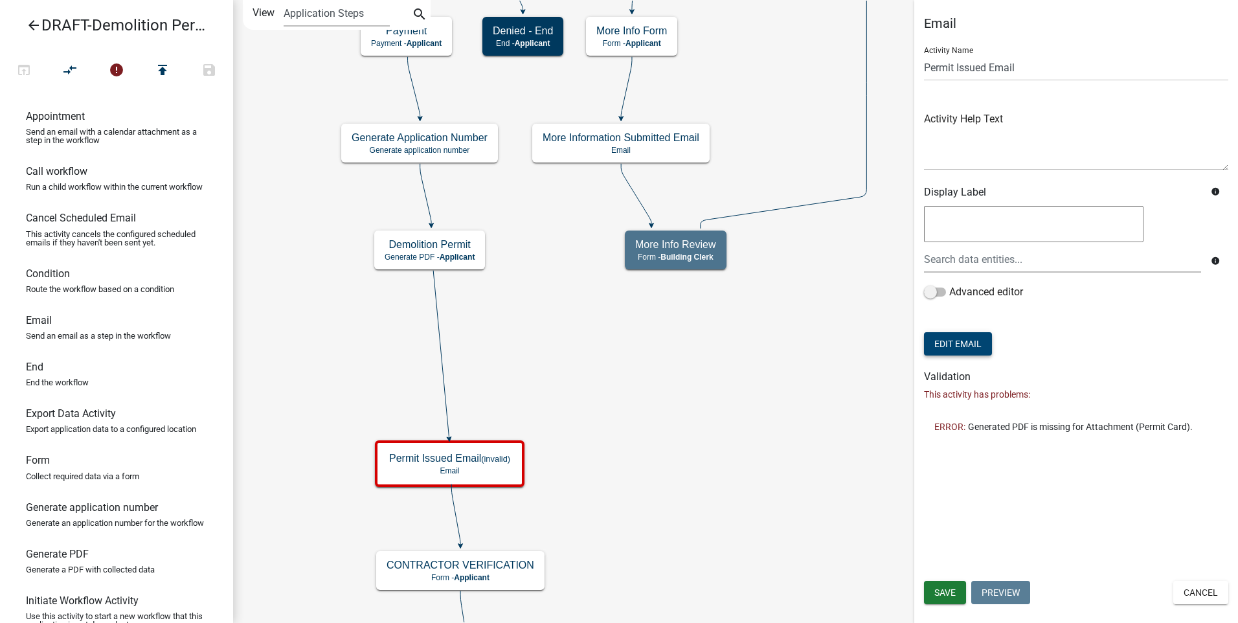
click at [959, 340] on button "Edit Email" at bounding box center [958, 343] width 68 height 23
select select "f8aedfd8-39b5-4d7f-8304-f16556aaf9a2"
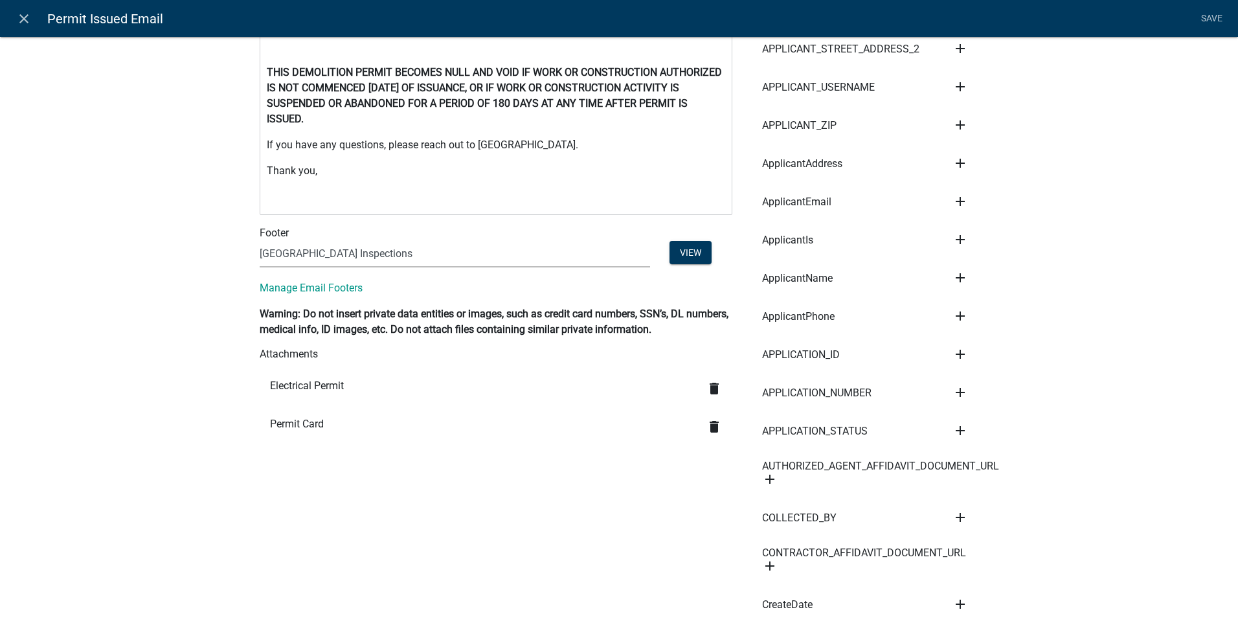
scroll to position [459, 0]
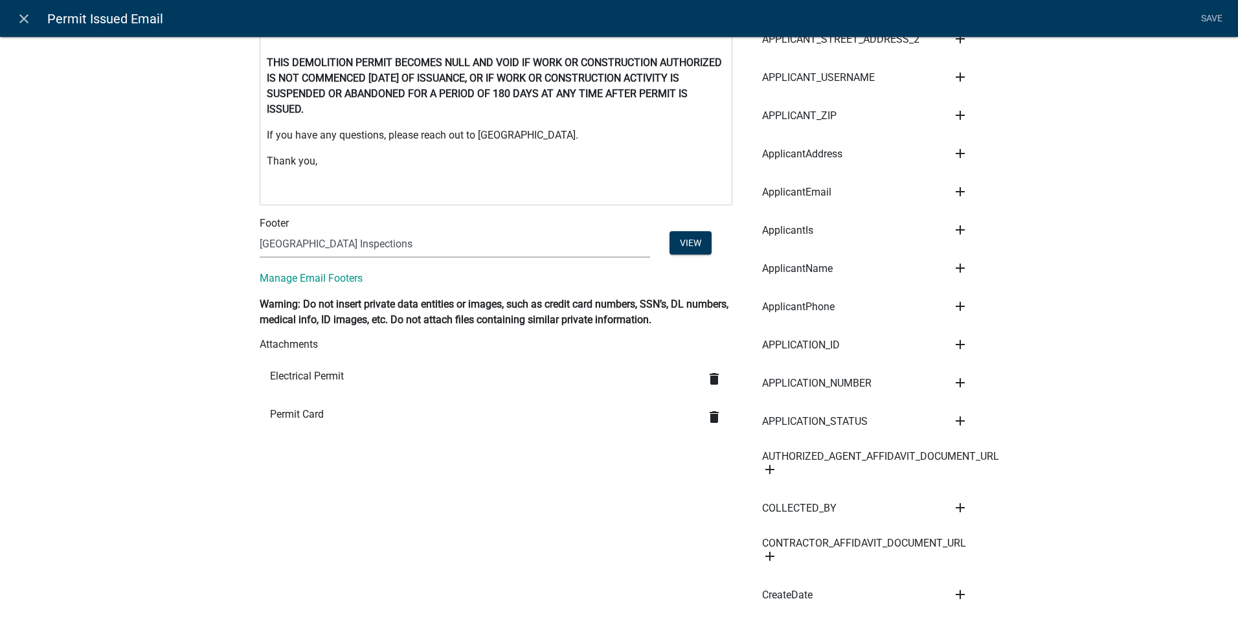
click at [706, 417] on icon "delete" at bounding box center [714, 417] width 16 height 16
click at [706, 373] on icon "delete" at bounding box center [714, 379] width 16 height 16
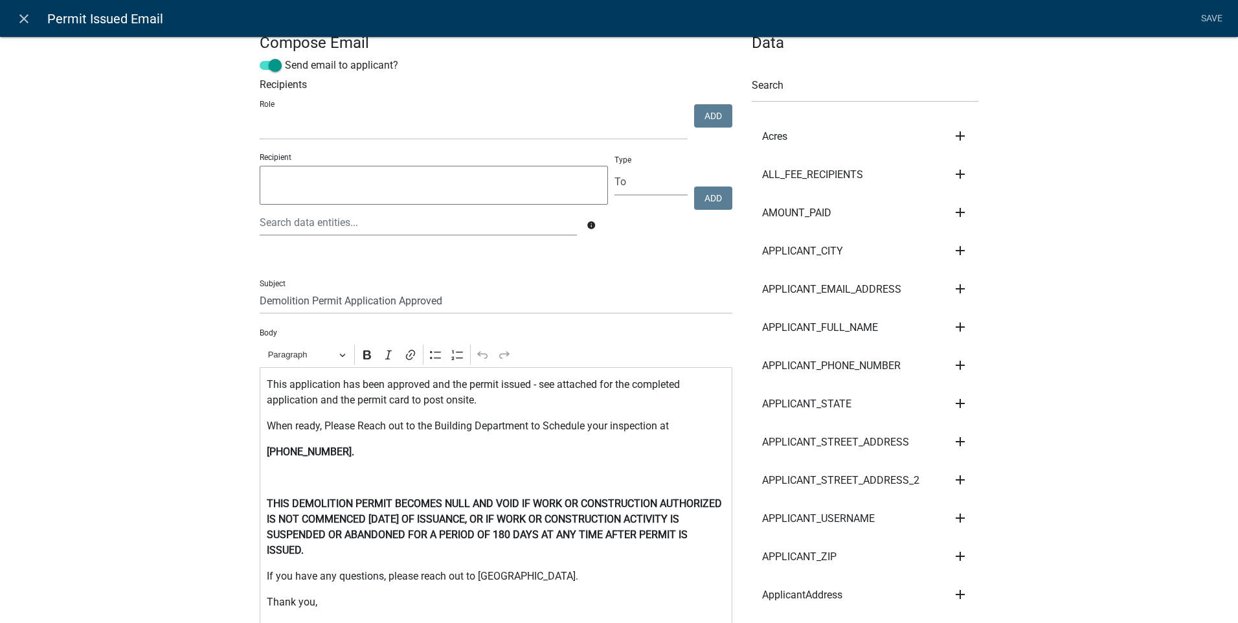
scroll to position [0, 0]
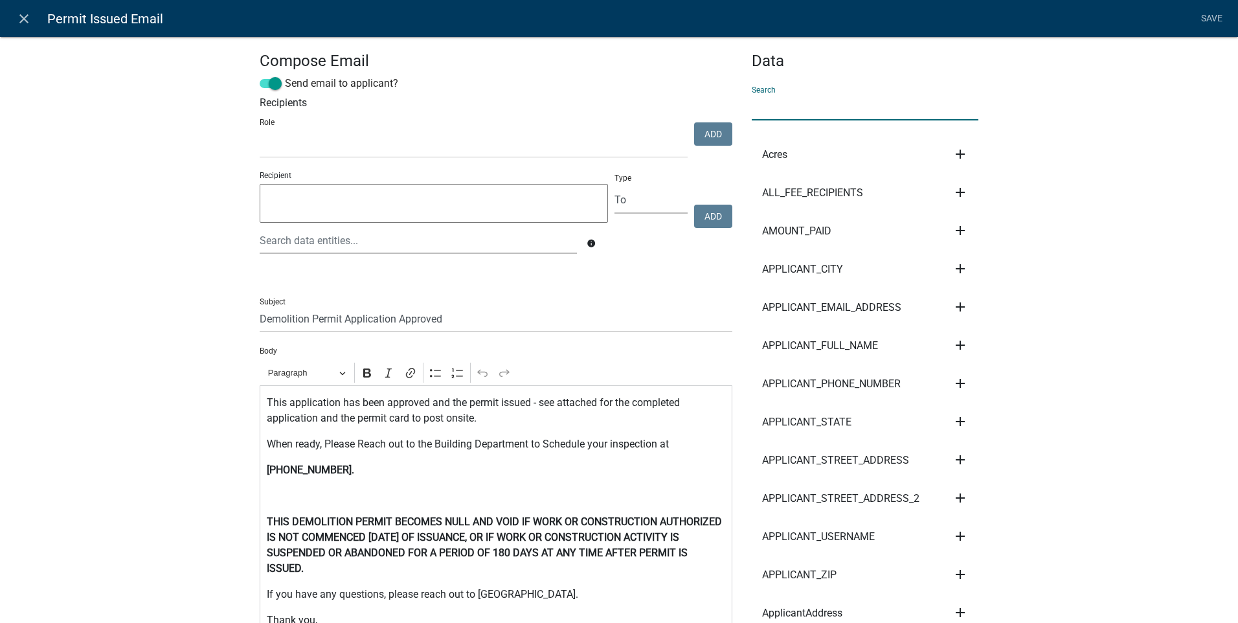
click at [751, 103] on input "text" at bounding box center [864, 107] width 227 height 27
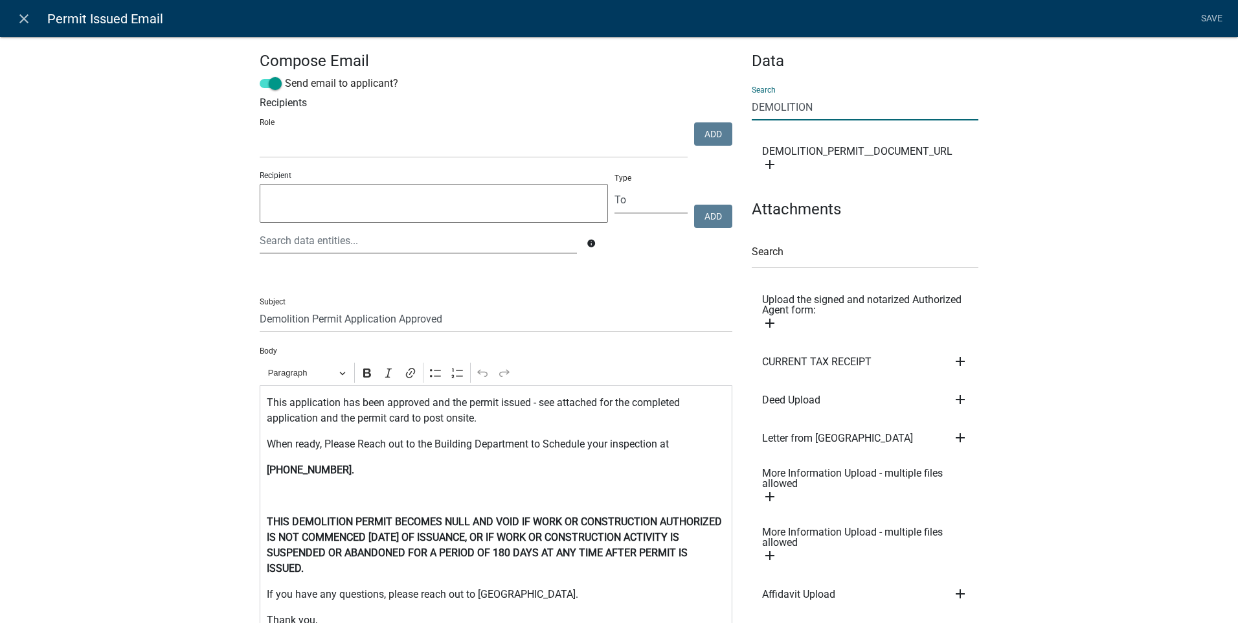
type input "DEMOLITION"
click at [764, 162] on icon "add" at bounding box center [770, 165] width 16 height 16
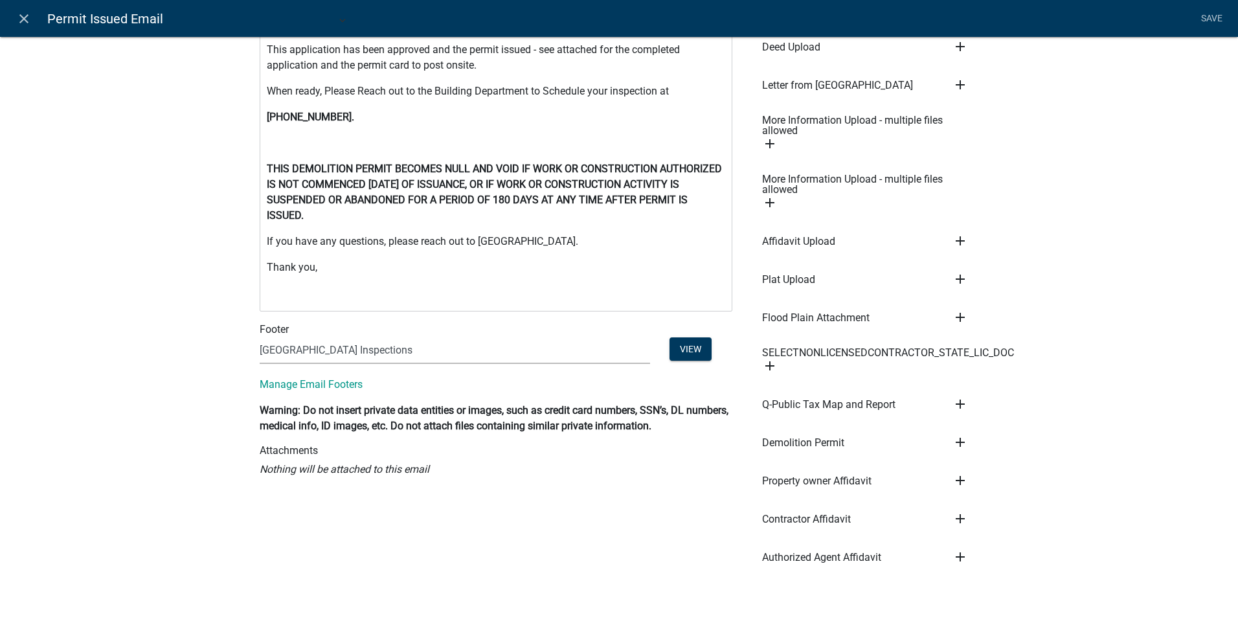
scroll to position [353, 0]
click at [952, 438] on icon "add" at bounding box center [960, 442] width 16 height 16
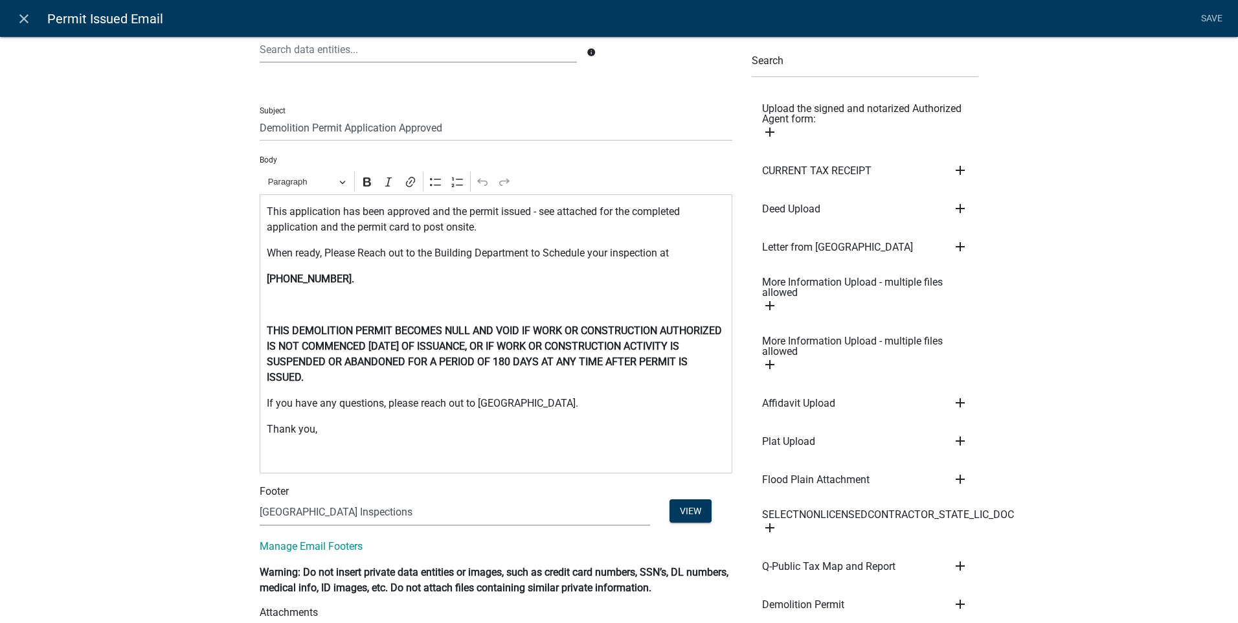
scroll to position [188, 0]
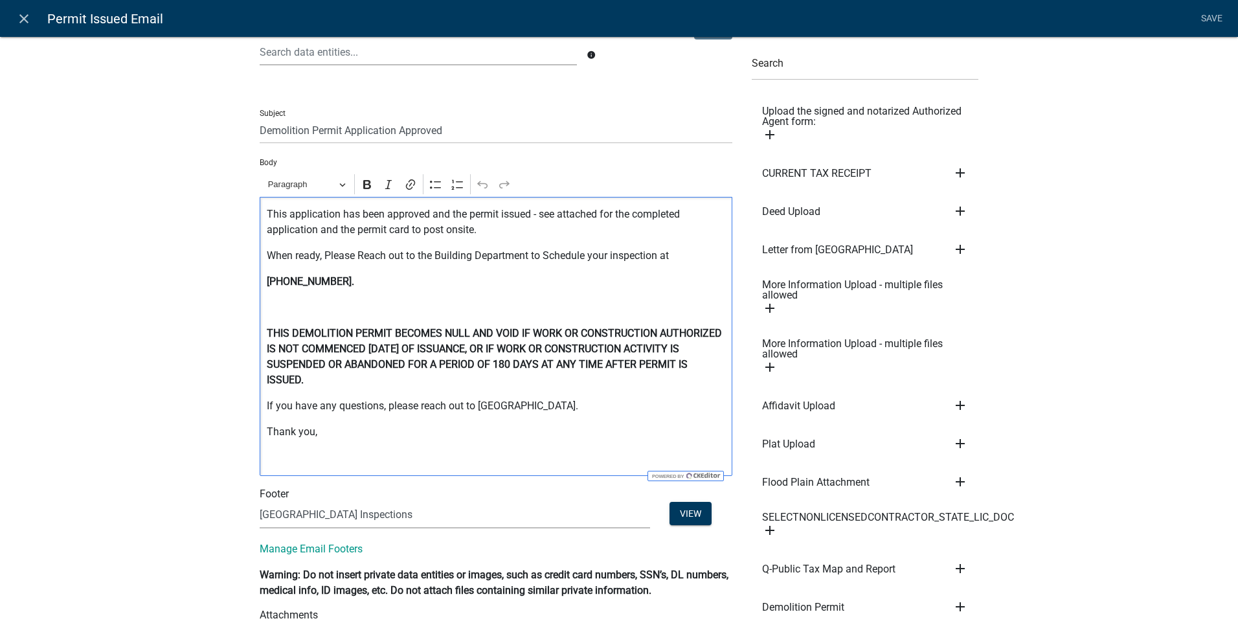
click at [526, 211] on p "This application has been approved and the permit issued - see attached for the…" at bounding box center [496, 221] width 459 height 31
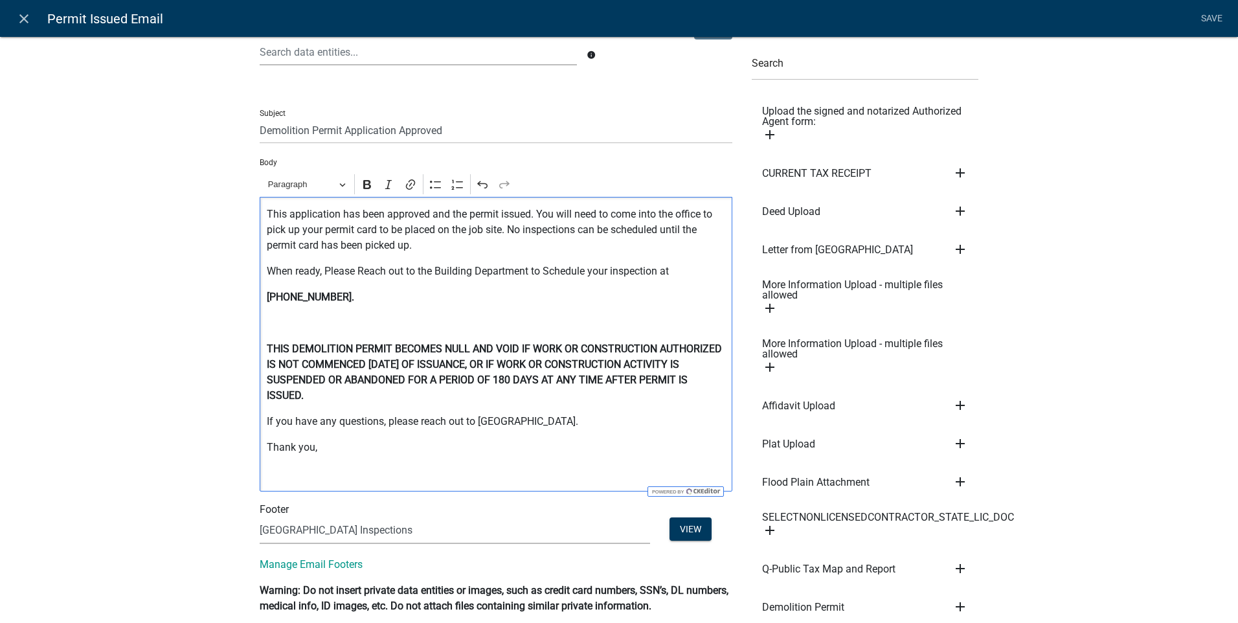
click at [641, 214] on p "This application has been approved and the permit issued. You will need to come…" at bounding box center [496, 229] width 459 height 47
click at [411, 246] on p "This application has been approved and the permit issued. You will need to come…" at bounding box center [496, 229] width 459 height 47
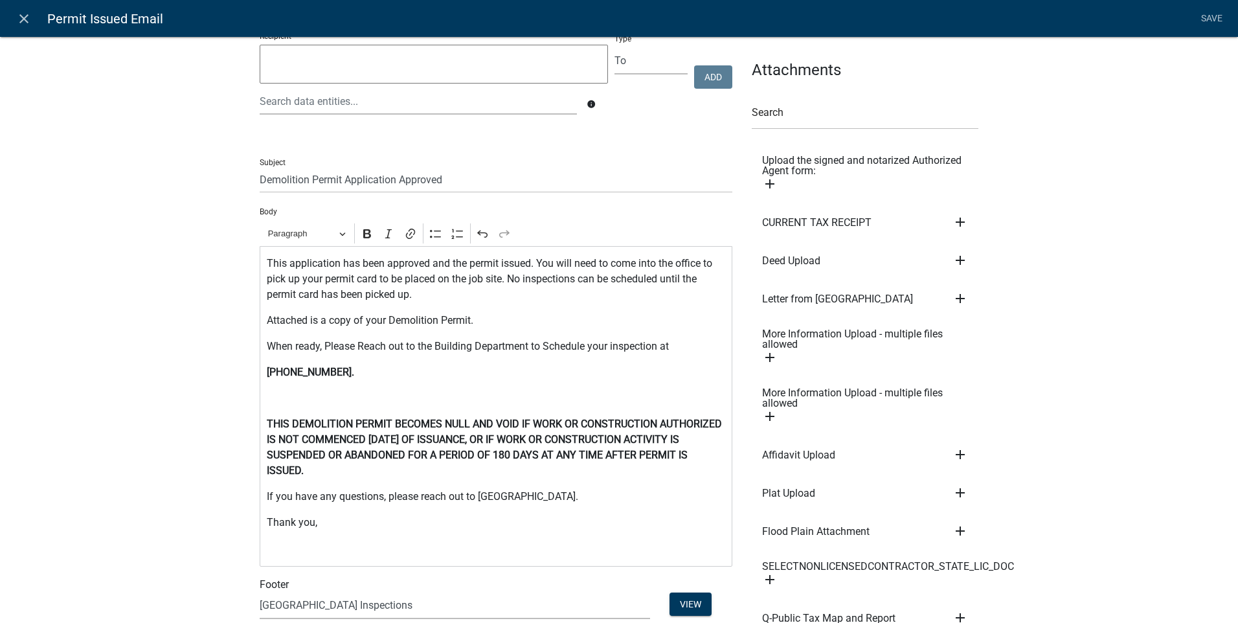
scroll to position [138, 0]
click at [350, 372] on p "(706) 795-6350." at bounding box center [496, 374] width 459 height 16
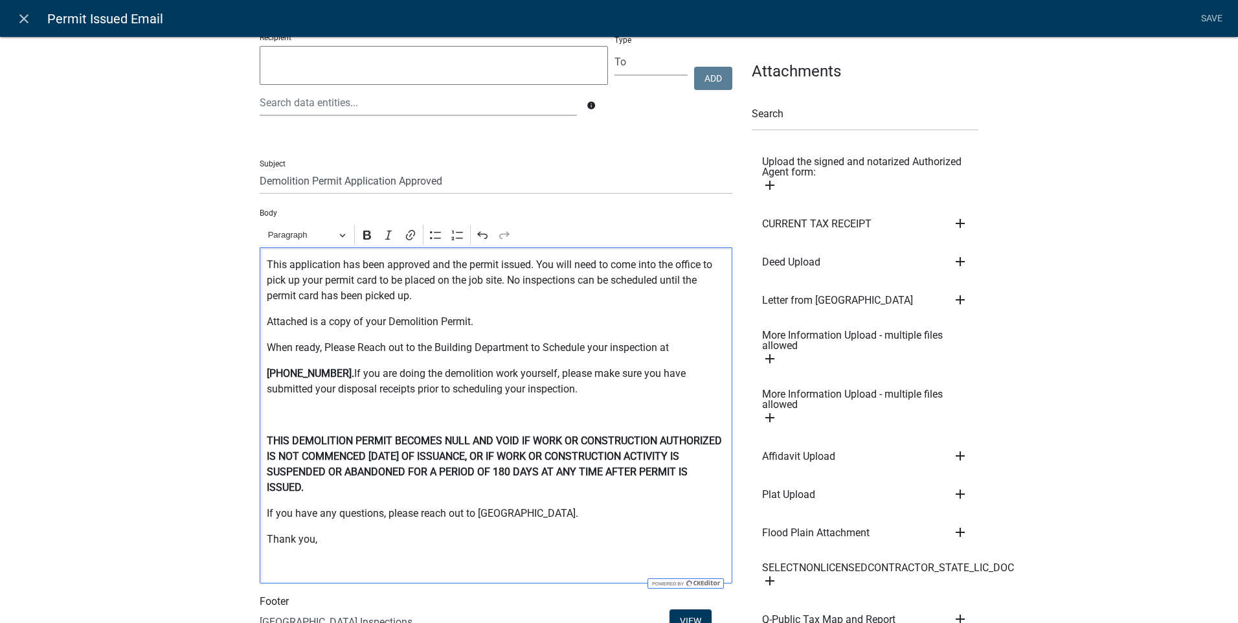
click at [666, 347] on p "When ready, Please Reach out to the Building Department to Schedule your inspec…" at bounding box center [496, 348] width 459 height 16
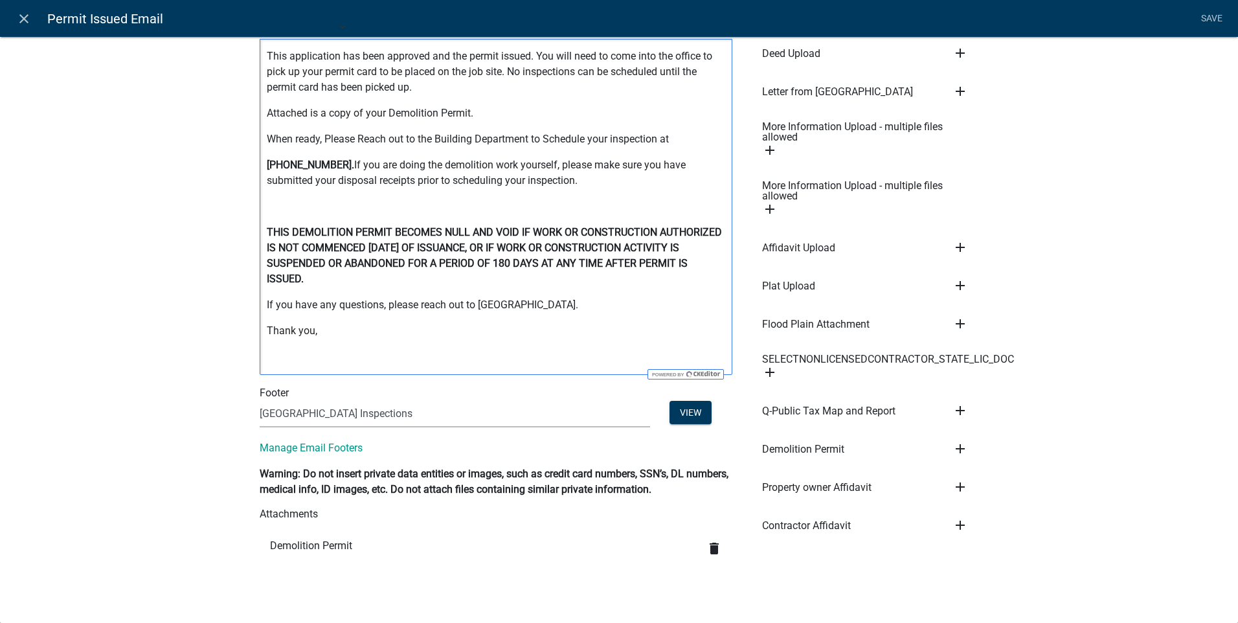
click at [671, 140] on p "When ready, Please Reach out to the Building Department to Schedule your inspec…" at bounding box center [496, 139] width 459 height 16
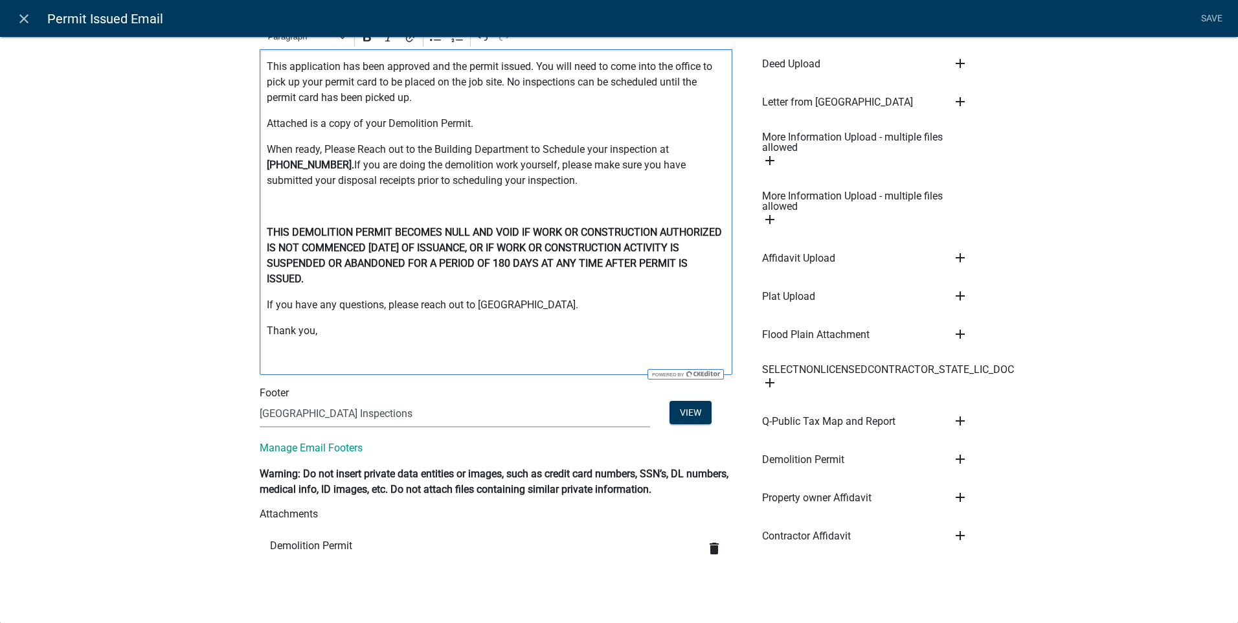
click at [551, 198] on div "This application has been approved and the permit issued. You will need to come…" at bounding box center [496, 212] width 473 height 326
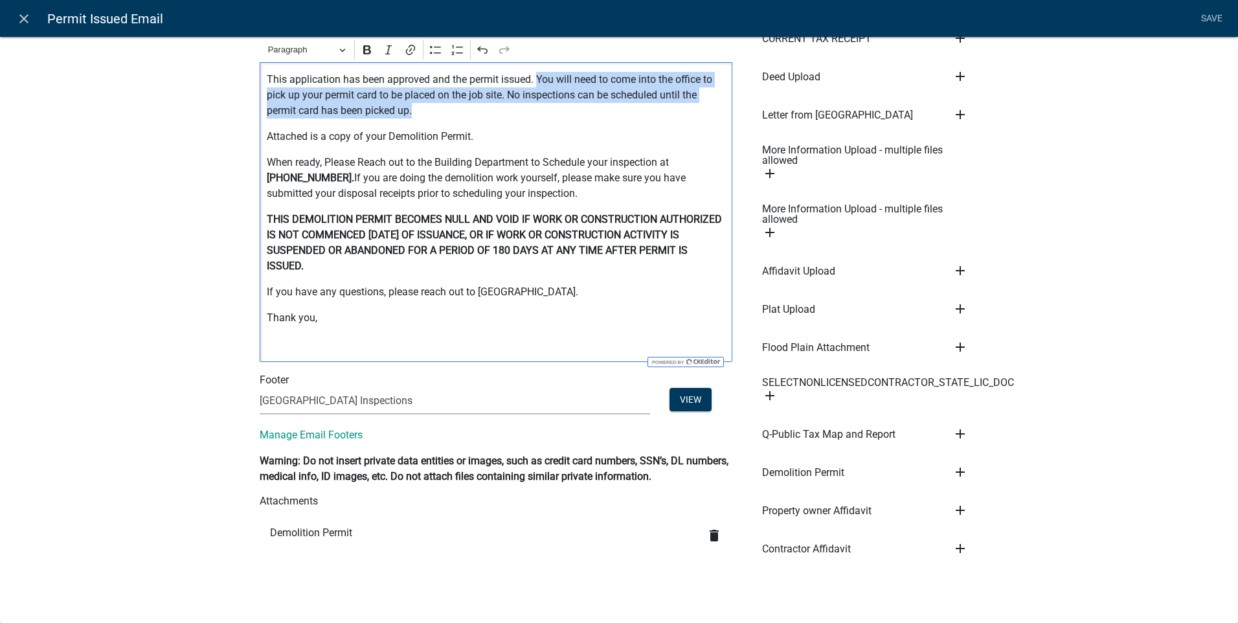
drag, startPoint x: 539, startPoint y: 78, endPoint x: 529, endPoint y: 110, distance: 33.0
click at [529, 110] on p "This application has been approved and the permit issued. You will need to come…" at bounding box center [496, 95] width 459 height 47
drag, startPoint x: 364, startPoint y: 50, endPoint x: 376, endPoint y: 61, distance: 16.1
click at [364, 51] on icon "Editor toolbar" at bounding box center [367, 49] width 8 height 9
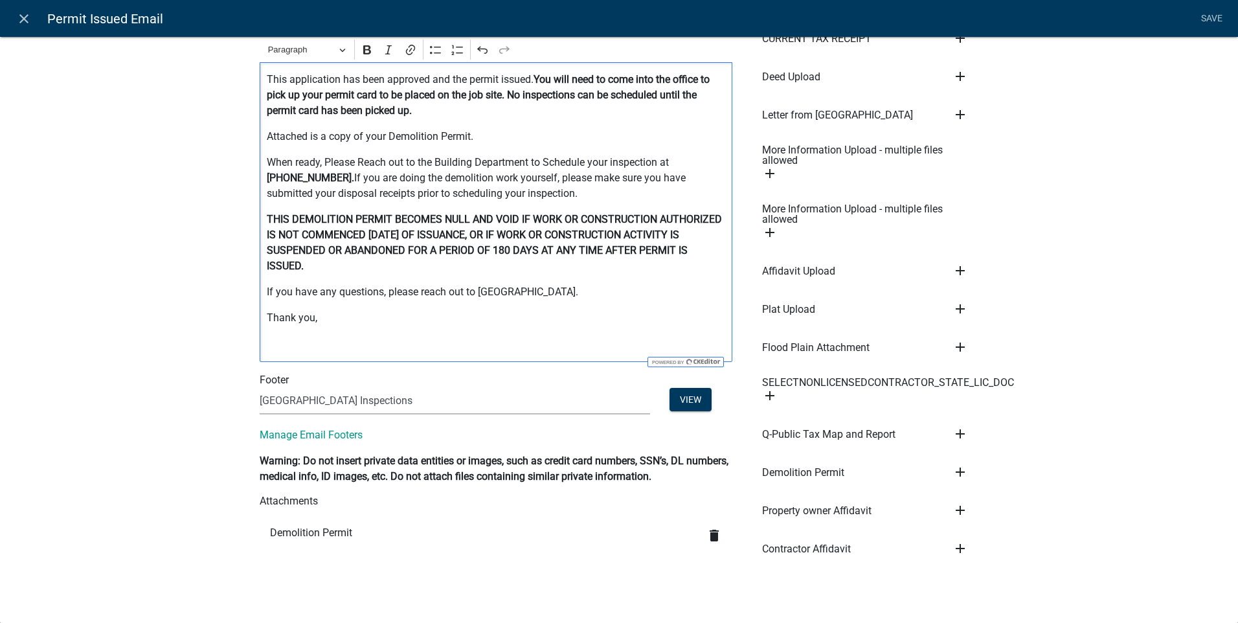
click at [512, 133] on p "Attached is a copy of your Demolition Permit." at bounding box center [496, 137] width 459 height 16
click at [1209, 16] on link "Save" at bounding box center [1211, 18] width 32 height 25
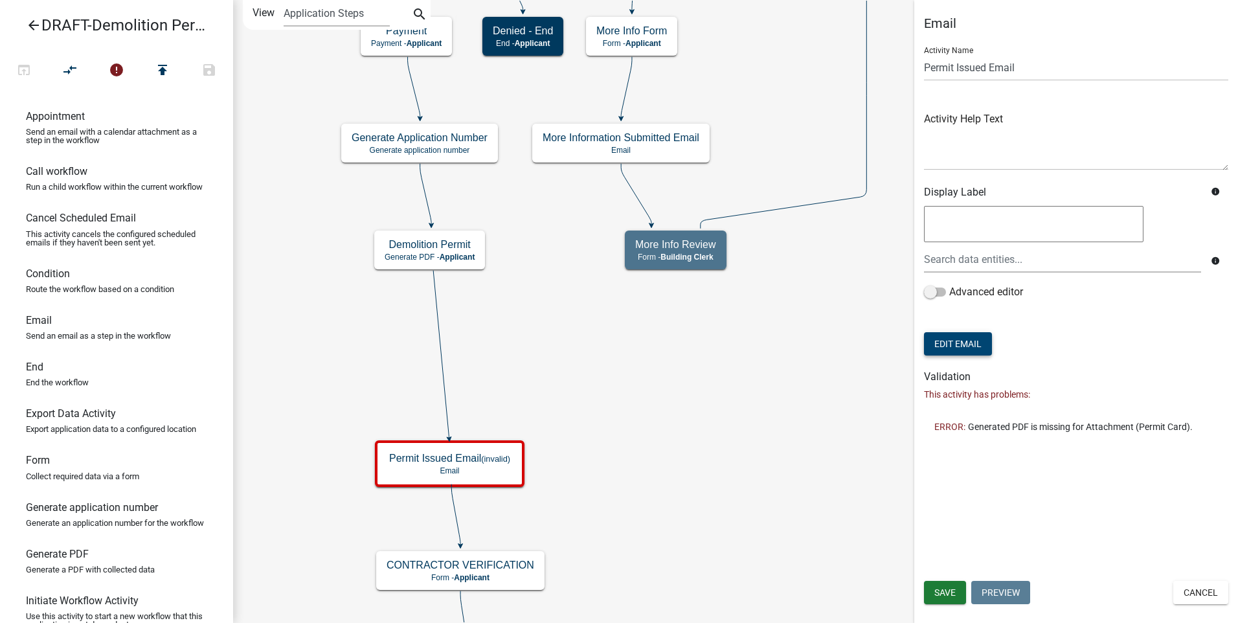
scroll to position [0, 0]
click at [940, 587] on span "Save" at bounding box center [944, 592] width 21 height 10
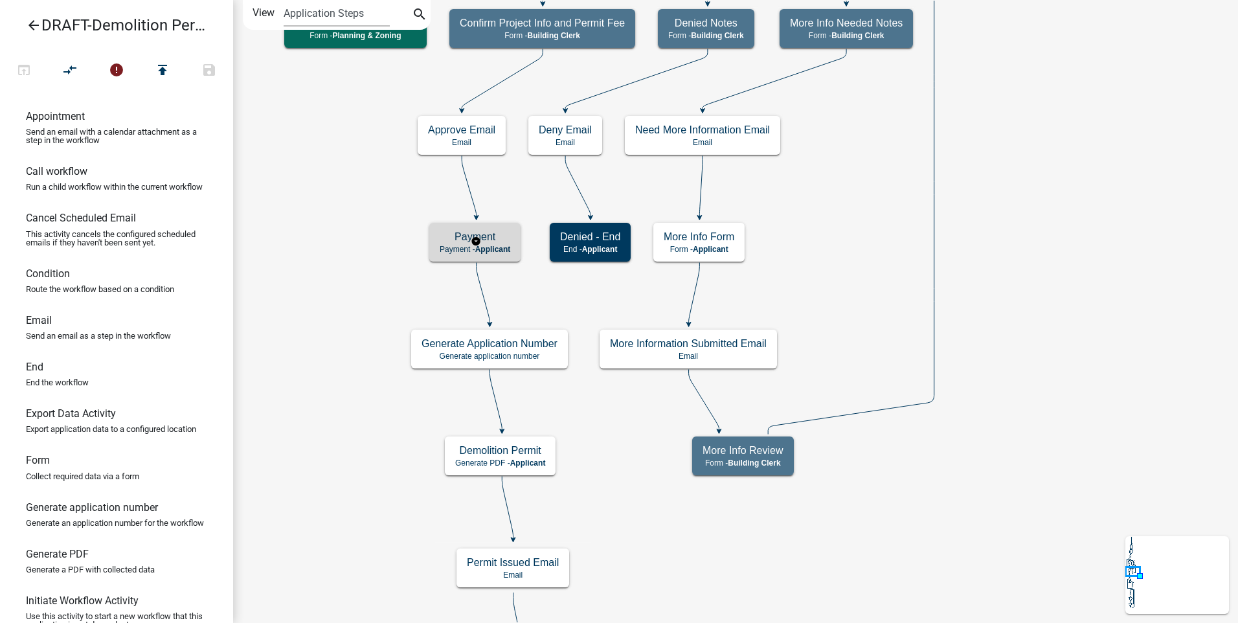
click at [494, 242] on h5 "Payment" at bounding box center [474, 236] width 71 height 12
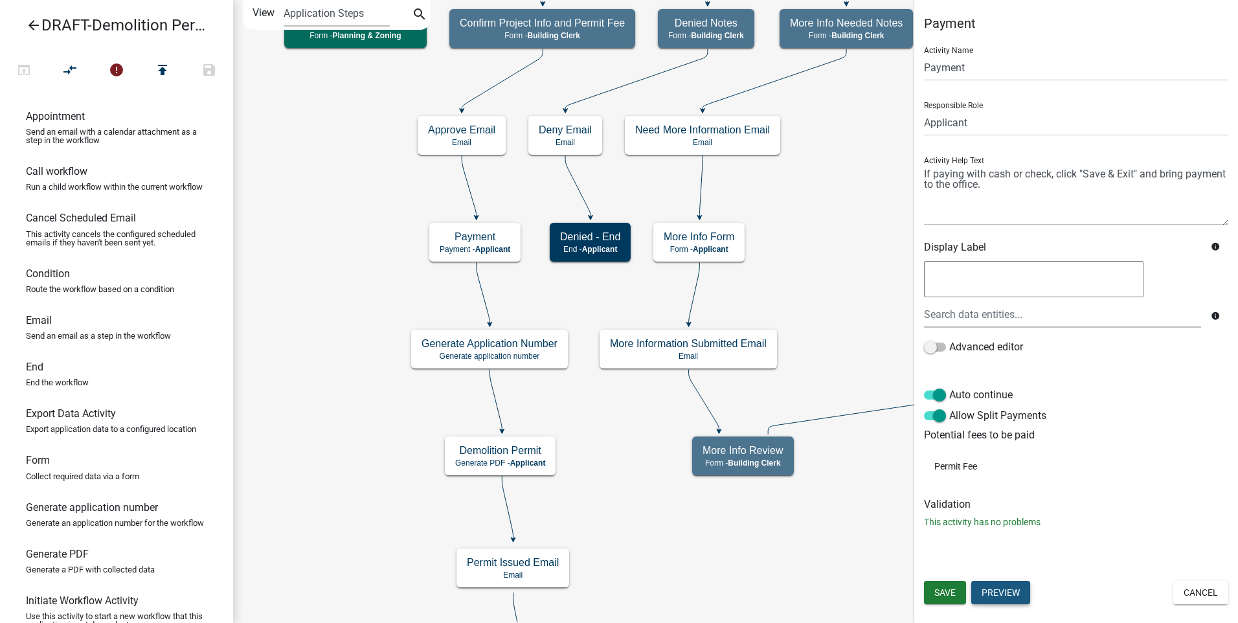
click at [996, 593] on button "Preview" at bounding box center [1000, 592] width 59 height 23
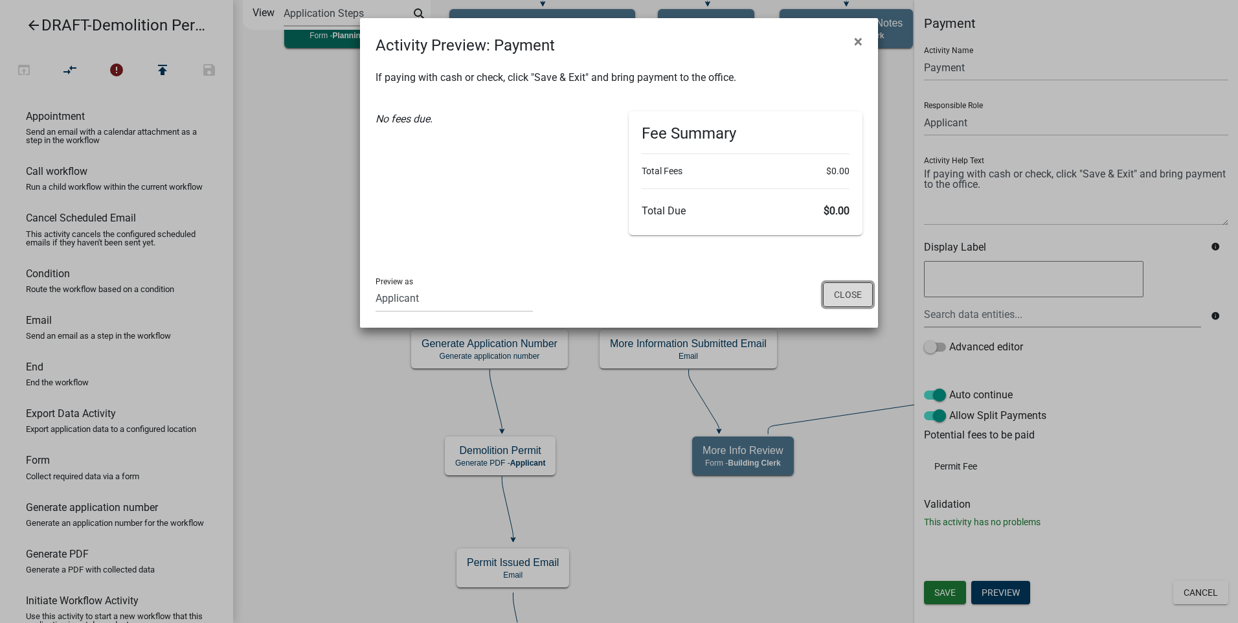
click at [848, 295] on button "Close" at bounding box center [848, 294] width 50 height 25
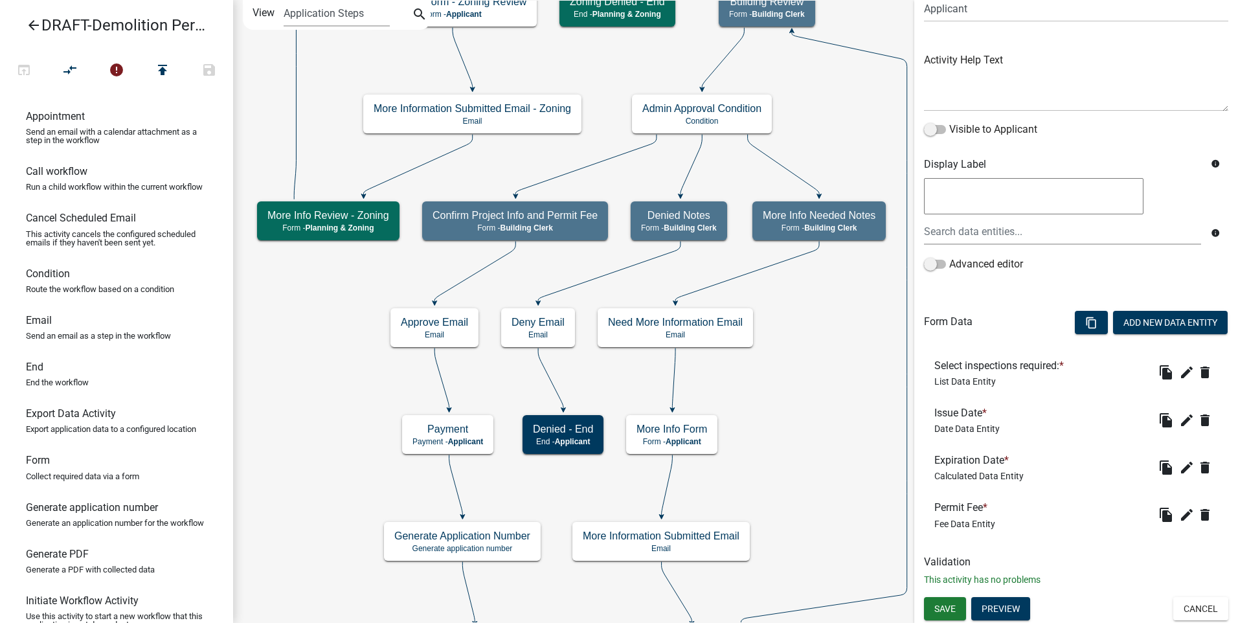
scroll to position [115, 0]
click at [1179, 513] on icon "edit" at bounding box center [1187, 514] width 16 height 16
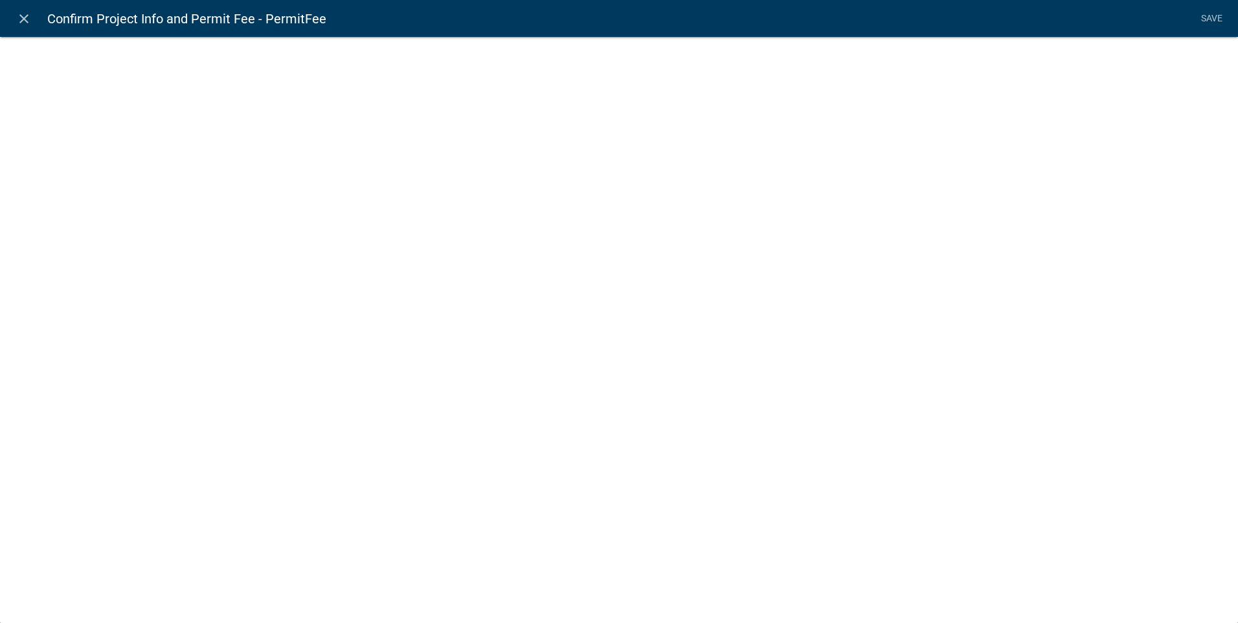
select select "fee"
select select "DemoType"
select select "2: 71c94b0f-85ab-4860-9b42-8e364c2aea8c"
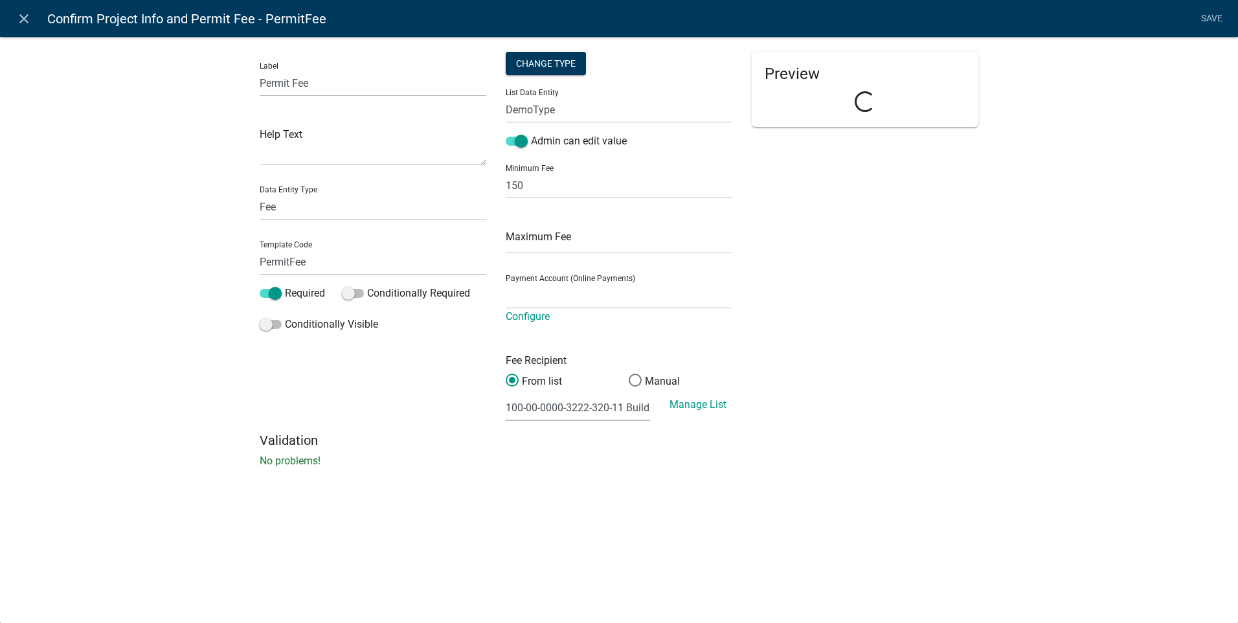
select select "ade8966c-73be-43a0-8912-862582d59b66"
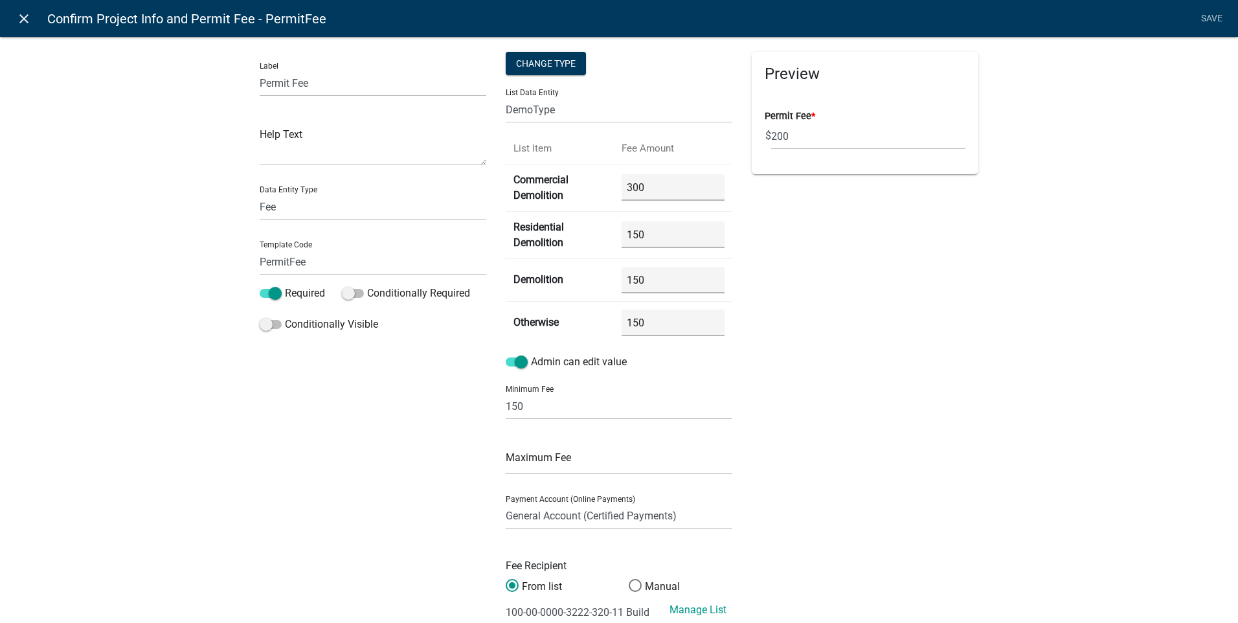
click at [21, 17] on icon "close" at bounding box center [24, 19] width 16 height 16
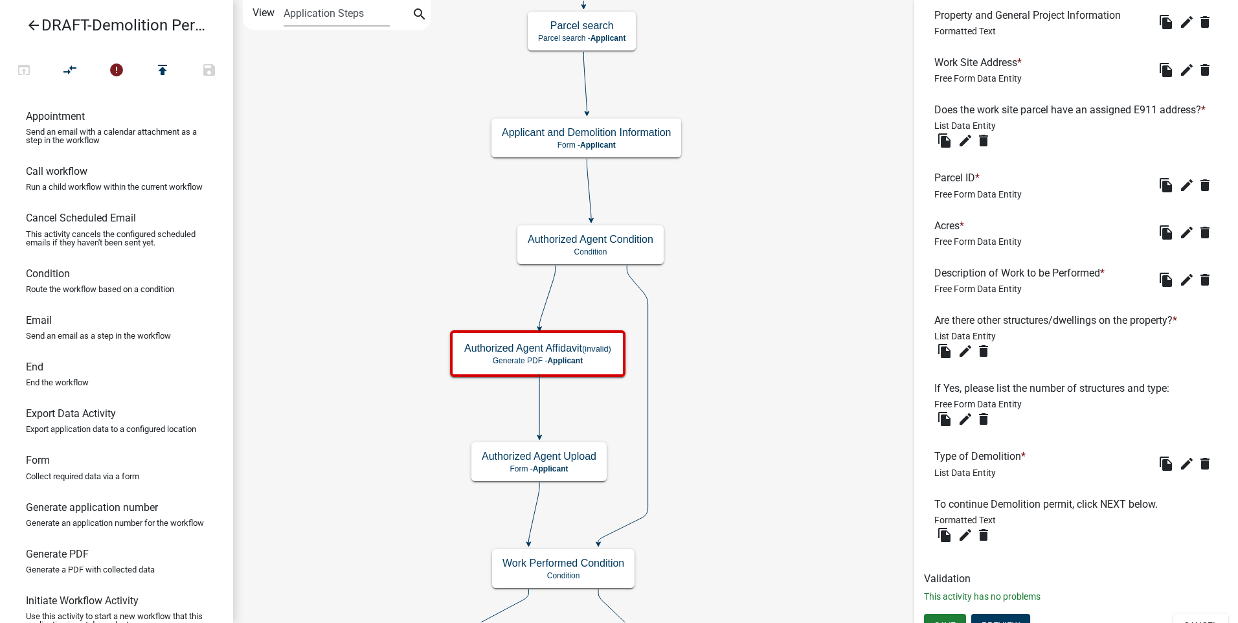
scroll to position [984, 0]
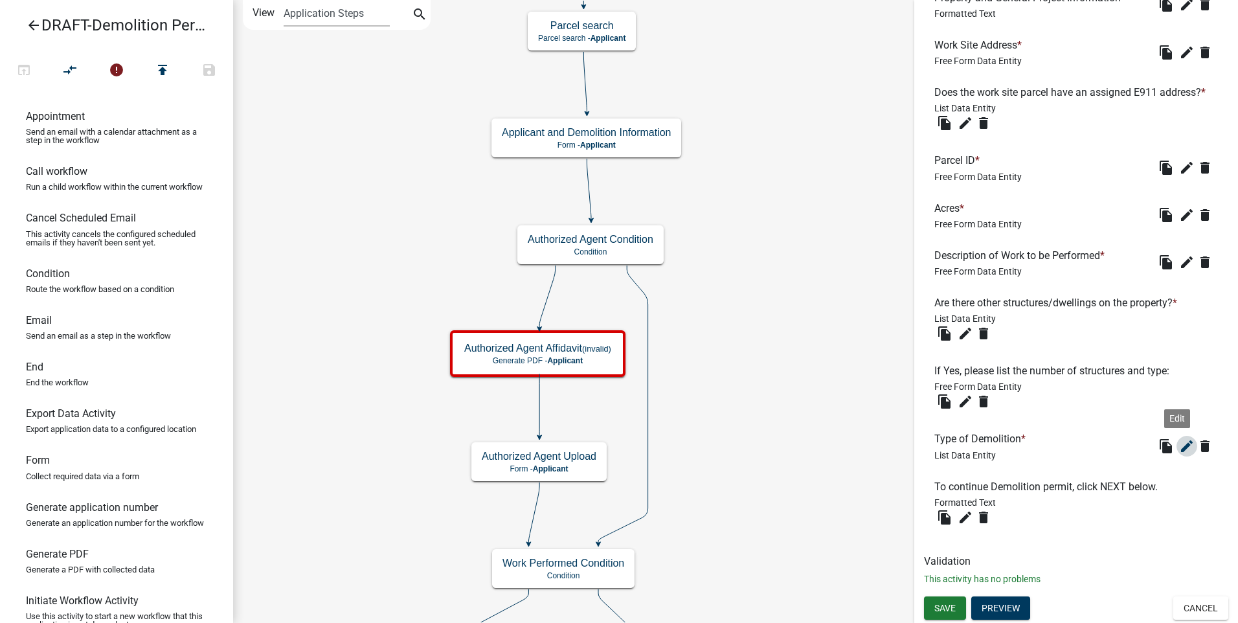
click at [1179, 449] on icon "edit" at bounding box center [1187, 446] width 16 height 16
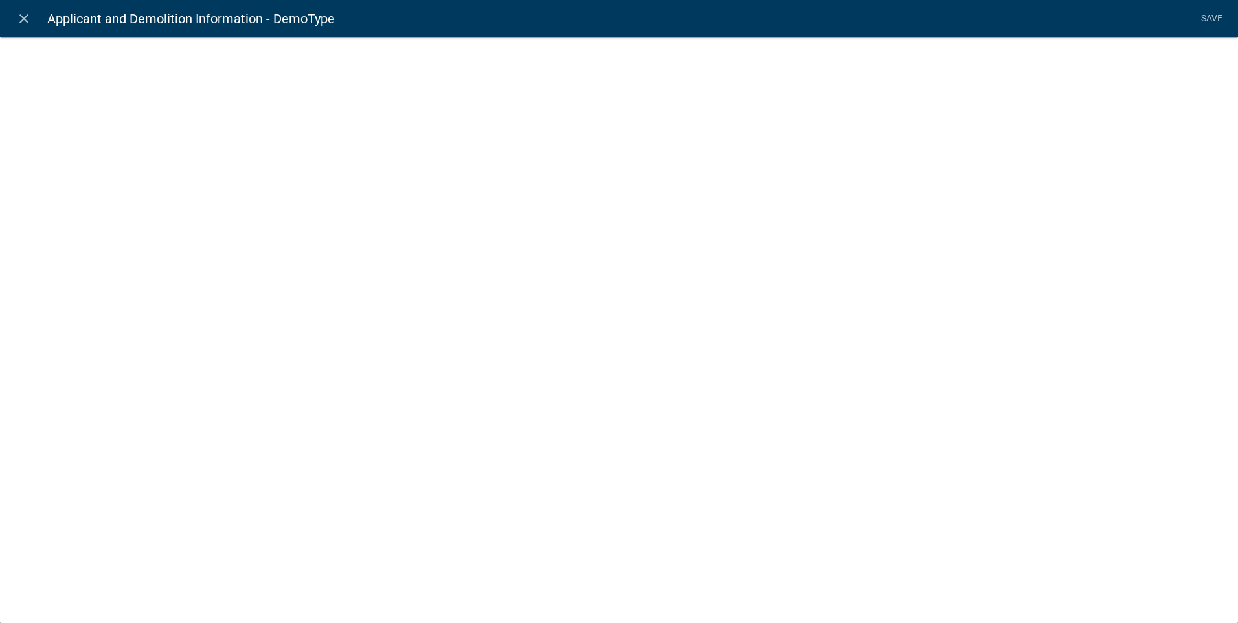
select select "list-data"
select select
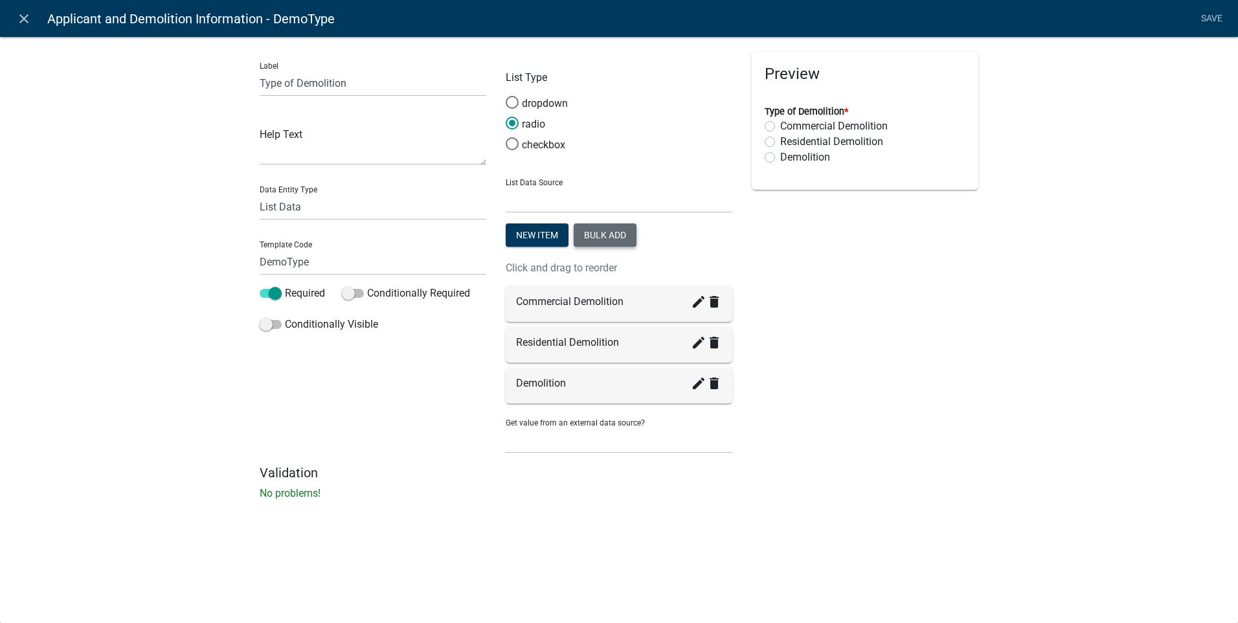
click at [595, 232] on button "Bulk add" at bounding box center [604, 234] width 63 height 23
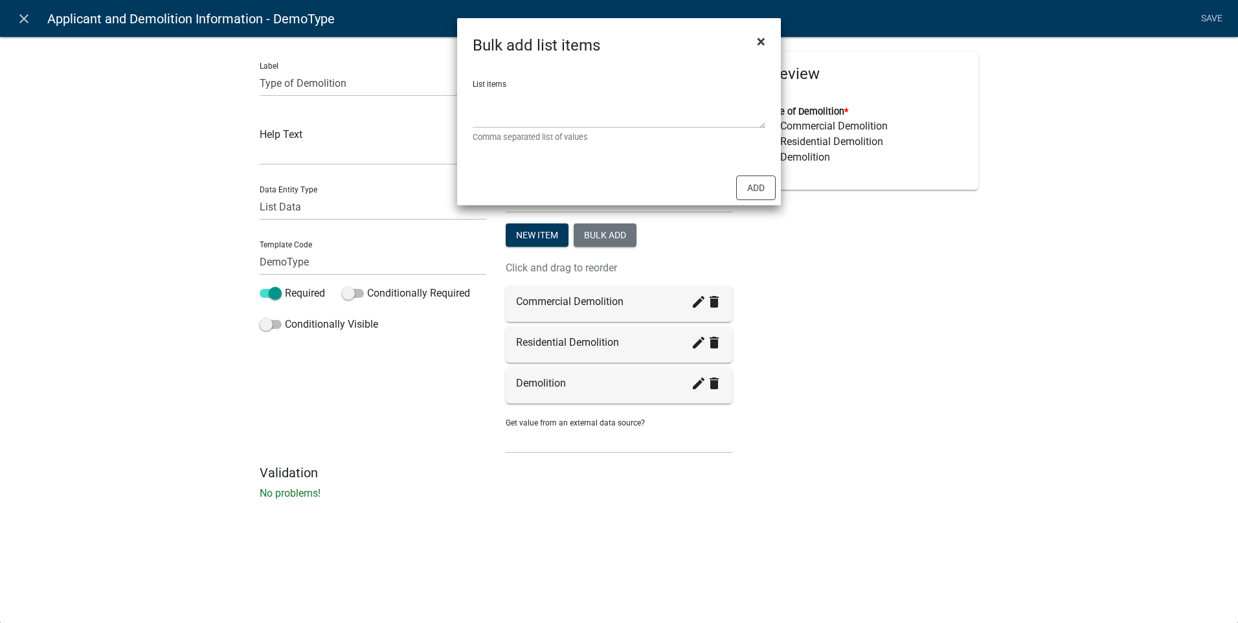
click at [764, 39] on span "×" at bounding box center [761, 41] width 8 height 18
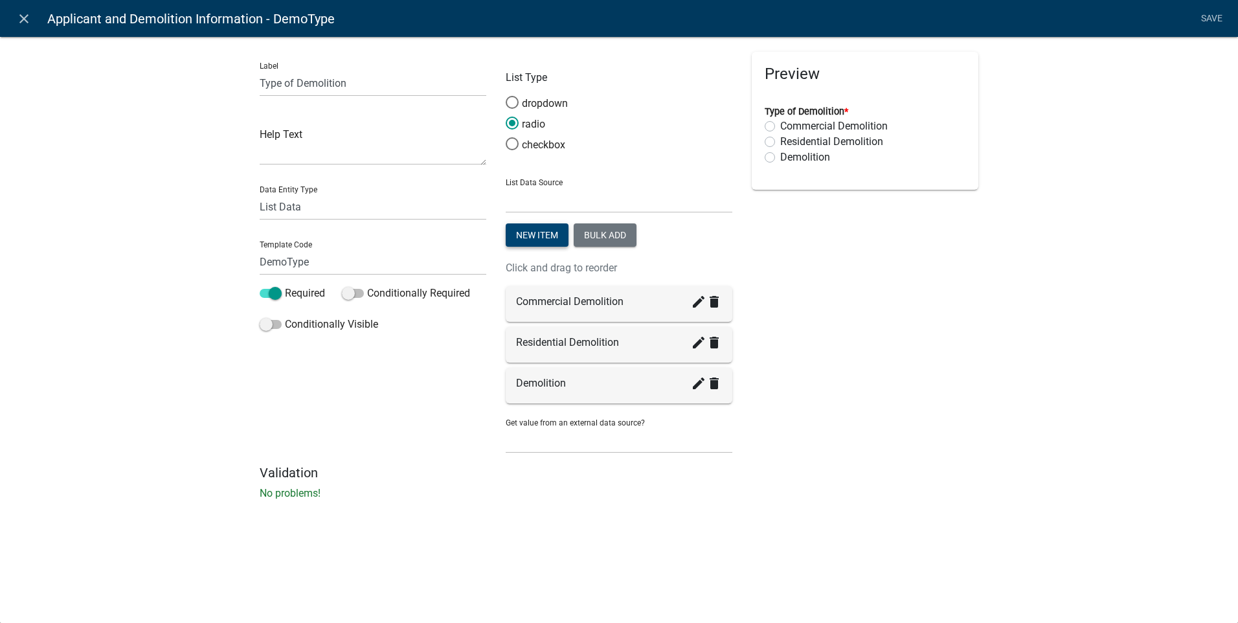
click at [533, 227] on button "New item" at bounding box center [537, 234] width 63 height 23
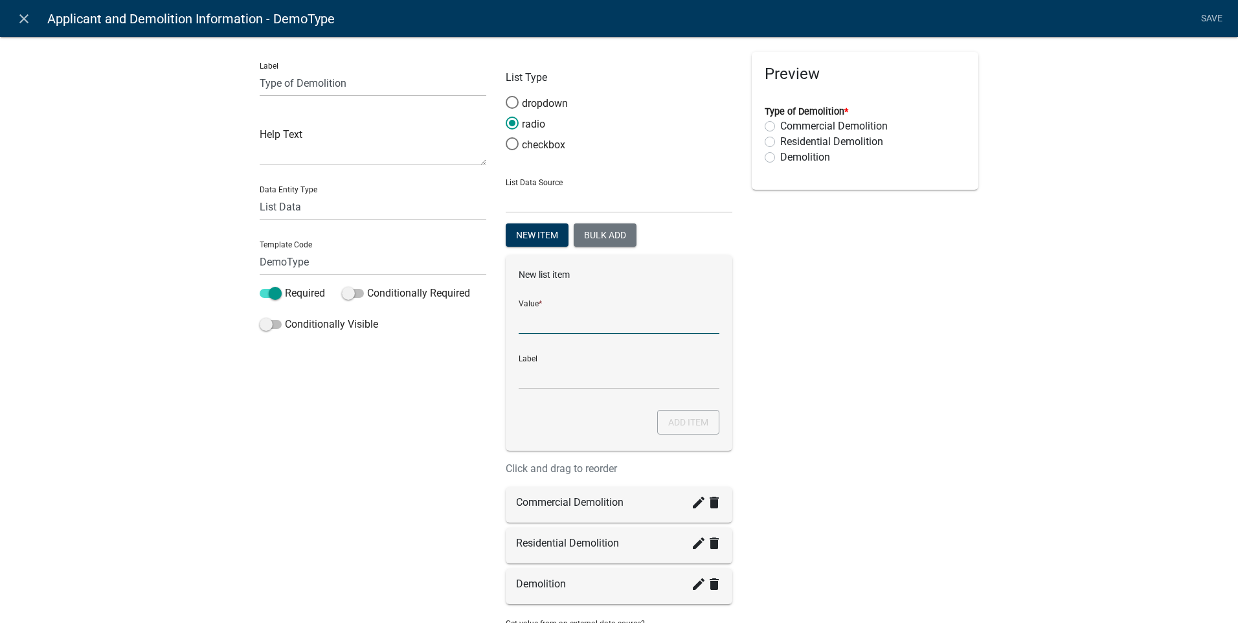
click at [529, 321] on input "List Data Source" at bounding box center [618, 320] width 201 height 27
click at [21, 16] on icon "close" at bounding box center [24, 19] width 16 height 16
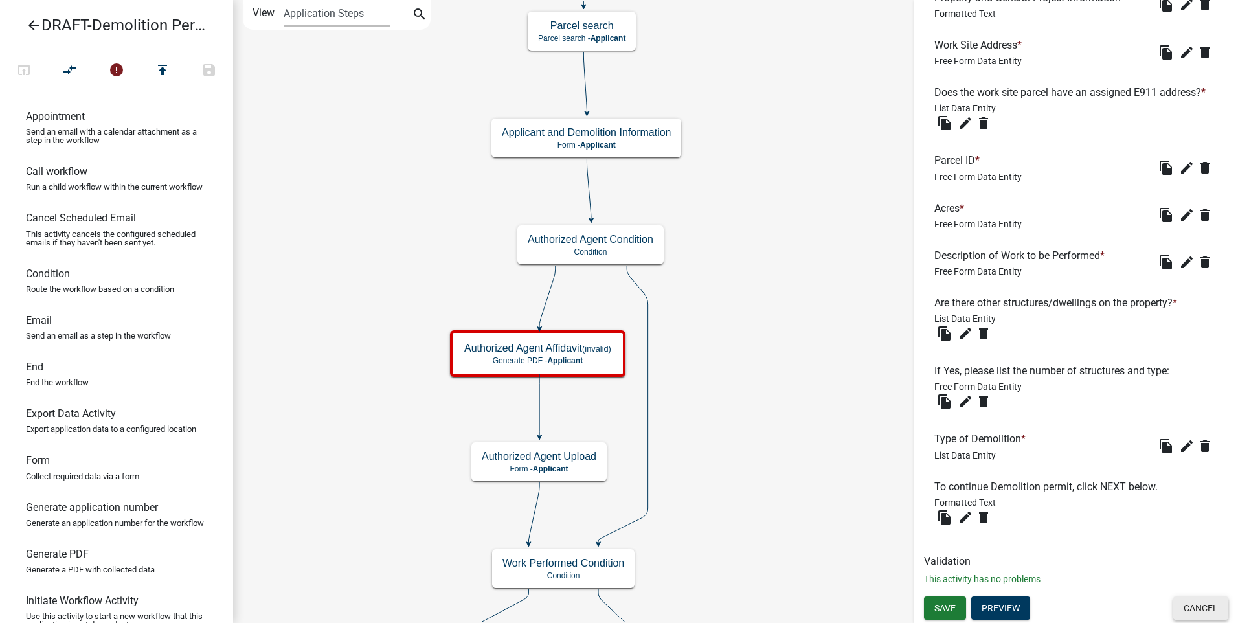
click at [1196, 614] on button "Cancel" at bounding box center [1200, 607] width 55 height 23
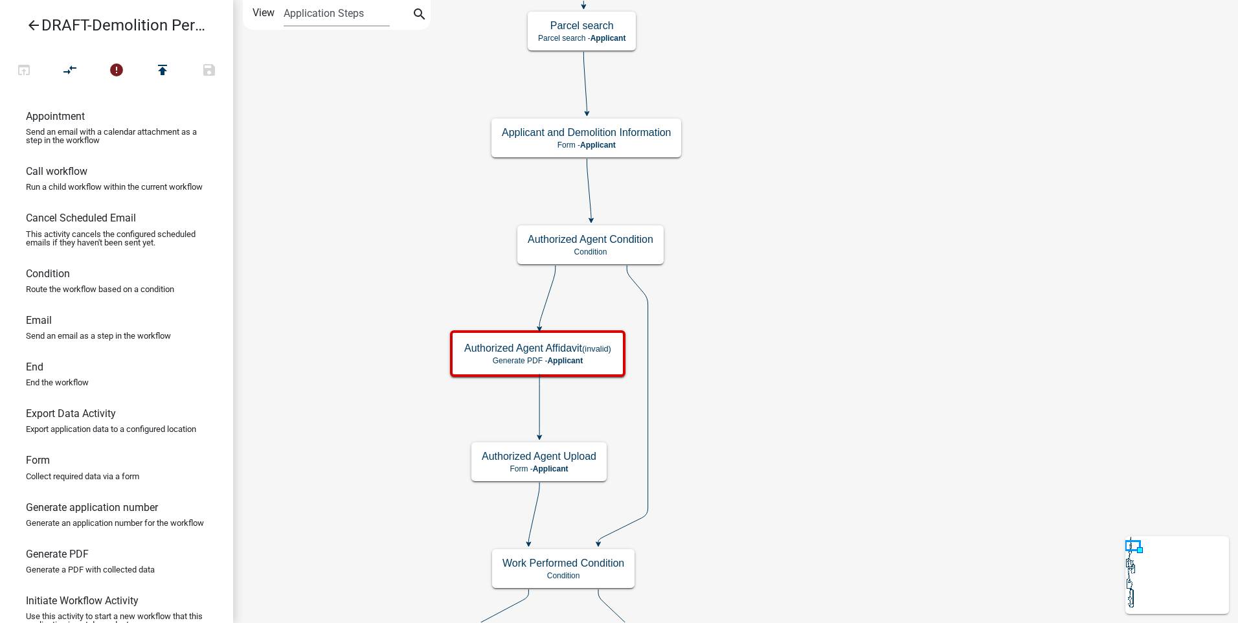
scroll to position [0, 0]
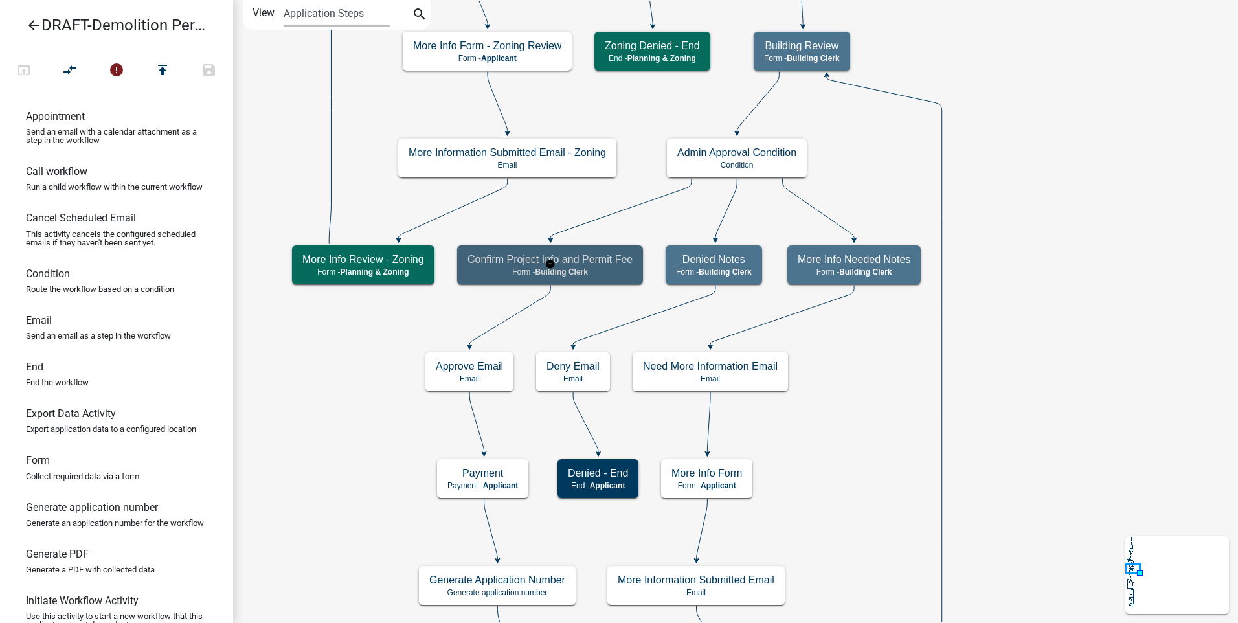
click at [591, 263] on h5 "Confirm Project Info and Permit Fee" at bounding box center [549, 259] width 165 height 12
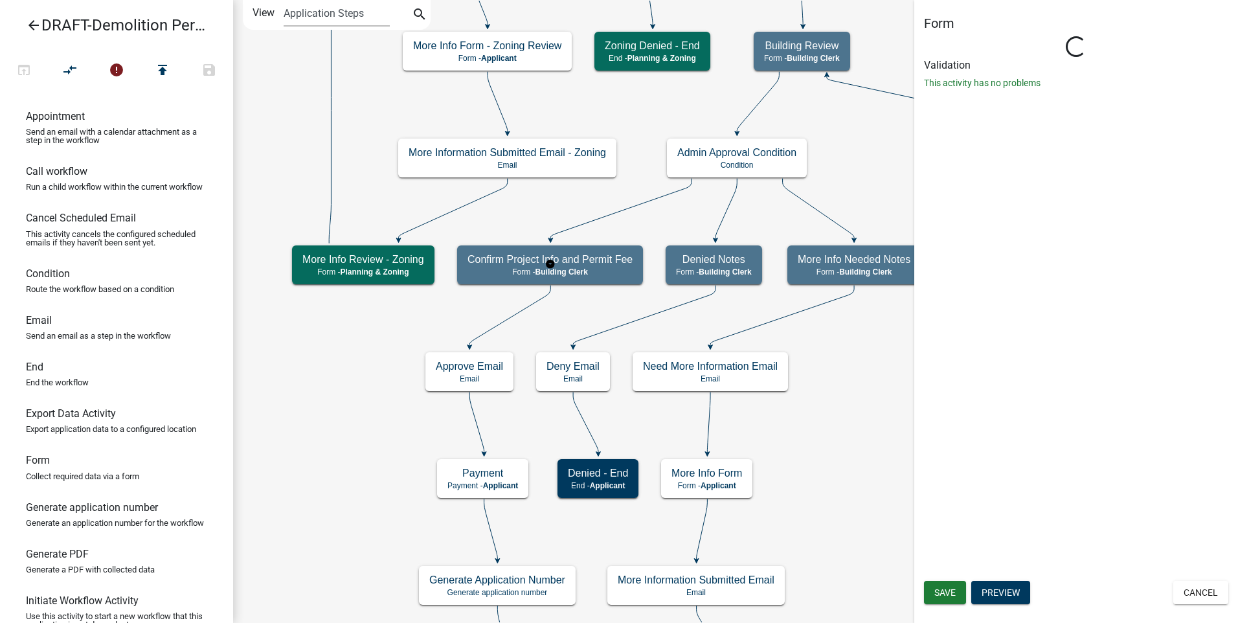
select select "A1034FF1-6D4F-4586-AA83-45D6433EEE28"
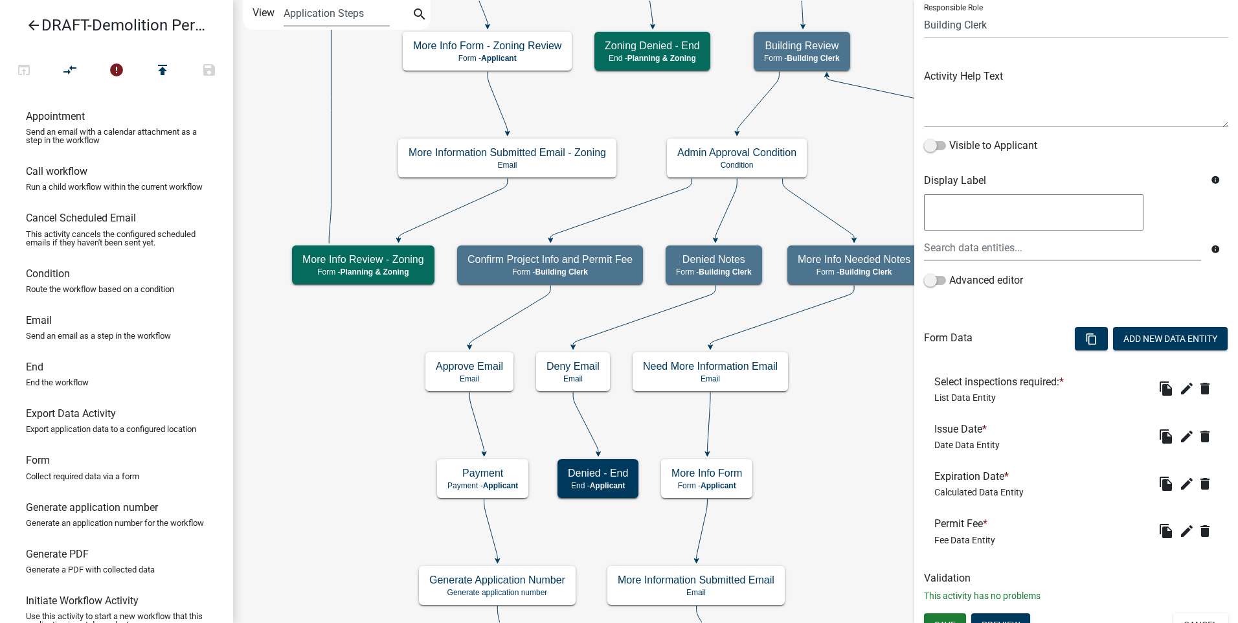
scroll to position [115, 0]
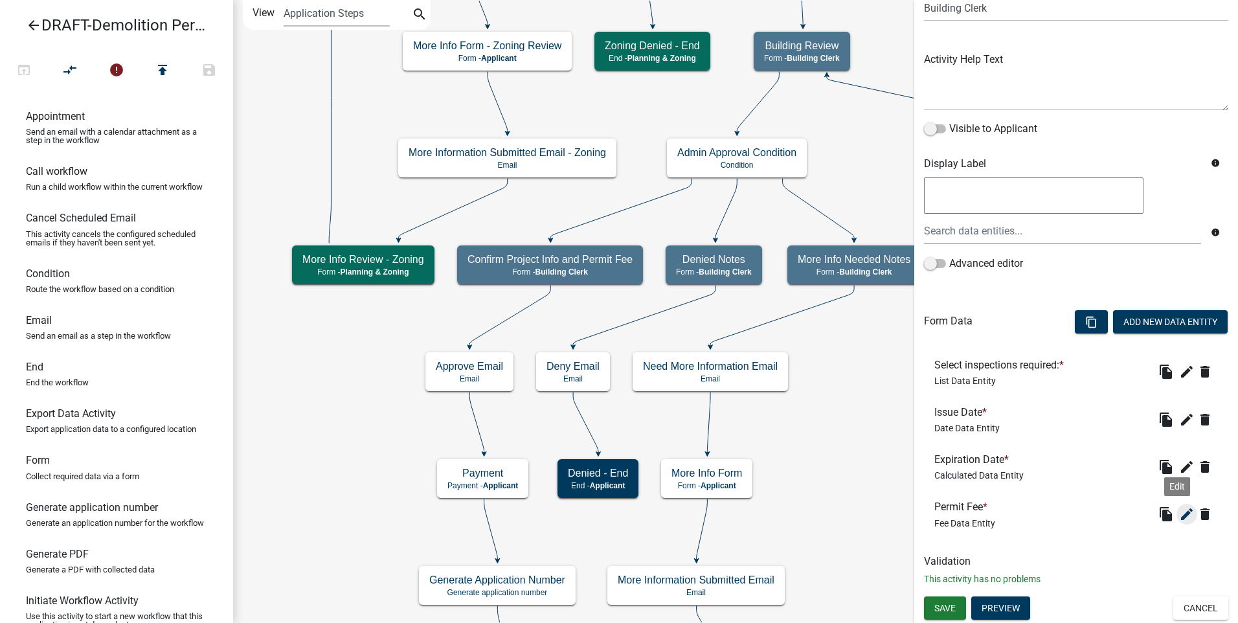
click at [1179, 517] on icon "edit" at bounding box center [1187, 514] width 16 height 16
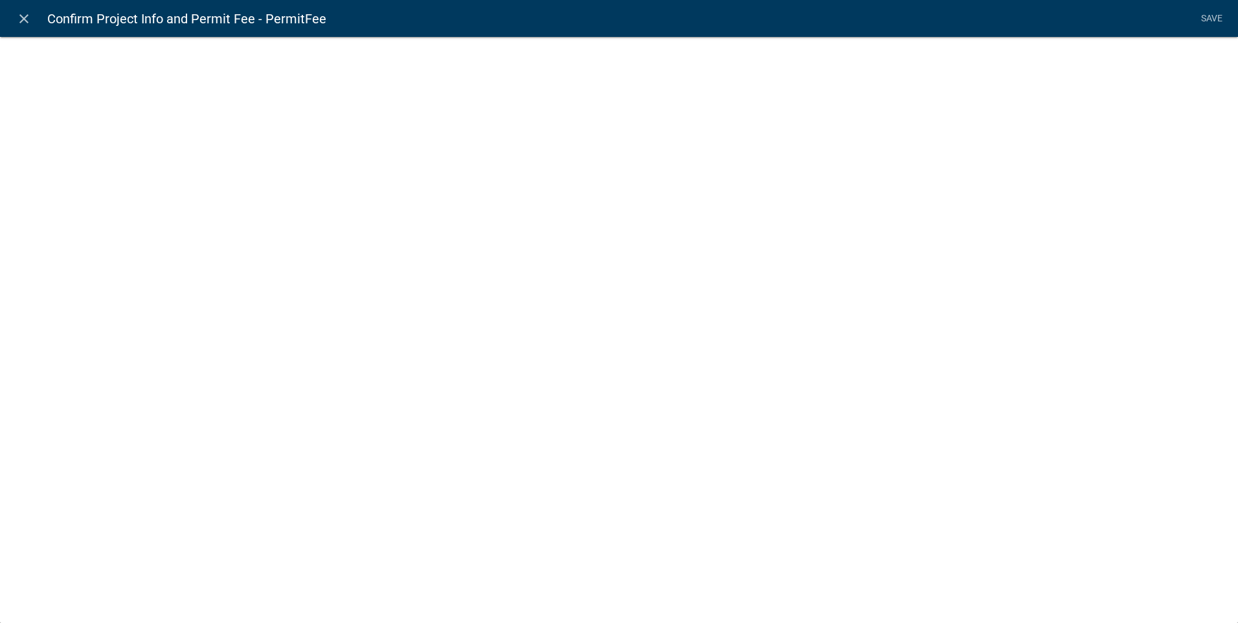
select select "fee"
select select "DemoType"
select select "ade8966c-73be-43a0-8912-862582d59b66"
select select "2: 71c94b0f-85ab-4860-9b42-8e364c2aea8c"
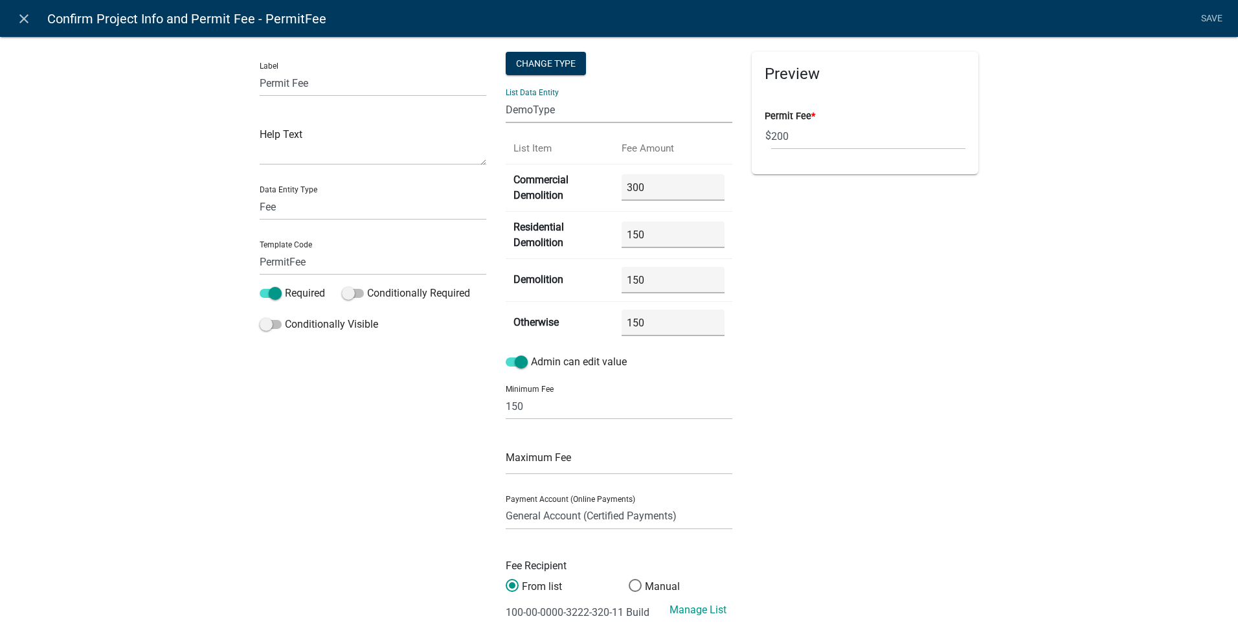
click at [556, 113] on select "ApplicantIs APPLICATION_STATUS CURRENT_ACTIVITY DemoType E911AddressYN FloodPla…" at bounding box center [619, 109] width 227 height 27
click at [506, 96] on select "ApplicantIs APPLICATION_STATUS CURRENT_ACTIVITY DemoType E911AddressYN FloodPla…" at bounding box center [619, 109] width 227 height 27
click at [653, 325] on input "150" at bounding box center [672, 322] width 102 height 27
click at [616, 322] on td "150" at bounding box center [673, 322] width 118 height 43
click at [553, 111] on select "ApplicantIs APPLICATION_STATUS CURRENT_ACTIVITY DemoType E911AddressYN FloodPla…" at bounding box center [619, 109] width 227 height 27
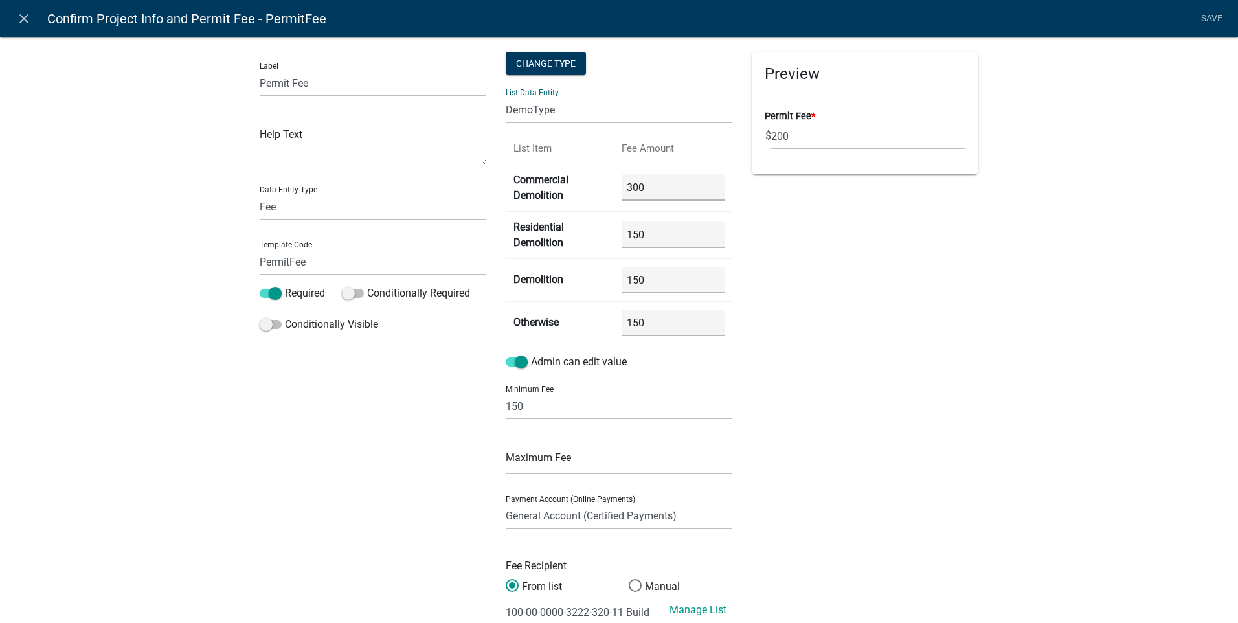
click at [553, 111] on select "ApplicantIs APPLICATION_STATUS CURRENT_ACTIVITY DemoType E911AddressYN FloodPla…" at bounding box center [619, 109] width 227 height 27
click at [546, 64] on div "Change Type" at bounding box center [546, 63] width 80 height 23
select select "1"
click at [528, 143] on select "Simple List Advanced" at bounding box center [546, 141] width 104 height 27
click at [494, 128] on select "Simple List Advanced" at bounding box center [546, 141] width 104 height 27
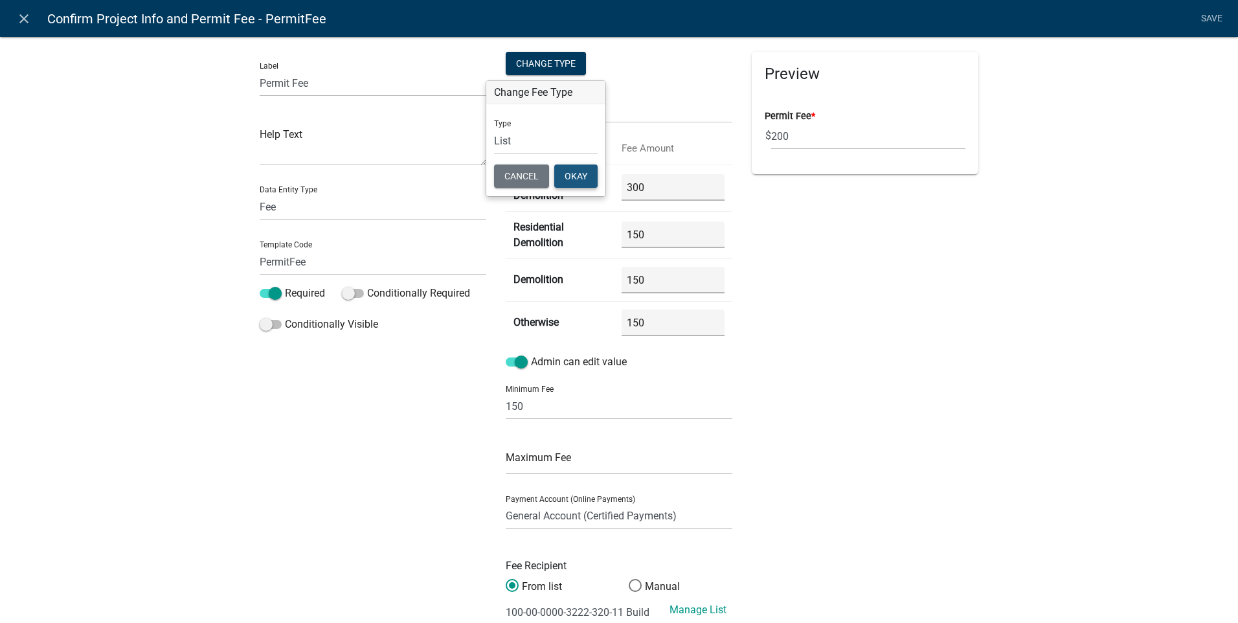
click at [572, 172] on button "Okay" at bounding box center [575, 175] width 43 height 23
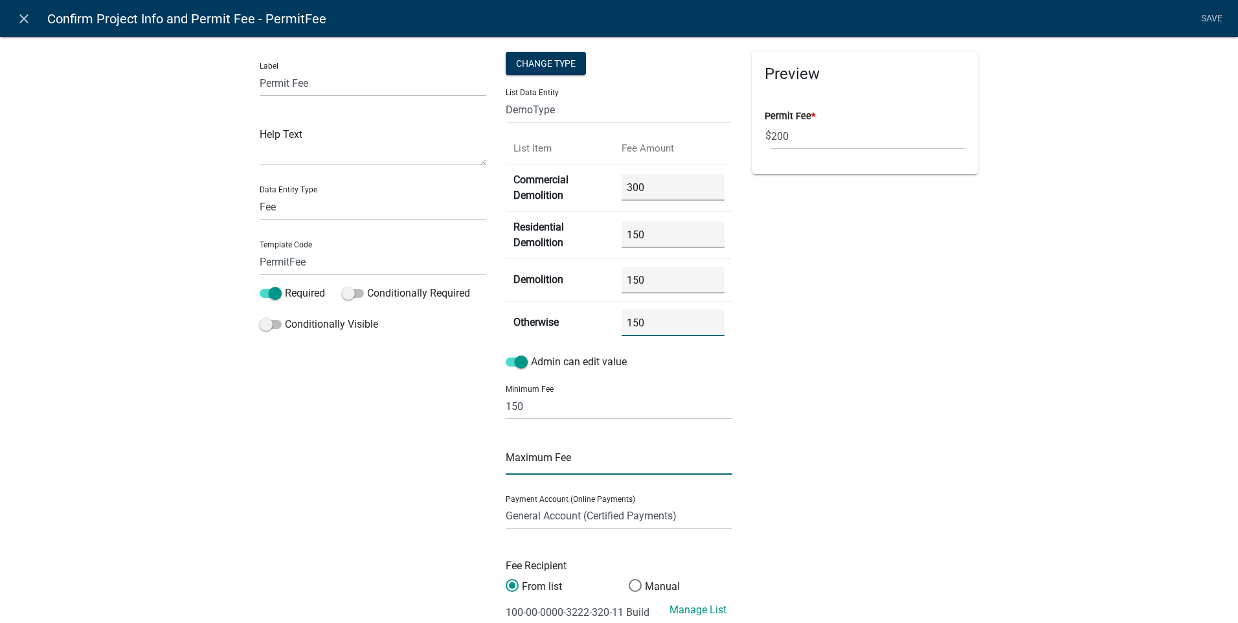
click at [534, 461] on input "text" at bounding box center [619, 461] width 227 height 27
click at [809, 388] on div "Preview Permit Fee * $ 200" at bounding box center [865, 345] width 246 height 586
click at [538, 64] on div "Change Type" at bounding box center [546, 63] width 80 height 23
select select "1"
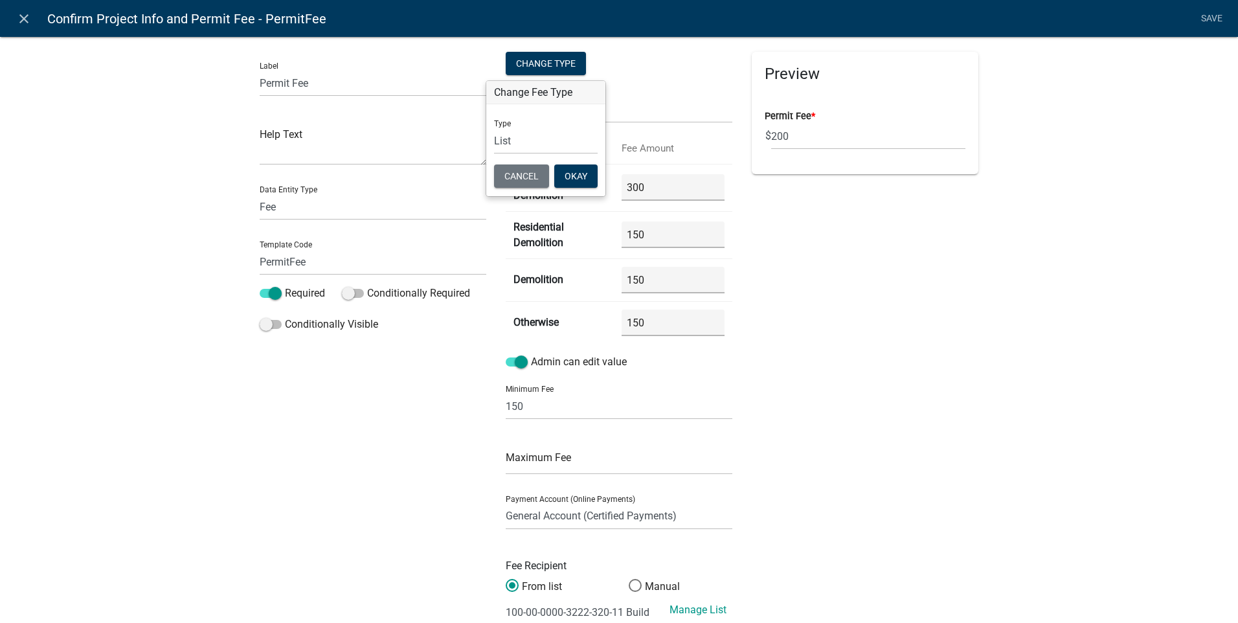
click at [873, 336] on div "Preview Permit Fee * $ 200" at bounding box center [865, 345] width 246 height 586
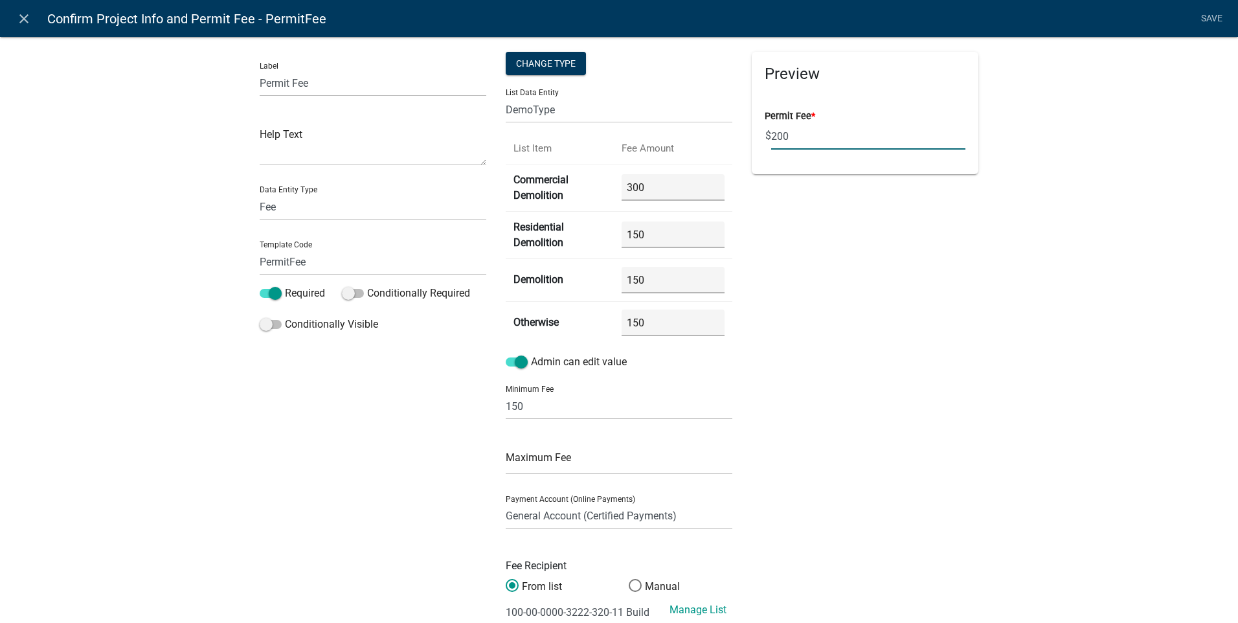
click at [796, 142] on input "200" at bounding box center [868, 136] width 194 height 27
click at [865, 228] on div "Preview Permit Fee * $ 200" at bounding box center [865, 345] width 246 height 586
click at [562, 108] on select "ApplicantIs APPLICATION_STATUS CURRENT_ACTIVITY DemoType E911AddressYN FloodPla…" at bounding box center [619, 109] width 227 height 27
click at [553, 71] on div "Change Type" at bounding box center [546, 63] width 80 height 23
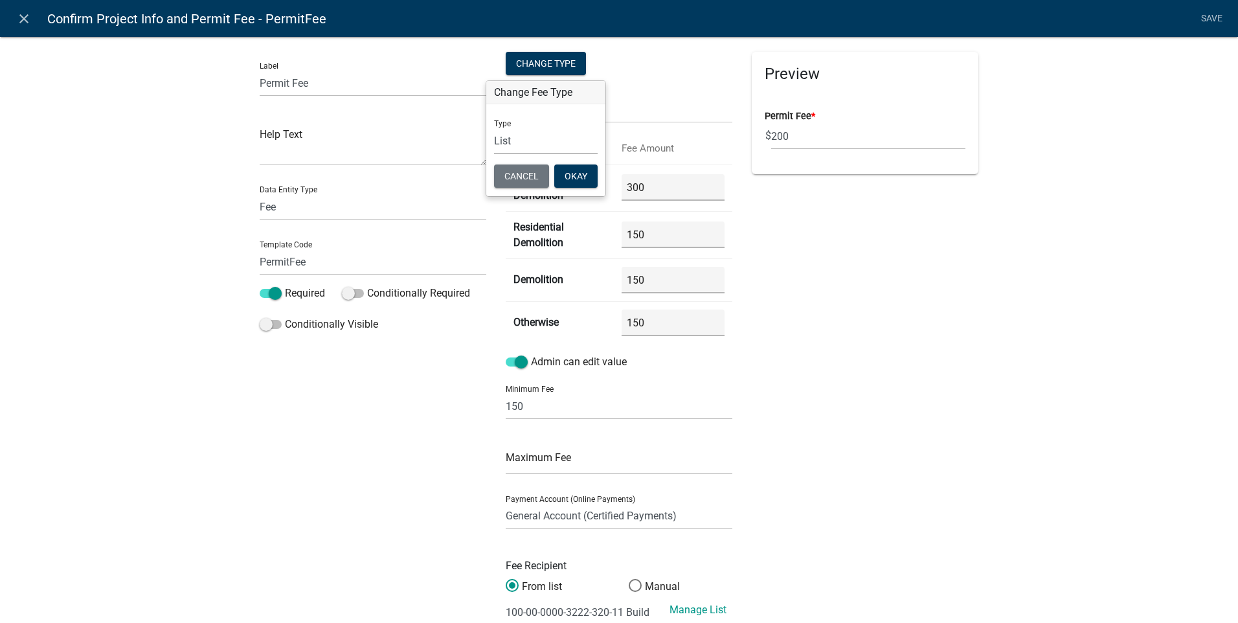
click at [515, 147] on select "Simple List Advanced" at bounding box center [546, 141] width 104 height 27
select select "0"
click at [494, 154] on select "Simple List Advanced" at bounding box center [546, 141] width 104 height 27
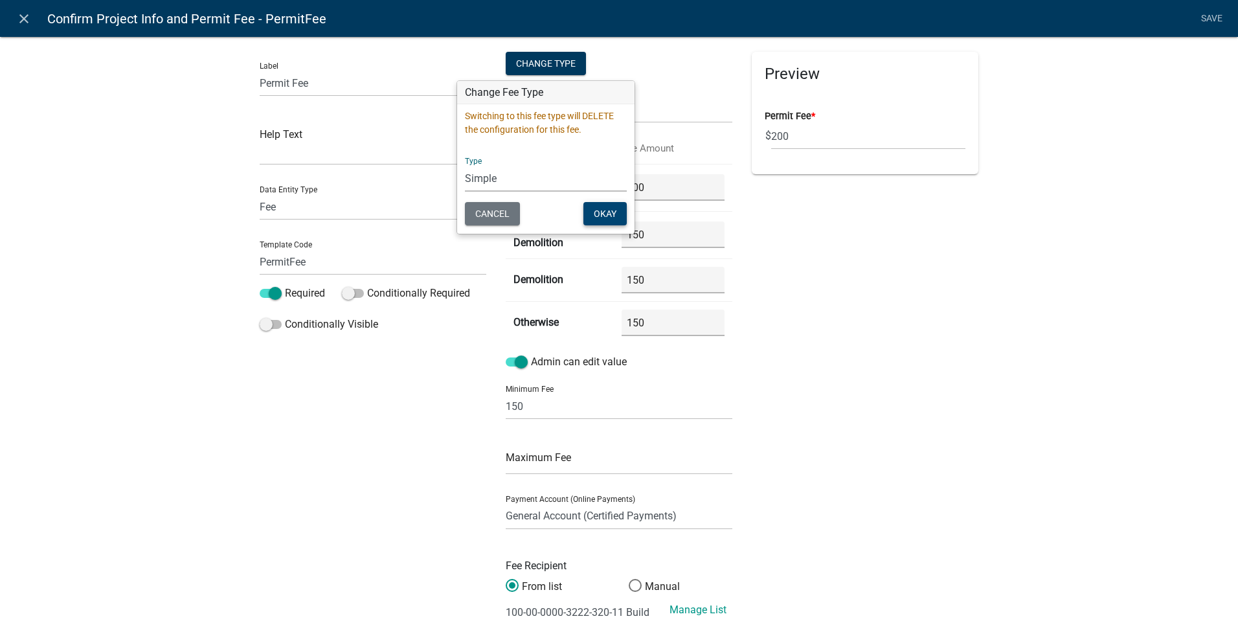
click at [608, 217] on button "Okay" at bounding box center [604, 213] width 43 height 23
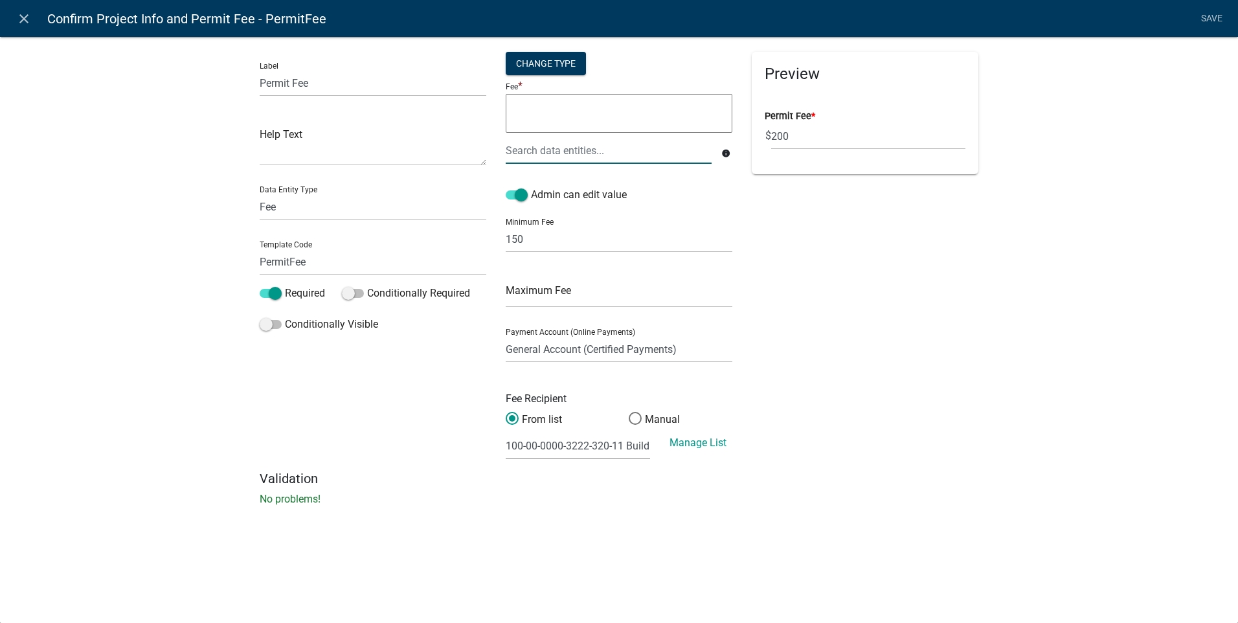
click at [543, 151] on div at bounding box center [608, 150] width 225 height 27
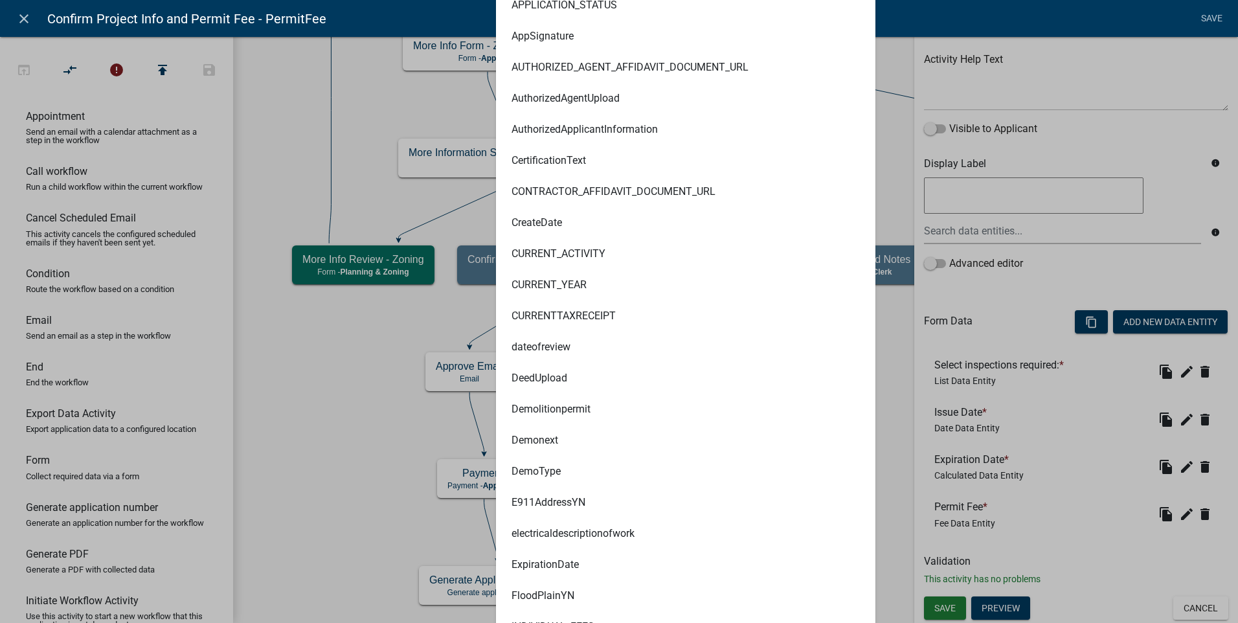
scroll to position [777, 0]
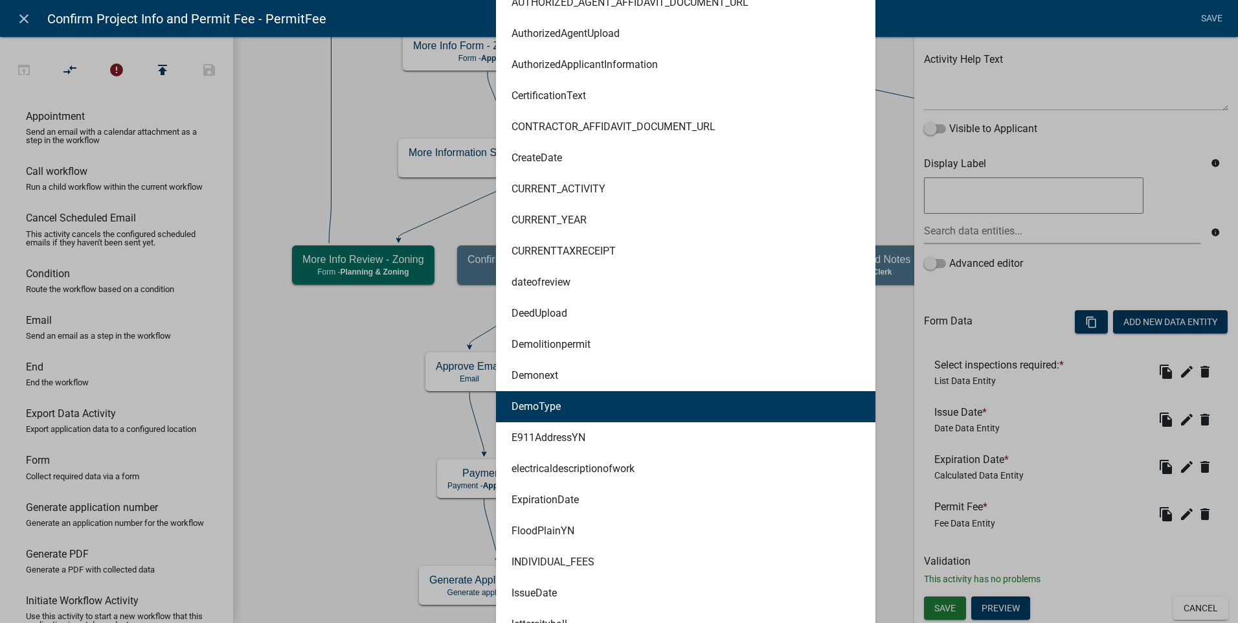
click at [566, 406] on button "DemoType" at bounding box center [685, 406] width 379 height 31
type textarea "DemoType"
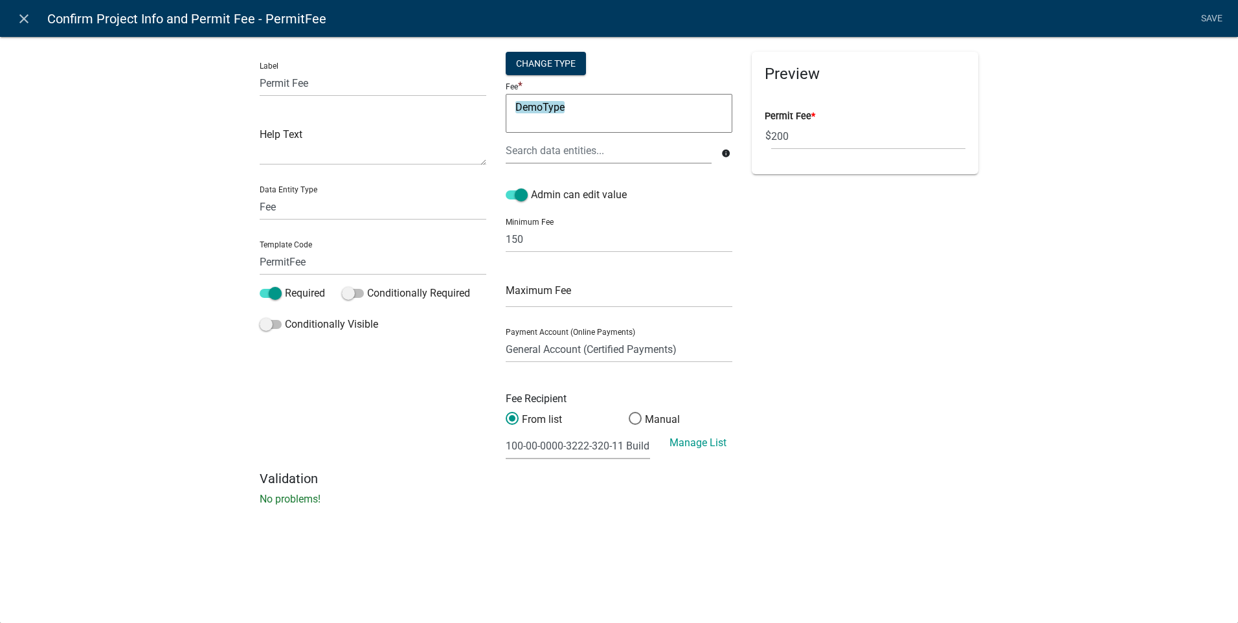
scroll to position [0, 0]
click at [923, 309] on div "Preview Permit Fee * $ 200" at bounding box center [865, 261] width 246 height 419
click at [566, 57] on div "Change Type" at bounding box center [546, 63] width 80 height 23
click at [522, 141] on select "Simple List Advanced" at bounding box center [546, 141] width 104 height 27
select select "1"
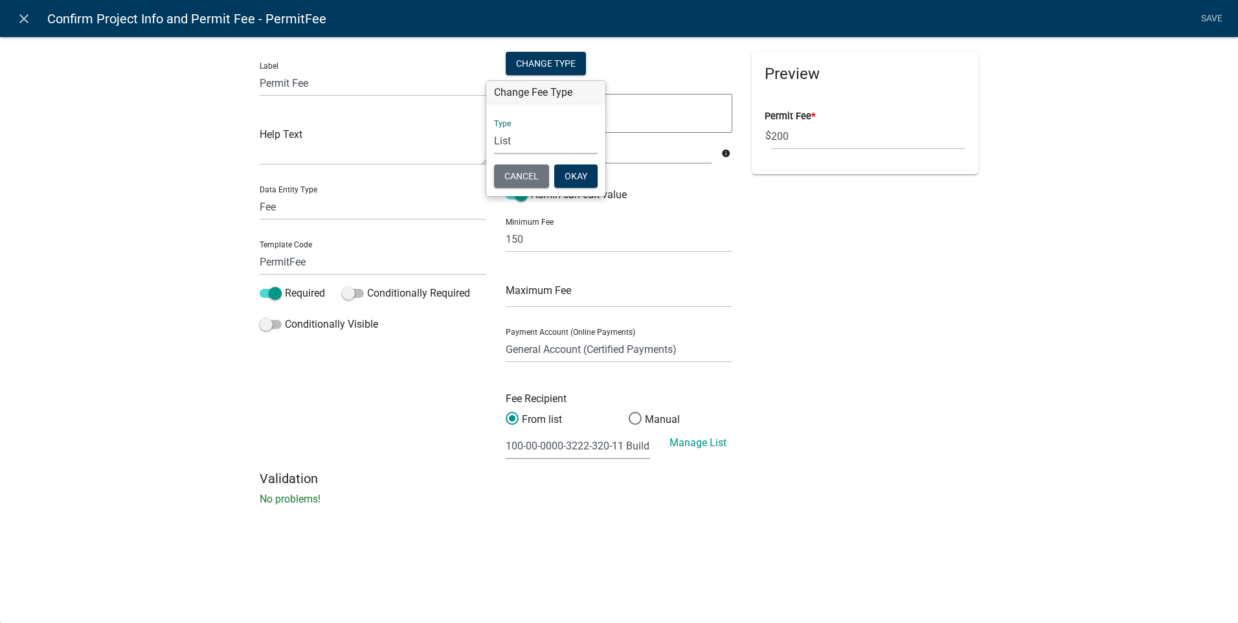
click at [494, 154] on select "Simple List Advanced" at bounding box center [546, 141] width 104 height 27
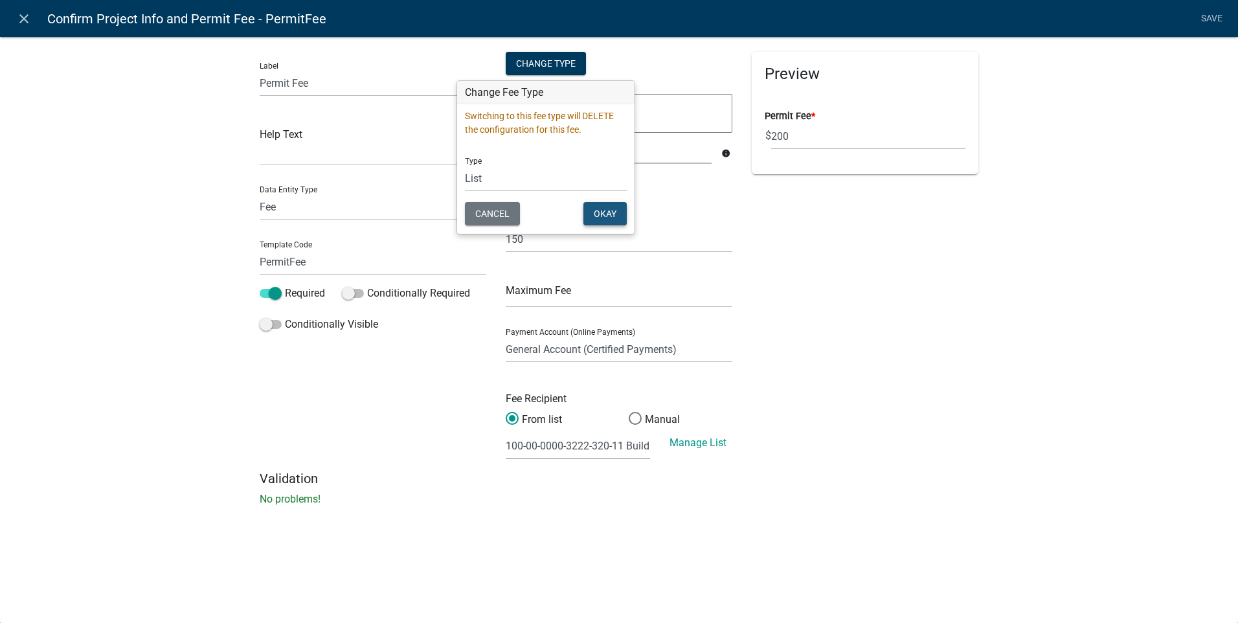
click at [594, 213] on button "Okay" at bounding box center [604, 213] width 43 height 23
select select "DemoType"
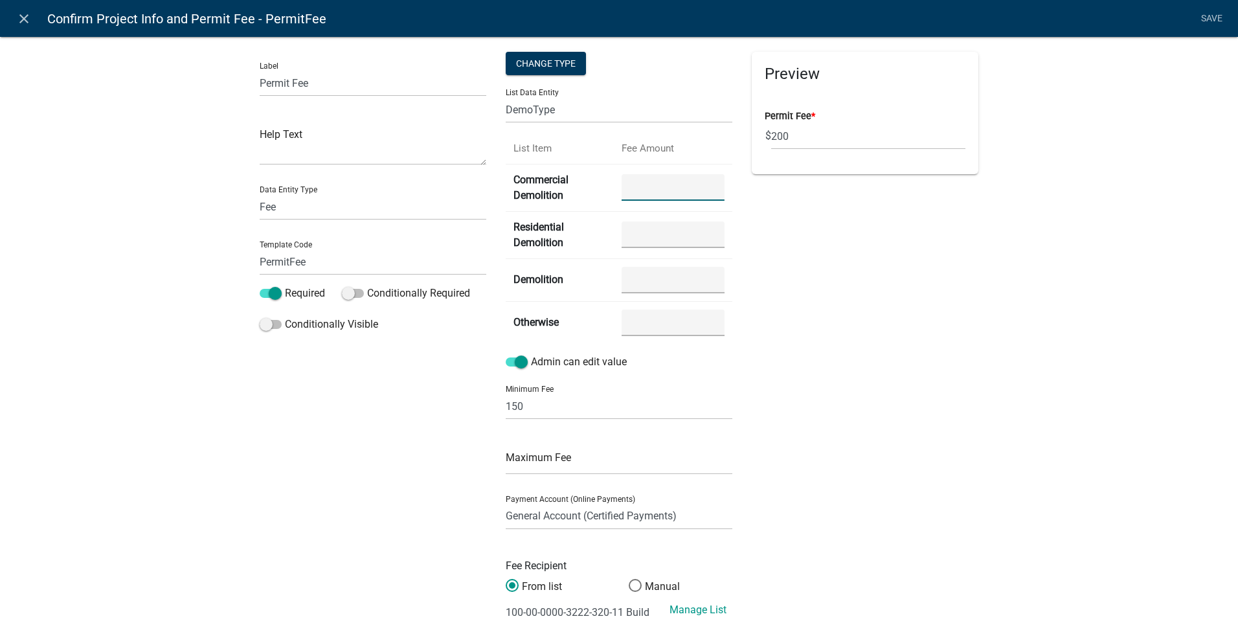
click at [642, 187] on Demolition "number" at bounding box center [672, 187] width 102 height 27
type Demolition "300"
click at [628, 232] on Demolition "number" at bounding box center [672, 234] width 102 height 27
type Demolition "150"
click at [656, 278] on input "number" at bounding box center [672, 280] width 102 height 27
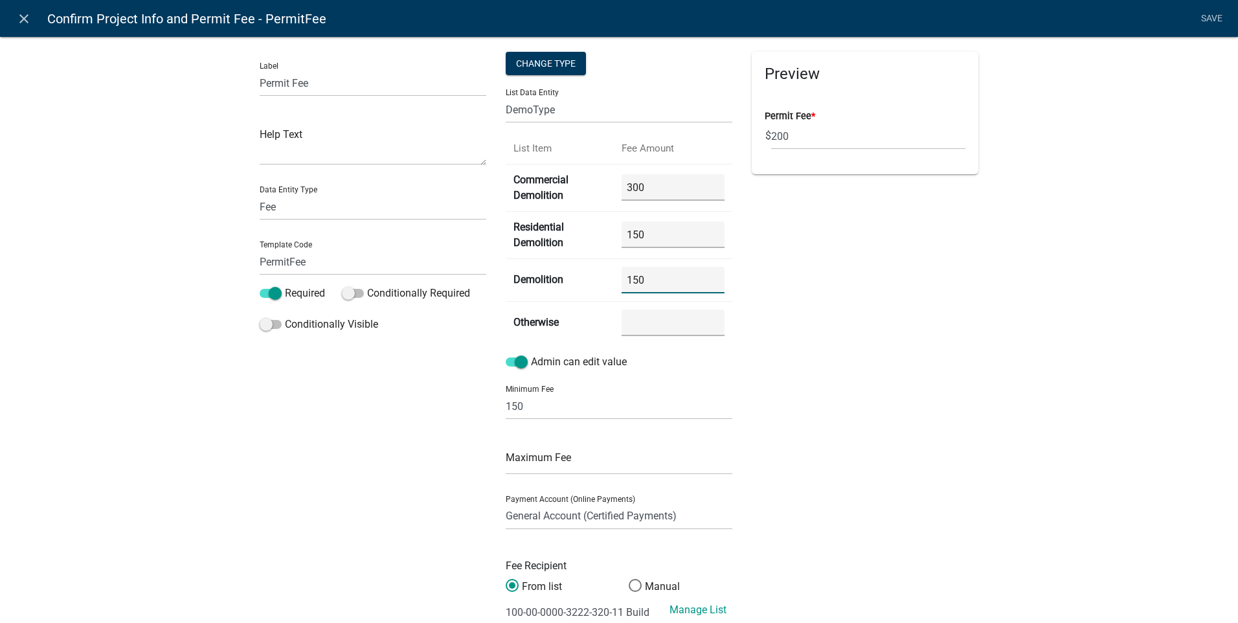
type input "150"
click at [906, 395] on div "Preview Permit Fee * $ 200" at bounding box center [865, 345] width 246 height 586
click at [24, 21] on icon "close" at bounding box center [24, 19] width 16 height 16
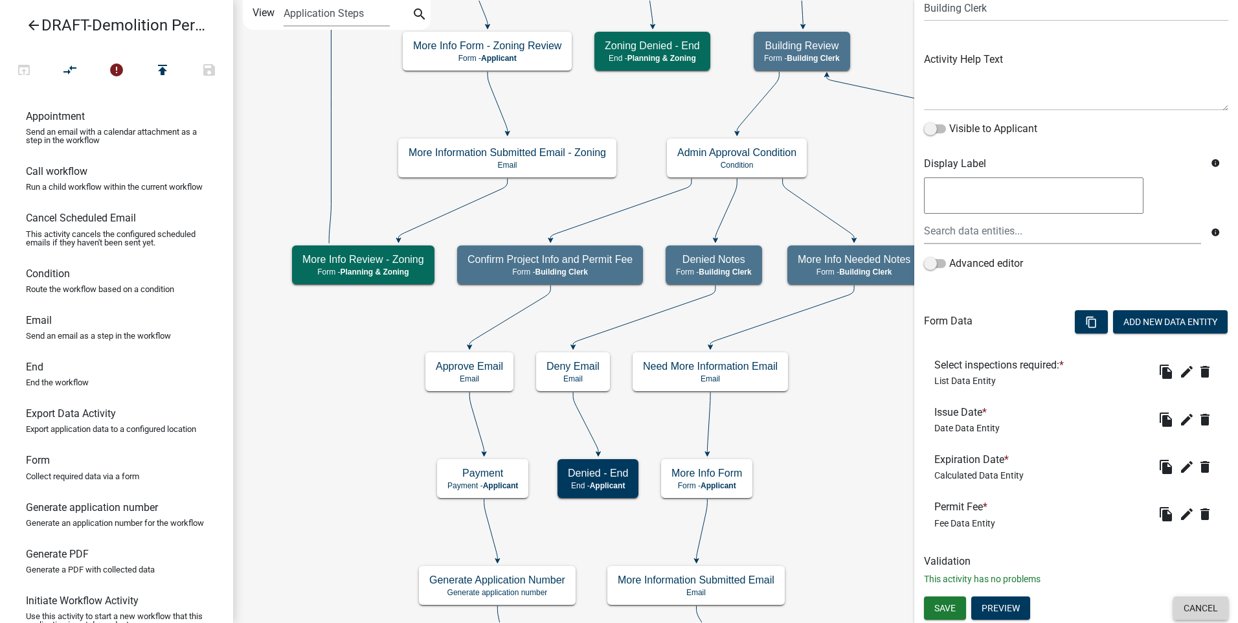
click at [1199, 612] on button "Cancel" at bounding box center [1200, 607] width 55 height 23
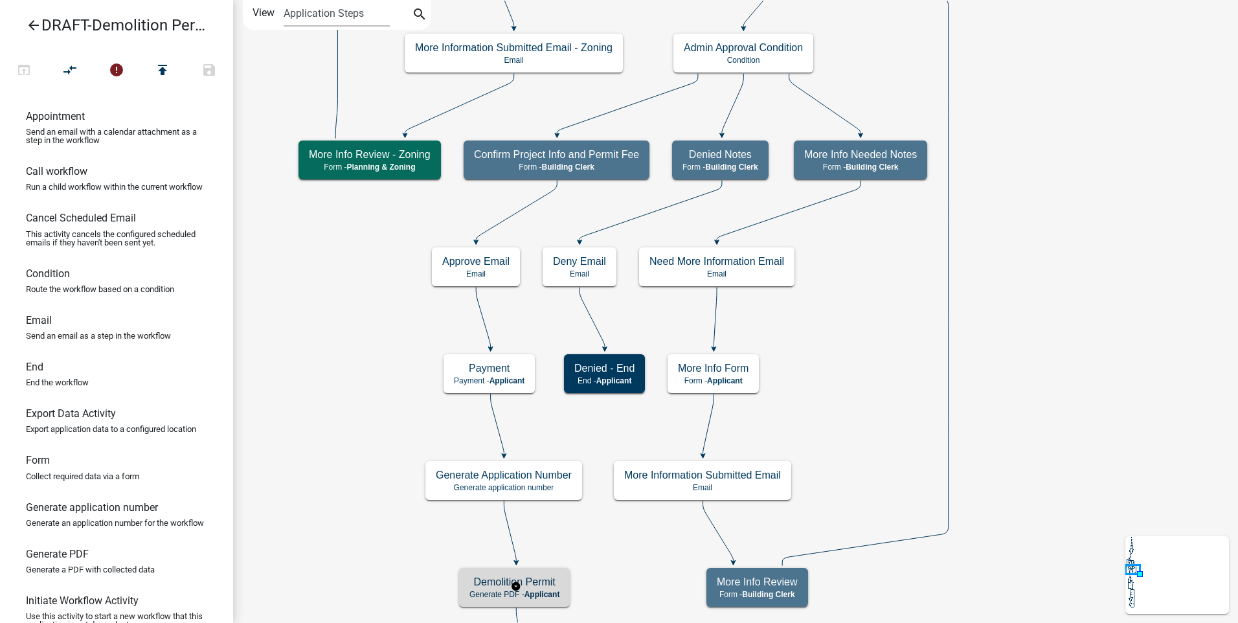
click at [524, 596] on p "Generate PDF - Applicant" at bounding box center [514, 594] width 90 height 9
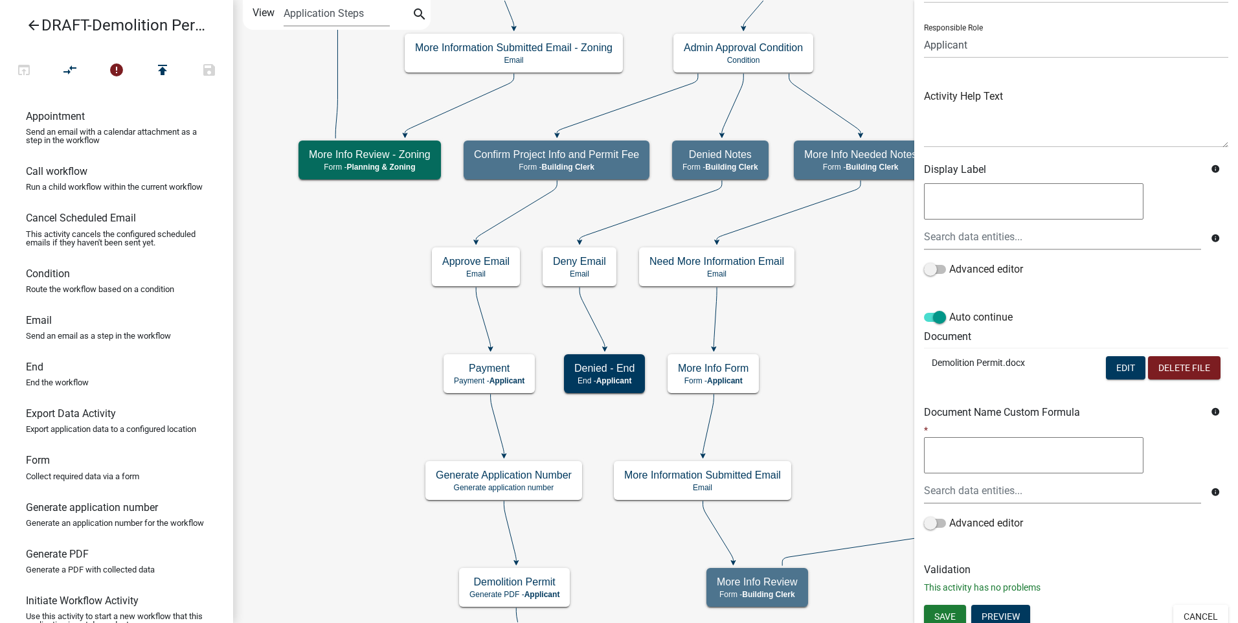
scroll to position [86, 0]
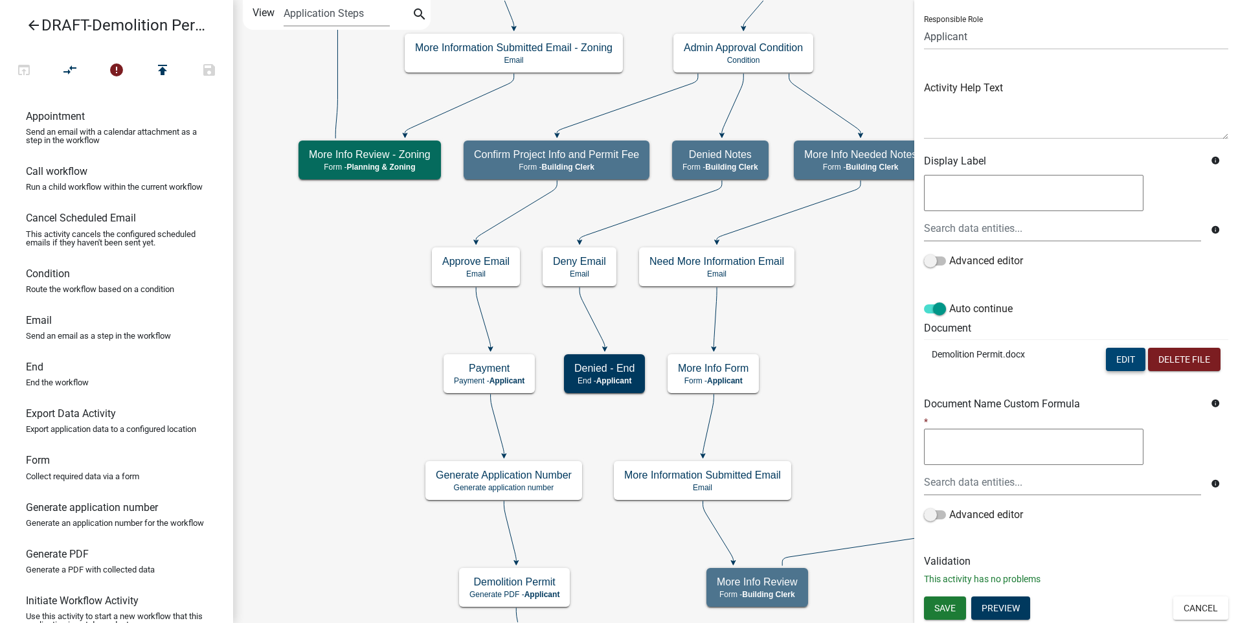
click at [1116, 361] on button "Edit" at bounding box center [1125, 359] width 39 height 23
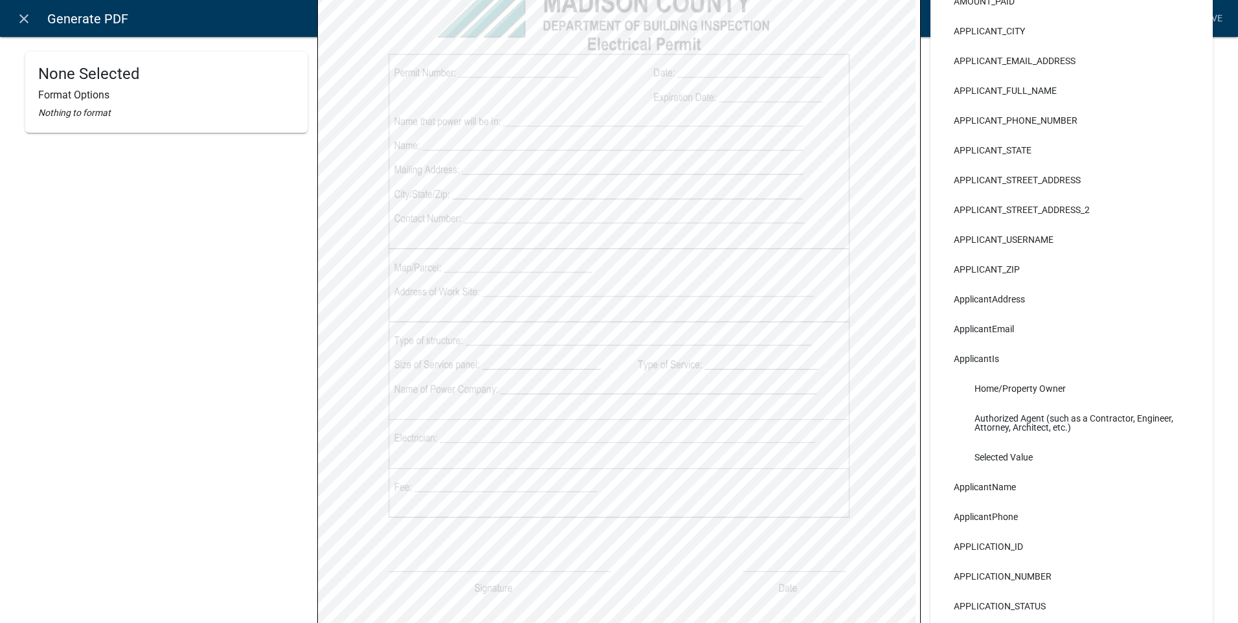
scroll to position [226, 0]
click at [18, 15] on icon "close" at bounding box center [24, 19] width 16 height 16
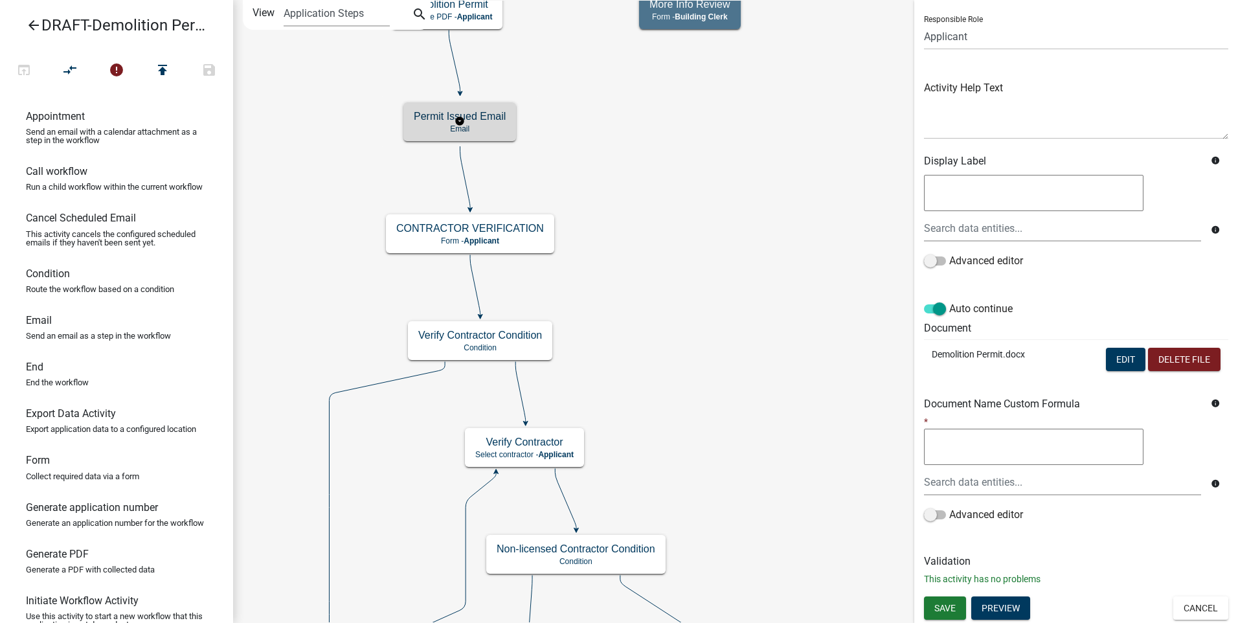
scroll to position [0, 0]
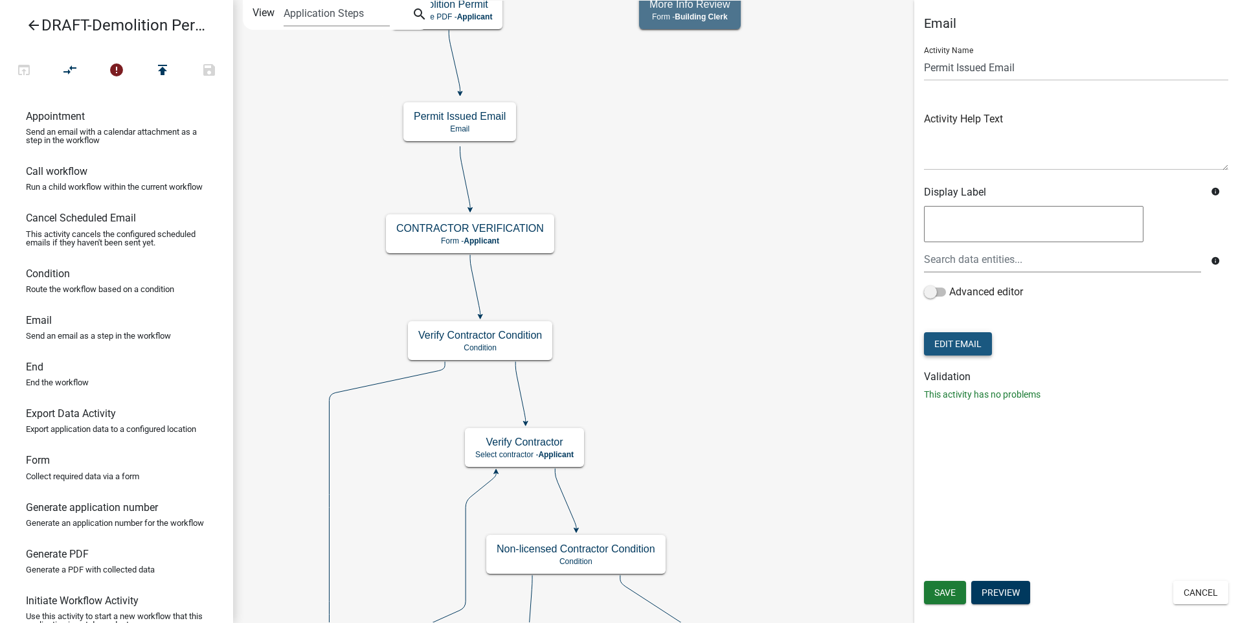
click at [942, 340] on button "Edit Email" at bounding box center [958, 343] width 68 height 23
select select "f8aedfd8-39b5-4d7f-8304-f16556aaf9a2"
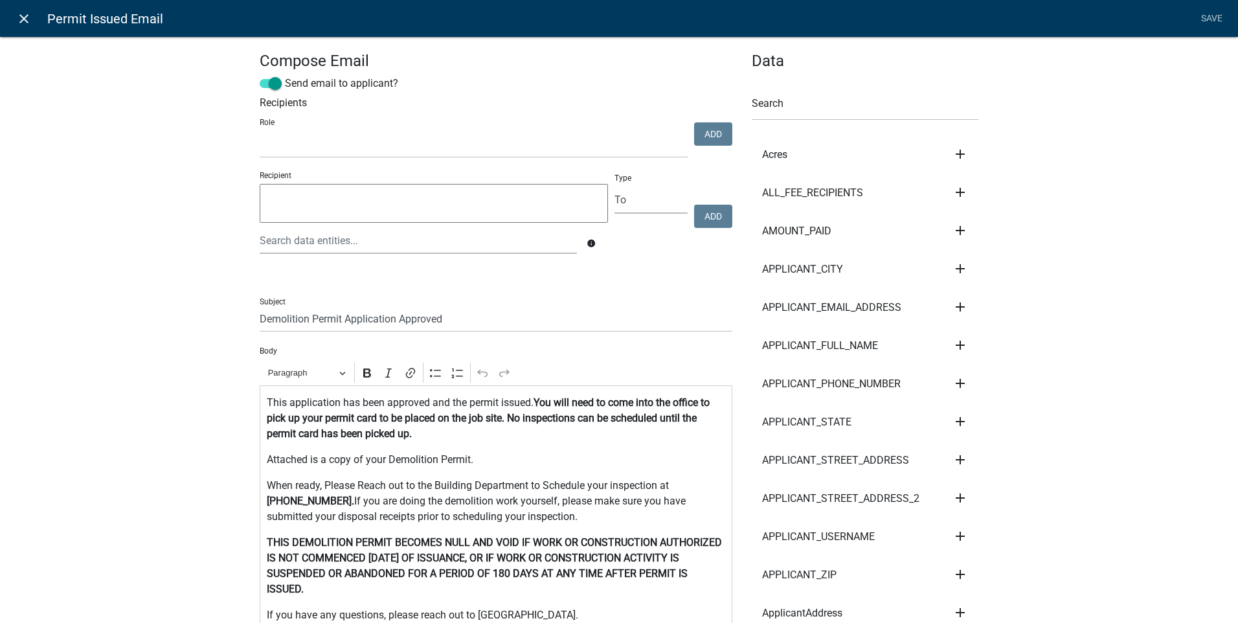
click at [25, 17] on icon "close" at bounding box center [24, 19] width 16 height 16
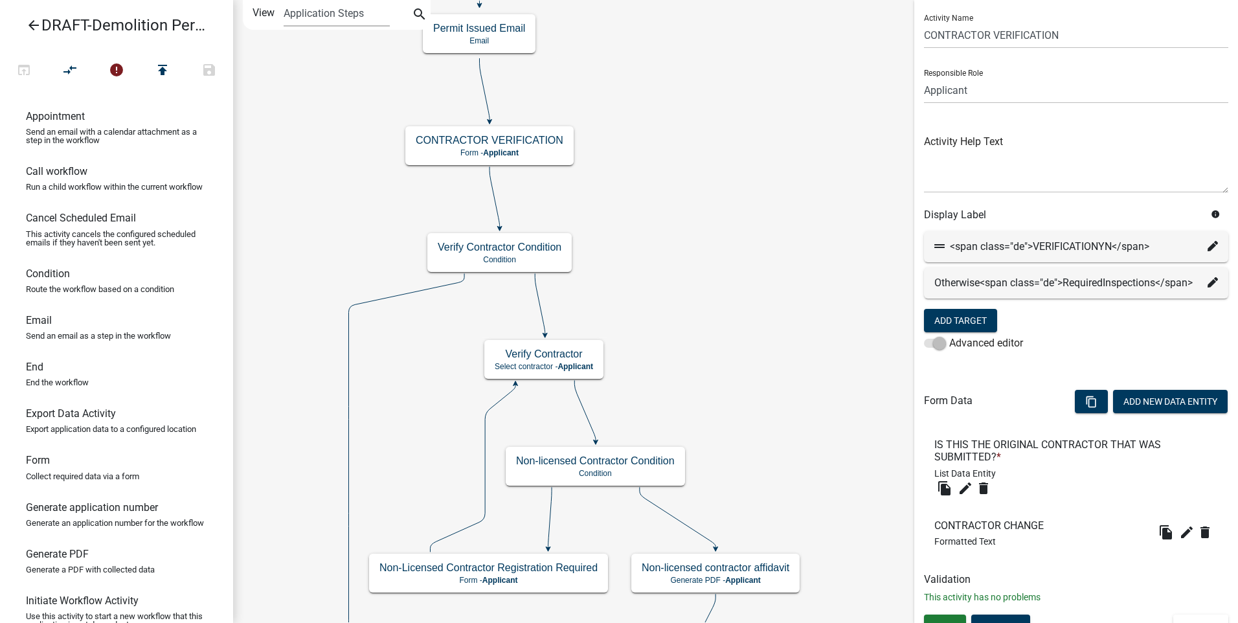
scroll to position [66, 0]
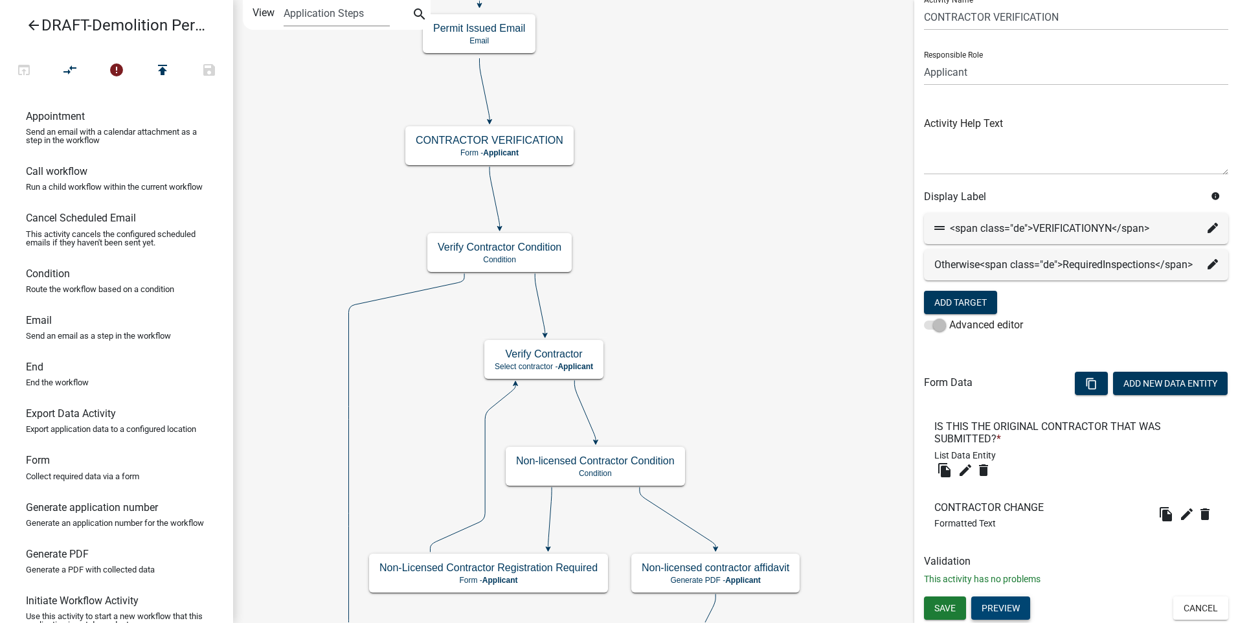
click at [1003, 612] on button "Preview" at bounding box center [1000, 607] width 59 height 23
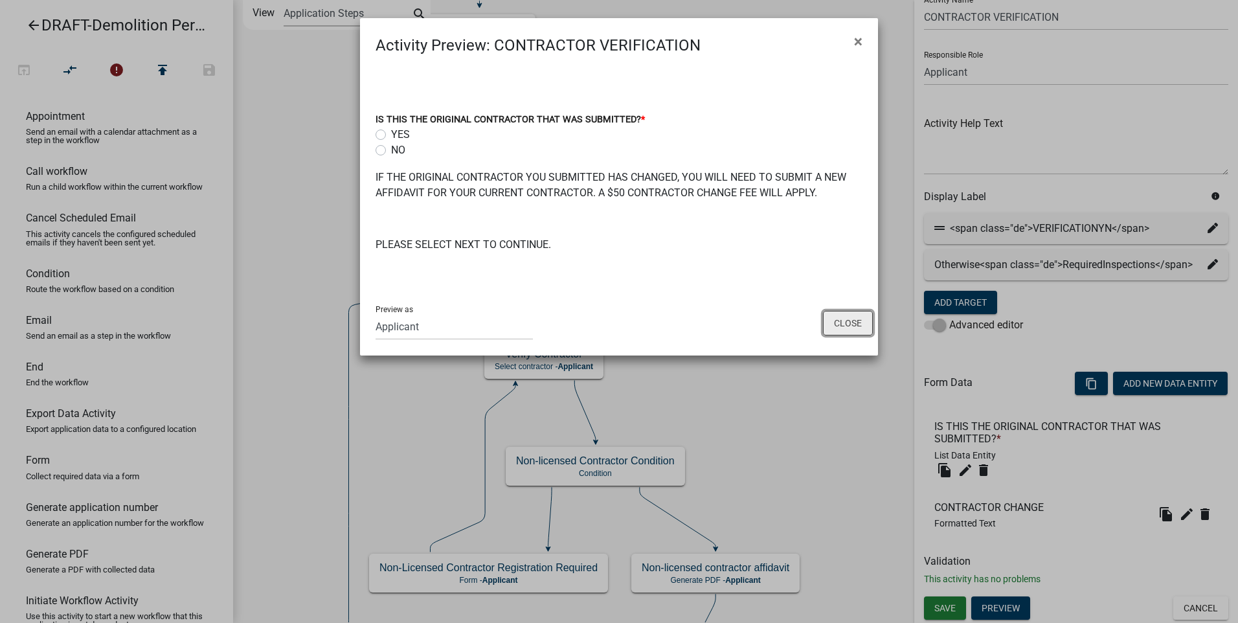
click at [841, 326] on button "Close" at bounding box center [848, 323] width 50 height 25
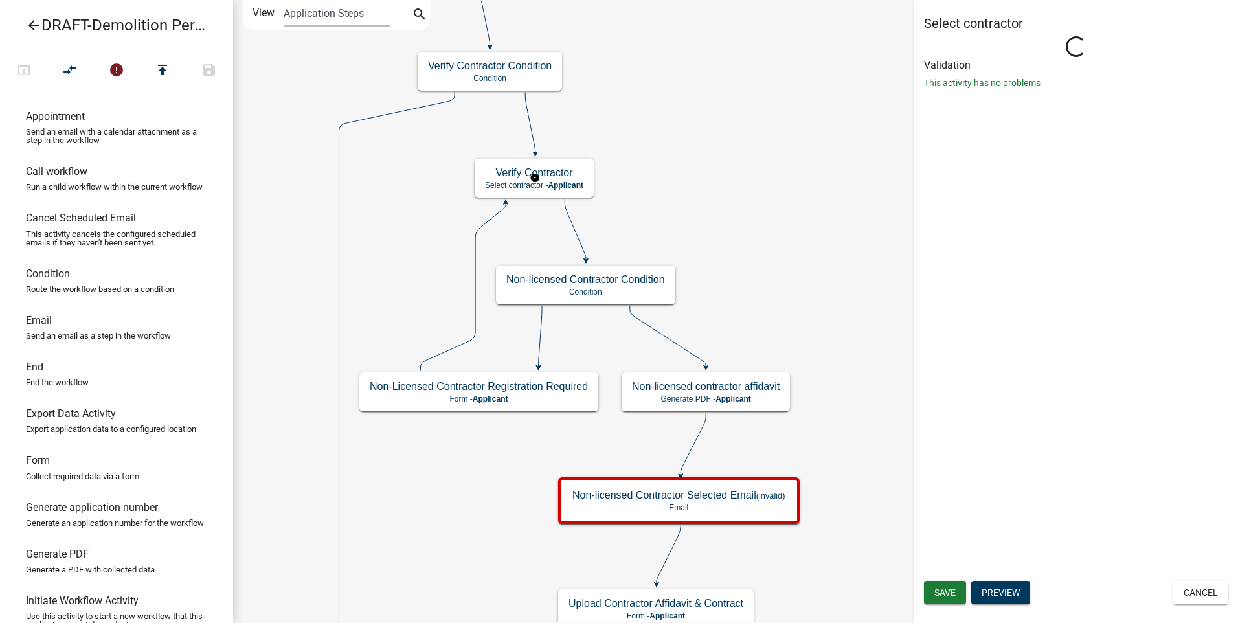
scroll to position [0, 0]
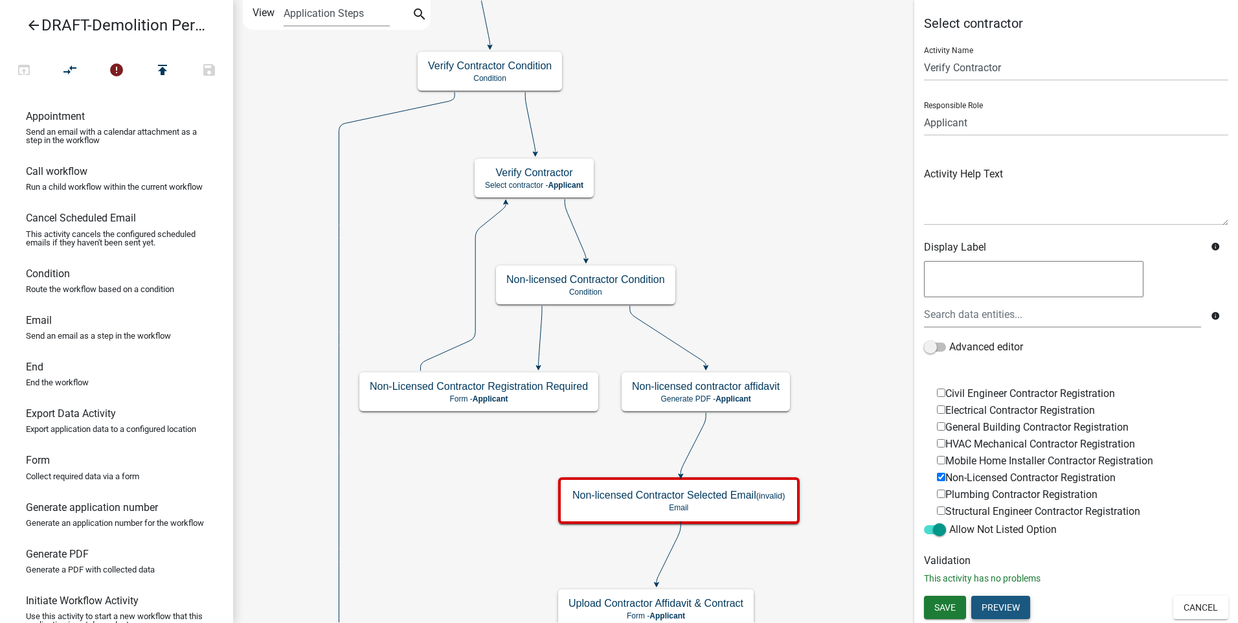
click at [1005, 610] on button "Preview" at bounding box center [1000, 606] width 59 height 23
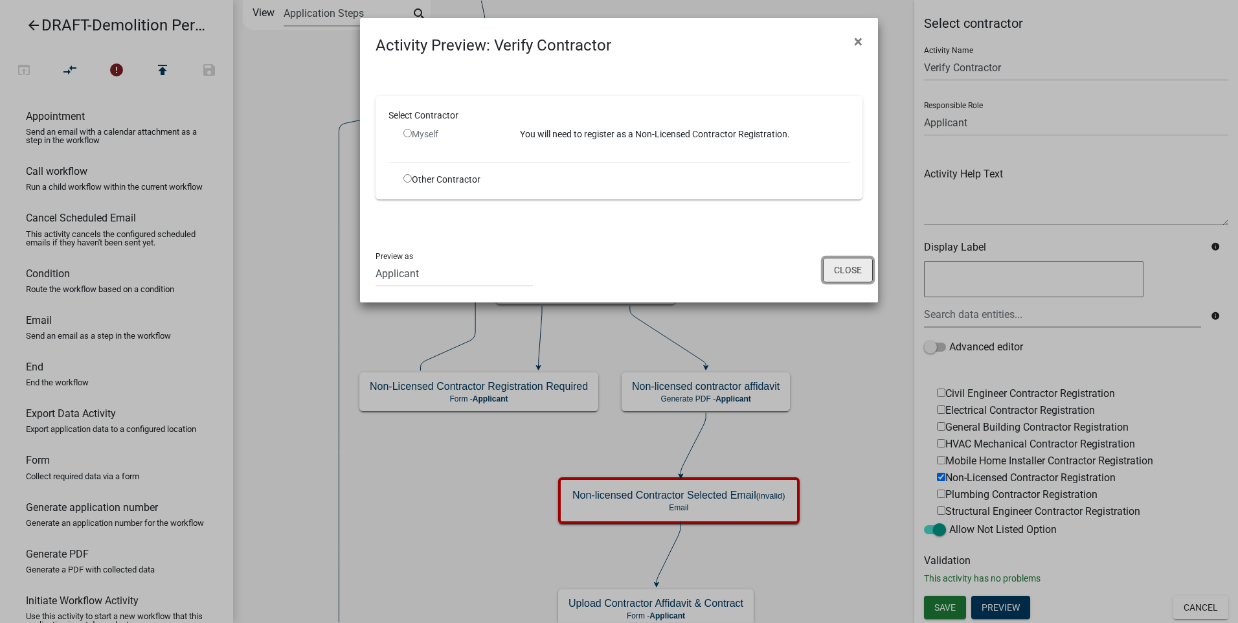
click at [849, 271] on button "Close" at bounding box center [848, 270] width 50 height 25
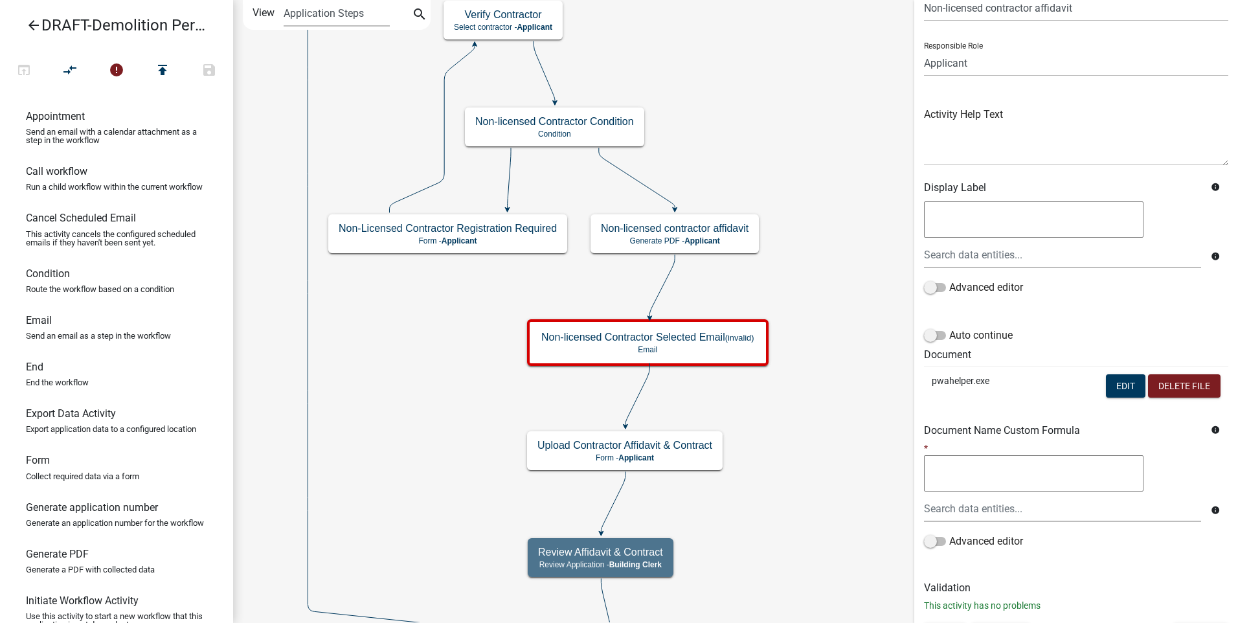
scroll to position [86, 0]
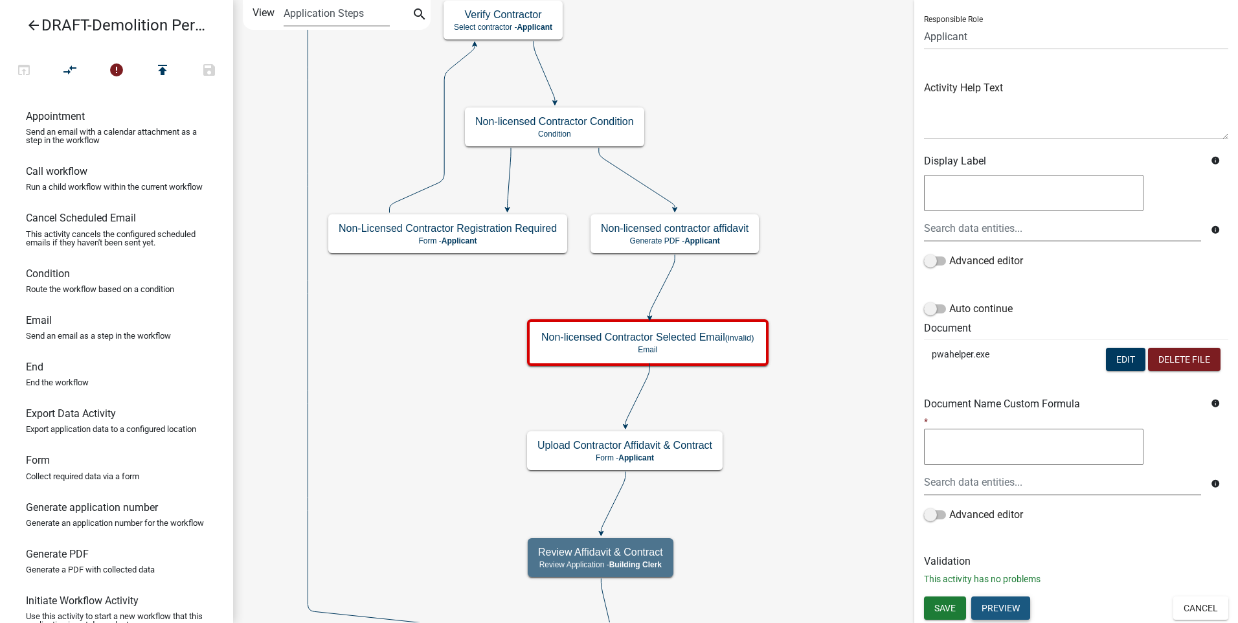
click at [1007, 605] on button "Preview" at bounding box center [1000, 607] width 59 height 23
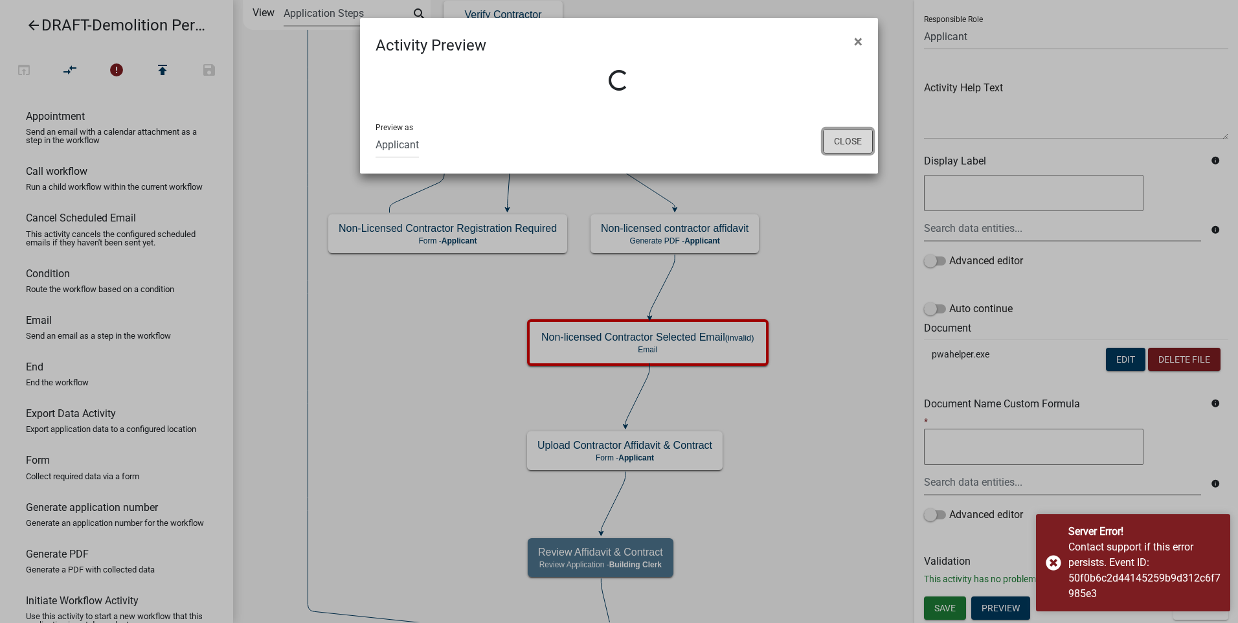
click at [849, 136] on button "Close" at bounding box center [848, 141] width 50 height 25
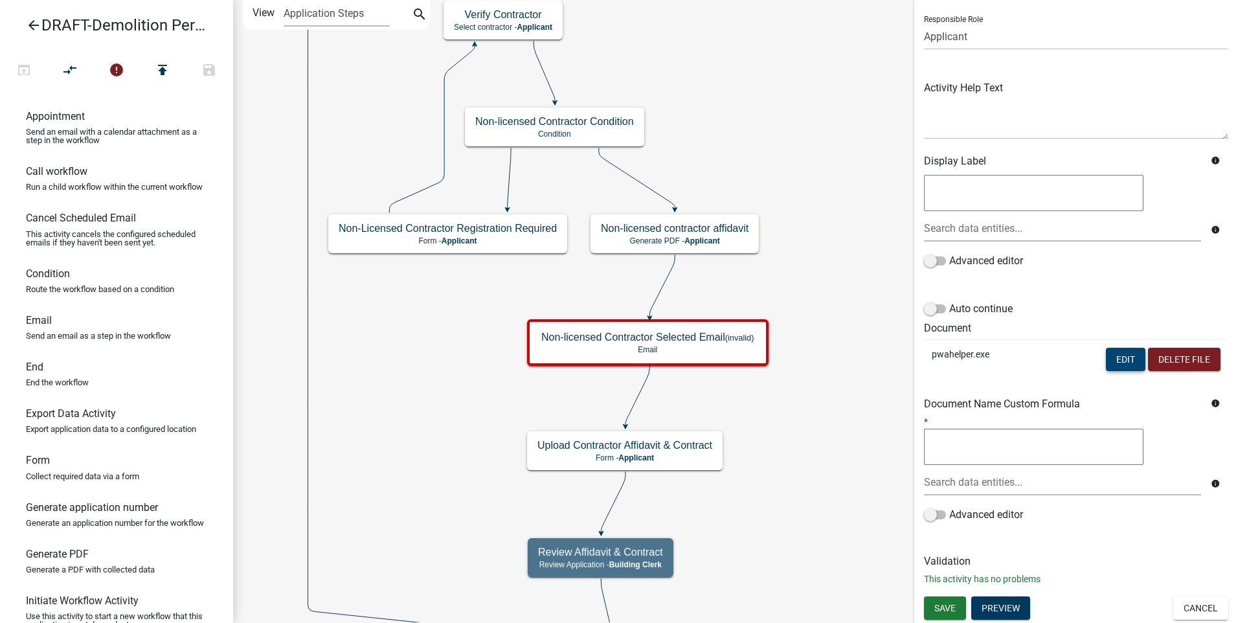
click at [1114, 353] on button "Edit" at bounding box center [1125, 359] width 39 height 23
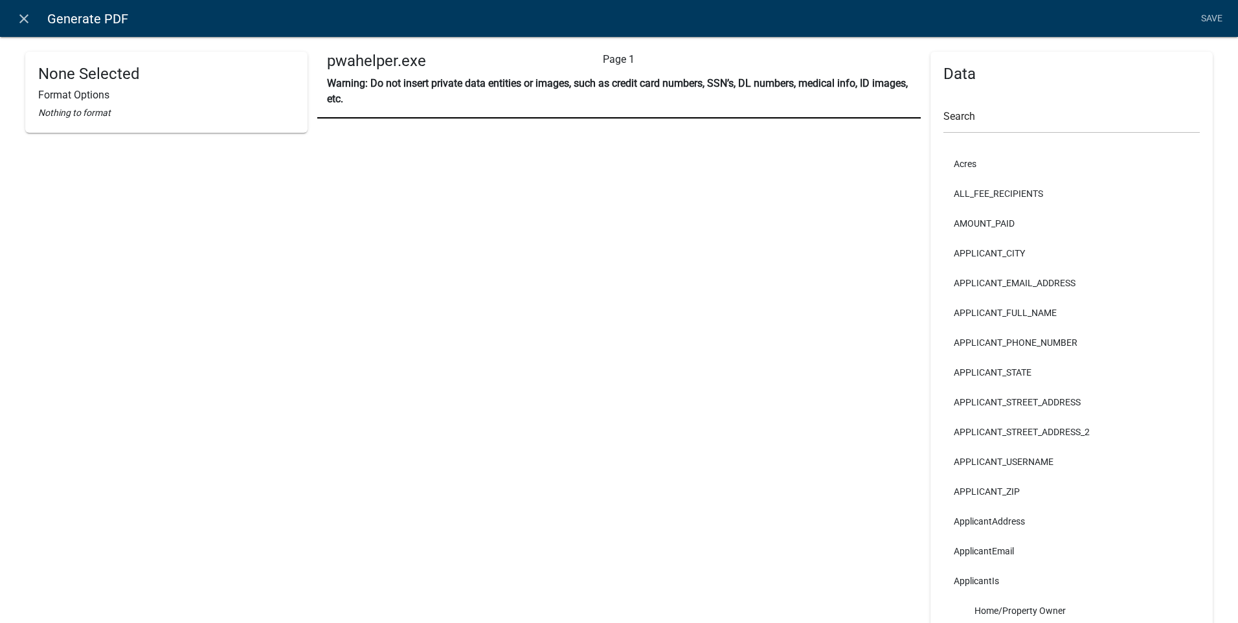
drag, startPoint x: 767, startPoint y: 254, endPoint x: 753, endPoint y: 318, distance: 65.0
click at [24, 14] on icon "close" at bounding box center [24, 19] width 16 height 16
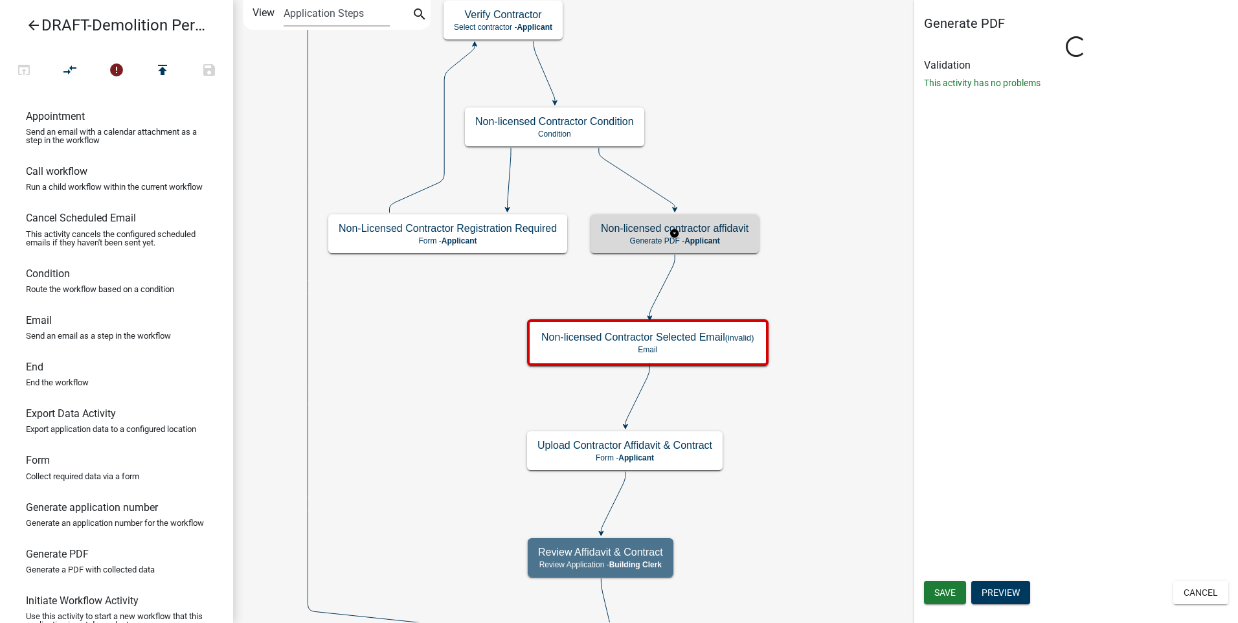
scroll to position [0, 0]
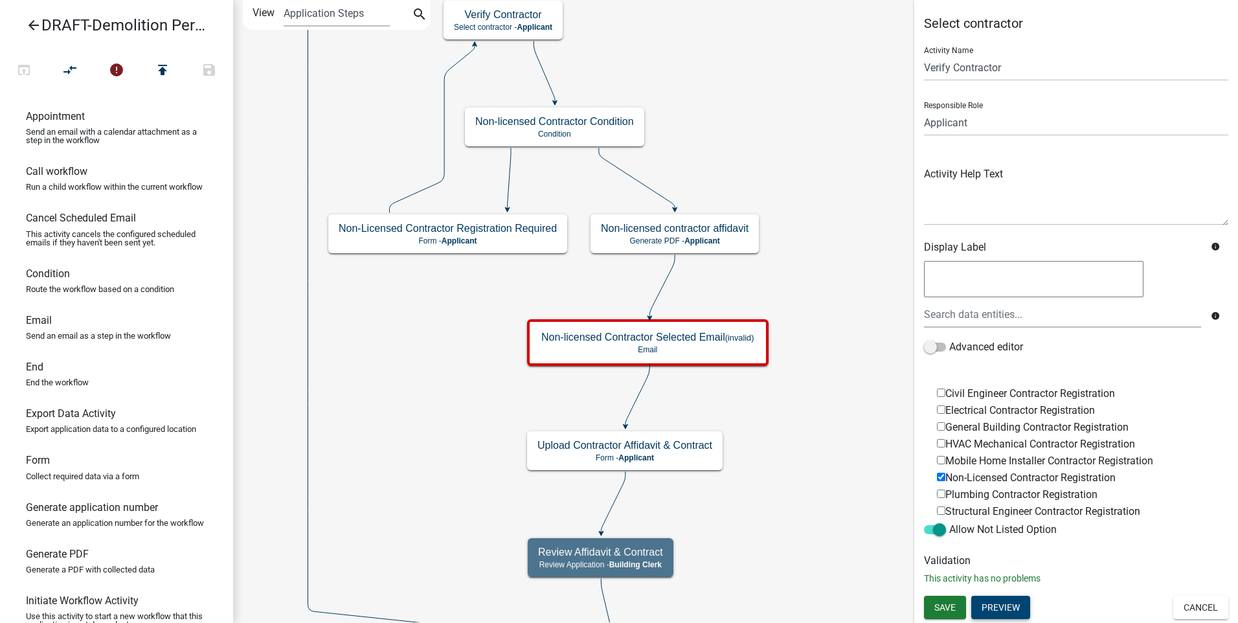
click at [990, 604] on button "Preview" at bounding box center [1000, 606] width 59 height 23
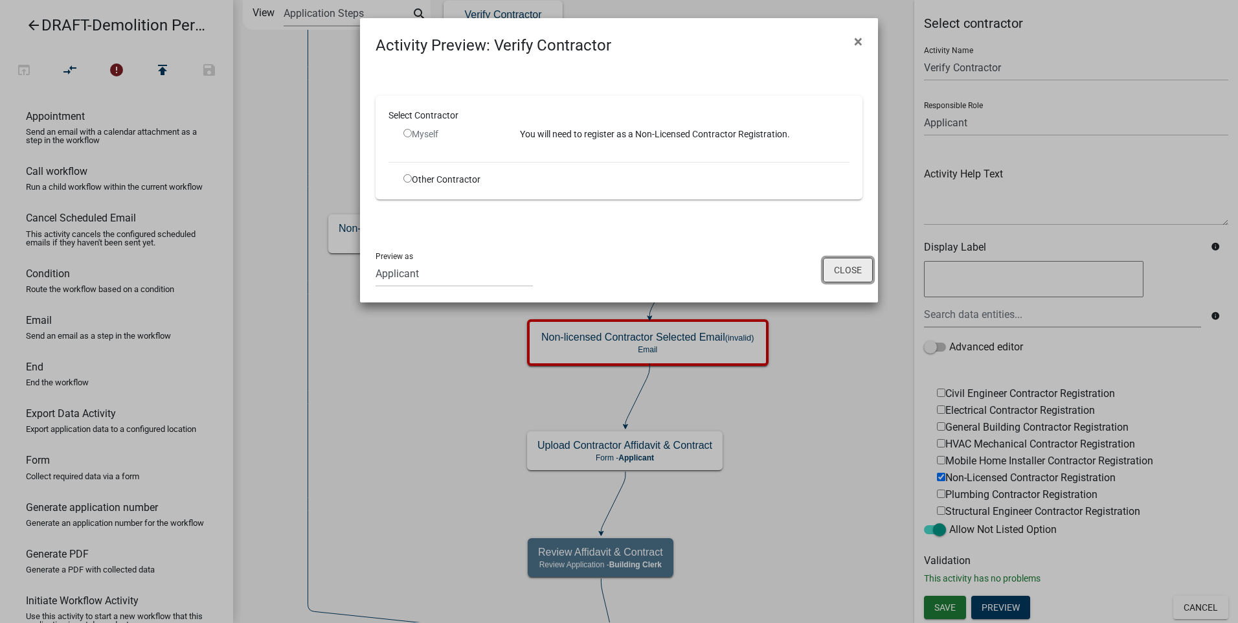
click at [843, 271] on button "Close" at bounding box center [848, 270] width 50 height 25
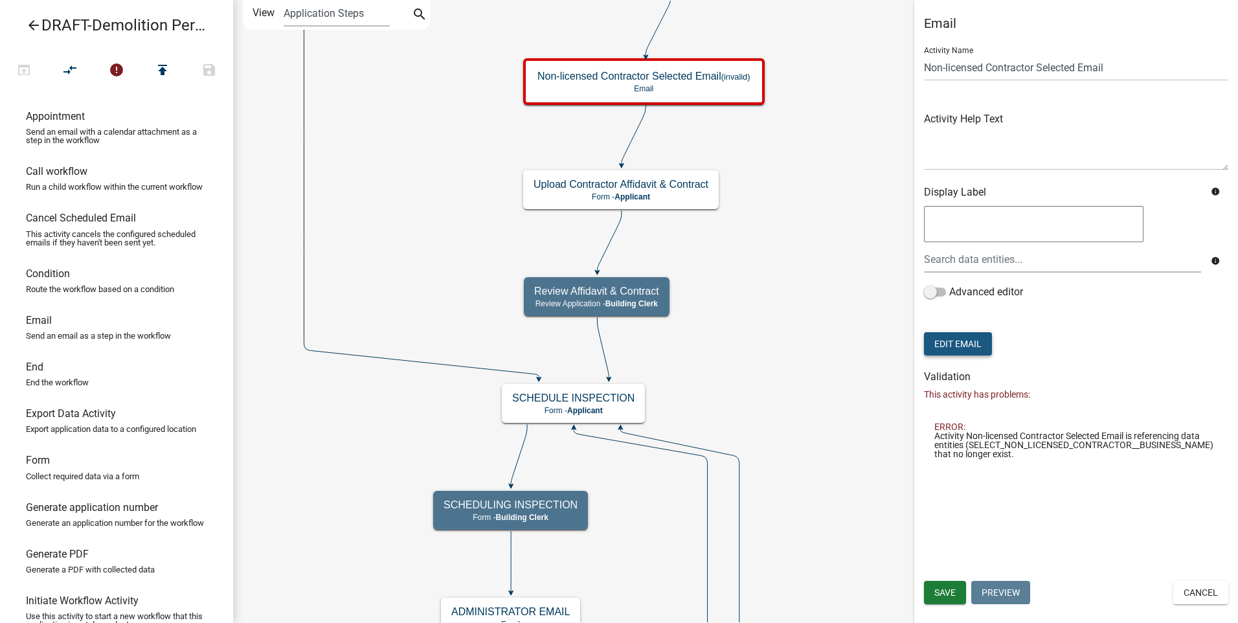
click at [952, 339] on button "Edit Email" at bounding box center [958, 343] width 68 height 23
select select "f8aedfd8-39b5-4d7f-8304-f16556aaf9a2"
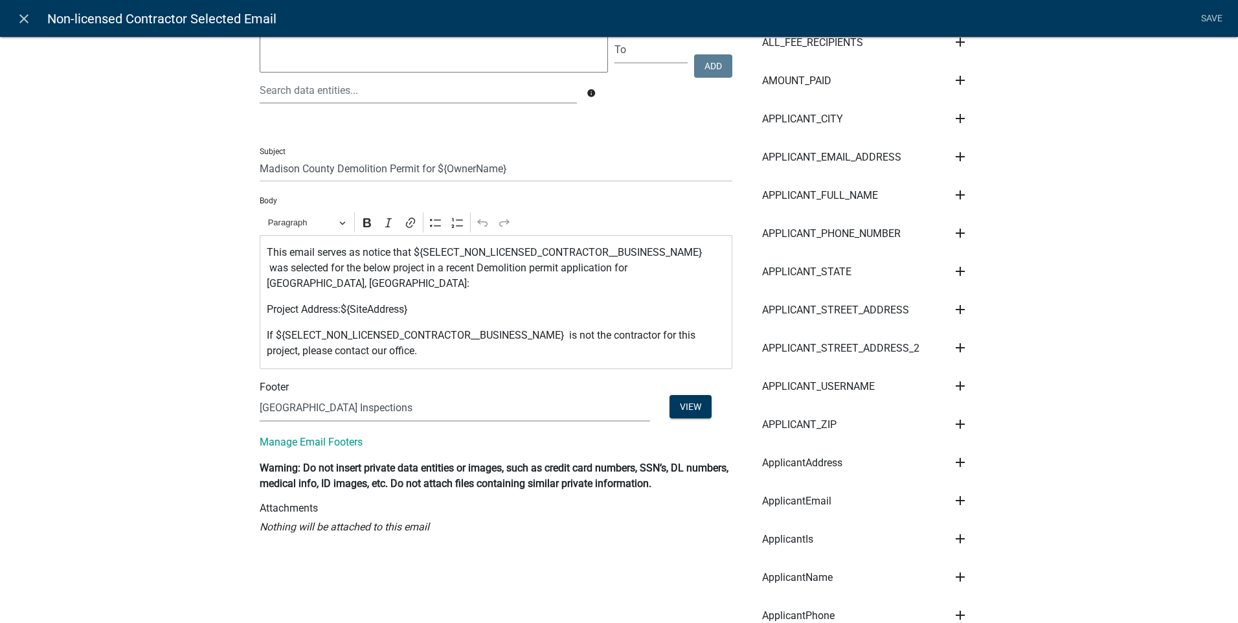
scroll to position [161, 0]
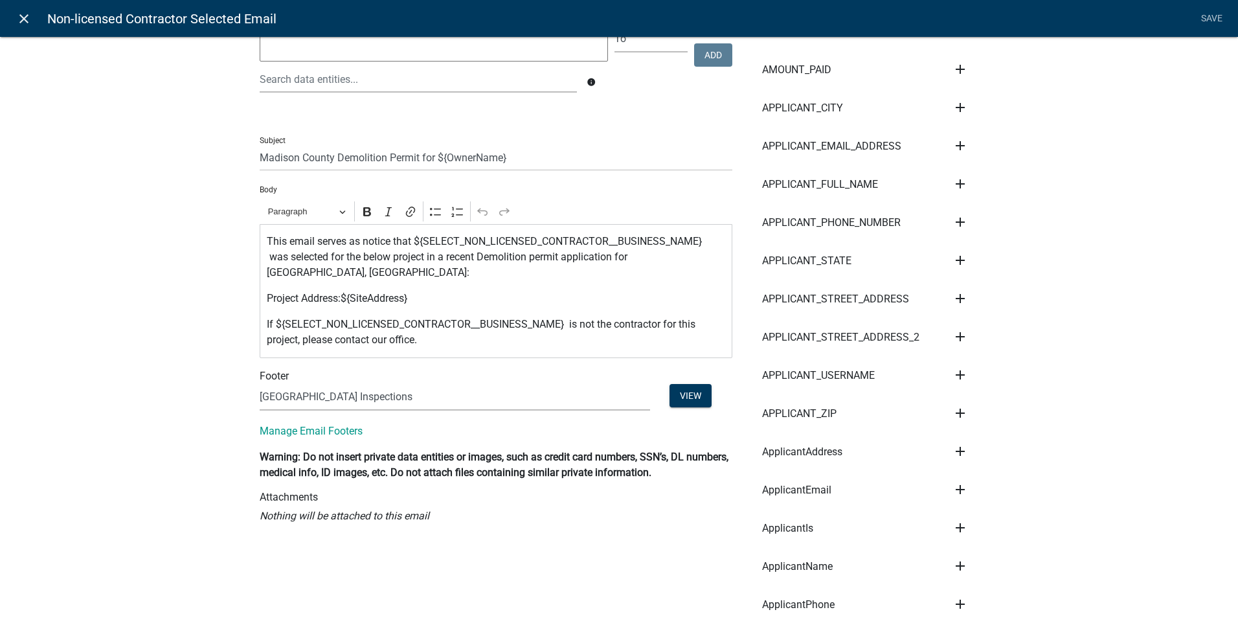
click at [28, 24] on icon "close" at bounding box center [24, 19] width 16 height 16
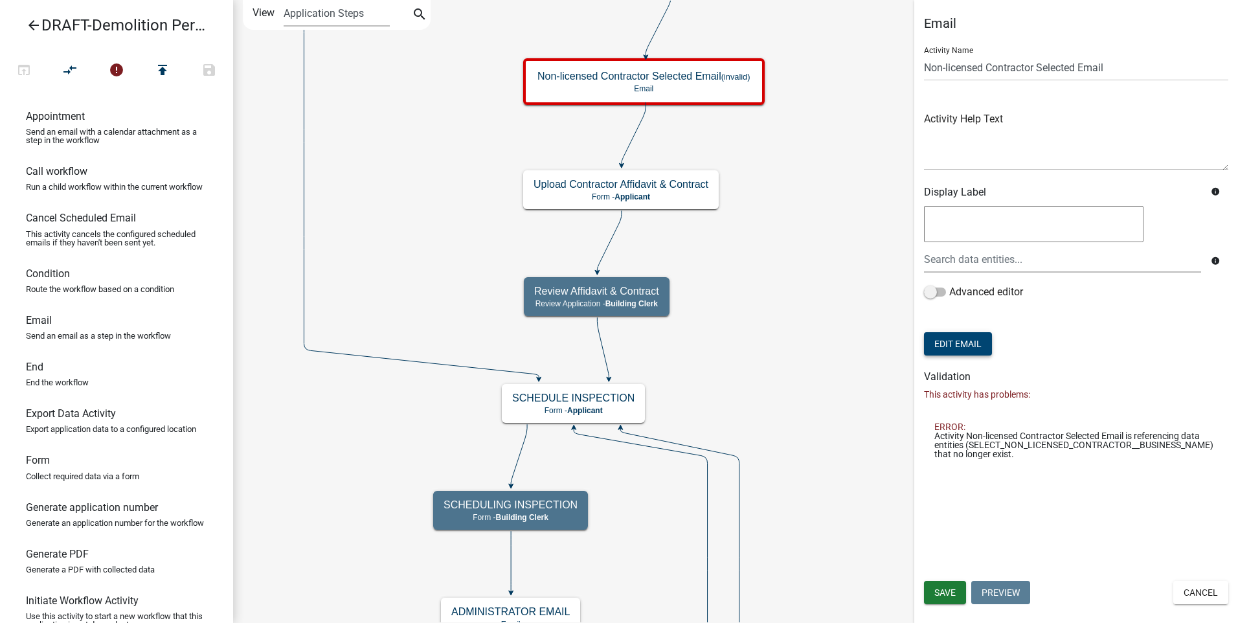
scroll to position [0, 0]
click at [942, 339] on button "Edit Email" at bounding box center [958, 343] width 68 height 23
select select "f8aedfd8-39b5-4d7f-8304-f16556aaf9a2"
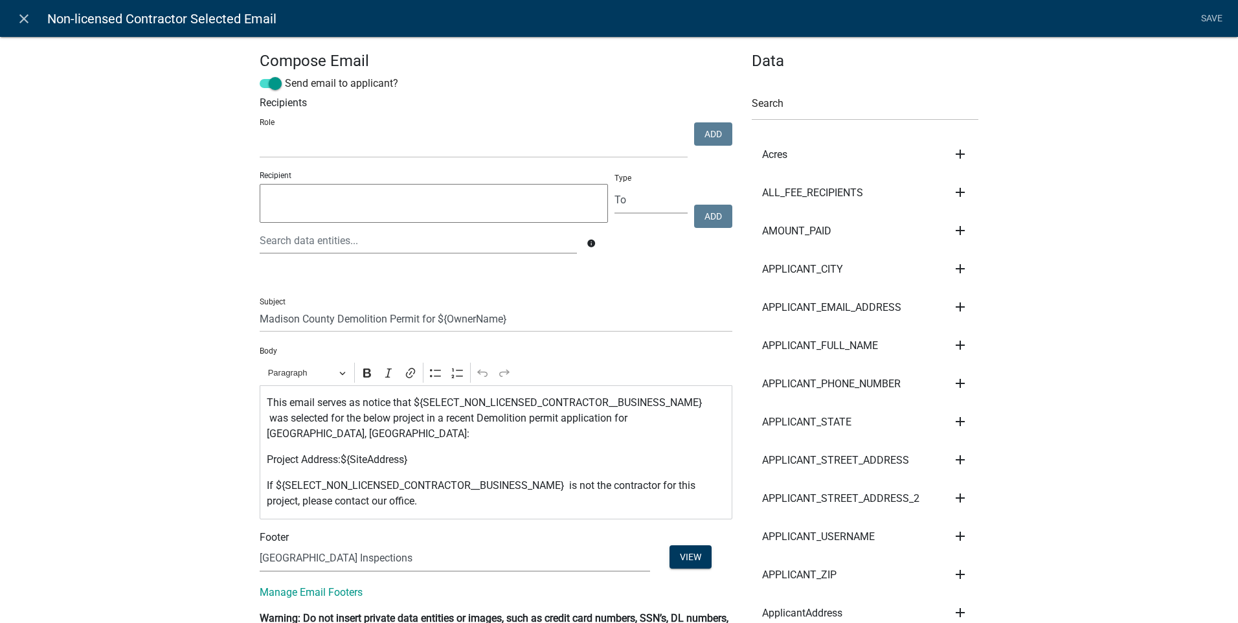
select select
click at [772, 99] on input "text" at bounding box center [864, 107] width 227 height 27
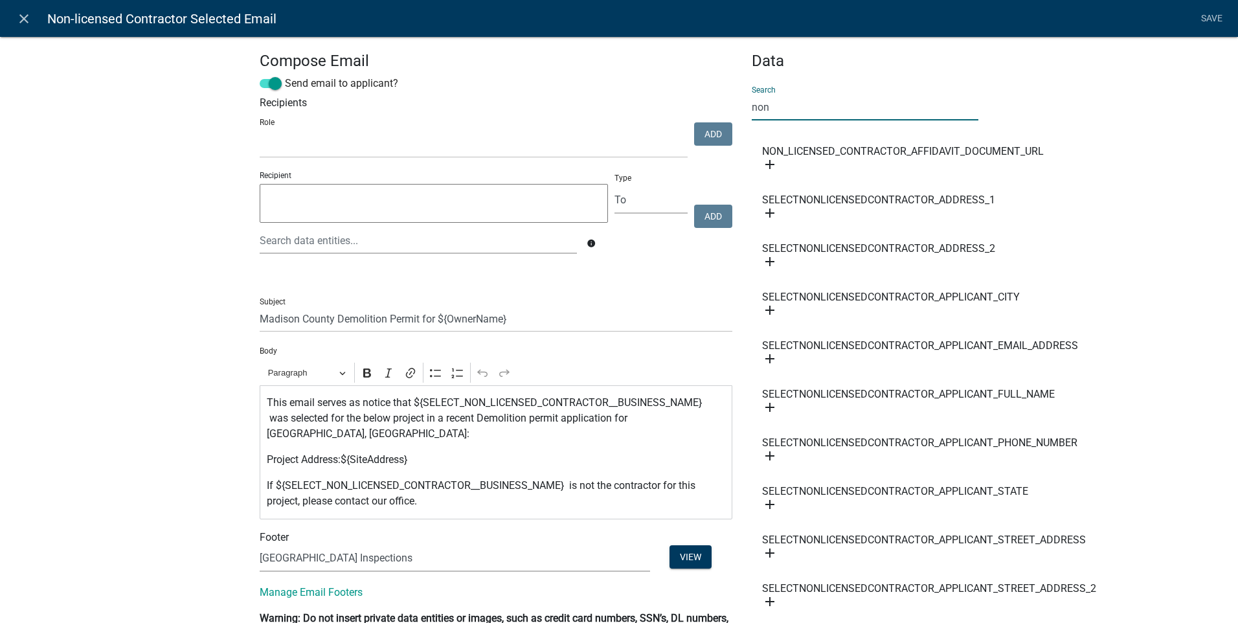
type input "non"
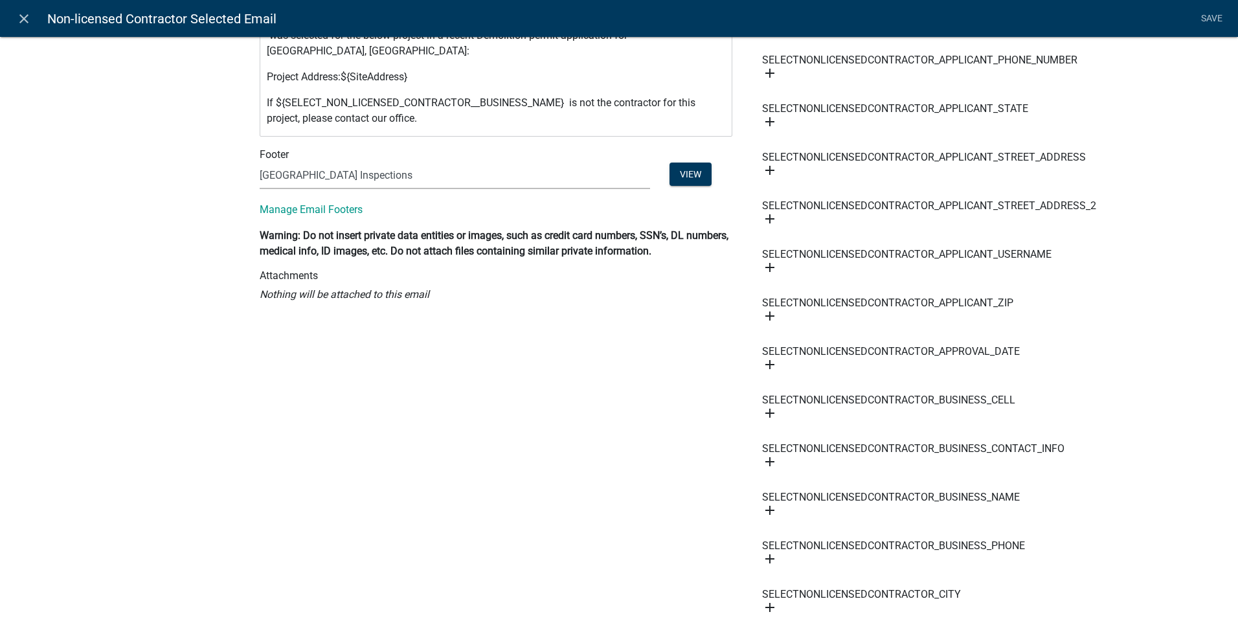
scroll to position [391, 0]
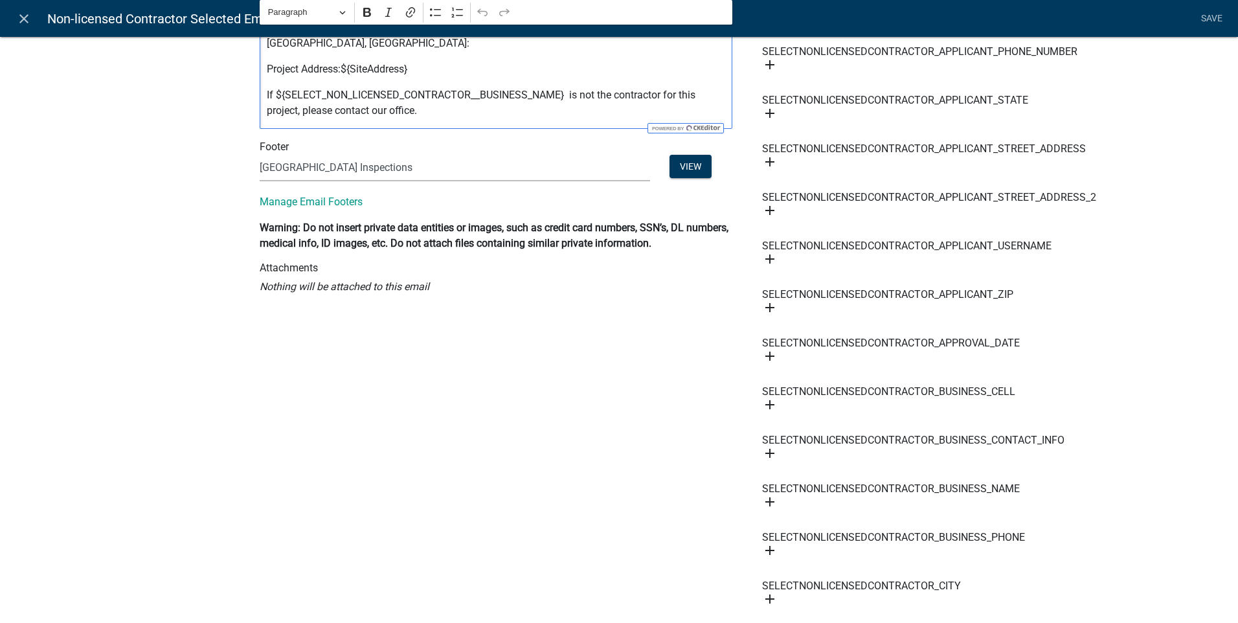
click at [489, 93] on p "If ${SELECT_NON_LICENSED_CONTRACTOR__BUSINESS_NAME} is not the contractor for t…" at bounding box center [496, 102] width 459 height 31
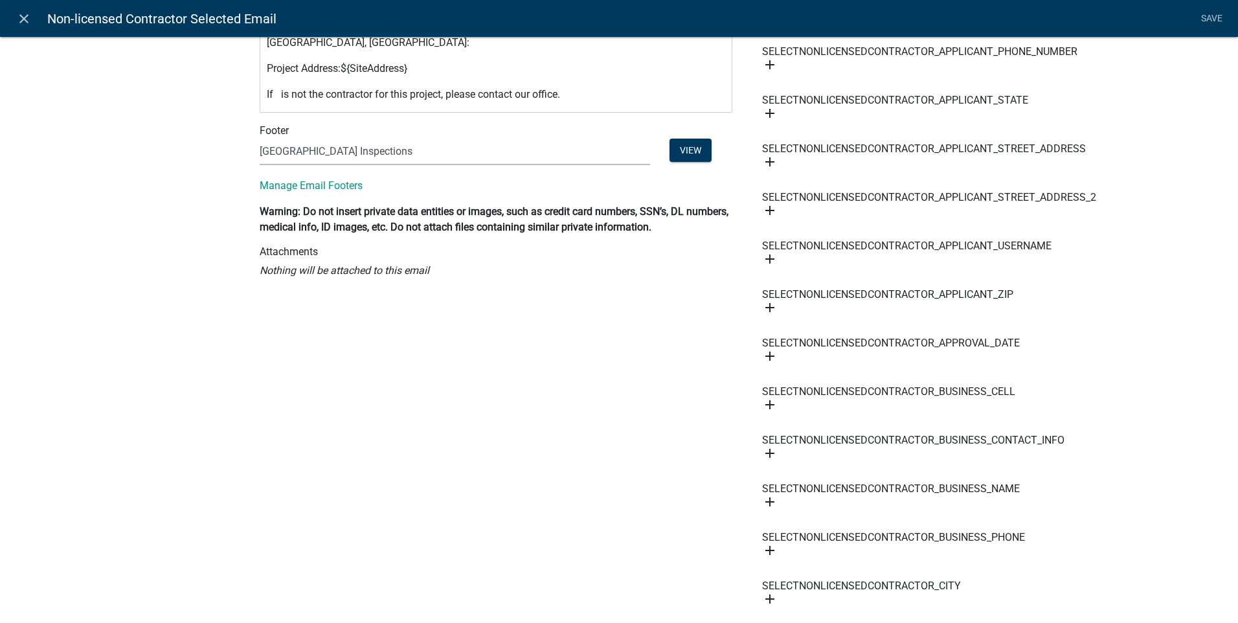
click at [765, 498] on icon "add" at bounding box center [770, 502] width 16 height 16
click at [777, 542] on button "Body" at bounding box center [814, 545] width 104 height 31
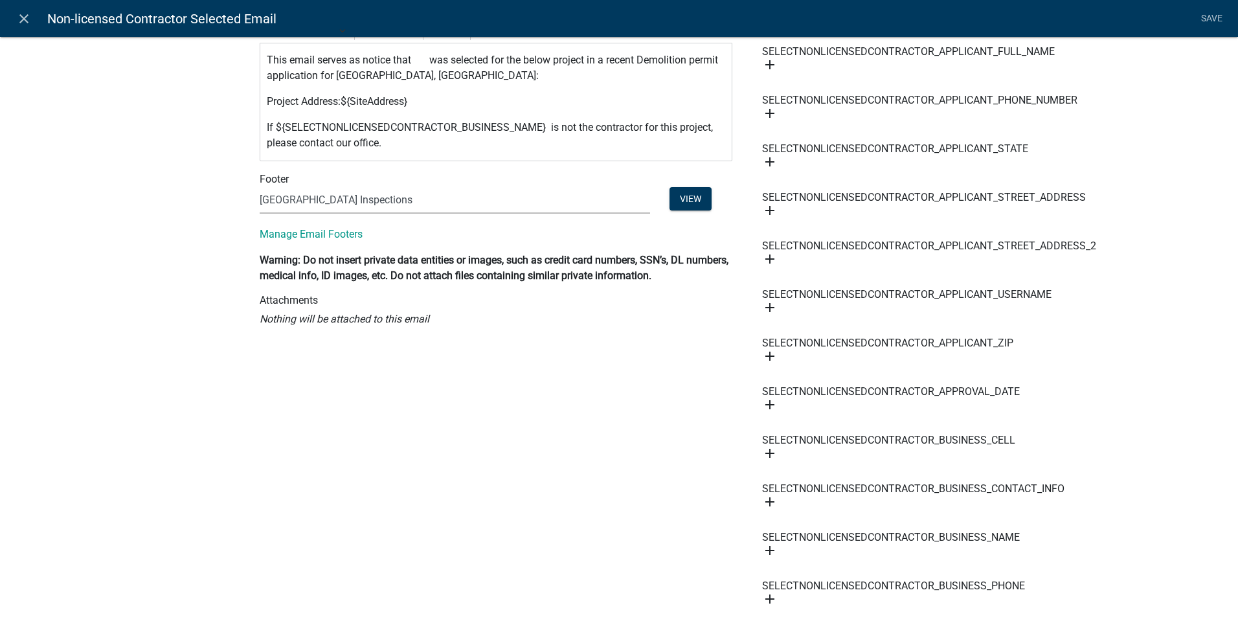
scroll to position [348, 0]
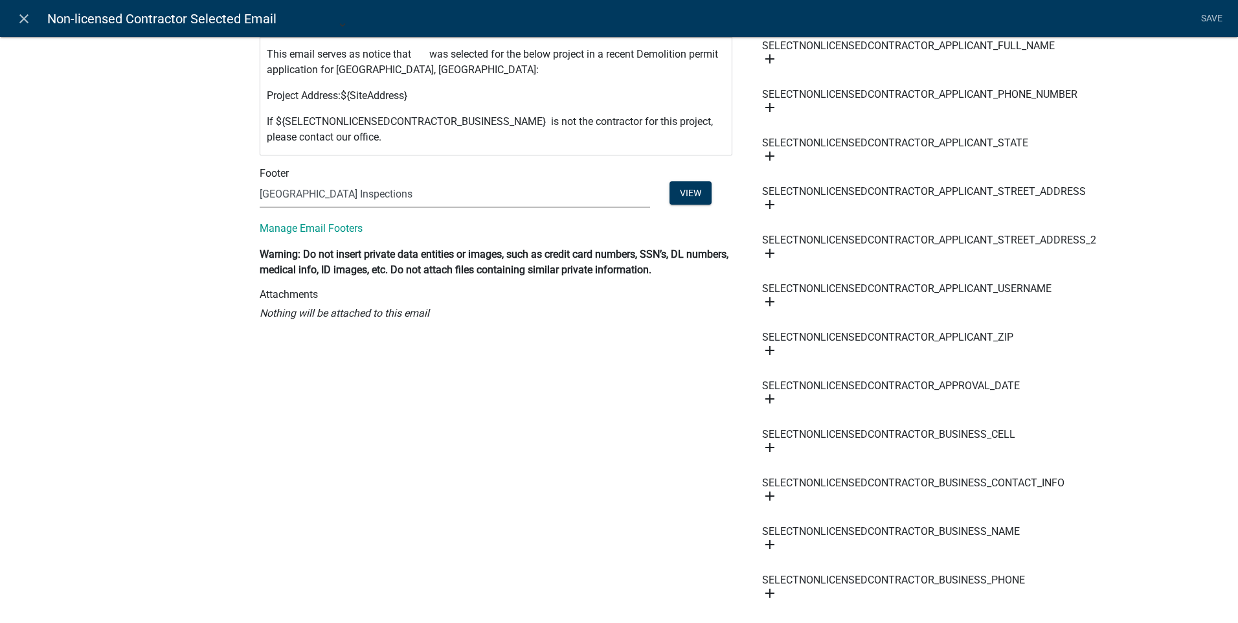
click at [764, 544] on icon "add" at bounding box center [770, 545] width 16 height 16
click at [783, 502] on button "Body" at bounding box center [814, 502] width 104 height 31
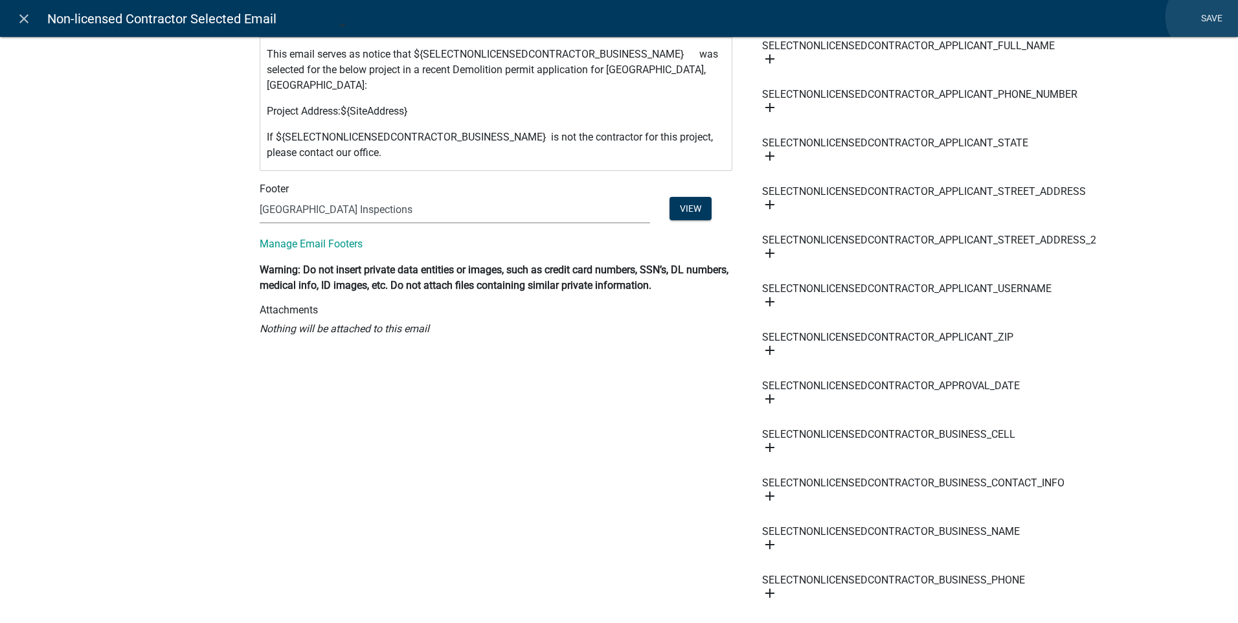
click at [1206, 17] on link "Save" at bounding box center [1211, 18] width 32 height 25
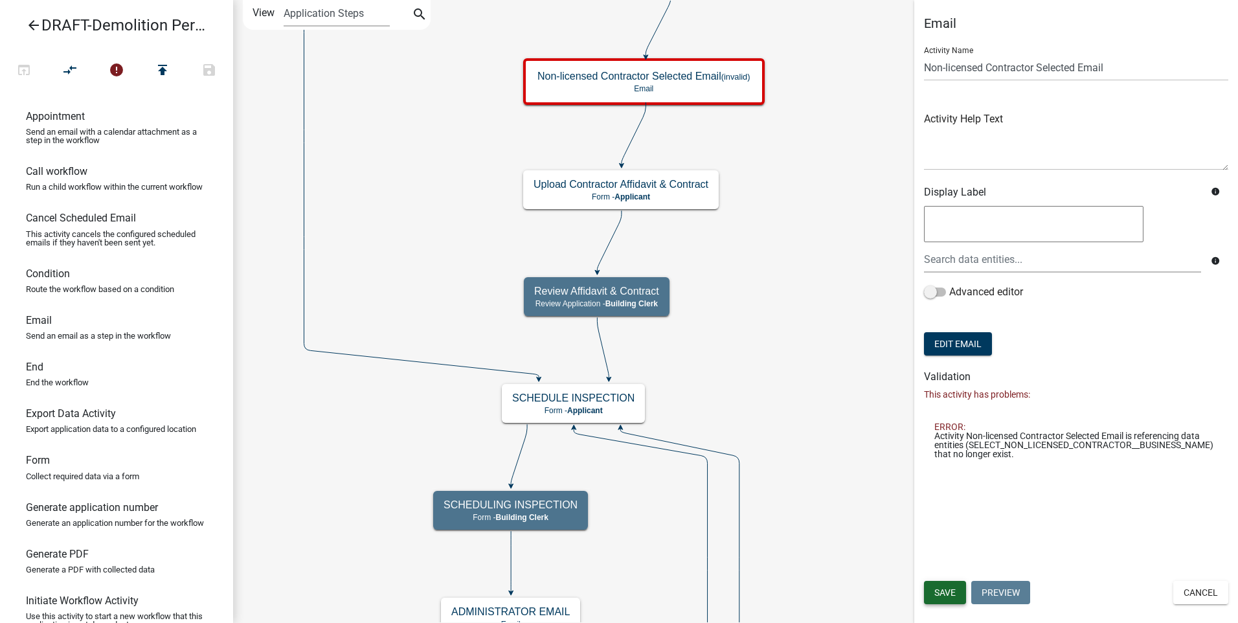
click at [935, 587] on span "Save" at bounding box center [944, 592] width 21 height 10
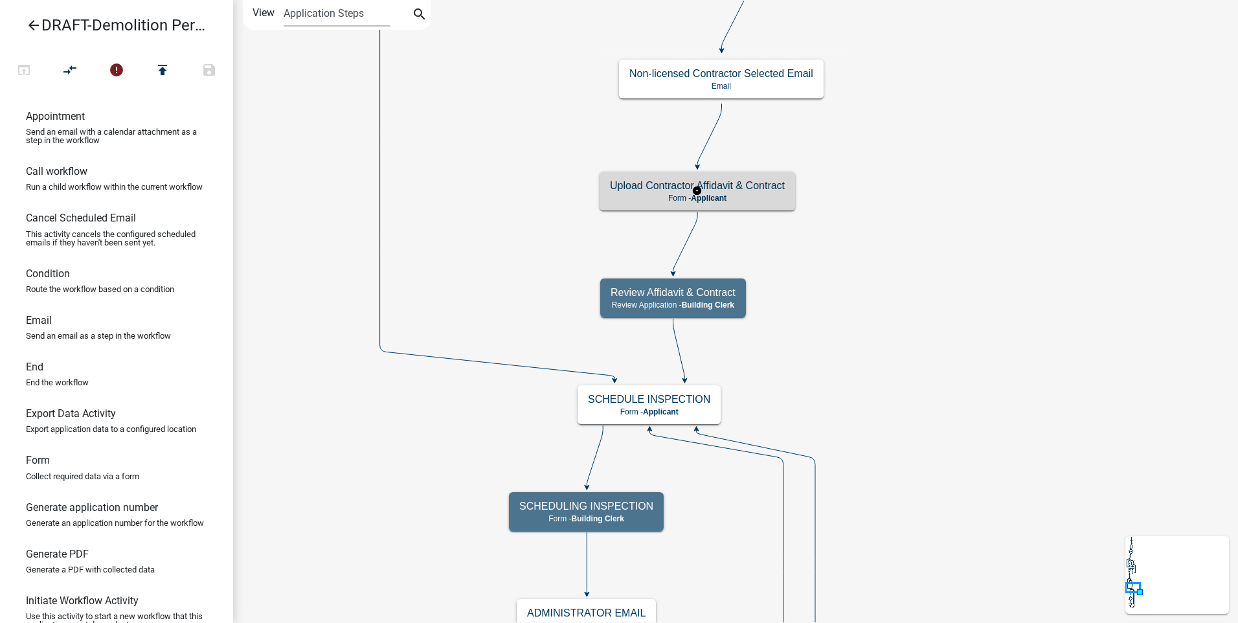
click at [748, 197] on p "Form - Applicant" at bounding box center [697, 198] width 175 height 9
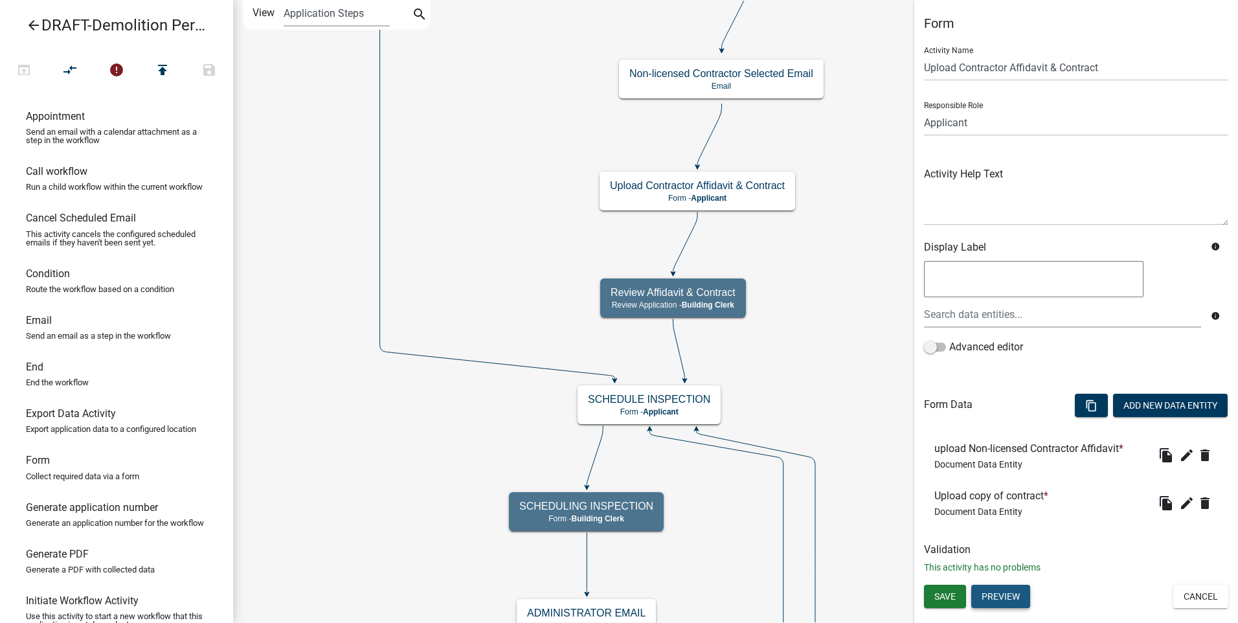
click at [1011, 594] on button "Preview" at bounding box center [1000, 595] width 59 height 23
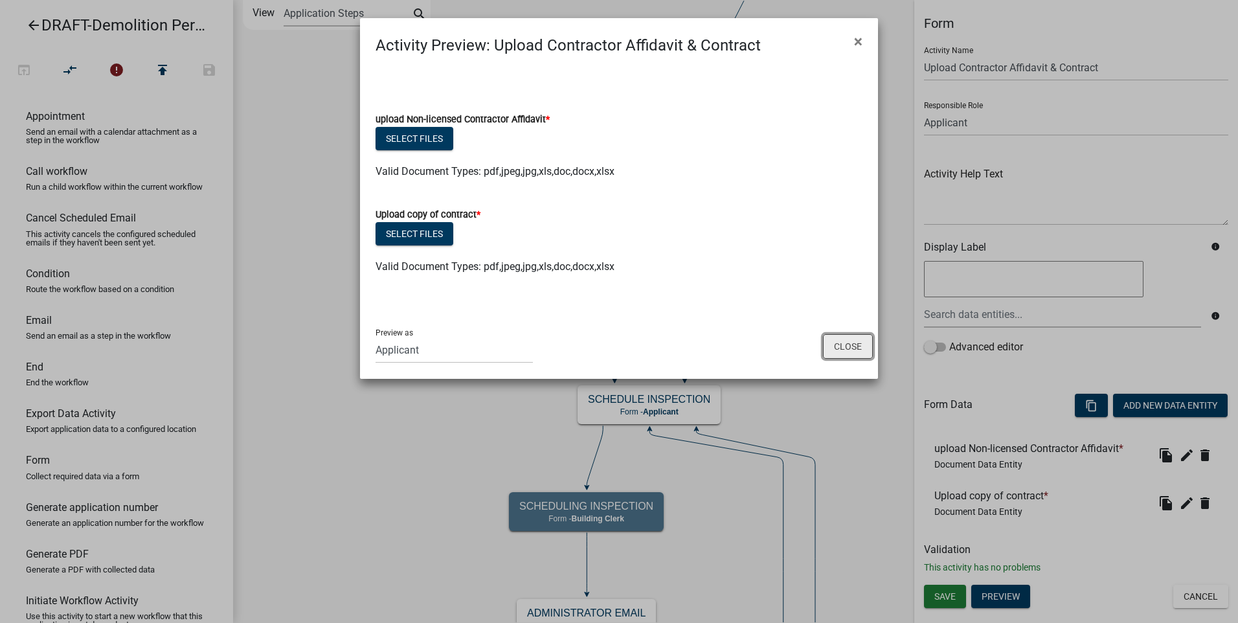
click at [845, 348] on button "Close" at bounding box center [848, 346] width 50 height 25
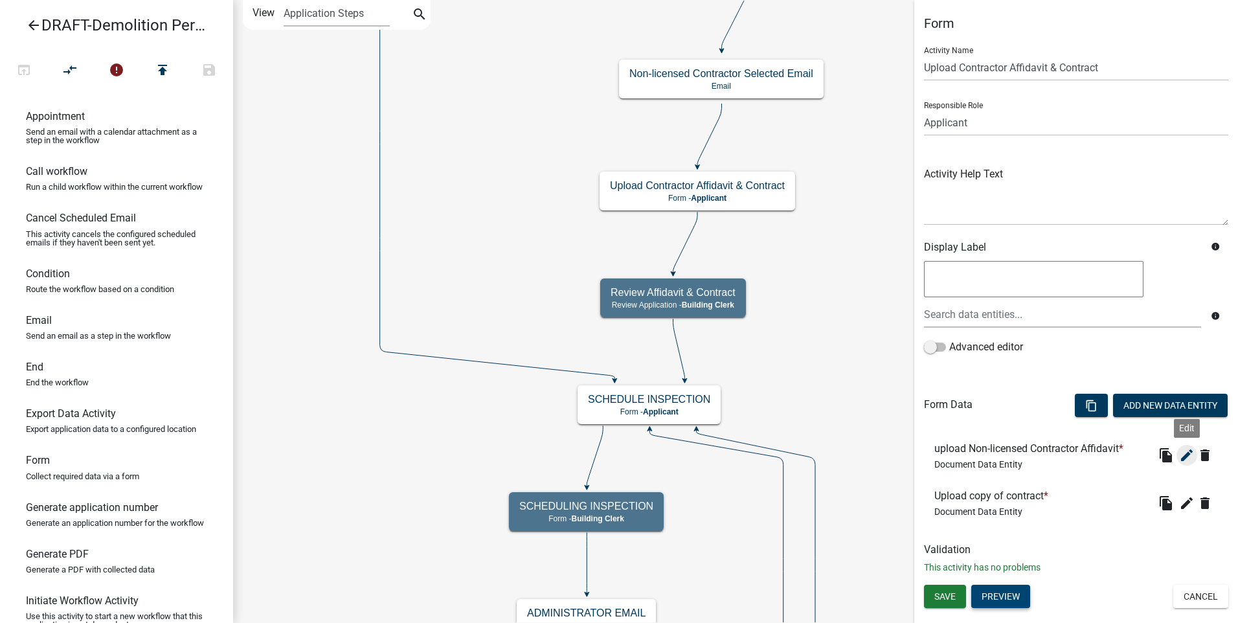
click at [1185, 451] on icon "edit" at bounding box center [1187, 455] width 16 height 16
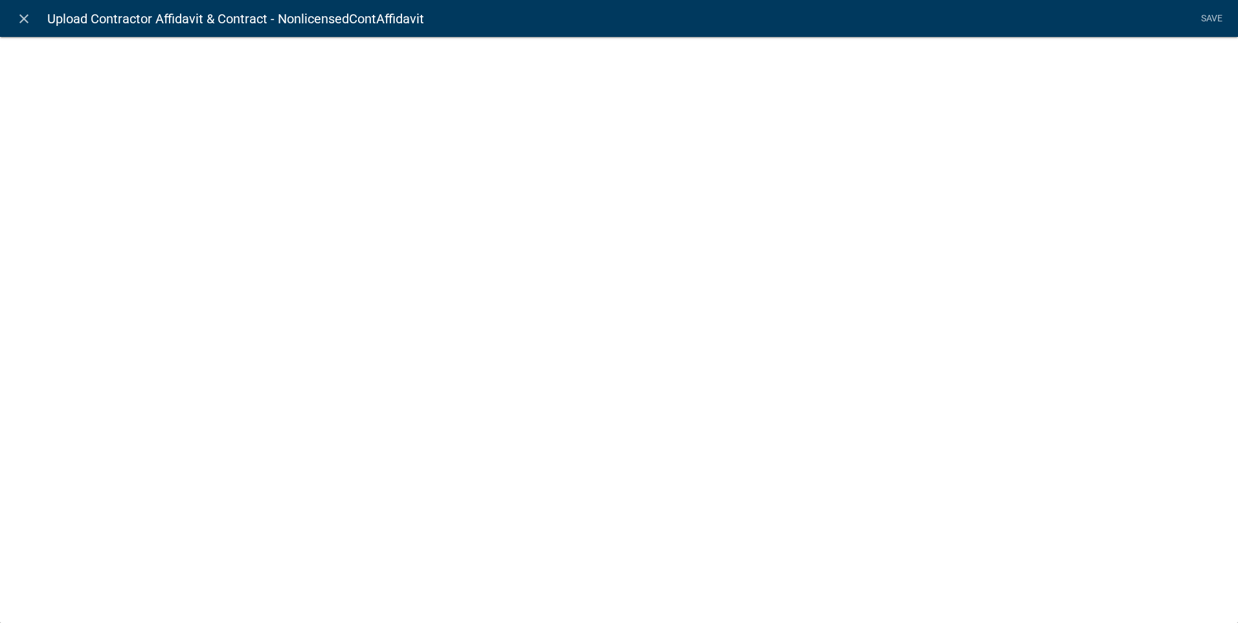
select select "document"
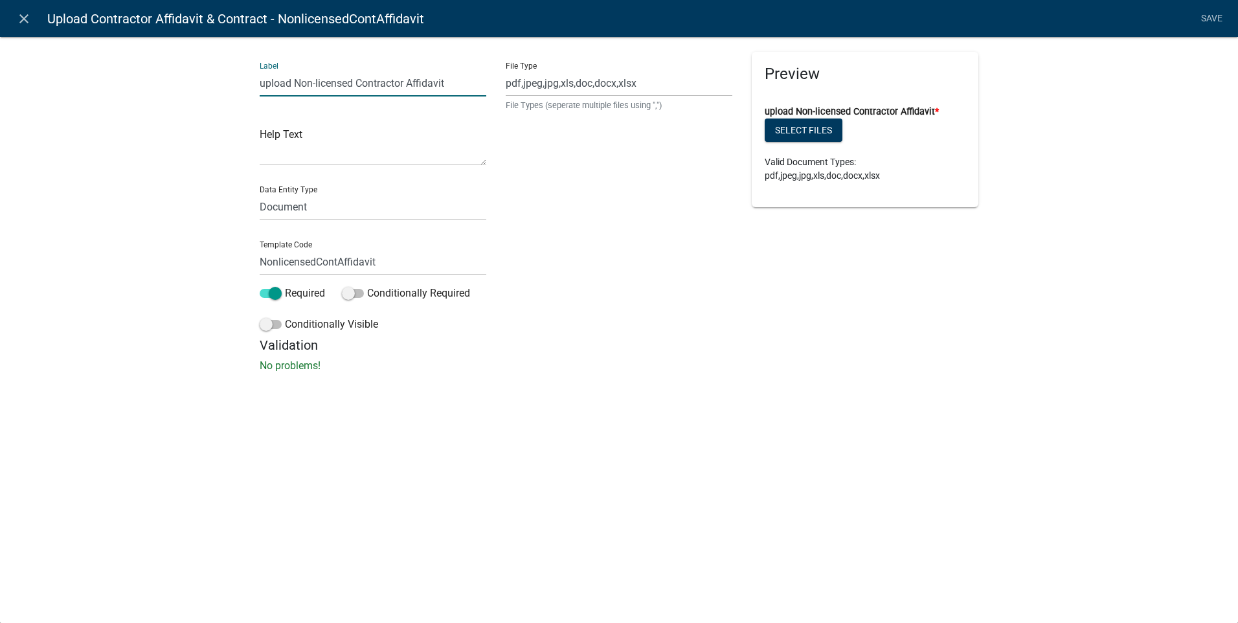
click at [265, 83] on input "upload Non-licensed Contractor Affidavit" at bounding box center [373, 83] width 227 height 27
type input "Upload Non-licensed Contractor Affidavit"
click at [1201, 16] on link "Save" at bounding box center [1211, 18] width 32 height 25
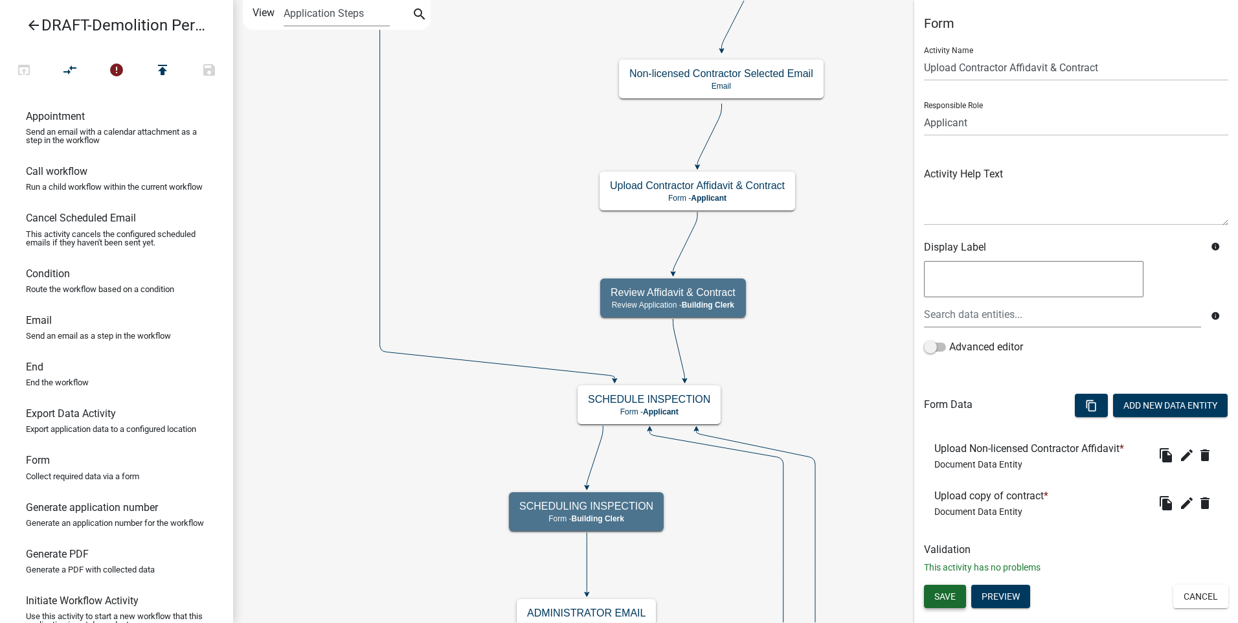
click at [943, 592] on span "Save" at bounding box center [944, 596] width 21 height 10
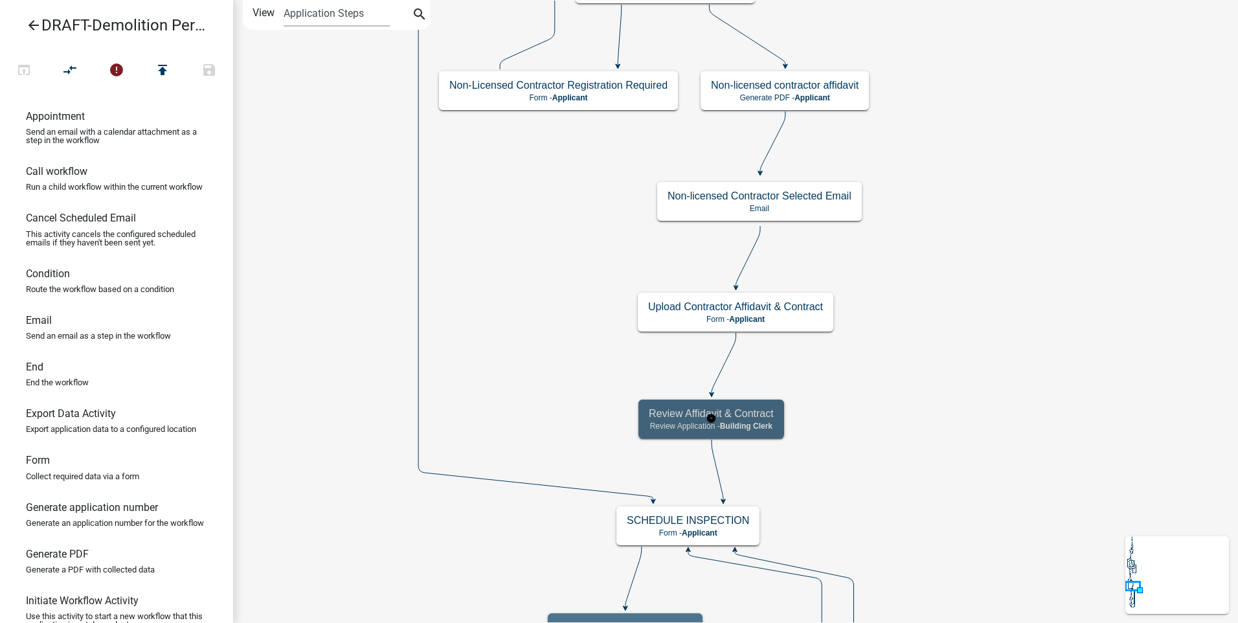
click at [739, 427] on span "Building Clerk" at bounding box center [746, 425] width 52 height 9
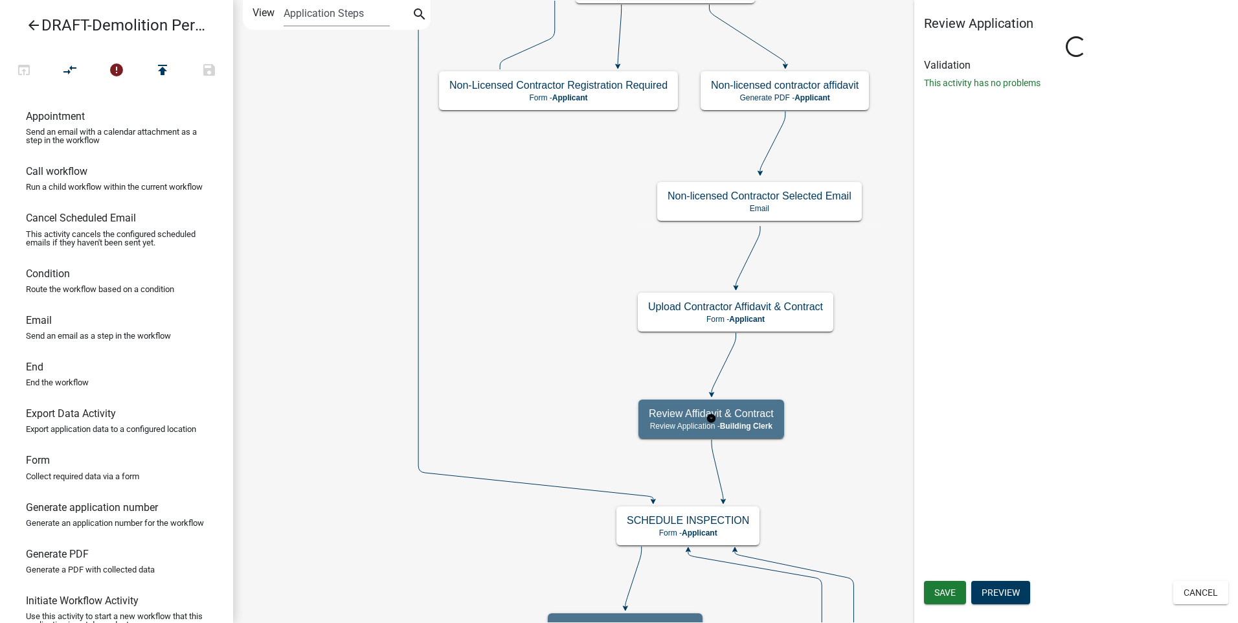
select select "A1034FF1-6D4F-4586-AA83-45D6433EEE28"
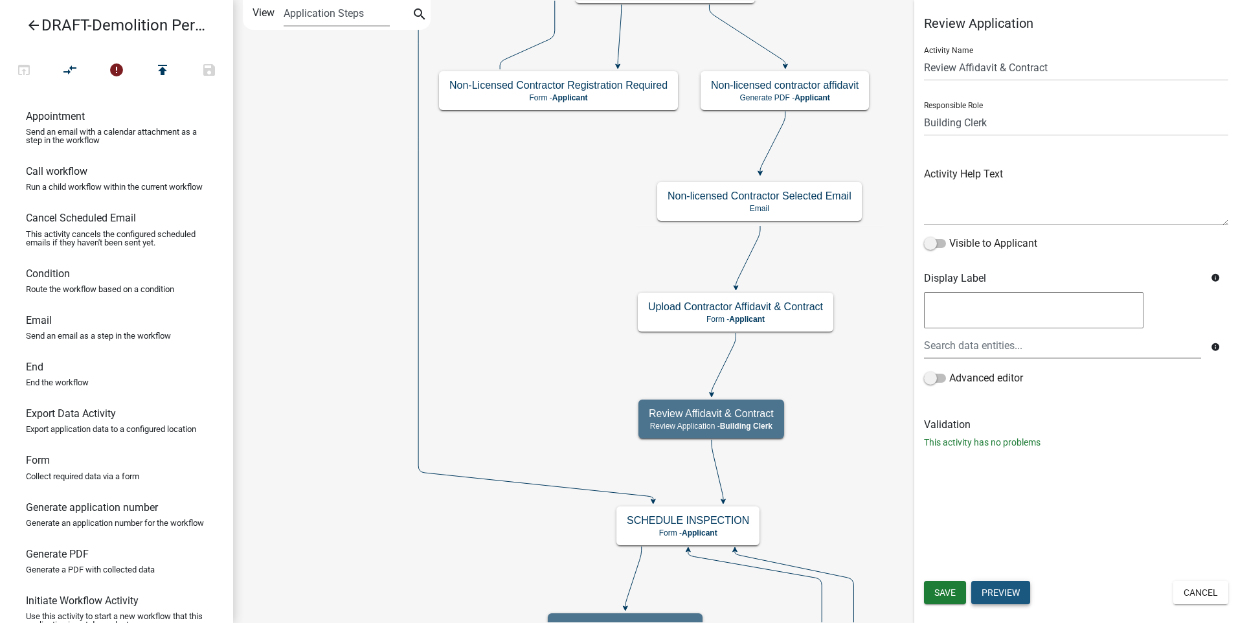
click at [1007, 592] on button "Preview" at bounding box center [1000, 592] width 59 height 23
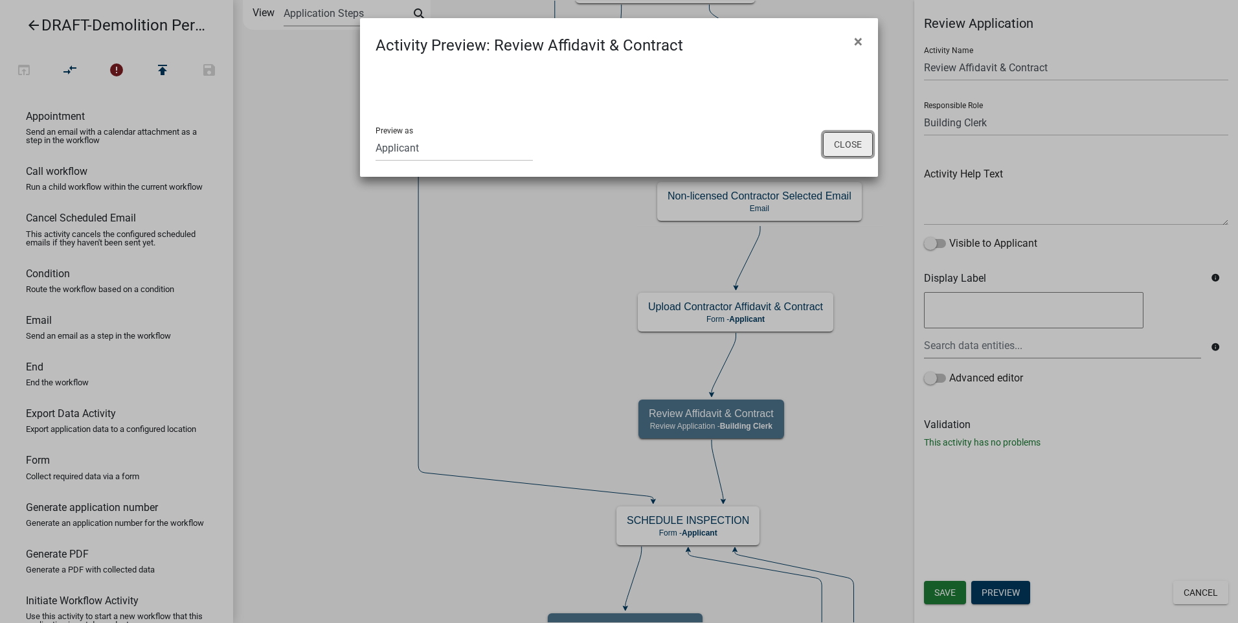
click at [854, 142] on button "Close" at bounding box center [848, 144] width 50 height 25
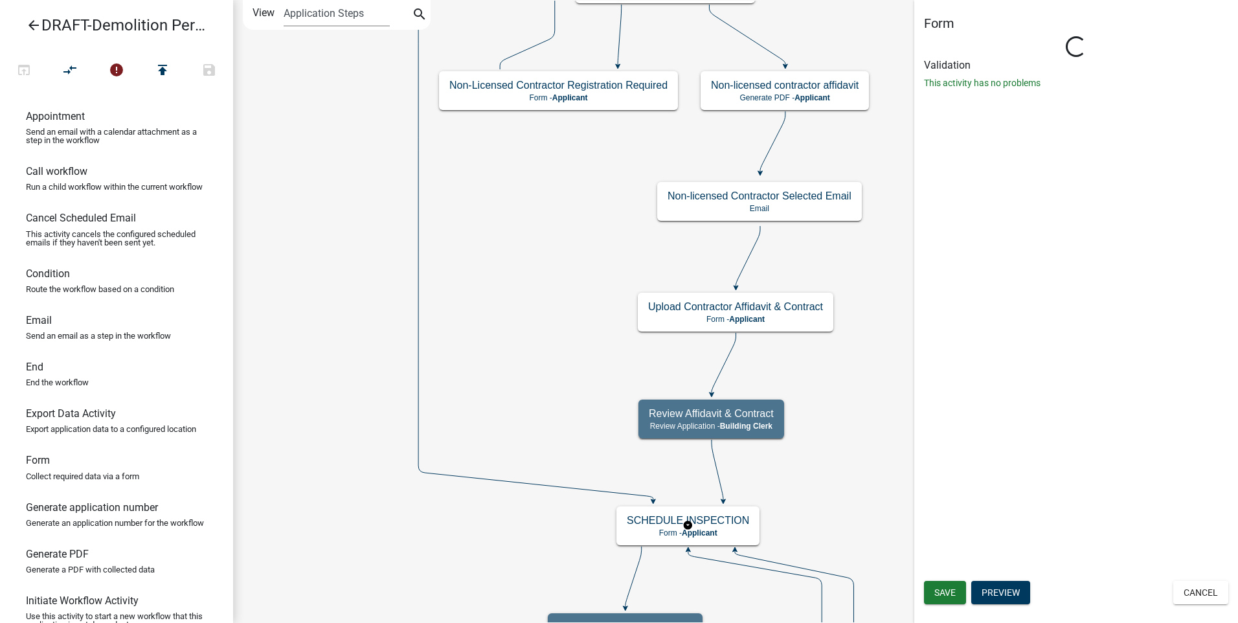
select select "A1034FF1-6D4F-4586-AA83-45D6433EEE28"
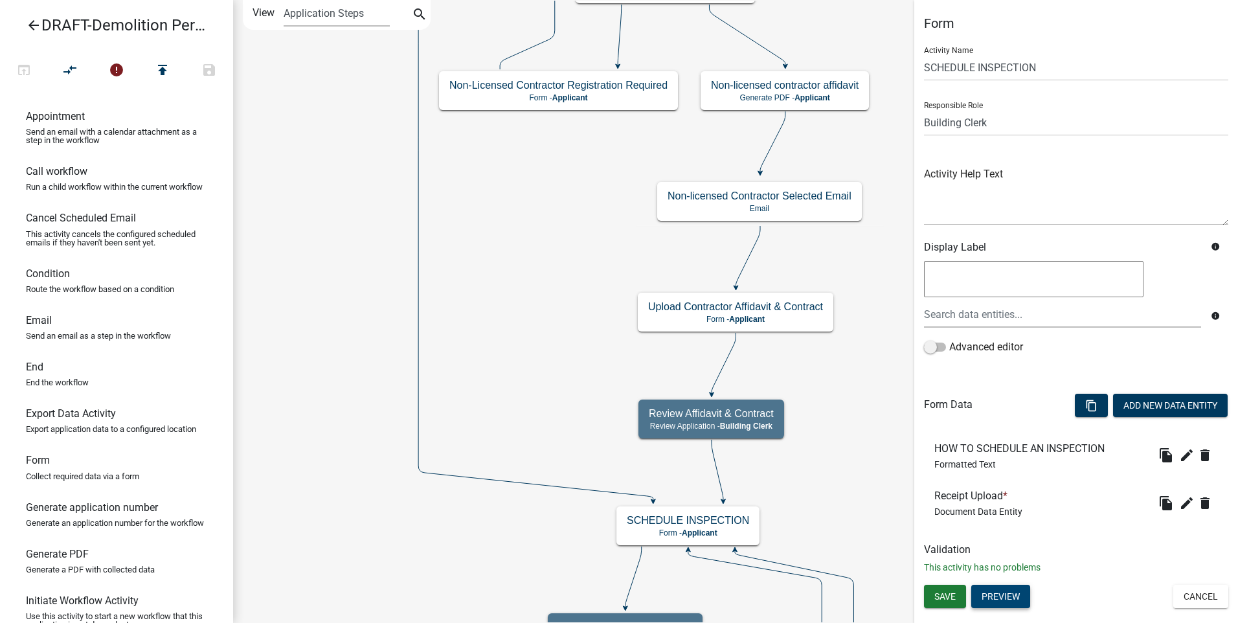
click at [994, 597] on button "Preview" at bounding box center [1000, 595] width 59 height 23
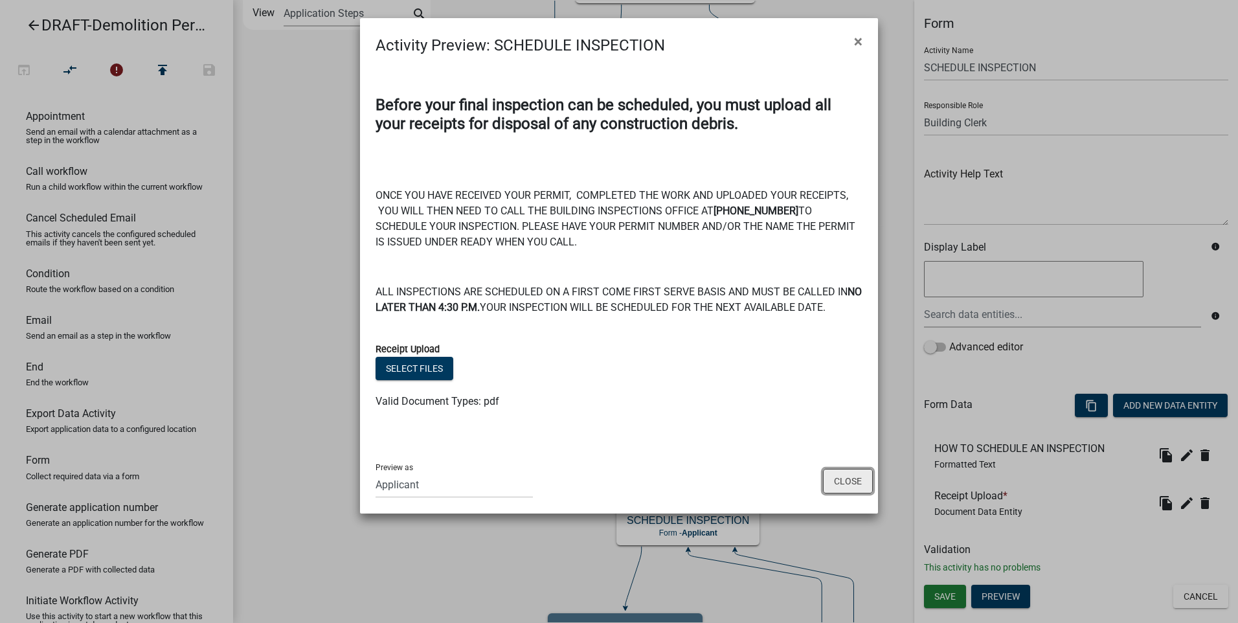
click at [846, 481] on button "Close" at bounding box center [848, 481] width 50 height 25
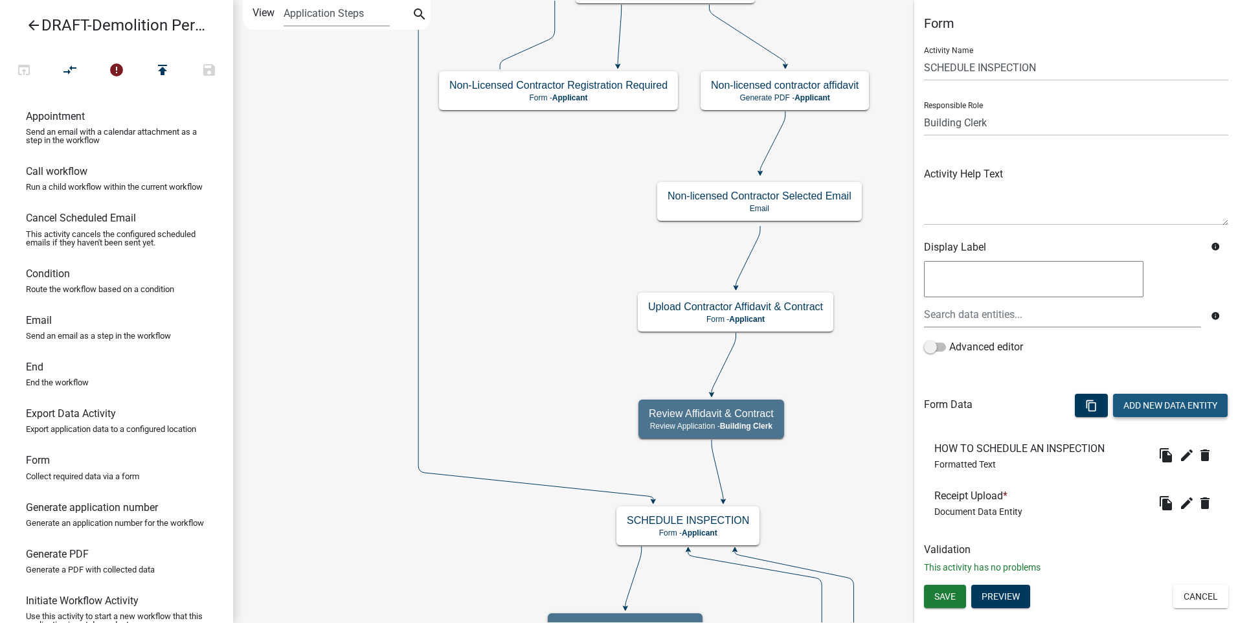
click at [1138, 405] on button "Add New Data Entity" at bounding box center [1170, 405] width 115 height 23
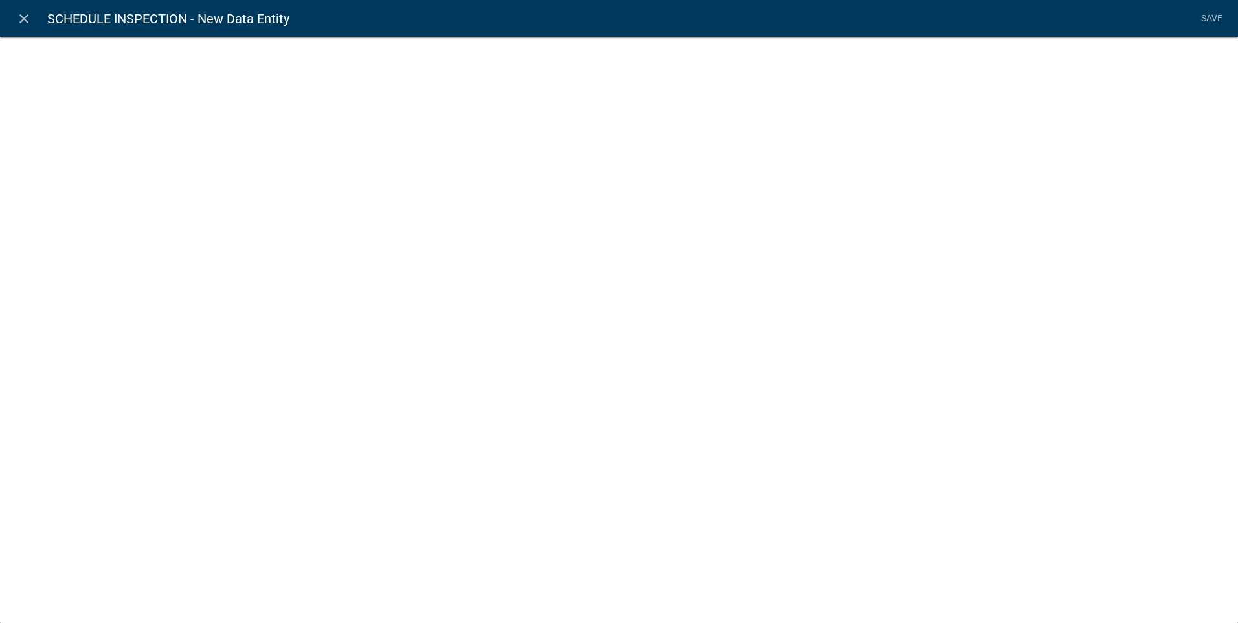
select select
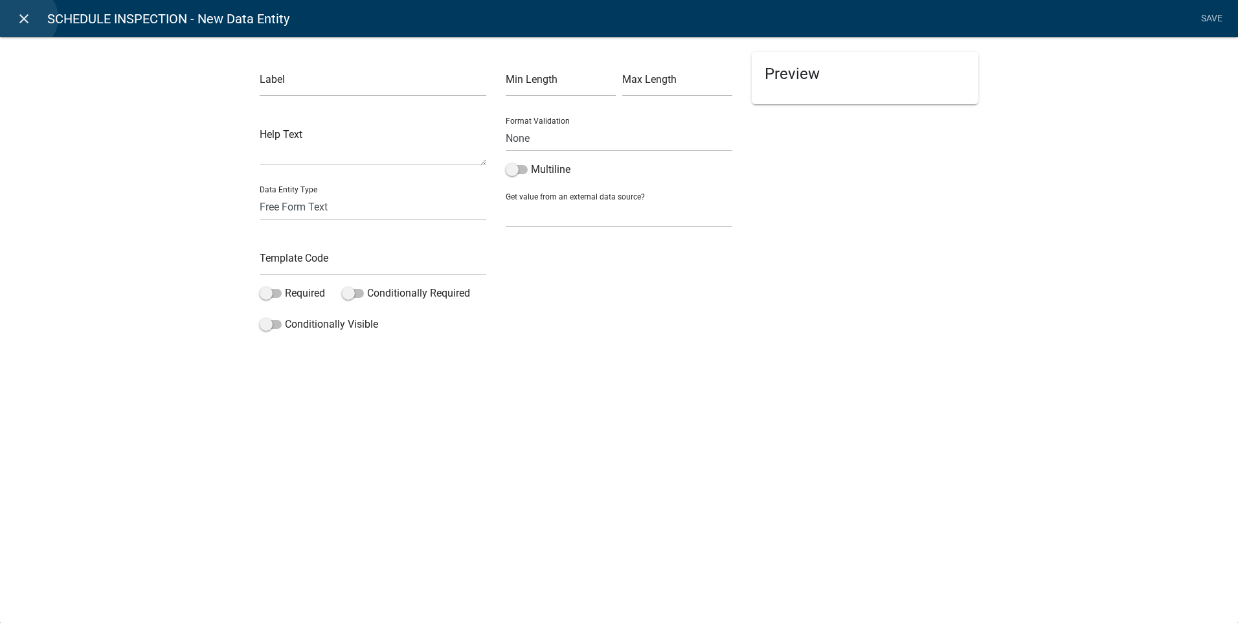
click at [25, 18] on icon "close" at bounding box center [24, 19] width 16 height 16
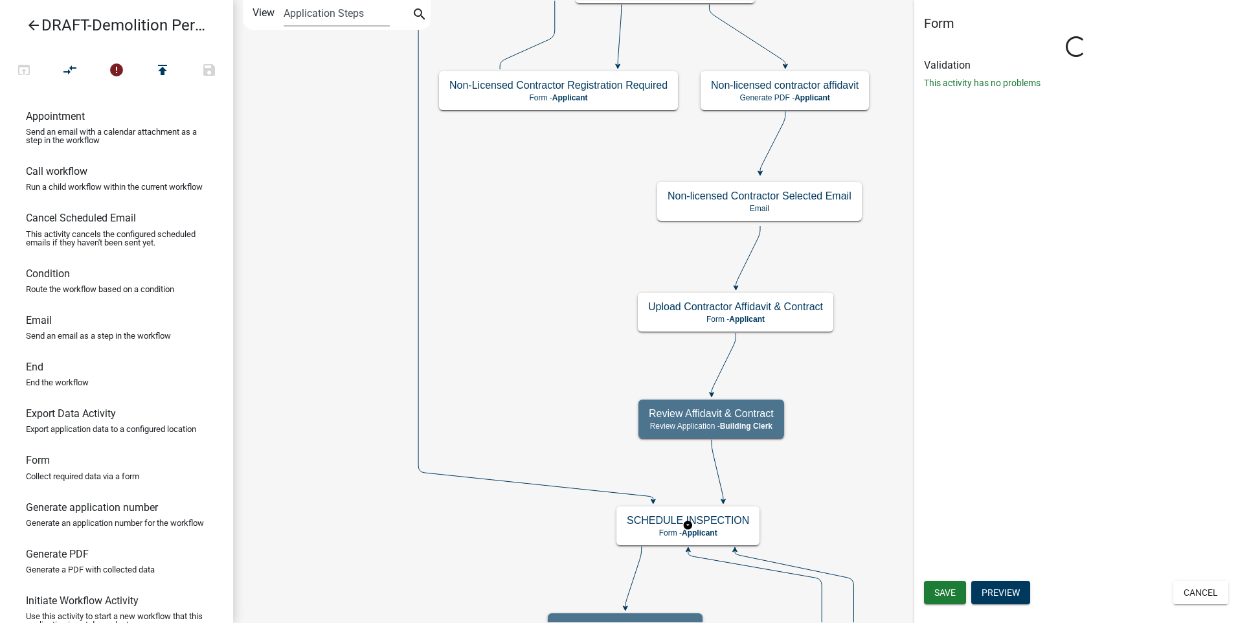
select select "A1034FF1-6D4F-4586-AA83-45D6433EEE28"
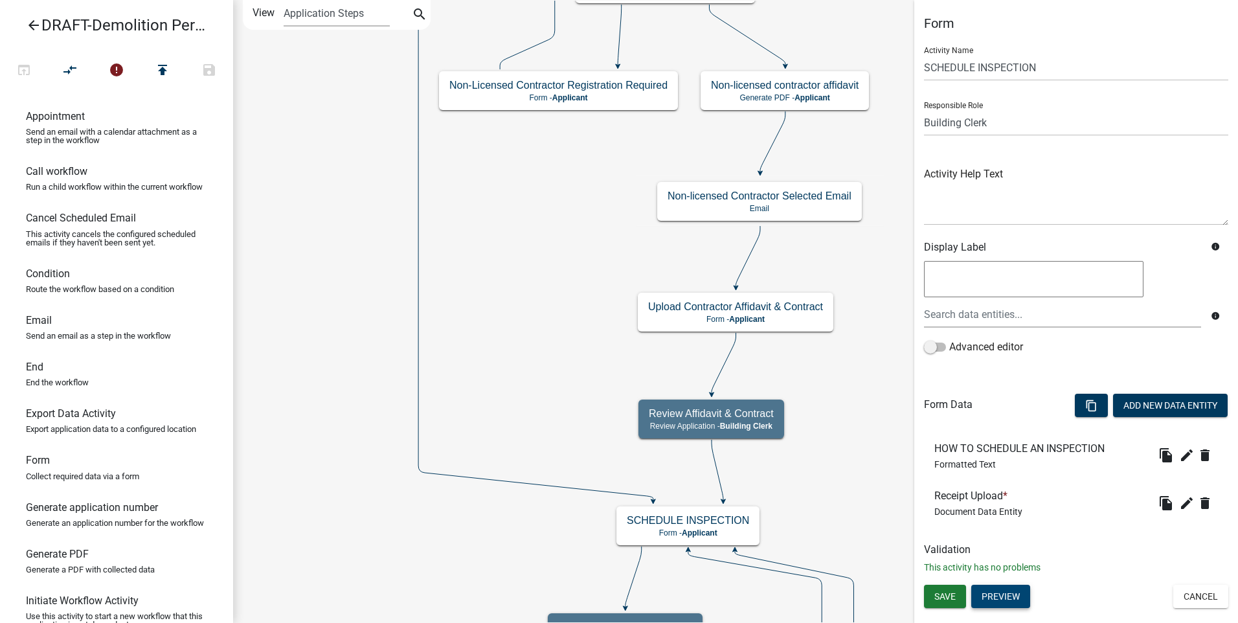
click at [1004, 595] on button "Preview" at bounding box center [1000, 595] width 59 height 23
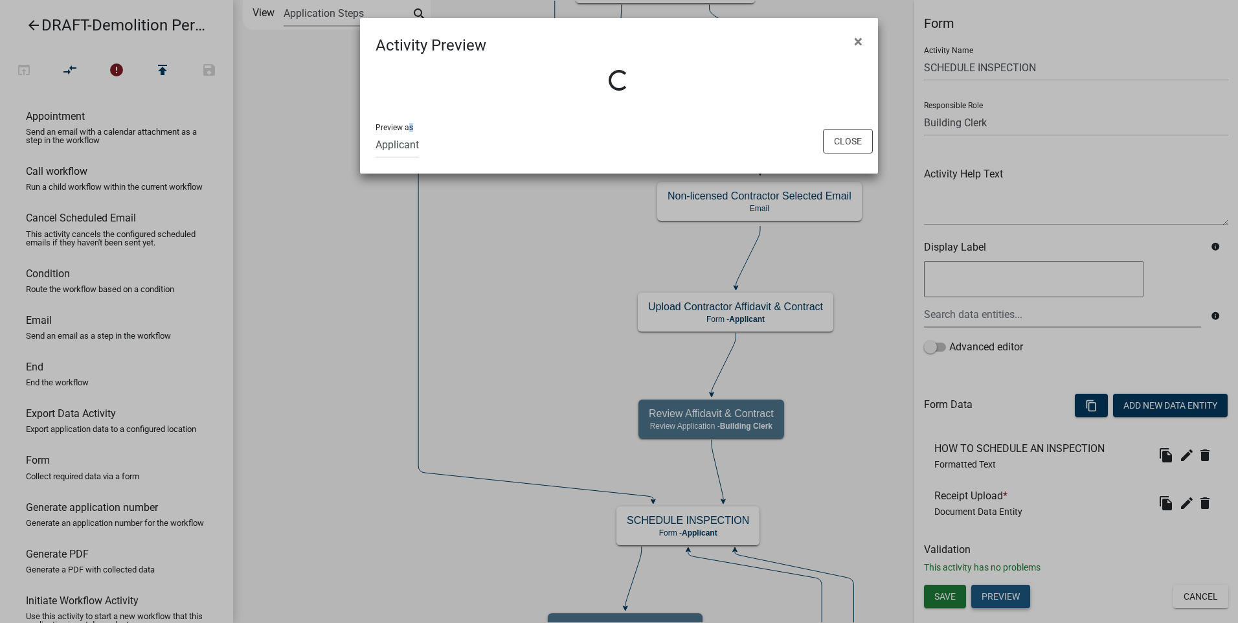
click at [1004, 595] on ngb-modal-window "Activity Preview × Loading... Preview as Applicant Close" at bounding box center [619, 311] width 1238 height 623
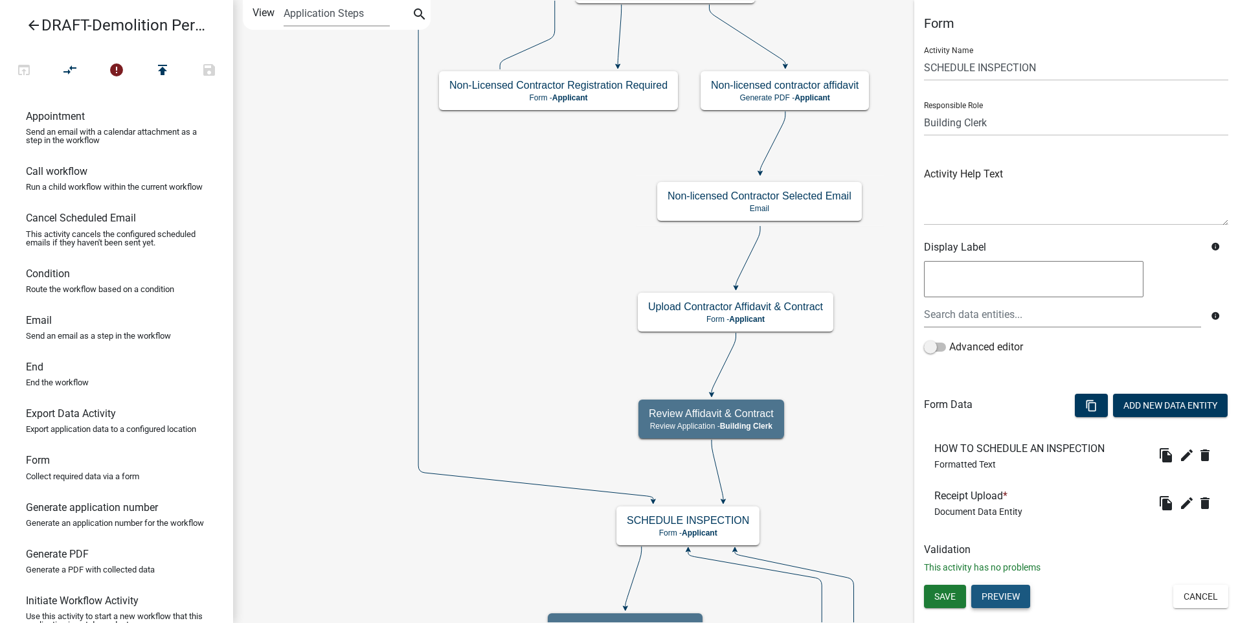
drag, startPoint x: 1004, startPoint y: 595, endPoint x: 1001, endPoint y: 601, distance: 7.2
click at [1001, 601] on button "Preview" at bounding box center [1000, 595] width 59 height 23
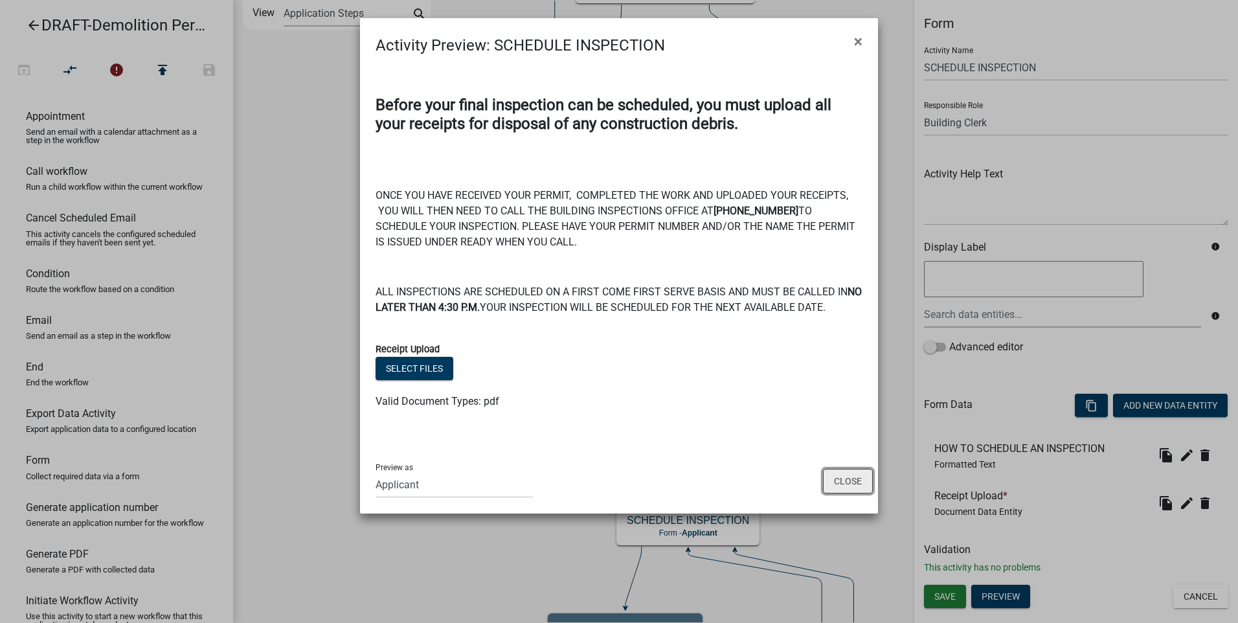
click at [849, 480] on button "Close" at bounding box center [848, 481] width 50 height 25
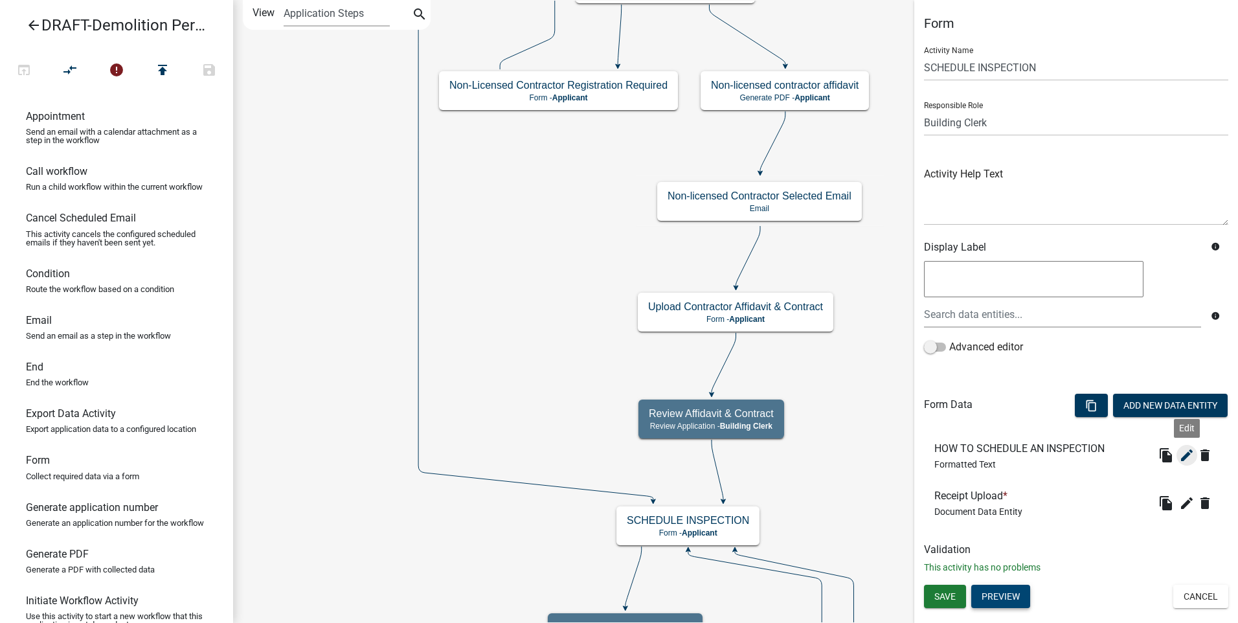
click at [1184, 455] on icon "edit" at bounding box center [1187, 455] width 16 height 16
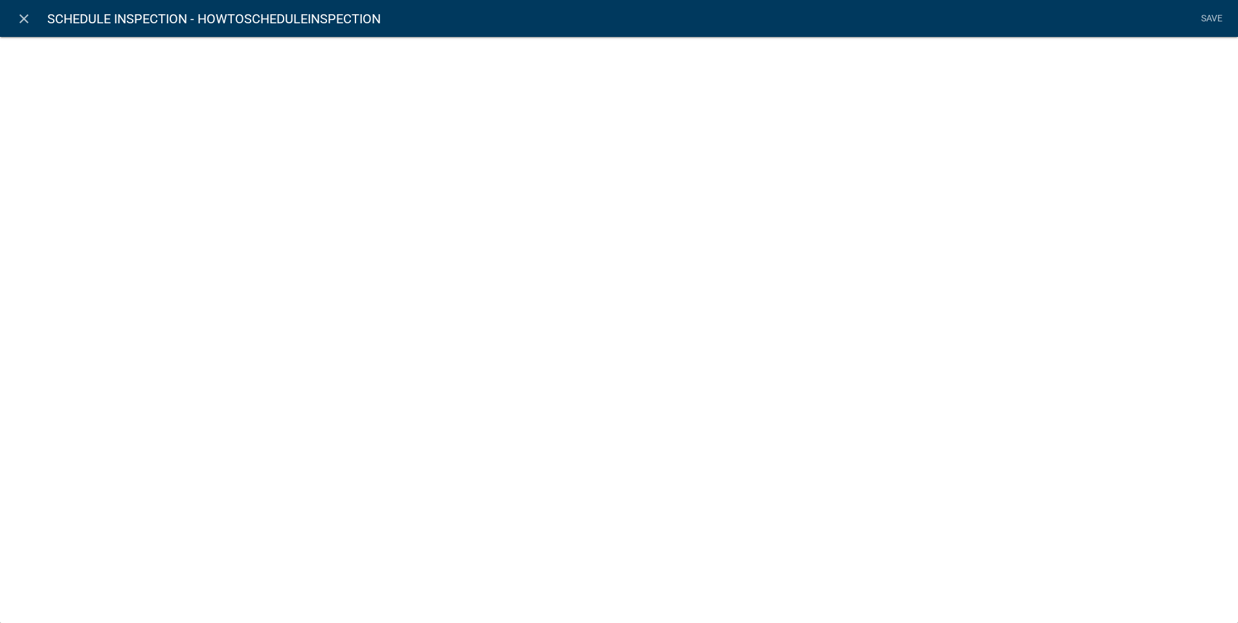
select select "rich-text"
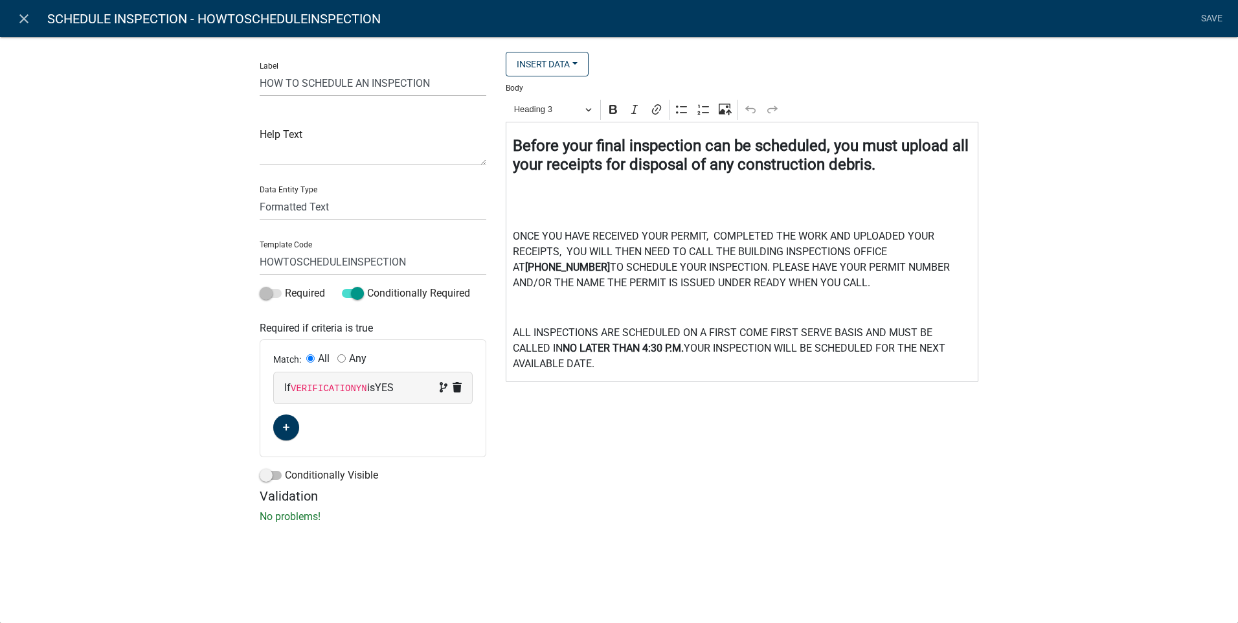
click at [829, 166] on strong "Before your final inspection can be scheduled, you must upload all your receipt…" at bounding box center [741, 155] width 456 height 37
click at [846, 183] on h4 "Editor editing area: main. Press Alt+0 for help." at bounding box center [742, 188] width 459 height 19
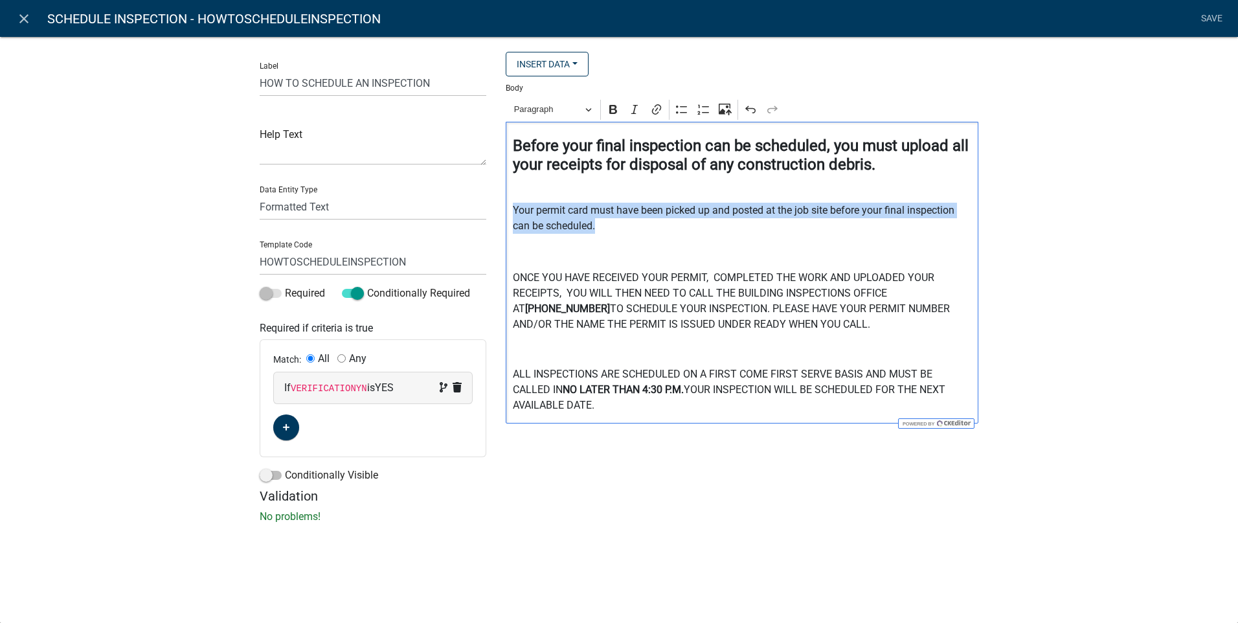
drag, startPoint x: 515, startPoint y: 210, endPoint x: 607, endPoint y: 231, distance: 94.2
click at [607, 231] on p "Your permit card must have been picked up and posted at the job site before you…" at bounding box center [742, 218] width 459 height 31
click at [614, 107] on icon "Editor toolbar" at bounding box center [612, 109] width 13 height 13
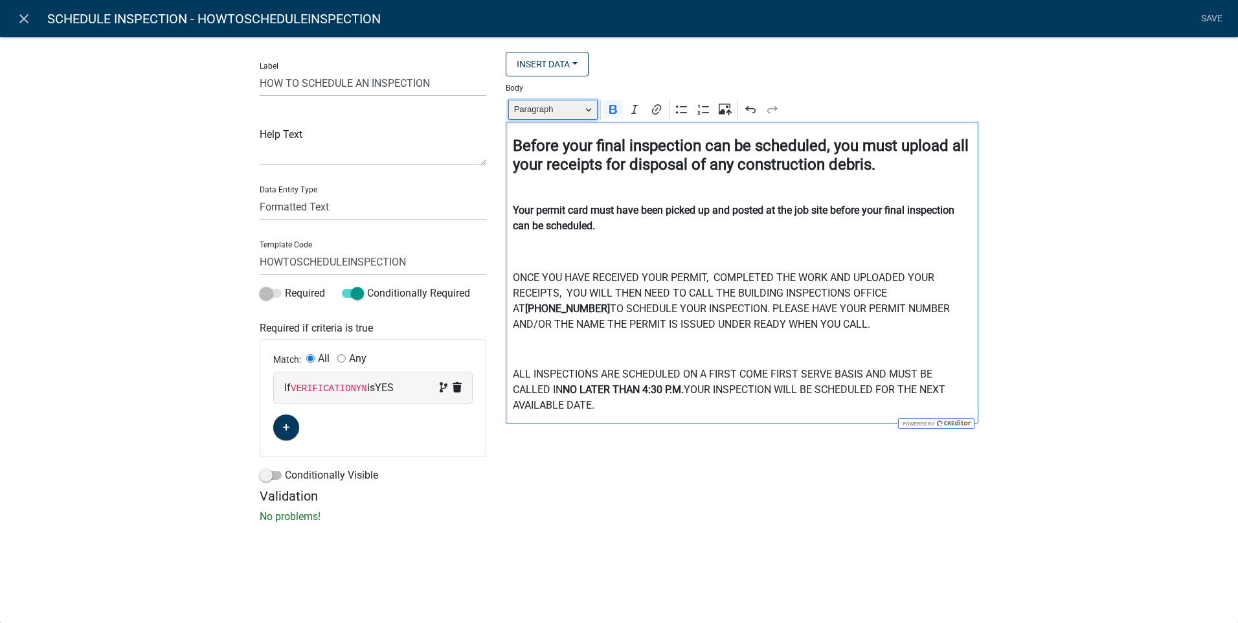
drag, startPoint x: 568, startPoint y: 107, endPoint x: 573, endPoint y: 115, distance: 9.7
click at [568, 108] on span "Paragraph" at bounding box center [547, 110] width 67 height 16
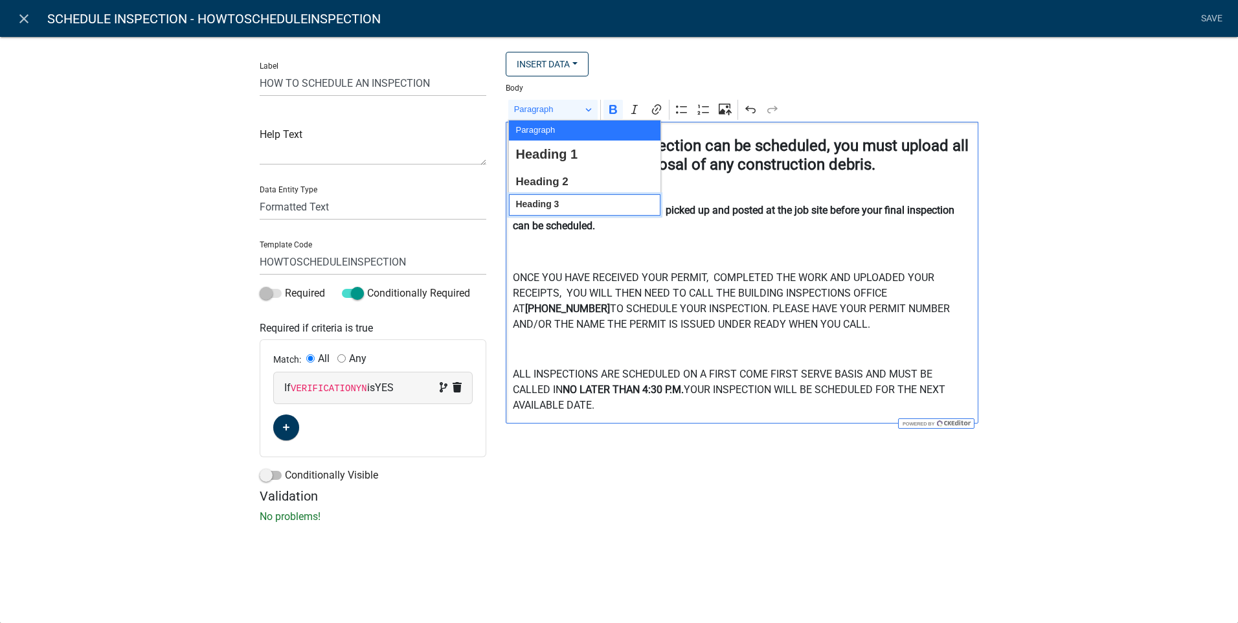
click at [557, 203] on span "Heading 3" at bounding box center [536, 204] width 43 height 17
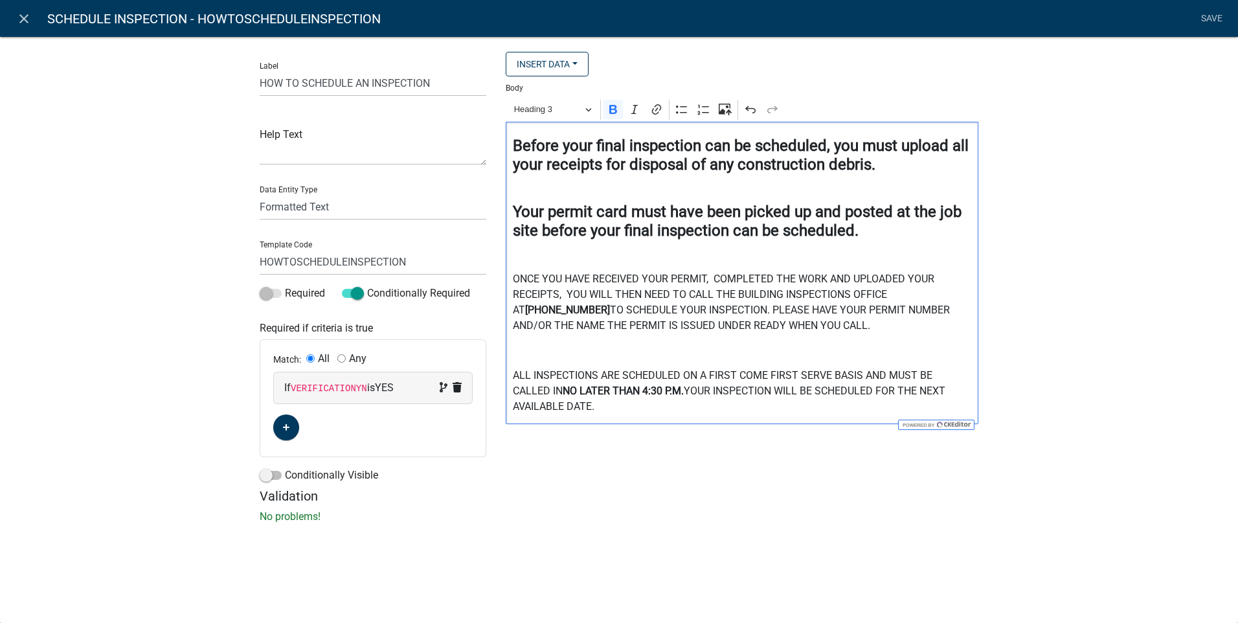
click at [882, 256] on p "Editor editing area: main. Press Alt+0 for help." at bounding box center [742, 253] width 459 height 16
click at [603, 469] on div "Insert Data Acres Are there additional inspections to complete? Fee Recipients …" at bounding box center [742, 270] width 492 height 436
drag, startPoint x: 674, startPoint y: 308, endPoint x: 755, endPoint y: 326, distance: 83.4
click at [755, 326] on p "ONCE YOU HAVE RECEIVED YOUR PERMIT, COMPLETED THE WORK AND UPLOADED YOUR RECEIP…" at bounding box center [742, 302] width 459 height 62
click at [614, 111] on icon "Editor toolbar" at bounding box center [612, 109] width 13 height 13
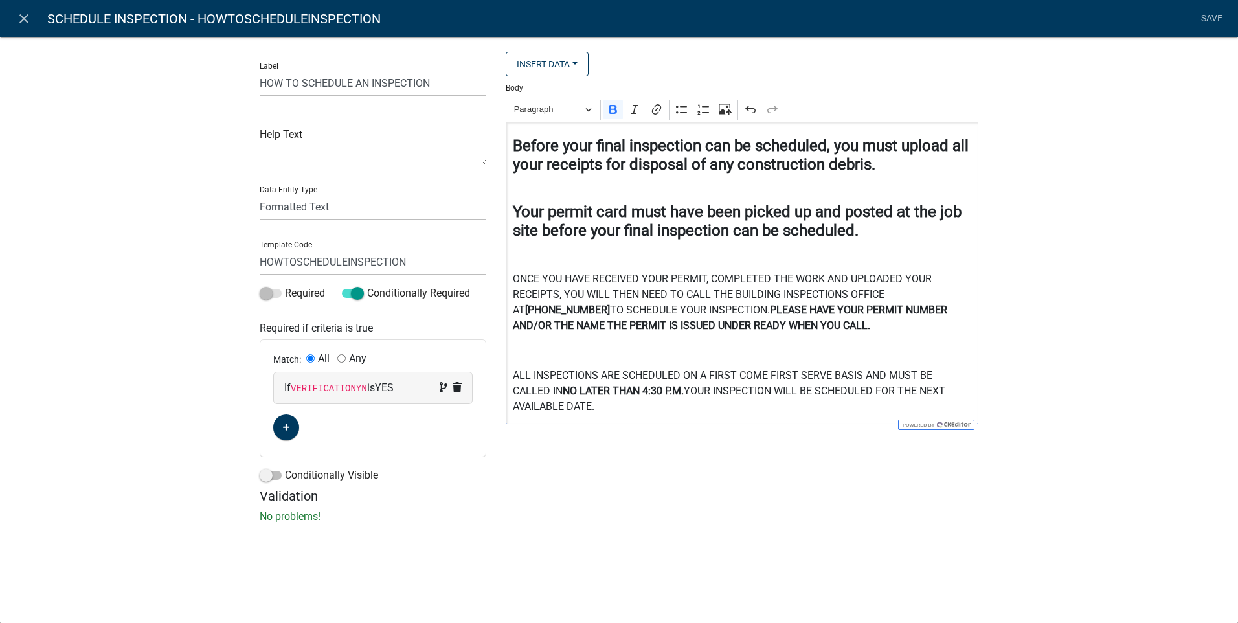
click at [1142, 401] on div "Label HOW TO SCHEDULE AN INSPECTION Help Text Data Entity Type Free Form Text D…" at bounding box center [619, 284] width 1238 height 536
click at [880, 168] on h4 "Before your final inspection can be scheduled, you must upload all your receipt…" at bounding box center [742, 156] width 459 height 38
click at [832, 146] on strong "Before your final inspection can be scheduled, you must upload all your receipt…" at bounding box center [741, 155] width 456 height 37
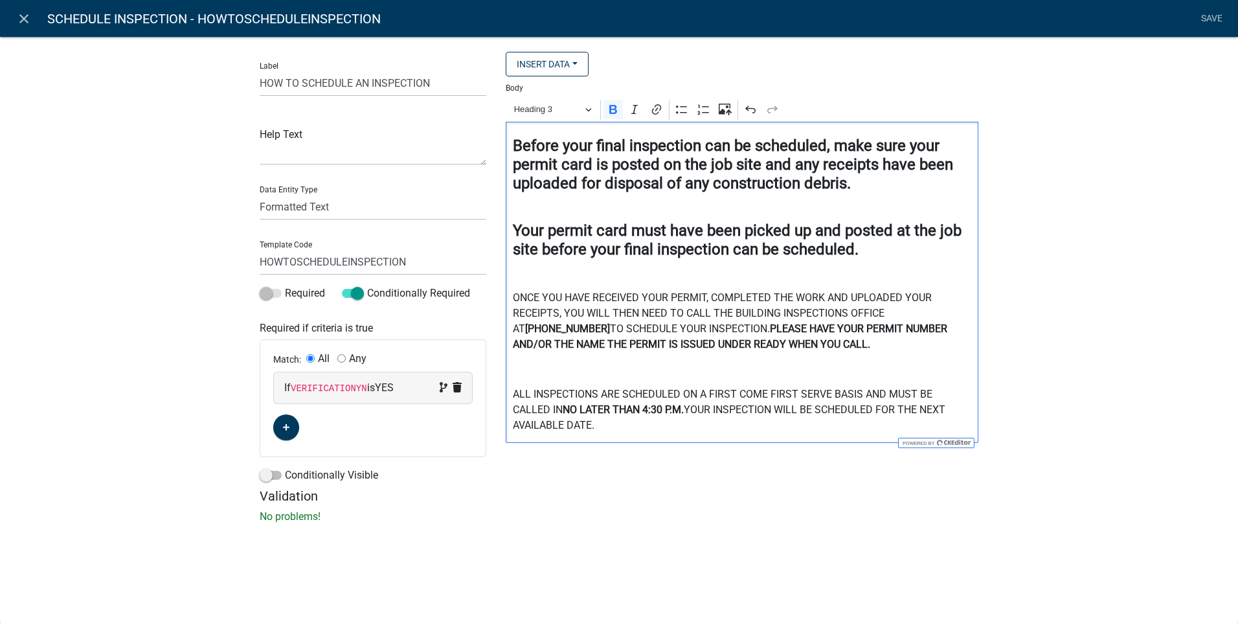
click at [878, 162] on strong "Before your final inspection can be scheduled, make sure your permit card is po…" at bounding box center [733, 165] width 440 height 56
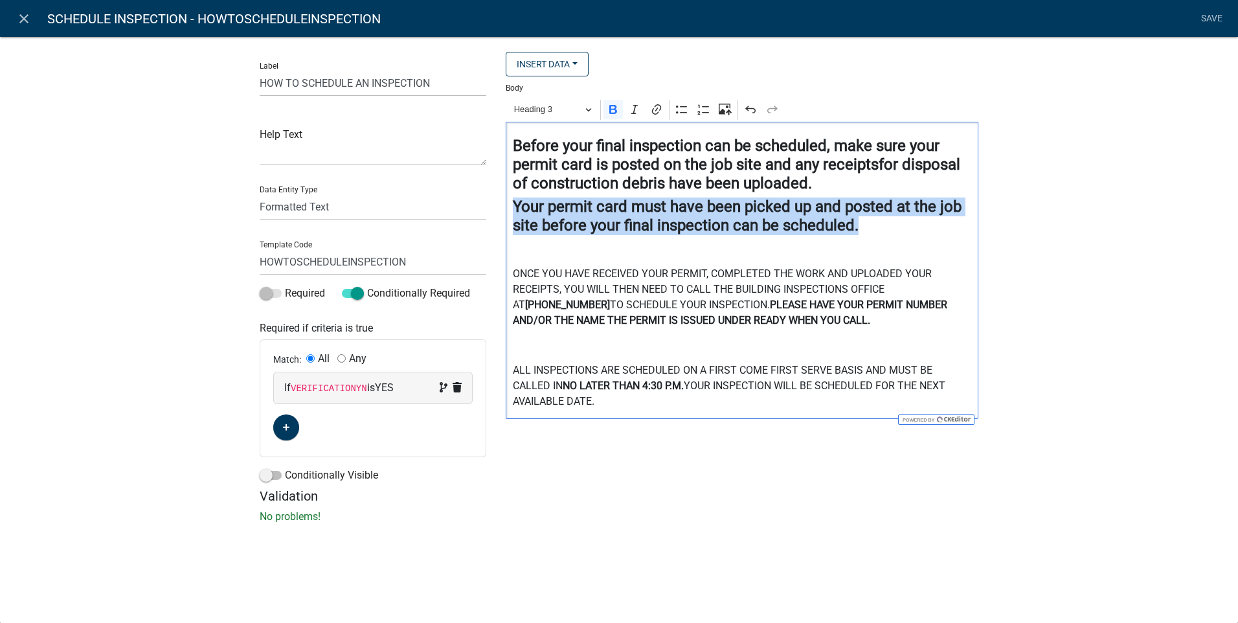
drag, startPoint x: 511, startPoint y: 207, endPoint x: 885, endPoint y: 232, distance: 374.9
click at [885, 232] on div "Before your final inspection can be scheduled, make sure your permit card is po…" at bounding box center [742, 270] width 473 height 297
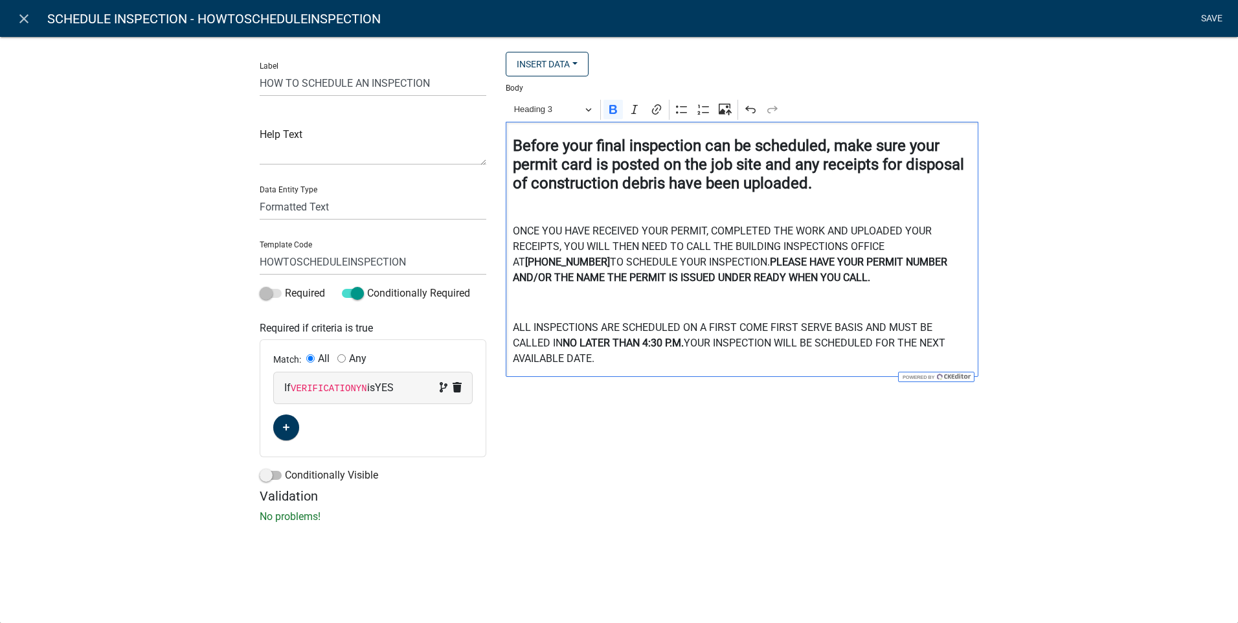
click at [1209, 17] on link "Save" at bounding box center [1211, 18] width 32 height 25
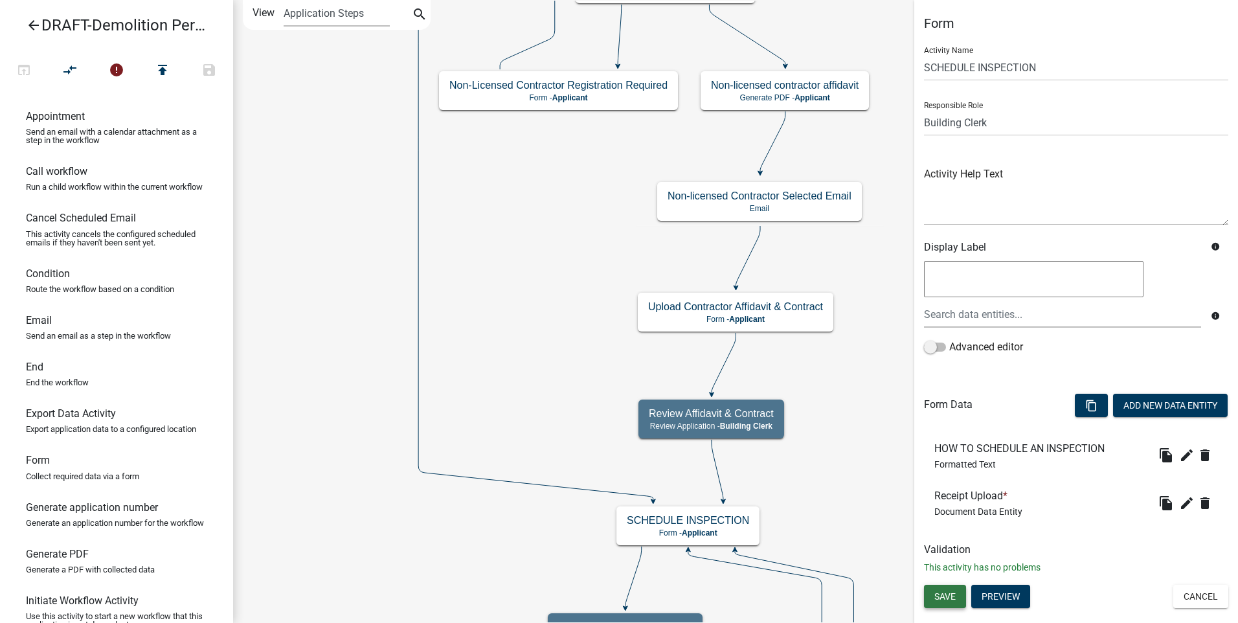
click at [940, 593] on span "Save" at bounding box center [944, 596] width 21 height 10
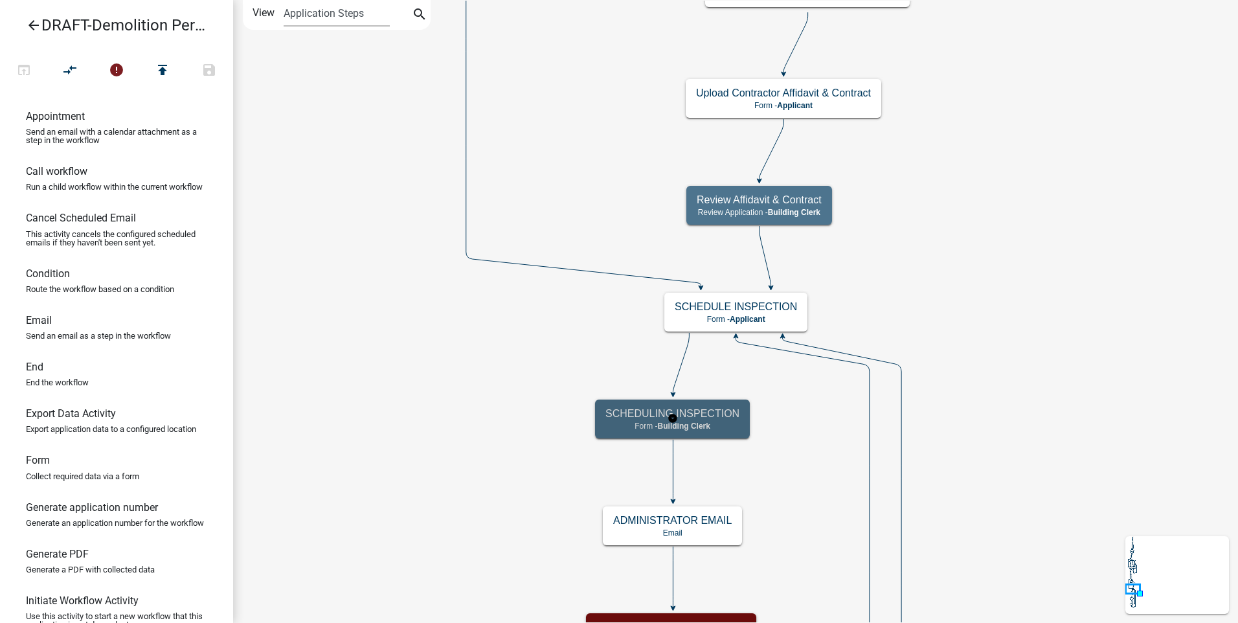
click at [719, 417] on h5 "SCHEDULING INSPECTION" at bounding box center [672, 413] width 134 height 12
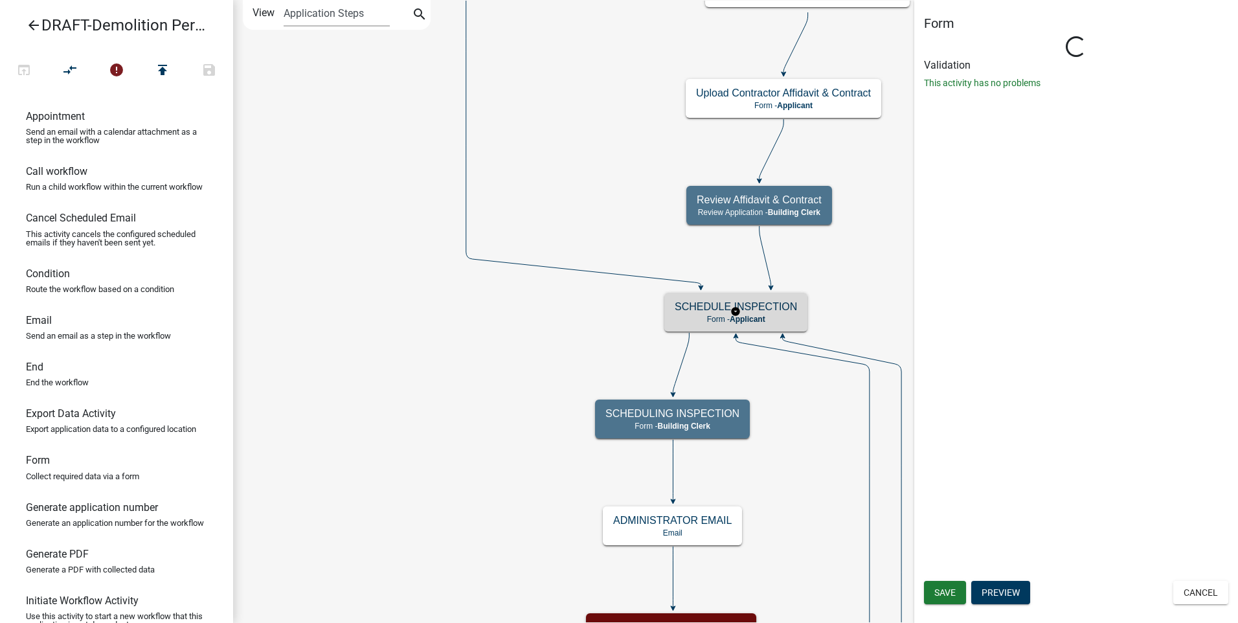
select select "A1034FF1-6D4F-4586-AA83-45D6433EEE28"
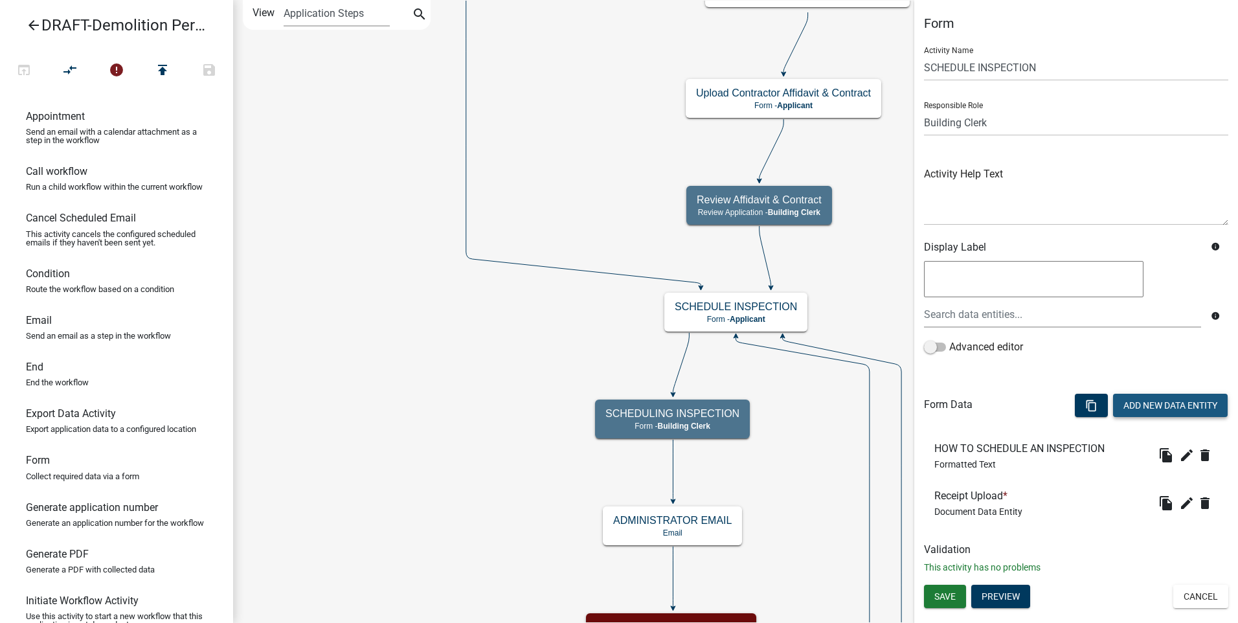
click at [1158, 403] on button "Add New Data Entity" at bounding box center [1170, 405] width 115 height 23
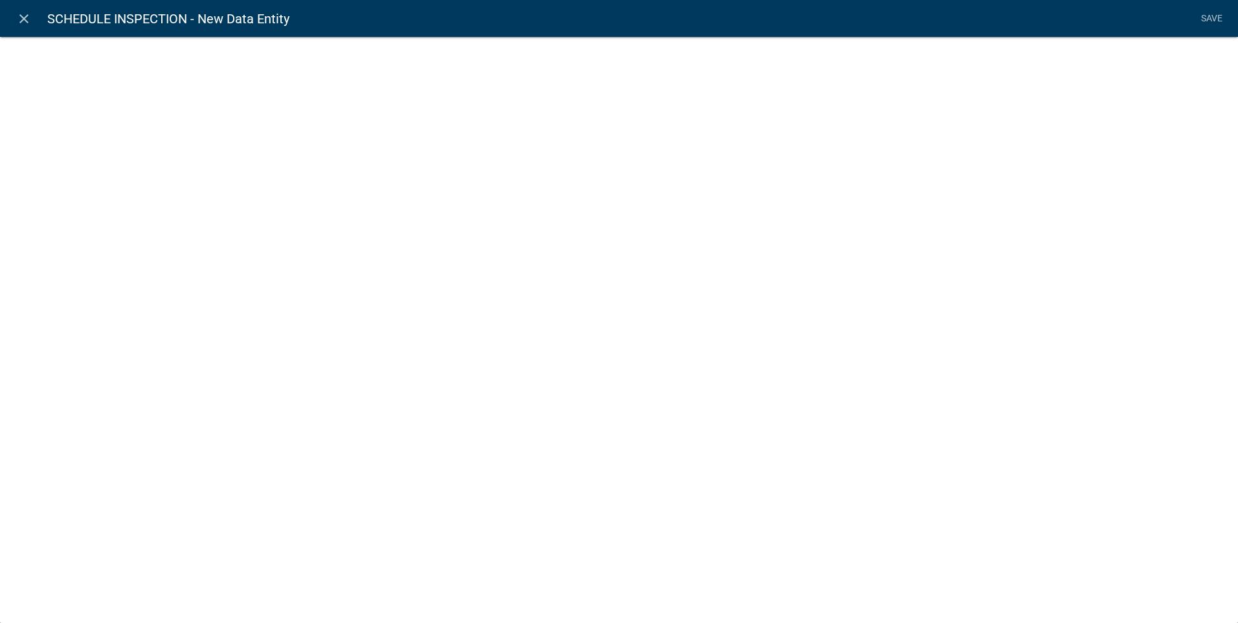
select select
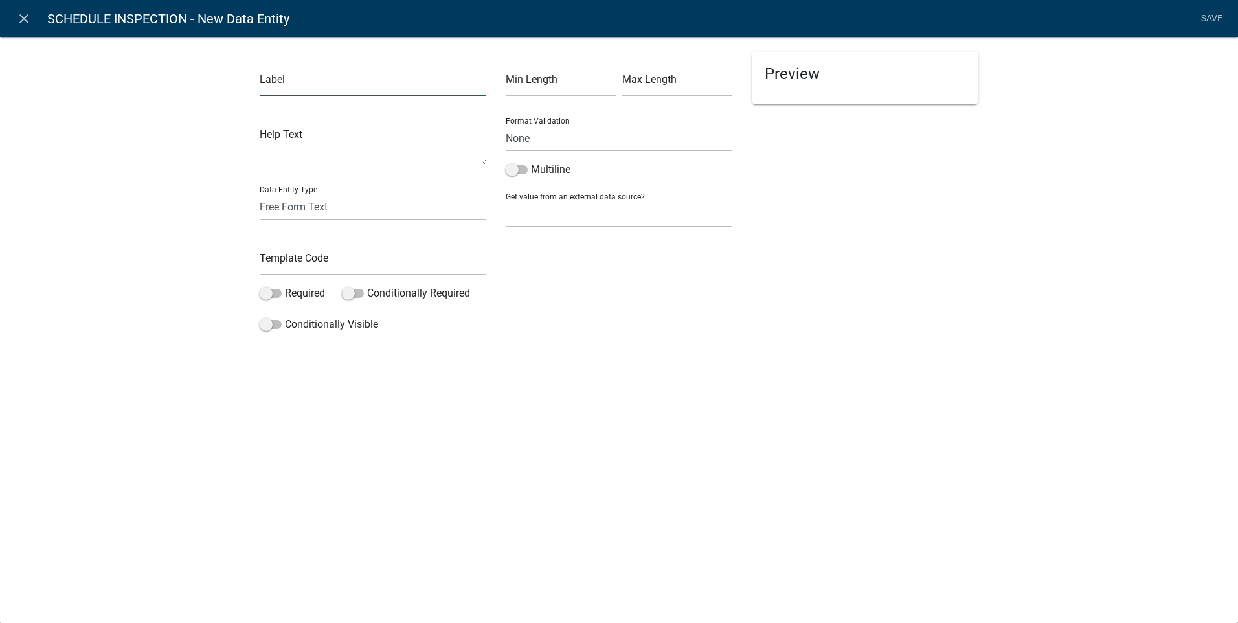
click at [262, 89] on input "text" at bounding box center [373, 83] width 227 height 27
type input "p"
type input "Picture of Permit Card Upload"
click at [263, 265] on input "text" at bounding box center [373, 262] width 227 height 27
type input "uploadpermitcardpic"
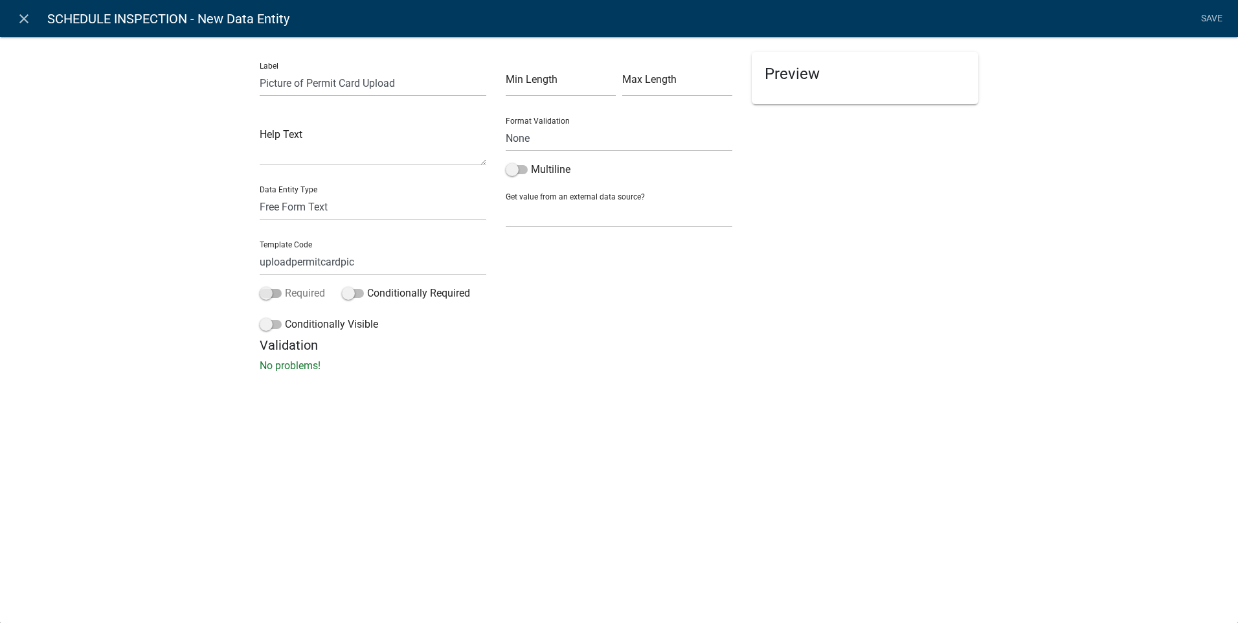
click at [271, 293] on span at bounding box center [271, 293] width 22 height 9
click at [285, 285] on input "Required" at bounding box center [285, 285] width 0 height 0
click at [1203, 19] on link "Save" at bounding box center [1211, 18] width 32 height 25
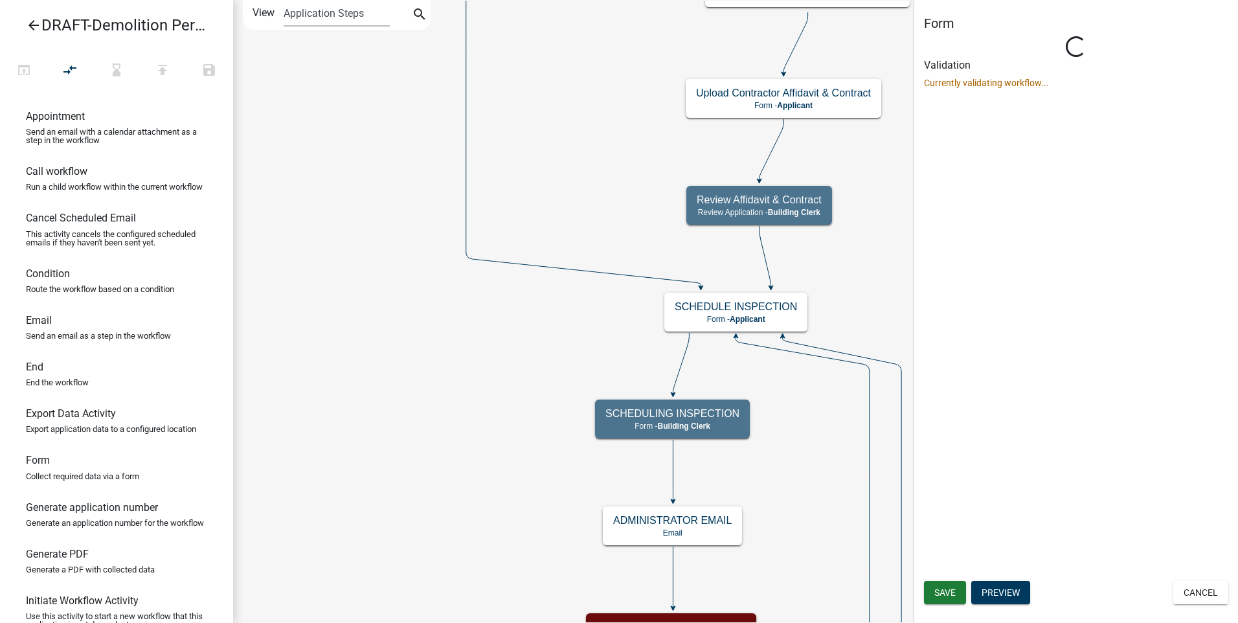
select select "A1034FF1-6D4F-4586-AA83-45D6433EEE28"
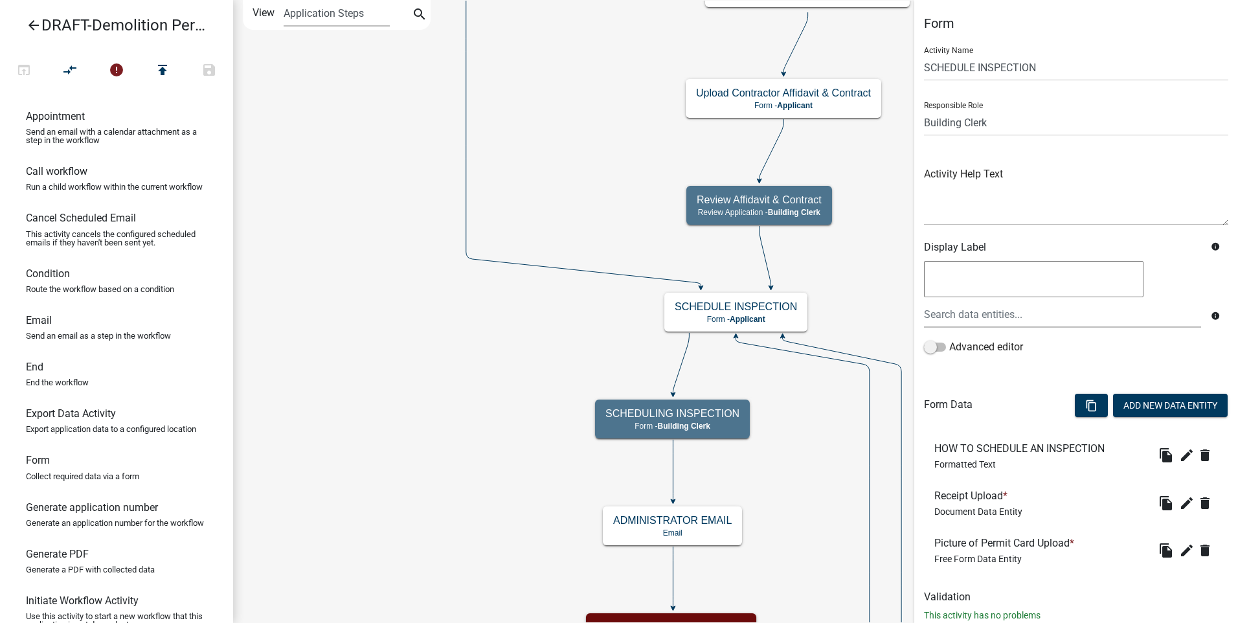
scroll to position [36, 0]
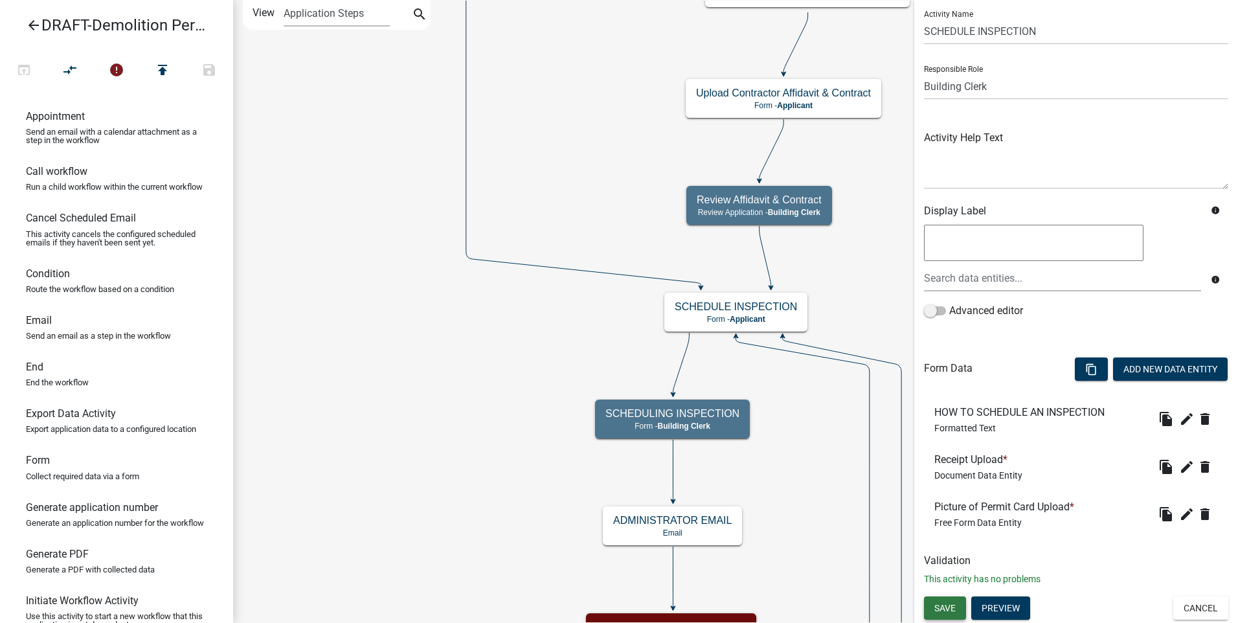
click at [944, 605] on span "Save" at bounding box center [944, 607] width 21 height 10
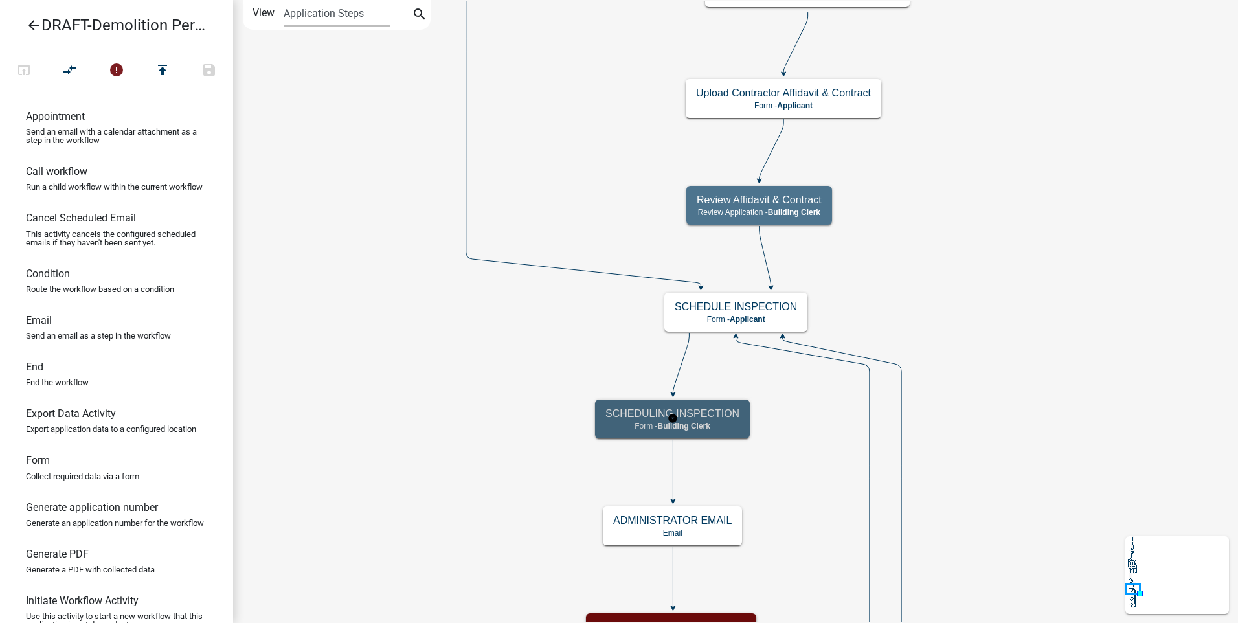
click at [707, 427] on span "Building Clerk" at bounding box center [684, 425] width 52 height 9
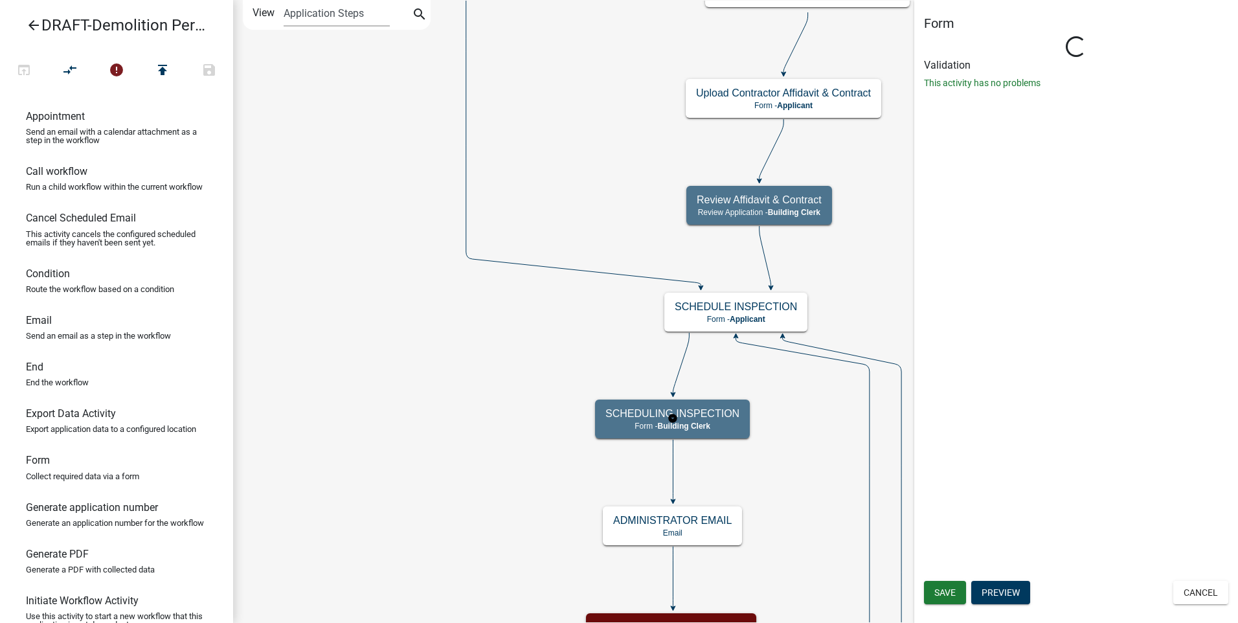
select select "A1034FF1-6D4F-4586-AA83-45D6433EEE28"
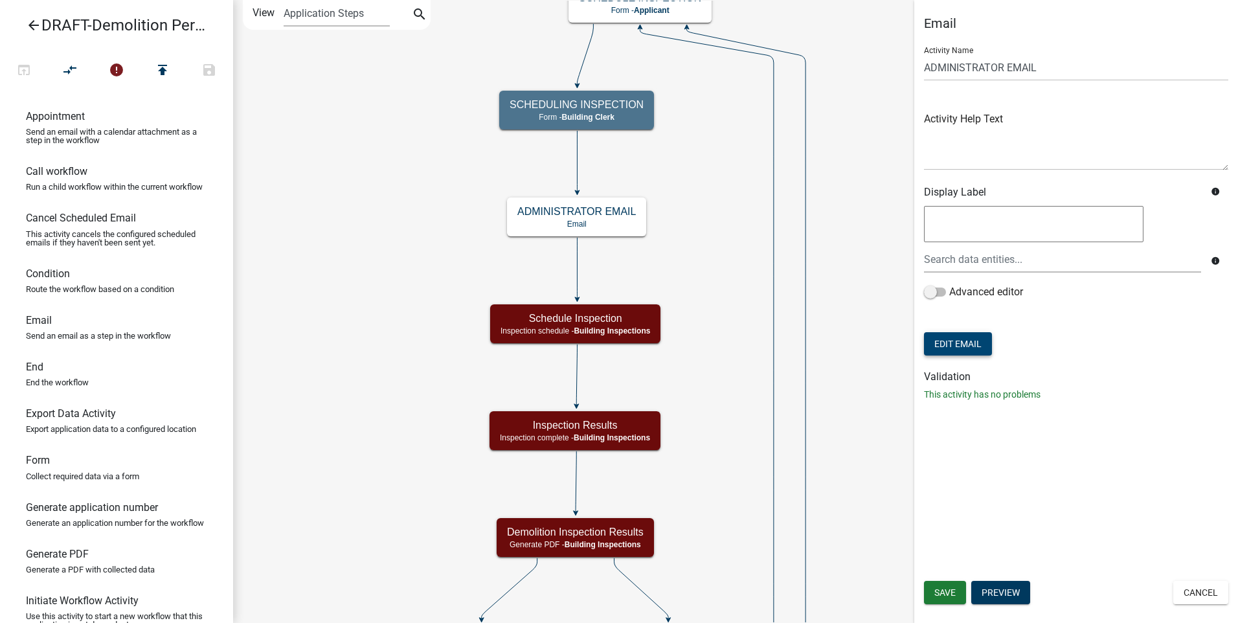
click at [945, 341] on button "Edit Email" at bounding box center [958, 343] width 68 height 23
select select "f8aedfd8-39b5-4d7f-8304-f16556aaf9a2"
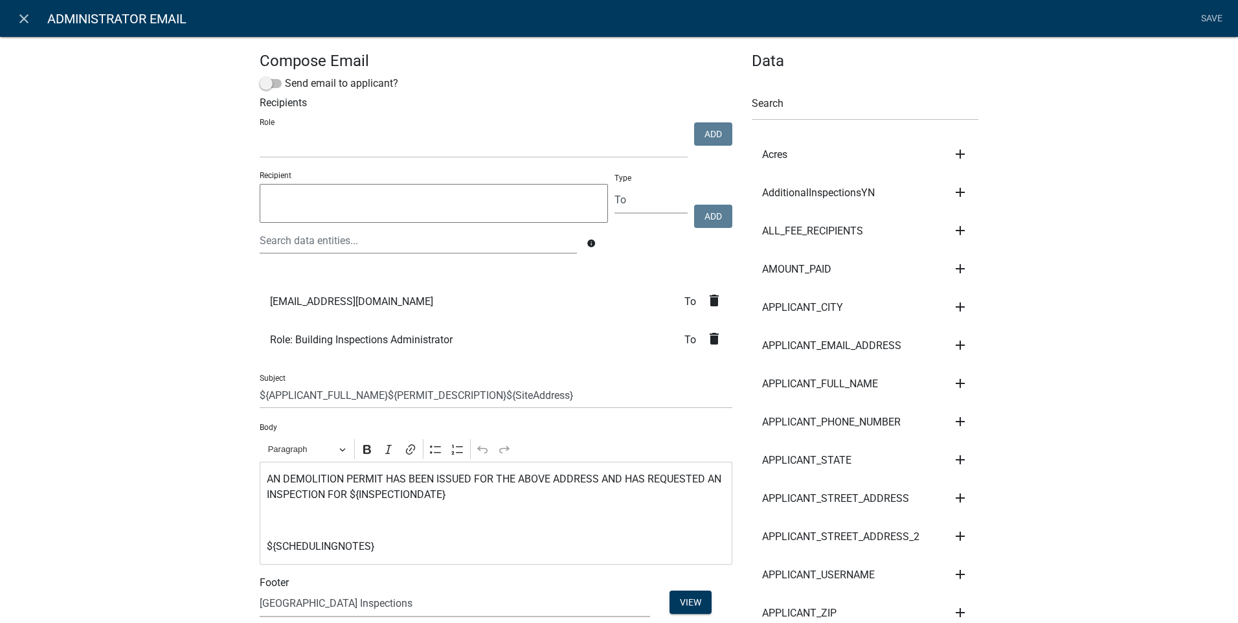
select select
click at [711, 296] on icon "delete" at bounding box center [714, 301] width 16 height 16
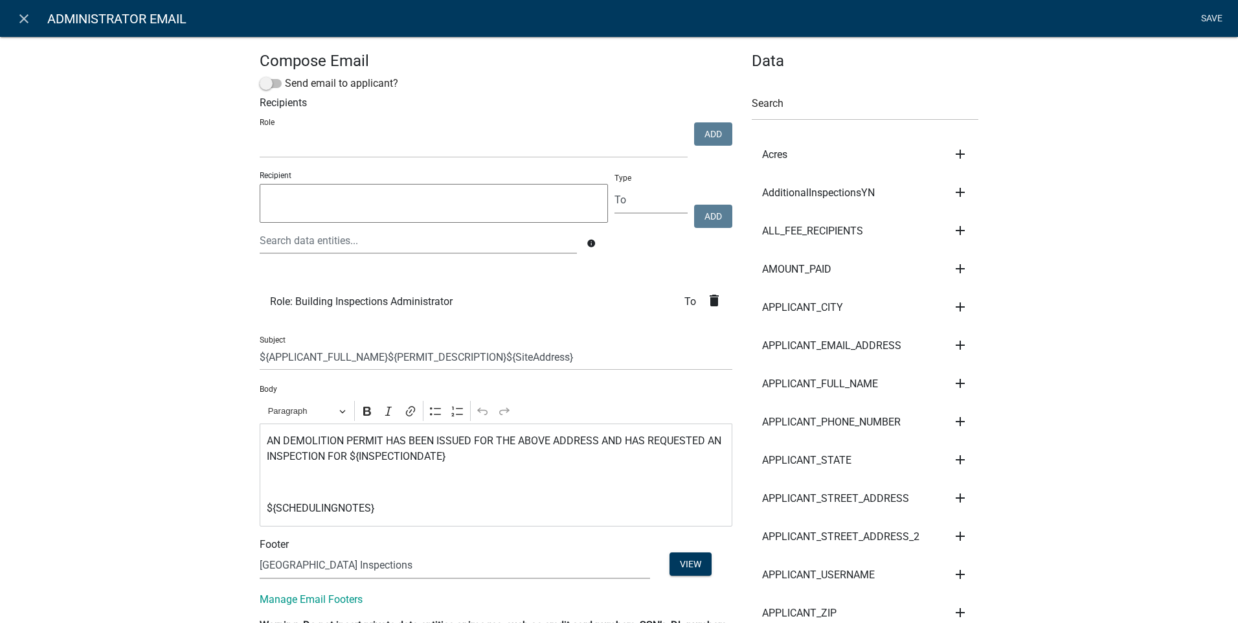
click at [1207, 16] on link "Save" at bounding box center [1211, 18] width 32 height 25
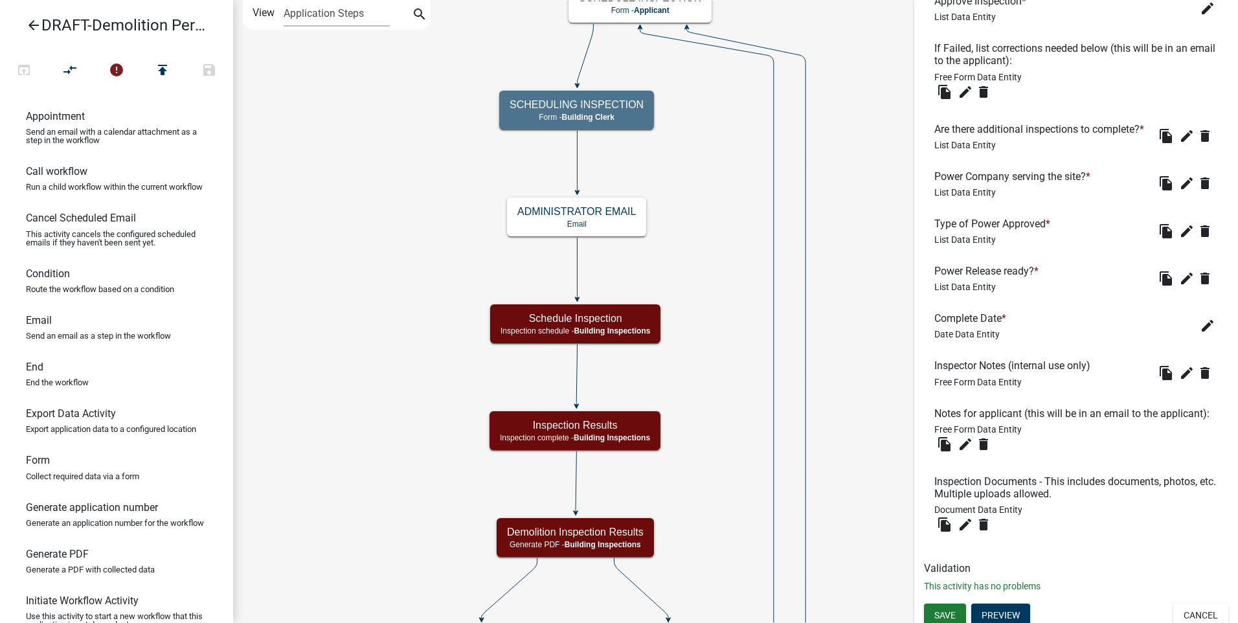
scroll to position [618, 0]
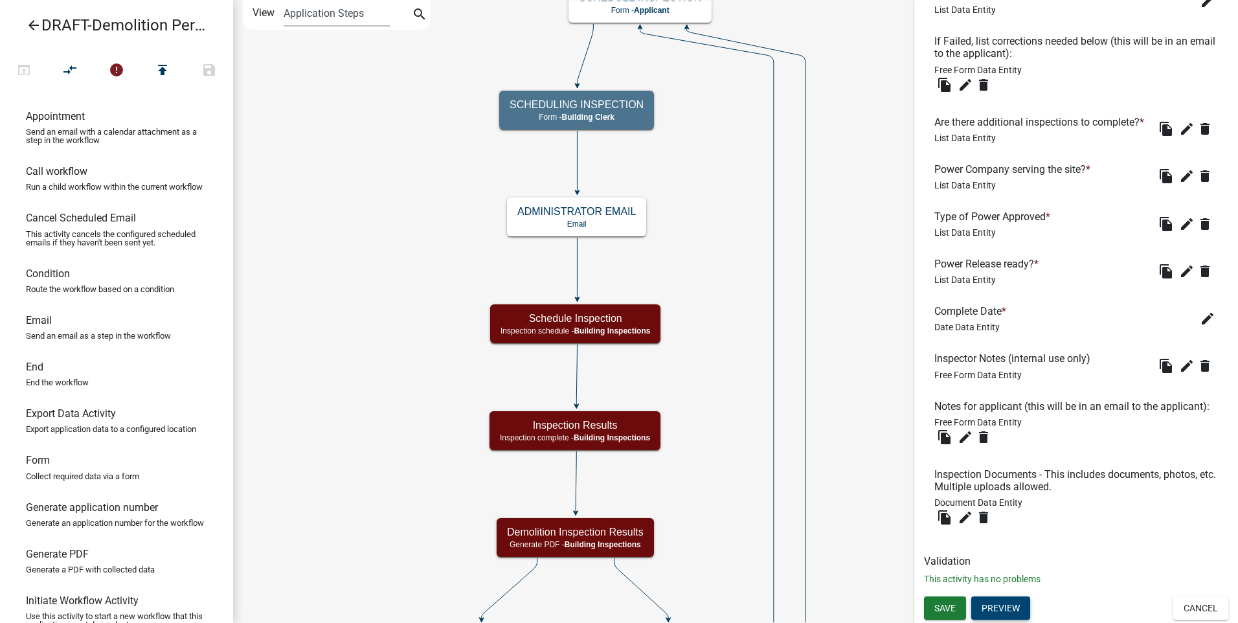
click at [994, 609] on button "Preview" at bounding box center [1000, 607] width 59 height 23
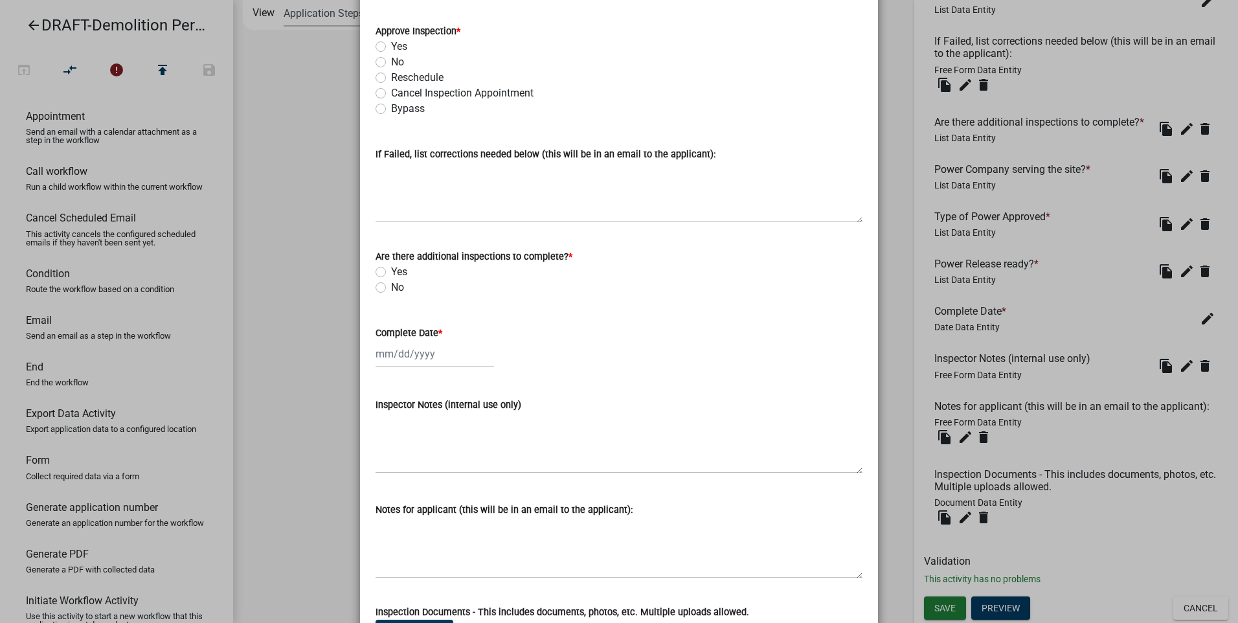
scroll to position [86, 0]
click at [391, 287] on label "No" at bounding box center [397, 290] width 13 height 16
click at [391, 287] on input "No" at bounding box center [395, 286] width 8 height 8
radio input "true"
click at [391, 289] on label "No" at bounding box center [397, 290] width 13 height 16
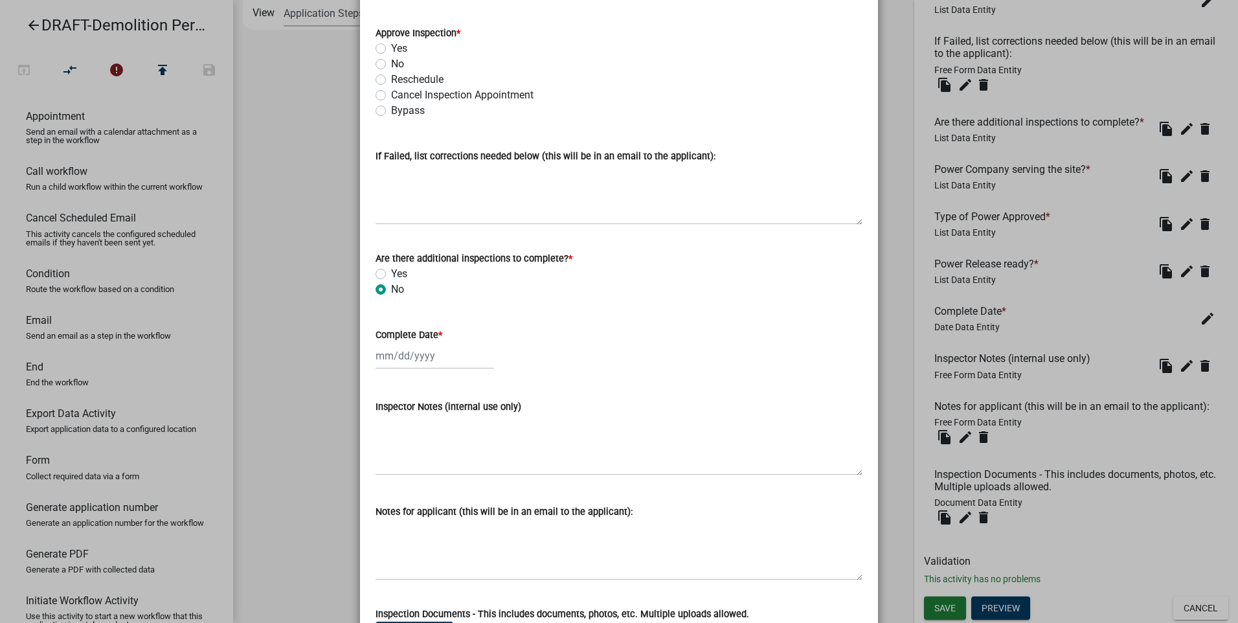
click at [391, 289] on input "No" at bounding box center [395, 286] width 8 height 8
click at [391, 65] on label "No" at bounding box center [397, 64] width 13 height 16
click at [391, 65] on input "No" at bounding box center [395, 60] width 8 height 8
radio input "true"
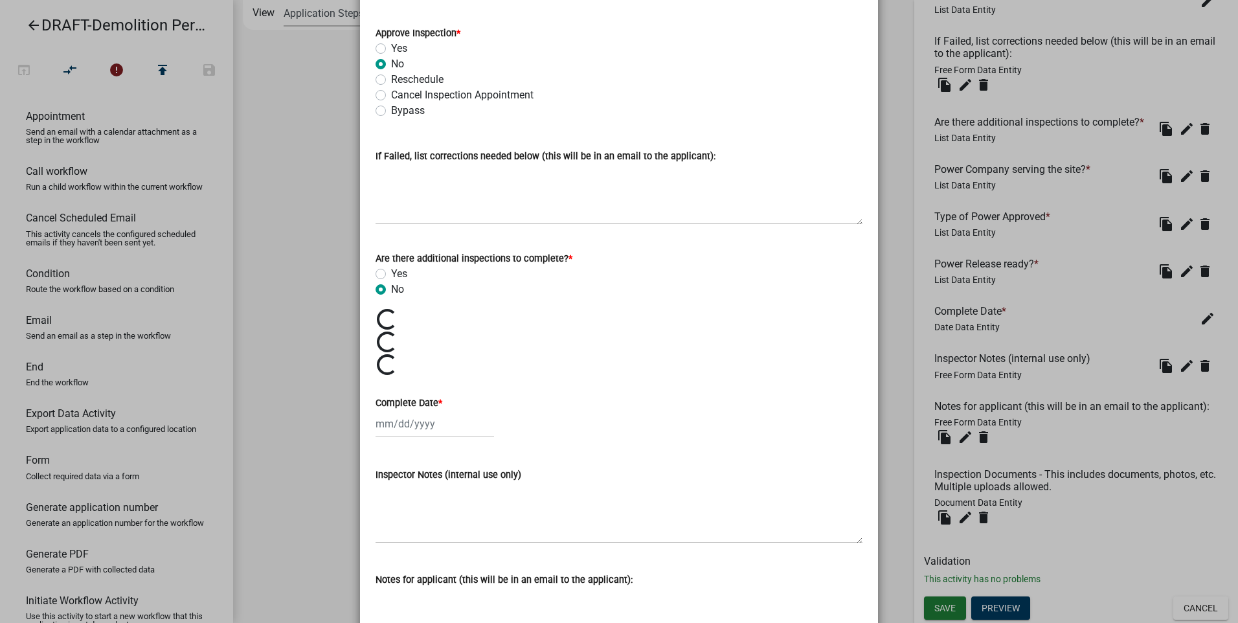
click at [391, 274] on label "Yes" at bounding box center [399, 274] width 16 height 16
click at [391, 274] on input "Yes" at bounding box center [395, 270] width 8 height 8
radio input "true"
drag, startPoint x: 373, startPoint y: 287, endPoint x: 402, endPoint y: 302, distance: 33.0
click at [391, 288] on label "No" at bounding box center [397, 290] width 13 height 16
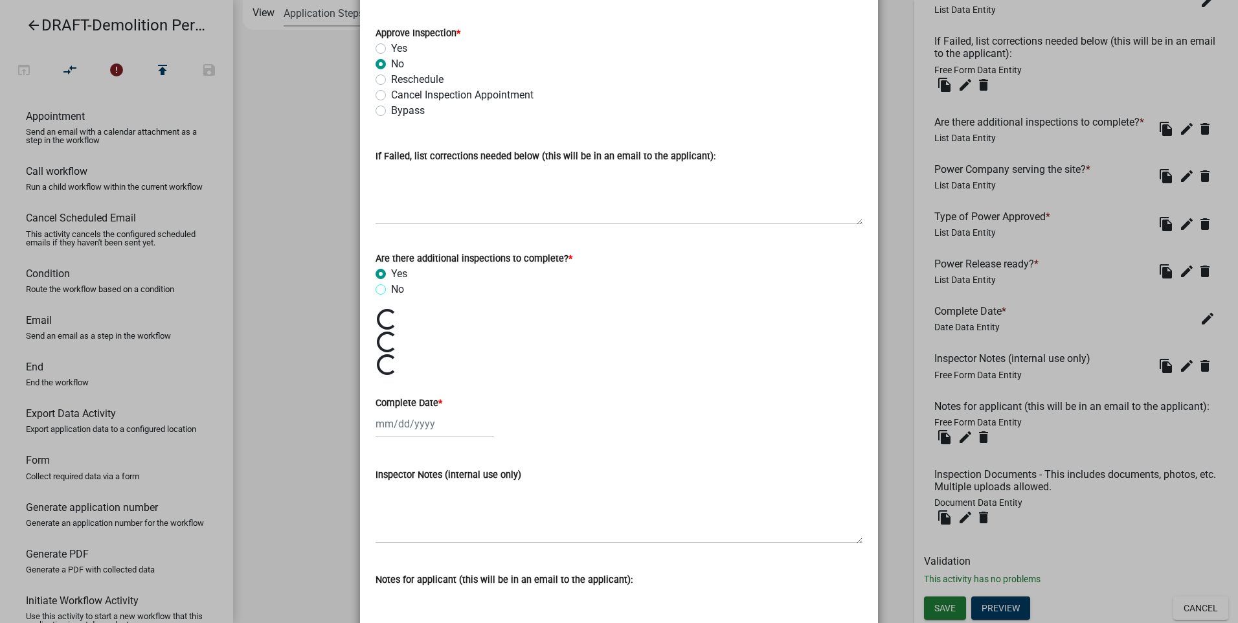
click at [391, 288] on input "No" at bounding box center [395, 286] width 8 height 8
radio input "true"
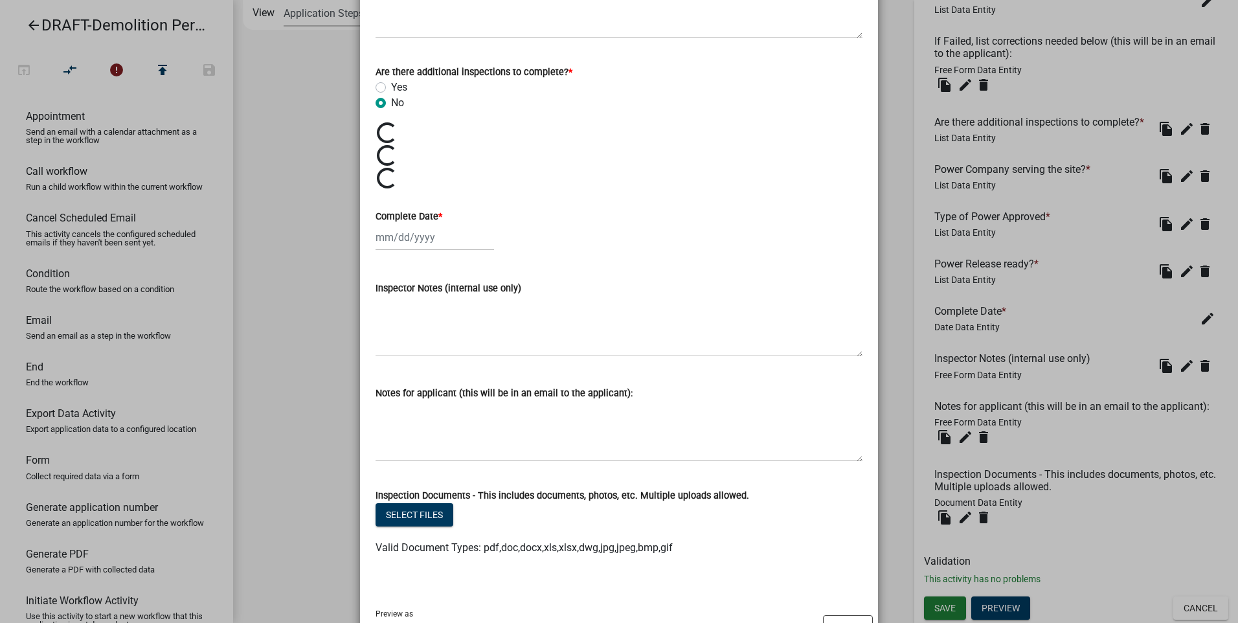
scroll to position [328, 0]
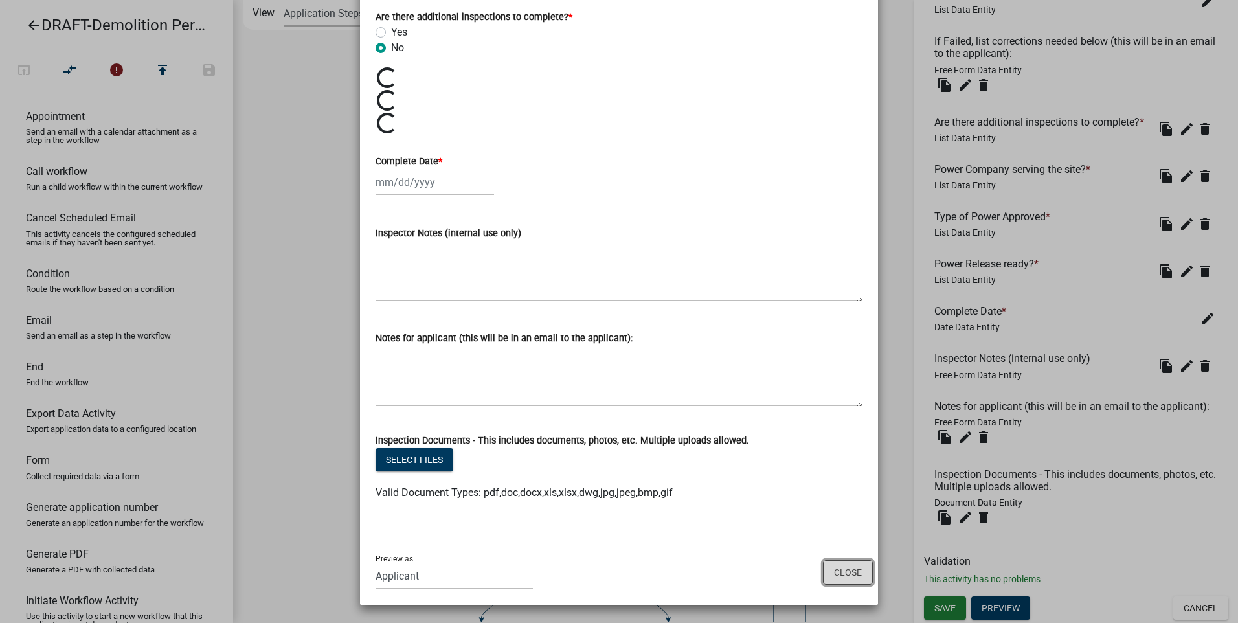
click at [844, 573] on button "Close" at bounding box center [848, 572] width 50 height 25
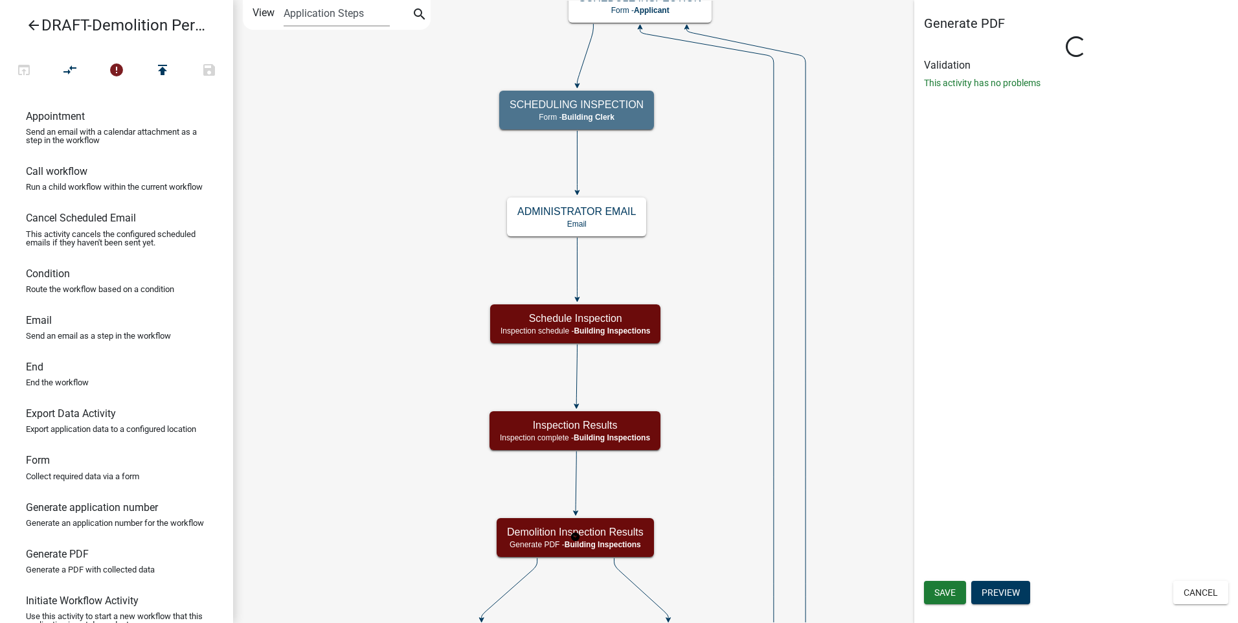
scroll to position [0, 0]
select select "A1034FF1-6D4F-4586-AA83-45D6433EEE28"
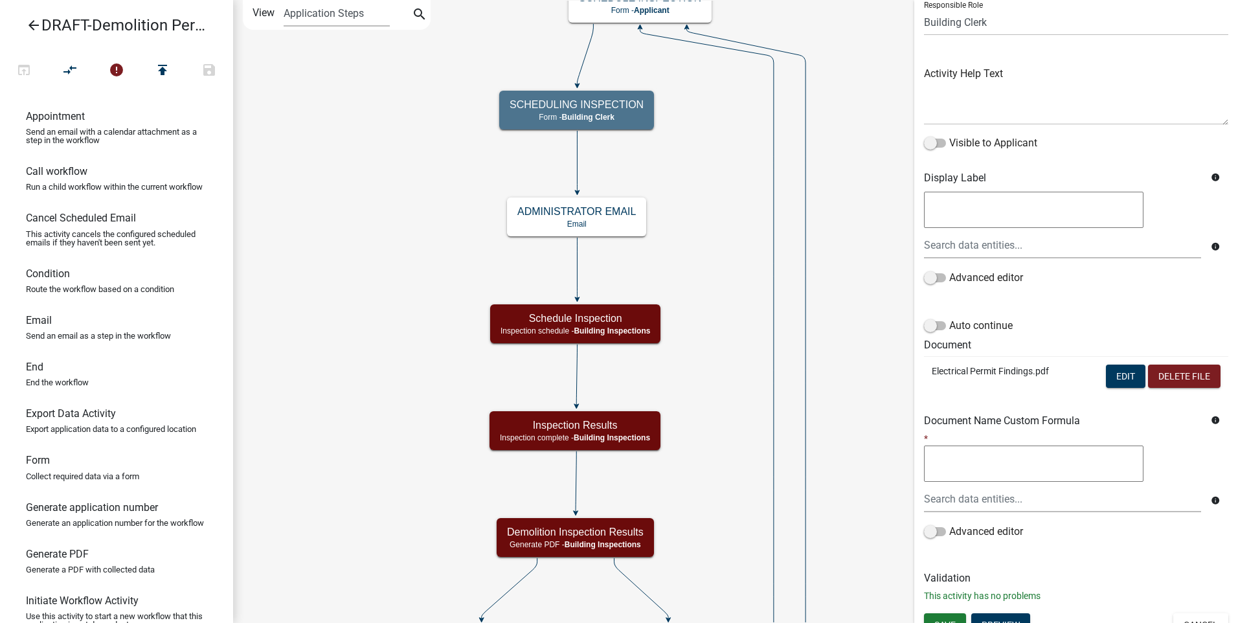
scroll to position [117, 0]
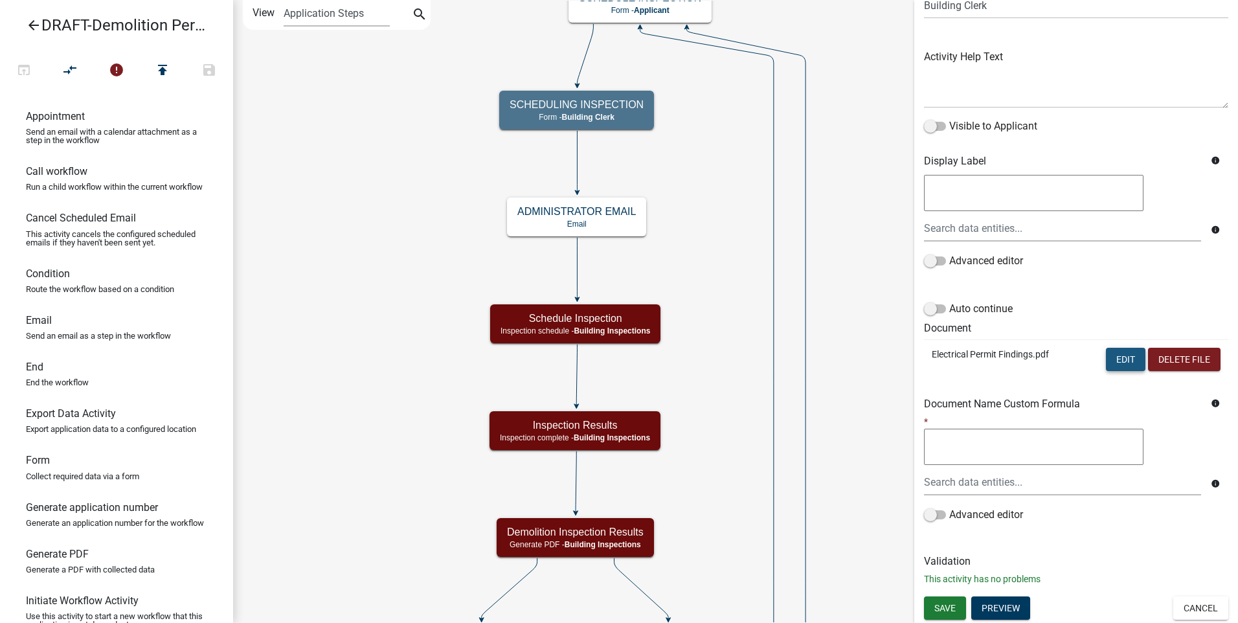
click at [1109, 356] on button "Edit" at bounding box center [1125, 359] width 39 height 23
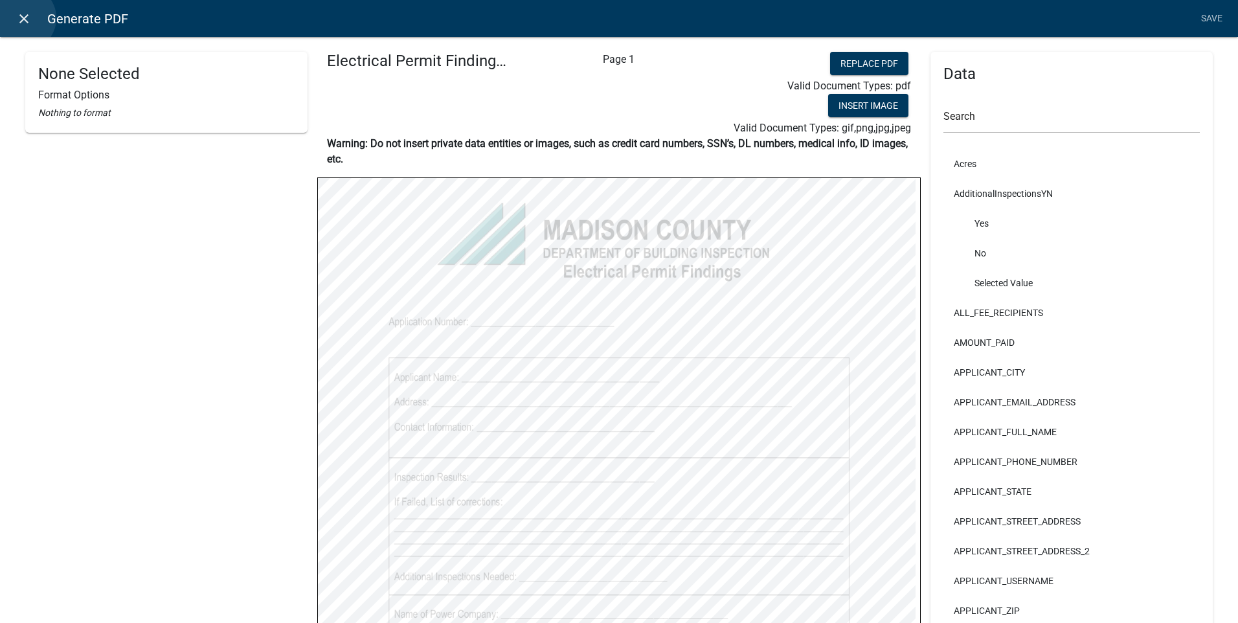
click at [23, 18] on icon "close" at bounding box center [24, 19] width 16 height 16
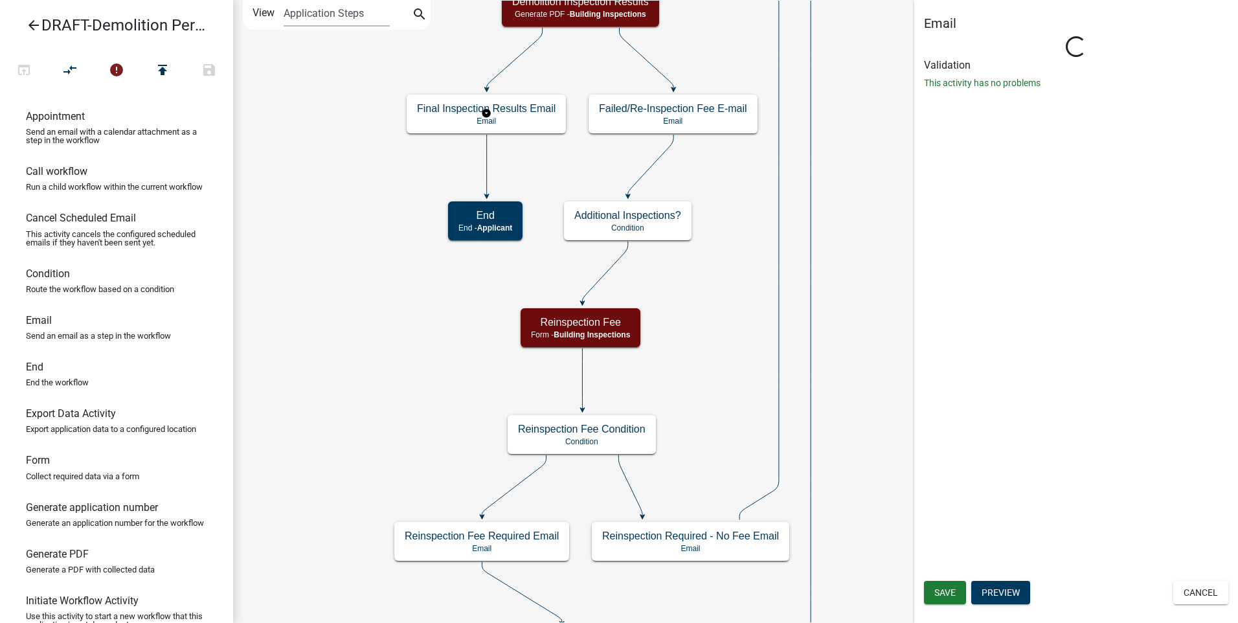
scroll to position [0, 0]
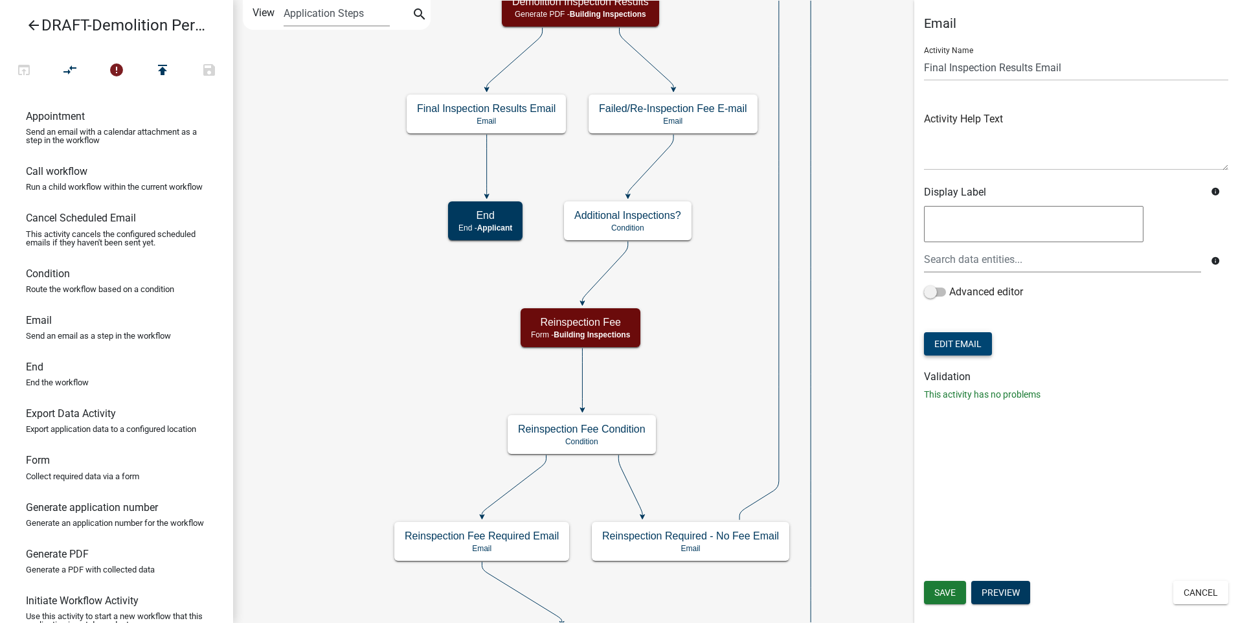
click at [942, 340] on button "Edit Email" at bounding box center [958, 343] width 68 height 23
select select "f8aedfd8-39b5-4d7f-8304-f16556aaf9a2"
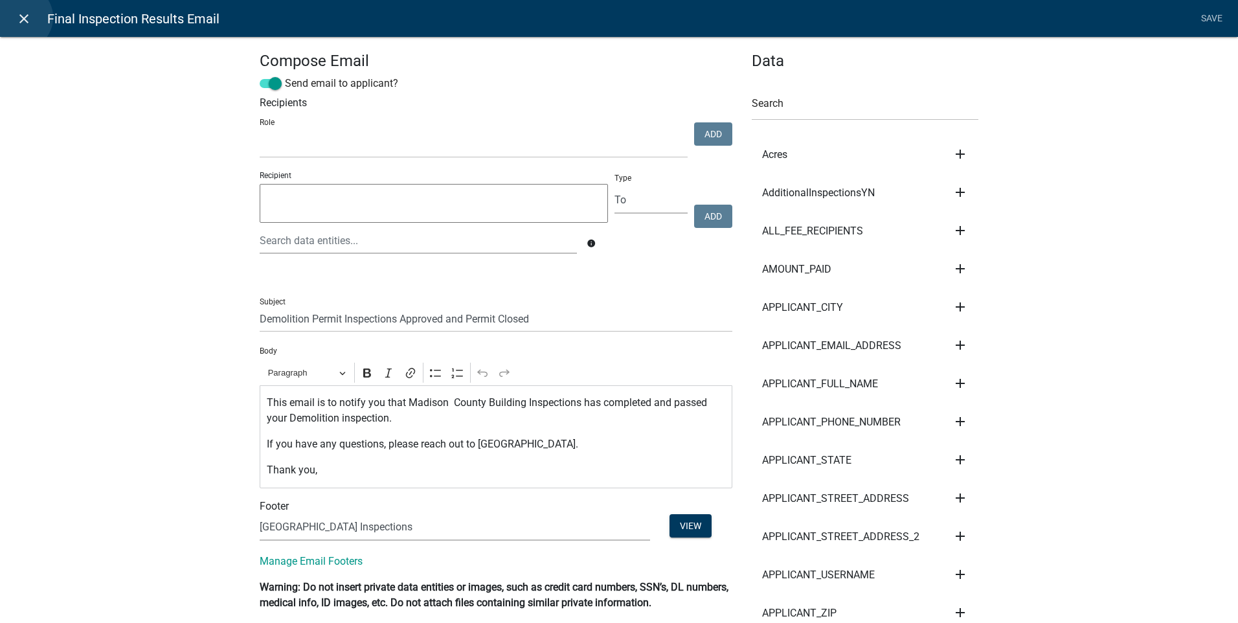
click at [20, 17] on icon "close" at bounding box center [24, 19] width 16 height 16
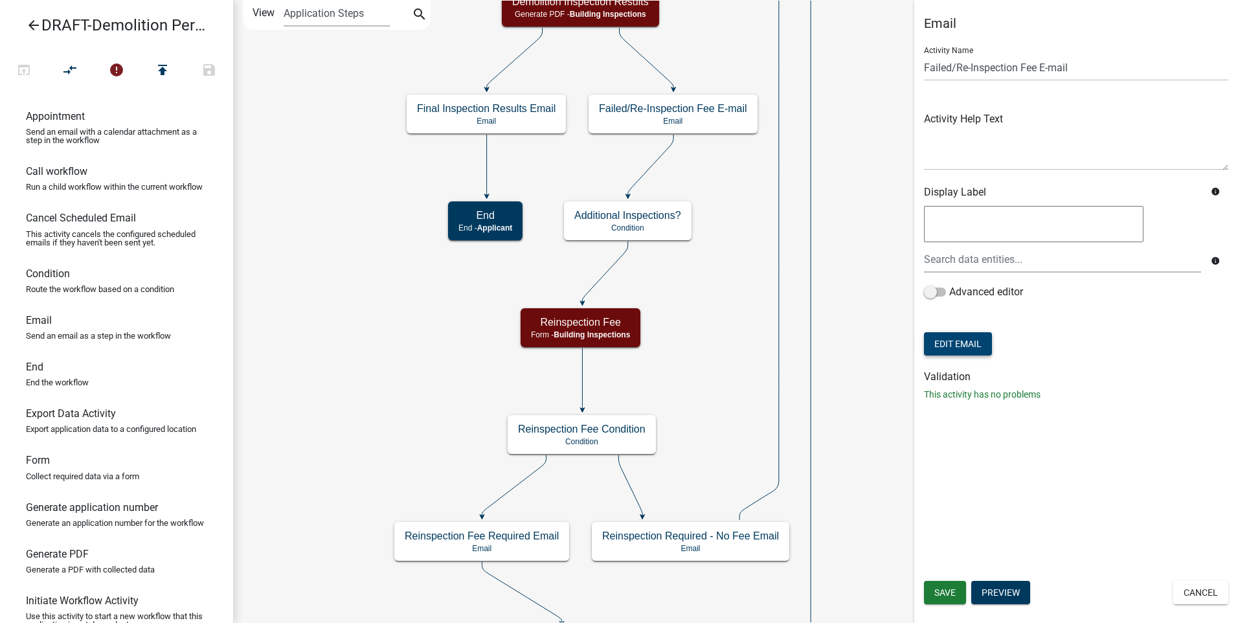
click at [950, 342] on button "Edit Email" at bounding box center [958, 343] width 68 height 23
select select "f8aedfd8-39b5-4d7f-8304-f16556aaf9a2"
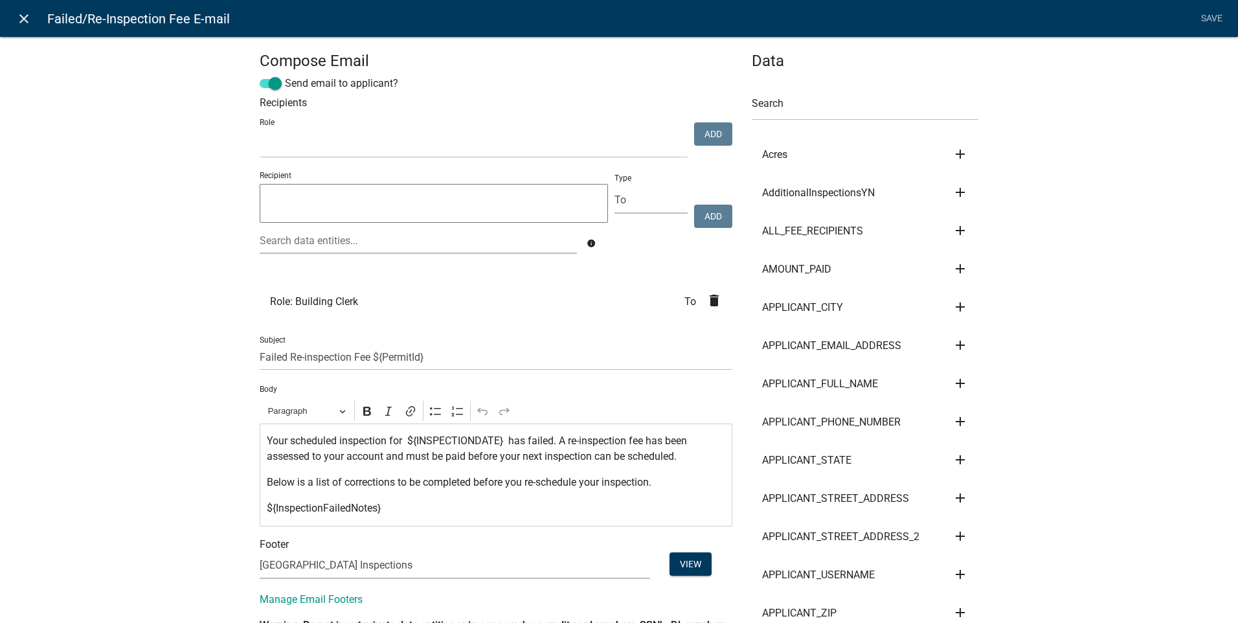
click at [16, 12] on icon "close" at bounding box center [24, 19] width 16 height 16
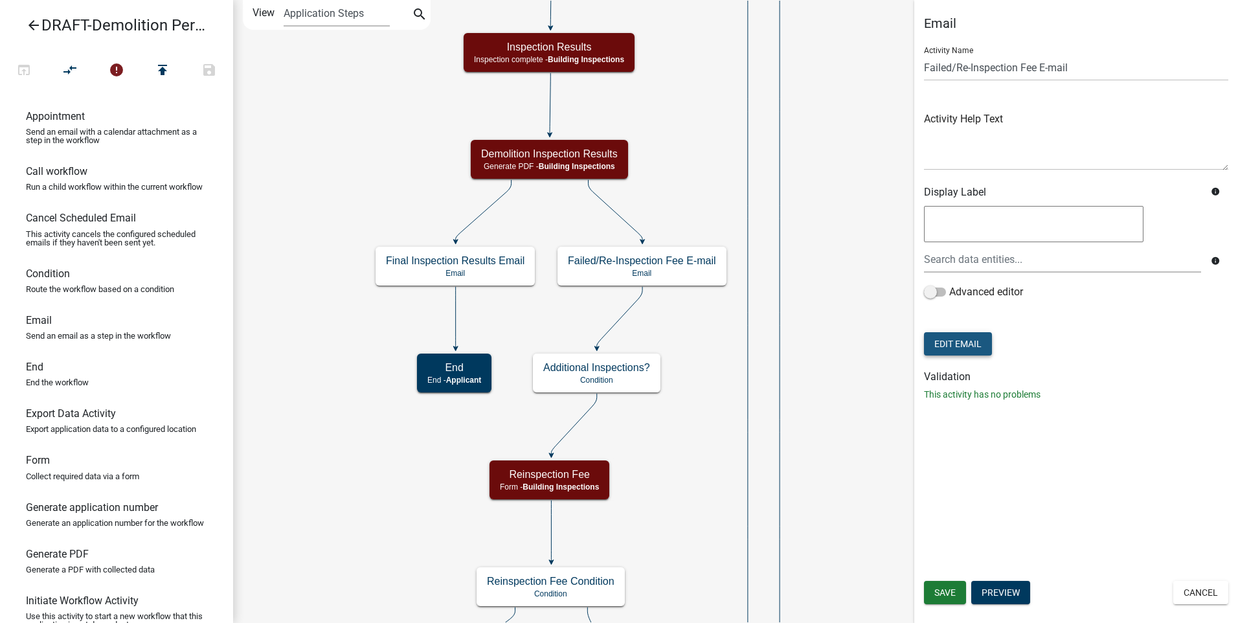
click at [944, 343] on button "Edit Email" at bounding box center [958, 343] width 68 height 23
select select "f8aedfd8-39b5-4d7f-8304-f16556aaf9a2"
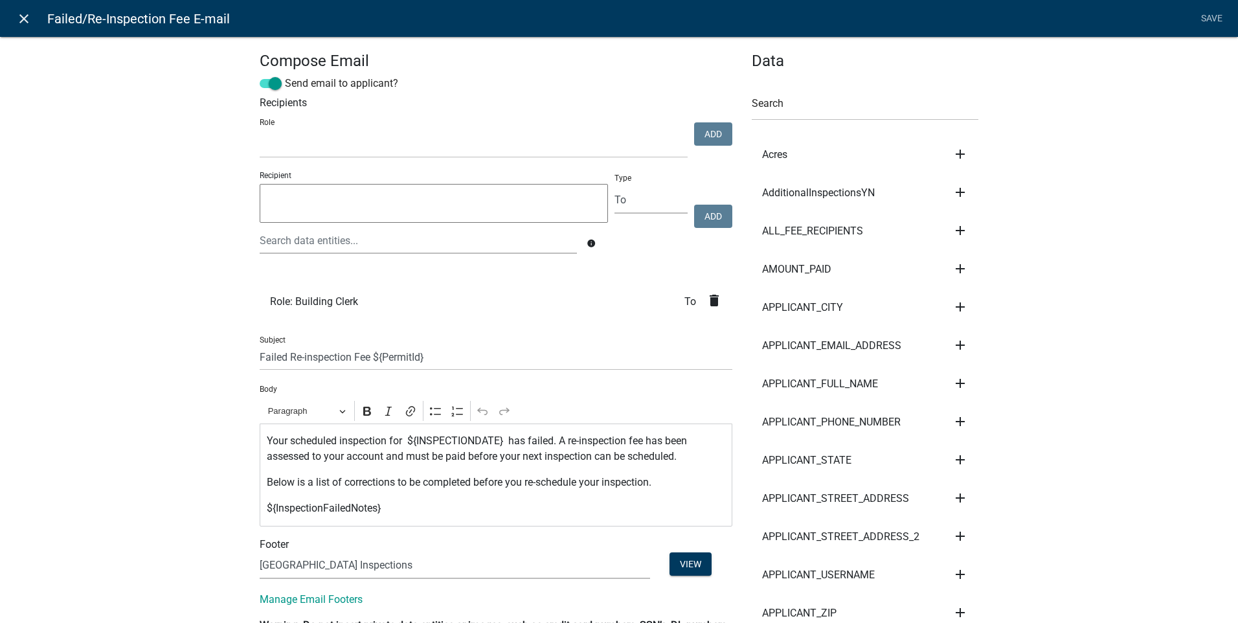
click at [25, 19] on icon "close" at bounding box center [24, 19] width 16 height 16
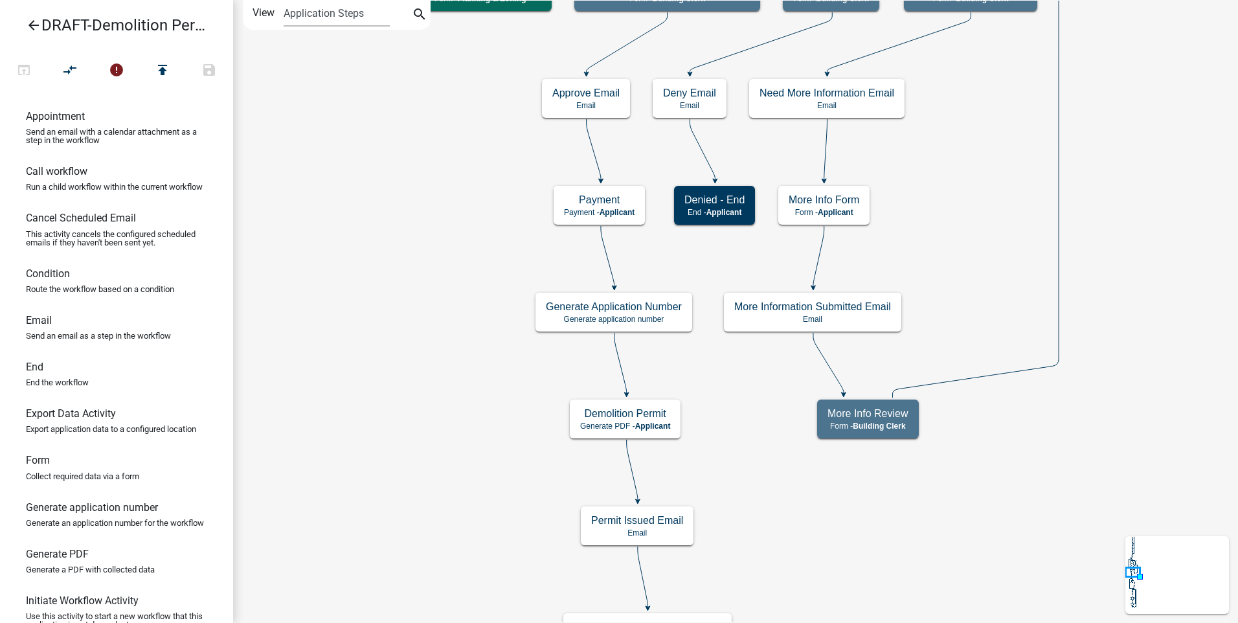
click at [37, 27] on icon "arrow_back" at bounding box center [34, 26] width 16 height 18
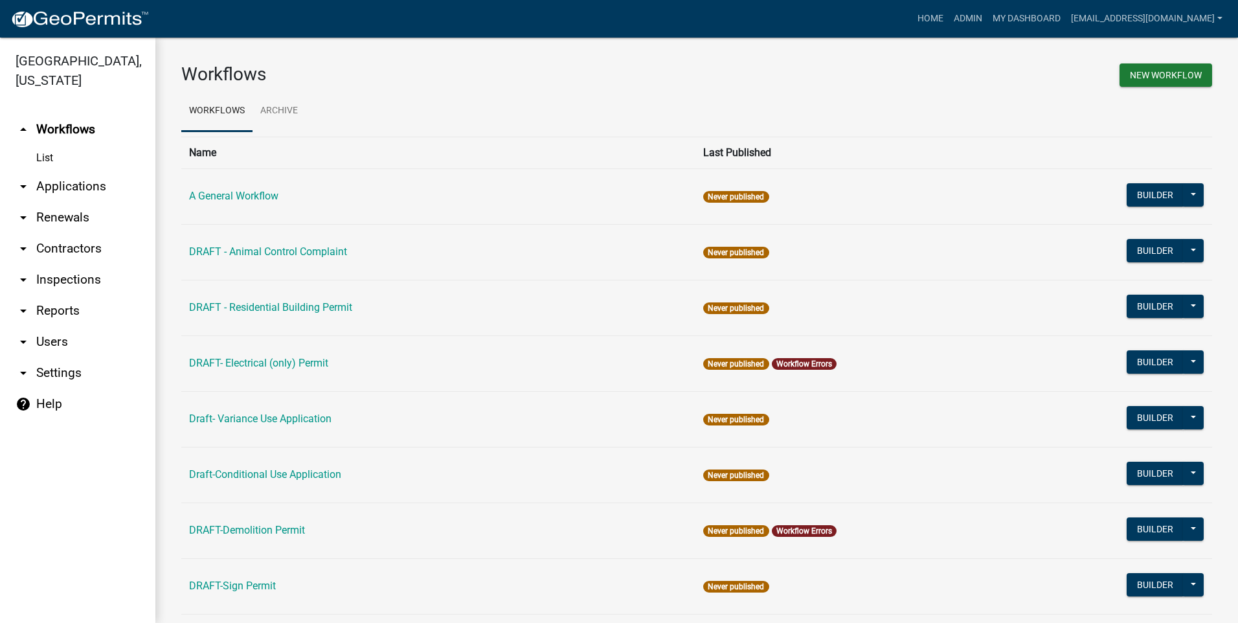
click at [54, 184] on link "arrow_drop_down Applications" at bounding box center [77, 186] width 155 height 31
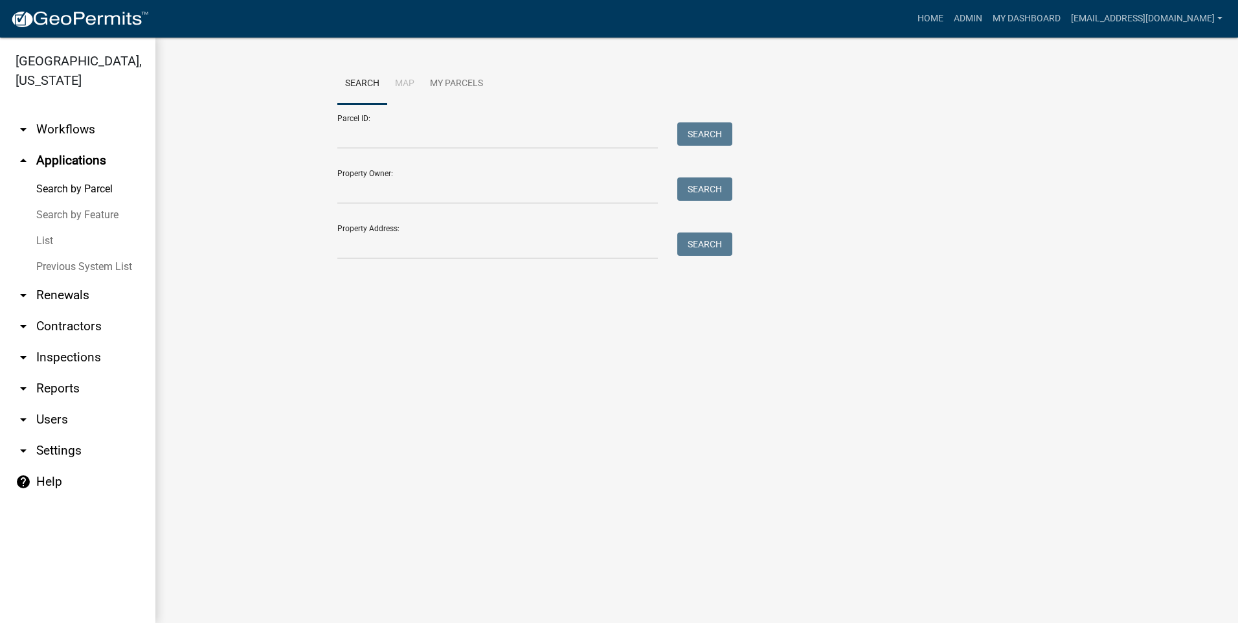
click at [49, 244] on link "List" at bounding box center [77, 241] width 155 height 26
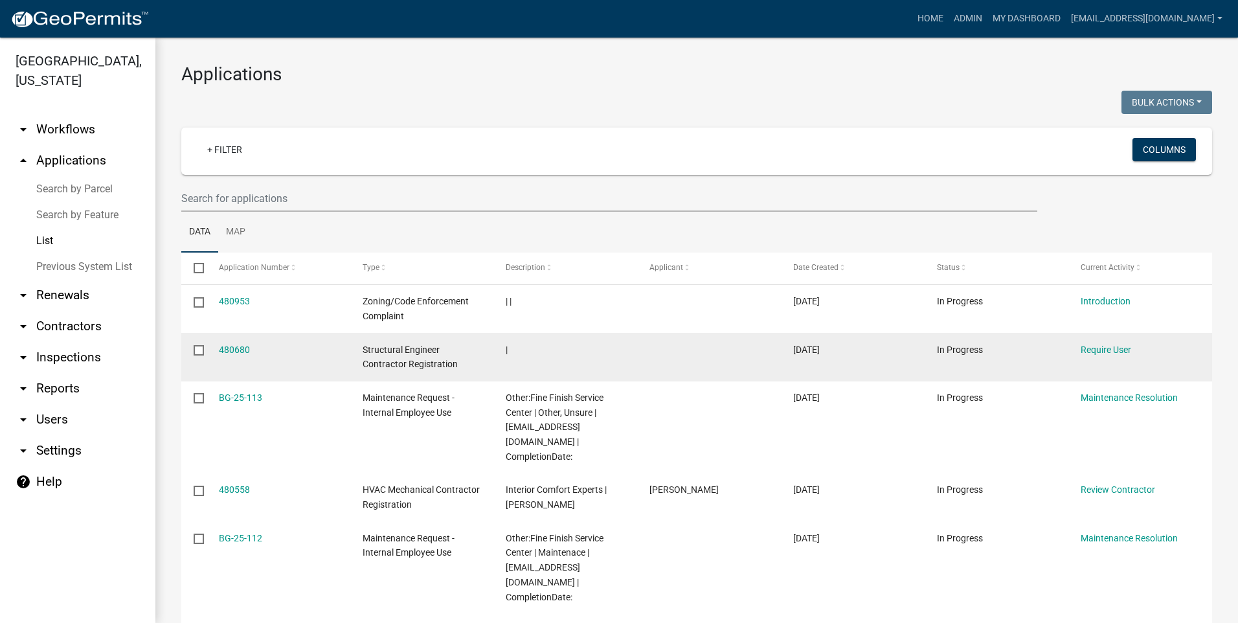
scroll to position [65, 0]
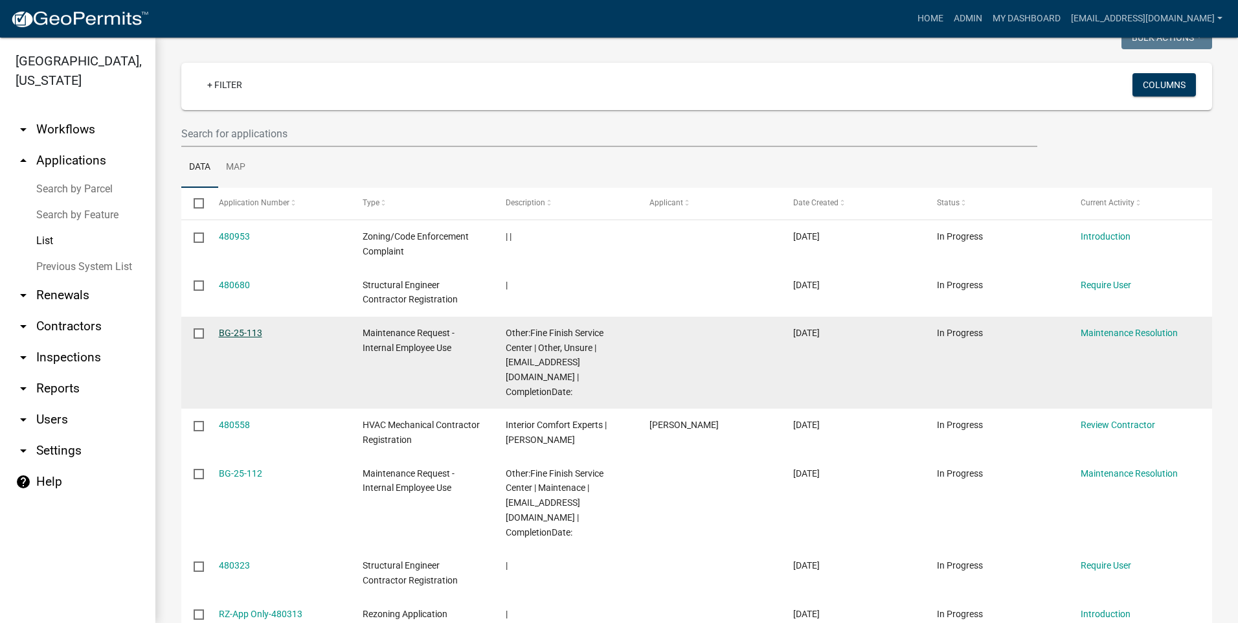
click at [239, 334] on link "BG-25-113" at bounding box center [240, 333] width 43 height 10
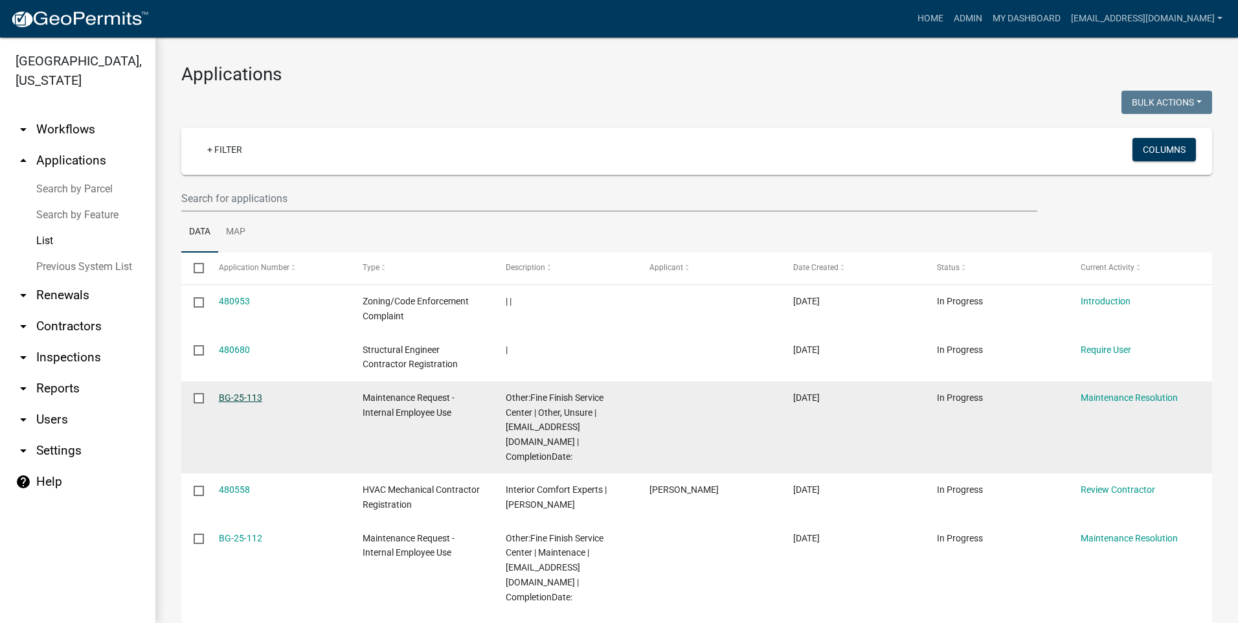
click at [236, 402] on link "BG-25-113" at bounding box center [240, 397] width 43 height 10
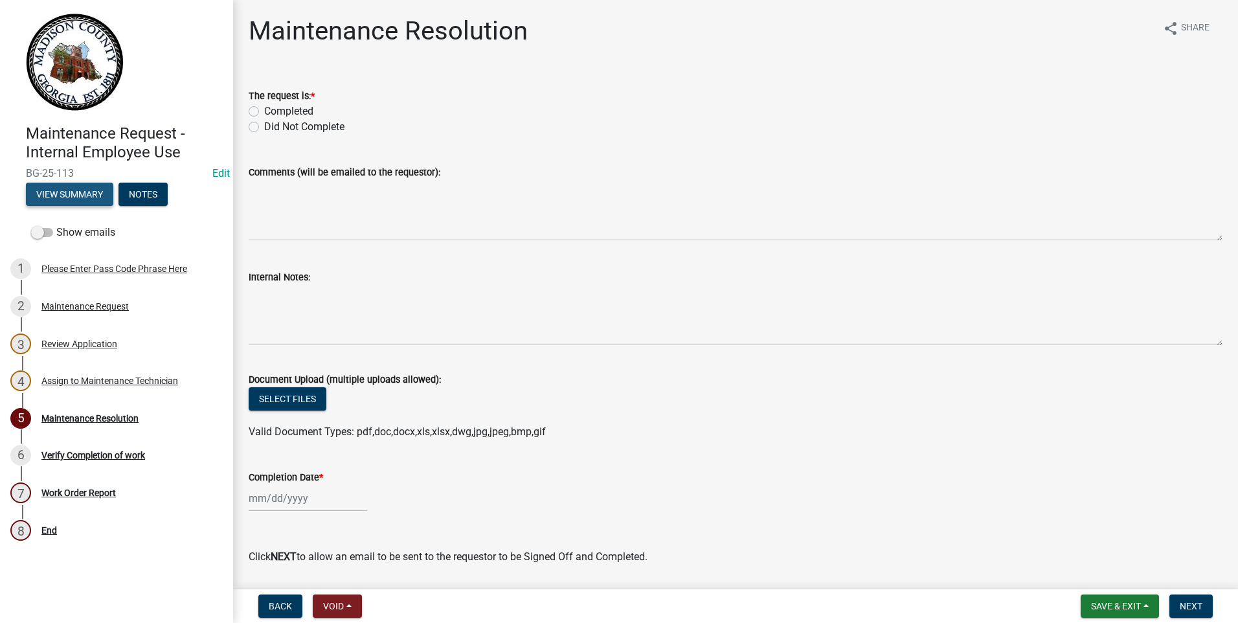
click at [51, 193] on button "View Summary" at bounding box center [69, 194] width 87 height 23
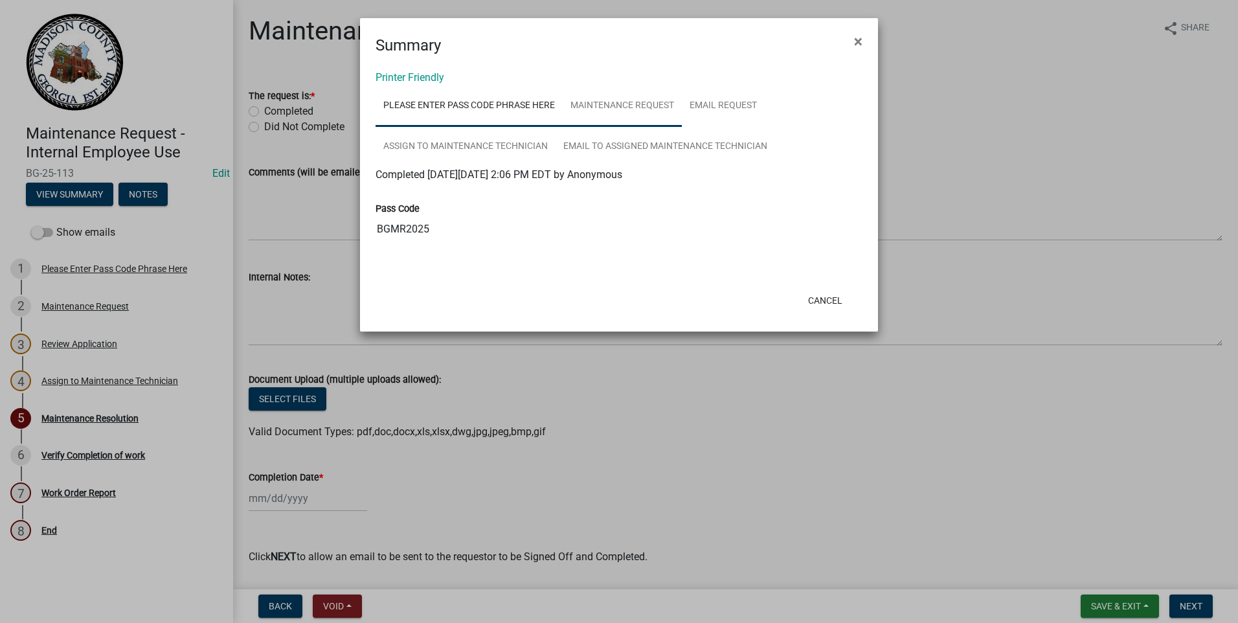
click at [621, 104] on link "Maintenance Request" at bounding box center [621, 105] width 119 height 41
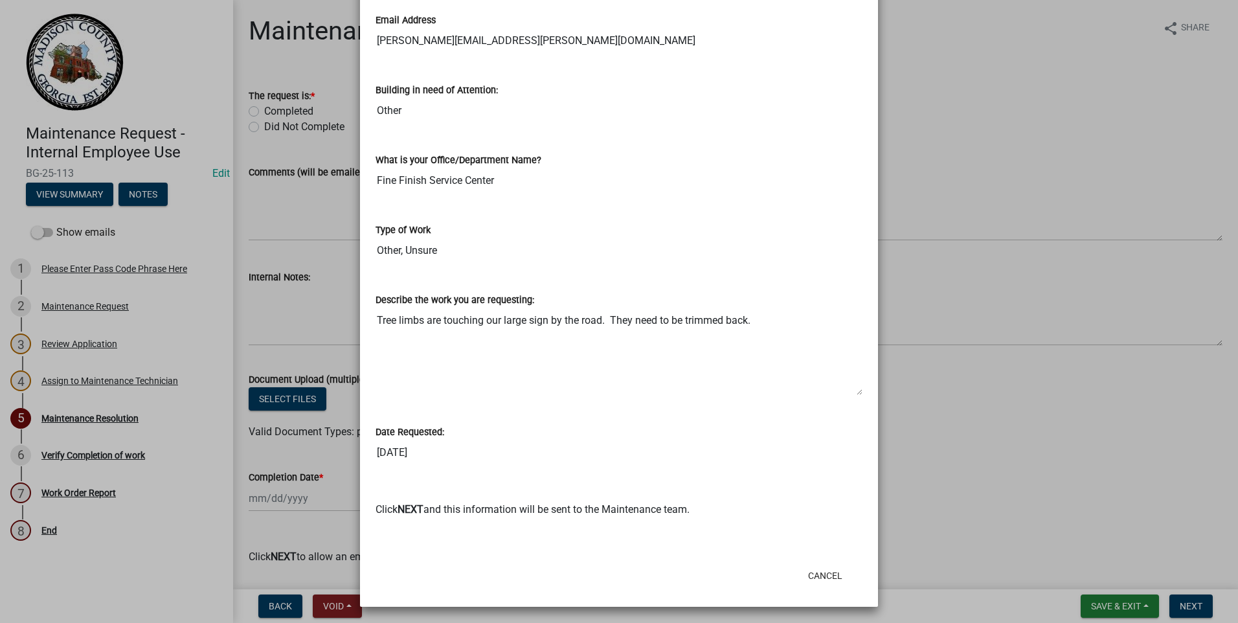
scroll to position [397, 0]
click at [390, 456] on input "9/18/2025" at bounding box center [618, 451] width 487 height 26
click at [817, 575] on button "Cancel" at bounding box center [824, 573] width 55 height 23
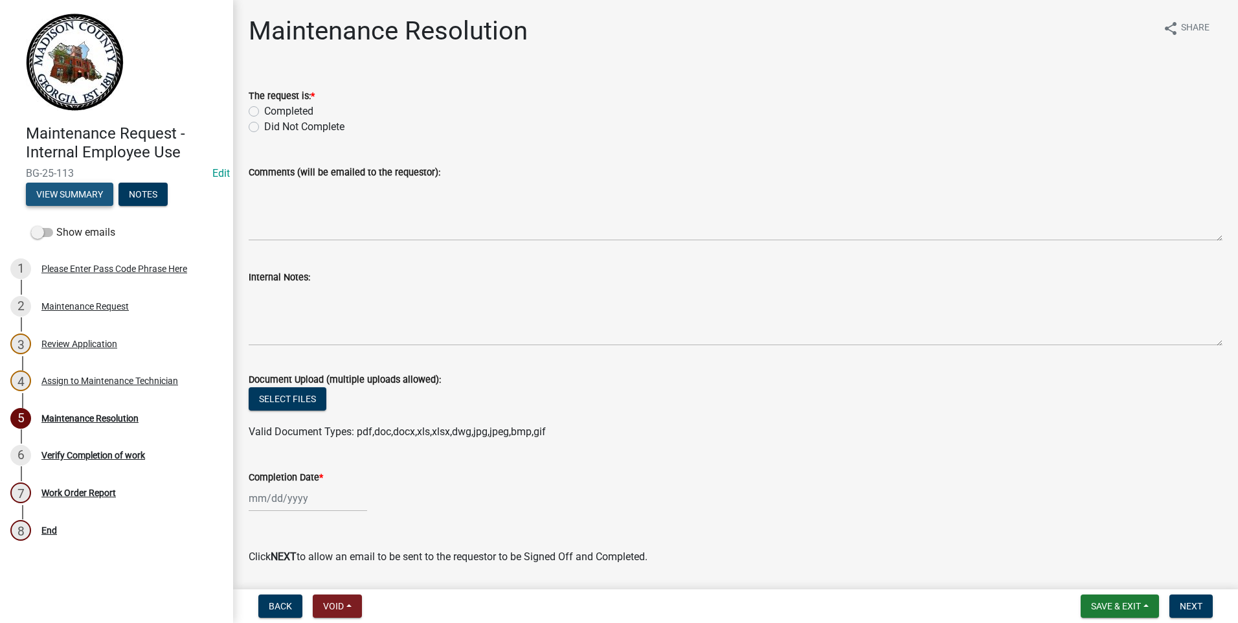
click at [69, 199] on button "View Summary" at bounding box center [69, 194] width 87 height 23
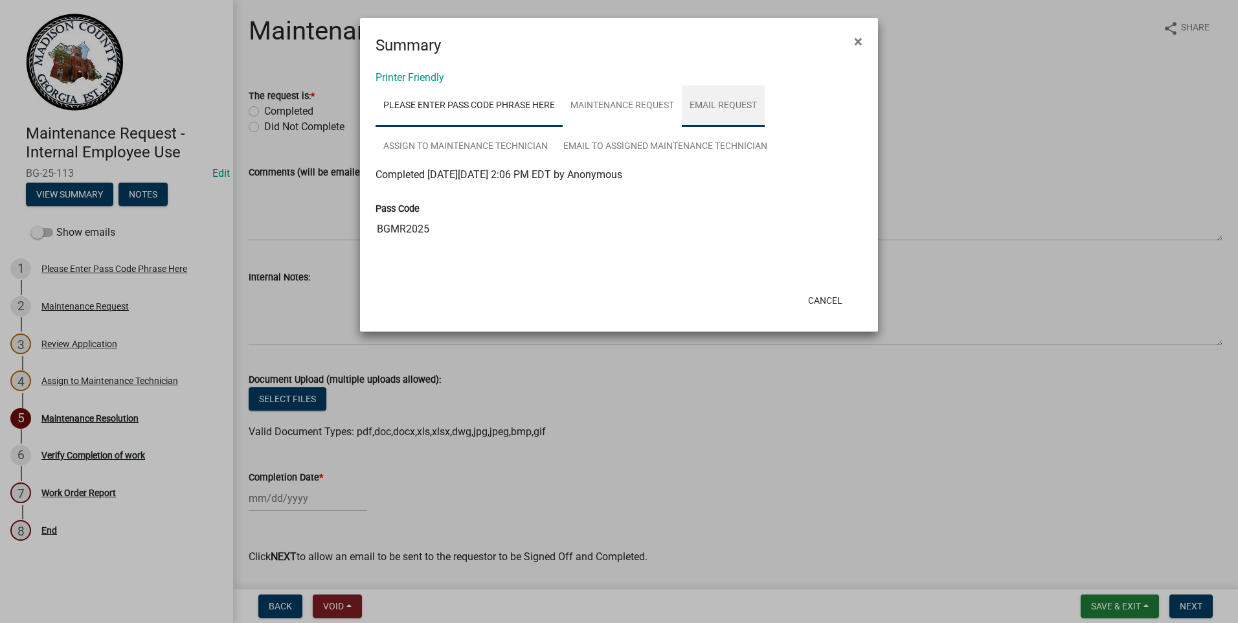
click at [711, 106] on link "Email Request" at bounding box center [723, 105] width 83 height 41
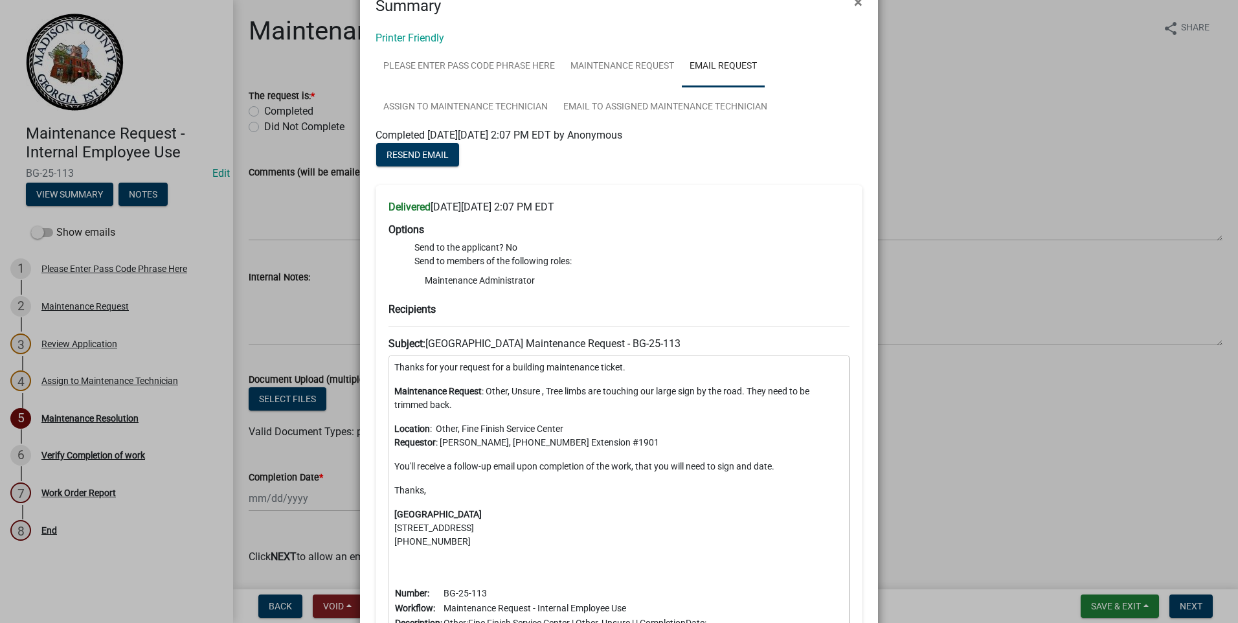
scroll to position [0, 0]
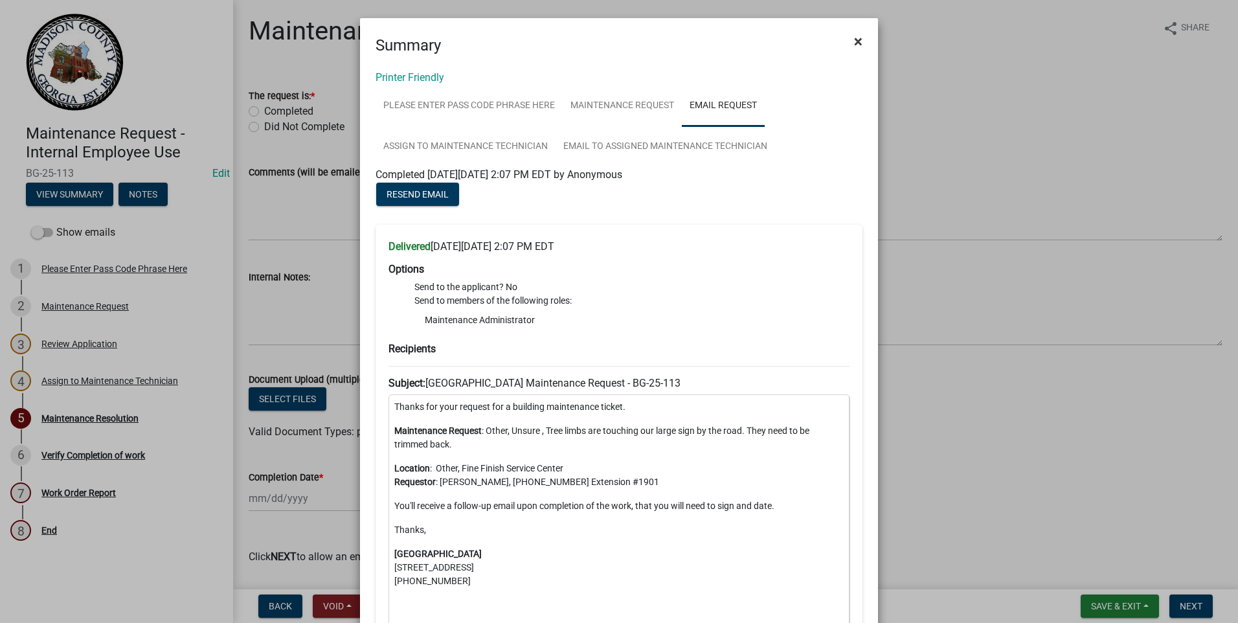
click at [854, 39] on span "×" at bounding box center [858, 41] width 8 height 18
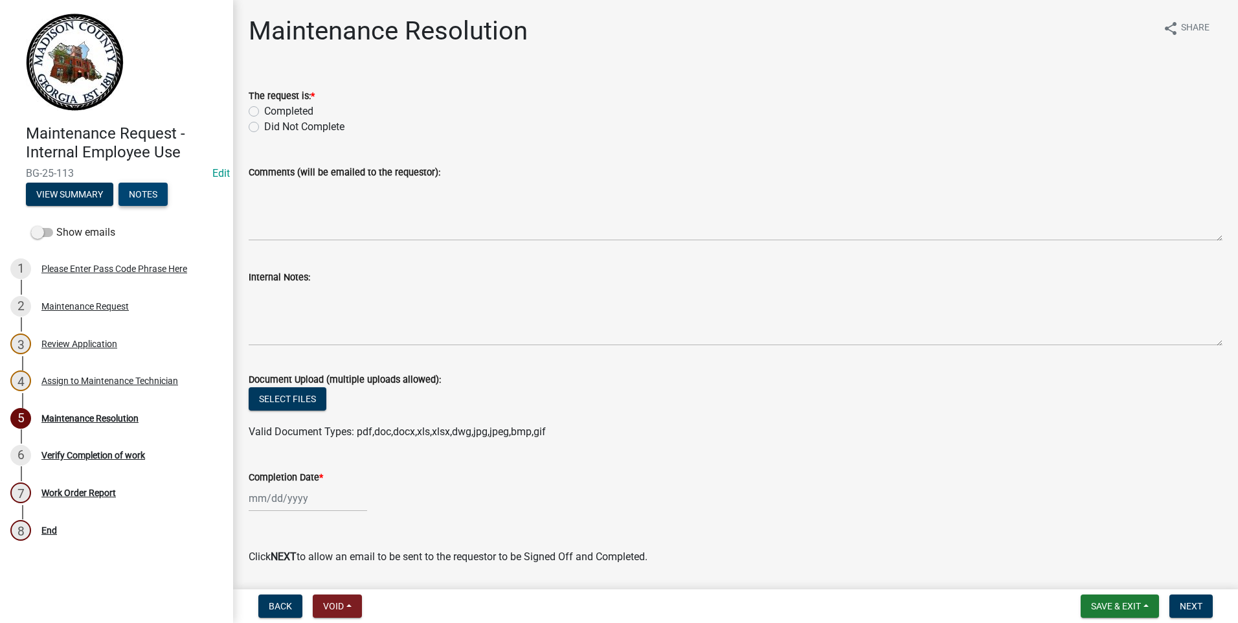
click at [140, 195] on button "Notes" at bounding box center [142, 194] width 49 height 23
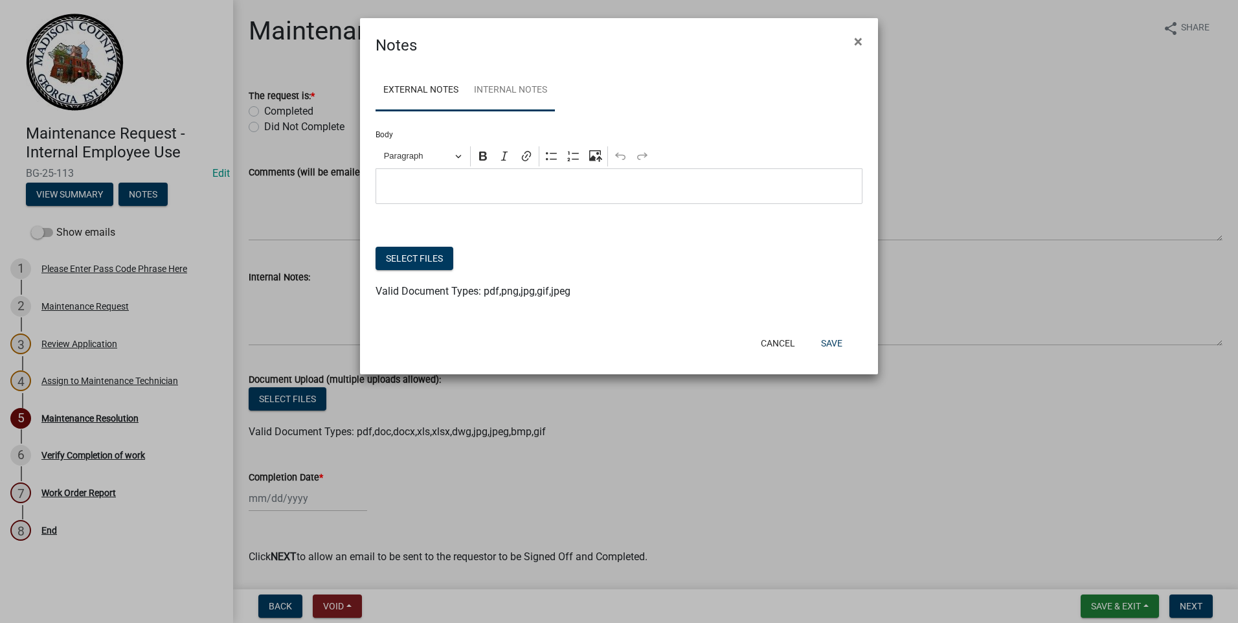
click at [506, 82] on link "Internal Notes" at bounding box center [510, 90] width 89 height 41
click at [416, 180] on p "Editor editing area: main. Press Alt+0 for help." at bounding box center [619, 187] width 473 height 16
click at [779, 342] on button "Cancel" at bounding box center [777, 342] width 55 height 23
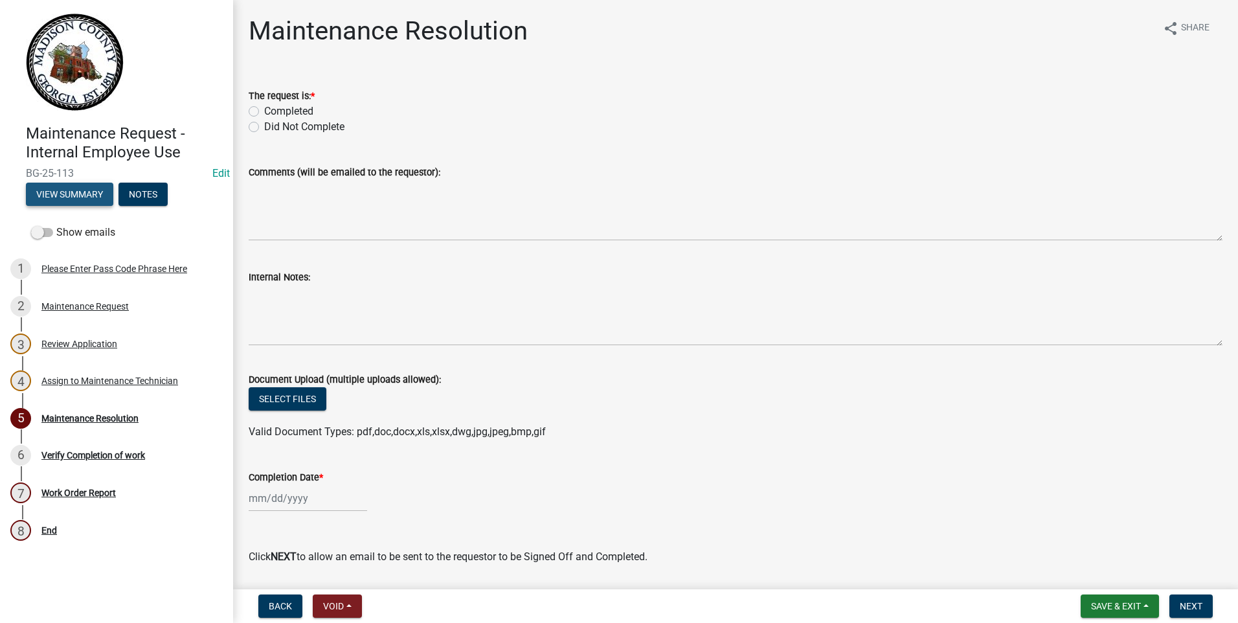
click at [83, 198] on button "View Summary" at bounding box center [69, 194] width 87 height 23
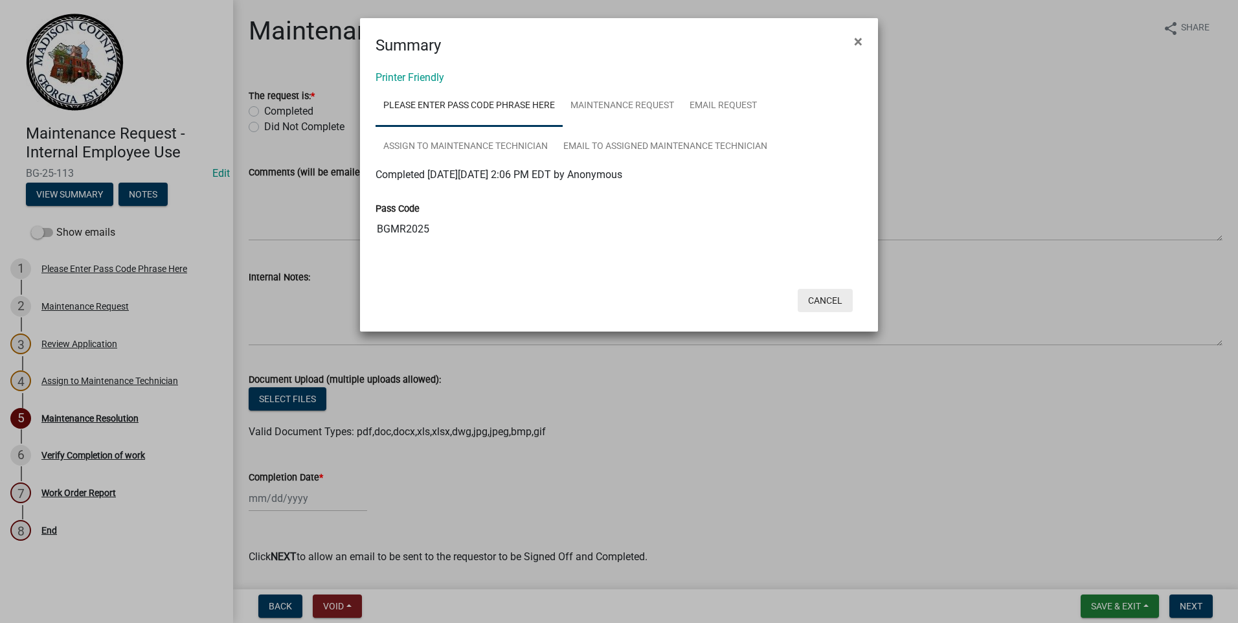
click at [835, 298] on button "Cancel" at bounding box center [824, 300] width 55 height 23
